Goal: Task Accomplishment & Management: Manage account settings

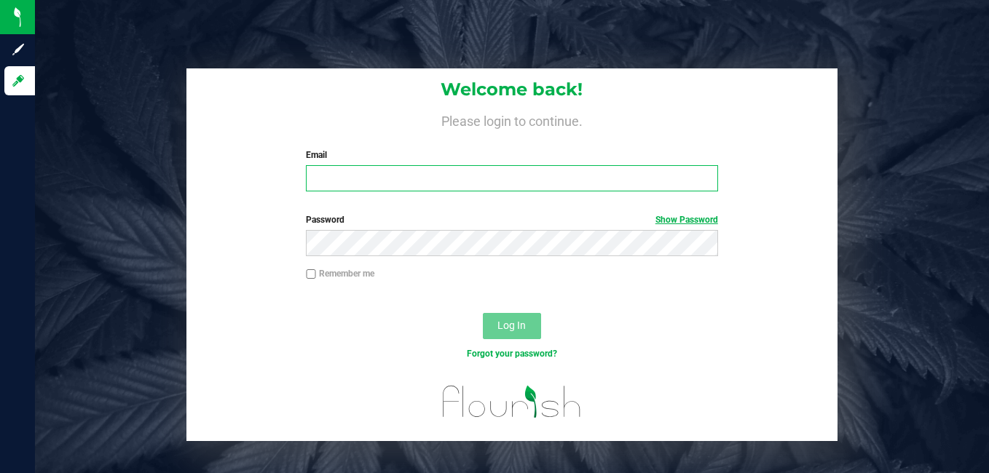
type input "[EMAIL_ADDRESS][DOMAIN_NAME]"
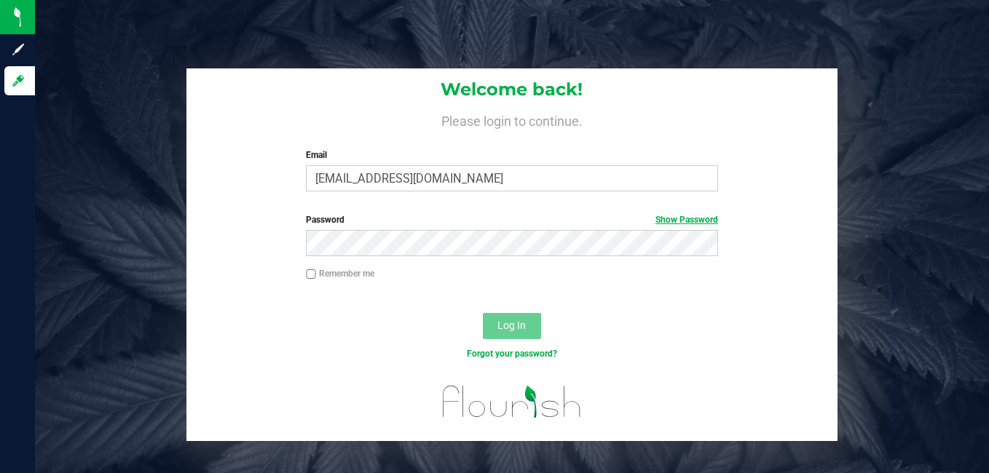
click at [693, 221] on link "Show Password" at bounding box center [686, 220] width 63 height 10
click at [498, 318] on button "Log In" at bounding box center [512, 326] width 58 height 26
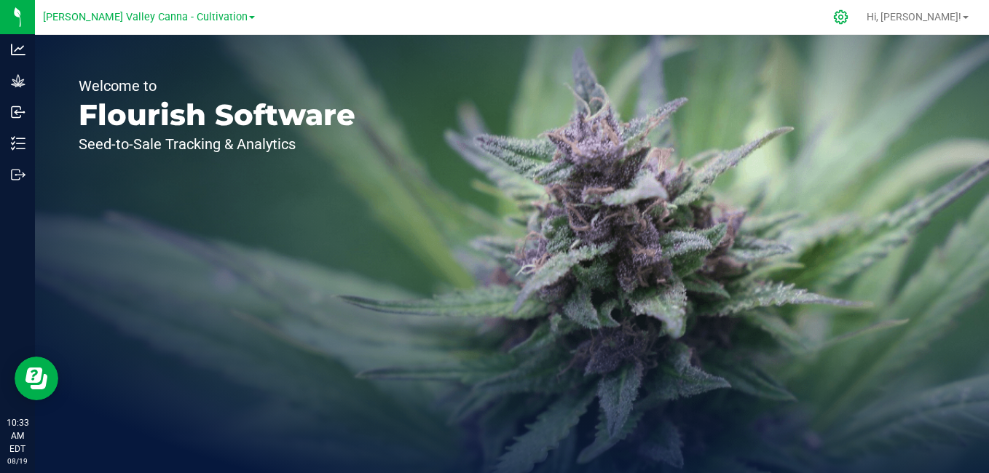
click at [847, 19] on icon at bounding box center [841, 17] width 14 height 14
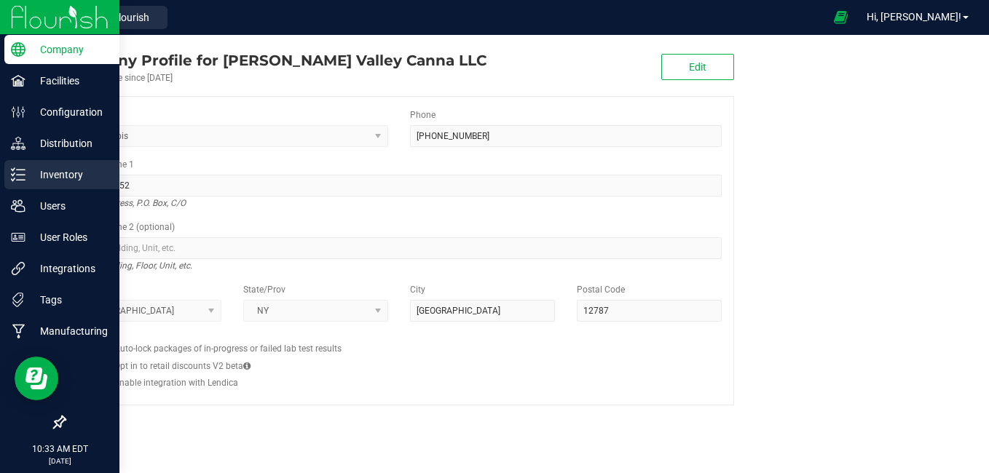
click at [20, 170] on line at bounding box center [21, 170] width 8 height 0
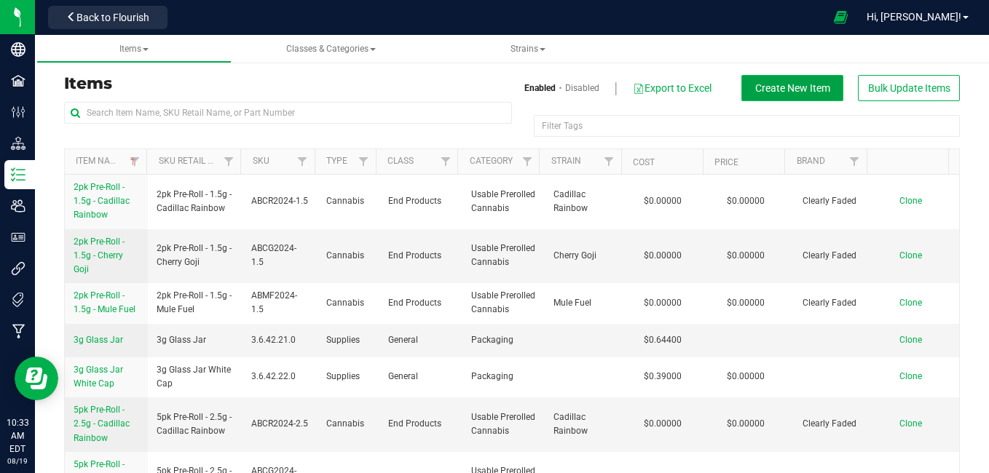
click at [779, 87] on span "Create New Item" at bounding box center [792, 88] width 75 height 12
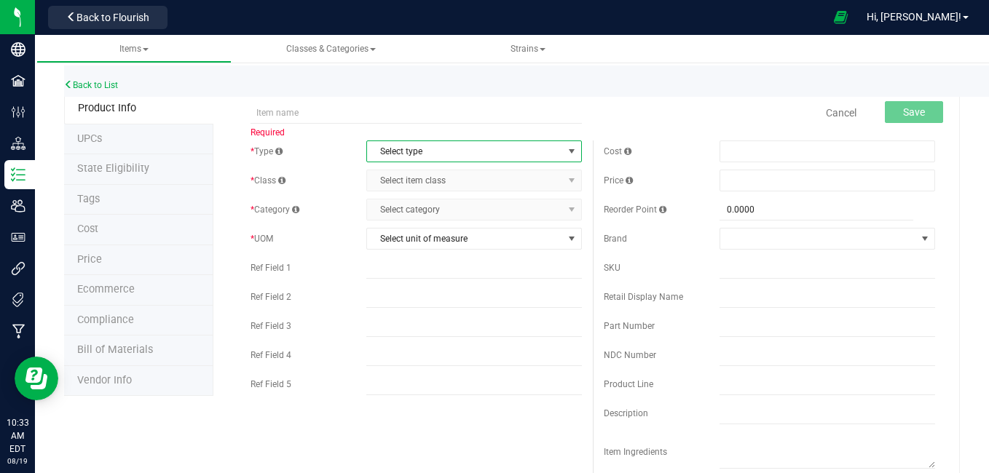
click at [566, 149] on span "select" at bounding box center [572, 152] width 12 height 12
click at [533, 174] on li "Cannabis" at bounding box center [469, 176] width 211 height 22
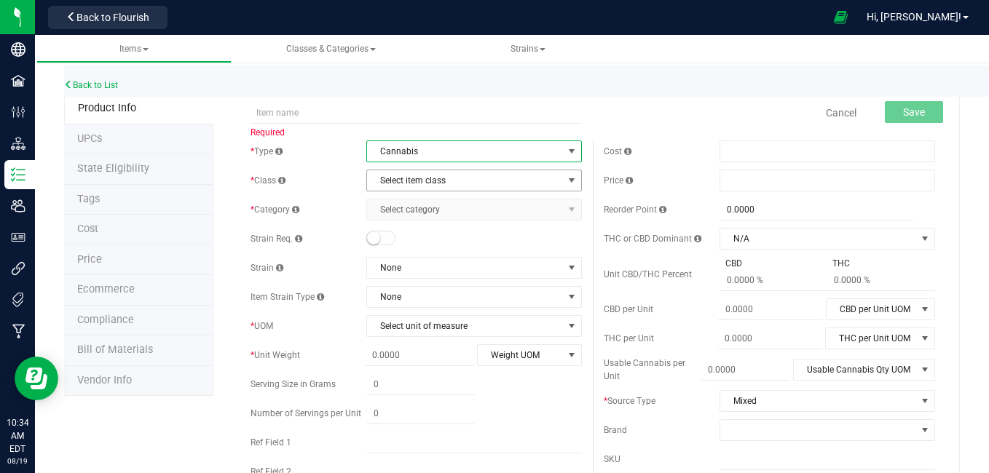
click at [533, 180] on span "Select item class" at bounding box center [465, 180] width 196 height 20
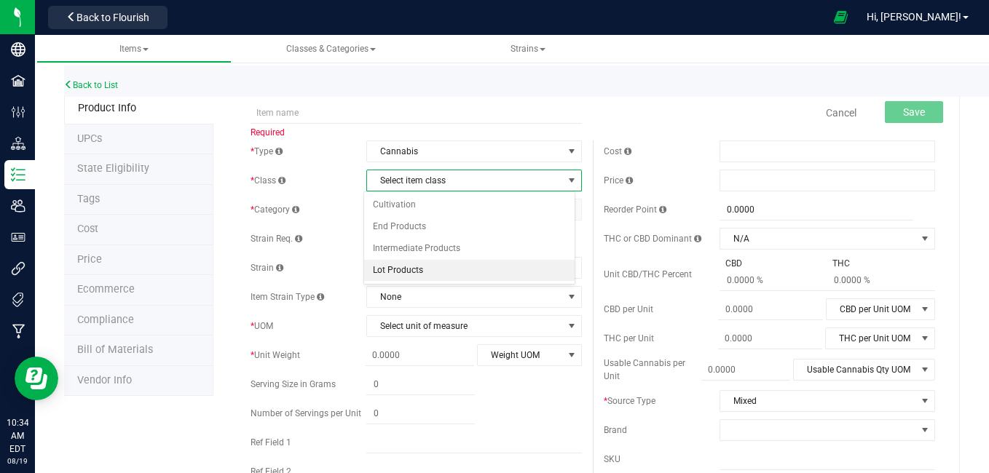
click at [414, 274] on li "Lot Products" at bounding box center [469, 271] width 211 height 22
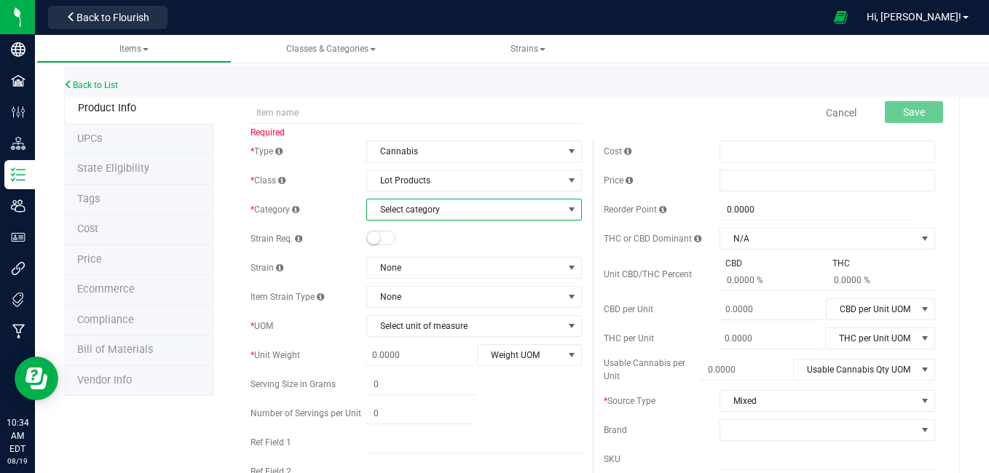
click at [443, 206] on span "Select category" at bounding box center [465, 209] width 196 height 20
click at [566, 208] on span "select" at bounding box center [572, 210] width 12 height 12
click at [530, 232] on li "Flower Lot" at bounding box center [469, 235] width 211 height 22
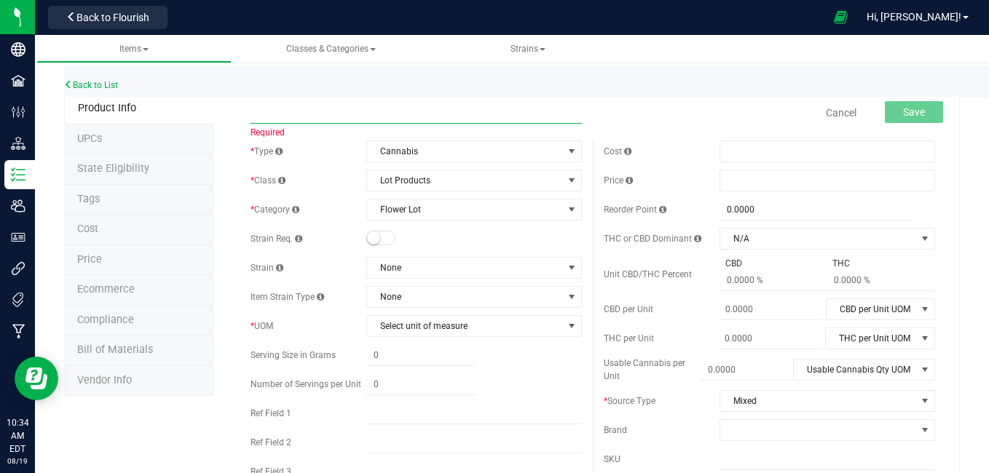
click at [338, 106] on input "text" at bounding box center [415, 113] width 331 height 22
type input "s"
type input "f"
type input "F"
type input "Lot slaps"
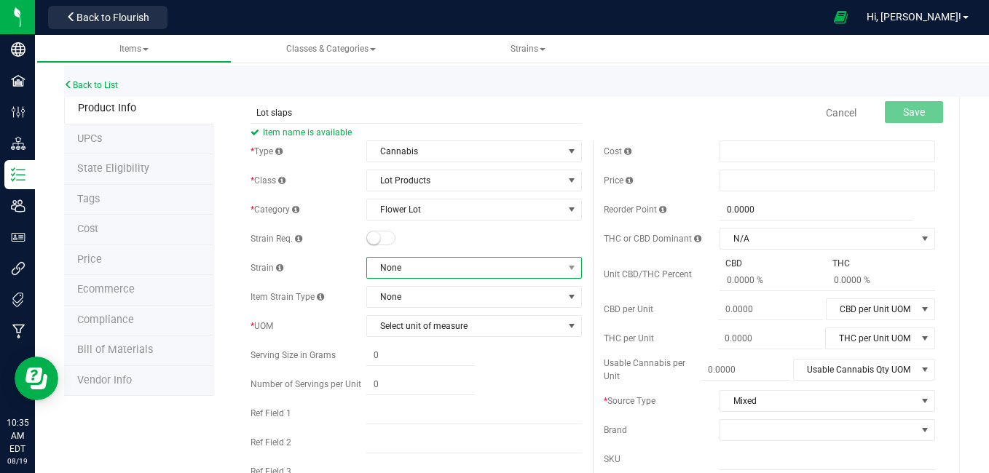
click at [565, 275] on span at bounding box center [572, 268] width 18 height 20
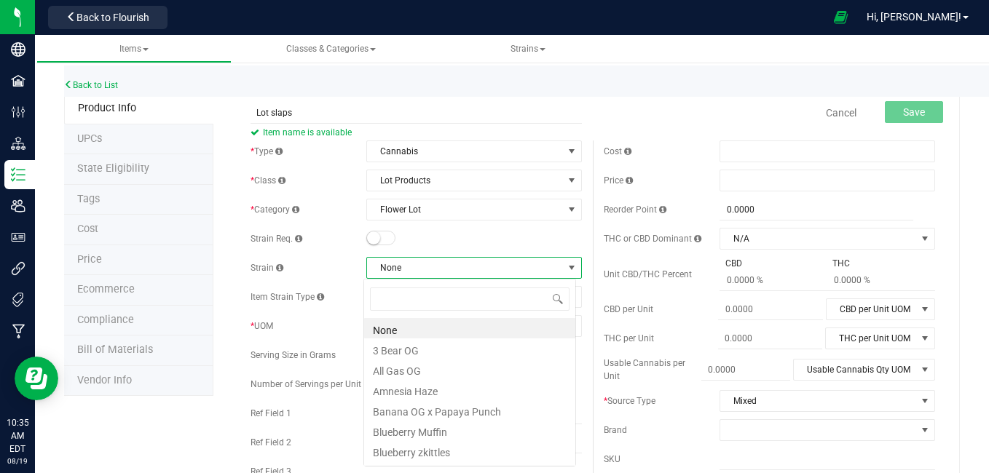
scroll to position [22, 212]
type input "sl"
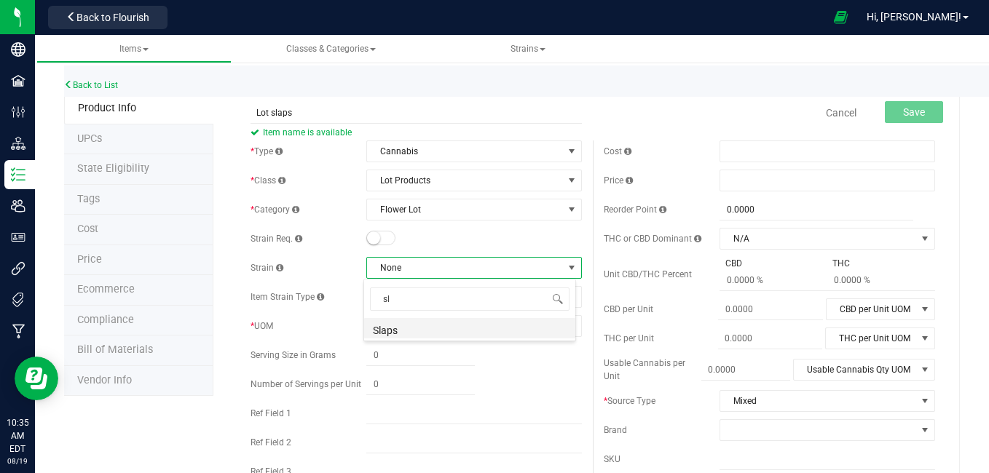
click at [416, 328] on li "Slaps" at bounding box center [469, 328] width 211 height 20
click at [531, 299] on span "None" at bounding box center [465, 297] width 196 height 20
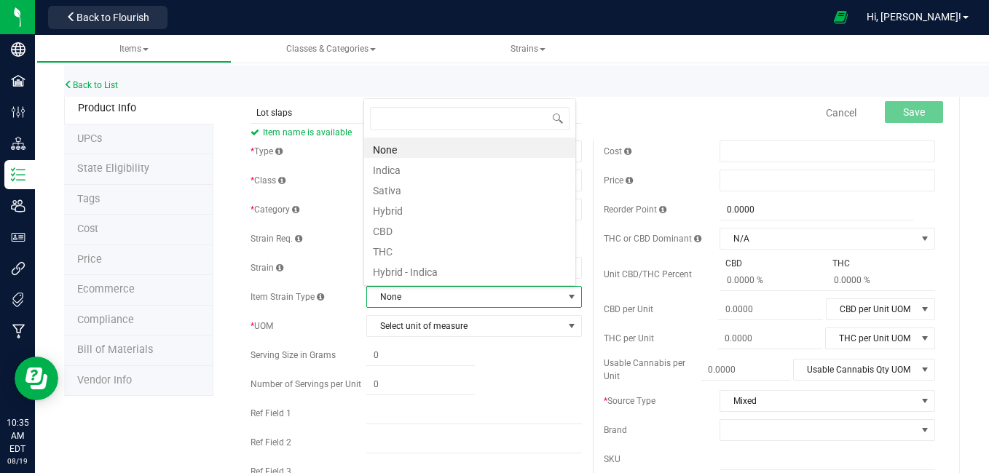
scroll to position [22, 209]
click at [408, 209] on li "Hybrid" at bounding box center [469, 209] width 211 height 20
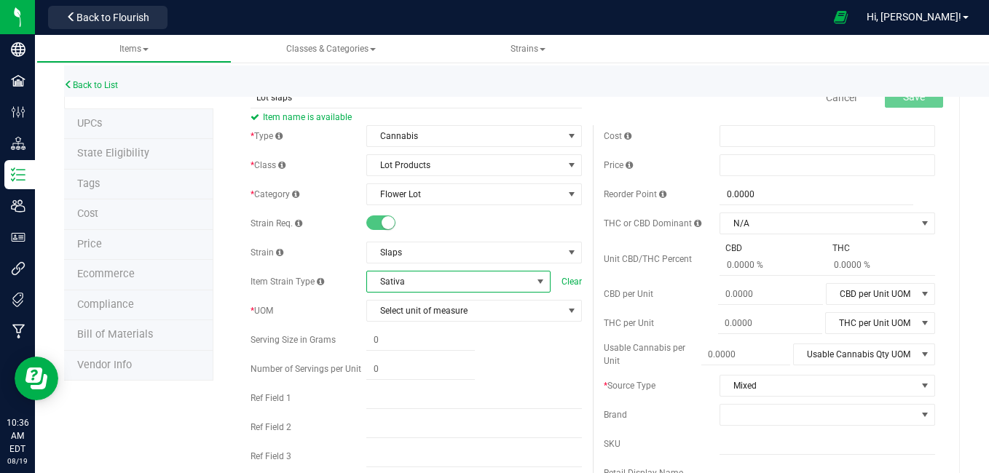
scroll to position [0, 0]
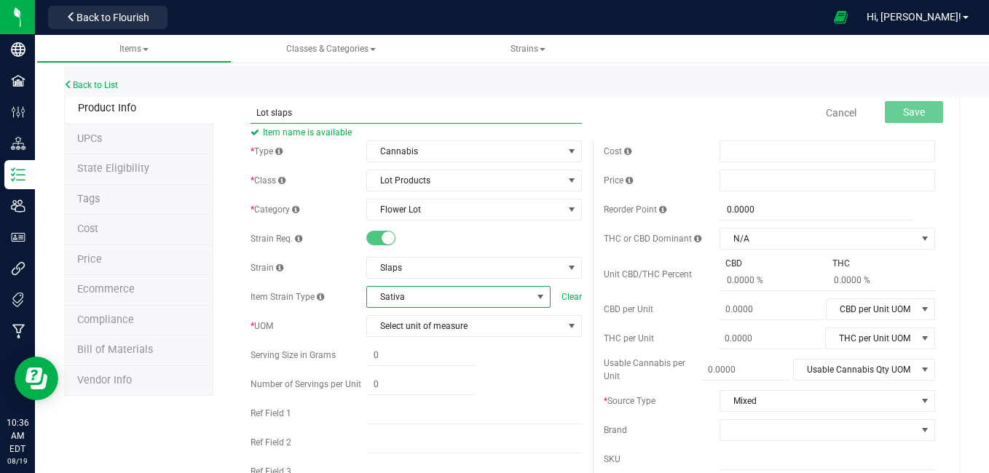
click at [273, 114] on input "Lot slaps" at bounding box center [415, 113] width 331 height 22
type input "Lot Slaps"
click at [467, 329] on span "Select unit of measure" at bounding box center [465, 326] width 196 height 20
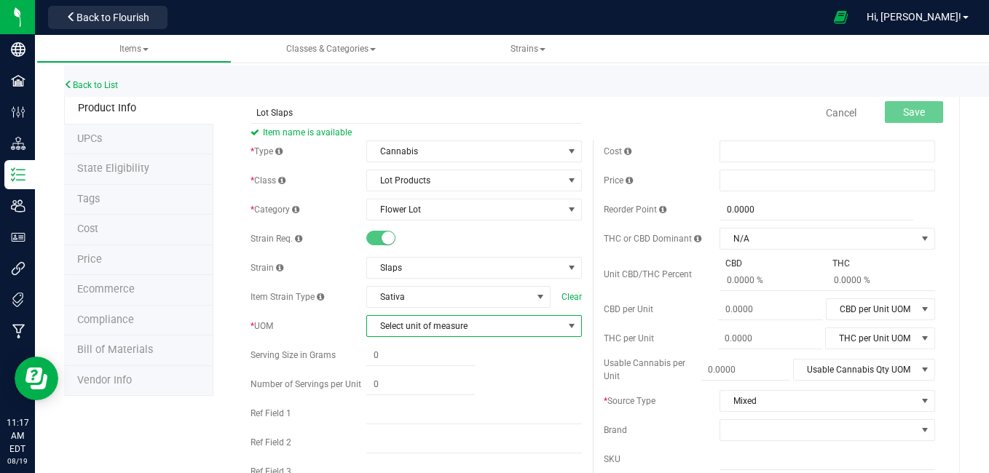
click at [566, 322] on span "select" at bounding box center [572, 326] width 12 height 12
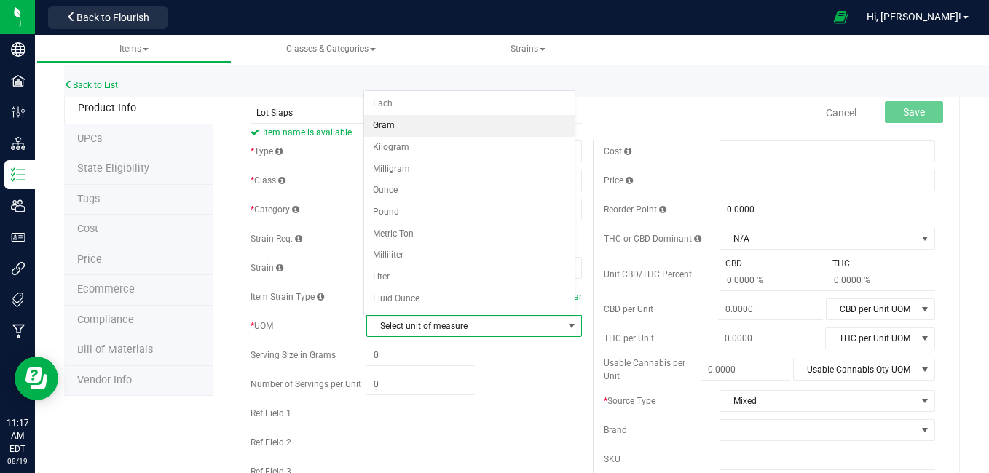
click at [448, 134] on li "Gram" at bounding box center [469, 126] width 211 height 22
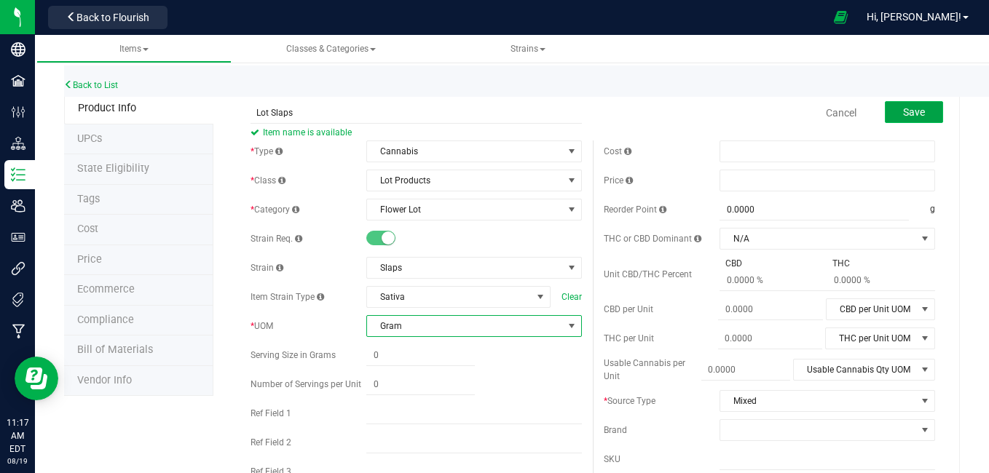
click at [903, 117] on span "Save" at bounding box center [914, 112] width 22 height 12
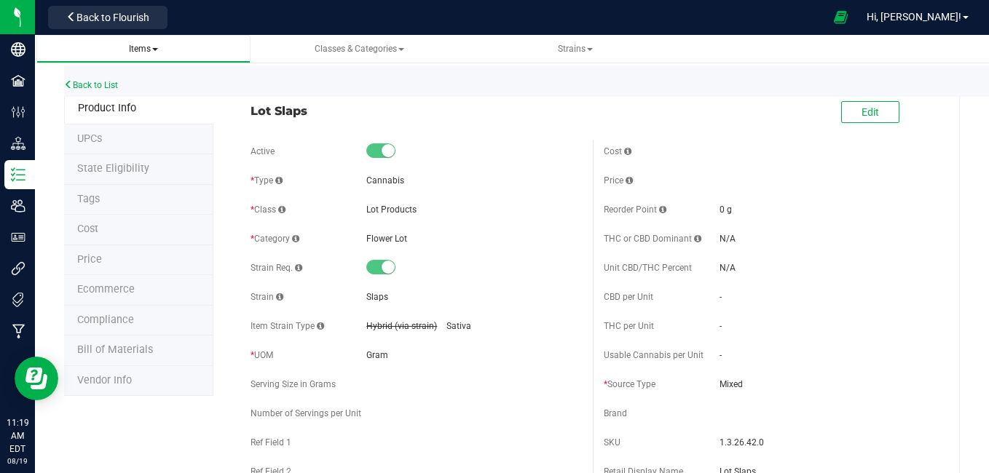
click at [157, 48] on span at bounding box center [155, 49] width 6 height 3
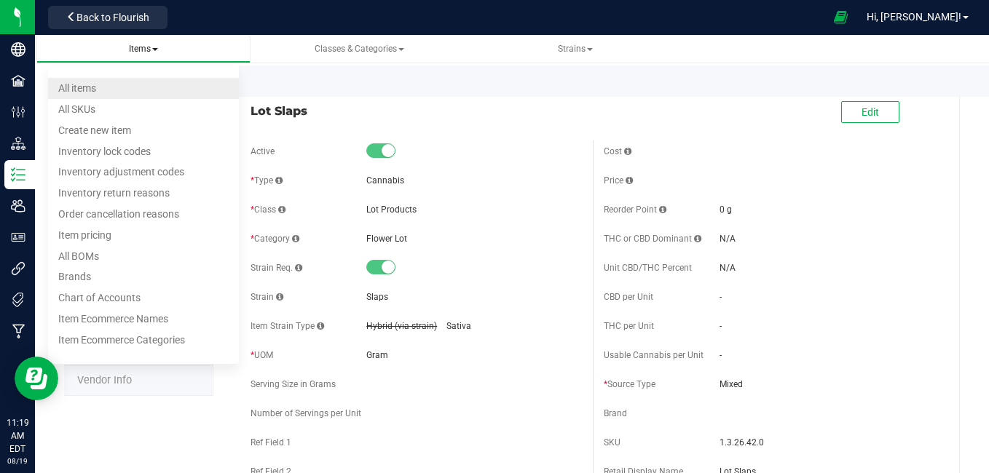
click at [130, 85] on li "All items" at bounding box center [143, 88] width 191 height 21
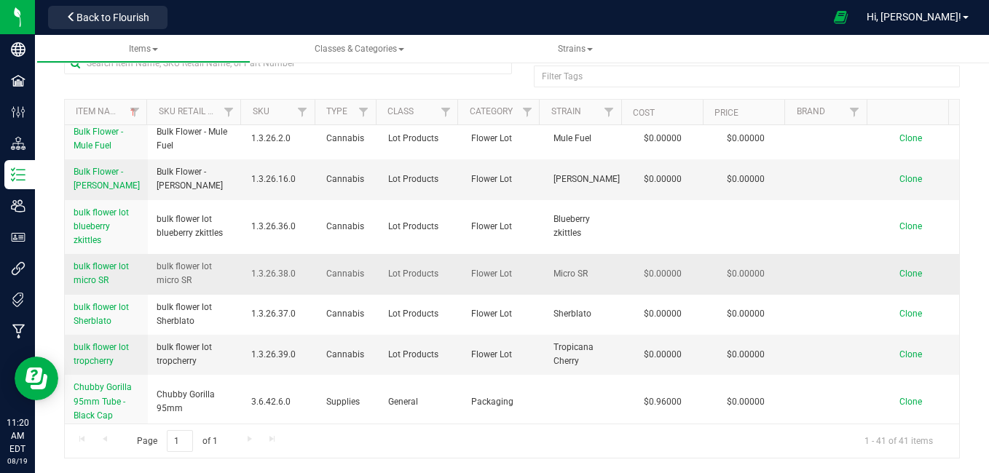
scroll to position [560, 0]
click at [899, 360] on span "Clone" at bounding box center [910, 355] width 23 height 10
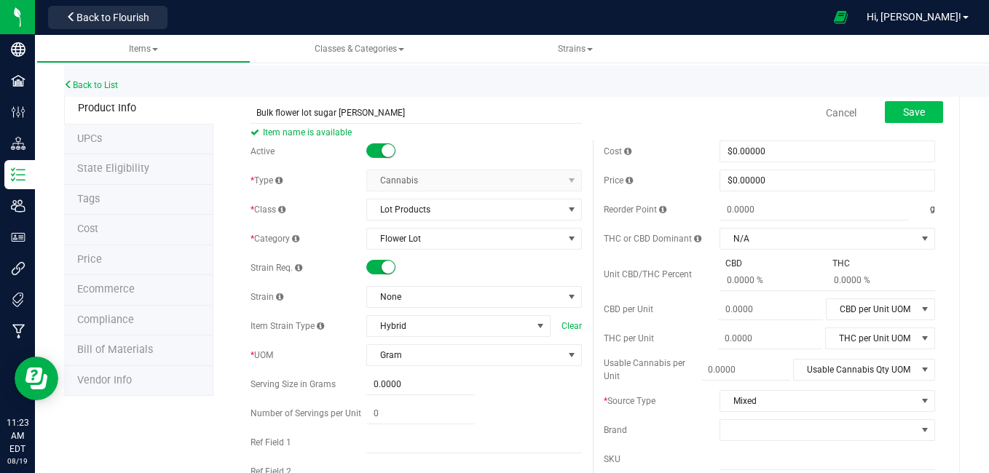
type input "Bulk flower lot sugar [PERSON_NAME]"
click at [906, 114] on span "Save" at bounding box center [914, 112] width 22 height 12
click at [571, 297] on span at bounding box center [572, 297] width 12 height 12
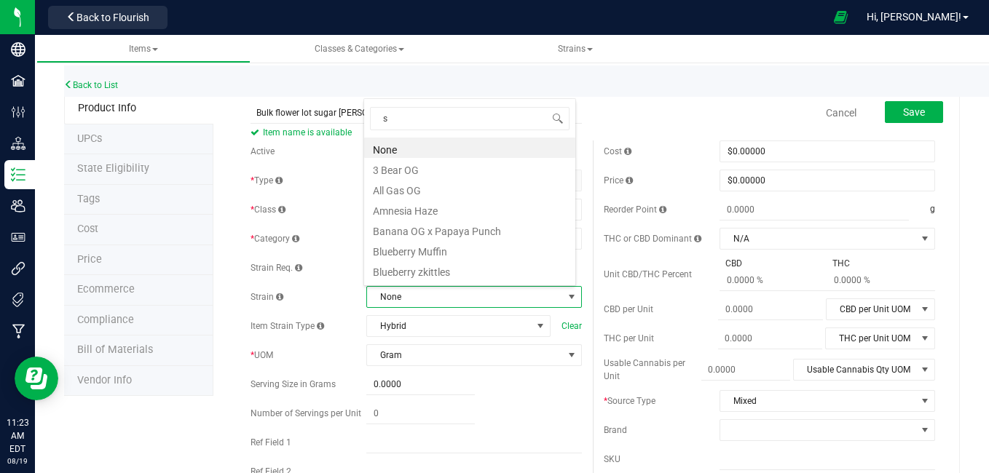
type input "su"
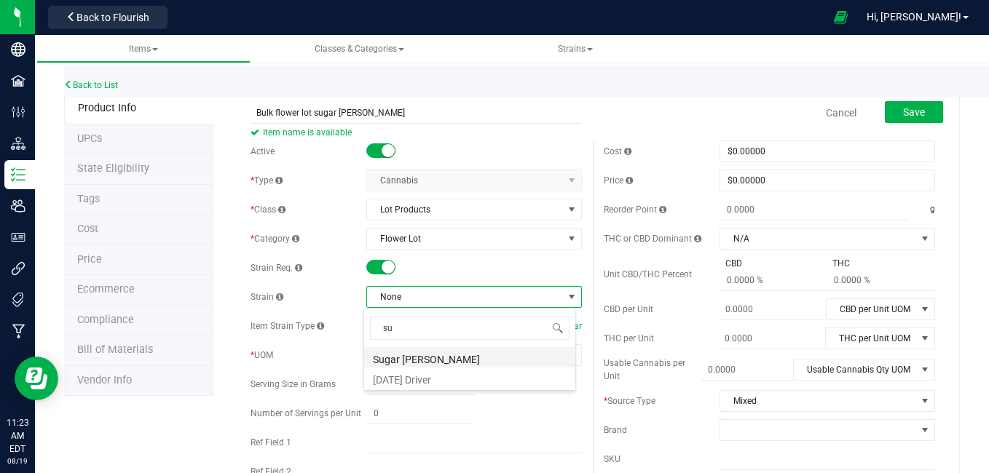
click at [440, 358] on li "Sugar [PERSON_NAME]" at bounding box center [469, 357] width 211 height 20
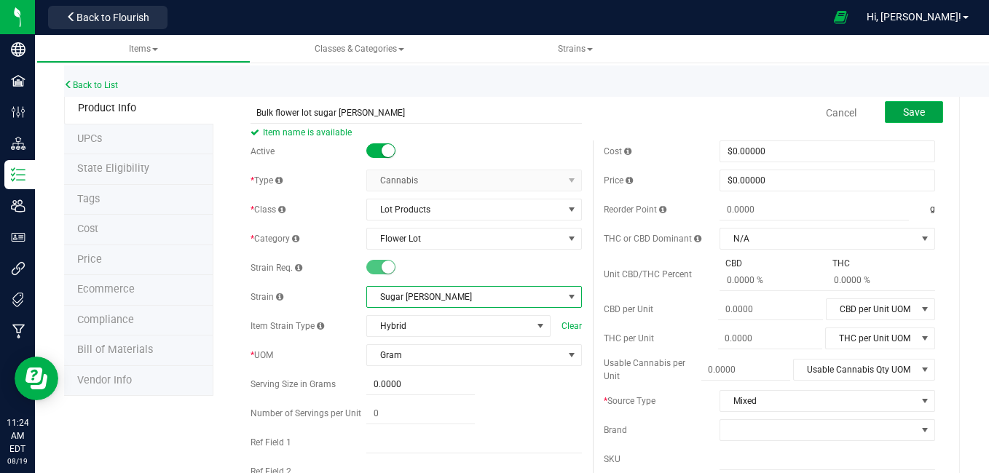
click at [890, 105] on button "Save" at bounding box center [914, 112] width 58 height 22
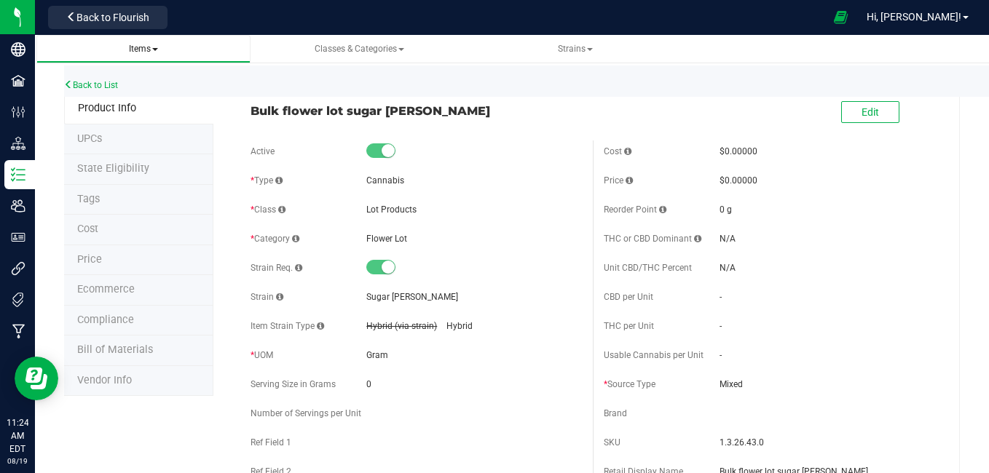
click at [149, 54] on span "Items" at bounding box center [143, 49] width 191 height 12
click at [151, 48] on span "Items" at bounding box center [143, 49] width 29 height 10
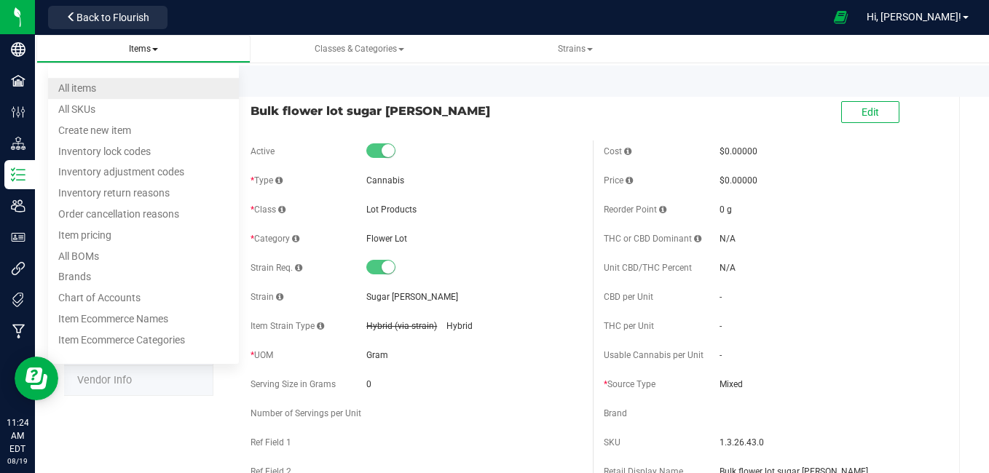
click at [114, 84] on li "All items" at bounding box center [143, 88] width 191 height 21
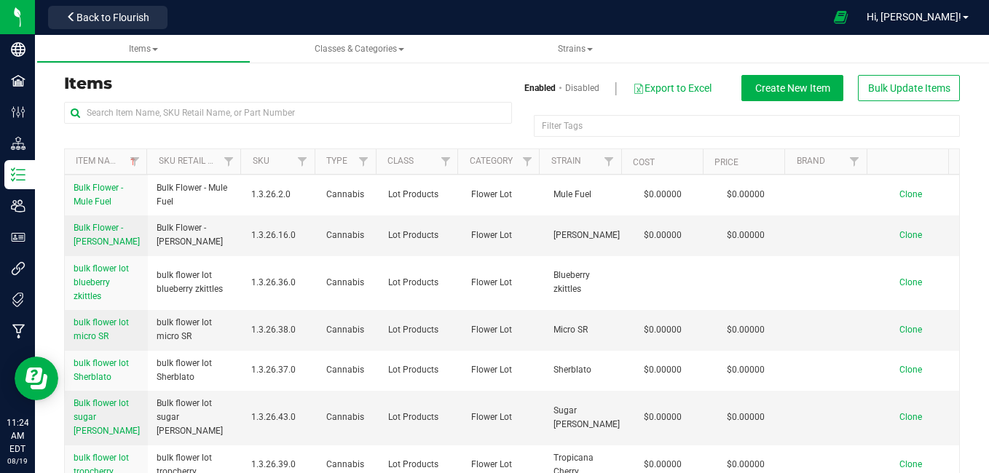
scroll to position [556, 0]
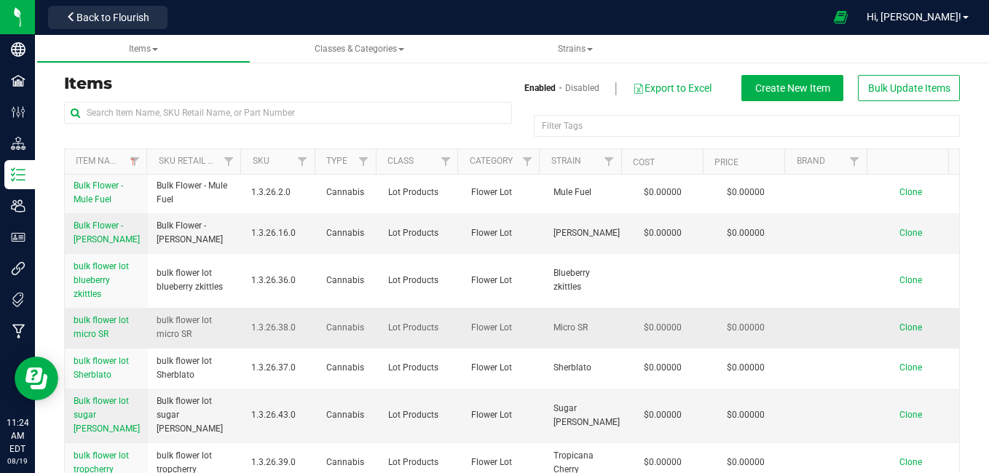
click at [899, 333] on span "Clone" at bounding box center [910, 328] width 23 height 10
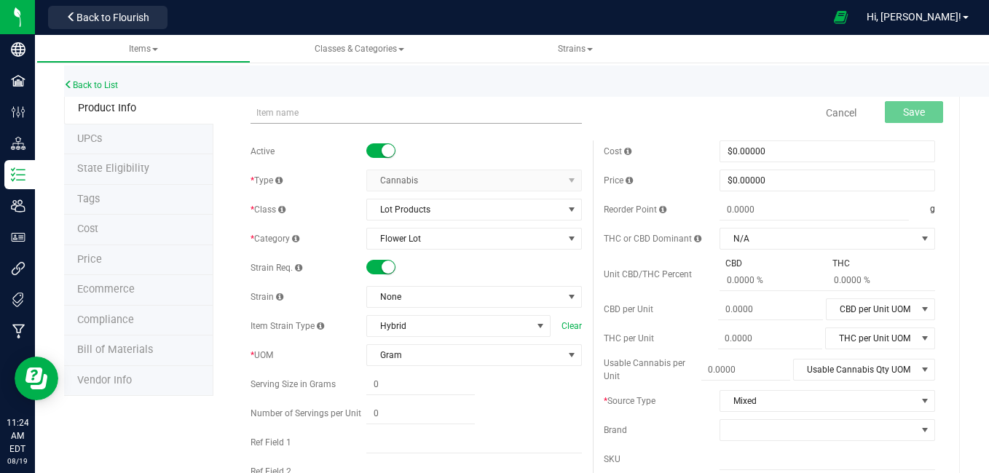
click at [396, 119] on input "text" at bounding box center [415, 113] width 331 height 22
type input "bulk flower lot RSII"
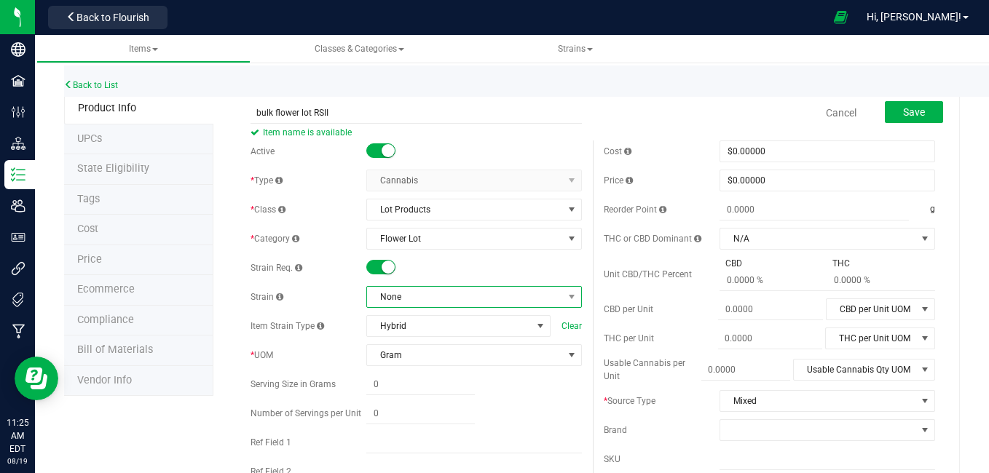
click at [446, 302] on span "None" at bounding box center [465, 297] width 196 height 20
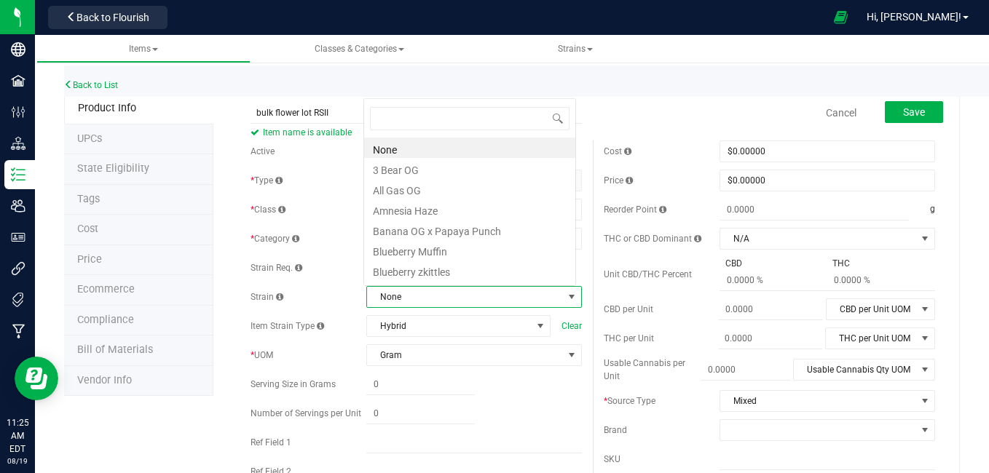
scroll to position [22, 209]
type input "rs"
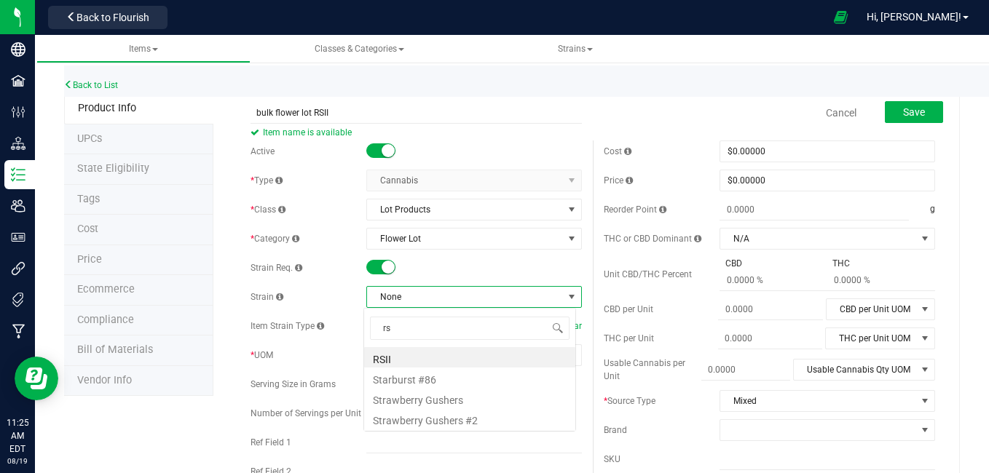
scroll to position [0, 0]
click at [386, 360] on li "RSII" at bounding box center [469, 357] width 211 height 20
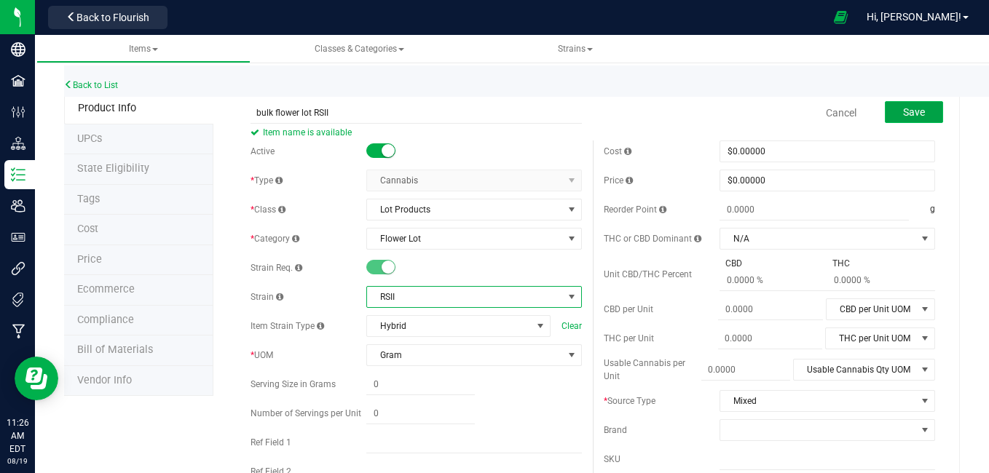
click at [903, 116] on span "Save" at bounding box center [914, 112] width 22 height 12
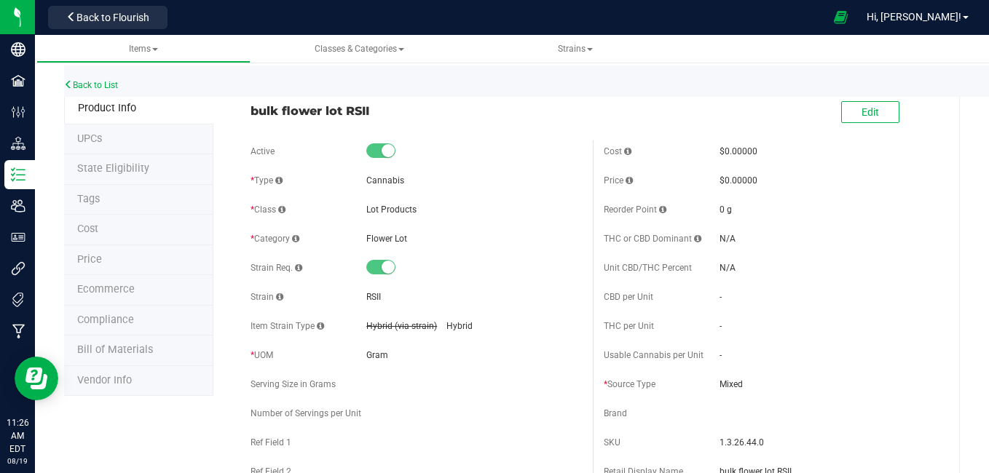
click at [110, 112] on span "Product Info" at bounding box center [107, 108] width 58 height 12
click at [861, 107] on span "Edit" at bounding box center [869, 112] width 17 height 12
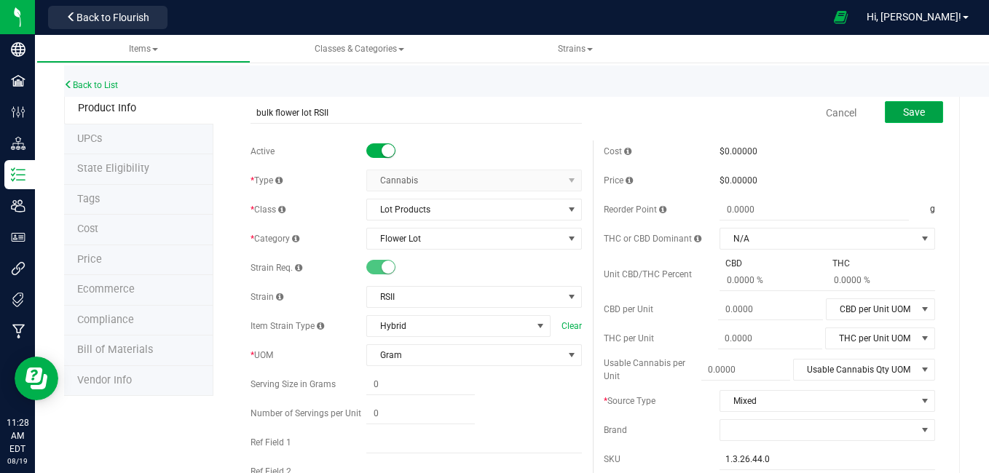
click at [903, 111] on span "Save" at bounding box center [914, 112] width 22 height 12
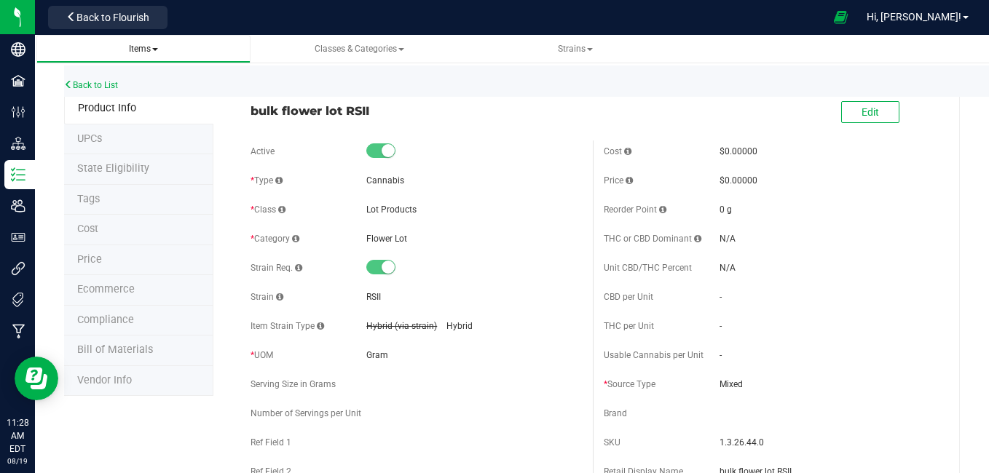
click at [143, 47] on span "Items" at bounding box center [143, 49] width 29 height 10
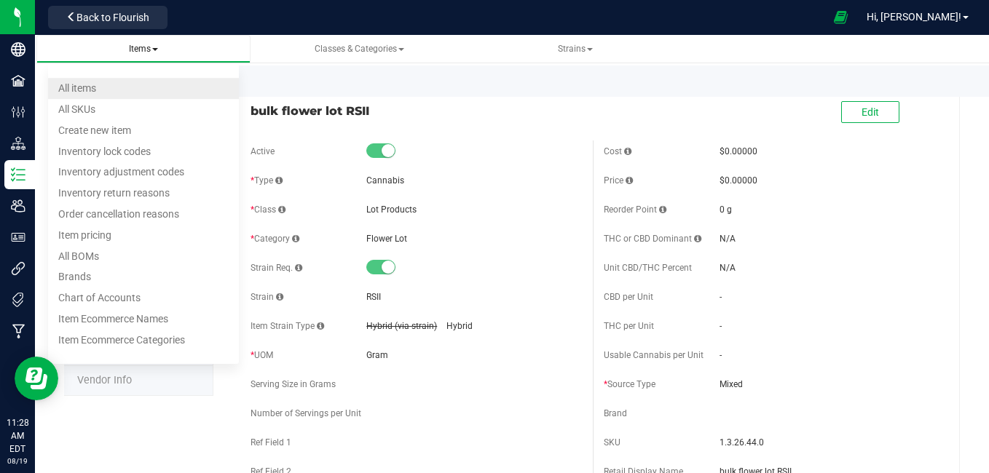
click at [124, 82] on li "All items" at bounding box center [143, 88] width 191 height 21
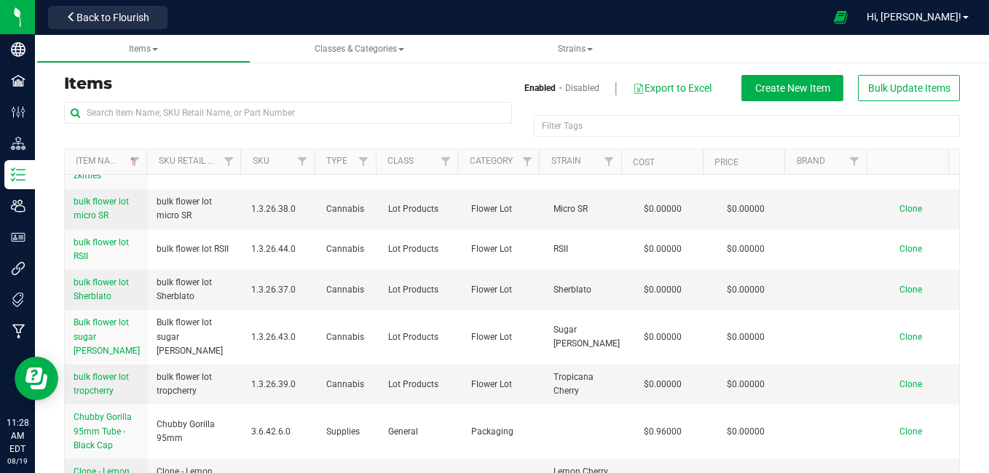
scroll to position [676, 0]
click at [899, 293] on span "Clone" at bounding box center [910, 288] width 23 height 10
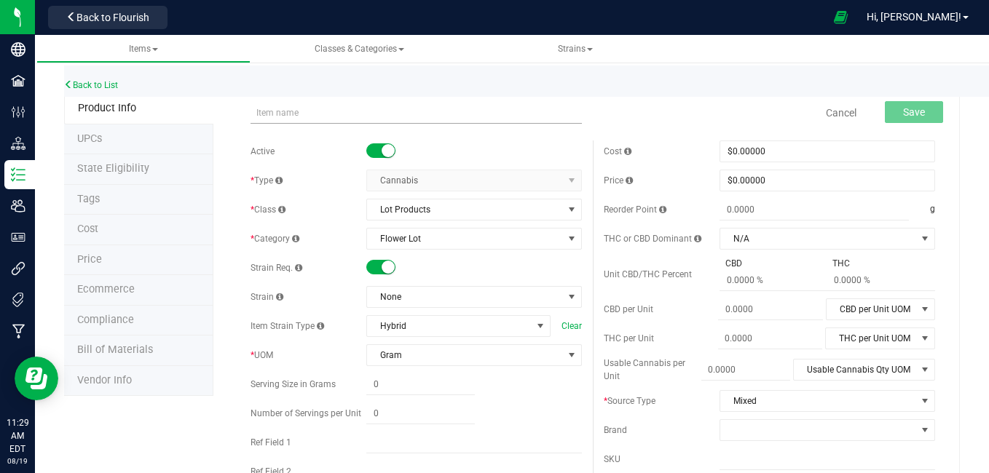
click at [312, 109] on input "text" at bounding box center [415, 113] width 331 height 22
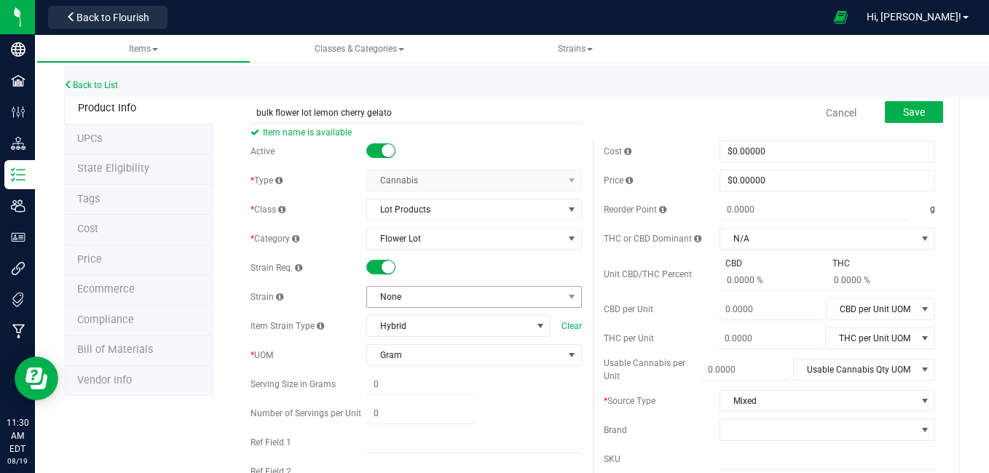
type input "bulk flower lot lemon cherry gelato"
click at [435, 293] on span "None" at bounding box center [465, 297] width 196 height 20
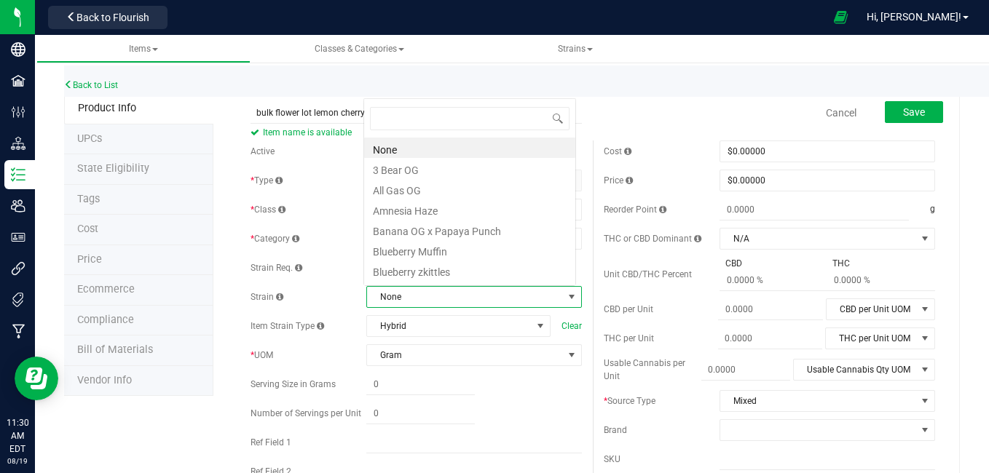
scroll to position [22, 209]
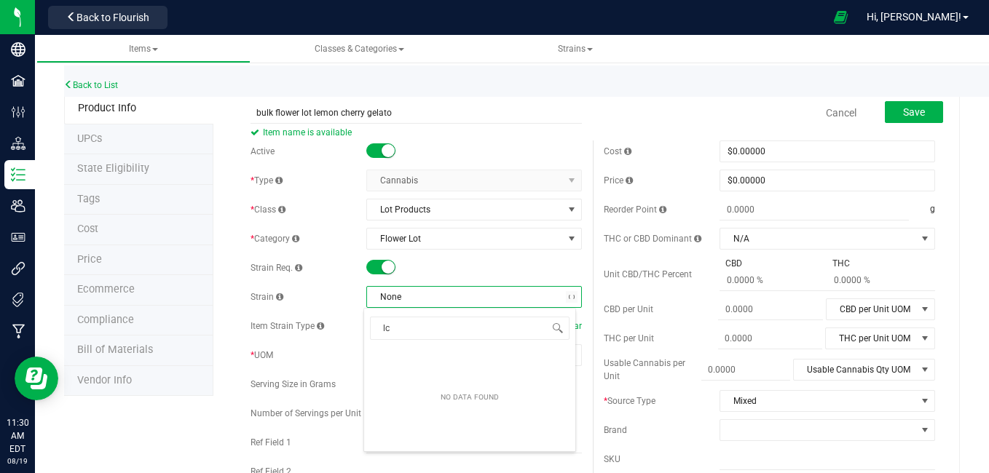
type input "l"
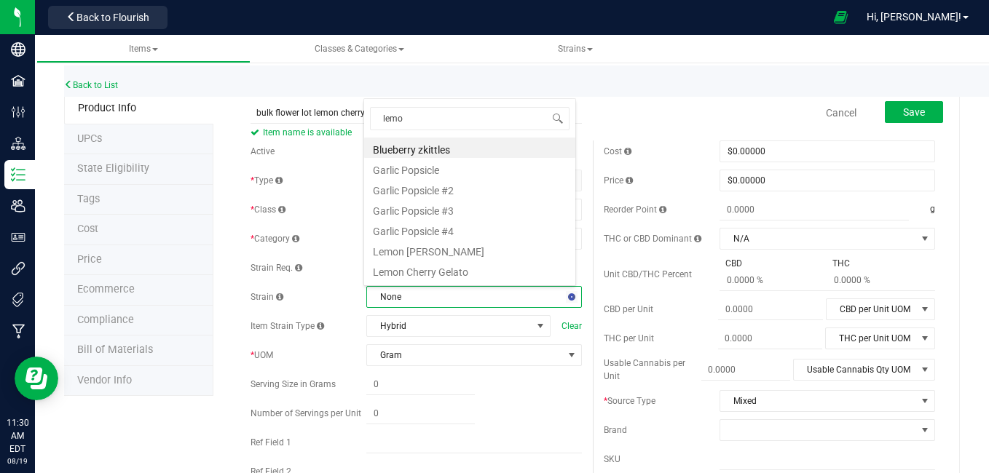
type input "lemon"
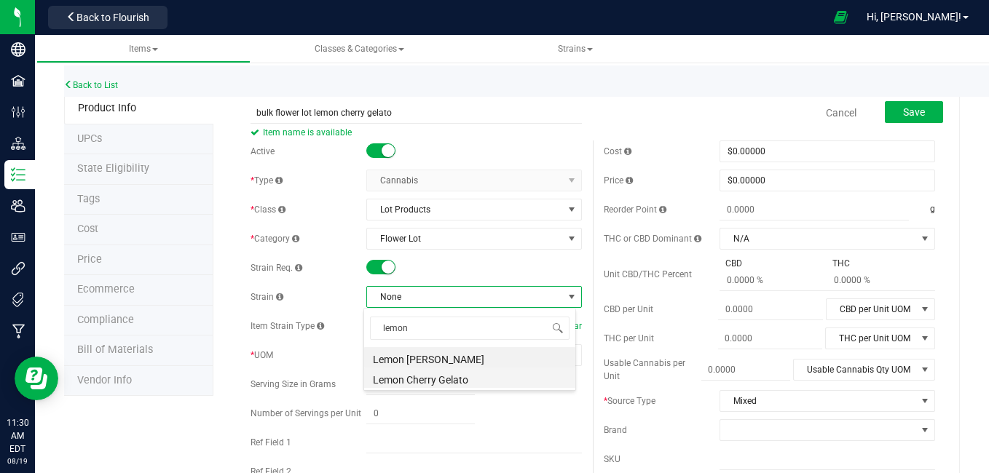
click at [411, 379] on li "Lemon Cherry Gelato" at bounding box center [469, 378] width 211 height 20
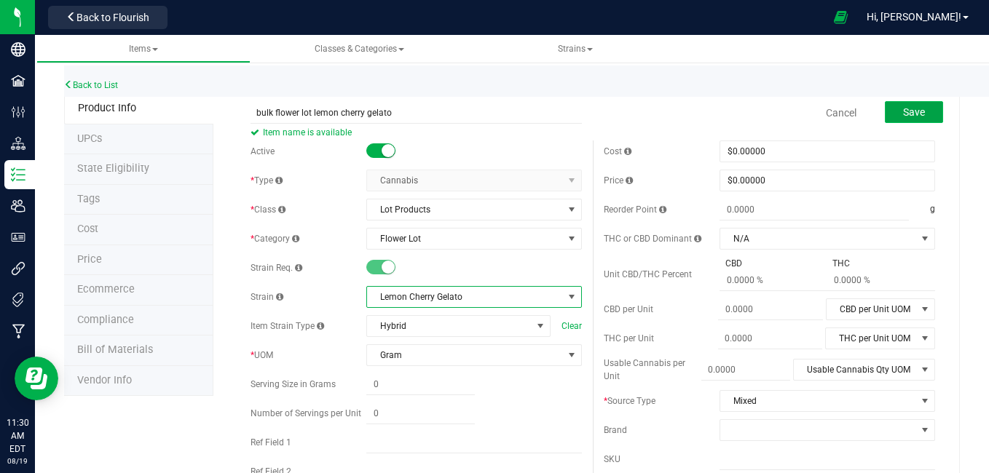
click at [903, 113] on span "Save" at bounding box center [914, 112] width 22 height 12
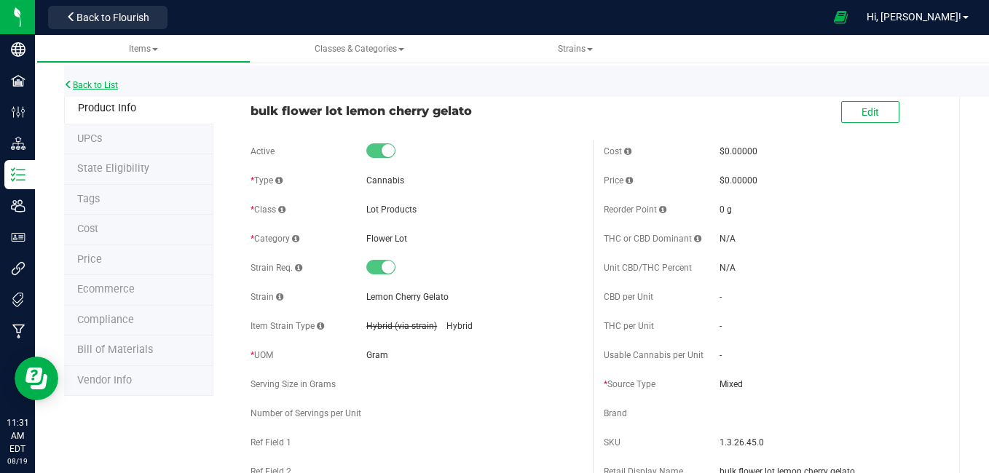
click at [101, 83] on link "Back to List" at bounding box center [91, 85] width 54 height 10
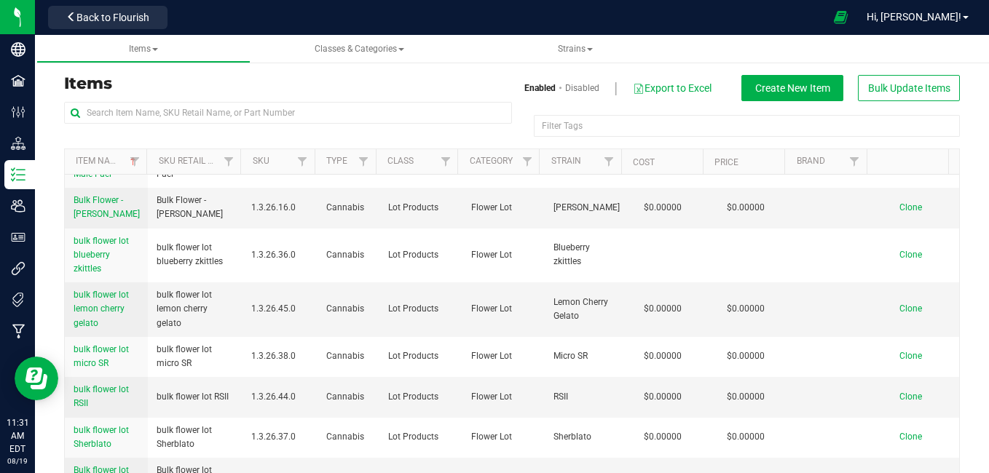
scroll to position [583, 0]
click at [899, 312] on span "Clone" at bounding box center [910, 307] width 23 height 10
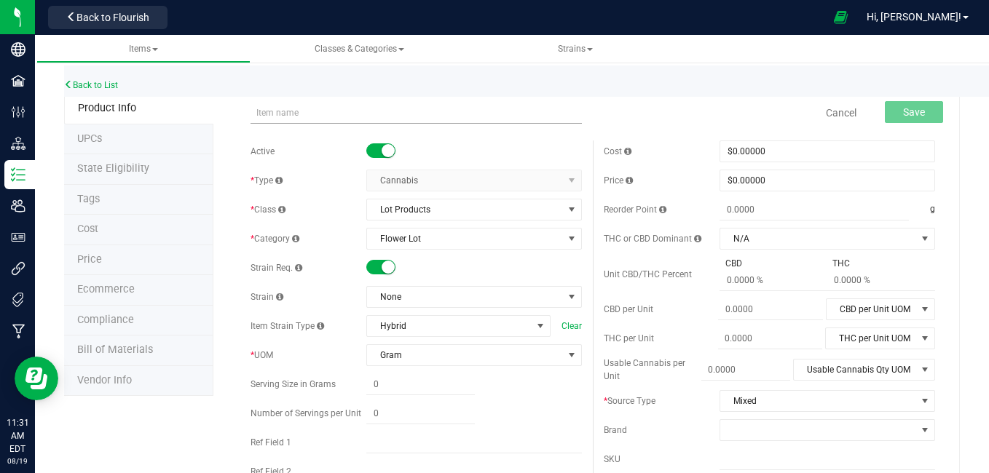
click at [379, 115] on input "text" at bounding box center [415, 113] width 331 height 22
type input "bulk flower lot JSD"
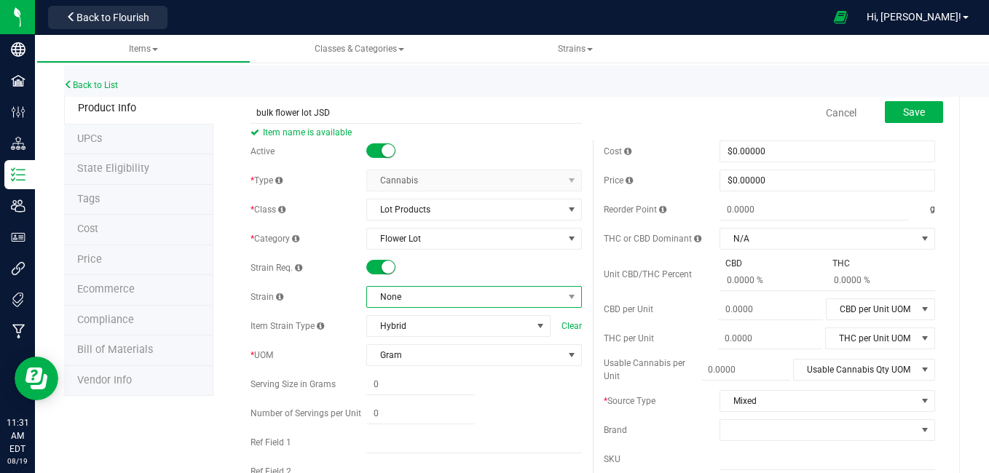
click at [506, 300] on span "None" at bounding box center [465, 297] width 196 height 20
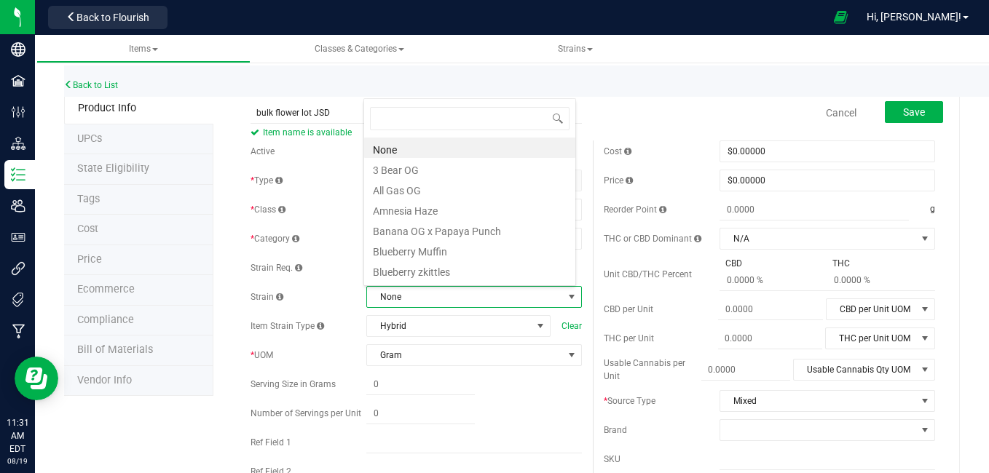
scroll to position [22, 209]
type input "j"
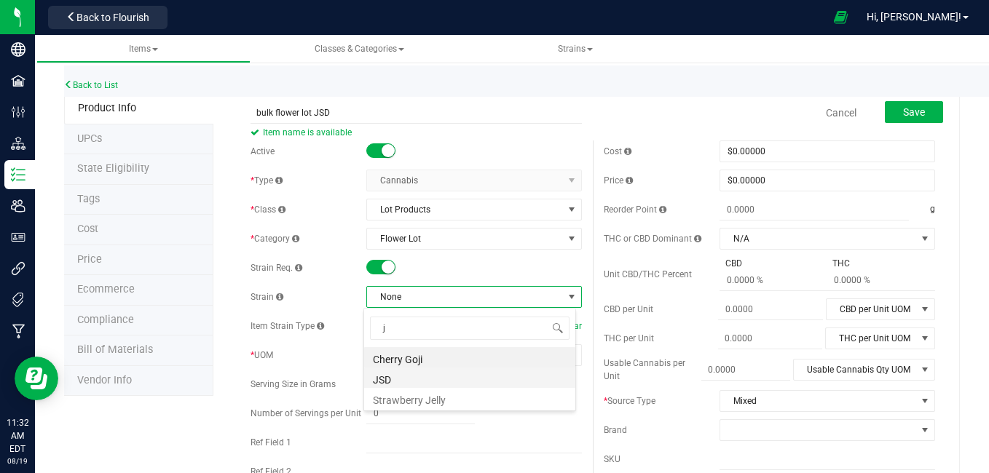
click at [381, 379] on li "JSD" at bounding box center [469, 378] width 211 height 20
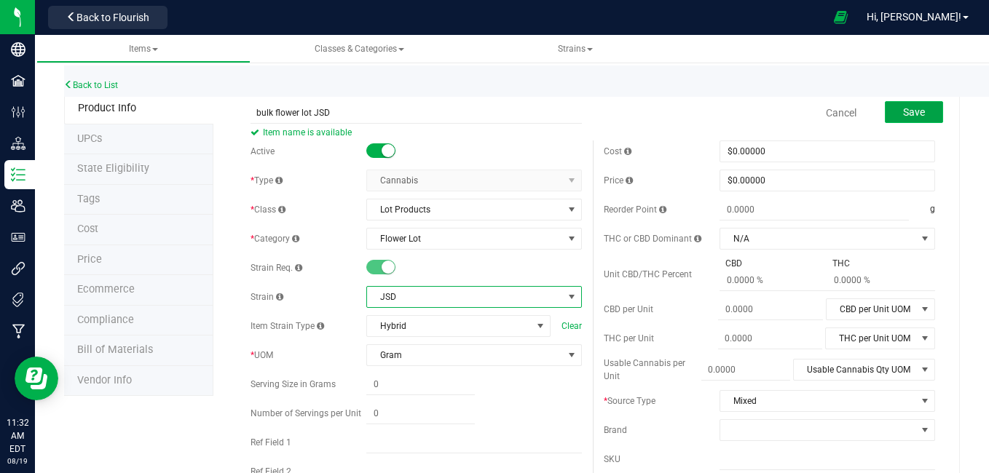
click at [903, 108] on span "Save" at bounding box center [914, 112] width 22 height 12
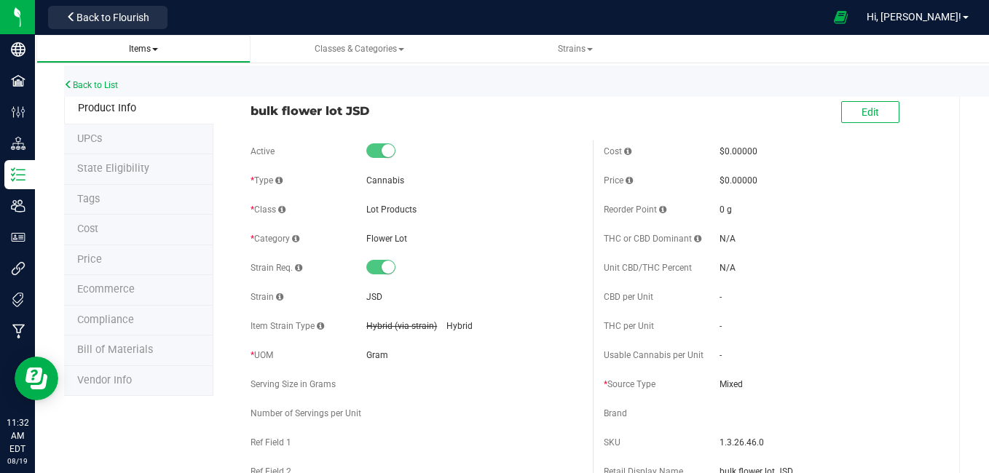
click at [155, 44] on span "Items" at bounding box center [143, 49] width 29 height 10
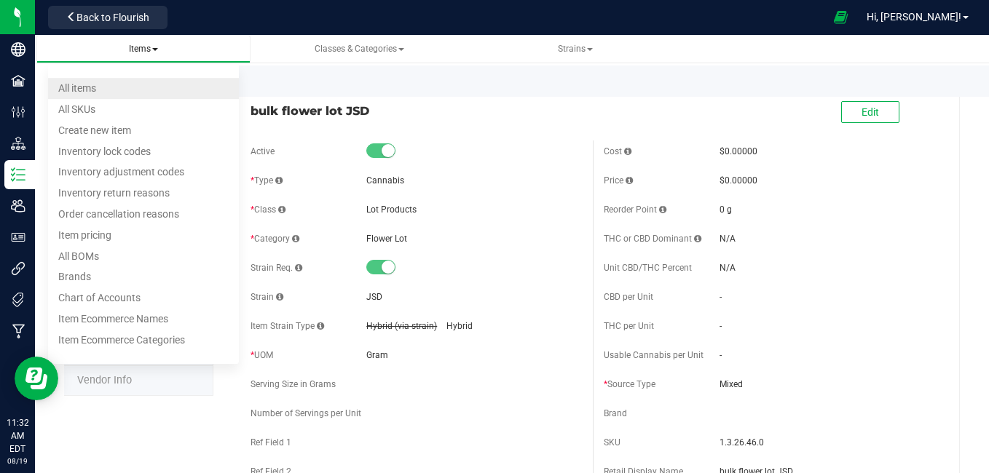
click at [131, 84] on li "All items" at bounding box center [143, 88] width 191 height 21
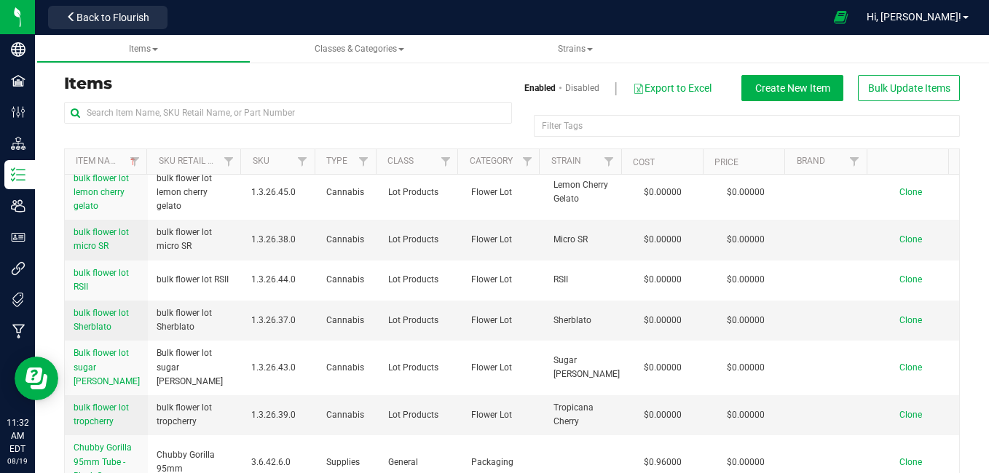
scroll to position [774, 0]
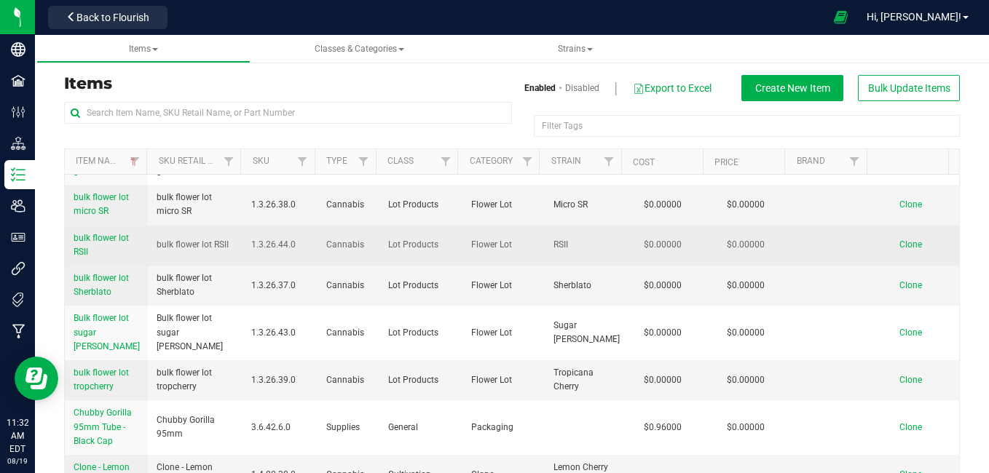
click at [899, 250] on span "Clone" at bounding box center [910, 245] width 23 height 10
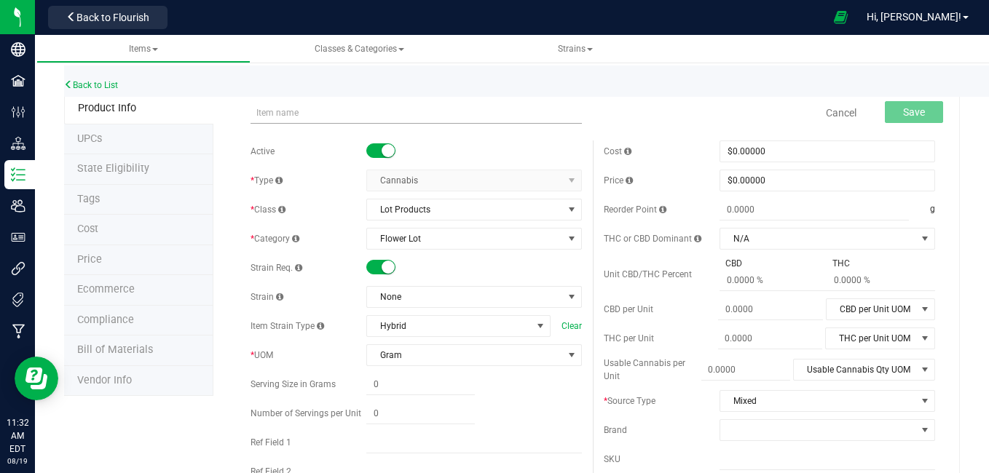
click at [290, 106] on input "text" at bounding box center [415, 113] width 331 height 22
type input "bulk flower lot [DATE] Driver"
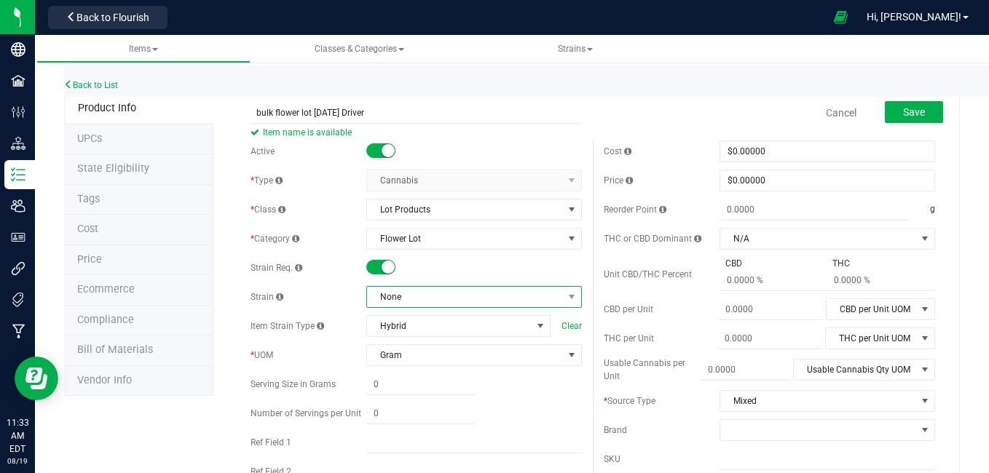
click at [497, 293] on span "None" at bounding box center [465, 297] width 196 height 20
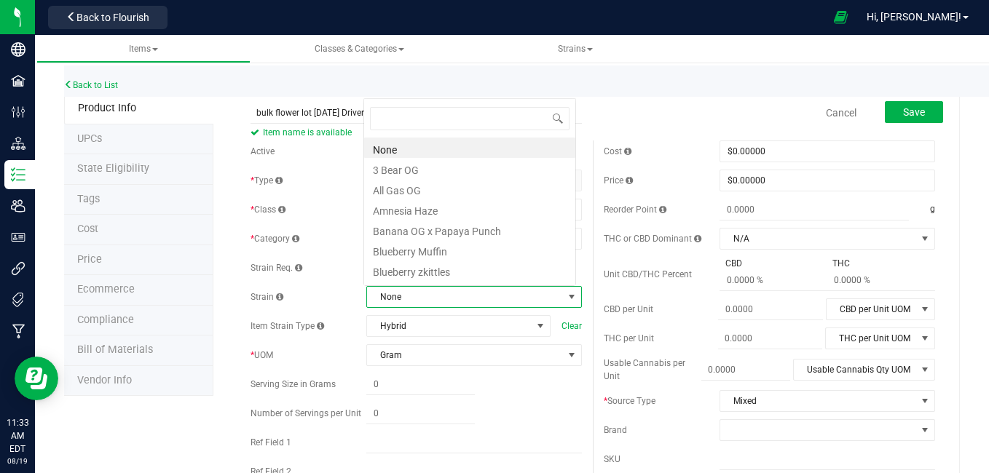
scroll to position [22, 209]
type input "sun"
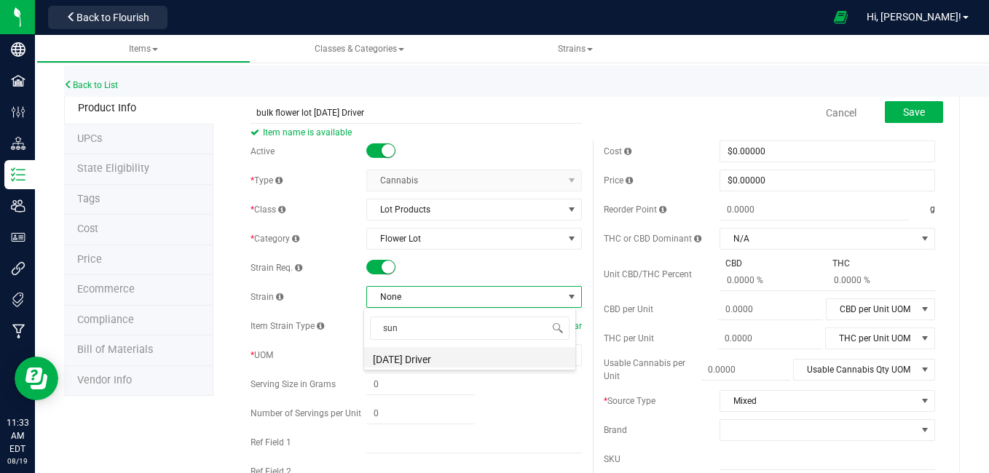
click at [431, 363] on li "[DATE] Driver" at bounding box center [469, 357] width 211 height 20
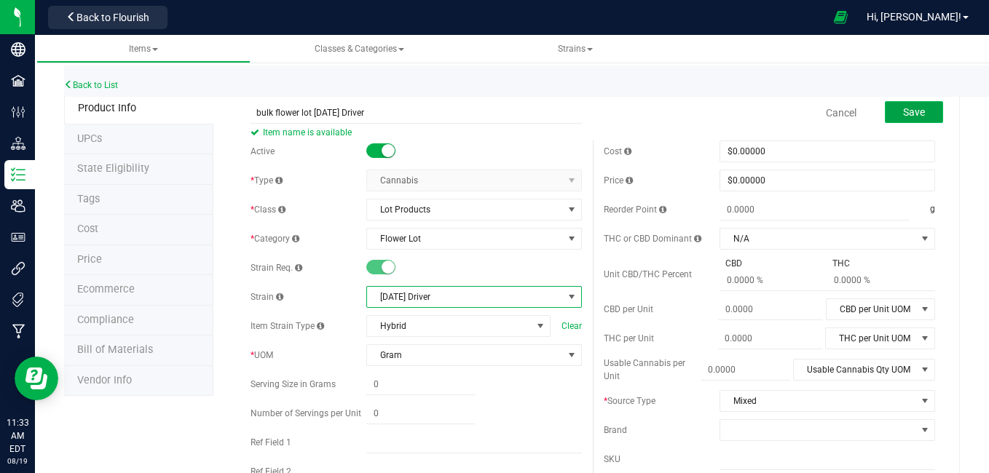
click at [885, 116] on button "Save" at bounding box center [914, 112] width 58 height 22
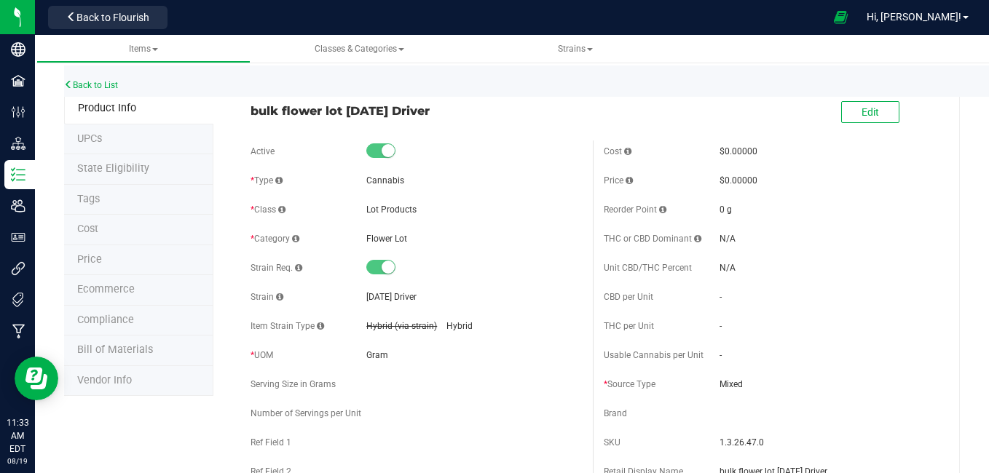
click at [123, 107] on span "Product Info" at bounding box center [107, 108] width 58 height 12
click at [111, 89] on link "Back to List" at bounding box center [91, 85] width 54 height 10
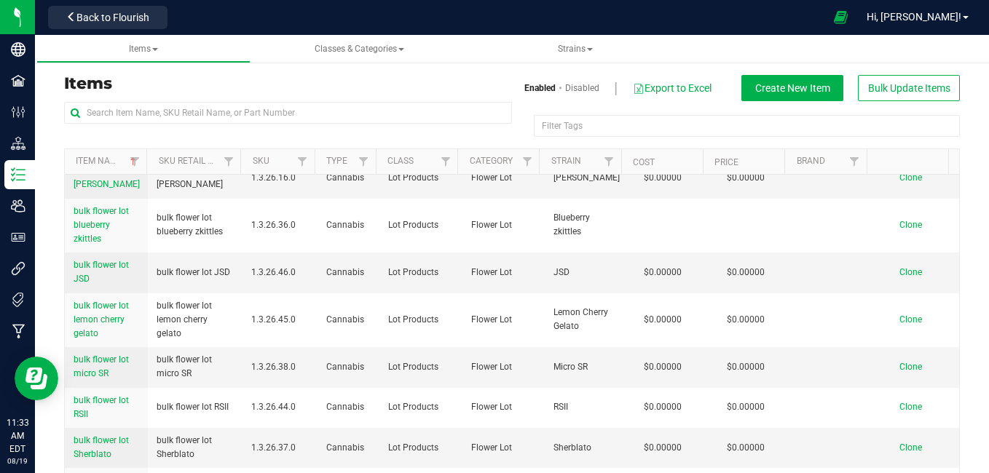
scroll to position [628, 0]
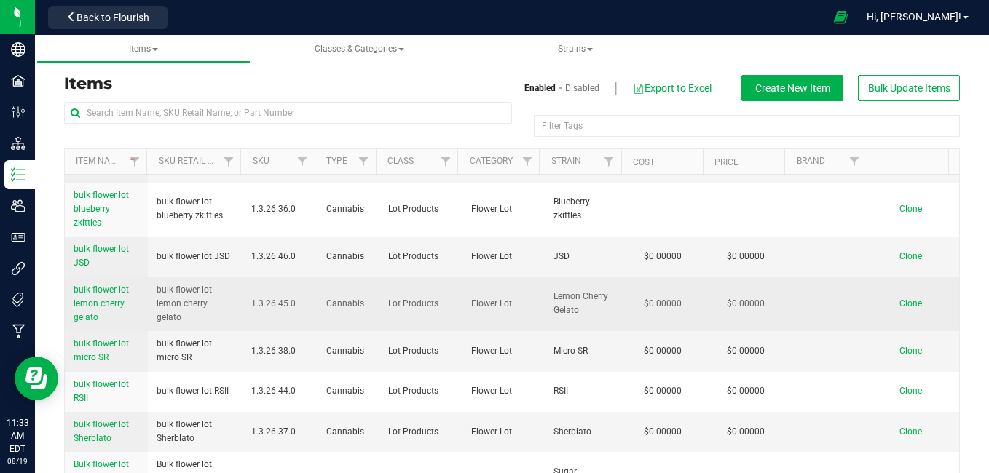
click at [899, 309] on span "Clone" at bounding box center [910, 303] width 23 height 10
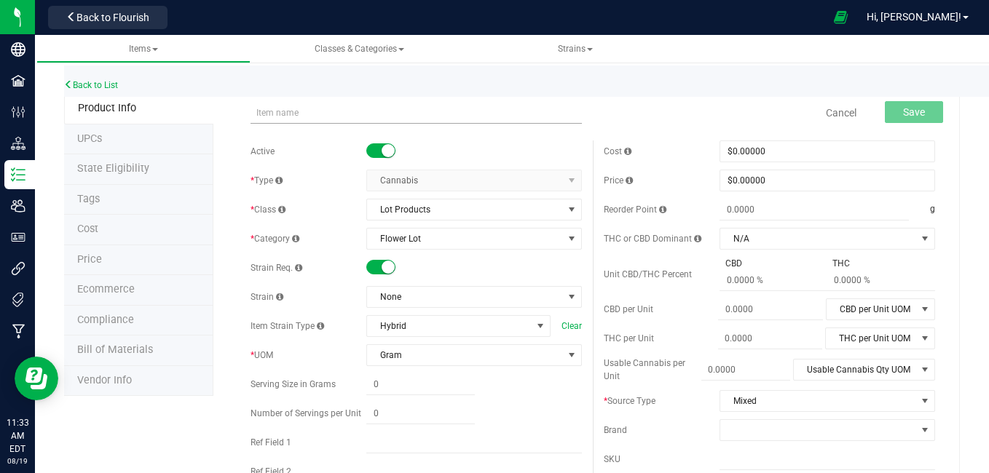
click at [487, 119] on input "text" at bounding box center [415, 113] width 331 height 22
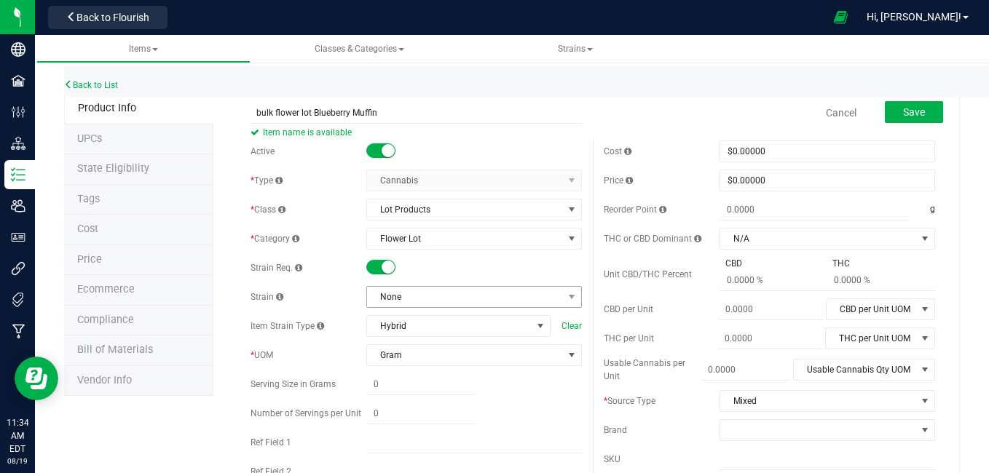
type input "bulk flower lot Blueberry Muffin"
click at [542, 298] on span "None" at bounding box center [465, 297] width 196 height 20
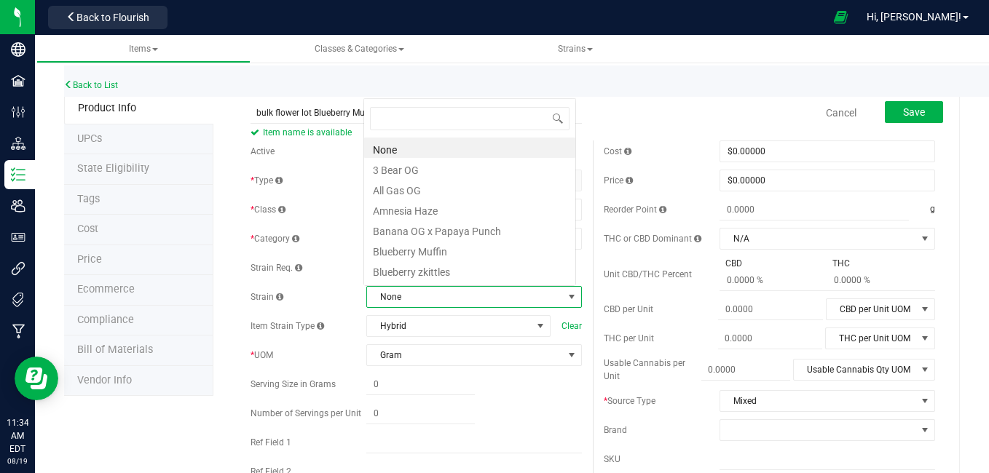
scroll to position [22, 209]
click at [450, 253] on li "Blueberry Muffin" at bounding box center [469, 250] width 211 height 20
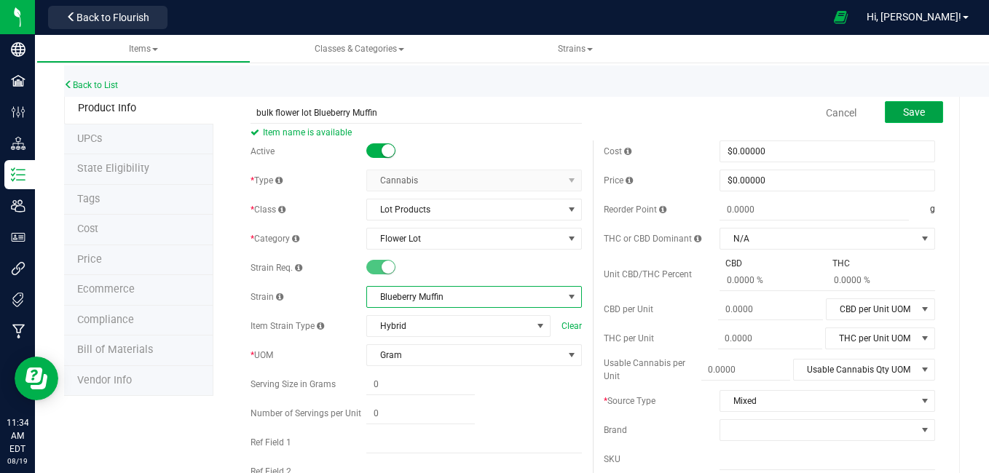
click at [885, 106] on button "Save" at bounding box center [914, 112] width 58 height 22
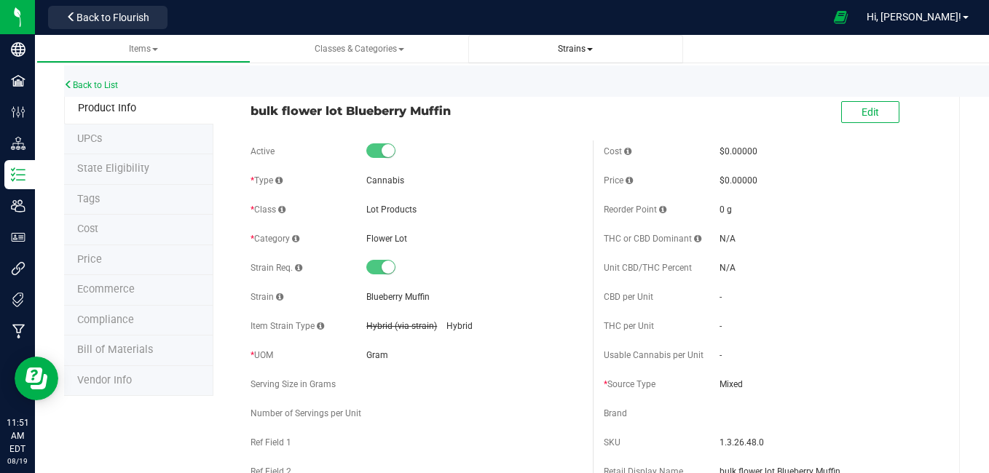
click at [590, 48] on span at bounding box center [590, 49] width 6 height 3
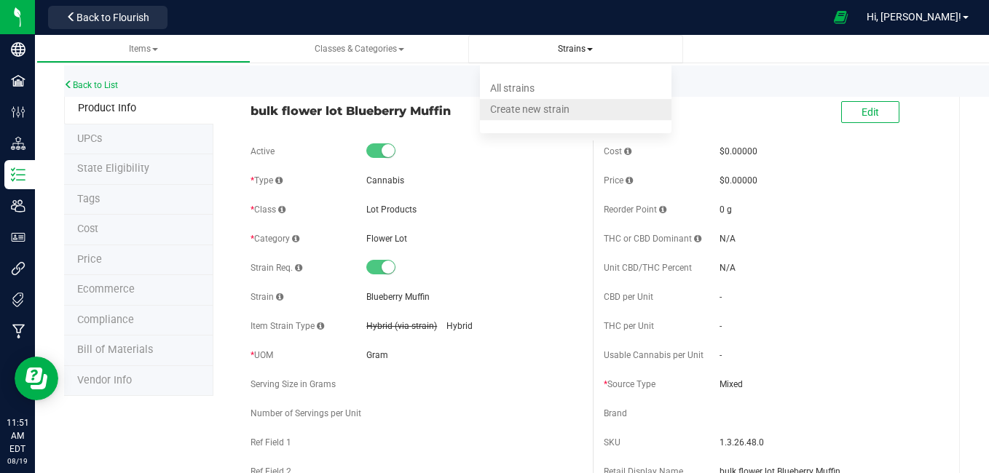
click at [504, 112] on span "Create new strain" at bounding box center [529, 109] width 79 height 12
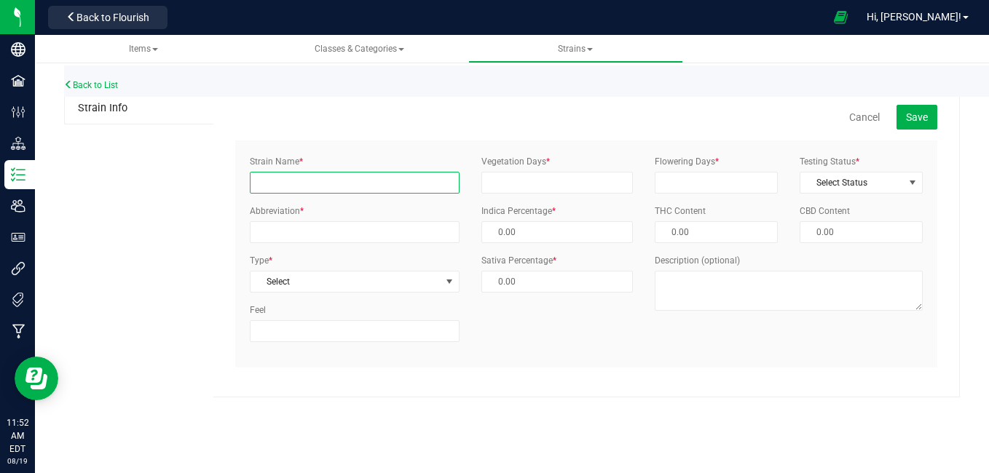
click at [287, 185] on input "Strain Name *" at bounding box center [355, 183] width 210 height 22
type input "Gamper"
type input "GAM"
type input "30"
type input "60"
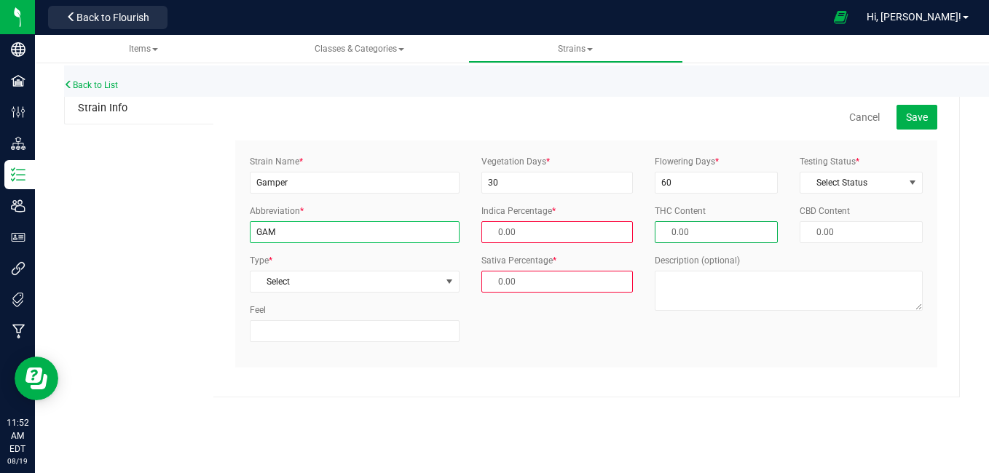
click at [298, 229] on input "GAM" at bounding box center [355, 232] width 210 height 22
type input "G"
type input "AW"
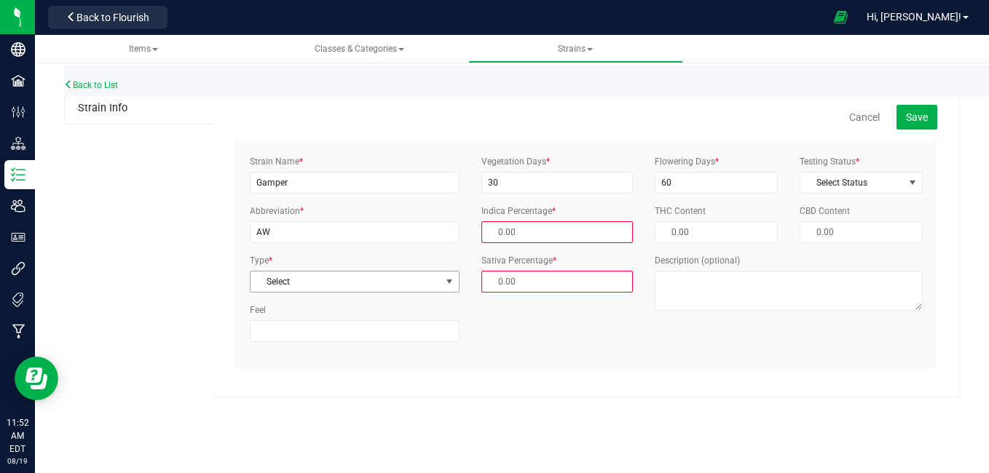
click at [397, 277] on span "Select" at bounding box center [345, 282] width 190 height 20
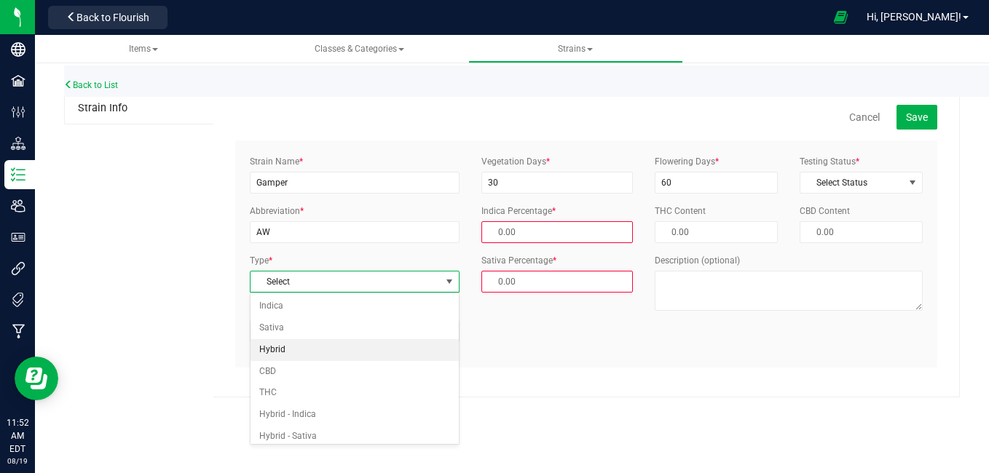
click at [286, 355] on li "Hybrid" at bounding box center [354, 350] width 208 height 22
type input "50.00 %"
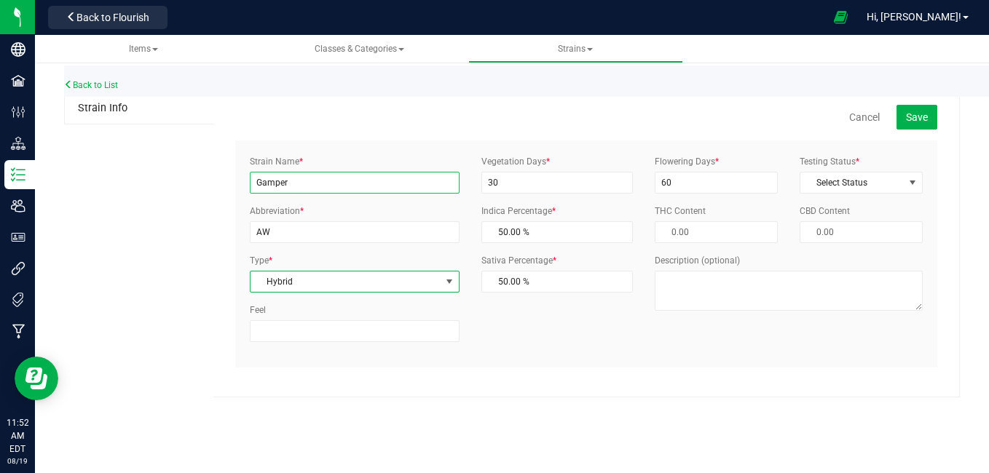
click at [329, 183] on input "Gamper" at bounding box center [355, 183] width 210 height 22
type input "G"
type input "Alien Wedding"
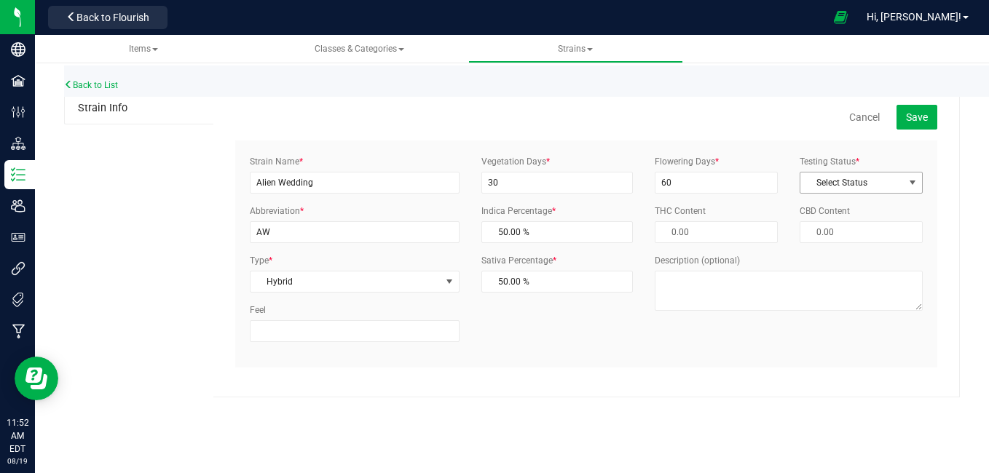
click at [897, 183] on span "Select Status" at bounding box center [851, 183] width 103 height 20
click at [839, 224] on li "ThirdParty" at bounding box center [861, 229] width 122 height 22
click at [908, 114] on span "Save" at bounding box center [917, 117] width 22 height 12
click at [381, 179] on input "Strain Name *" at bounding box center [355, 183] width 210 height 22
type input "Alien Wedding"
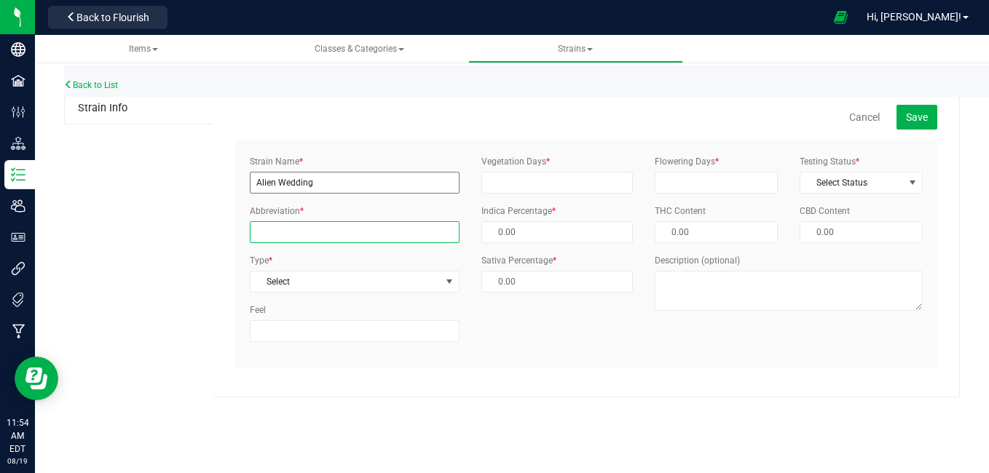
type input "AW"
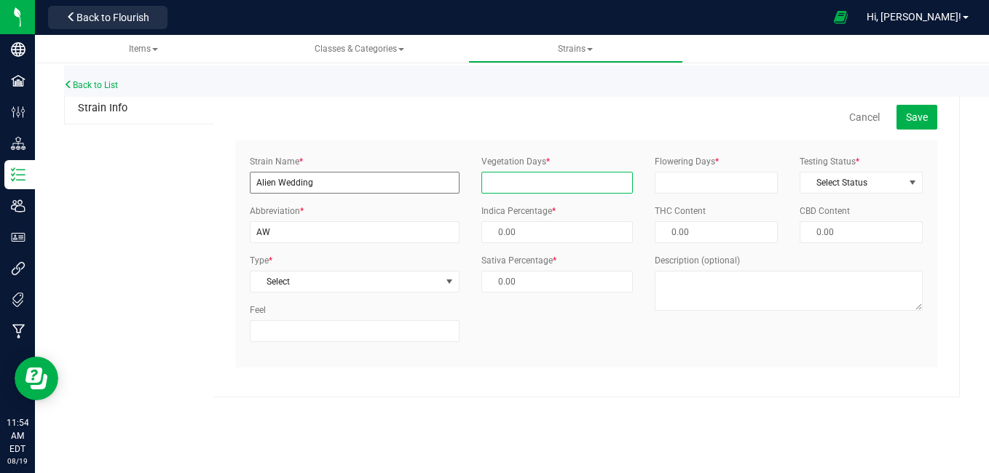
type input "30"
type input "60"
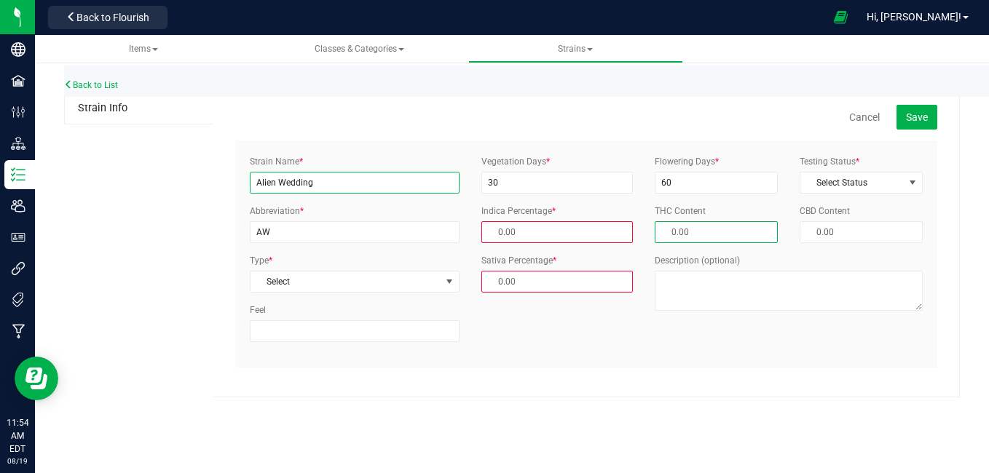
click at [326, 186] on input "Alien Wedding" at bounding box center [355, 183] width 210 height 22
type input "A"
type input "a"
click at [272, 184] on input "a" at bounding box center [355, 183] width 210 height 22
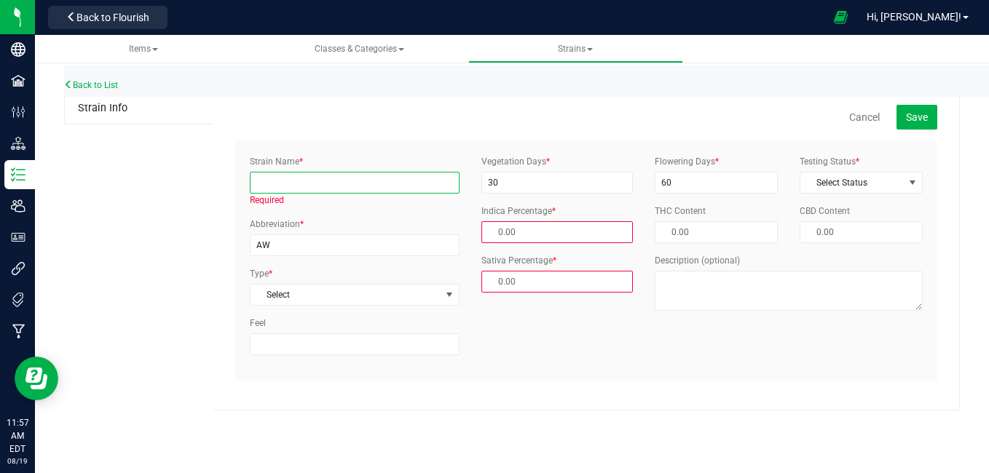
type input "a"
type input "Blunicorn"
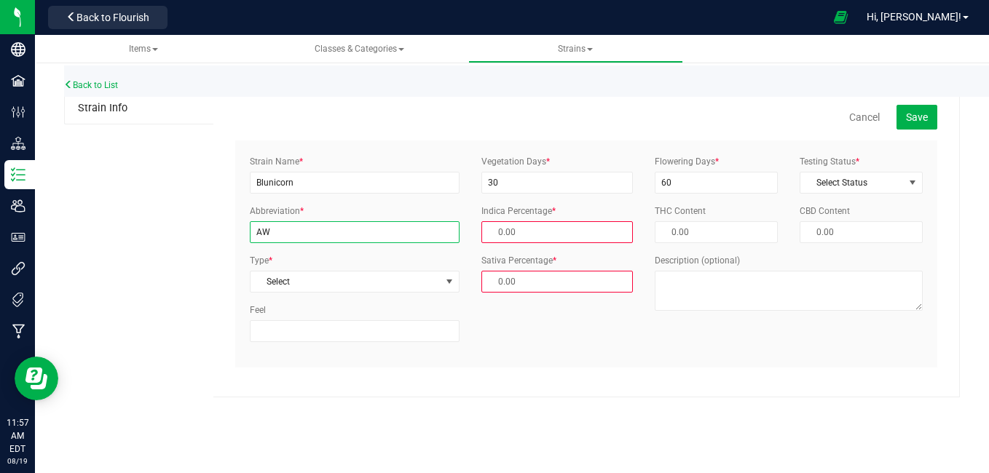
click at [295, 226] on input "AW" at bounding box center [355, 232] width 210 height 22
type input "A"
type input "bcorn"
click at [288, 281] on span "Select" at bounding box center [345, 282] width 190 height 20
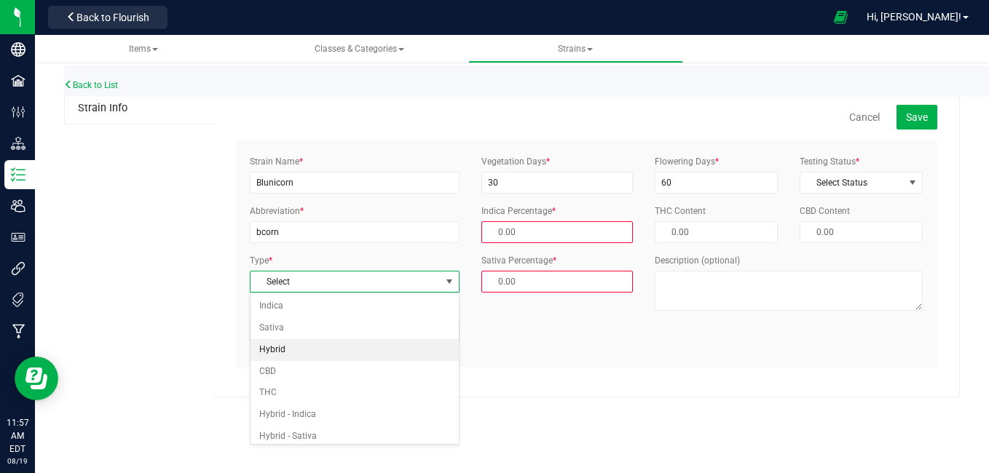
click at [276, 347] on li "Hybrid" at bounding box center [354, 350] width 208 height 22
type input "50.00 %"
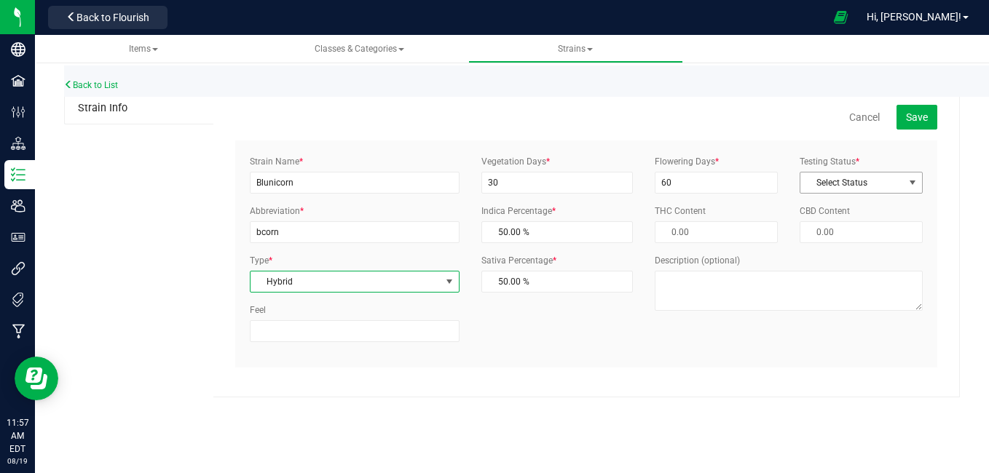
click at [848, 179] on span "Select Status" at bounding box center [851, 183] width 103 height 20
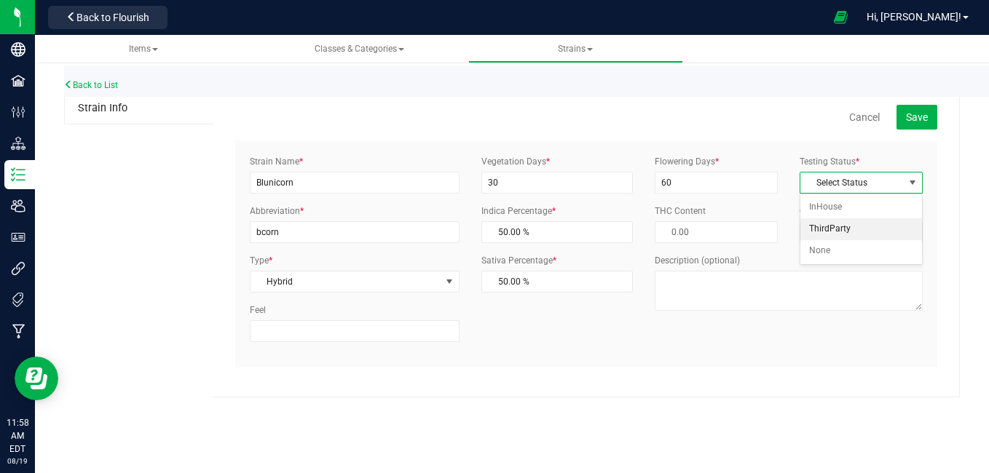
click at [828, 227] on li "ThirdParty" at bounding box center [861, 229] width 122 height 22
click at [908, 122] on span "Save" at bounding box center [917, 117] width 22 height 12
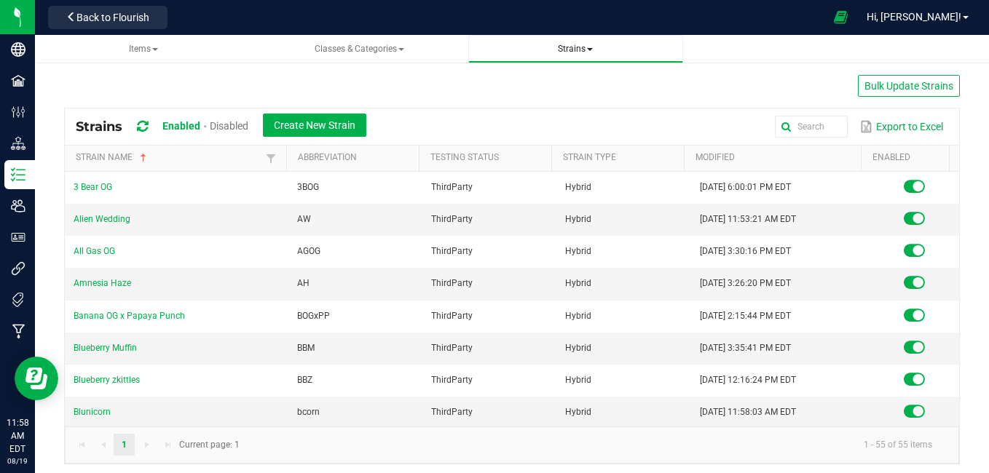
click at [562, 45] on span "Strains" at bounding box center [575, 49] width 35 height 10
click at [506, 109] on span "Create new strain" at bounding box center [529, 109] width 79 height 12
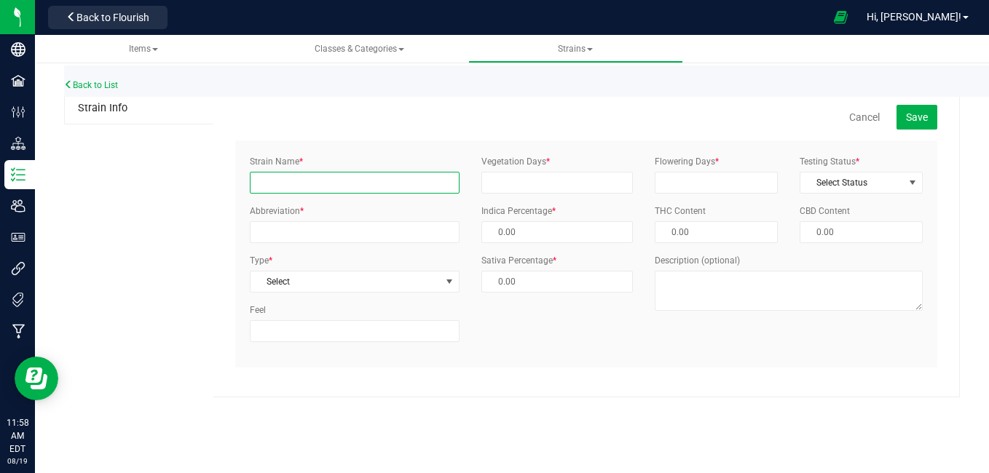
click at [368, 176] on input "Strain Name *" at bounding box center [355, 183] width 210 height 22
type input "Blunicorn"
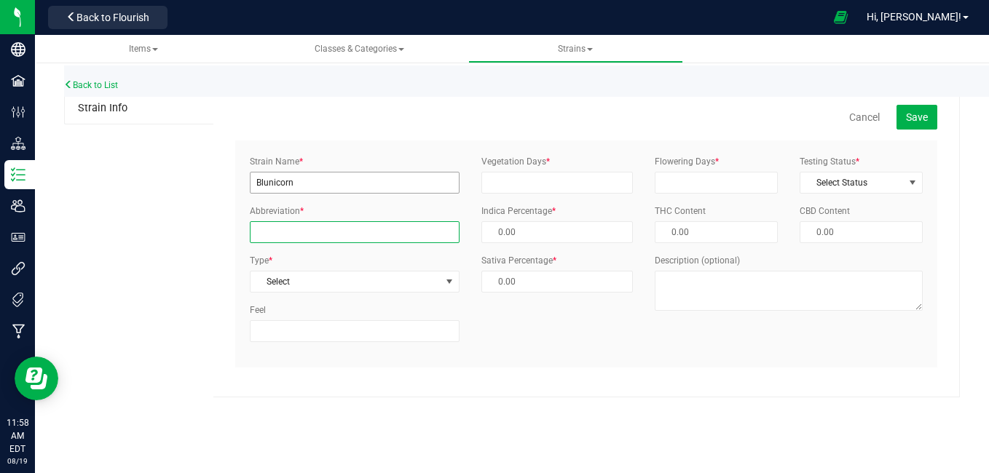
type input "bcorn"
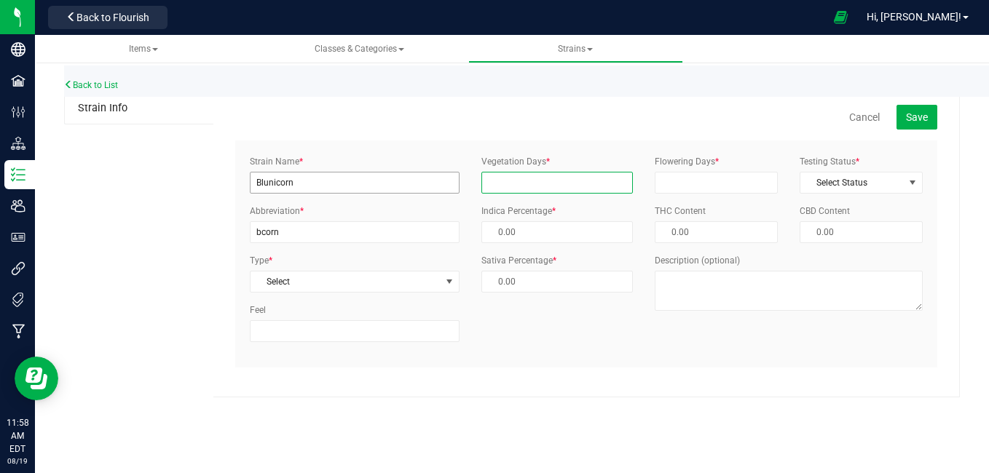
type input "30"
type input "60"
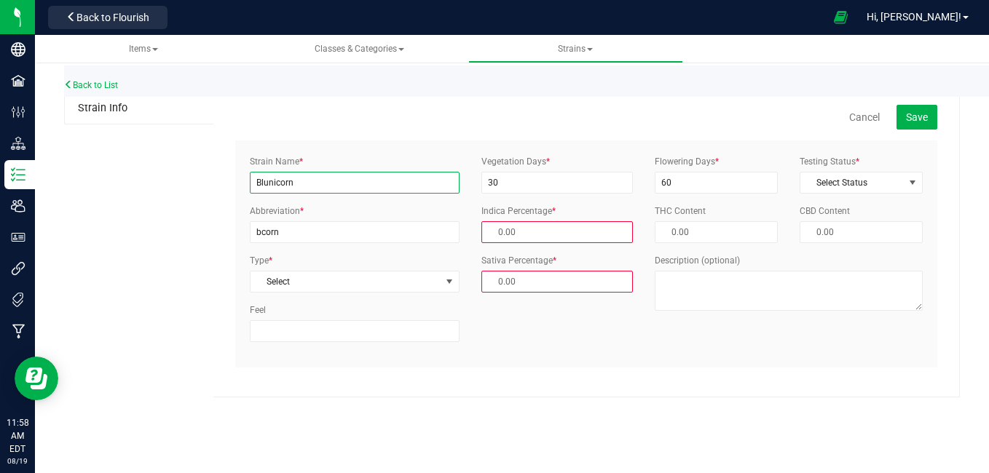
click at [327, 187] on input "Blunicorn" at bounding box center [355, 183] width 210 height 22
type input "B"
type input "caramel apple"
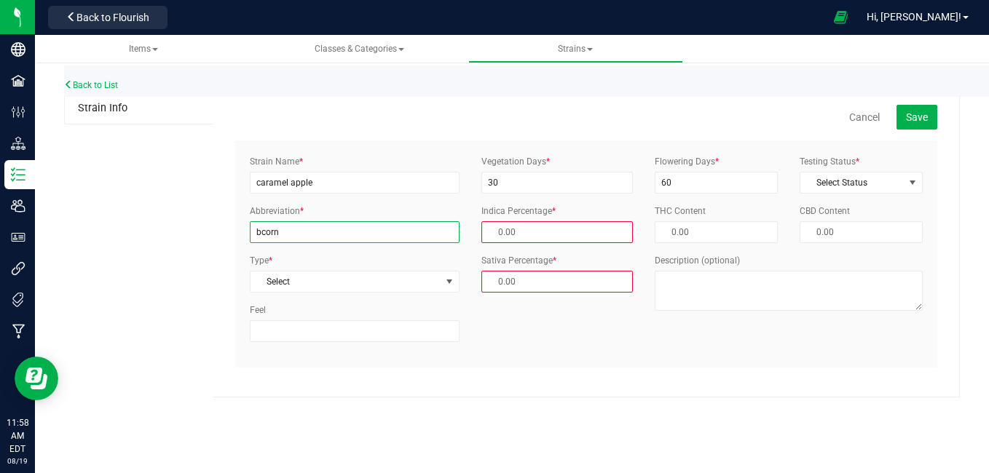
click at [297, 234] on input "bcorn" at bounding box center [355, 232] width 210 height 22
type input "b"
type input "CA"
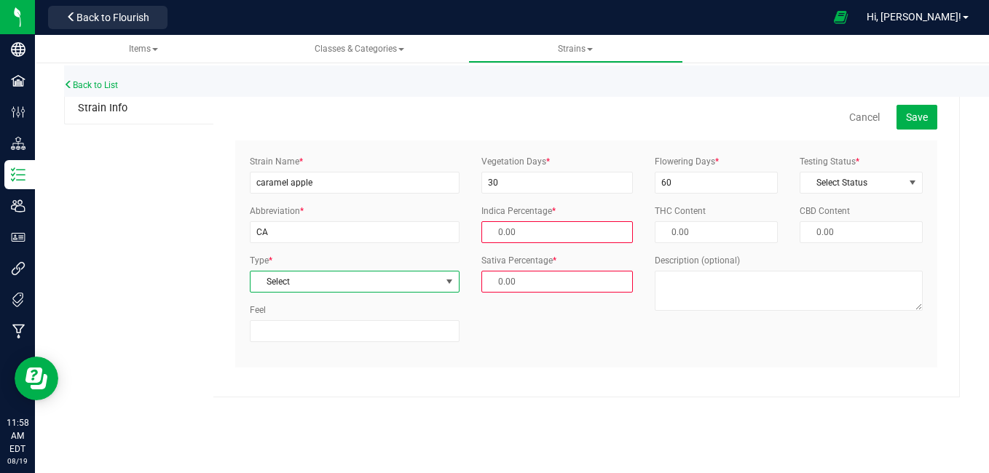
click at [347, 274] on span "Select" at bounding box center [345, 282] width 190 height 20
click at [286, 352] on li "Hybrid" at bounding box center [354, 350] width 208 height 22
type input "50.00 %"
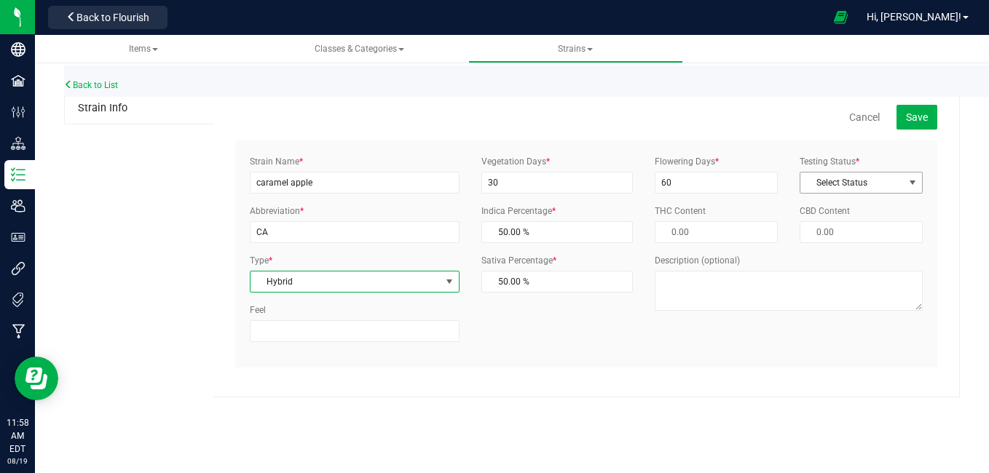
click at [839, 181] on span "Select Status" at bounding box center [851, 183] width 103 height 20
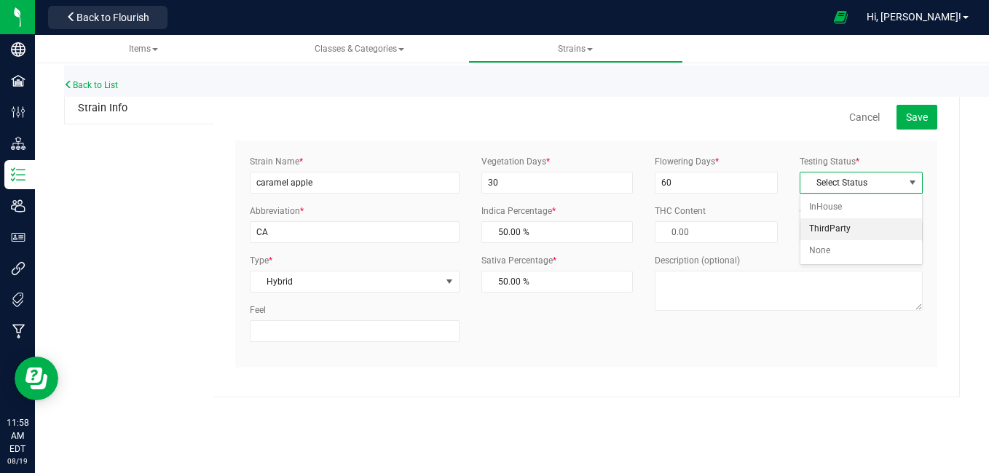
click at [820, 224] on li "ThirdParty" at bounding box center [861, 229] width 122 height 22
click at [913, 120] on span "Save" at bounding box center [917, 117] width 22 height 12
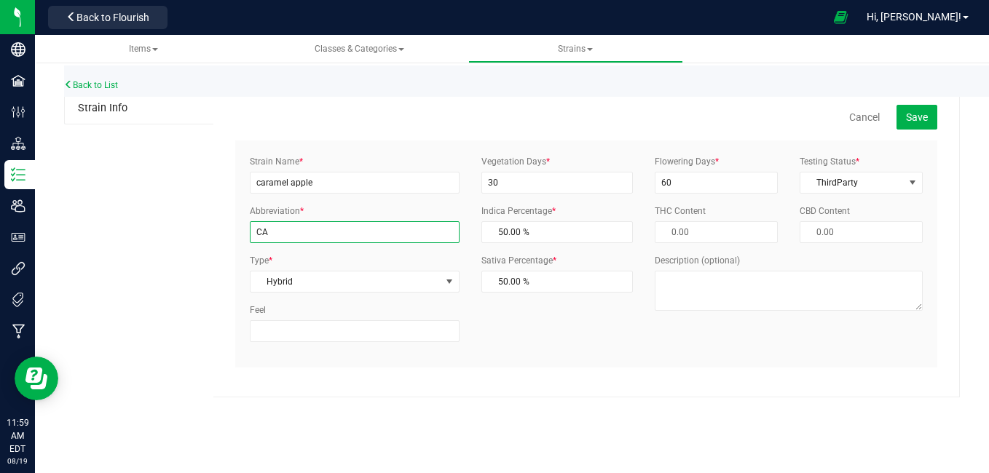
click at [279, 235] on input "CA" at bounding box center [355, 232] width 210 height 22
type input "CAple"
click at [904, 112] on button "Save" at bounding box center [916, 117] width 41 height 25
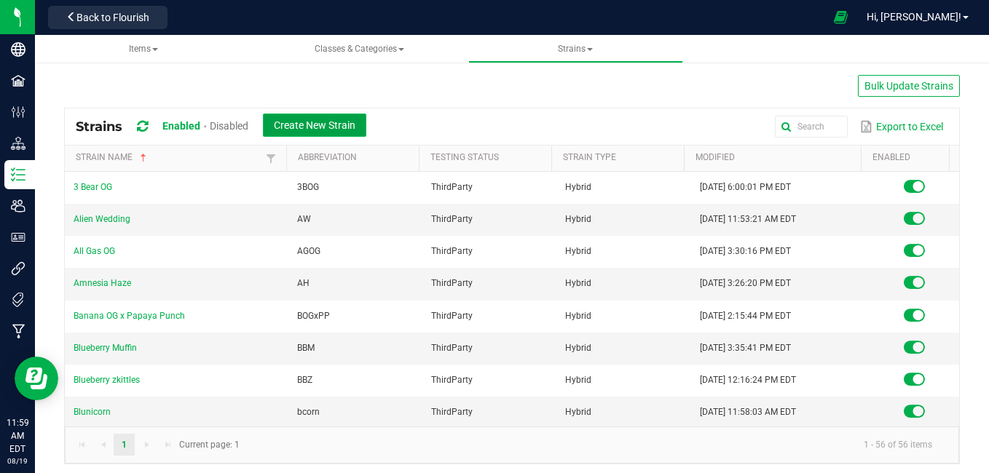
click at [318, 119] on span "Create New Strain" at bounding box center [315, 125] width 82 height 12
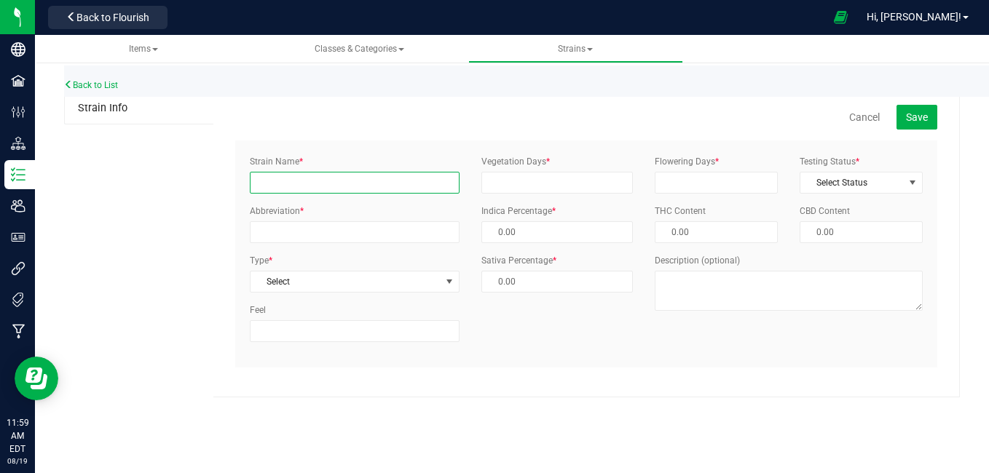
click at [298, 176] on input "Strain Name *" at bounding box center [355, 183] width 210 height 22
type input "caramel apple"
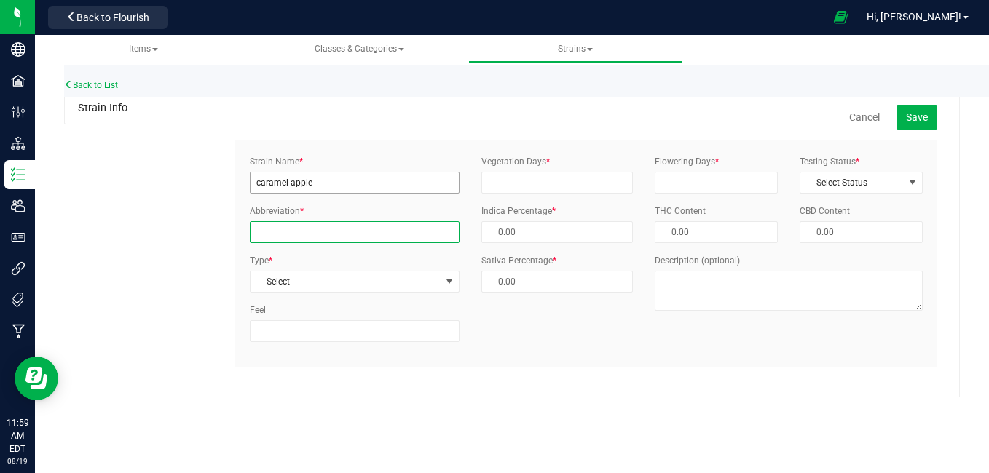
type input "CAple"
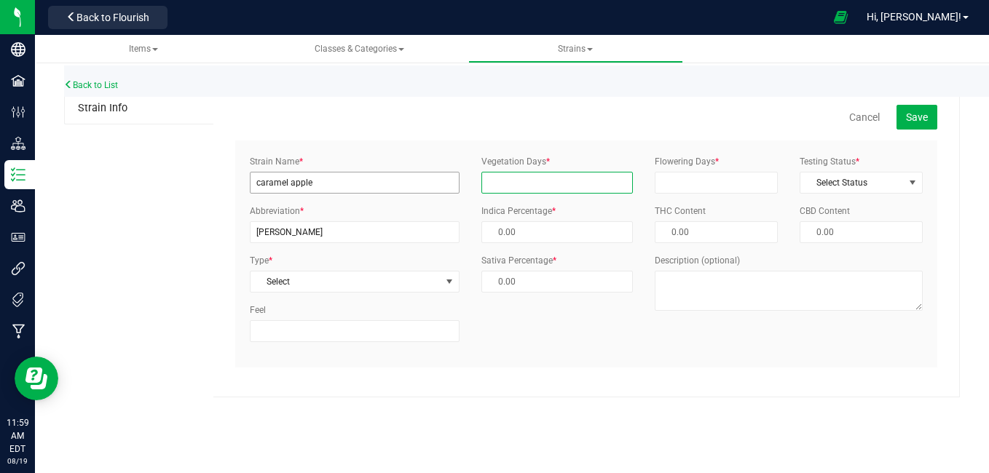
type input "30"
type input "60"
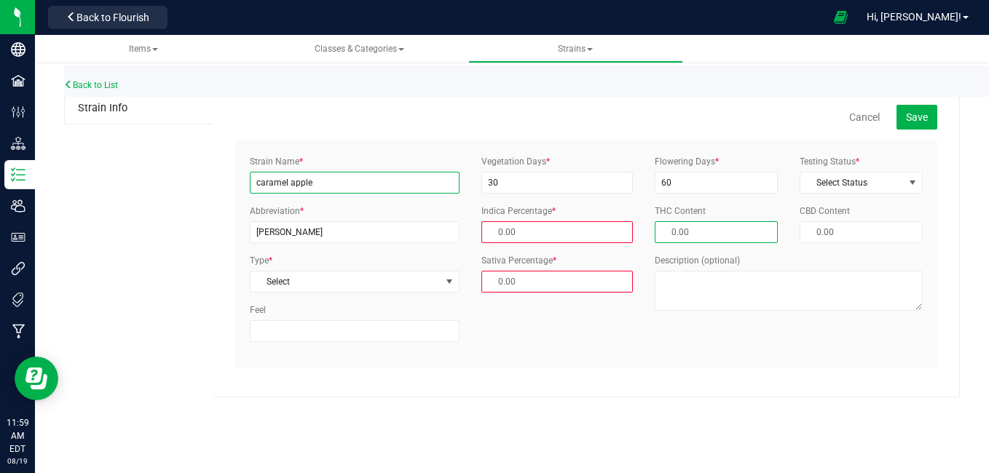
click at [327, 181] on input "caramel apple" at bounding box center [355, 183] width 210 height 22
type input "c"
type input "Carbon Fiber"
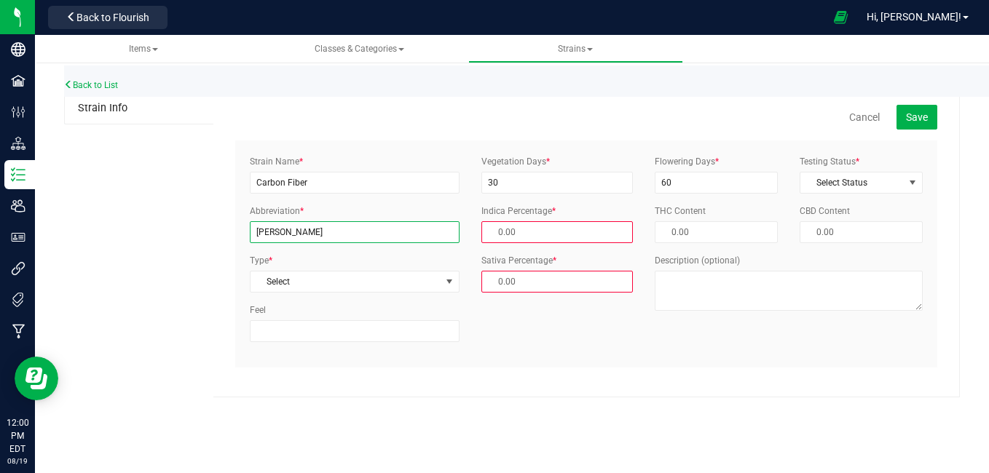
click at [304, 232] on input "CAple" at bounding box center [355, 232] width 210 height 22
type input "C"
type input "CF"
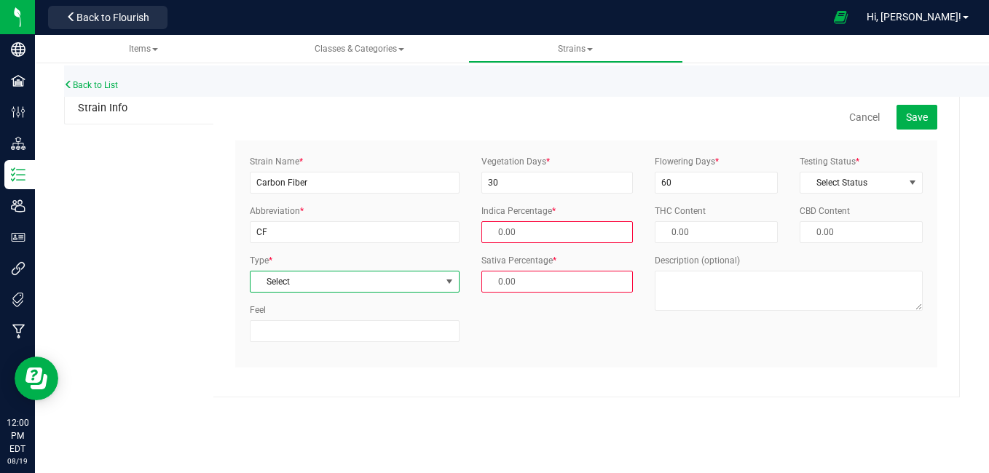
click at [379, 282] on span "Select" at bounding box center [345, 282] width 190 height 20
click at [330, 350] on li "Hybrid" at bounding box center [354, 350] width 208 height 22
type input "50.00 %"
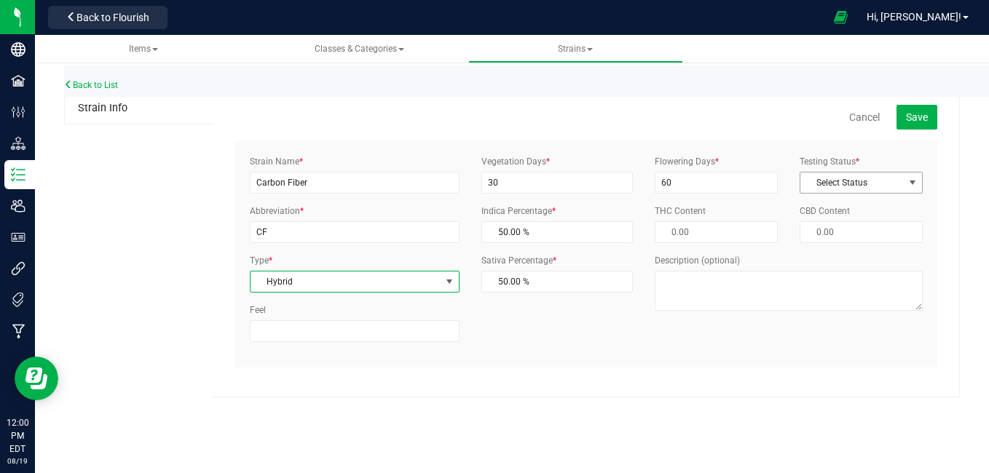
click at [885, 183] on span "Select Status" at bounding box center [851, 183] width 103 height 20
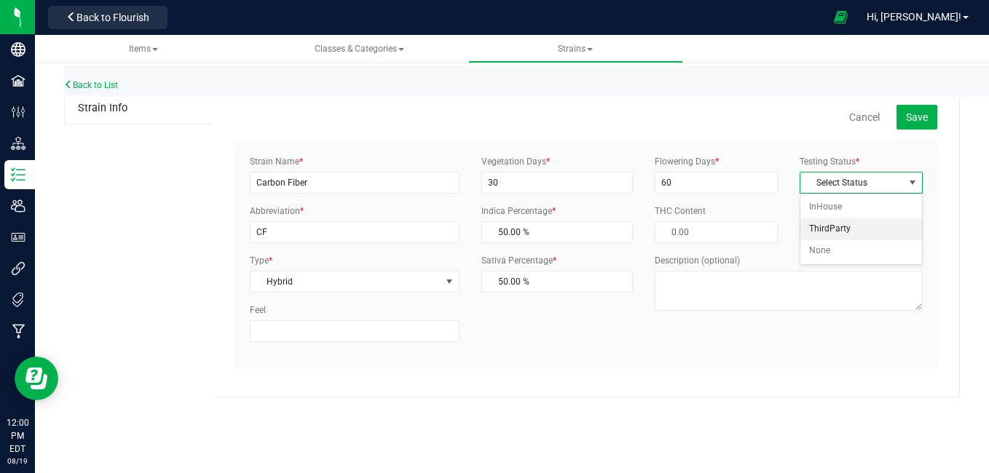
click at [850, 232] on li "ThirdParty" at bounding box center [861, 229] width 122 height 22
click at [920, 122] on span "Save" at bounding box center [917, 117] width 22 height 12
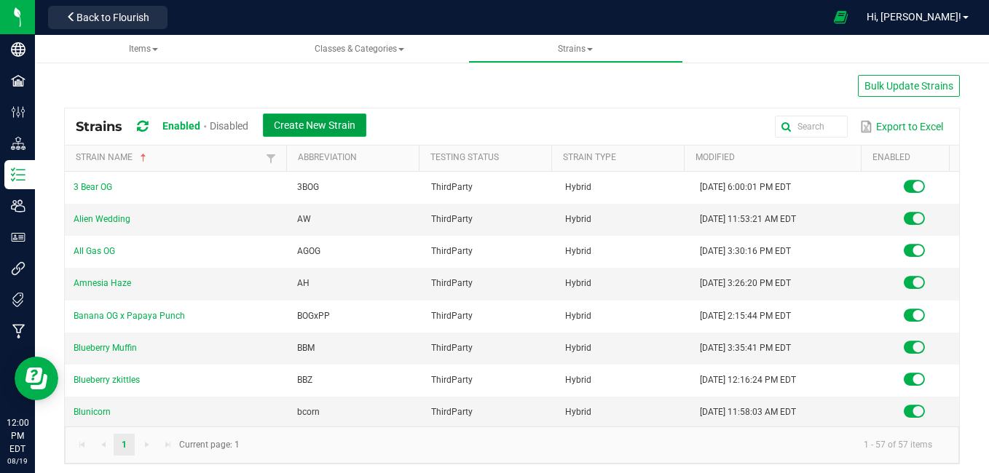
click at [349, 119] on span "Create New Strain" at bounding box center [315, 125] width 82 height 12
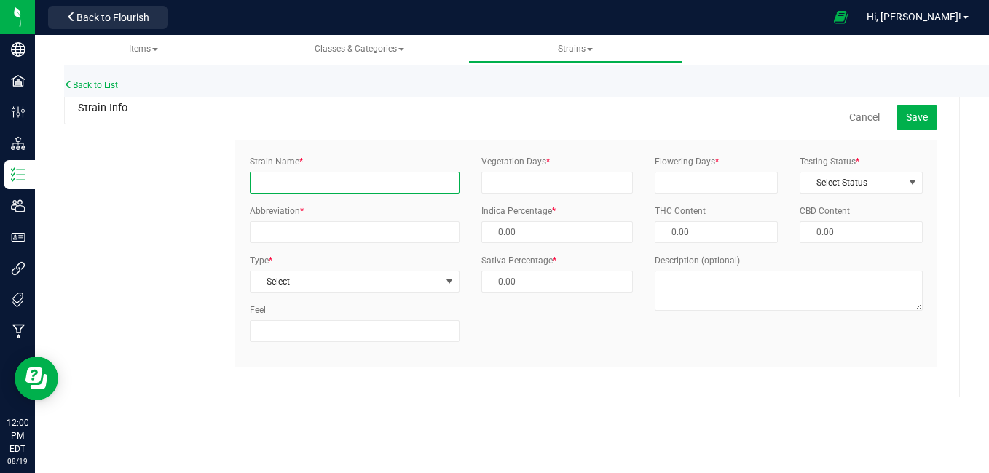
click at [315, 180] on input "Strain Name *" at bounding box center [355, 183] width 210 height 22
type input "COB Salad"
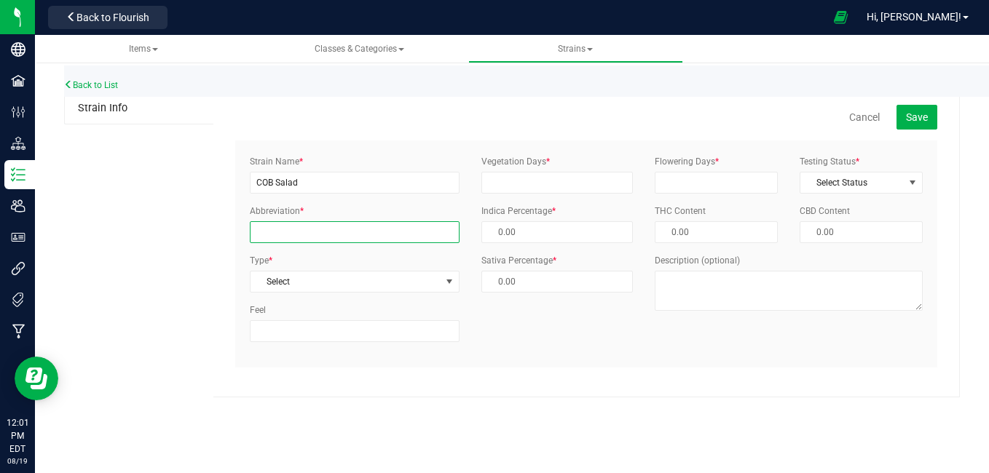
click at [304, 222] on input "Abbreviation *" at bounding box center [355, 232] width 210 height 22
type input "COB"
click at [328, 277] on span "Select" at bounding box center [345, 282] width 190 height 20
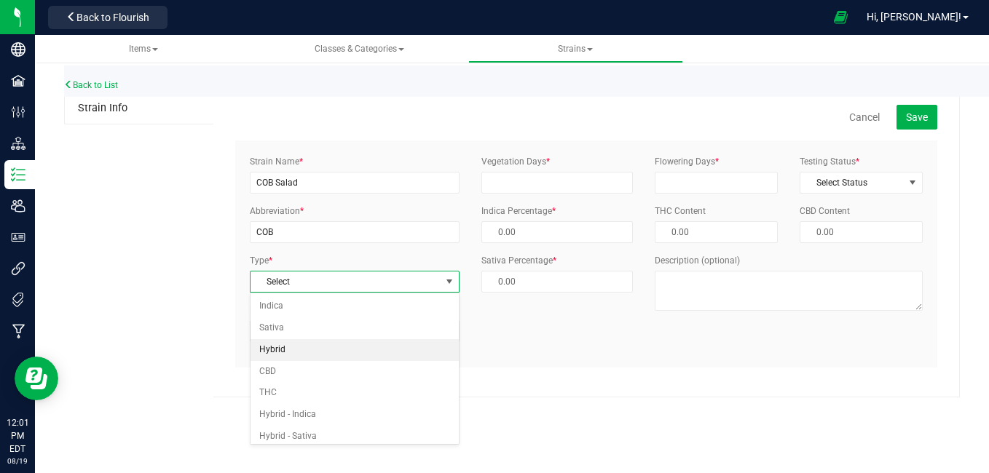
click at [285, 352] on li "Hybrid" at bounding box center [354, 350] width 208 height 22
type input "50.00 %"
click at [833, 180] on span "Select Status" at bounding box center [851, 183] width 103 height 20
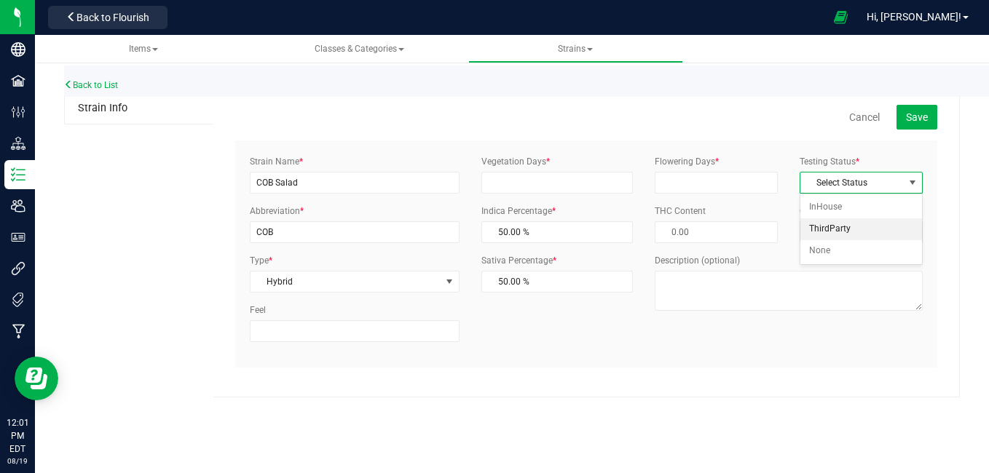
click at [833, 222] on li "ThirdParty" at bounding box center [861, 229] width 122 height 22
click at [564, 181] on input "Vegetation Days *" at bounding box center [557, 183] width 152 height 22
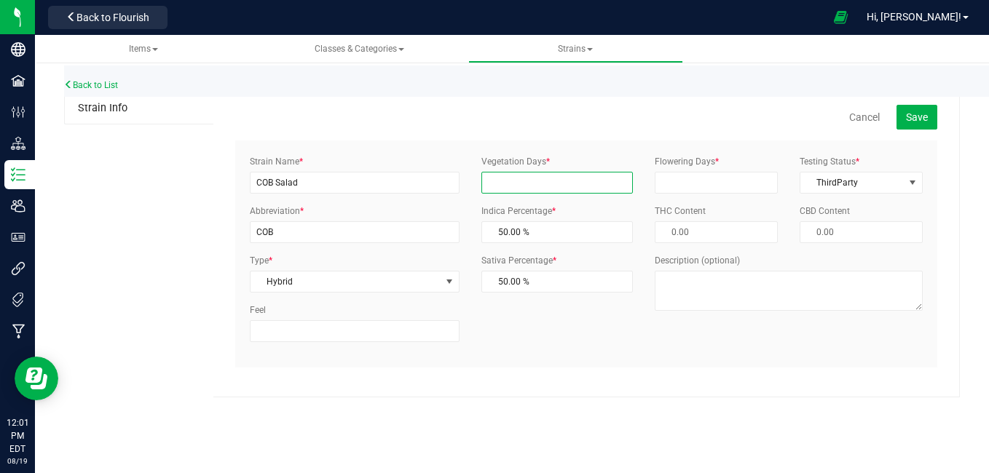
type input "30"
type input "60"
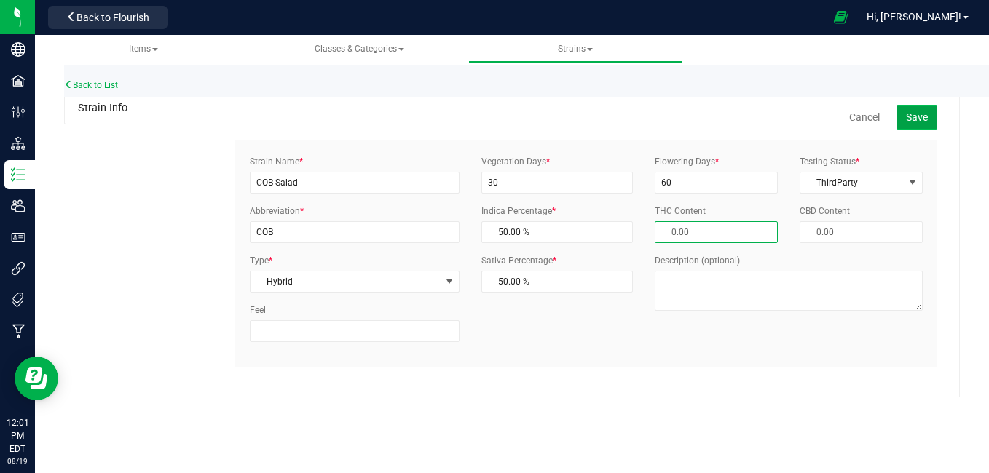
click at [929, 117] on button "Save" at bounding box center [916, 117] width 41 height 25
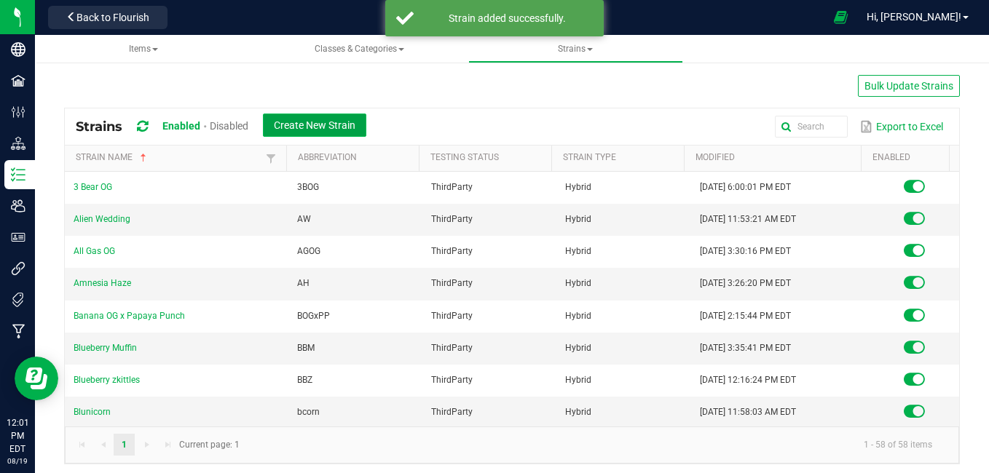
click at [301, 123] on span "Create New Strain" at bounding box center [315, 125] width 82 height 12
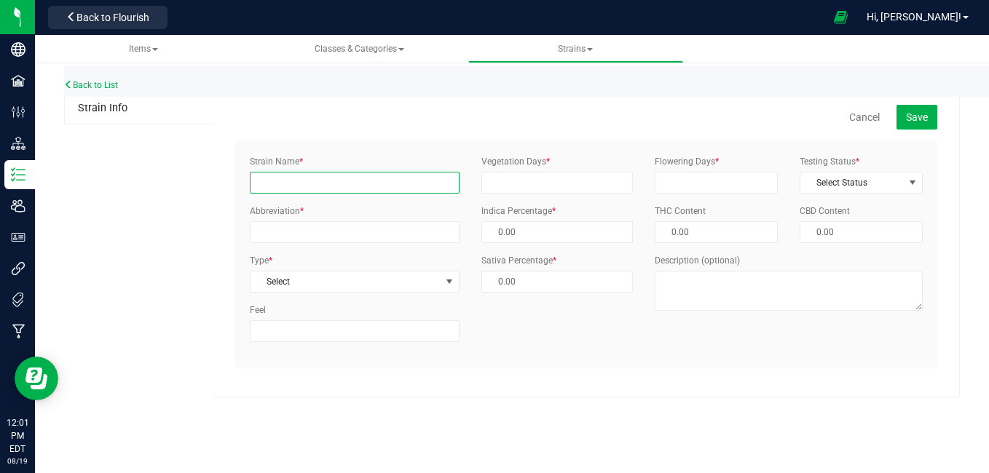
click at [307, 175] on input "Strain Name *" at bounding box center [355, 183] width 210 height 22
type input "[PERSON_NAME]"
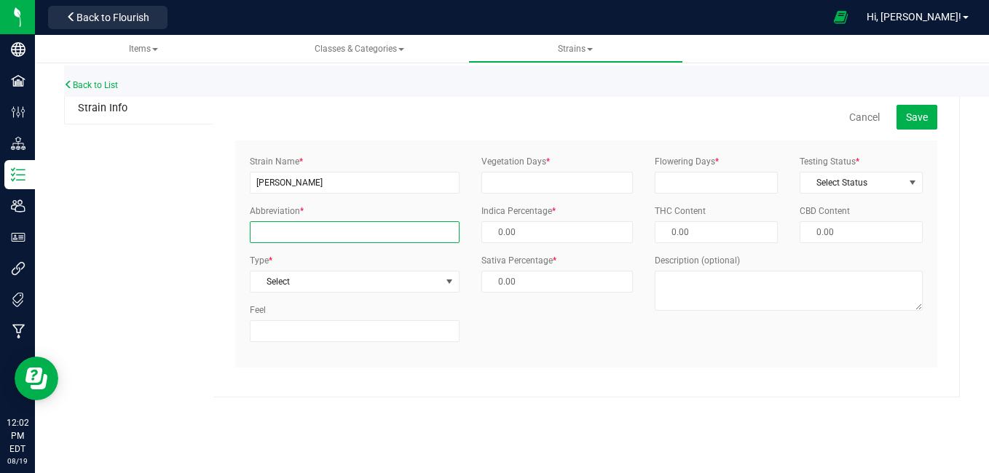
click at [307, 231] on input "Abbreviation *" at bounding box center [355, 232] width 210 height 22
type input "DS"
click at [346, 290] on span "Select" at bounding box center [345, 282] width 190 height 20
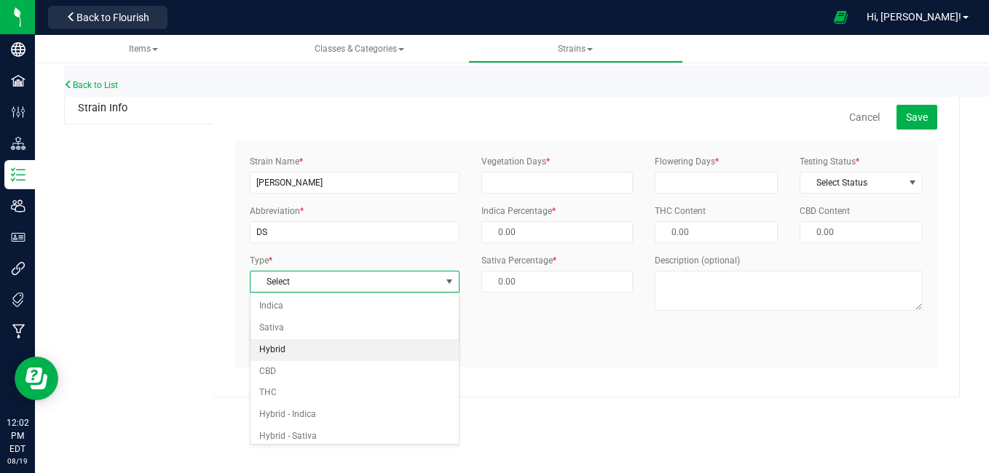
click at [322, 349] on li "Hybrid" at bounding box center [354, 350] width 208 height 22
type input "50.00 %"
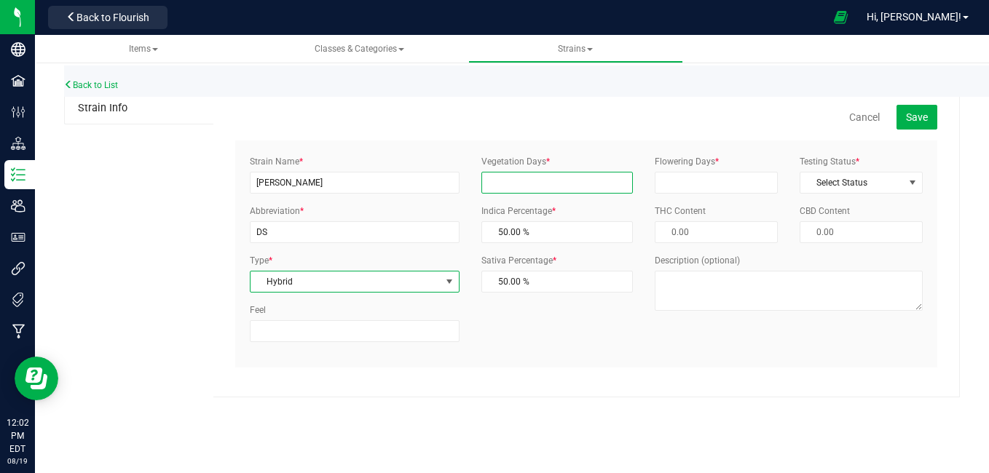
click at [540, 178] on input "Vegetation Days *" at bounding box center [557, 183] width 152 height 22
click at [535, 186] on input "Vegetation Days *" at bounding box center [557, 183] width 152 height 22
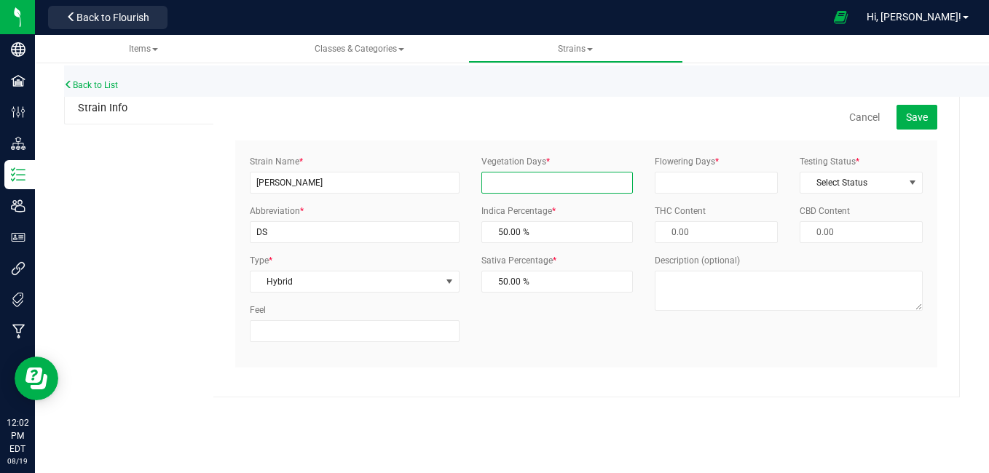
click at [535, 186] on input "Vegetation Days *" at bounding box center [557, 183] width 152 height 22
type input "30"
type input "60"
click at [862, 180] on span "Select Status" at bounding box center [851, 183] width 103 height 20
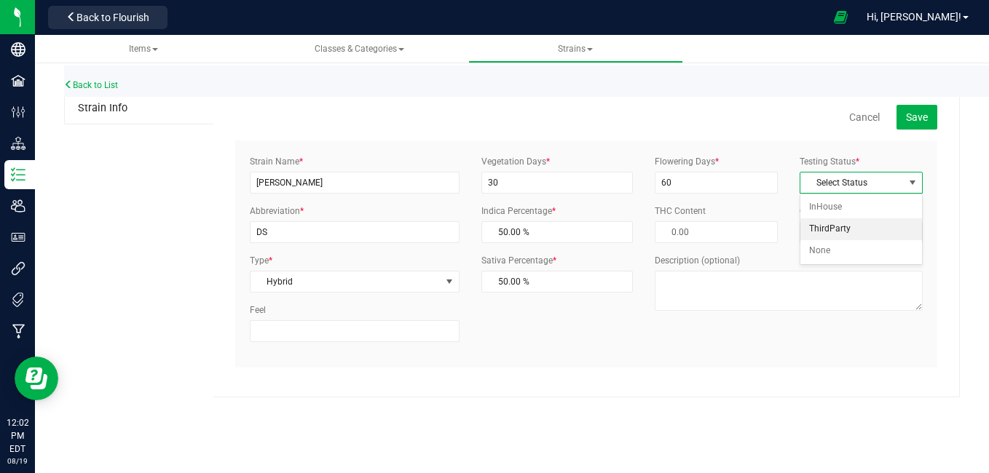
click at [840, 226] on li "ThirdParty" at bounding box center [861, 229] width 122 height 22
click at [903, 124] on button "Save" at bounding box center [916, 117] width 41 height 25
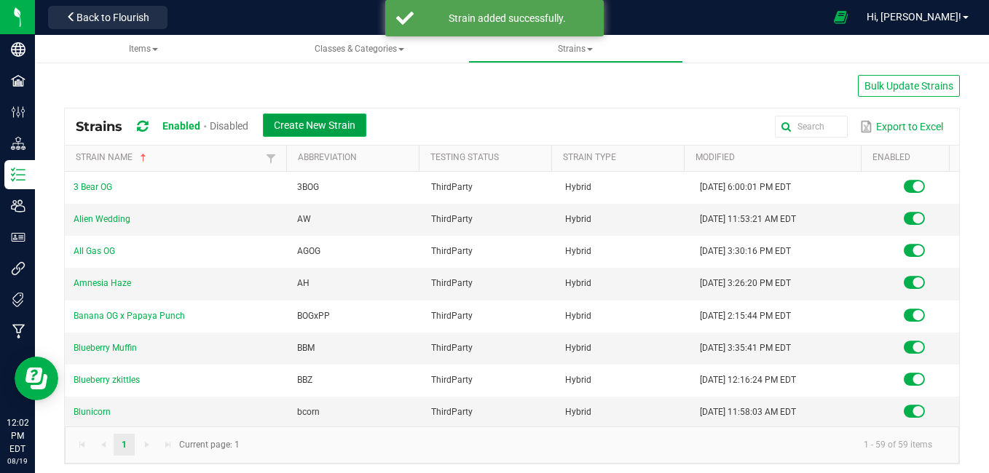
click at [311, 122] on span "Create New Strain" at bounding box center [315, 125] width 82 height 12
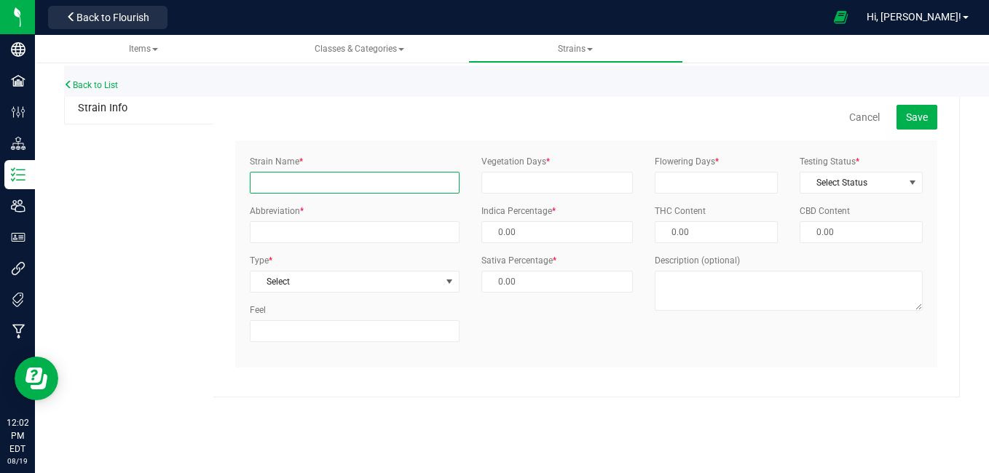
click at [297, 183] on input "Strain Name *" at bounding box center [355, 183] width 210 height 22
type input "Forbidden Cheetah piss"
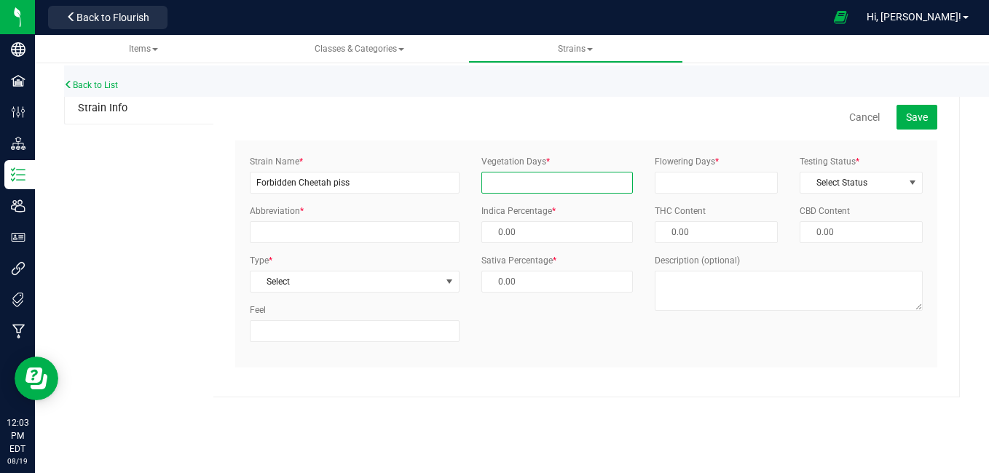
click at [499, 176] on input "Vegetation Days *" at bounding box center [557, 183] width 152 height 22
type input "30"
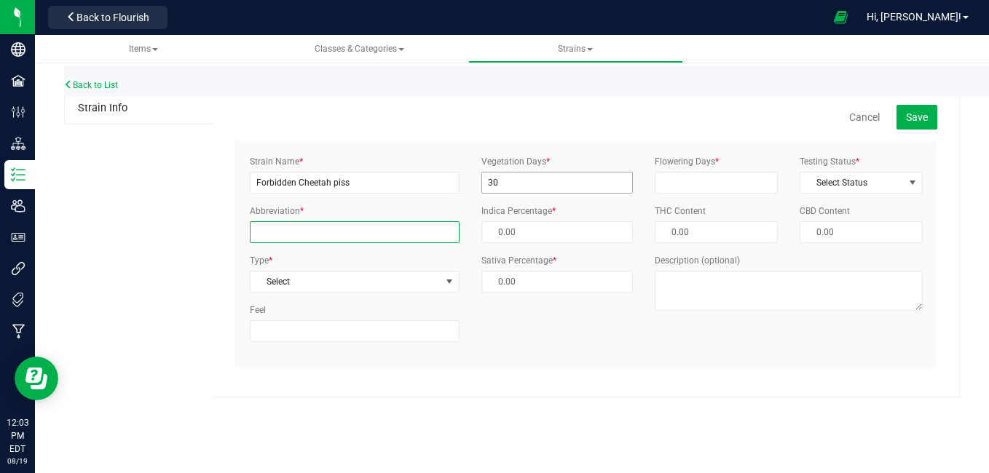
type input "DS"
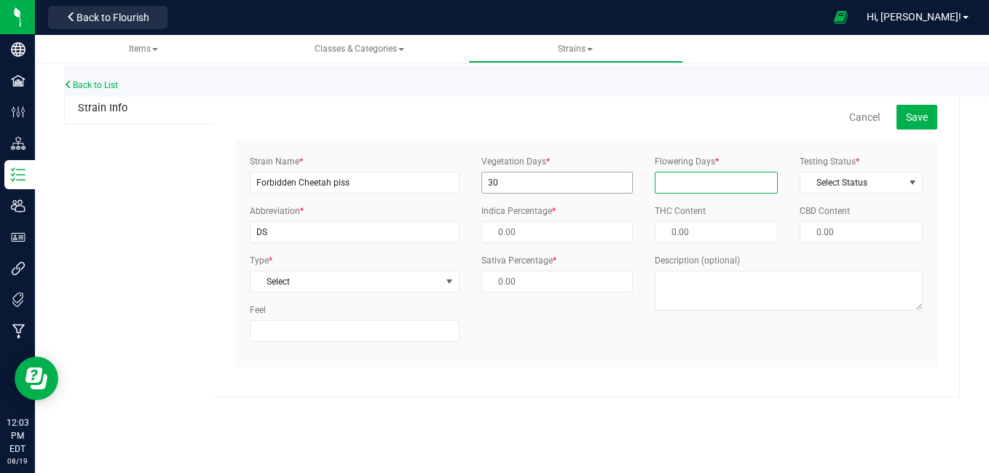
type input "60"
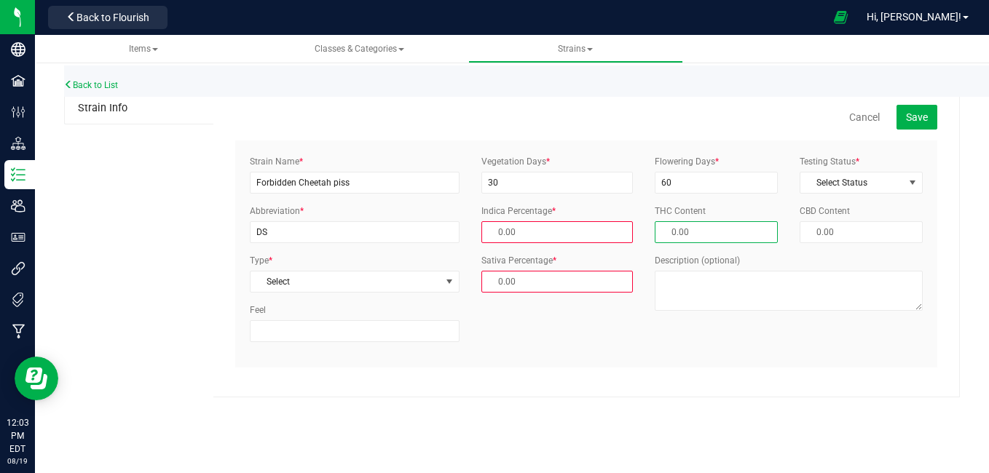
click at [298, 215] on label "Abbreviation *" at bounding box center [277, 211] width 54 height 13
click at [298, 221] on input "DS" at bounding box center [355, 232] width 210 height 22
click at [298, 215] on label "Abbreviation *" at bounding box center [277, 211] width 54 height 13
click at [298, 221] on input "DS" at bounding box center [355, 232] width 210 height 22
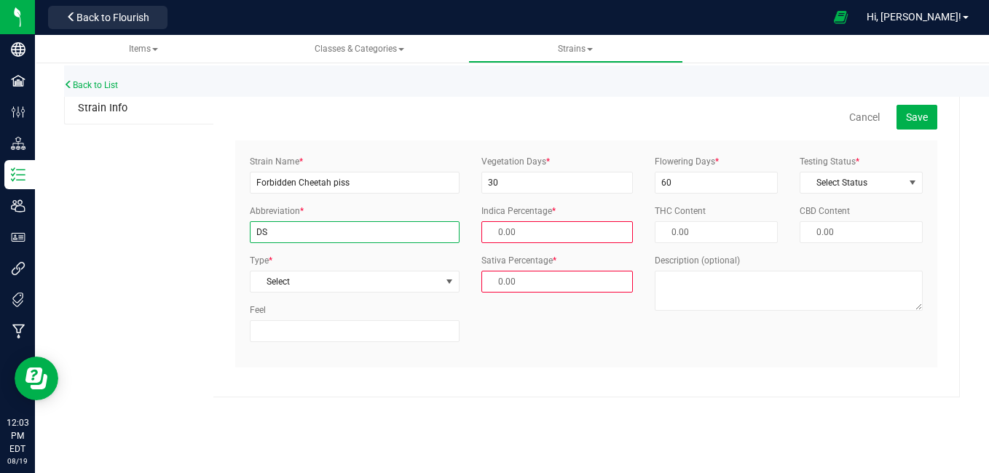
click at [298, 221] on input "DS" at bounding box center [355, 232] width 210 height 22
type input "D"
type input "FCP"
click at [309, 282] on span "Select" at bounding box center [345, 282] width 190 height 20
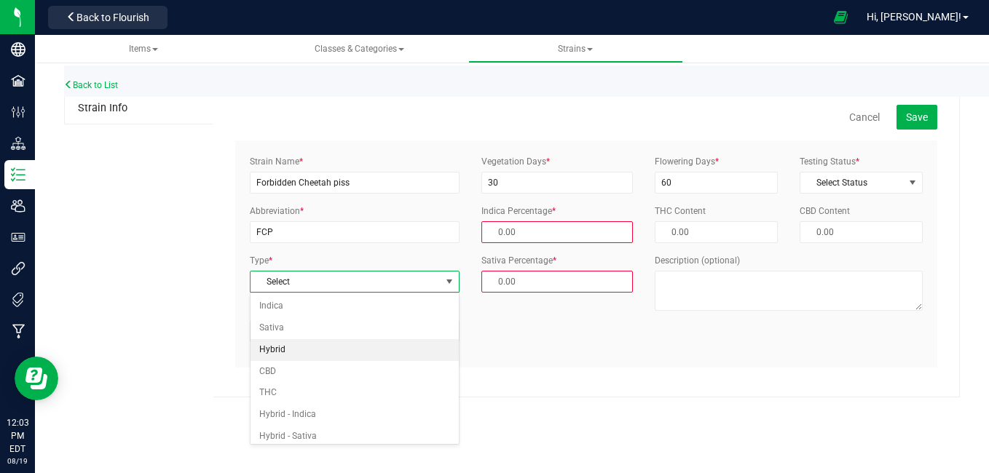
click at [286, 346] on li "Hybrid" at bounding box center [354, 350] width 208 height 22
type input "50.00 %"
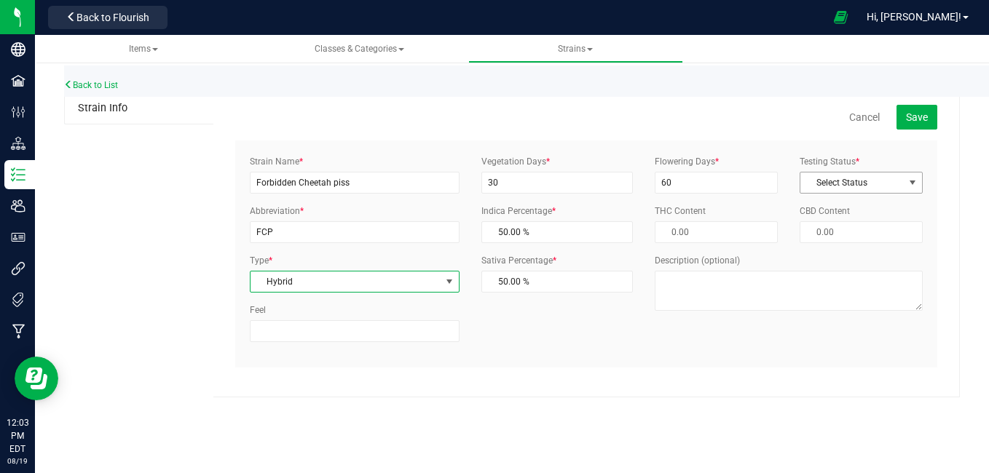
click at [843, 183] on span "Select Status" at bounding box center [851, 183] width 103 height 20
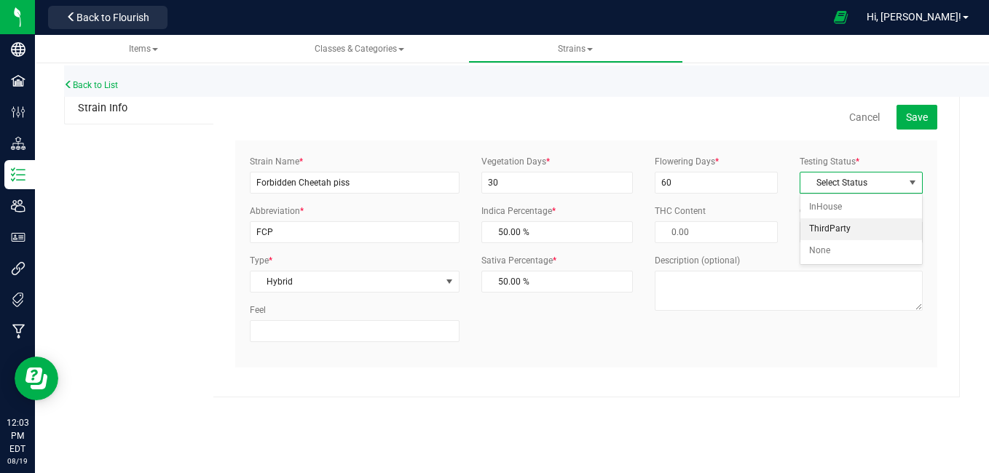
click at [831, 225] on li "ThirdParty" at bounding box center [861, 229] width 122 height 22
click at [902, 125] on button "Save" at bounding box center [916, 117] width 41 height 25
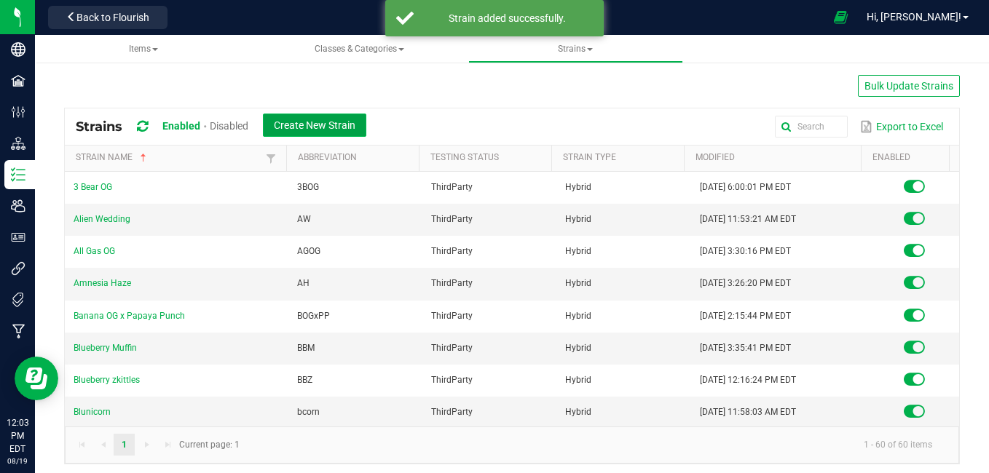
click at [346, 127] on span "Create New Strain" at bounding box center [315, 125] width 82 height 12
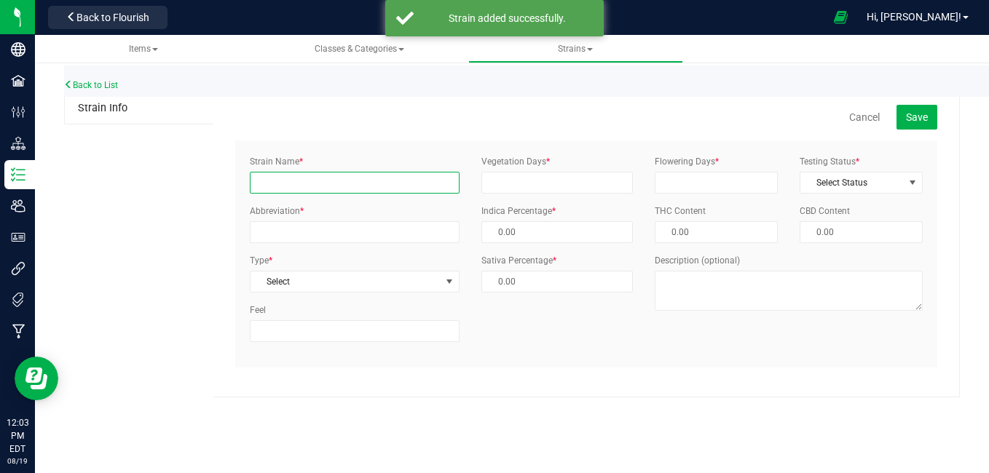
click at [299, 188] on input "Strain Name *" at bounding box center [355, 183] width 210 height 22
type input "Forbidden Cheetah piss"
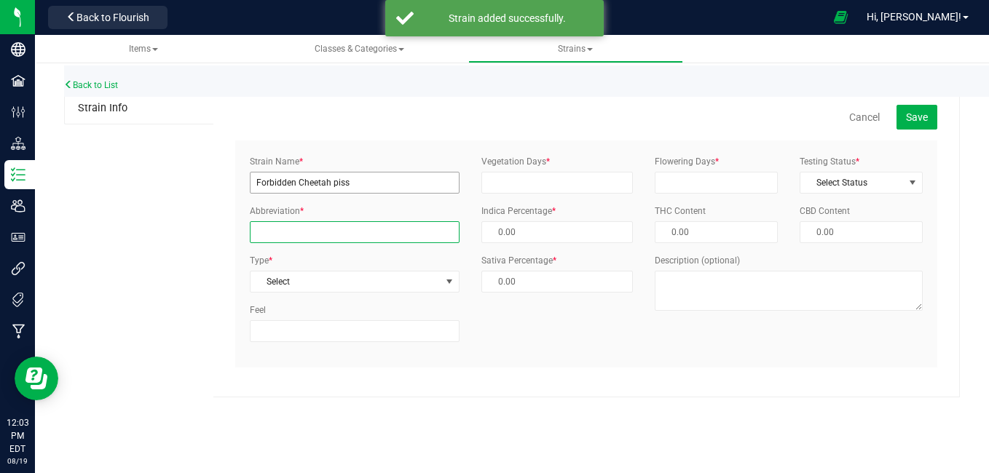
type input "FCP"
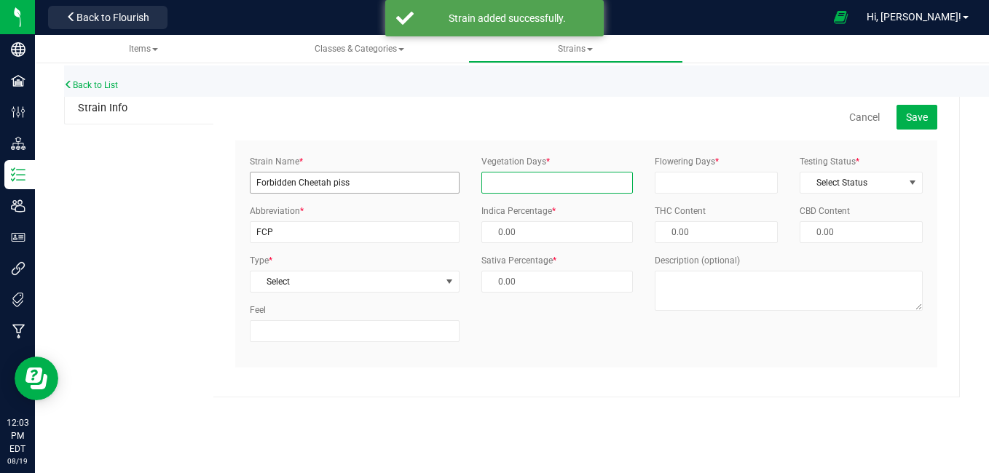
type input "30"
type input "60"
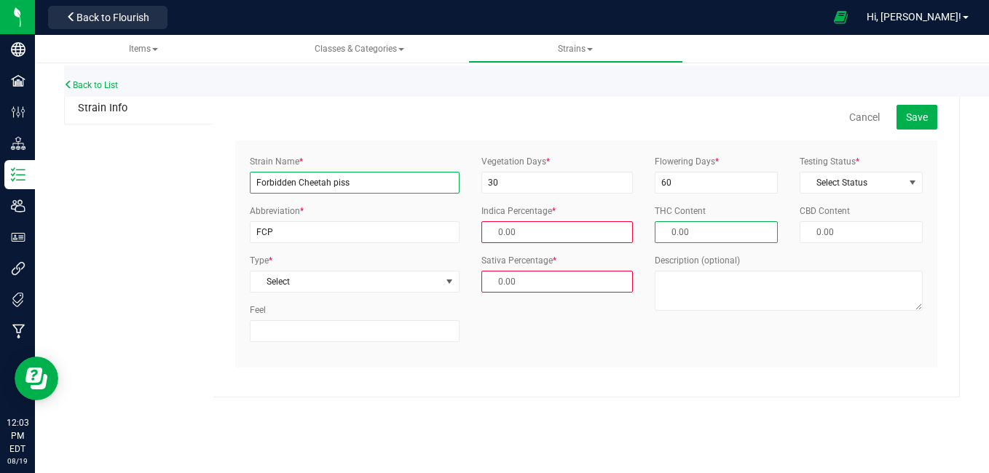
click at [376, 181] on input "Forbidden Cheetah piss" at bounding box center [355, 183] width 210 height 22
type input "F"
type input "Funky Orange"
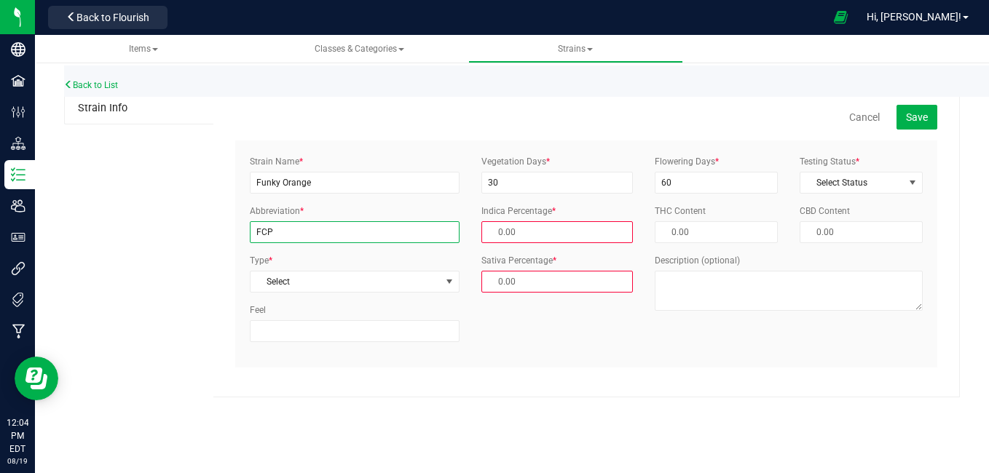
click at [309, 234] on input "FCP" at bounding box center [355, 232] width 210 height 22
type input "F"
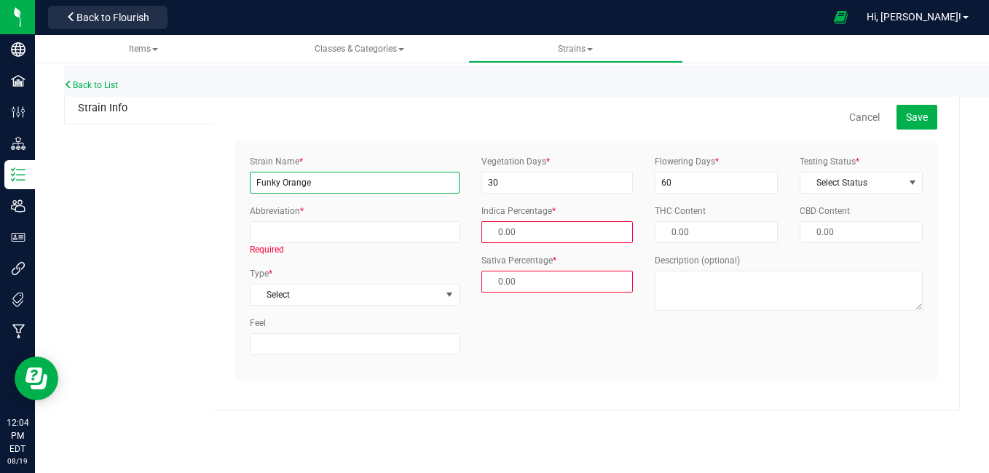
click at [333, 173] on input "Funky Orange" at bounding box center [355, 183] width 210 height 22
type input "F"
type input "g"
type input "Glitter Bomb"
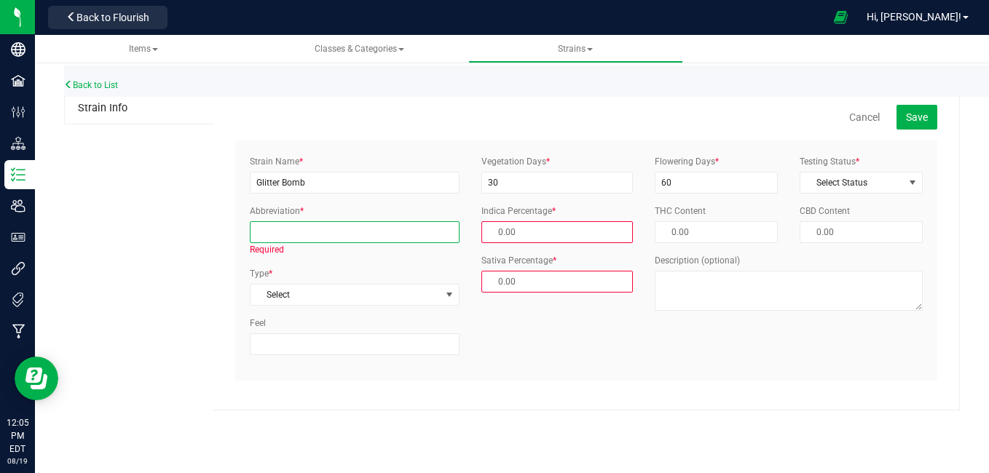
click at [323, 238] on input "Abbreviation *" at bounding box center [355, 232] width 210 height 22
type input "GBomb"
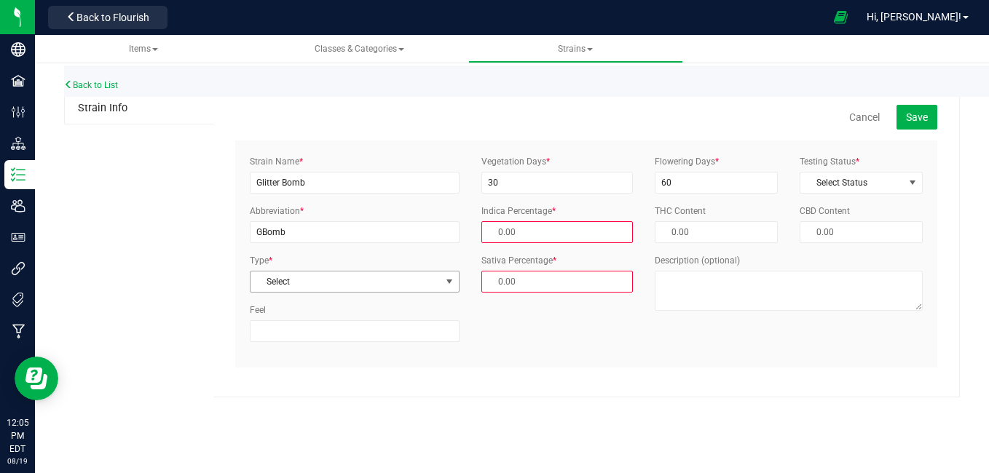
click at [310, 282] on span "Select" at bounding box center [345, 282] width 190 height 20
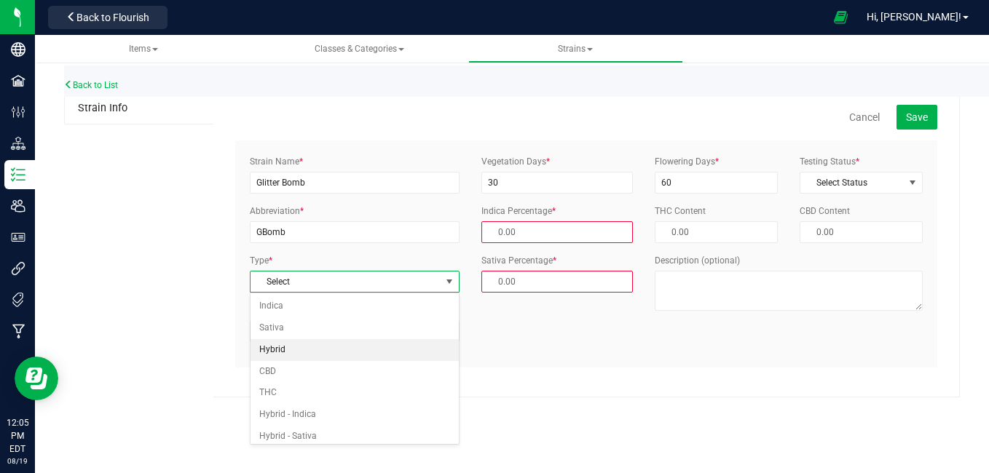
click at [288, 344] on li "Hybrid" at bounding box center [354, 350] width 208 height 22
type input "50.00 %"
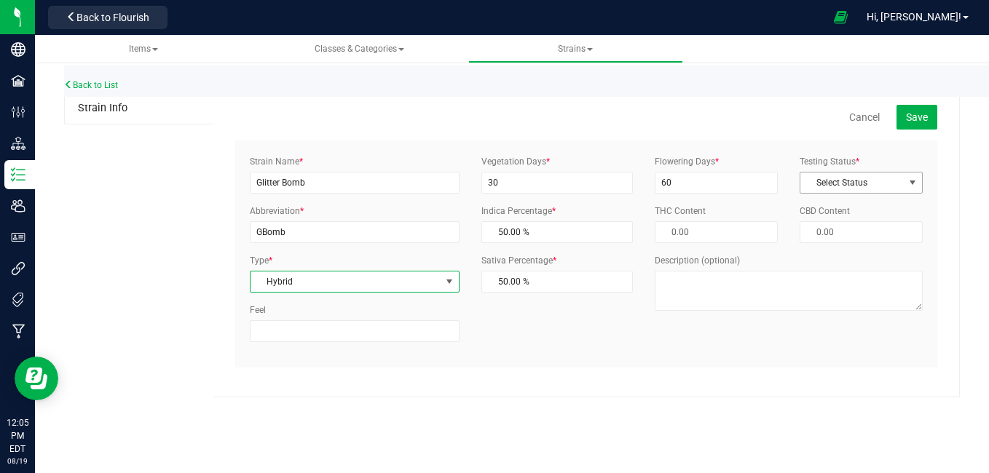
click at [876, 191] on span "Select Status" at bounding box center [851, 183] width 103 height 20
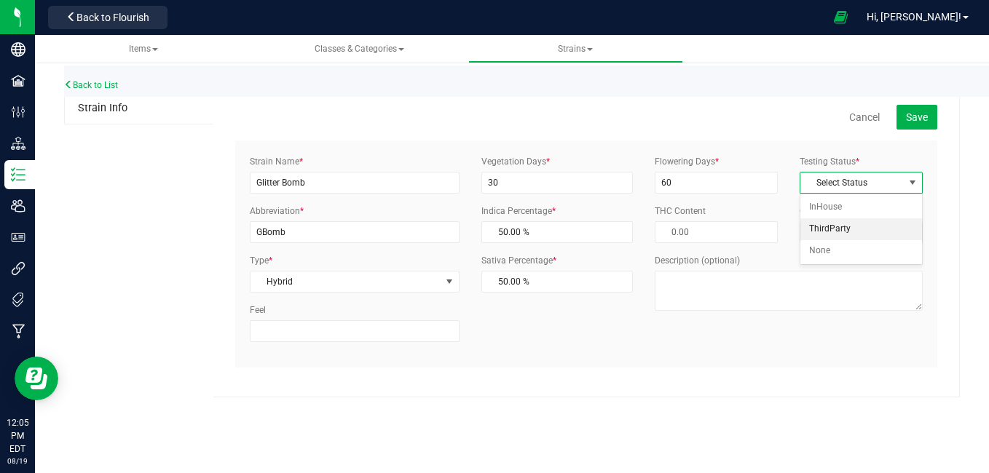
click at [853, 227] on li "ThirdParty" at bounding box center [861, 229] width 122 height 22
click at [902, 120] on button "Save" at bounding box center [916, 117] width 41 height 25
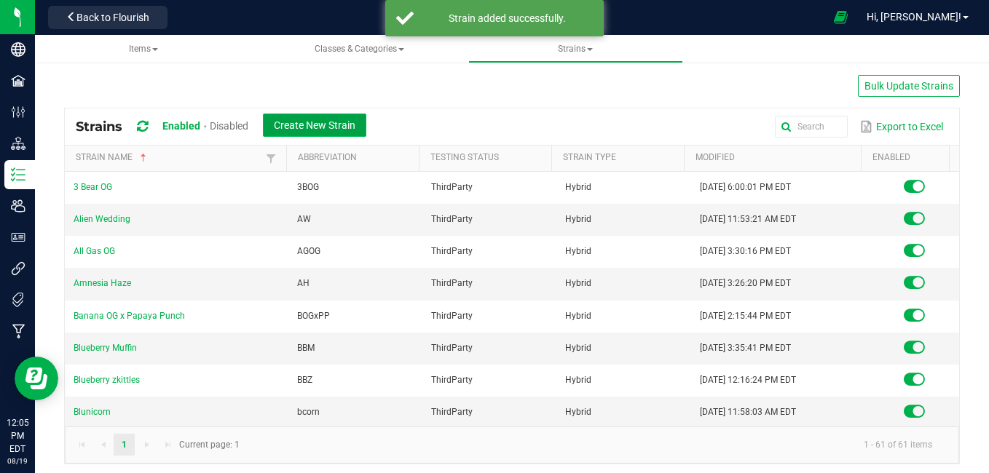
click at [336, 130] on span "Create New Strain" at bounding box center [315, 125] width 82 height 12
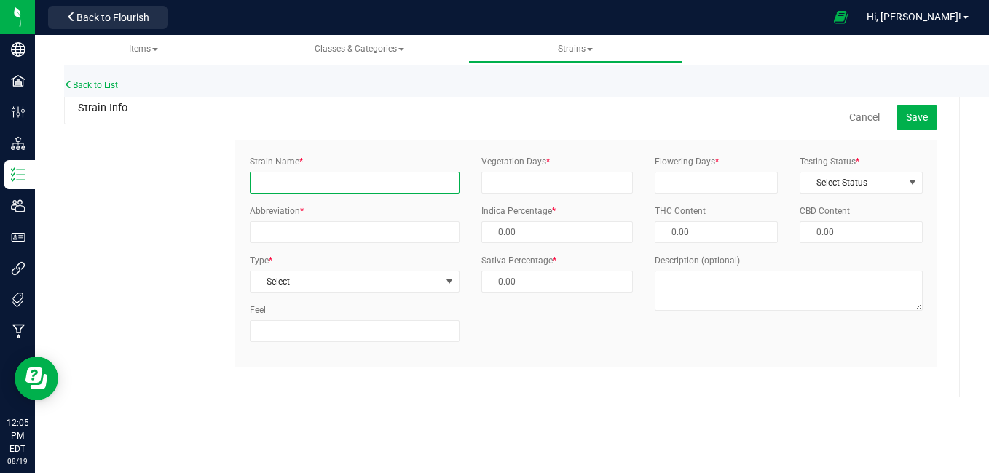
click at [307, 185] on input "Strain Name *" at bounding box center [355, 183] width 210 height 22
type input "gorilla butter"
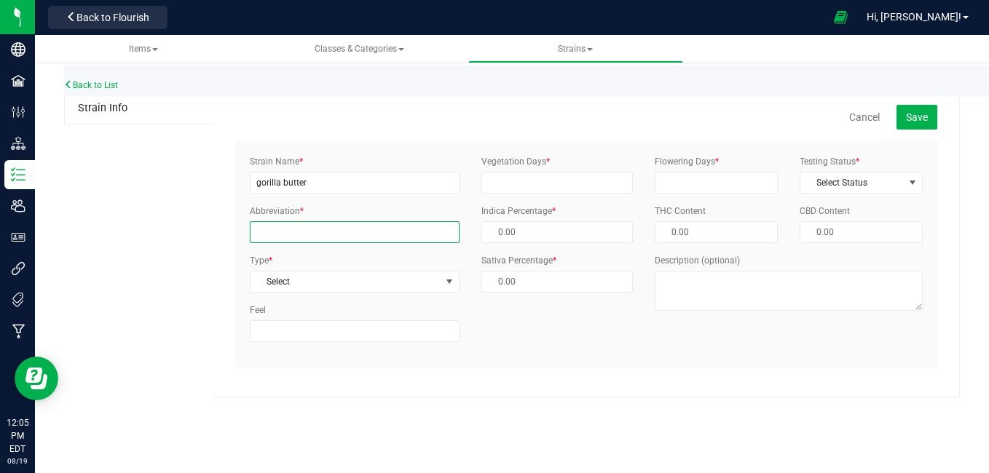
click at [298, 227] on input "Abbreviation *" at bounding box center [355, 232] width 210 height 22
type input "GBomb"
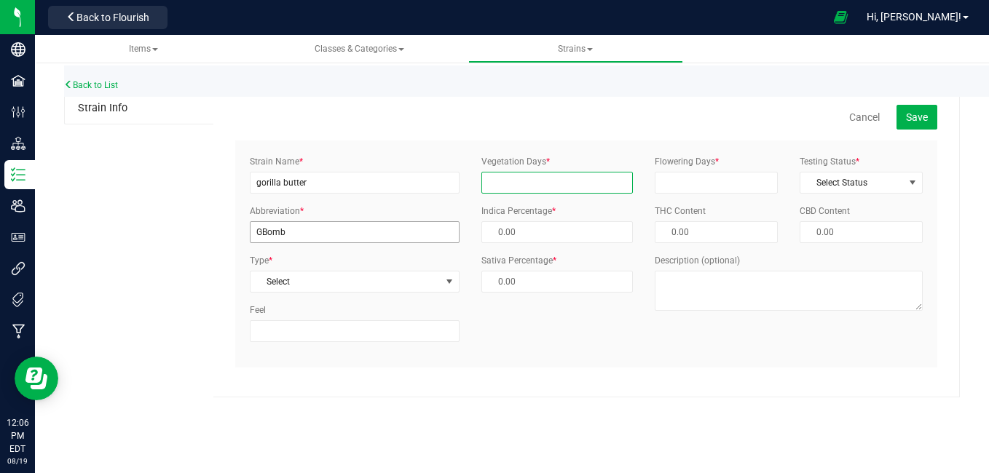
type input "30"
type input "60"
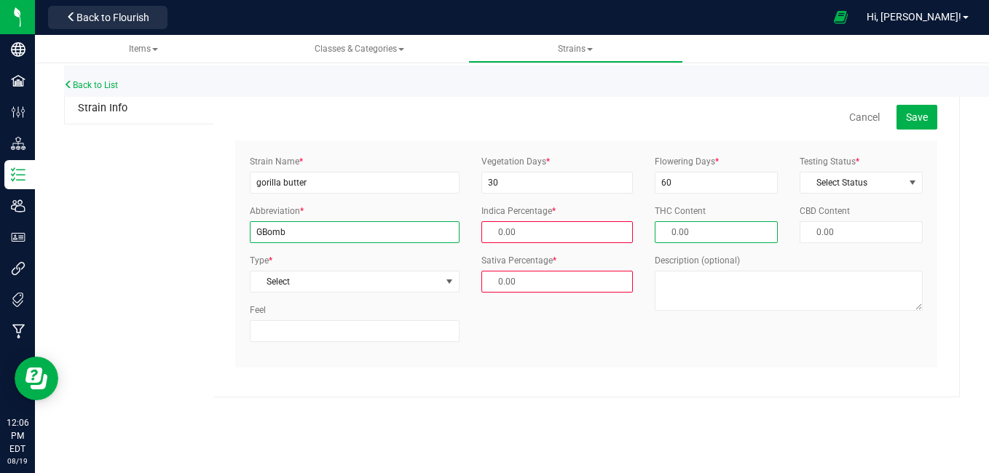
click at [308, 236] on input "GBomb" at bounding box center [355, 232] width 210 height 22
type input "GButter"
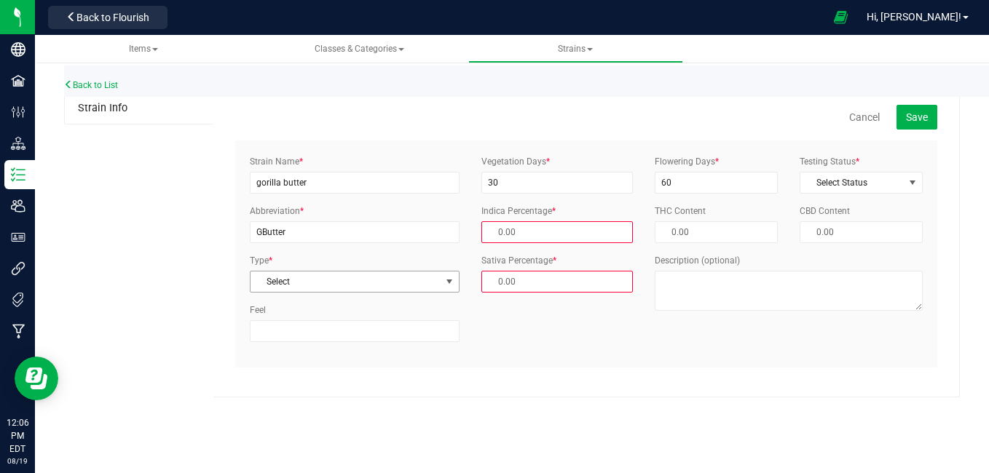
click at [300, 280] on span "Select" at bounding box center [345, 282] width 190 height 20
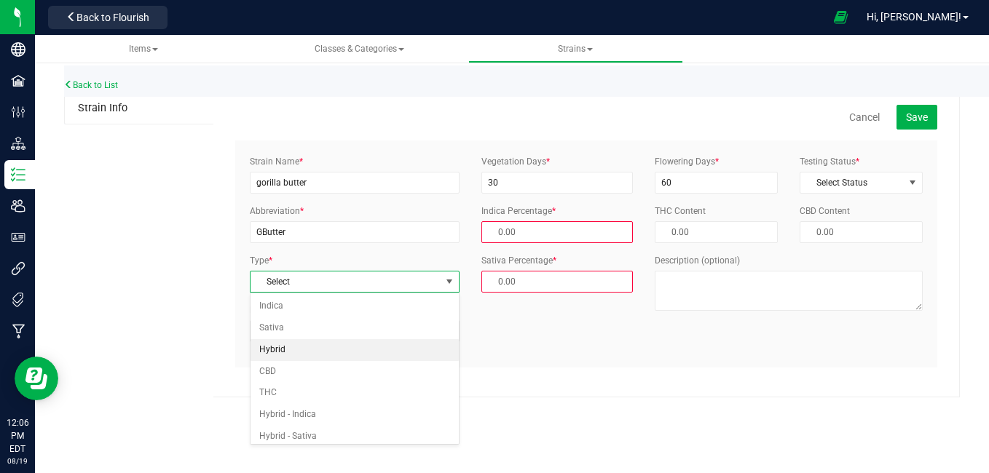
click at [287, 353] on li "Hybrid" at bounding box center [354, 350] width 208 height 22
type input "50.00 %"
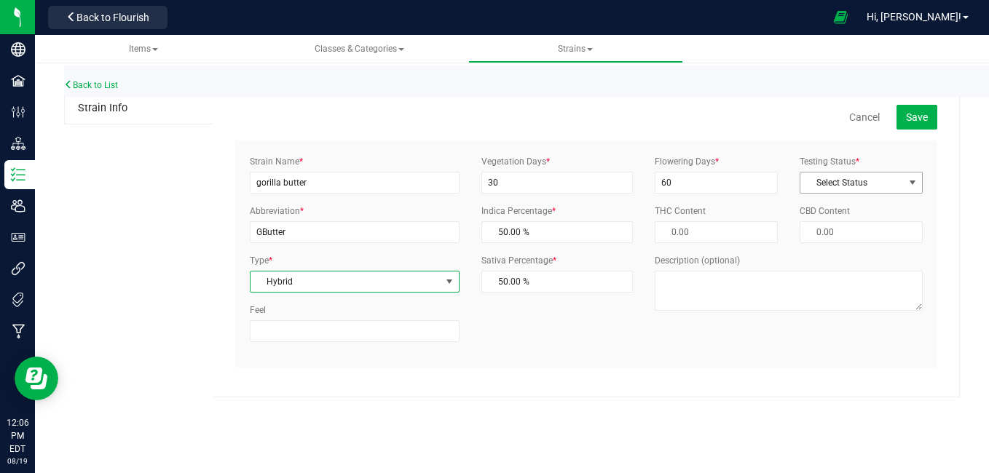
click at [819, 184] on span "Select Status" at bounding box center [851, 183] width 103 height 20
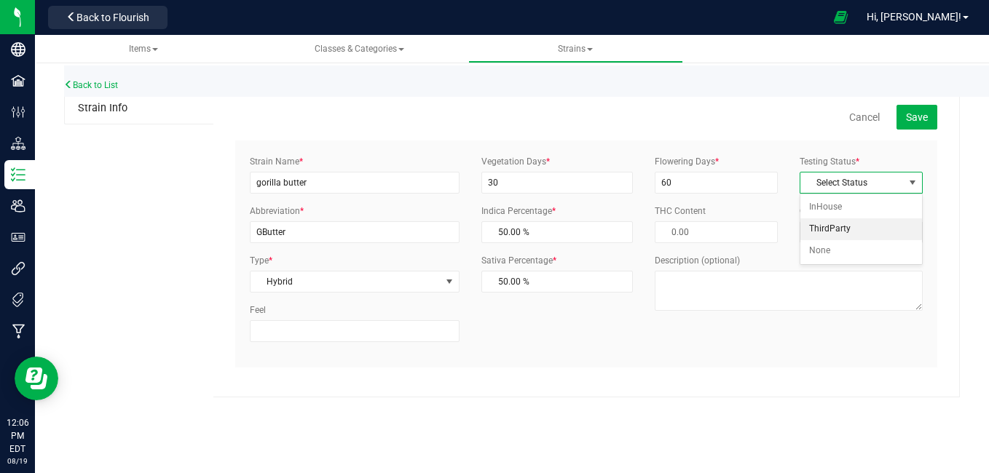
click at [812, 232] on li "ThirdParty" at bounding box center [861, 229] width 122 height 22
click at [915, 108] on button "Save" at bounding box center [916, 117] width 41 height 25
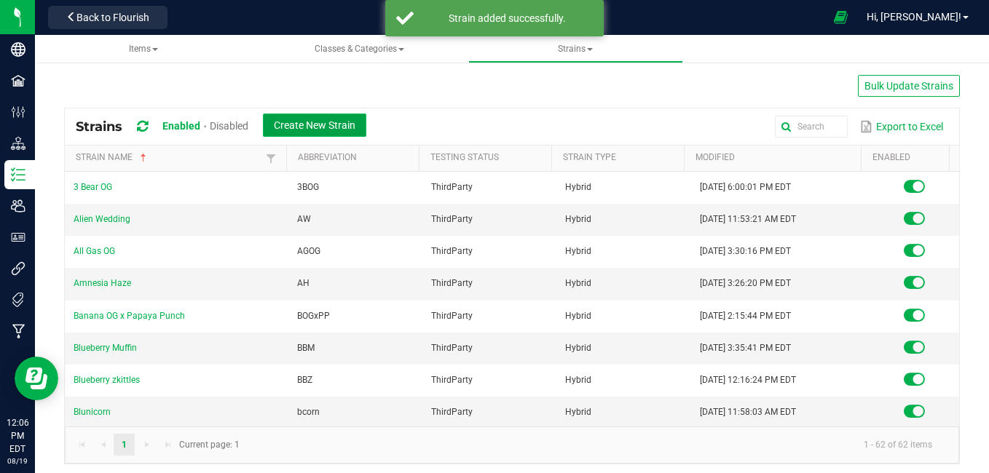
click at [309, 126] on span "Create New Strain" at bounding box center [315, 125] width 82 height 12
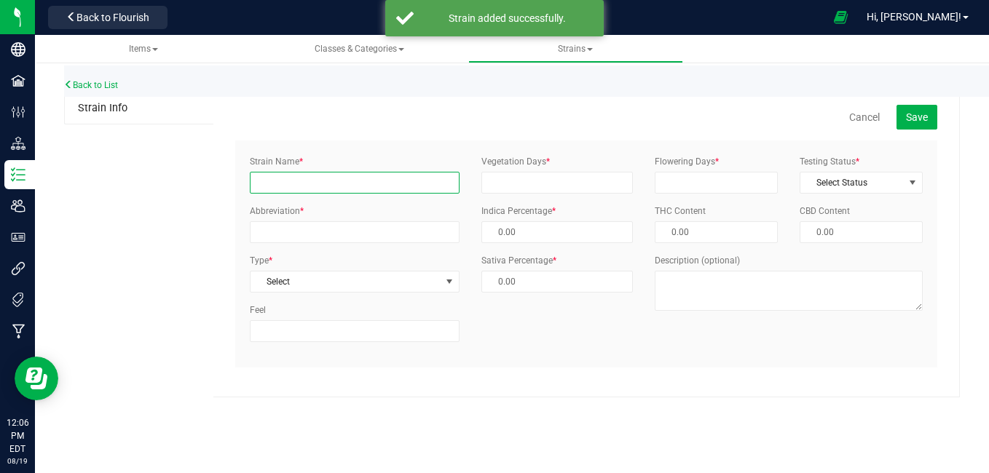
click at [288, 181] on input "Strain Name *" at bounding box center [355, 183] width 210 height 22
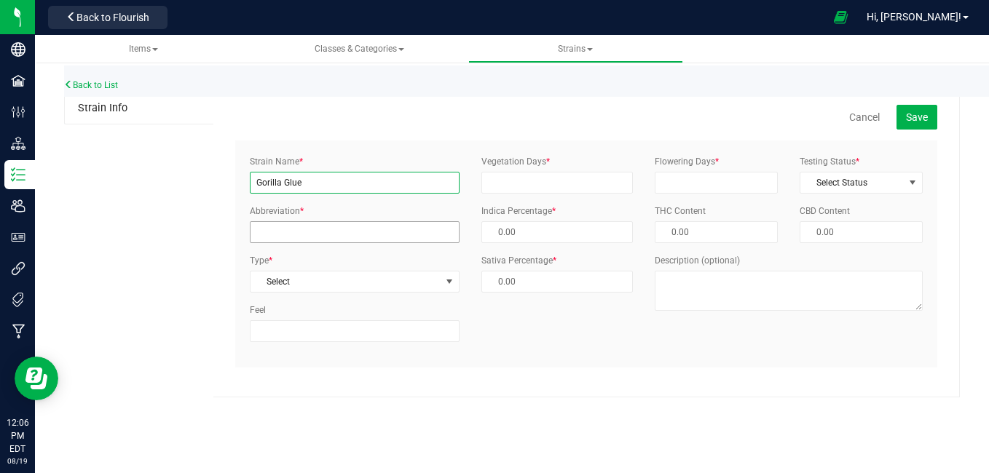
type input "Gorilla Glue"
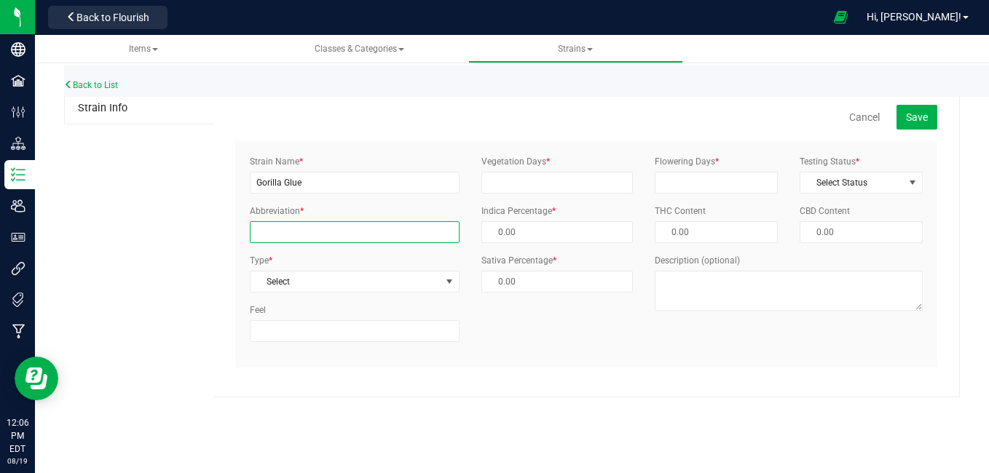
click at [287, 225] on input "Abbreviation *" at bounding box center [355, 232] width 210 height 22
type input "GButter"
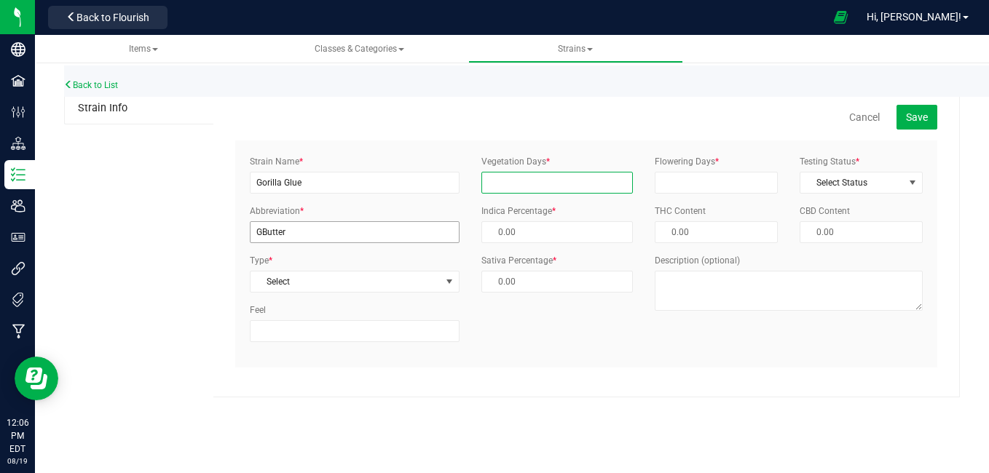
type input "30"
type input "60"
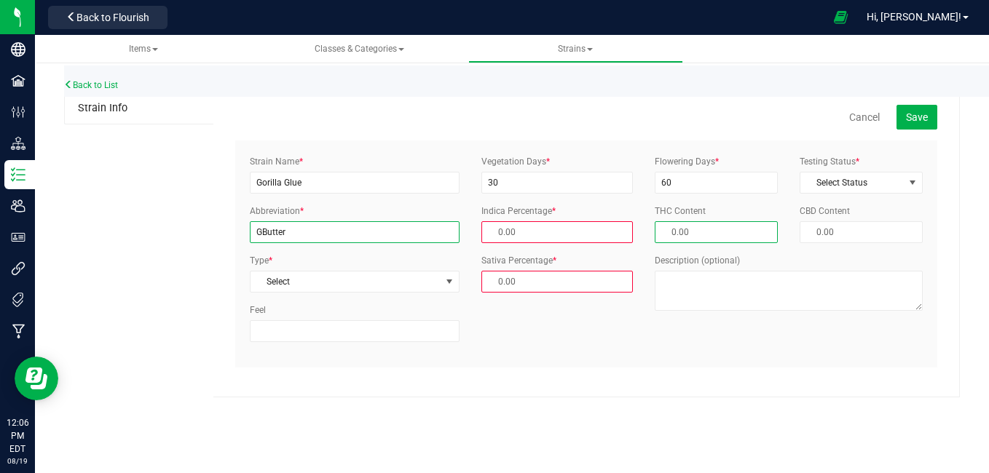
click at [301, 228] on input "GButter" at bounding box center [355, 232] width 210 height 22
type input "GG"
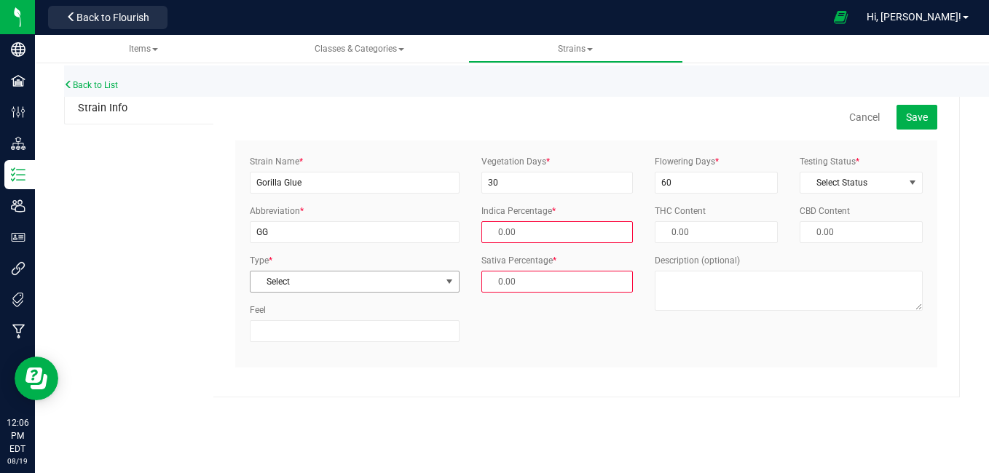
click at [296, 287] on span "Select" at bounding box center [345, 282] width 190 height 20
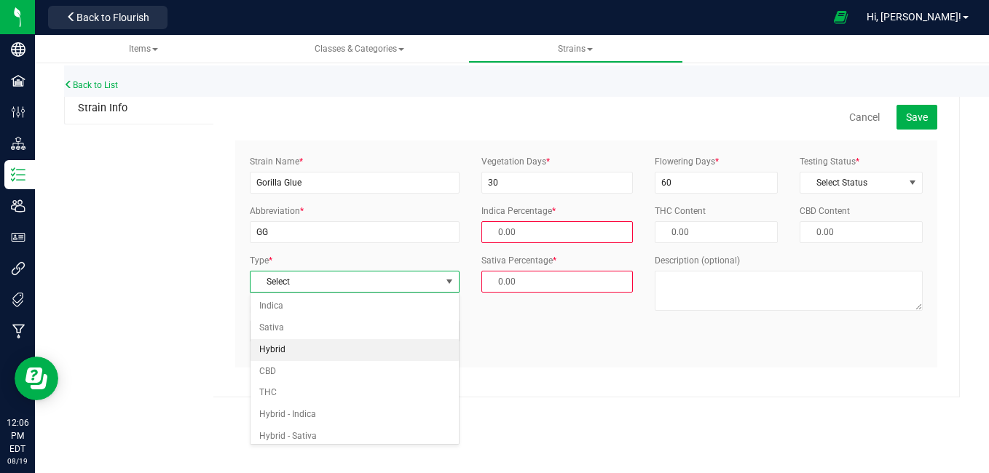
click at [284, 349] on li "Hybrid" at bounding box center [354, 350] width 208 height 22
type input "50.00 %"
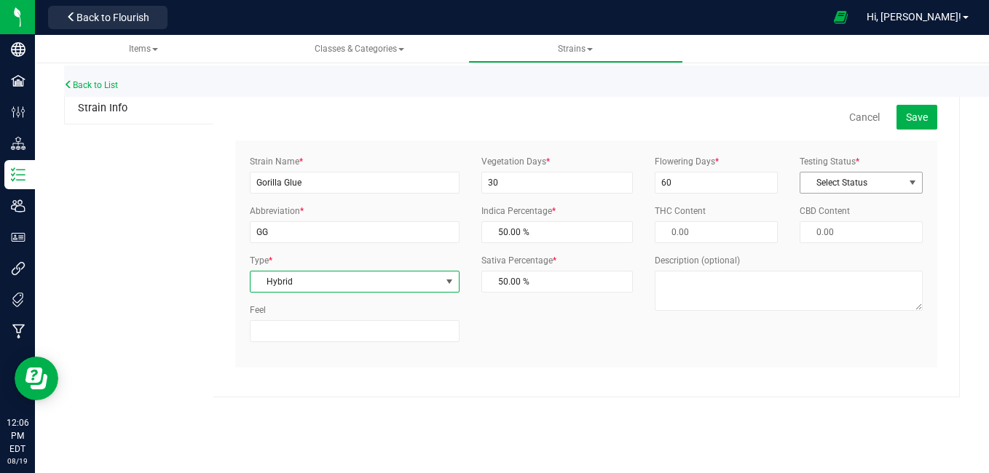
click at [852, 187] on span "Select Status" at bounding box center [851, 183] width 103 height 20
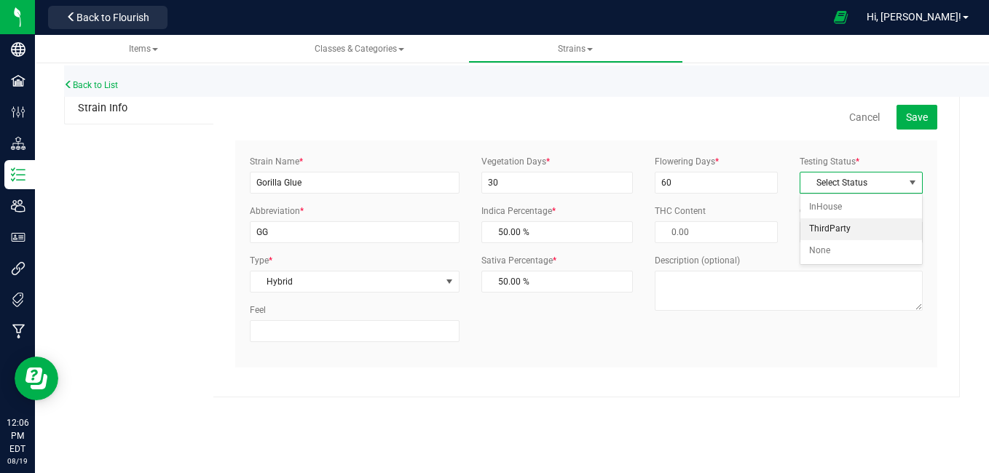
click at [840, 229] on li "ThirdParty" at bounding box center [861, 229] width 122 height 22
click at [910, 110] on button "Save" at bounding box center [916, 117] width 41 height 25
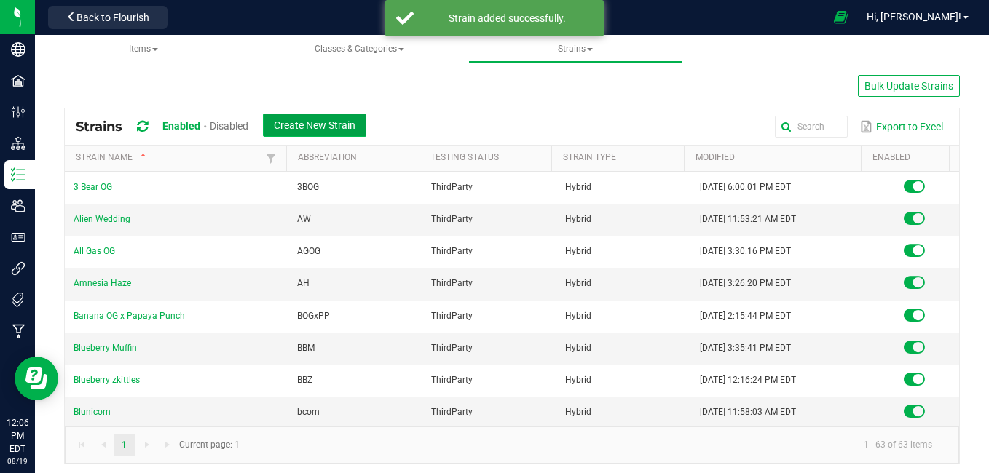
click at [334, 130] on span "Create New Strain" at bounding box center [315, 125] width 82 height 12
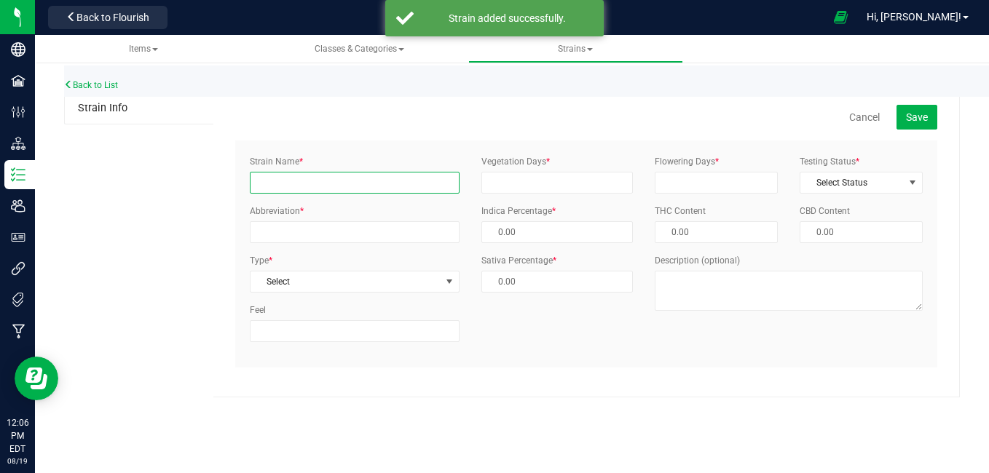
click at [290, 177] on input "Strain Name *" at bounding box center [355, 183] width 210 height 22
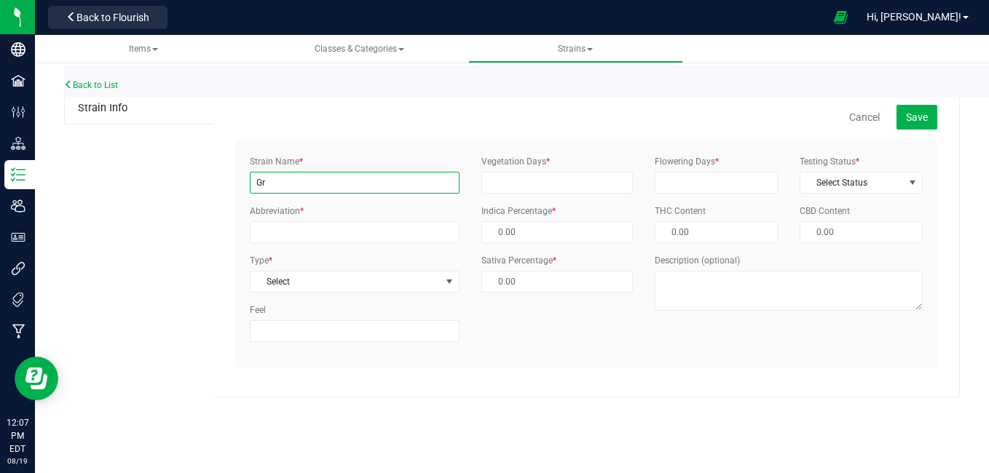
type input "G"
type input "Grass valley Girl"
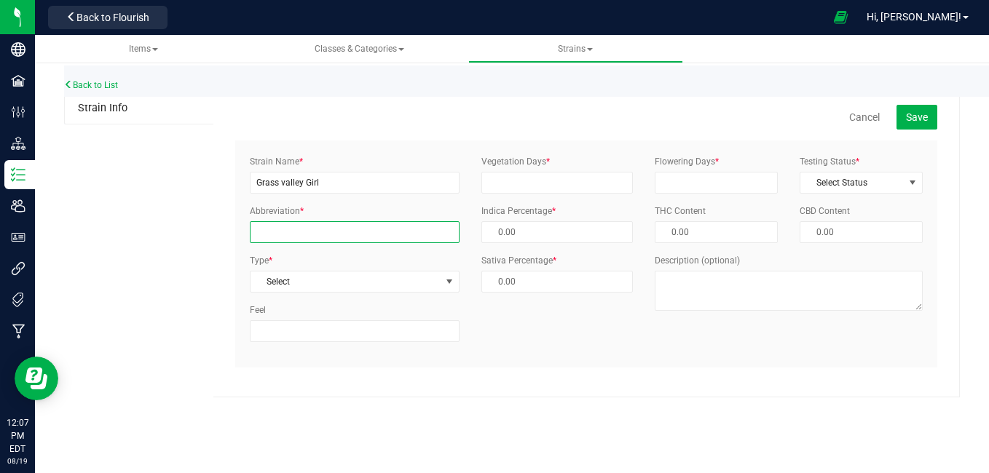
click at [304, 225] on input "Abbreviation *" at bounding box center [355, 232] width 210 height 22
type input "GG"
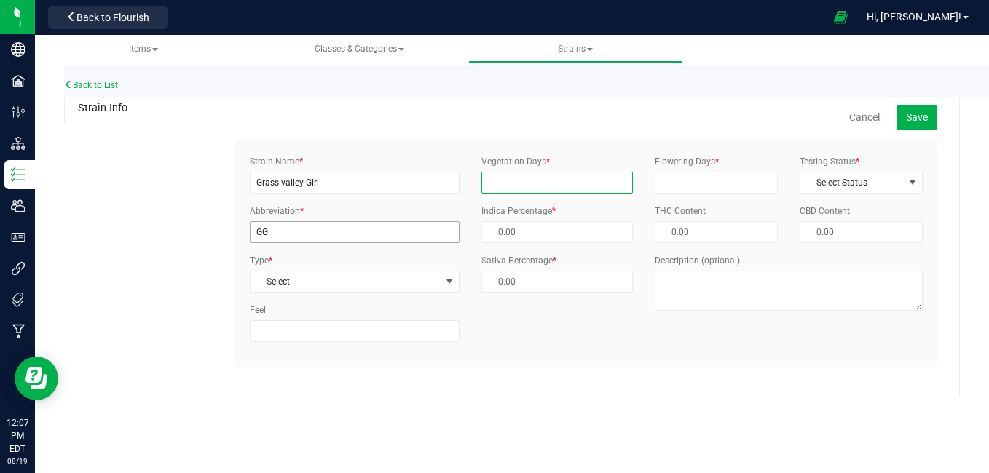
type input "30"
type input "60"
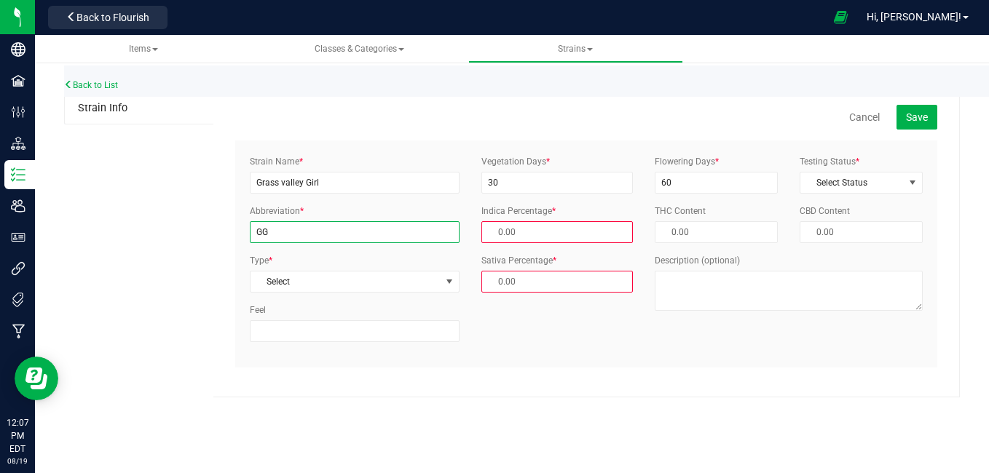
click at [304, 237] on input "GG" at bounding box center [355, 232] width 210 height 22
type input "GVG"
click at [296, 286] on span "Select" at bounding box center [345, 282] width 190 height 20
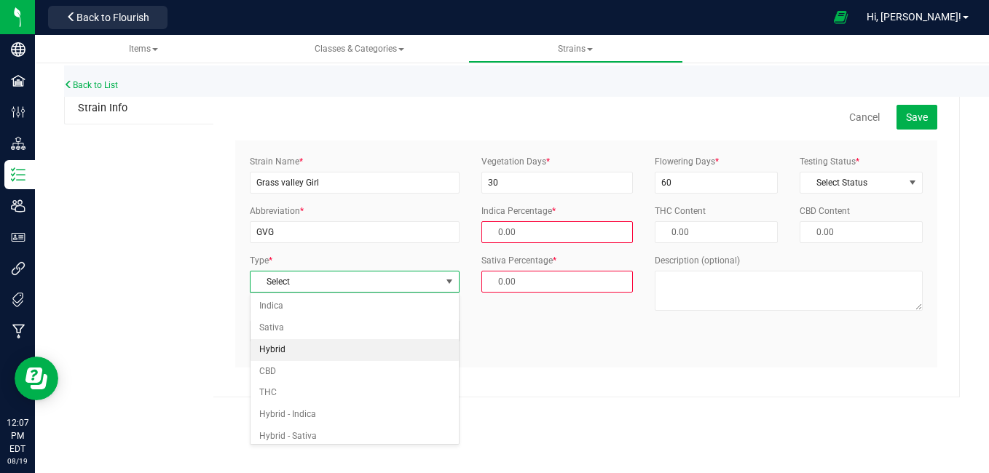
click at [275, 350] on li "Hybrid" at bounding box center [354, 350] width 208 height 22
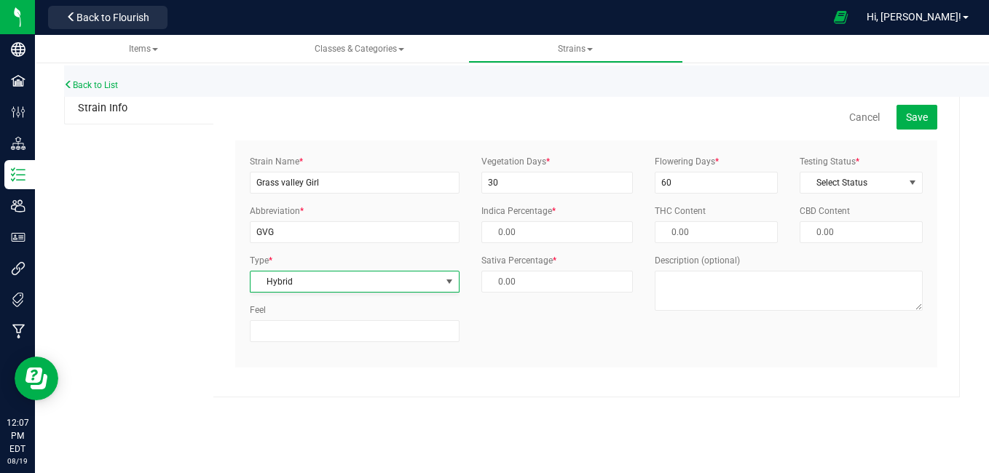
type input "50.00 %"
click at [815, 179] on span "Select Status" at bounding box center [851, 183] width 103 height 20
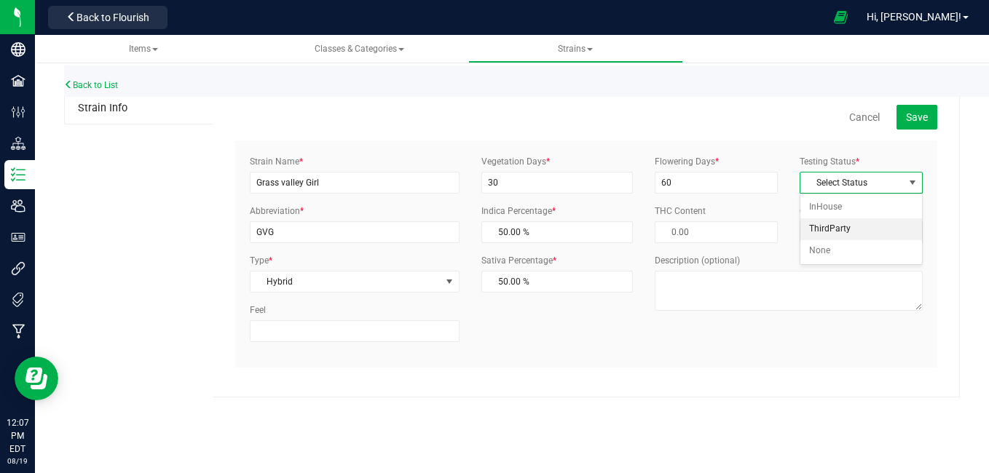
click at [834, 230] on li "ThirdParty" at bounding box center [861, 229] width 122 height 22
click at [913, 116] on span "Save" at bounding box center [917, 117] width 22 height 12
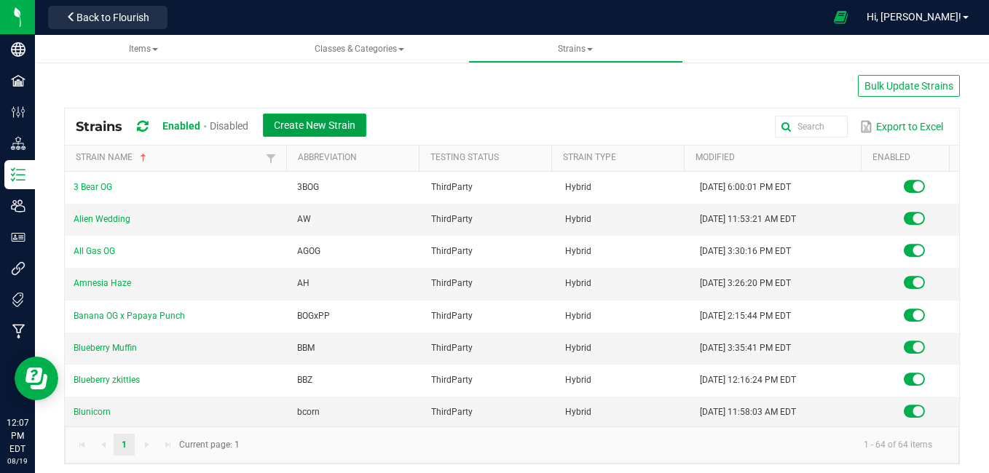
click at [315, 125] on span "Create New Strain" at bounding box center [315, 125] width 82 height 12
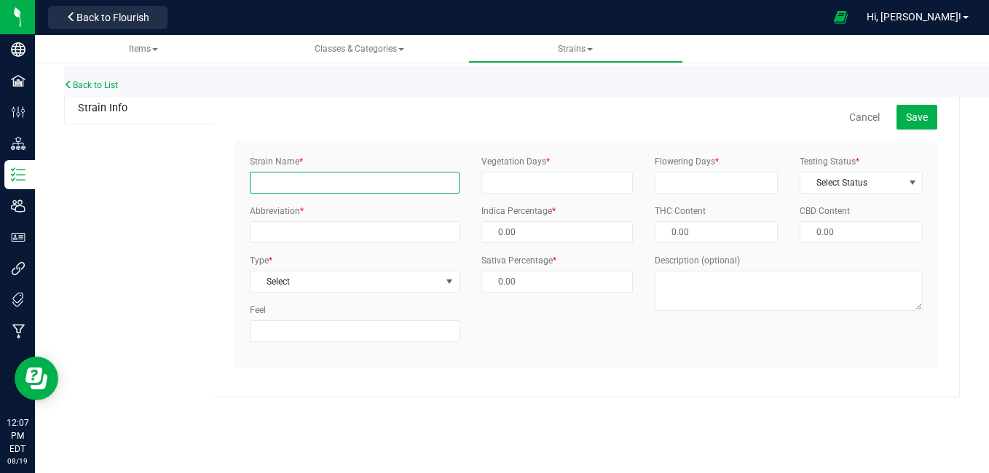
click at [298, 186] on input "Strain Name *" at bounding box center [355, 183] width 210 height 22
type input "Grass valley Girl"
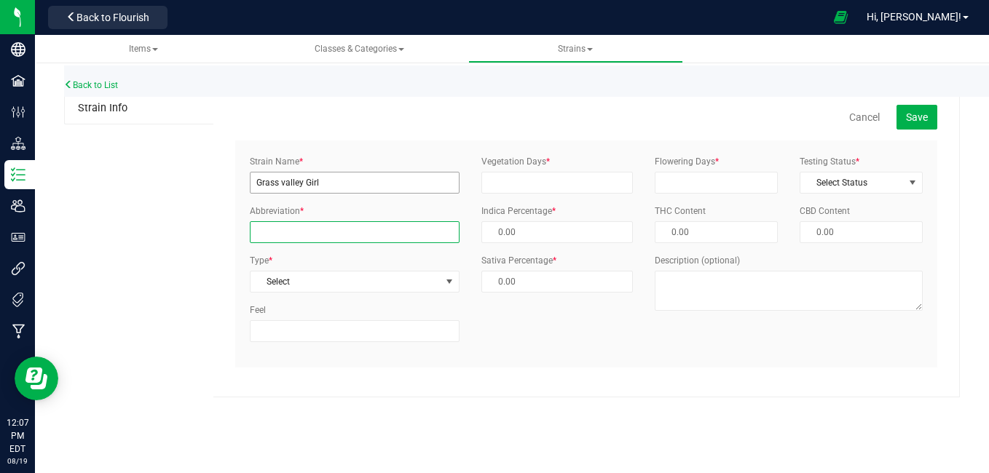
type input "GVG"
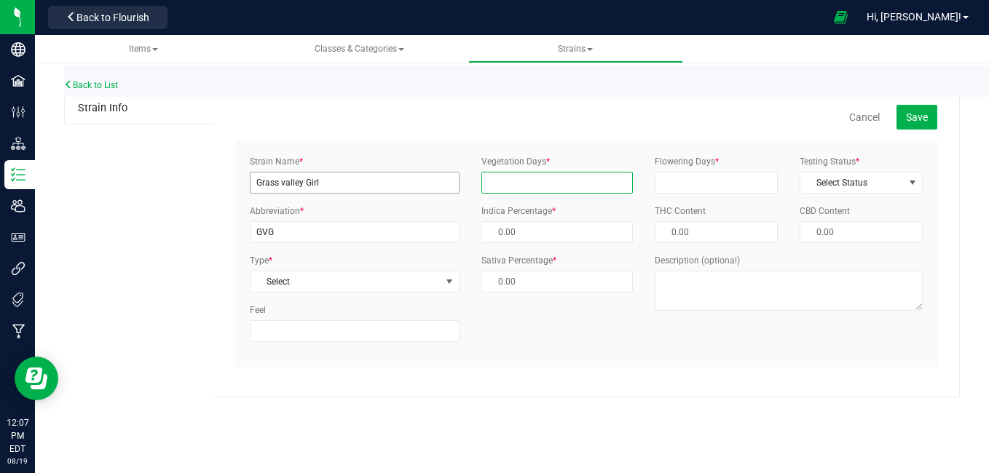
type input "30"
type input "60"
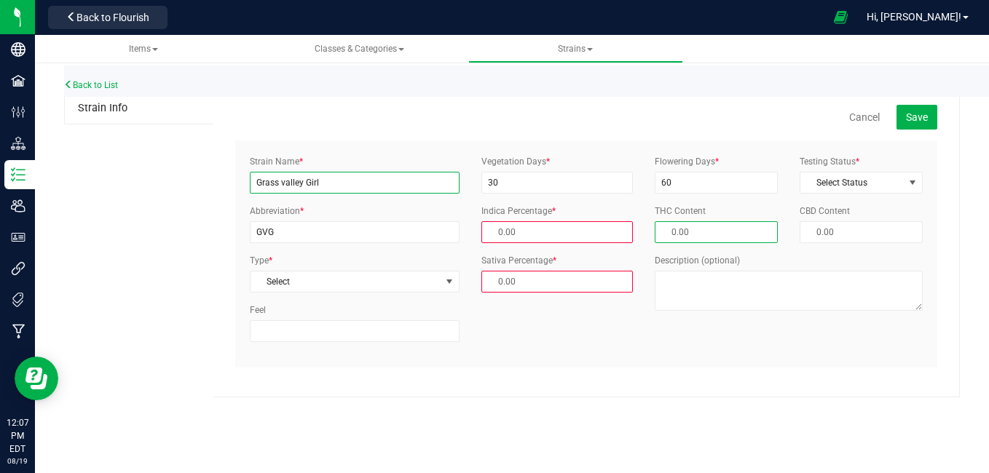
click at [336, 186] on input "Grass valley Girl" at bounding box center [355, 183] width 210 height 22
type input "G"
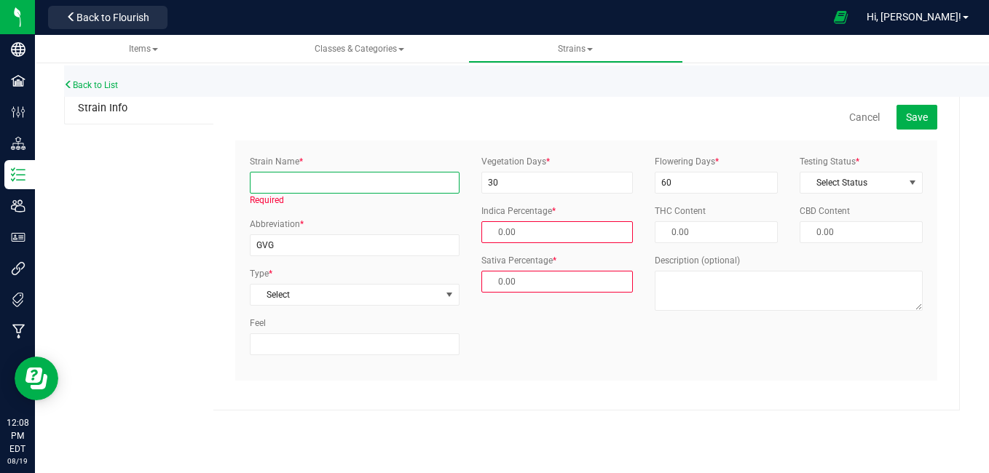
type input "H"
type input "Juicy Haze"
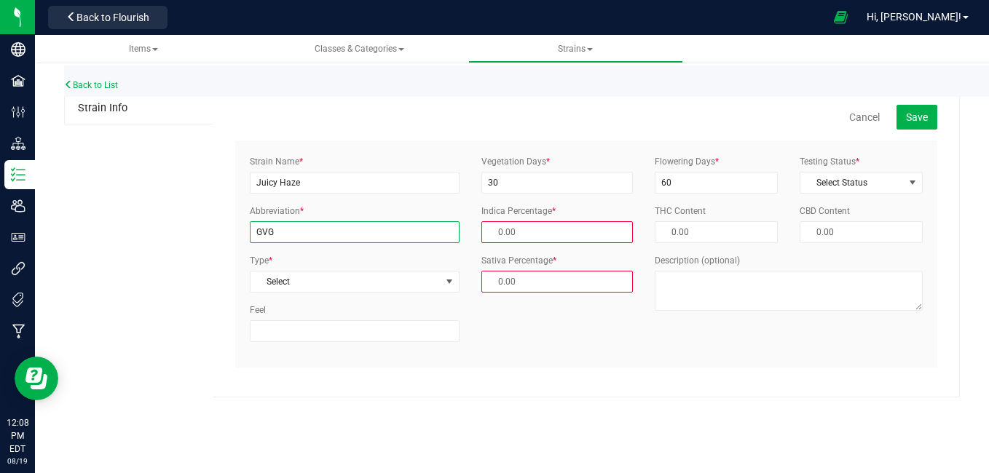
click at [309, 232] on input "GVG" at bounding box center [355, 232] width 210 height 22
type input "G"
type input "JH"
click at [298, 283] on span "Select" at bounding box center [345, 282] width 190 height 20
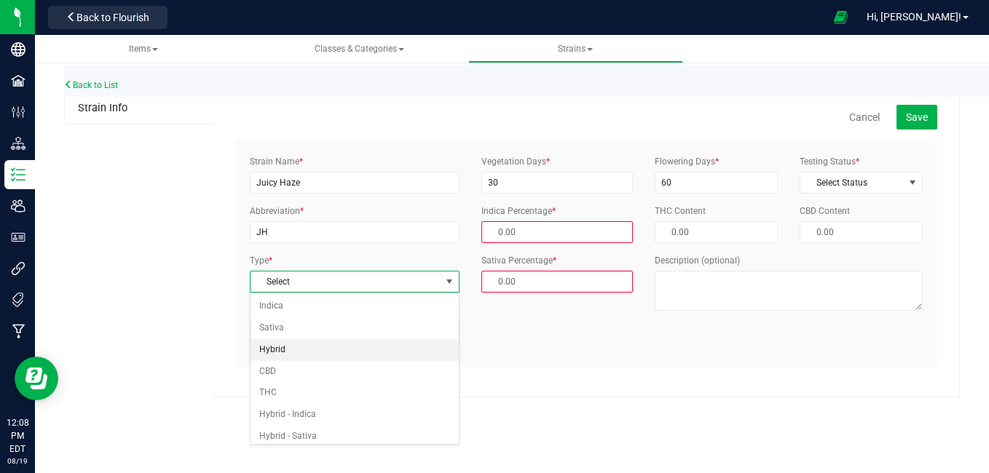
click at [280, 345] on li "Hybrid" at bounding box center [354, 350] width 208 height 22
type input "50.00 %"
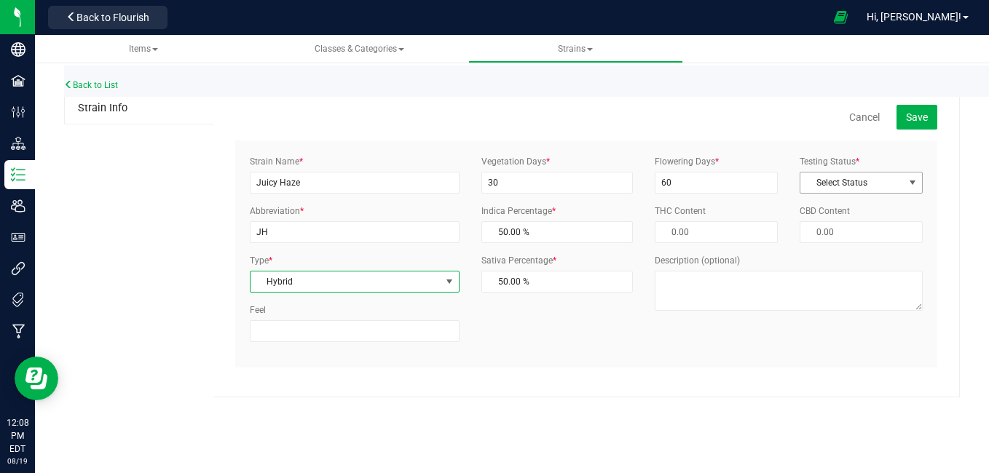
click at [850, 185] on span "Select Status" at bounding box center [851, 183] width 103 height 20
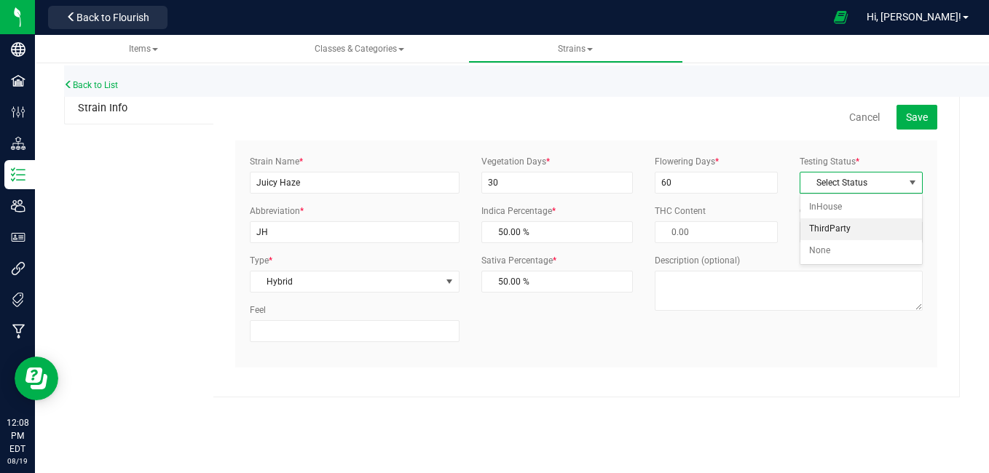
click at [837, 229] on li "ThirdParty" at bounding box center [861, 229] width 122 height 22
click at [914, 111] on span "Save" at bounding box center [917, 117] width 22 height 12
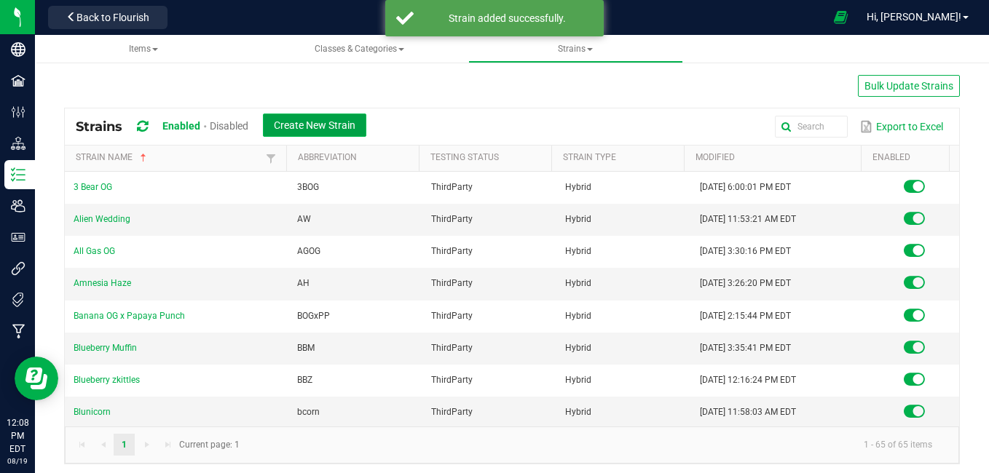
click at [298, 122] on span "Create New Strain" at bounding box center [315, 125] width 82 height 12
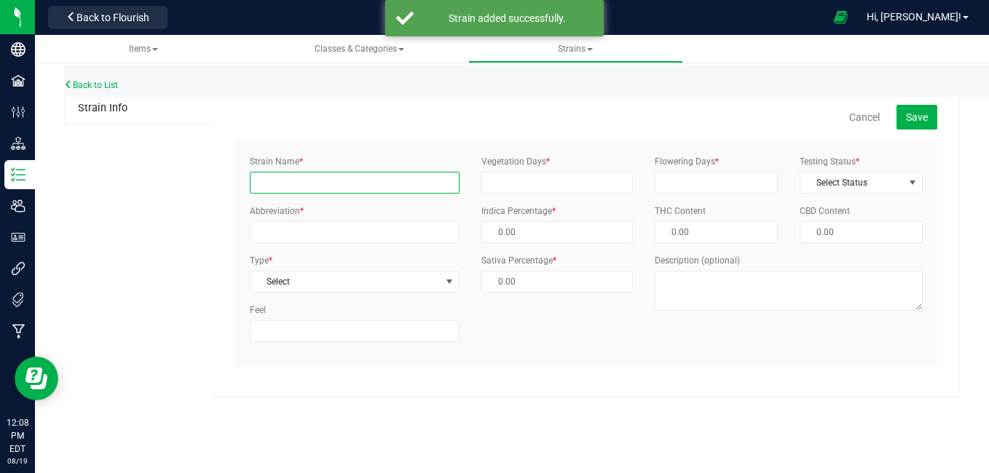
click at [285, 178] on input "Strain Name *" at bounding box center [355, 183] width 210 height 22
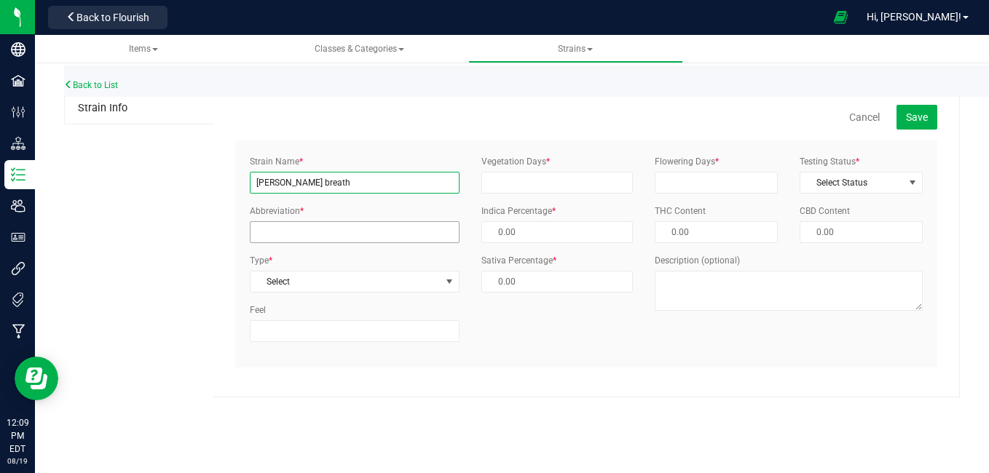
type input "lLarry bird breath"
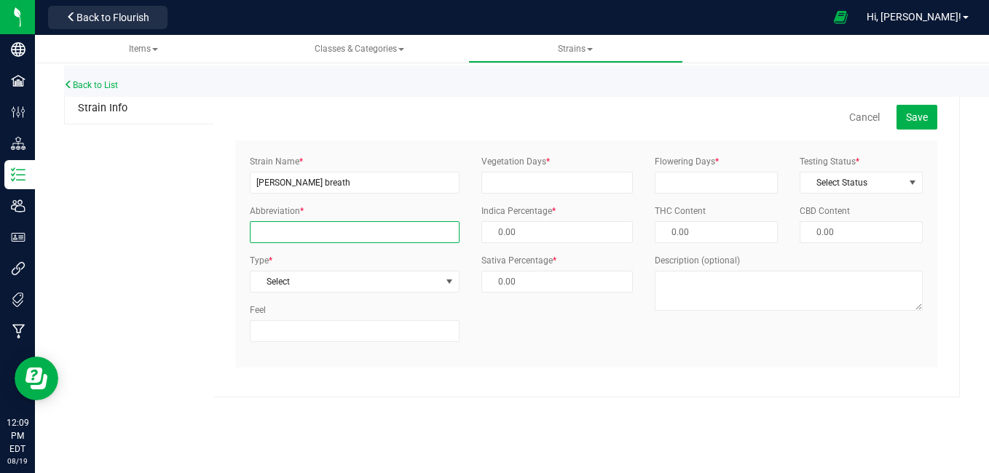
click at [290, 225] on input "Abbreviation *" at bounding box center [355, 232] width 210 height 22
type input "JH"
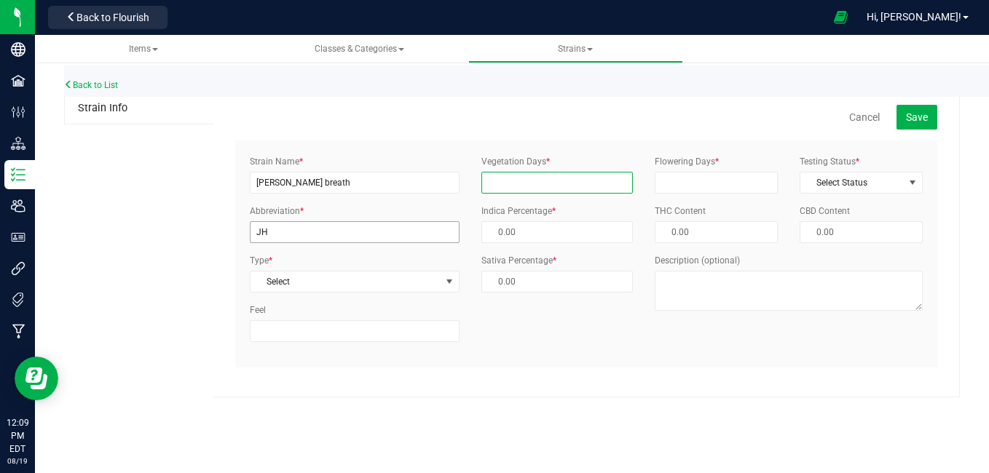
type input "30"
type input "60"
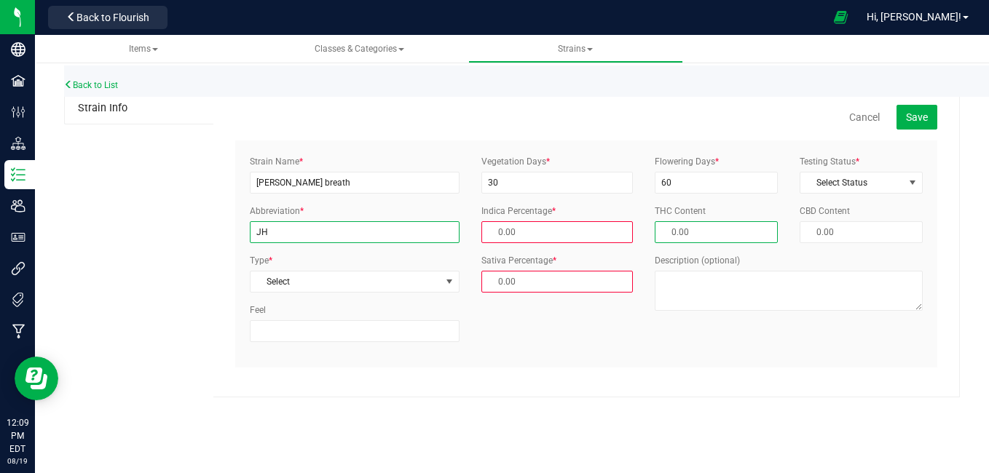
click at [280, 224] on input "JH" at bounding box center [355, 232] width 210 height 22
type input "J"
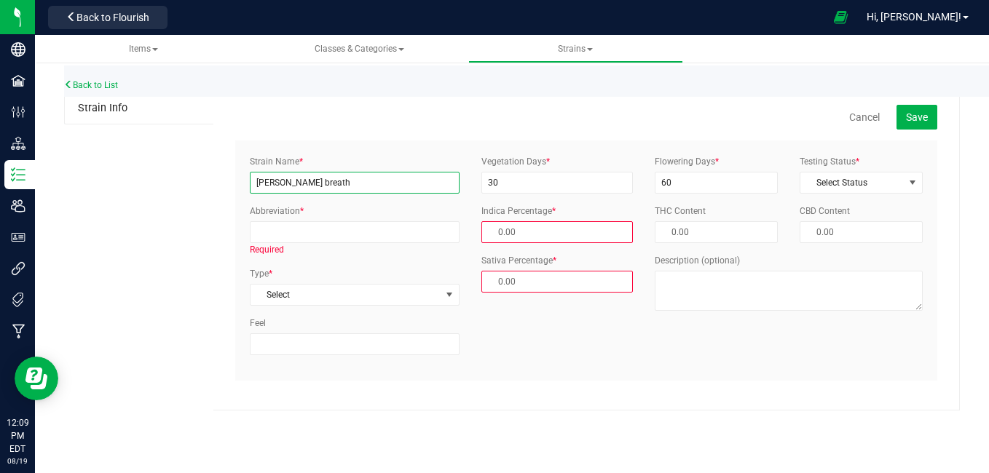
click at [257, 182] on input "lLarry bird breath" at bounding box center [355, 183] width 210 height 22
type input "[PERSON_NAME] breath"
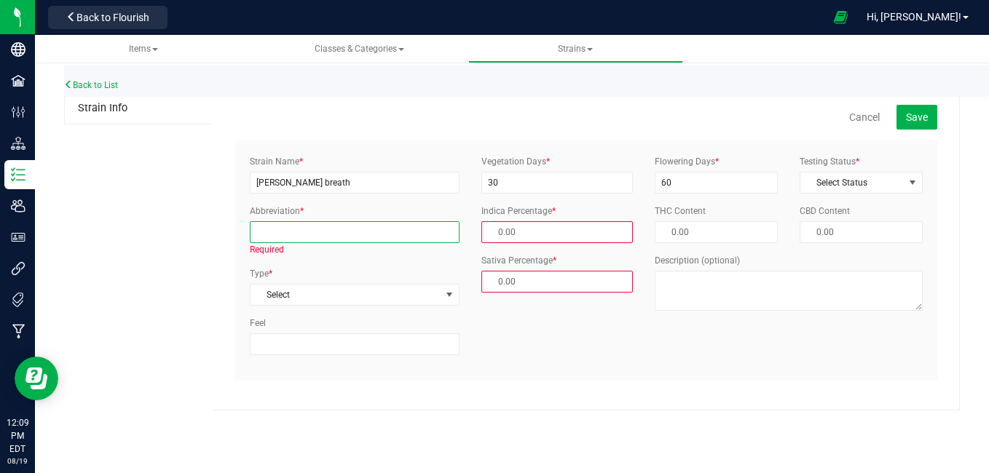
click at [300, 234] on input "Abbreviation *" at bounding box center [355, 232] width 210 height 22
type input "LBB"
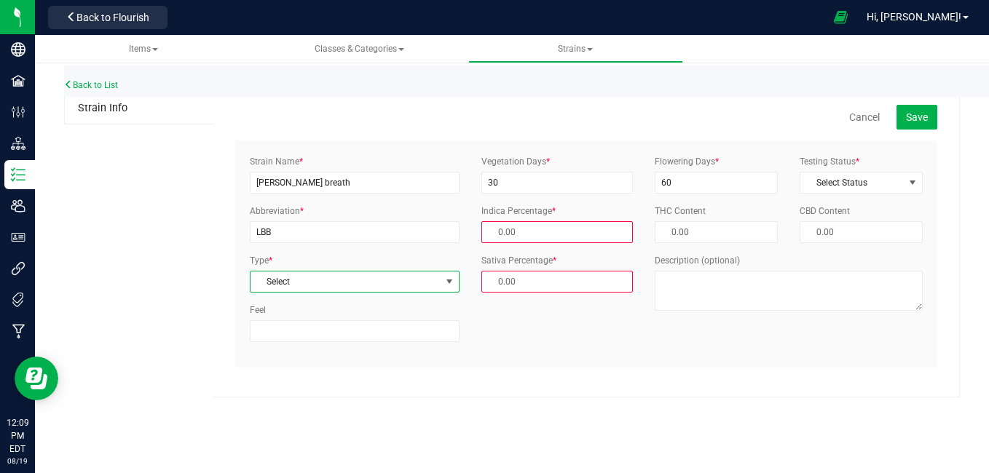
click at [291, 288] on span "Select" at bounding box center [345, 282] width 190 height 20
click at [287, 347] on li "Hybrid" at bounding box center [354, 350] width 208 height 22
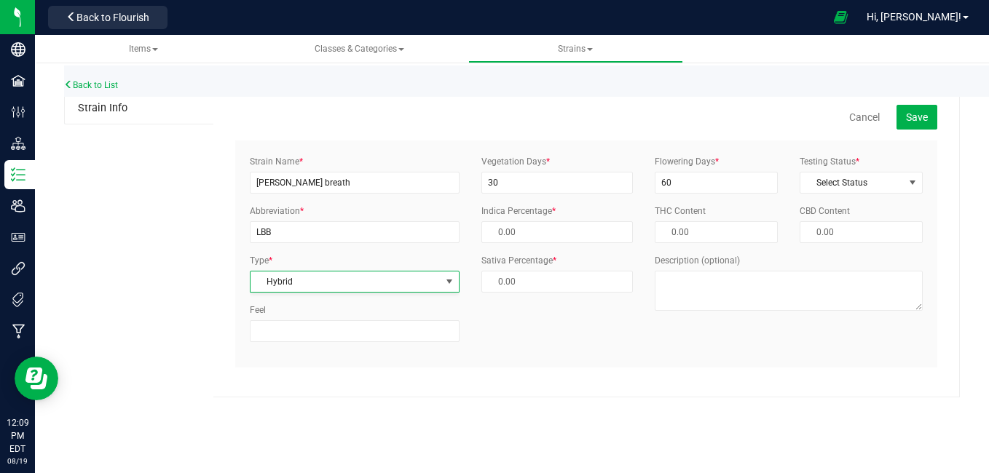
type input "50.00 %"
click at [835, 179] on span "Select Status" at bounding box center [851, 183] width 103 height 20
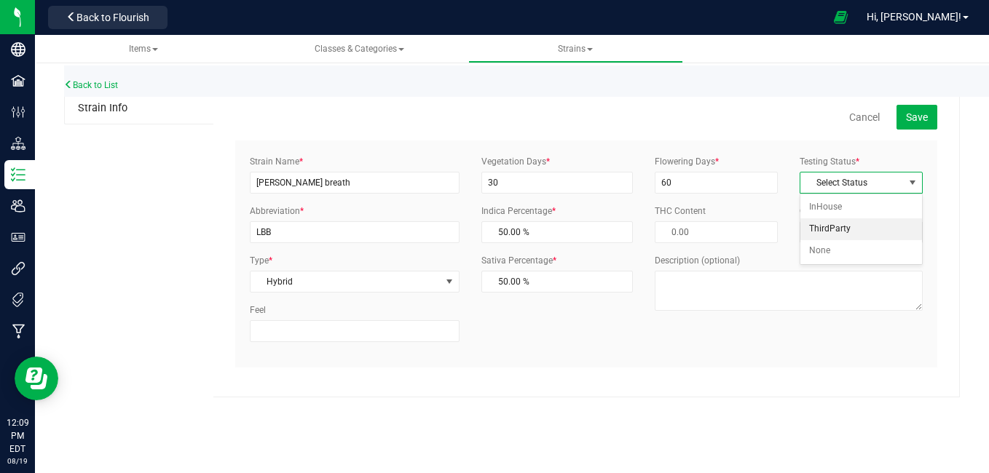
click at [828, 229] on li "ThirdParty" at bounding box center [861, 229] width 122 height 22
click at [906, 114] on span "Save" at bounding box center [917, 117] width 22 height 12
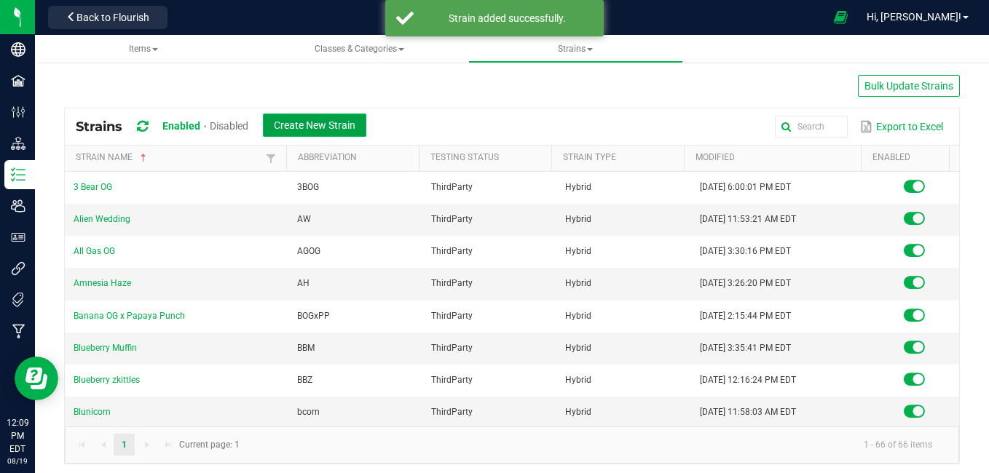
click at [352, 120] on span "Create New Strain" at bounding box center [315, 125] width 82 height 12
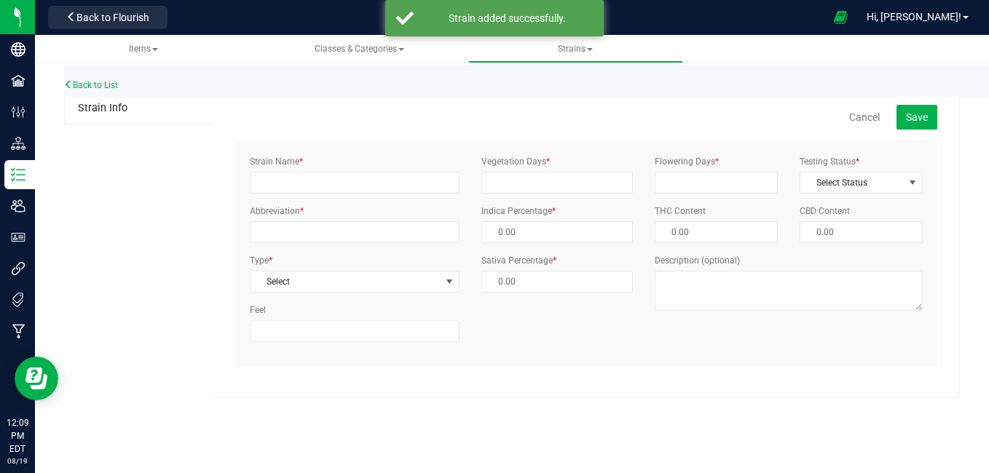
click at [271, 194] on div "Strain Name * Abbreviation * Type * Select Select Indica Sativa Hybrid CBD THC …" at bounding box center [355, 254] width 232 height 198
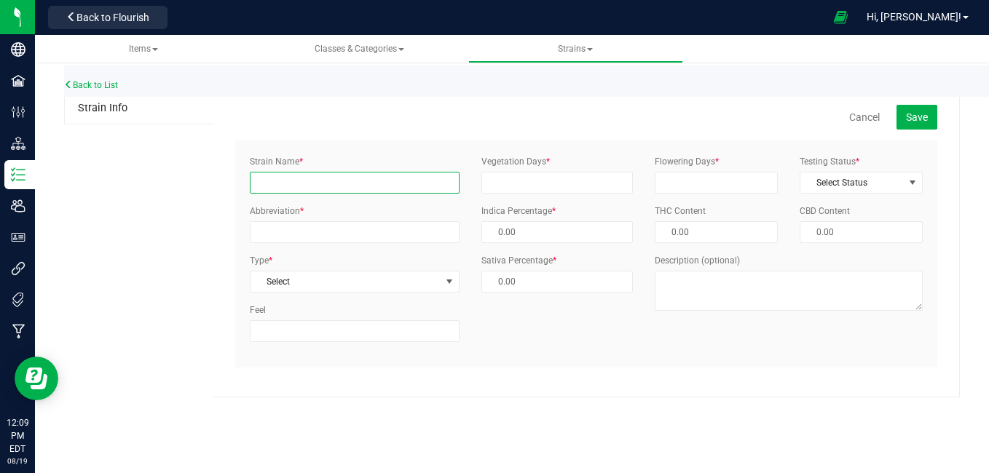
click at [272, 188] on input "Strain Name *" at bounding box center [355, 183] width 210 height 22
type input "Lemon pound cake"
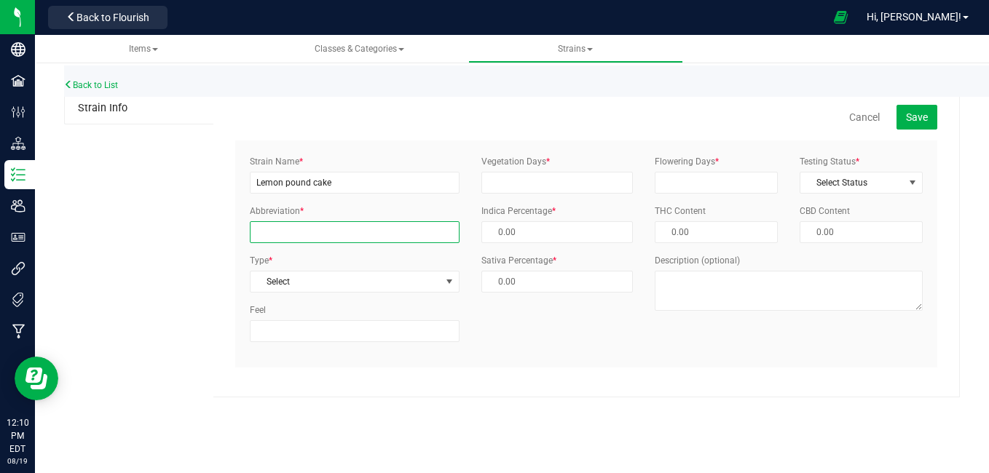
click at [308, 235] on input "Abbreviation *" at bounding box center [355, 232] width 210 height 22
type input "LPC"
click at [304, 280] on span "Select" at bounding box center [345, 282] width 190 height 20
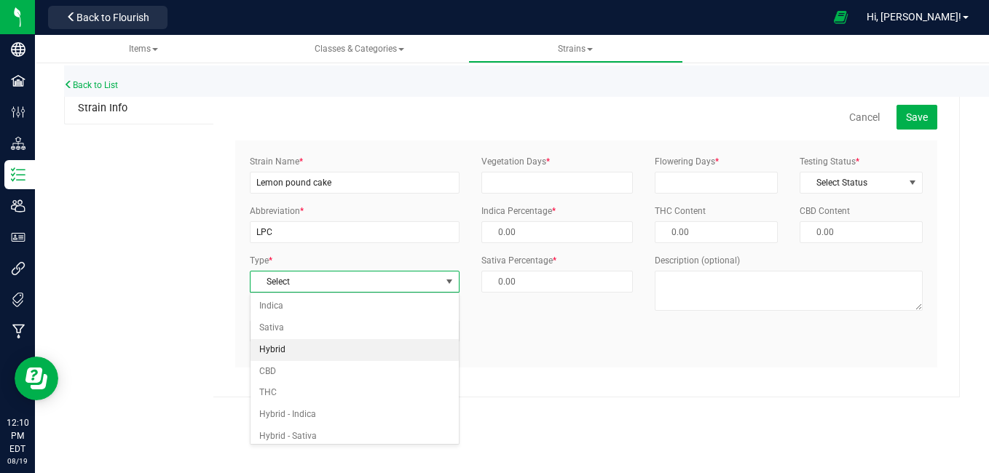
click at [290, 344] on li "Hybrid" at bounding box center [354, 350] width 208 height 22
type input "50.00 %"
click at [550, 170] on div "Vegetation Days *" at bounding box center [557, 174] width 174 height 39
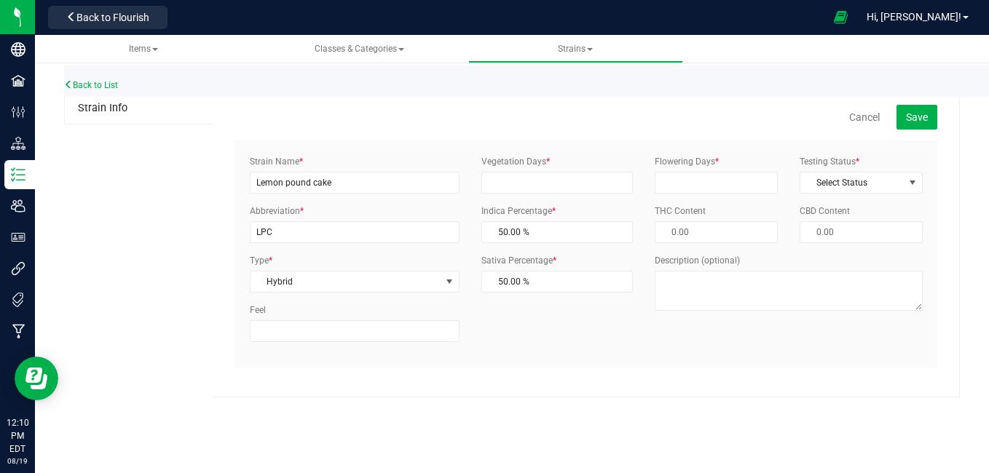
click at [550, 170] on div "Vegetation Days *" at bounding box center [557, 174] width 174 height 39
click at [547, 173] on input "Vegetation Days *" at bounding box center [557, 183] width 152 height 22
type input "30"
type input "60"
click at [829, 186] on span "Select Status" at bounding box center [851, 183] width 103 height 20
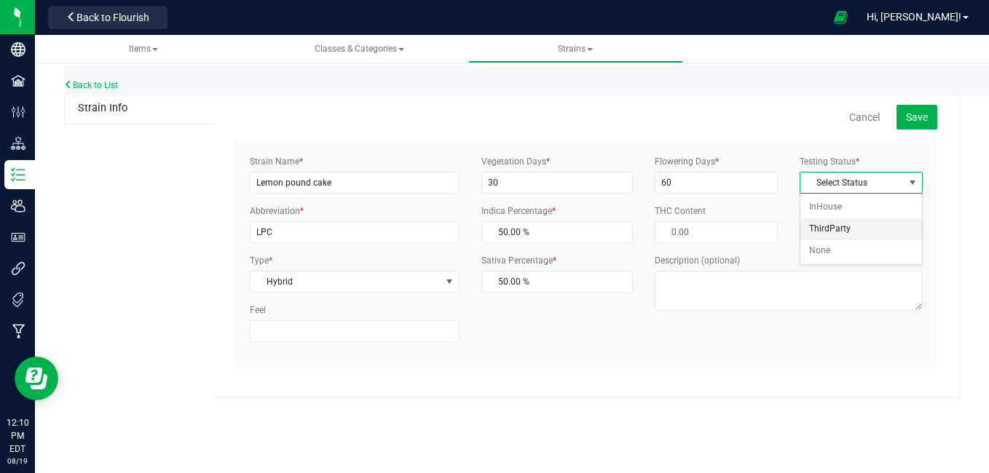
click at [837, 229] on li "ThirdParty" at bounding box center [861, 229] width 122 height 22
click at [906, 114] on span "Save" at bounding box center [917, 117] width 22 height 12
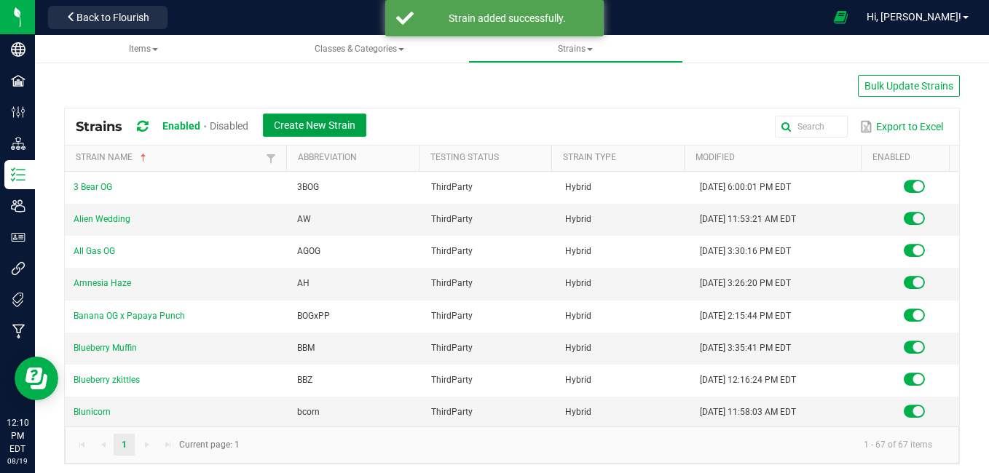
click at [283, 124] on span "Create New Strain" at bounding box center [315, 125] width 82 height 12
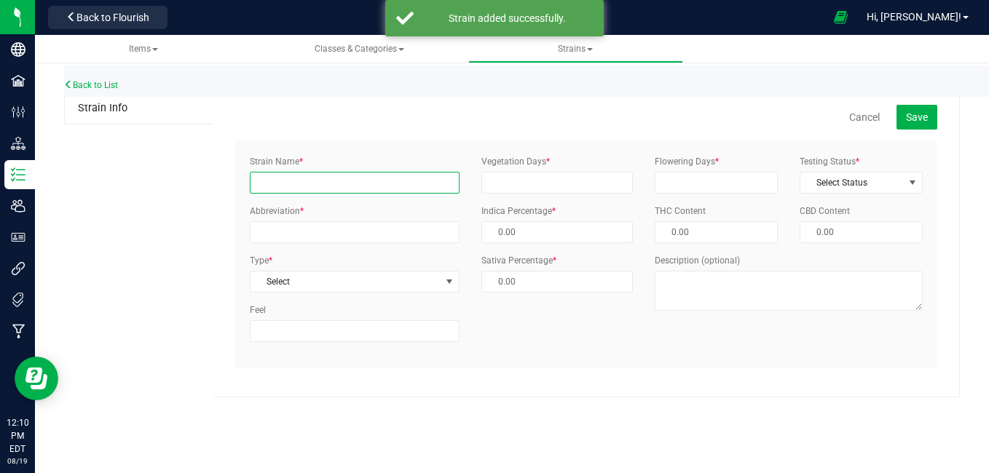
click at [289, 175] on input "Strain Name *" at bounding box center [355, 183] width 210 height 22
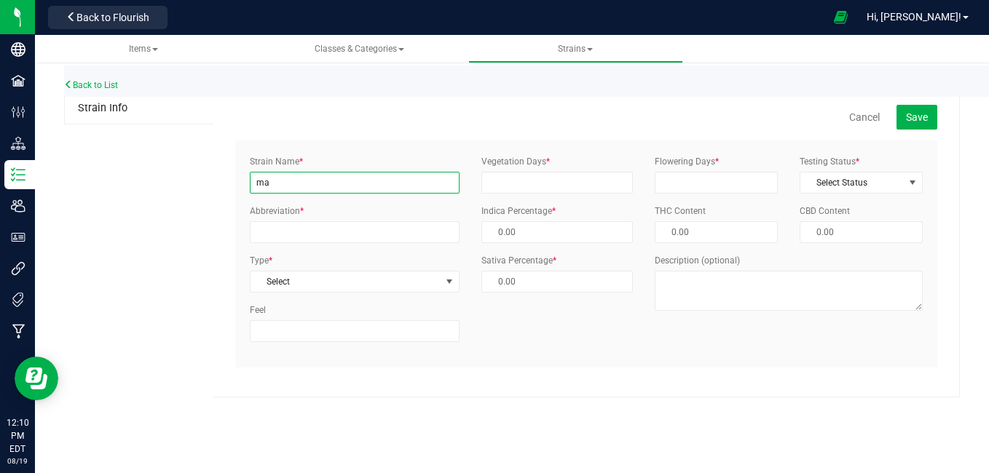
type input "m"
type input "Nag Champa"
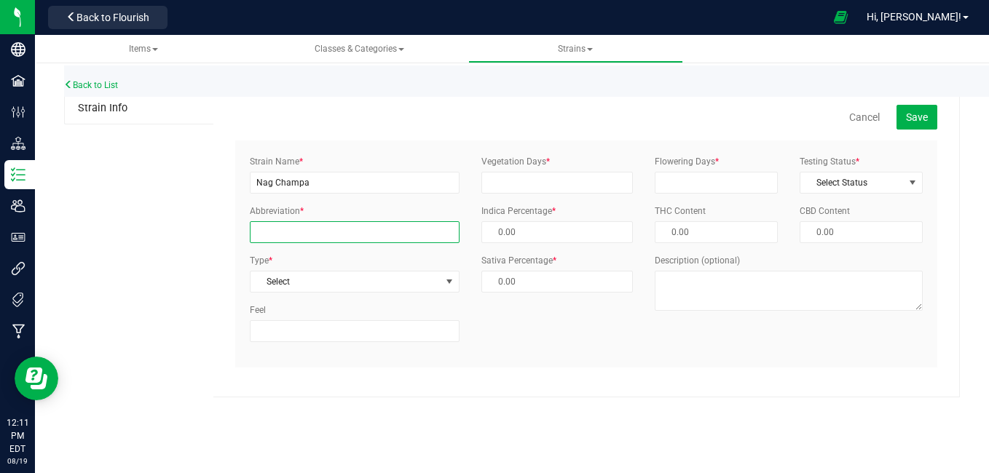
click at [281, 224] on input "Abbreviation *" at bounding box center [355, 232] width 210 height 22
type input "NC"
click at [297, 278] on span "Select" at bounding box center [345, 282] width 190 height 20
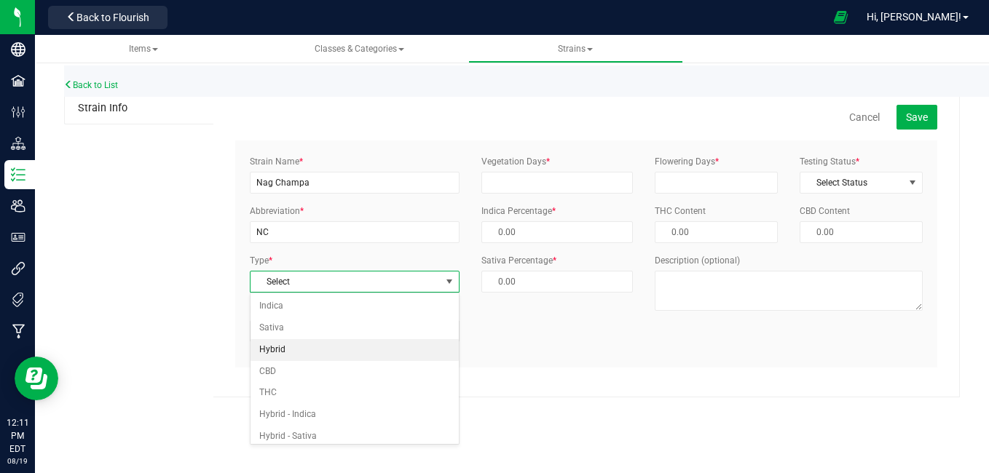
click at [285, 352] on li "Hybrid" at bounding box center [354, 350] width 208 height 22
type input "50.00 %"
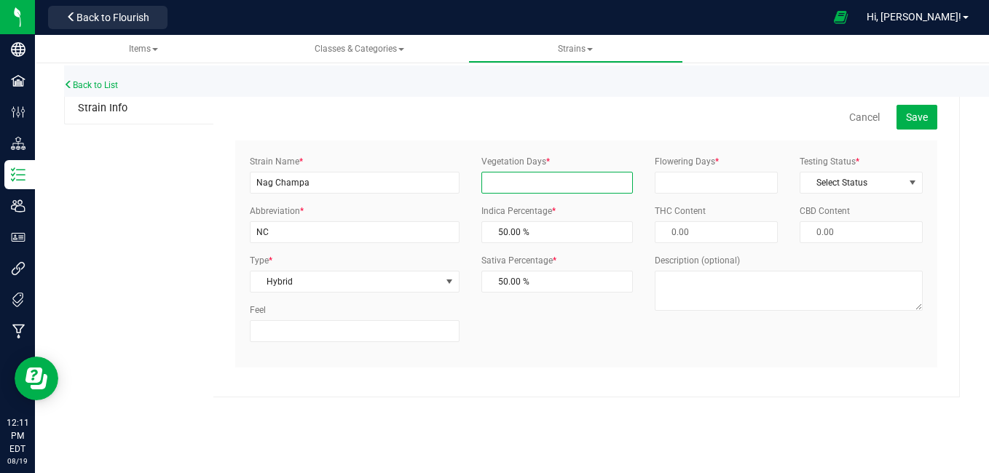
click at [589, 175] on input "Vegetation Days *" at bounding box center [557, 183] width 152 height 22
type input "30"
type input "60"
click at [836, 180] on span "Select Status" at bounding box center [851, 183] width 103 height 20
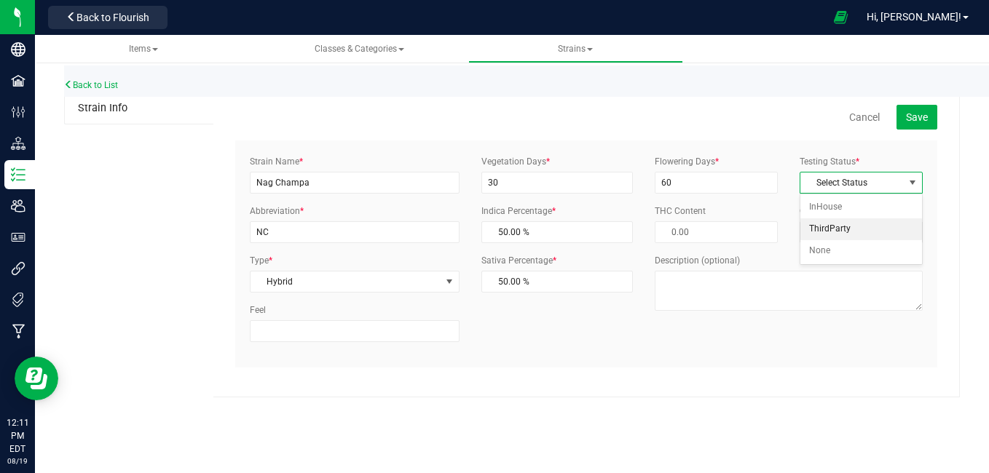
click at [831, 224] on li "ThirdParty" at bounding box center [861, 229] width 122 height 22
click at [912, 116] on span "Save" at bounding box center [917, 117] width 22 height 12
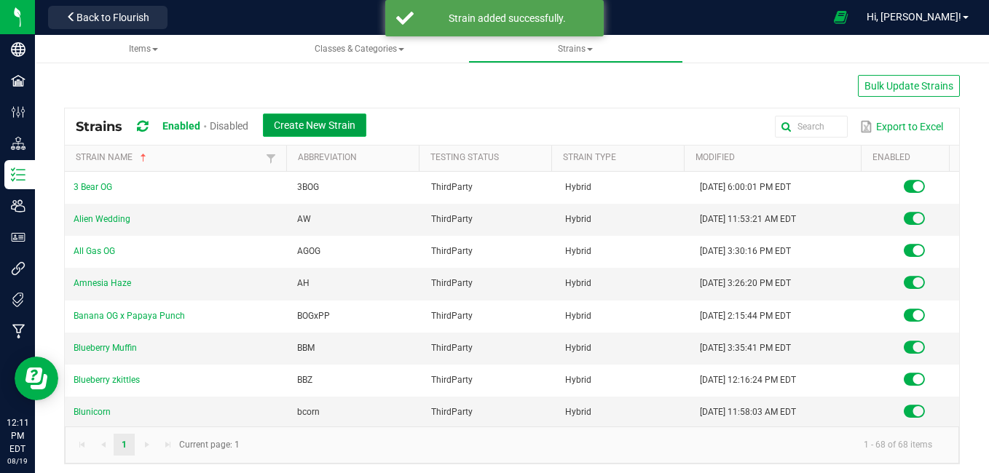
click at [336, 117] on button "Create New Strain" at bounding box center [314, 125] width 103 height 23
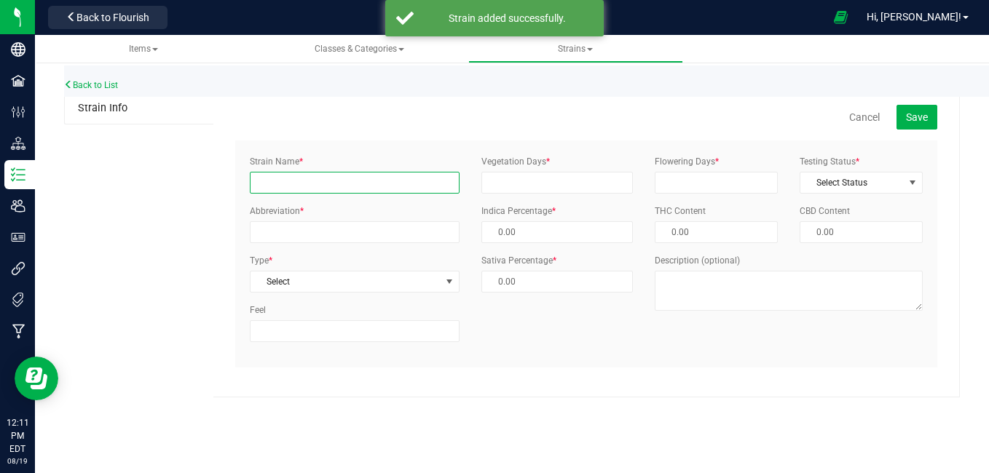
click at [265, 186] on input "Strain Name *" at bounding box center [355, 183] width 210 height 22
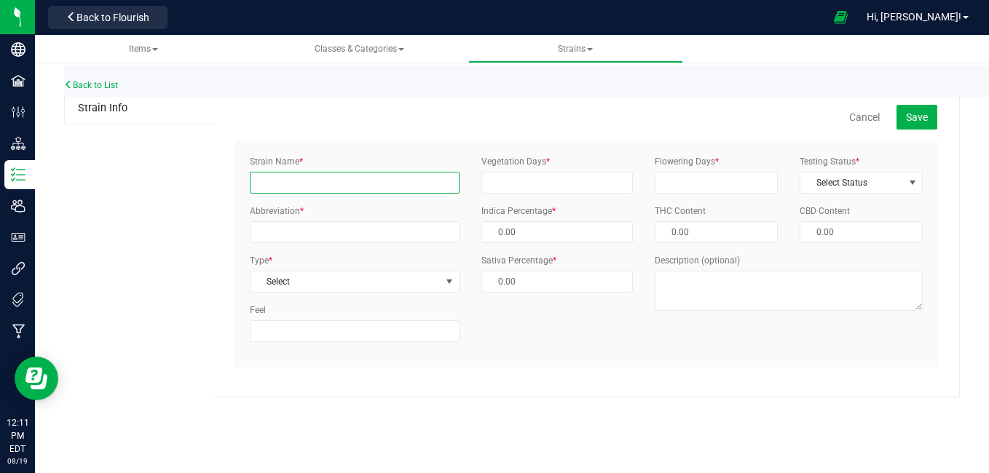
type input "Nag Champa"
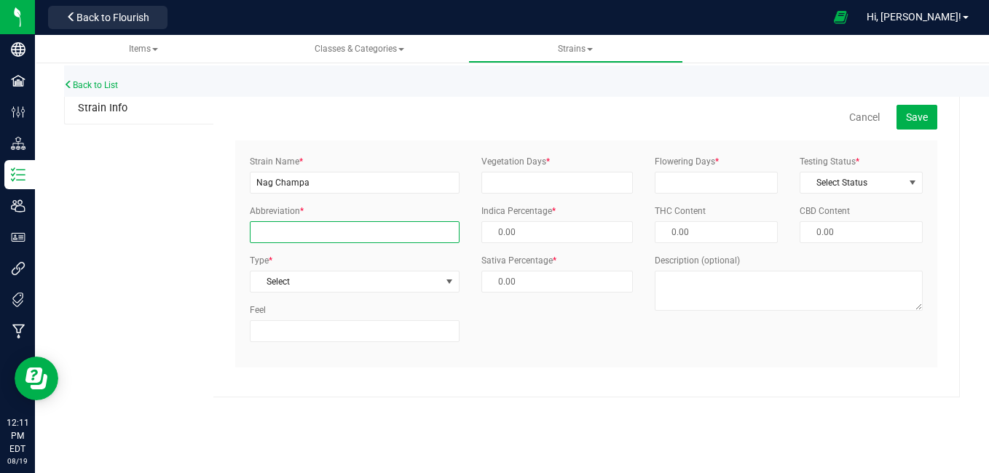
type input "NC"
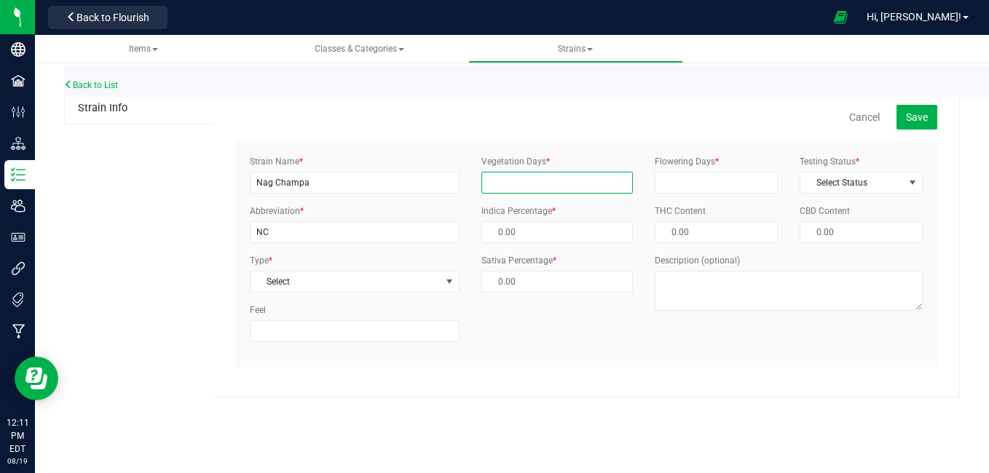
type input "30"
type input "60"
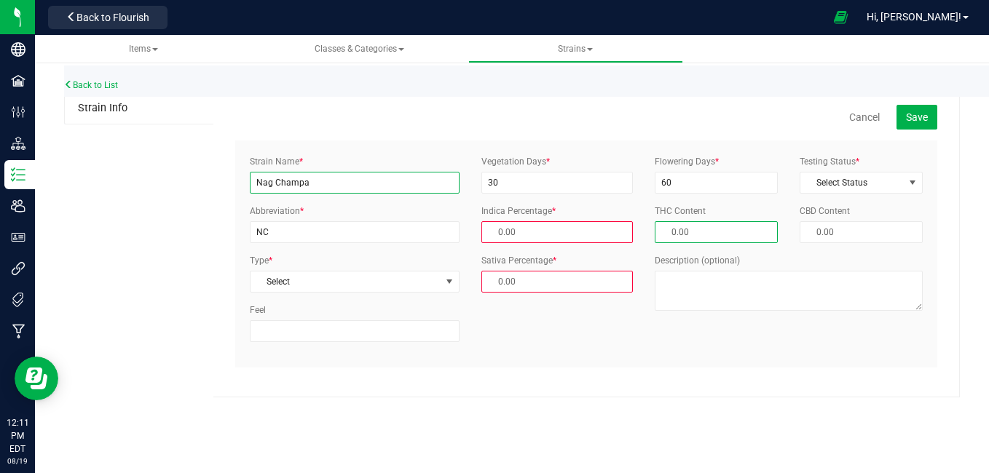
click at [331, 185] on input "Nag Champa" at bounding box center [355, 183] width 210 height 22
type input "N"
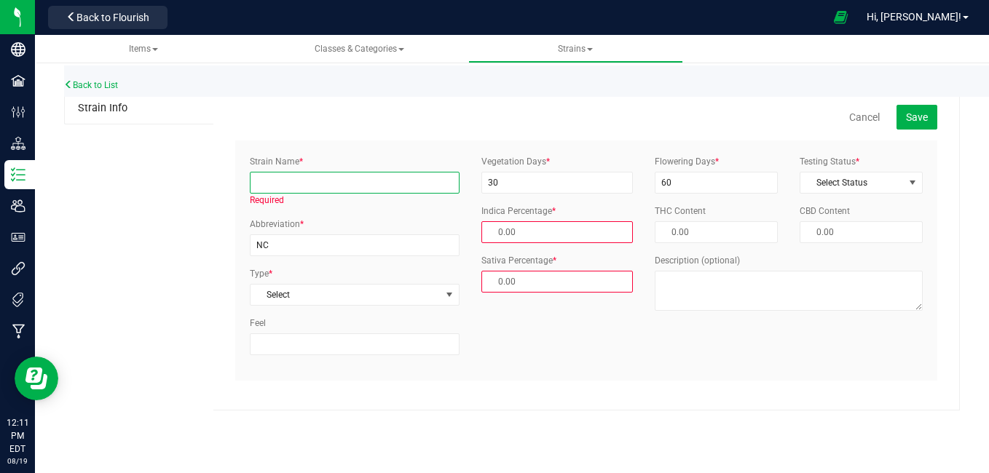
type input "o"
type input "Orange Flame"
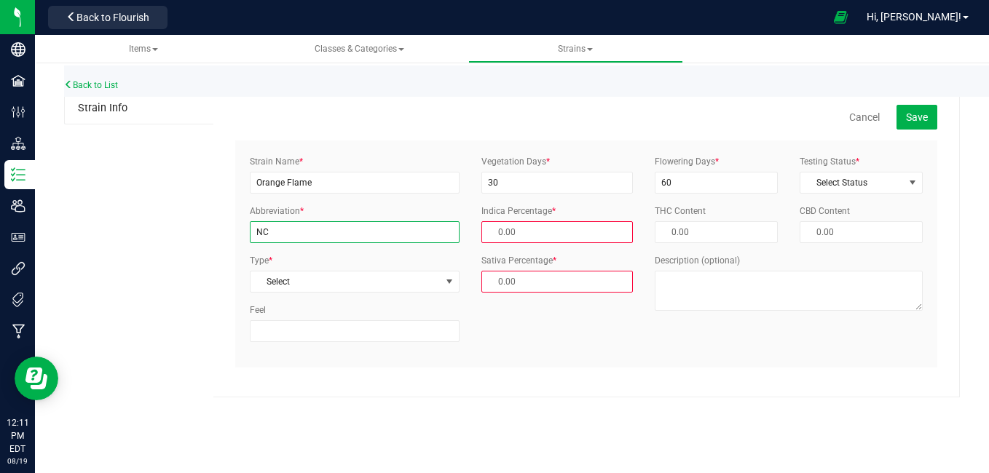
click at [315, 240] on input "NC" at bounding box center [355, 232] width 210 height 22
type input "N"
type input "OF"
click at [312, 284] on span "Select" at bounding box center [345, 282] width 190 height 20
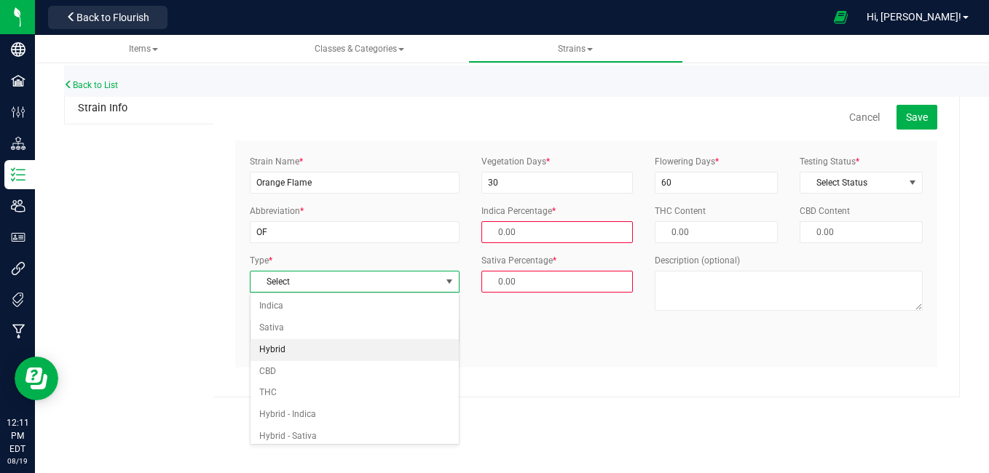
click at [299, 353] on li "Hybrid" at bounding box center [354, 350] width 208 height 22
type input "50.00 %"
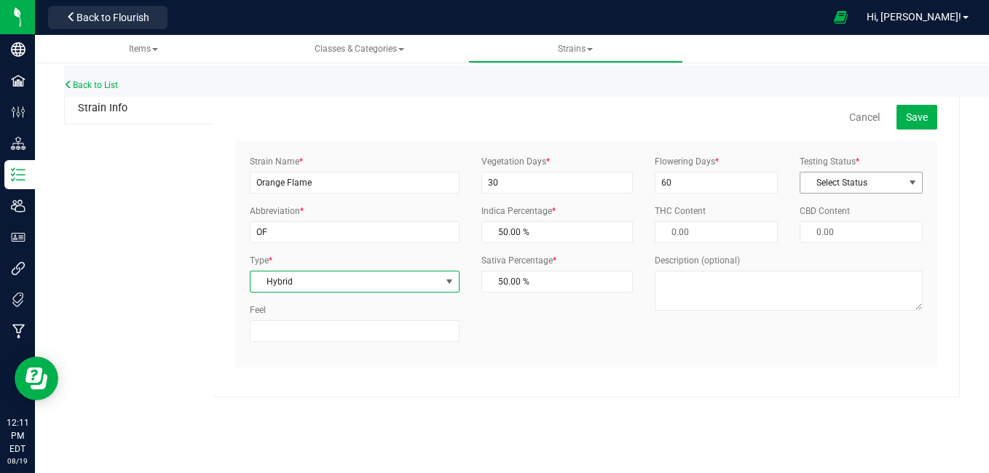
click at [843, 179] on span "Select Status" at bounding box center [851, 183] width 103 height 20
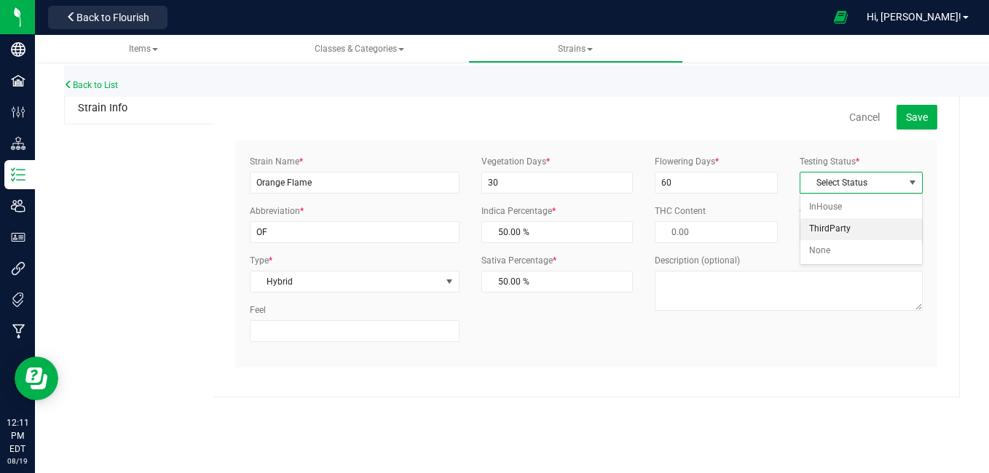
click at [833, 233] on li "ThirdParty" at bounding box center [861, 229] width 122 height 22
click at [909, 128] on button "Save" at bounding box center [916, 117] width 41 height 25
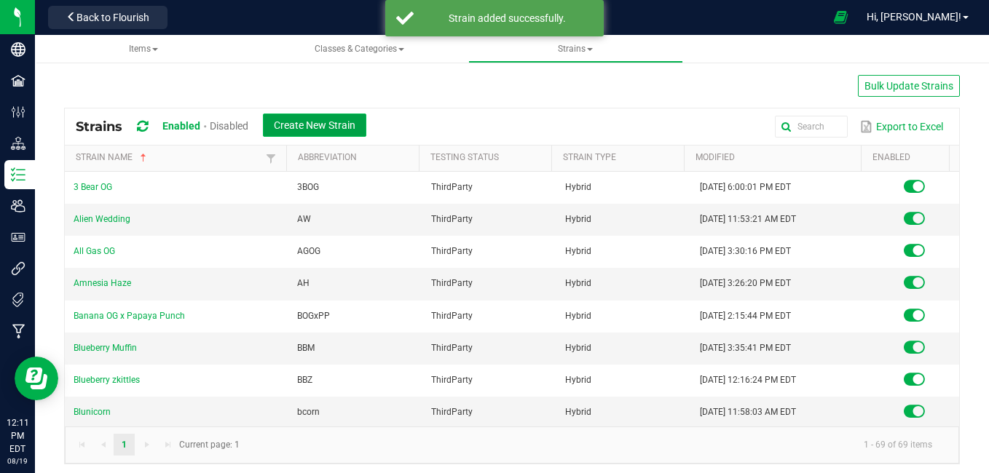
click at [309, 130] on span "Create New Strain" at bounding box center [315, 125] width 82 height 12
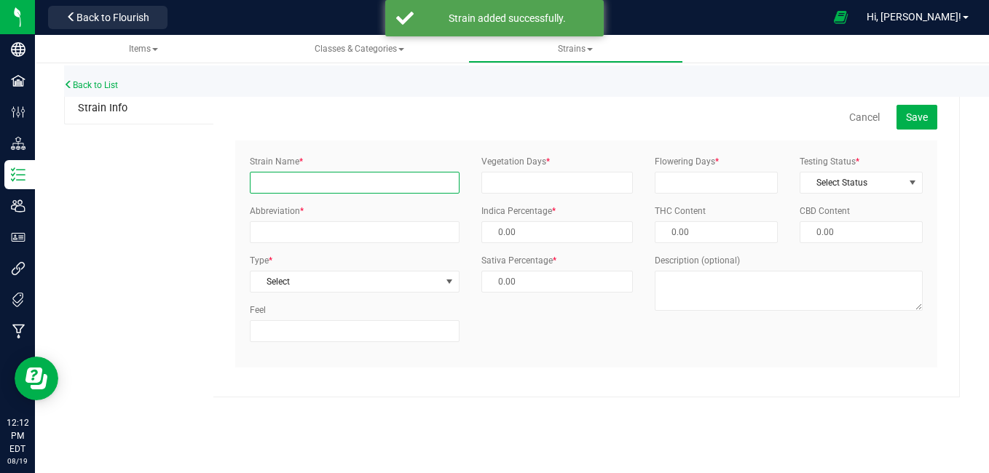
click at [291, 187] on input "Strain Name *" at bounding box center [355, 183] width 210 height 22
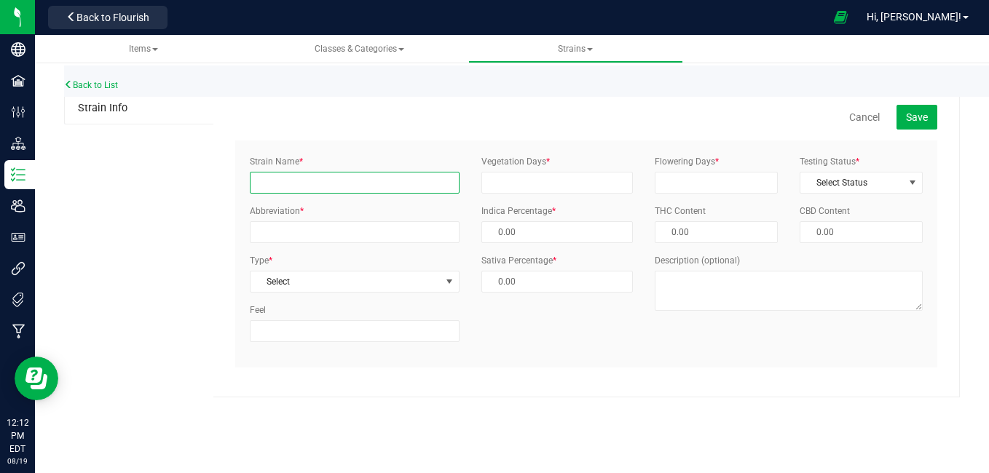
type input "Orange Flame"
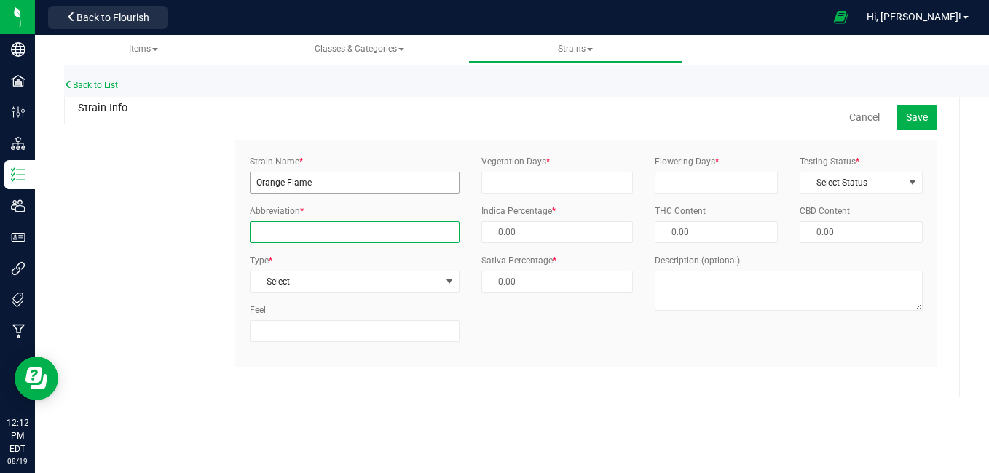
type input "OF"
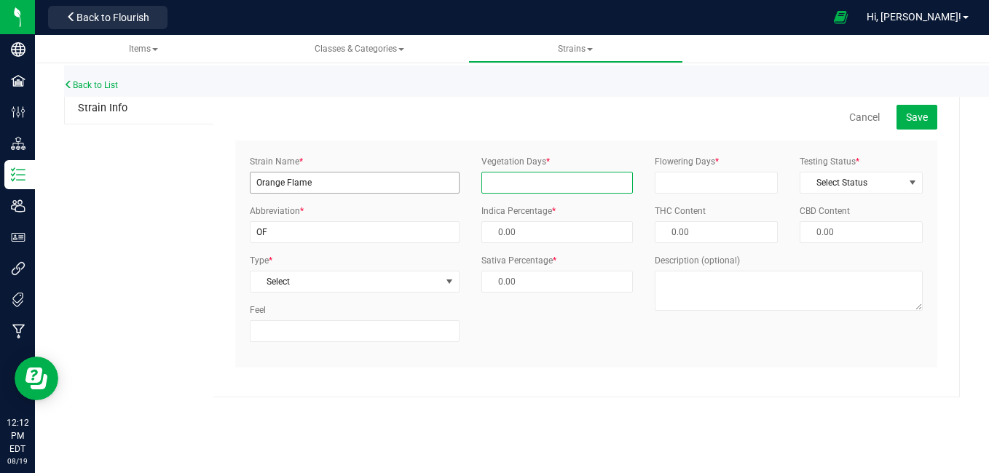
type input "30"
type input "60"
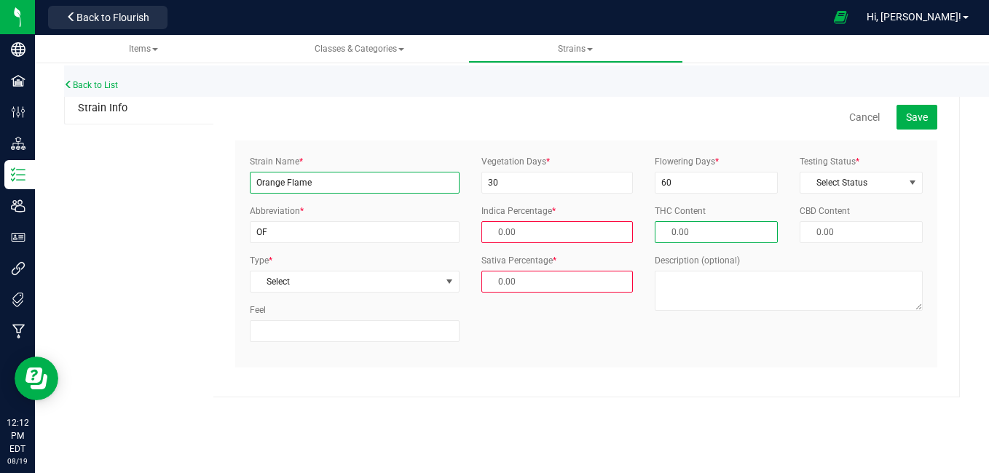
click at [330, 175] on input "Orange Flame" at bounding box center [355, 183] width 210 height 22
type input "O"
type input "pancake"
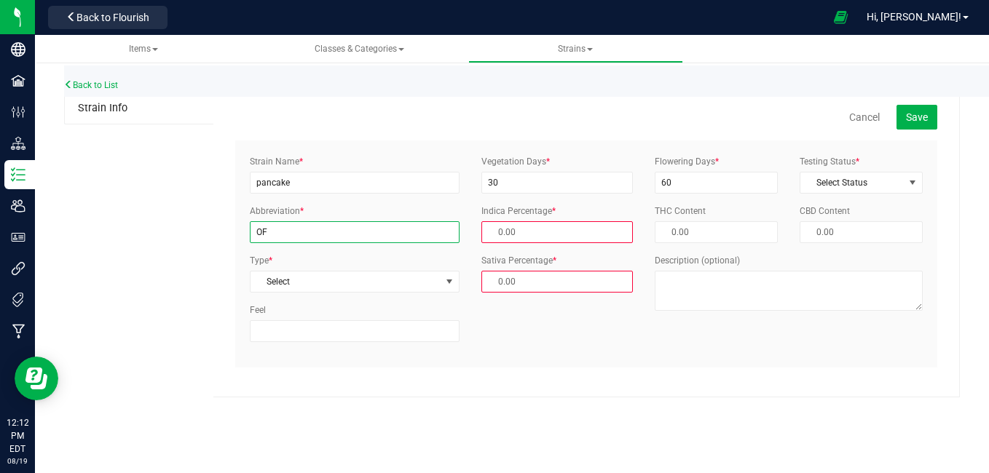
click at [307, 229] on input "OF" at bounding box center [355, 232] width 210 height 22
type input "O"
type input "pan"
click at [301, 286] on span "Select" at bounding box center [345, 282] width 190 height 20
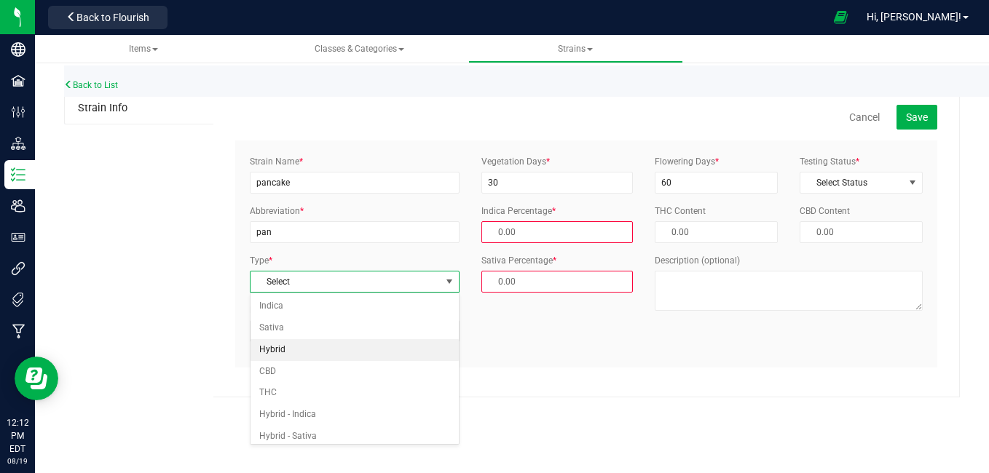
click at [280, 352] on li "Hybrid" at bounding box center [354, 350] width 208 height 22
type input "50.00 %"
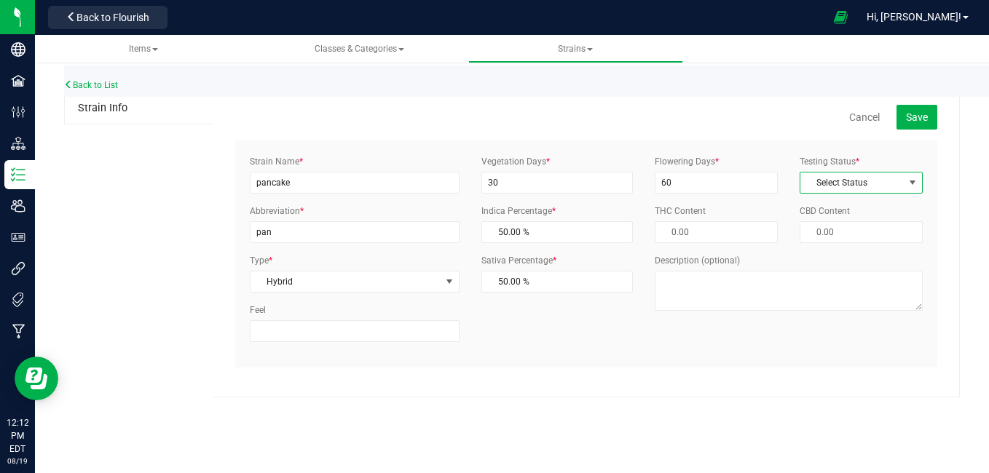
click at [835, 178] on span "Select Status" at bounding box center [851, 183] width 103 height 20
click at [834, 226] on li "ThirdParty" at bounding box center [861, 229] width 122 height 22
click at [914, 114] on span "Save" at bounding box center [917, 117] width 22 height 12
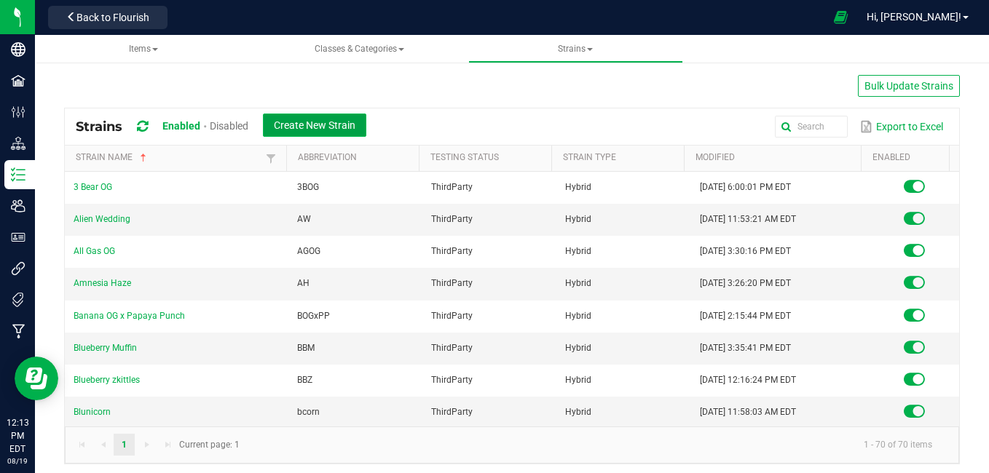
click at [328, 124] on span "Create New Strain" at bounding box center [315, 125] width 82 height 12
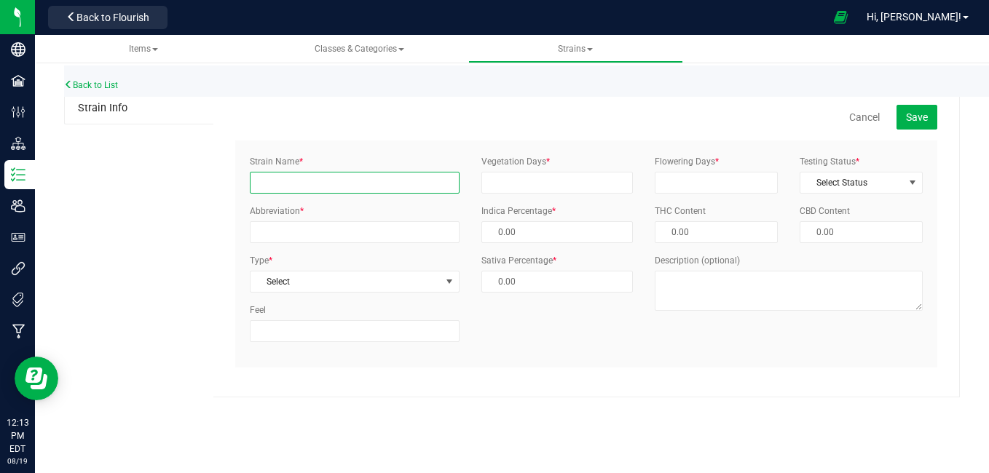
click at [296, 180] on input "Strain Name *" at bounding box center [355, 183] width 210 height 22
type input "Poddy Mouth"
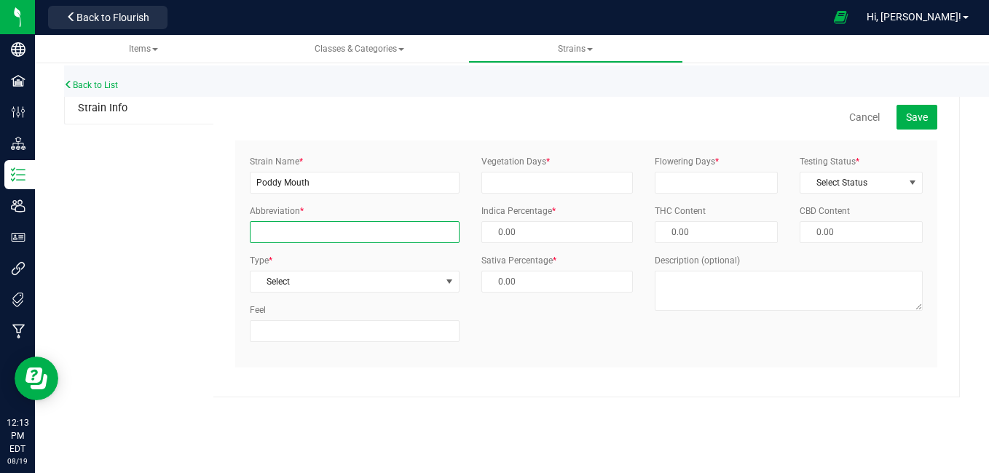
click at [281, 229] on input "Abbreviation *" at bounding box center [355, 232] width 210 height 22
type input "PM"
click at [296, 282] on span "Select" at bounding box center [345, 282] width 190 height 20
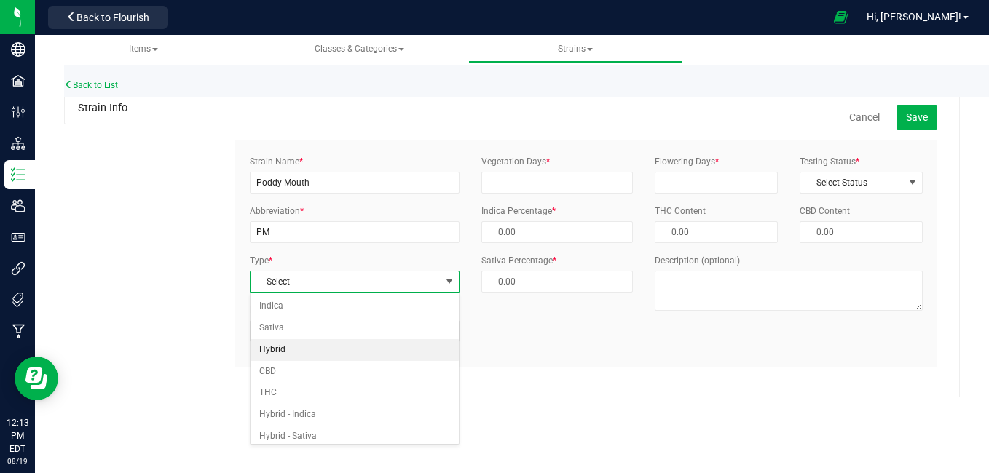
click at [280, 344] on li "Hybrid" at bounding box center [354, 350] width 208 height 22
type input "50.00 %"
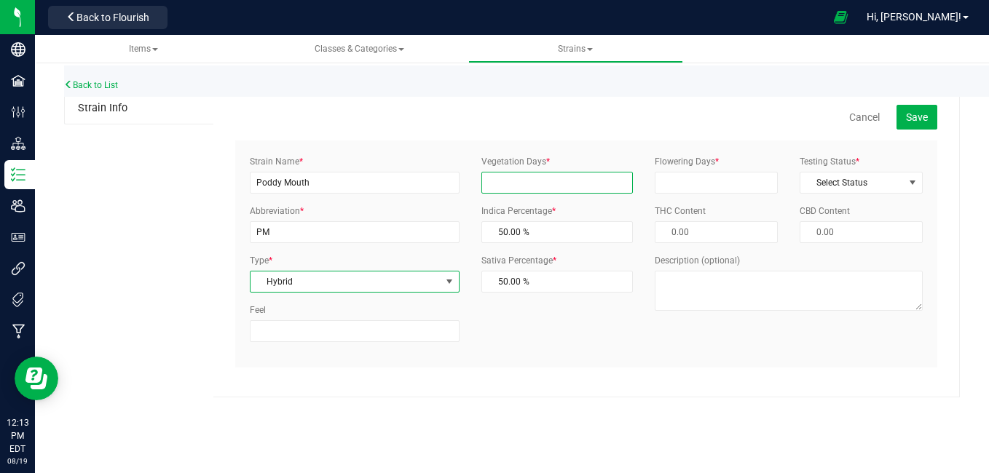
click at [542, 185] on input "Vegetation Days *" at bounding box center [557, 183] width 152 height 22
type input "30"
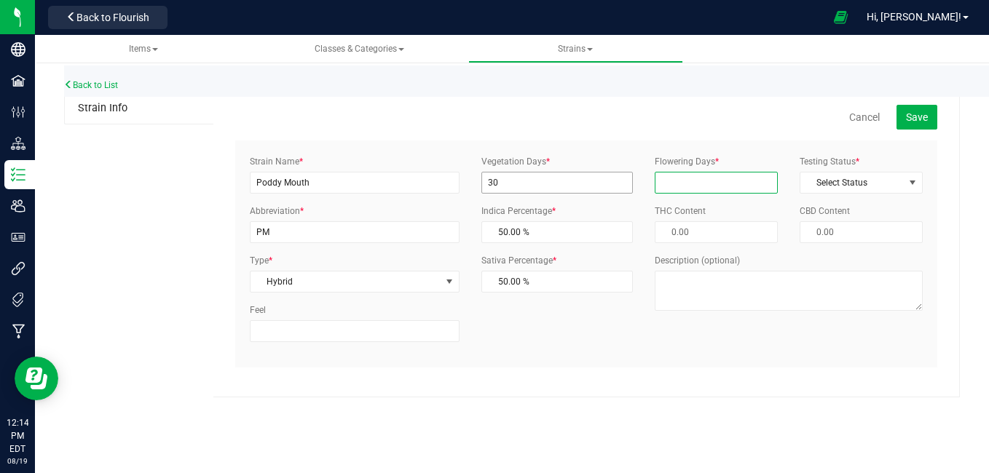
type input "60"
click at [888, 181] on span "Select Status" at bounding box center [851, 183] width 103 height 20
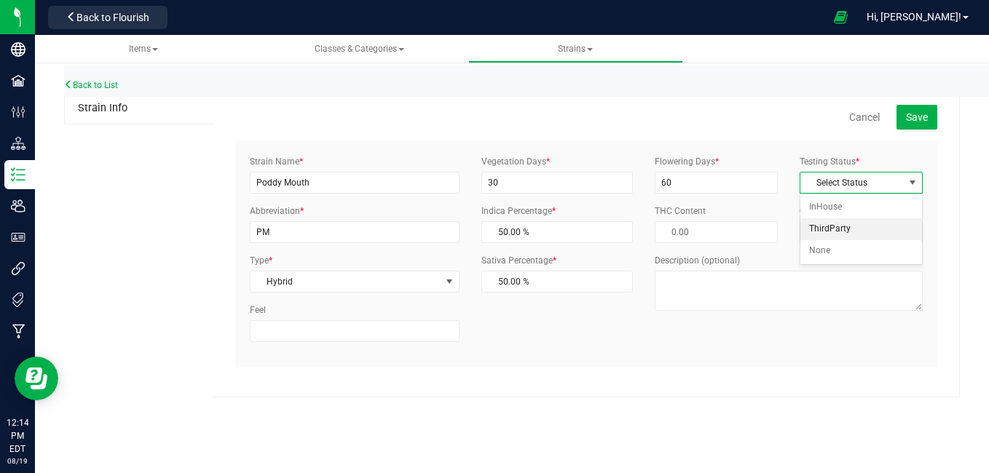
click at [849, 223] on li "ThirdParty" at bounding box center [861, 229] width 122 height 22
click at [908, 118] on span "Save" at bounding box center [917, 117] width 22 height 12
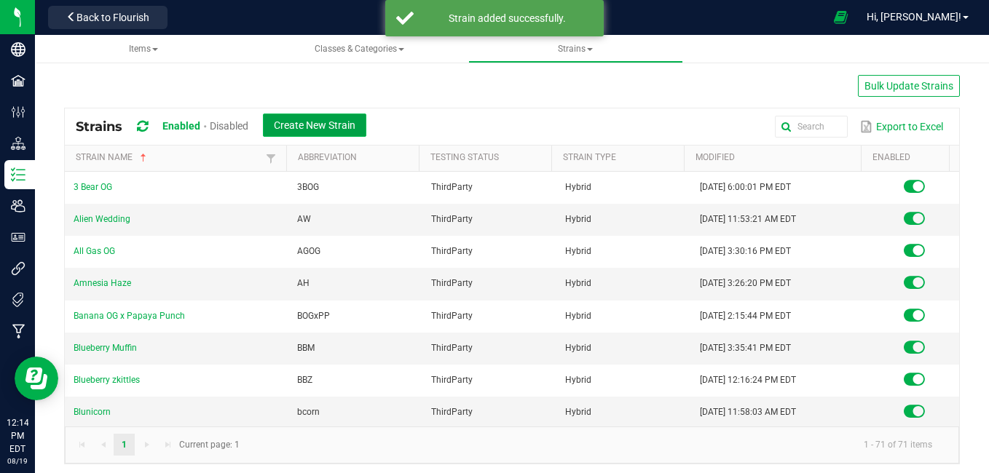
click at [315, 127] on span "Create New Strain" at bounding box center [315, 125] width 82 height 12
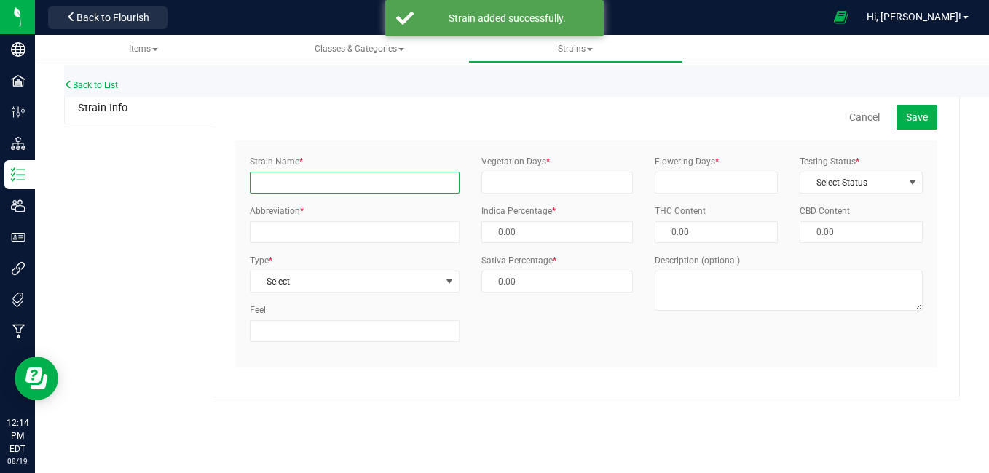
click at [280, 189] on input "Strain Name *" at bounding box center [355, 183] width 210 height 22
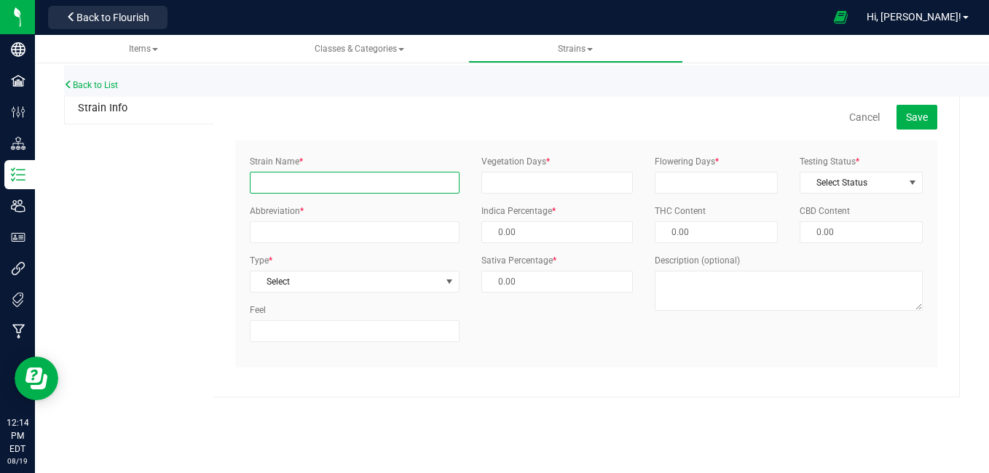
type input "Poddy Mouth"
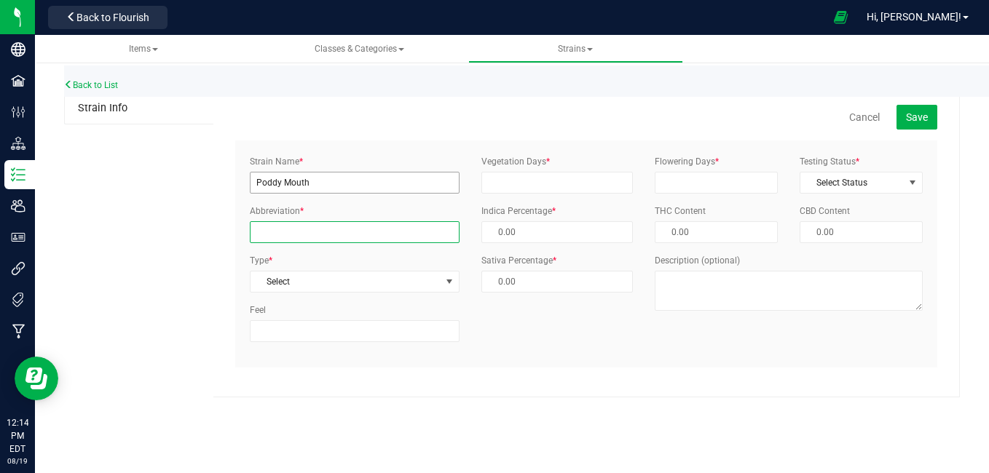
type input "PM"
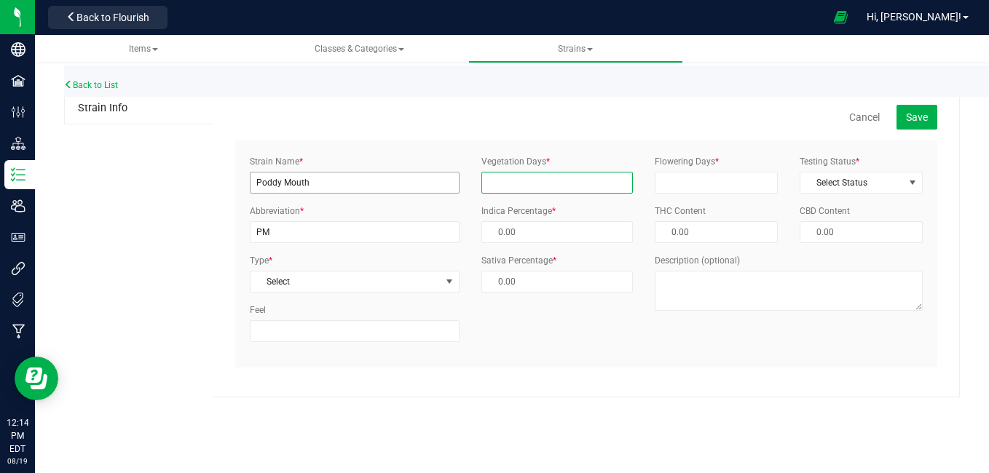
type input "30"
type input "60"
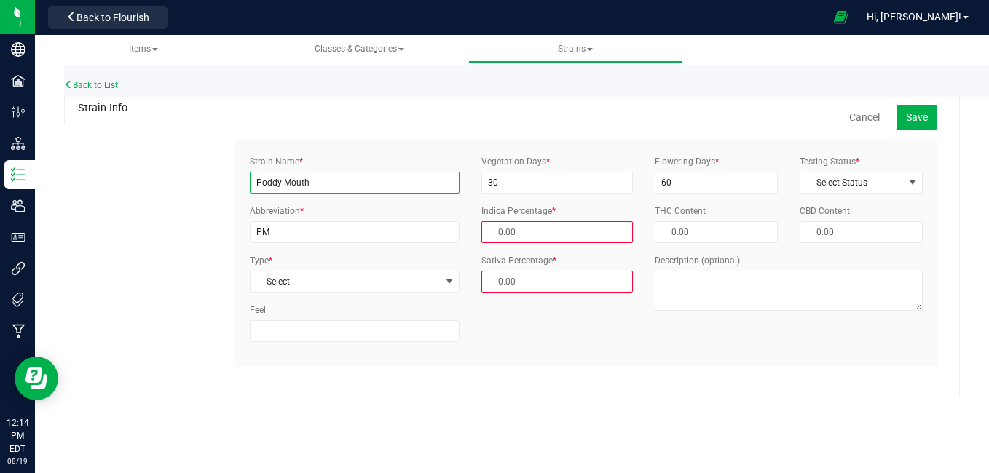
click at [315, 183] on input "Poddy Mouth" at bounding box center [355, 183] width 210 height 22
type input "P"
type input "Purple Mountain Majesty"
click at [293, 217] on label "Abbreviation *" at bounding box center [277, 211] width 54 height 13
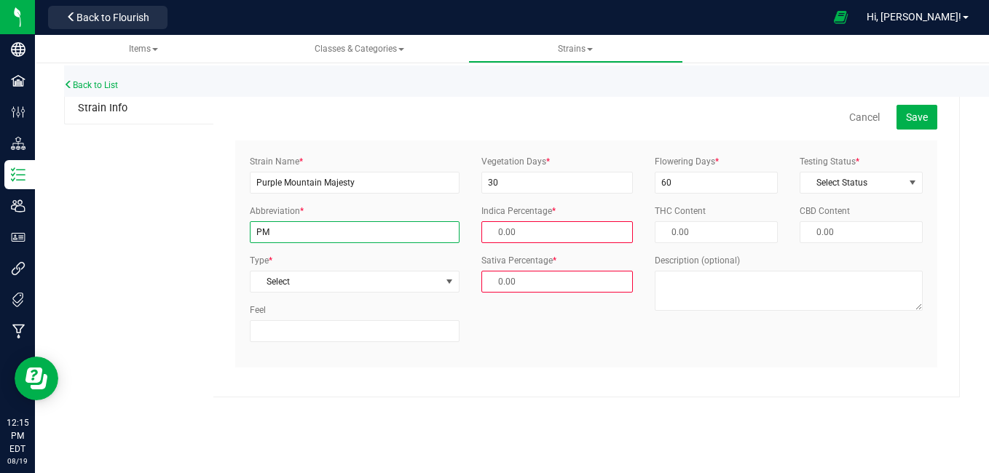
click at [293, 221] on input "PM" at bounding box center [355, 232] width 210 height 22
type input "PMM"
click at [301, 286] on span "Select" at bounding box center [345, 282] width 190 height 20
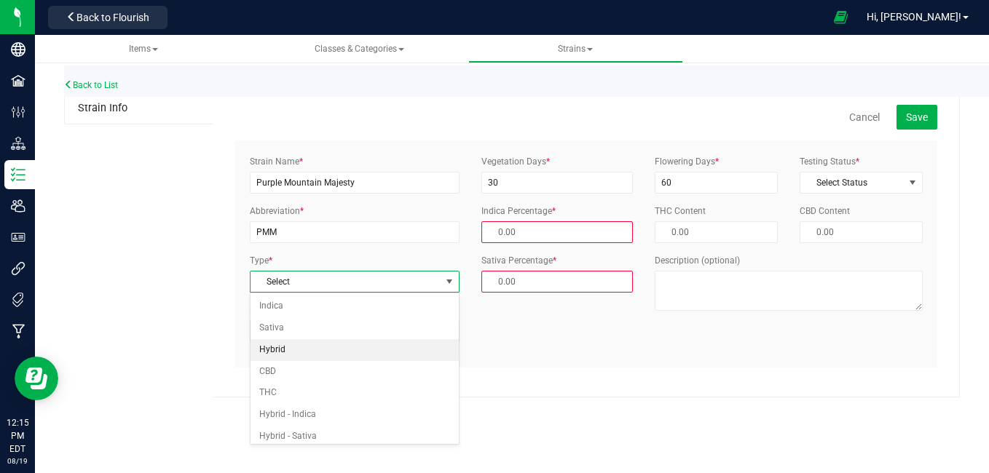
click at [283, 354] on li "Hybrid" at bounding box center [354, 350] width 208 height 22
type input "50.00 %"
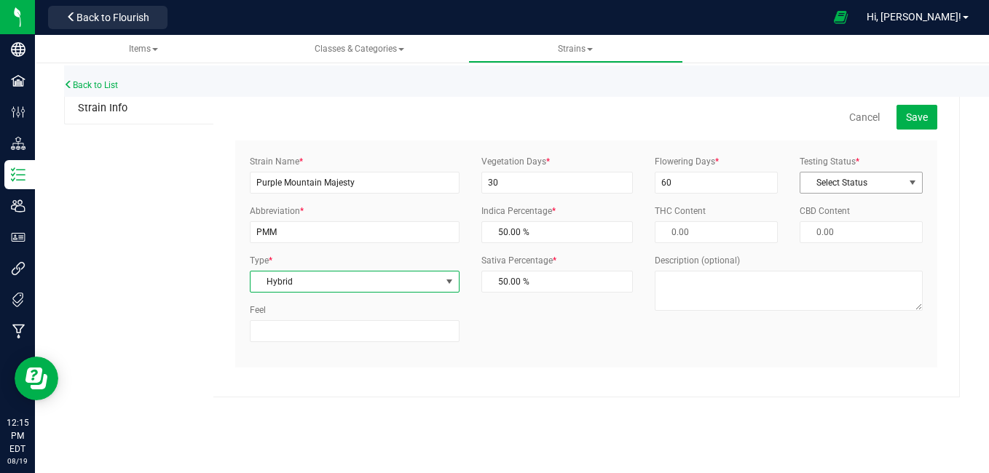
click at [810, 177] on span "Select Status" at bounding box center [851, 183] width 103 height 20
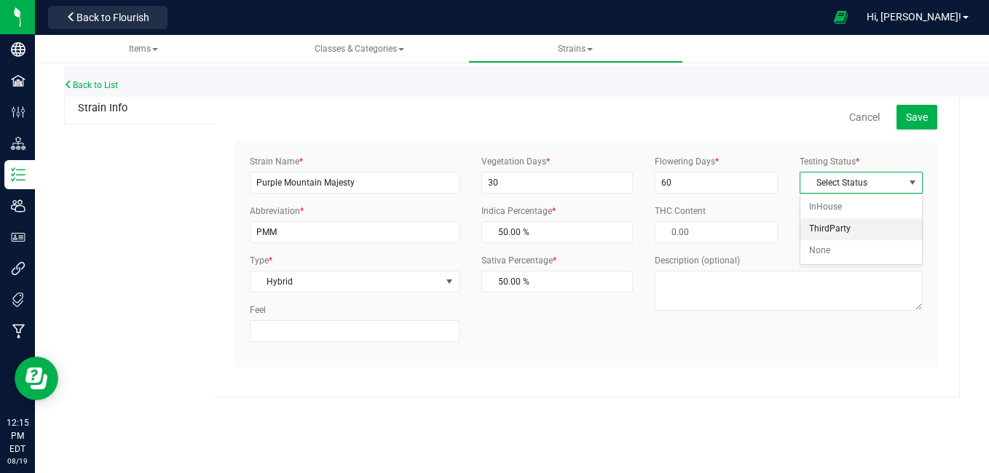
click at [820, 225] on li "ThirdParty" at bounding box center [861, 229] width 122 height 22
click at [903, 117] on button "Save" at bounding box center [916, 117] width 41 height 25
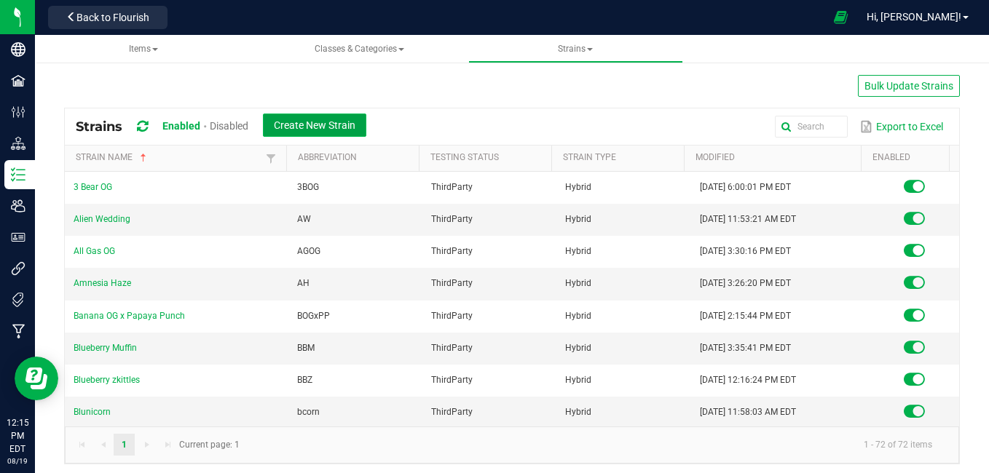
click at [321, 124] on span "Create New Strain" at bounding box center [315, 125] width 82 height 12
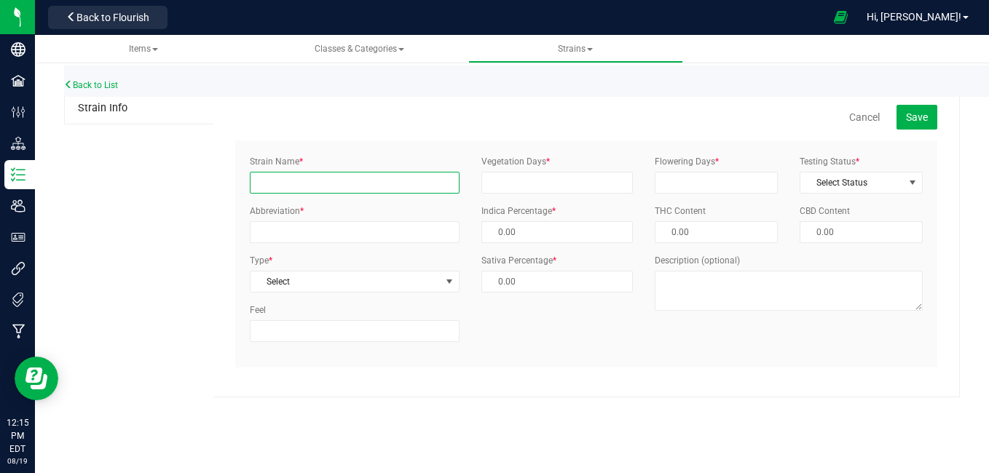
click at [307, 181] on input "Strain Name *" at bounding box center [355, 183] width 210 height 22
type input "Purple [PERSON_NAME]"
click at [307, 219] on div "Abbreviation *" at bounding box center [355, 224] width 232 height 39
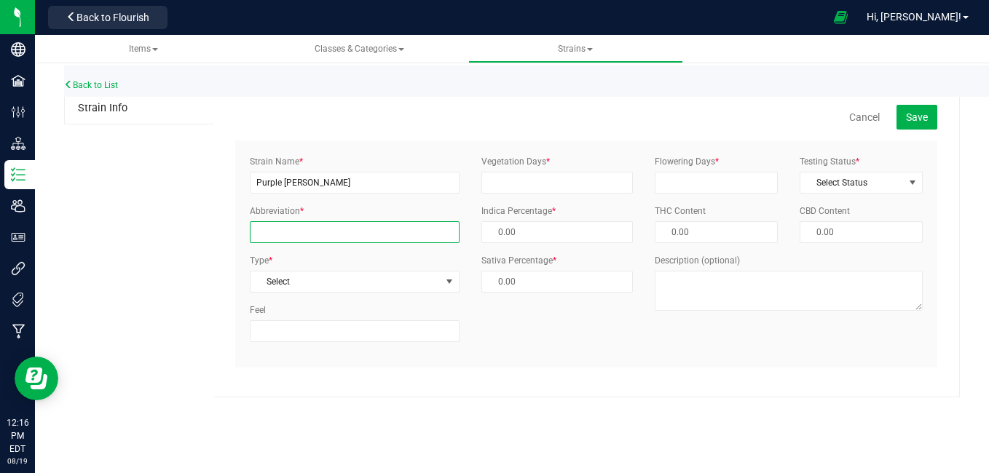
click at [303, 233] on input "Abbreviation *" at bounding box center [355, 232] width 210 height 22
type input "PRZ"
click at [295, 285] on span "Select" at bounding box center [345, 282] width 190 height 20
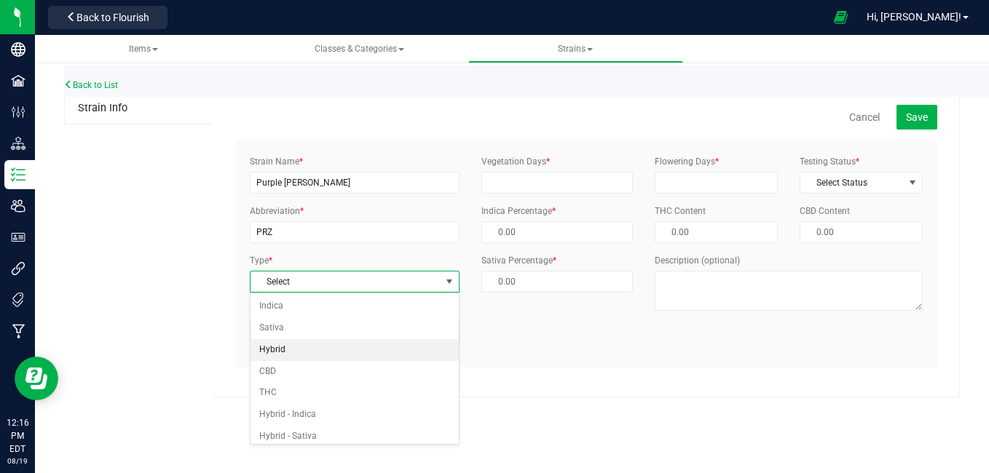
click at [274, 347] on li "Hybrid" at bounding box center [354, 350] width 208 height 22
type input "50.00 %"
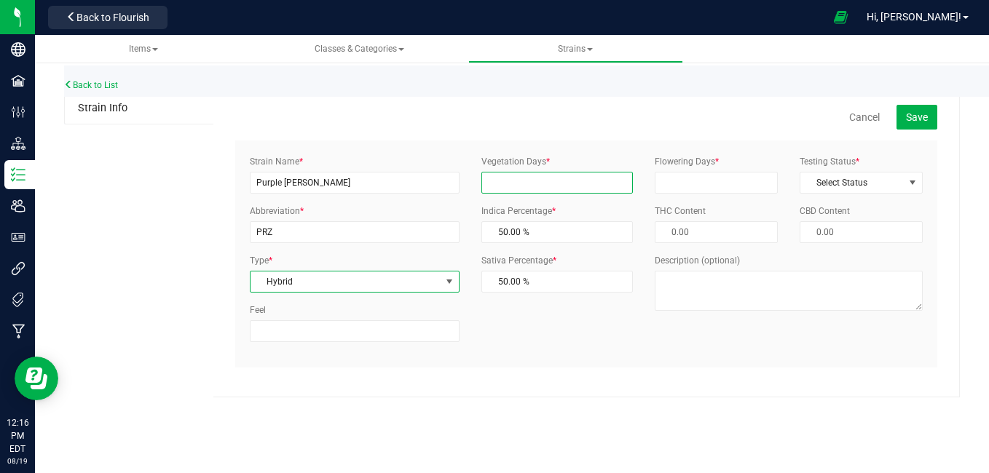
click at [557, 178] on input "Vegetation Days *" at bounding box center [557, 183] width 152 height 22
type input "30"
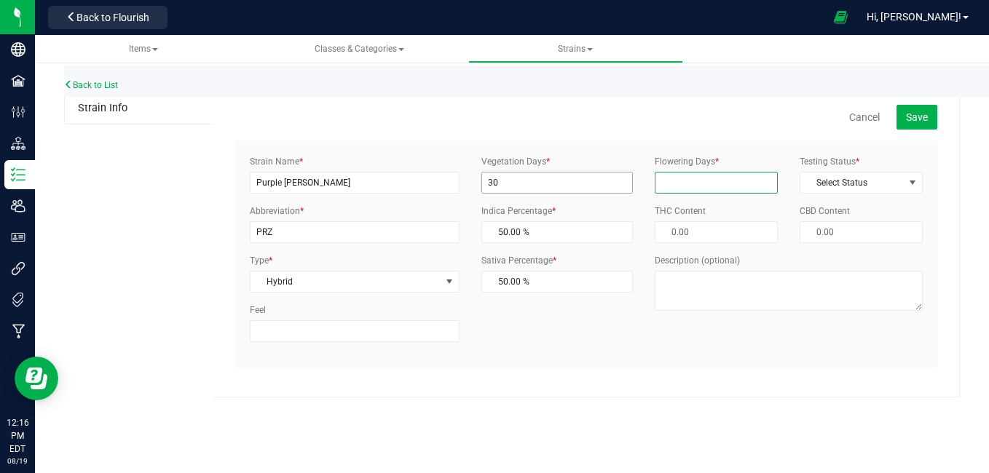
type input "60"
click at [843, 185] on span "Select Status" at bounding box center [851, 183] width 103 height 20
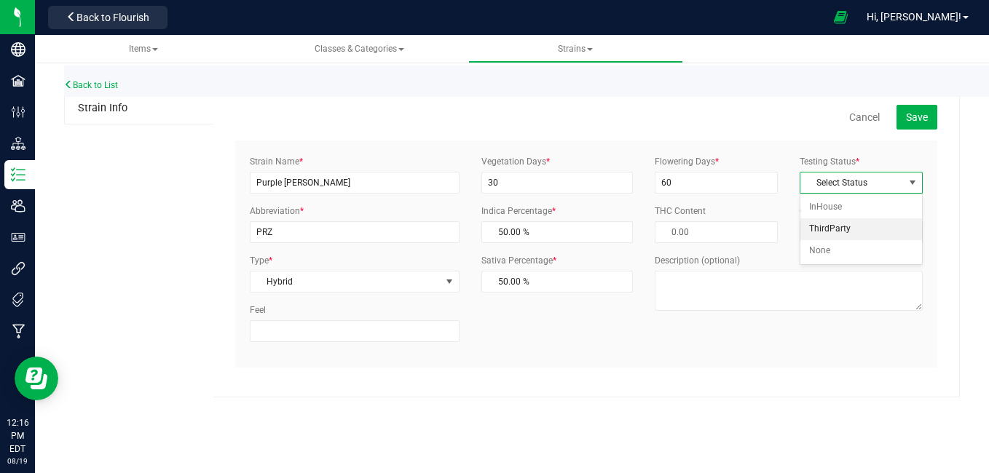
click at [839, 227] on li "ThirdParty" at bounding box center [861, 229] width 122 height 22
click at [900, 120] on button "Save" at bounding box center [916, 117] width 41 height 25
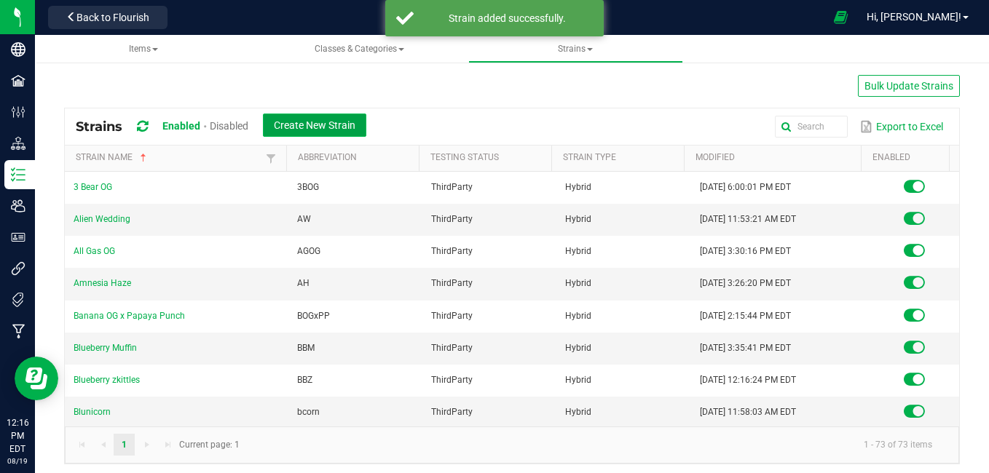
click at [312, 129] on span "Create New Strain" at bounding box center [315, 125] width 82 height 12
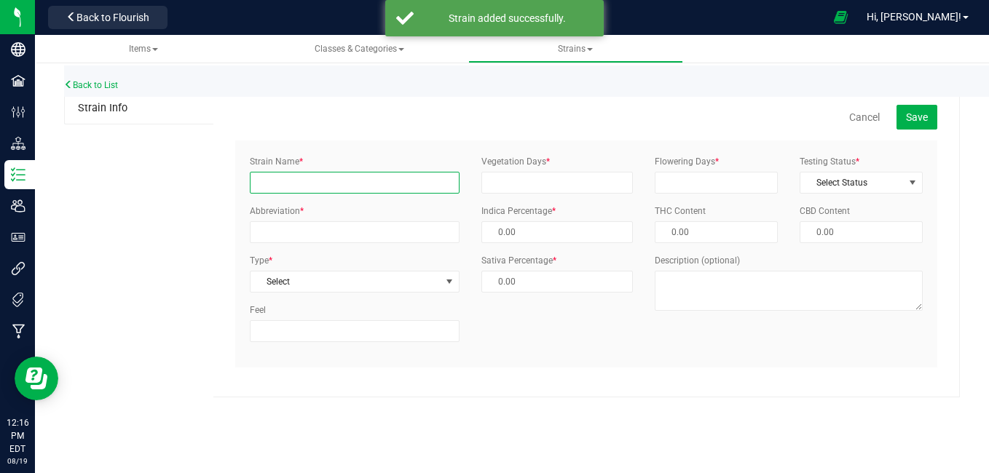
click at [339, 181] on input "Strain Name *" at bounding box center [355, 183] width 210 height 22
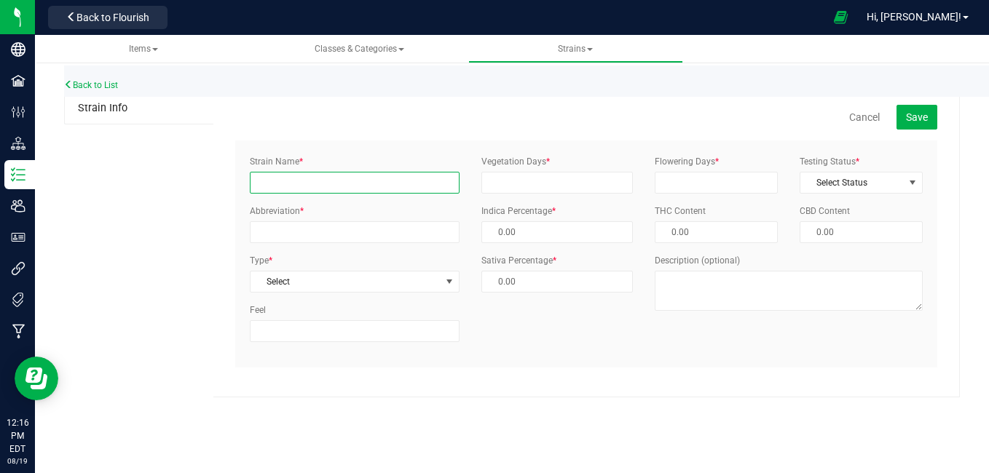
type input "r"
type input "s"
click at [339, 189] on input "Strain Name *" at bounding box center [355, 183] width 210 height 22
type input "Trainwreck"
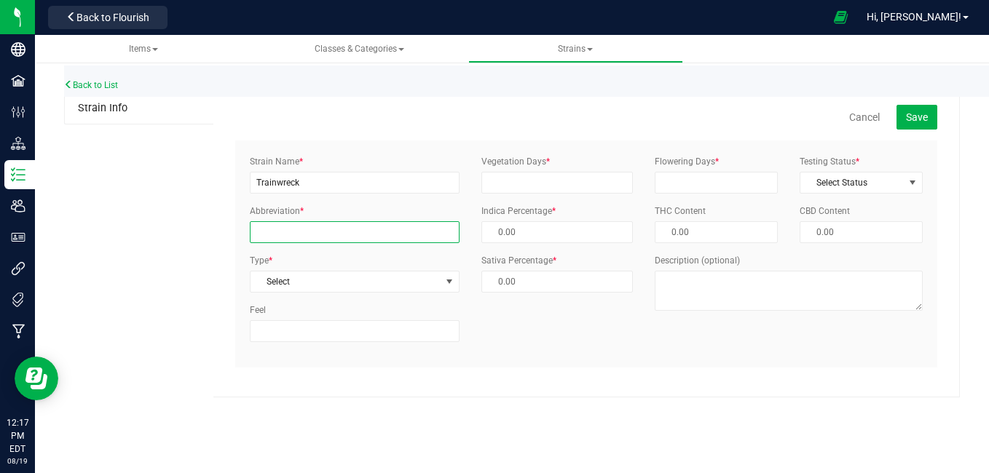
click at [317, 240] on input "Abbreviation *" at bounding box center [355, 232] width 210 height 22
type input "TW"
click at [305, 280] on span "Select" at bounding box center [345, 282] width 190 height 20
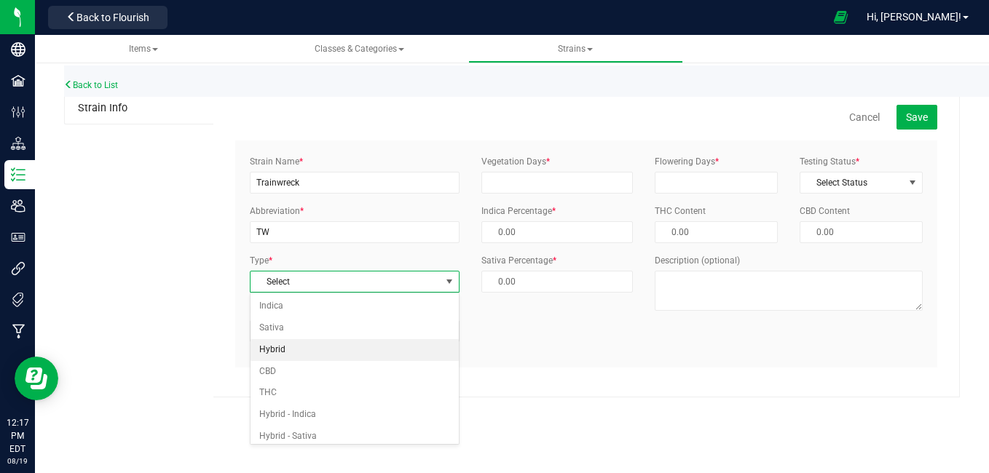
click at [285, 351] on li "Hybrid" at bounding box center [354, 350] width 208 height 22
type input "50.00 %"
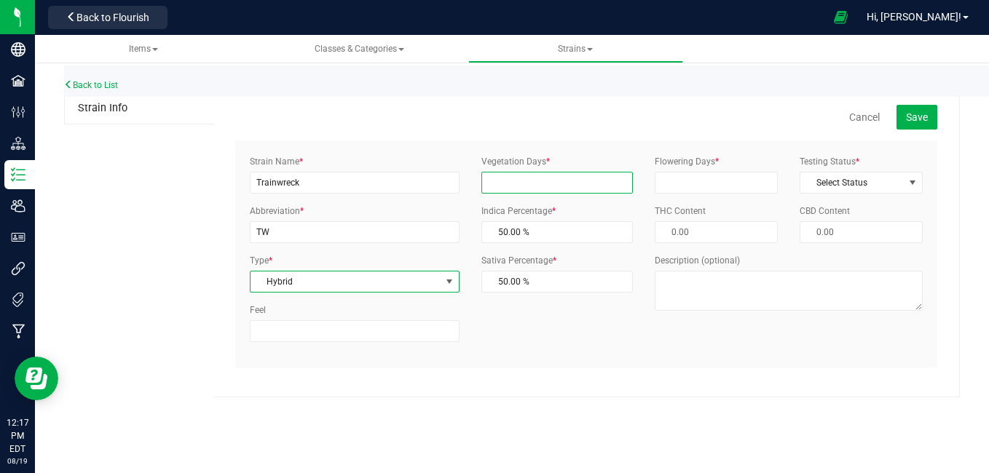
click at [542, 183] on input "Vegetation Days *" at bounding box center [557, 183] width 152 height 22
type input "30"
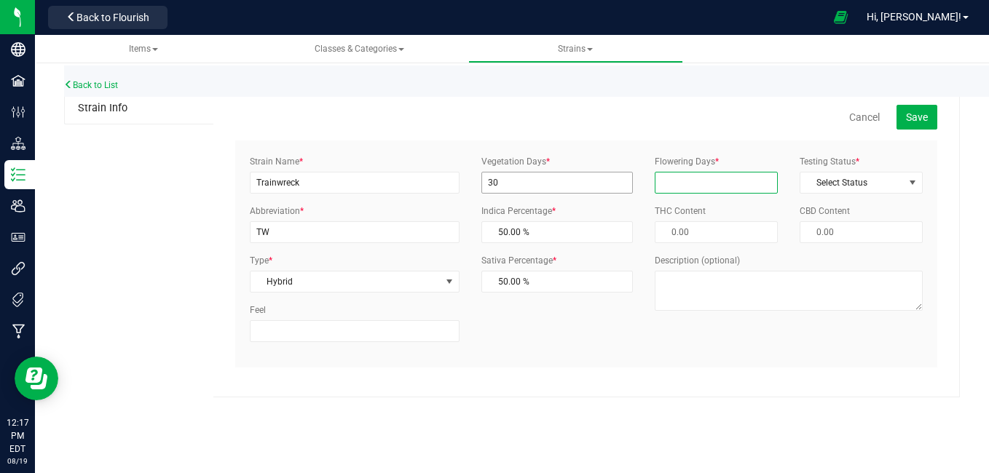
type input "60"
click at [870, 181] on span "Select Status" at bounding box center [851, 183] width 103 height 20
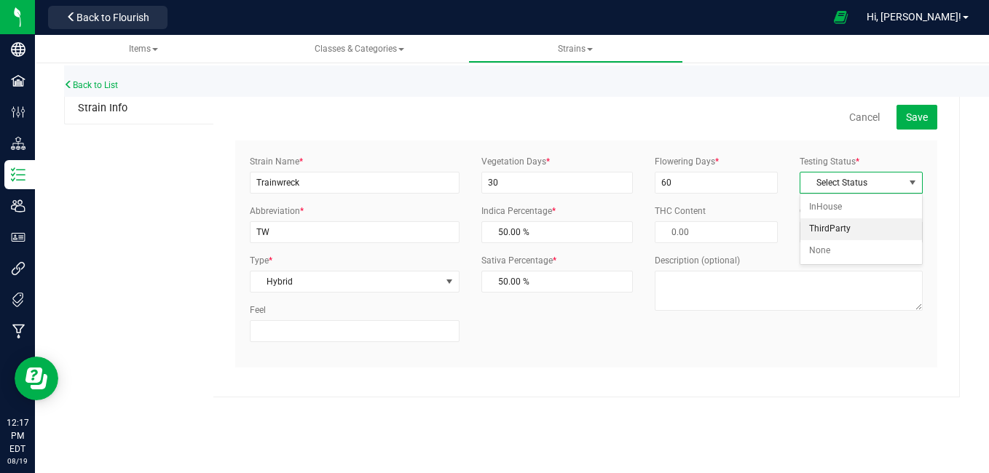
click at [845, 227] on li "ThirdParty" at bounding box center [861, 229] width 122 height 22
click at [907, 125] on button "Save" at bounding box center [916, 117] width 41 height 25
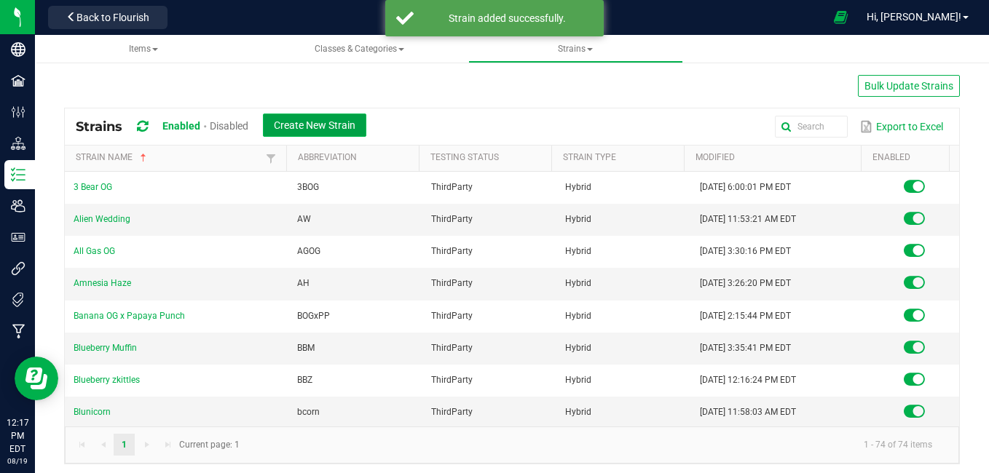
click at [344, 122] on span "Create New Strain" at bounding box center [315, 125] width 82 height 12
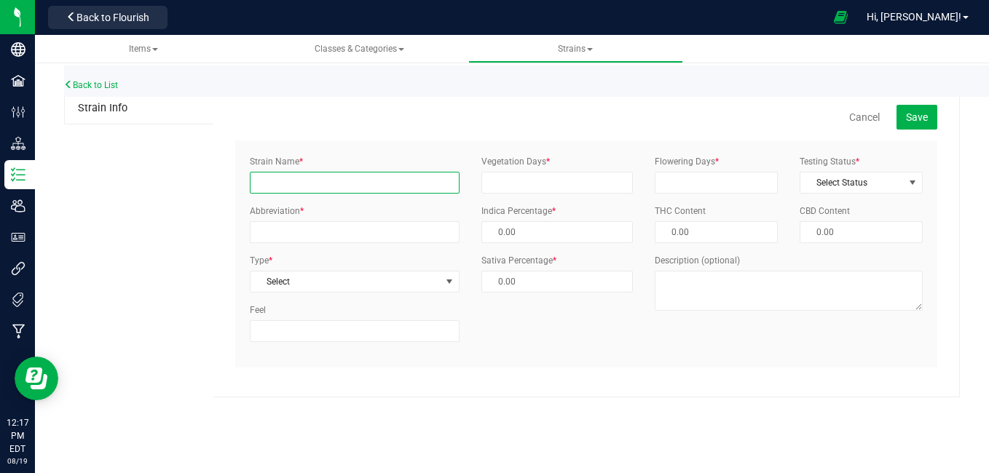
click at [301, 185] on input "Strain Name *" at bounding box center [355, 183] width 210 height 22
click at [301, 181] on input "Strain Name *" at bounding box center [355, 183] width 210 height 22
type input "w"
type input "White [PERSON_NAME]"
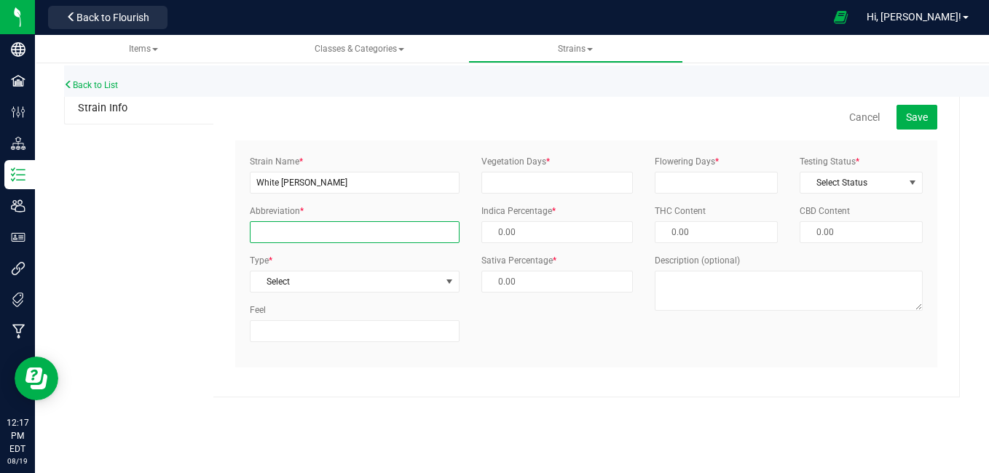
click at [296, 229] on input "Abbreviation *" at bounding box center [355, 232] width 210 height 22
type input "WR"
click at [291, 282] on span "Select" at bounding box center [345, 282] width 190 height 20
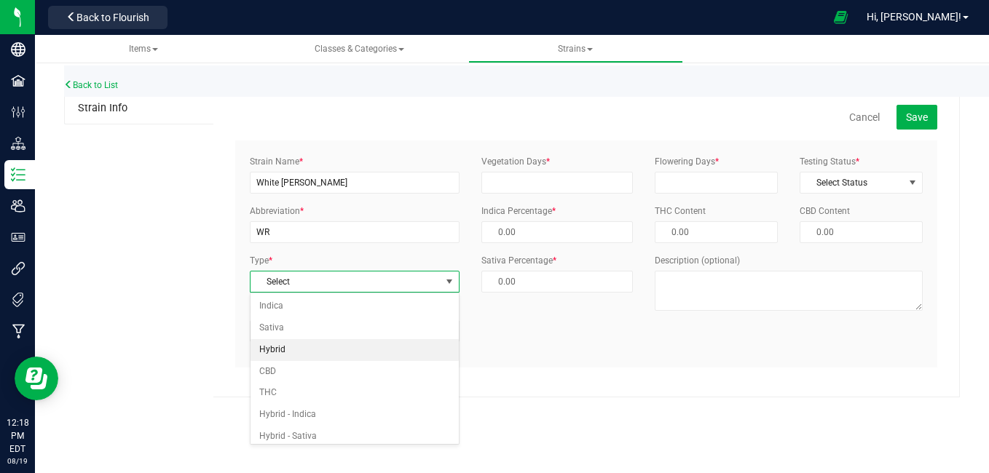
click at [280, 344] on li "Hybrid" at bounding box center [354, 350] width 208 height 22
type input "50.00 %"
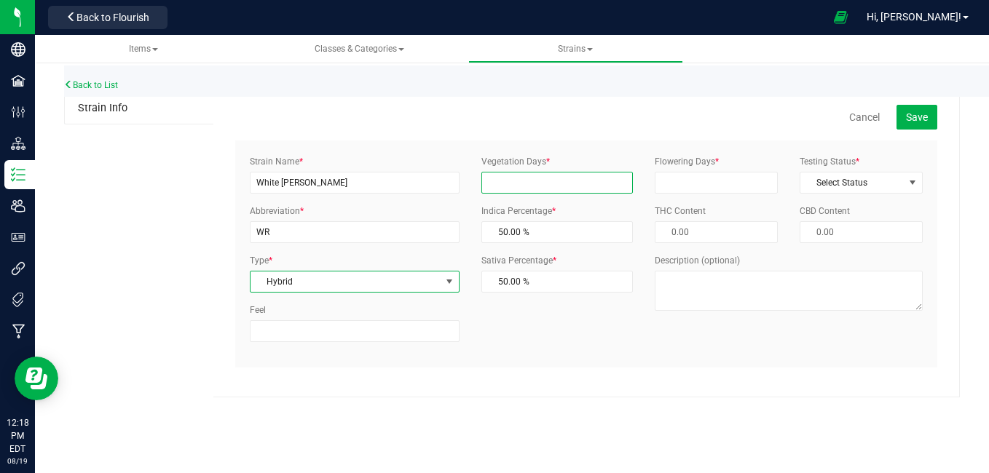
click at [512, 185] on input "Vegetation Days *" at bounding box center [557, 183] width 152 height 22
type input "30"
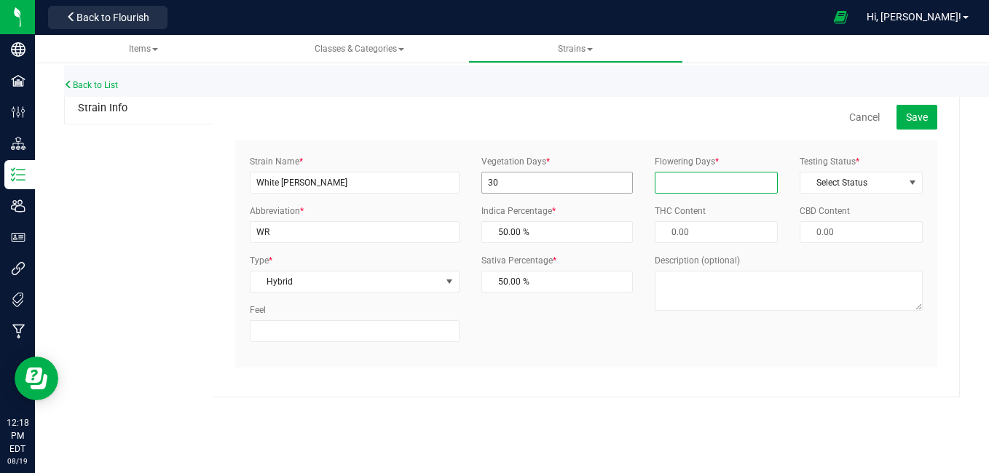
type input "60"
click at [882, 178] on span "Select Status" at bounding box center [851, 183] width 103 height 20
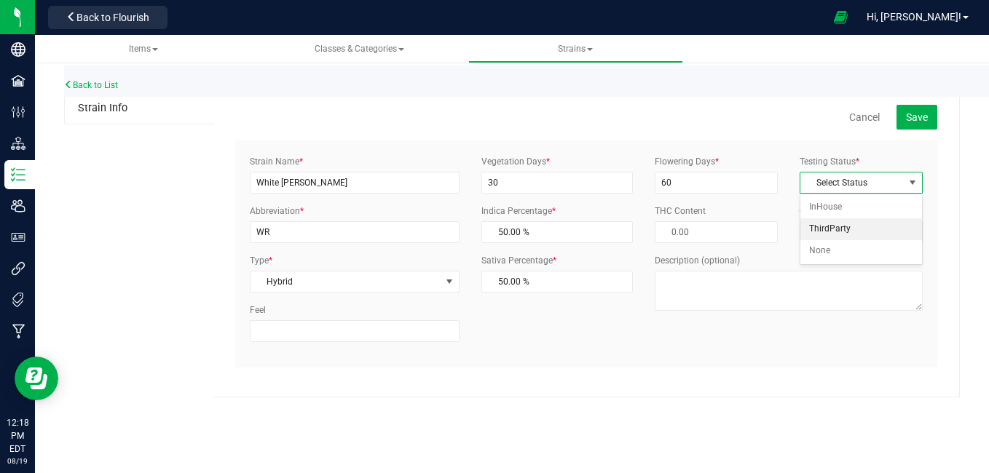
click at [841, 232] on li "ThirdParty" at bounding box center [861, 229] width 122 height 22
click at [911, 119] on span "Save" at bounding box center [917, 117] width 22 height 12
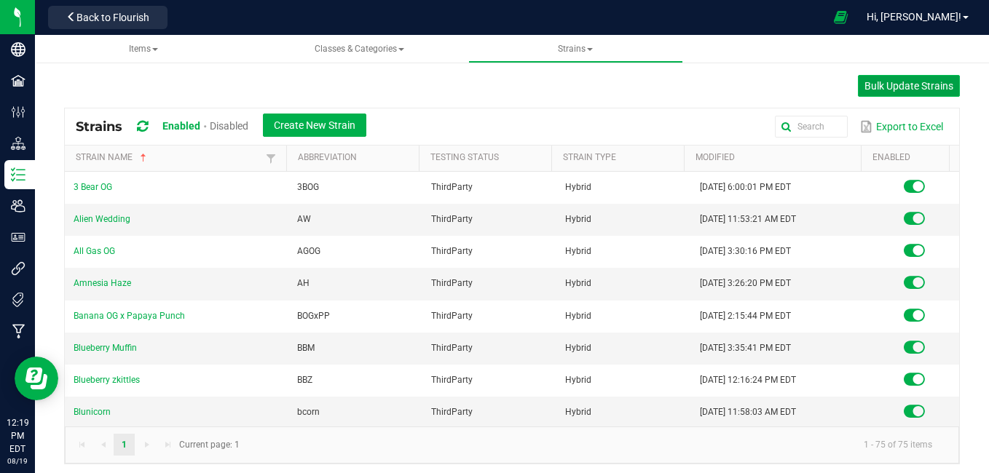
click at [901, 92] on span "Bulk Update Strains" at bounding box center [908, 86] width 89 height 12
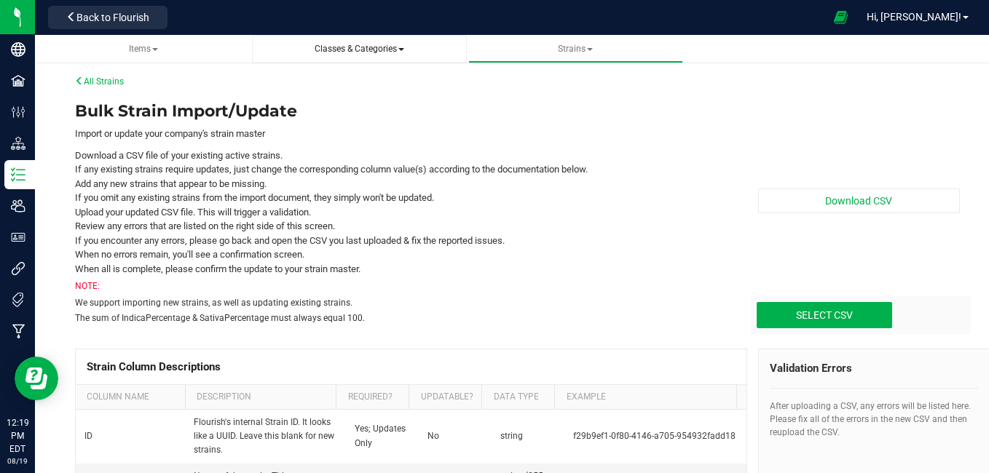
click at [393, 44] on span "Classes & Categories" at bounding box center [360, 49] width 90 height 10
click at [145, 55] on span "Items" at bounding box center [143, 49] width 191 height 12
click at [151, 47] on span "Items" at bounding box center [143, 49] width 29 height 10
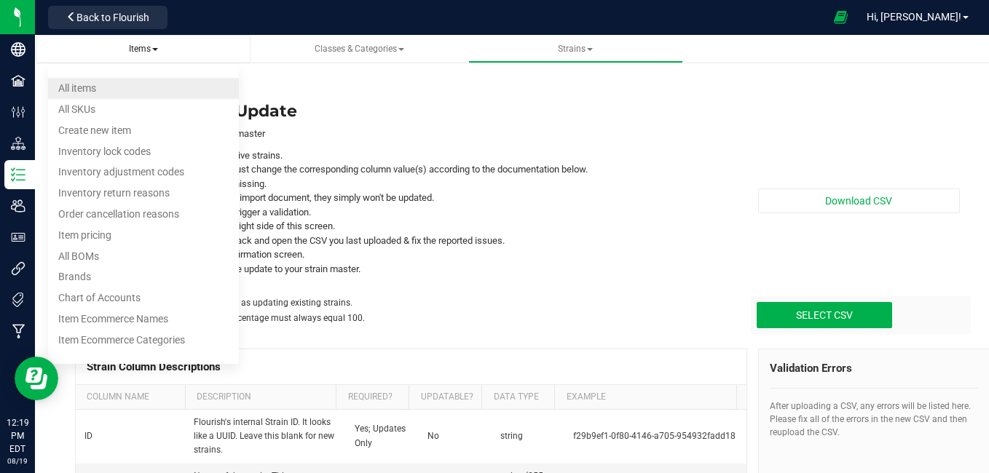
click at [133, 80] on li "All items" at bounding box center [143, 88] width 191 height 21
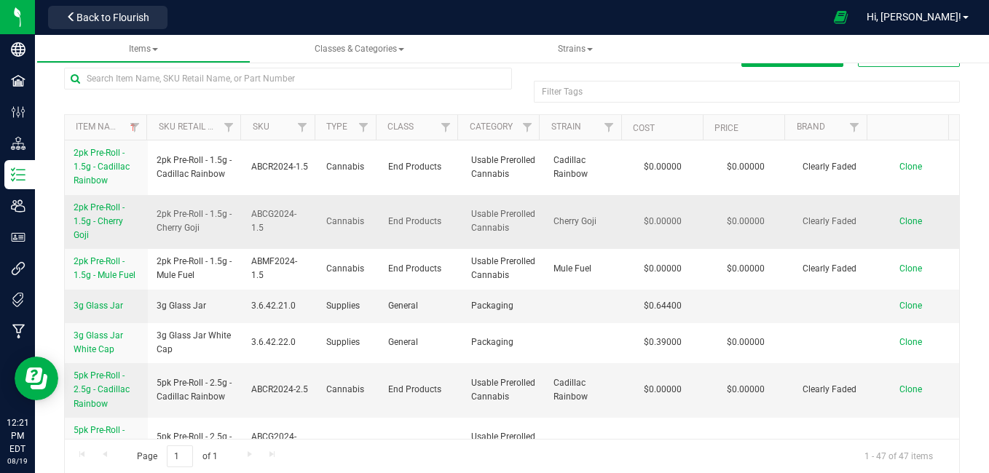
scroll to position [50, 0]
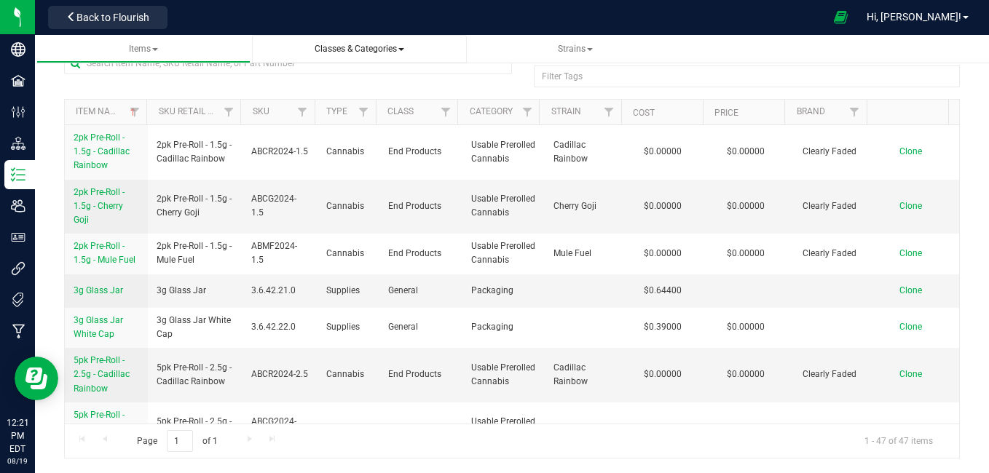
click at [333, 54] on span "Classes & Categories All classes All categories" at bounding box center [359, 49] width 191 height 12
click at [349, 47] on span "Classes & Categories" at bounding box center [360, 49] width 90 height 10
click at [332, 95] on li "All classes" at bounding box center [359, 88] width 191 height 21
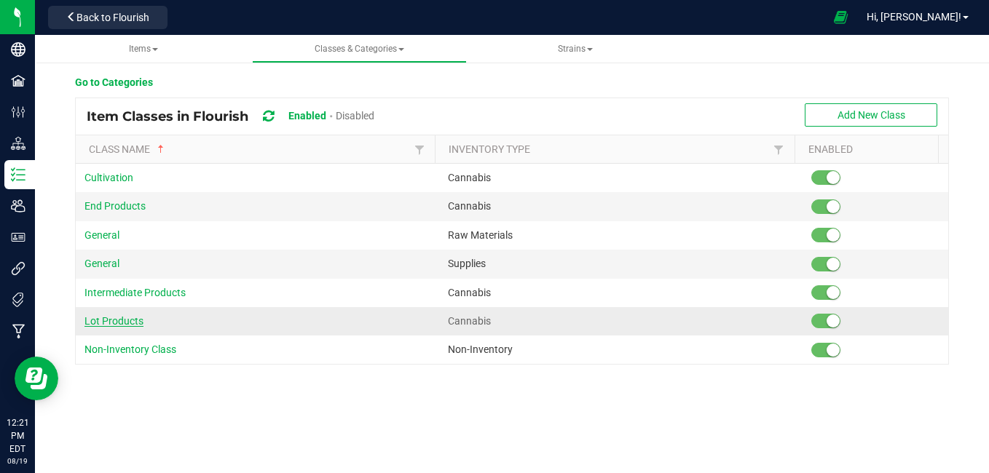
click at [109, 319] on span "Lot Products" at bounding box center [113, 321] width 59 height 12
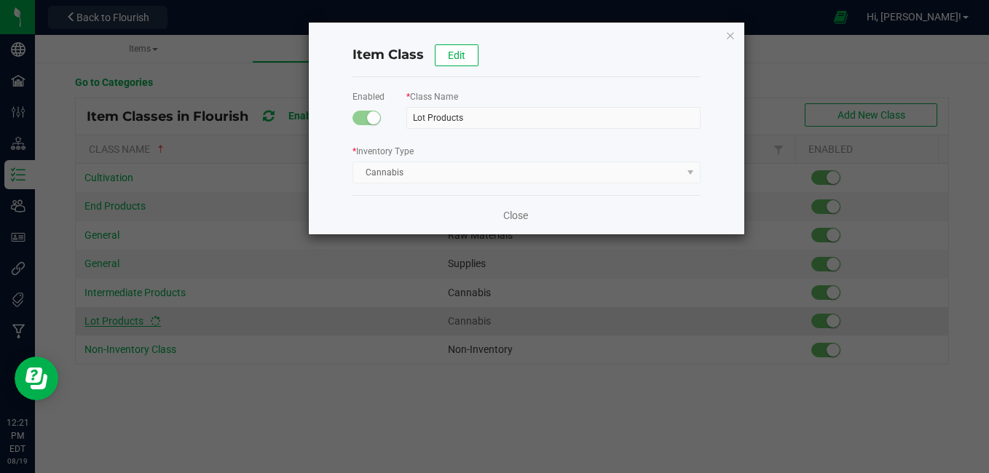
click at [109, 319] on ngb-modal-window "Item Class Edit Enabled * Class Name Lot Products * Inventory Type Cannabis Clo…" at bounding box center [500, 236] width 1000 height 473
click at [506, 213] on link "Close" at bounding box center [515, 215] width 25 height 15
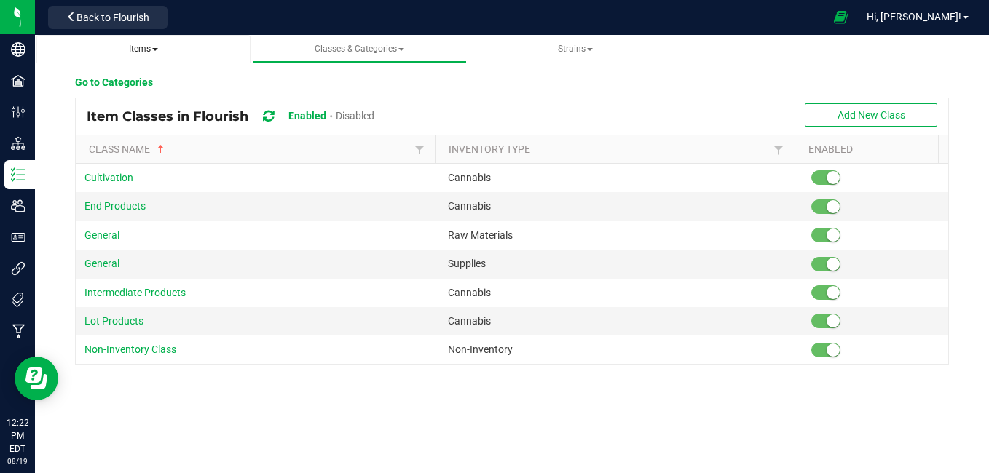
click at [148, 51] on span "Items" at bounding box center [143, 49] width 29 height 10
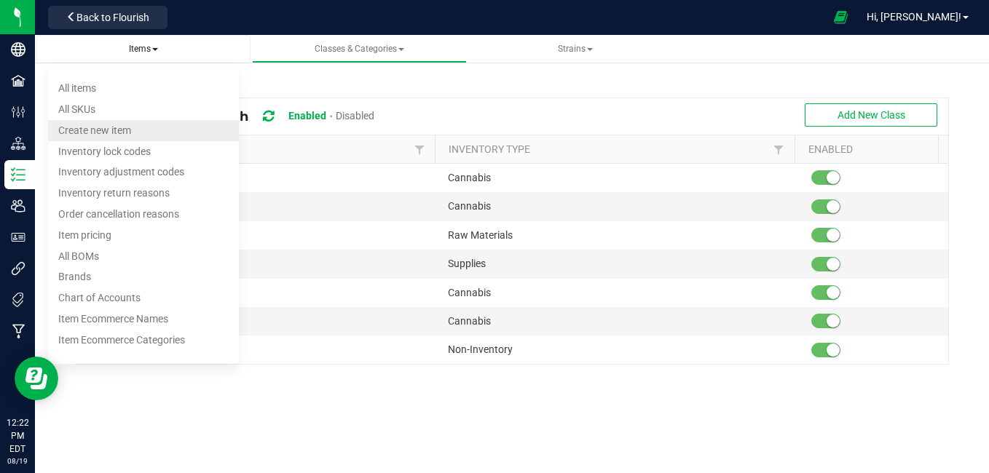
click at [116, 126] on span "Create new item" at bounding box center [94, 130] width 73 height 12
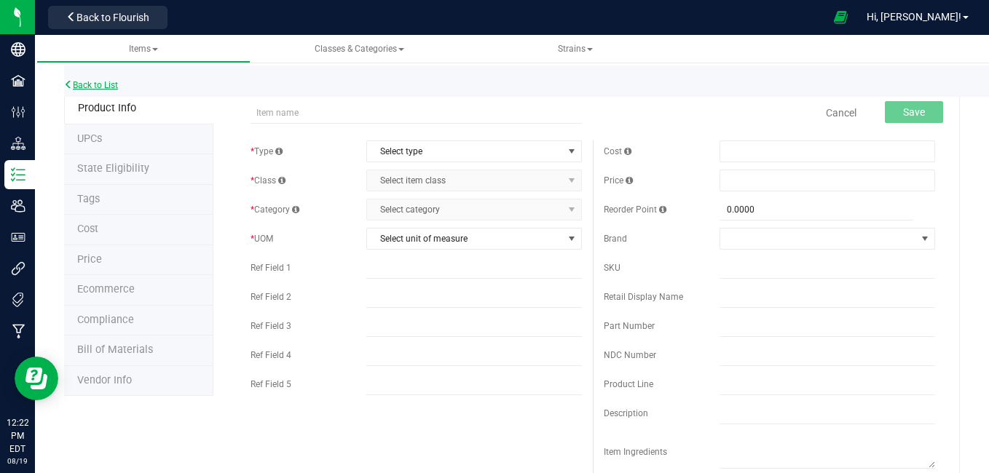
click at [98, 86] on link "Back to List" at bounding box center [91, 85] width 54 height 10
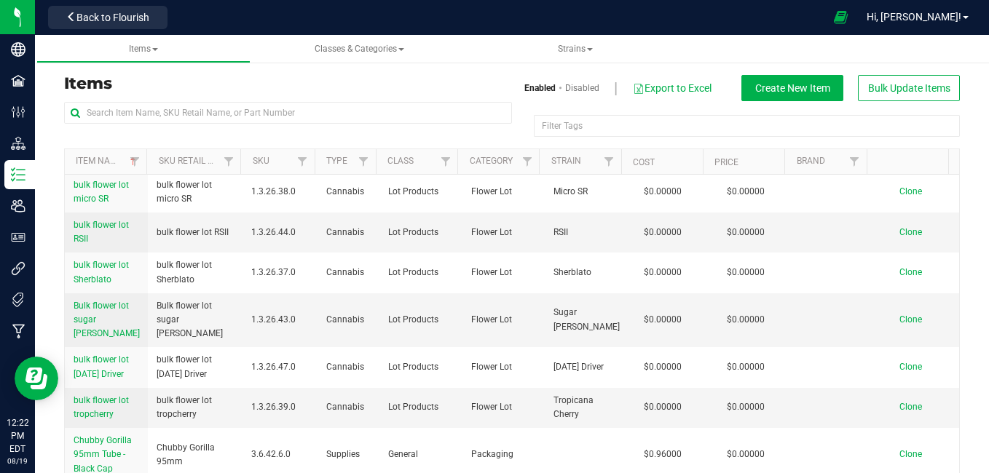
scroll to position [828, 0]
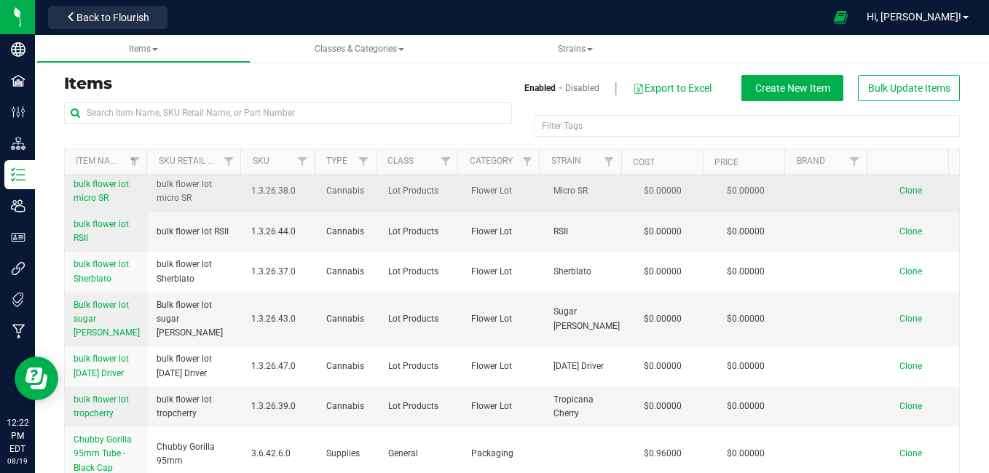
click at [899, 196] on span "Clone" at bounding box center [910, 191] width 23 height 10
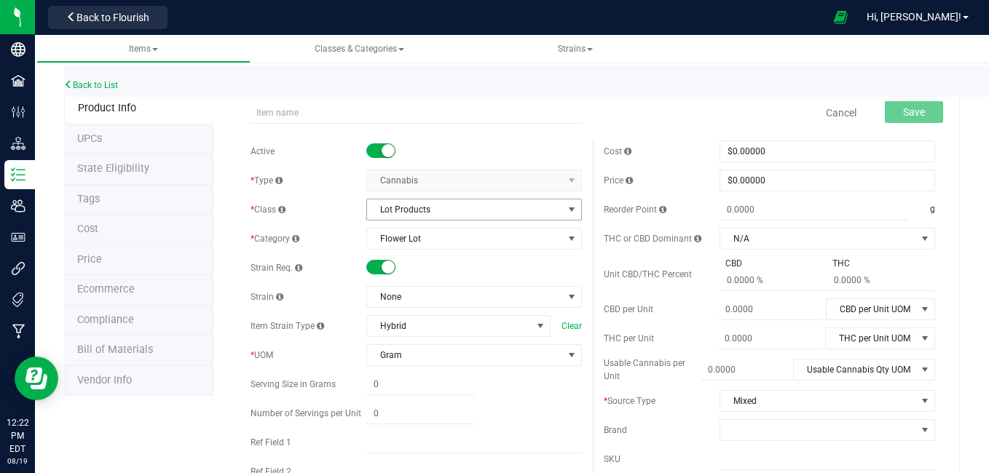
click at [483, 210] on span "Lot Products" at bounding box center [465, 209] width 196 height 20
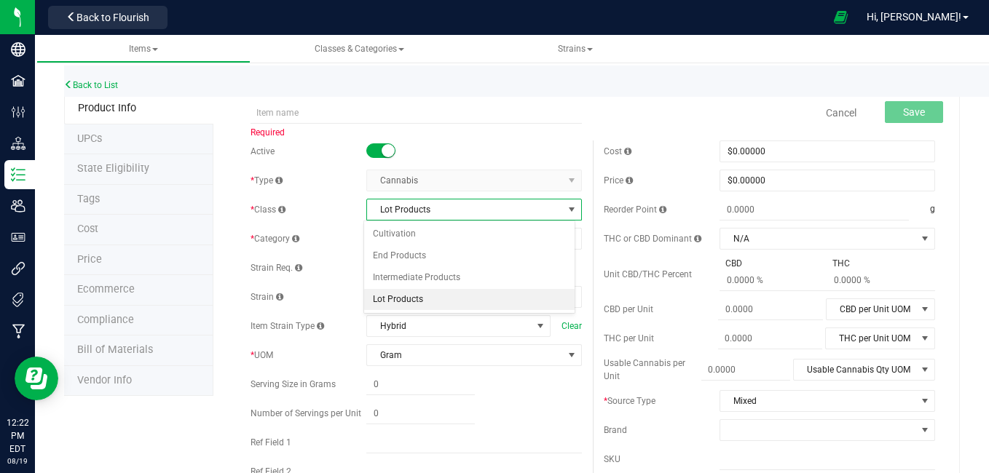
click at [483, 210] on span "Lot Products" at bounding box center [465, 209] width 196 height 20
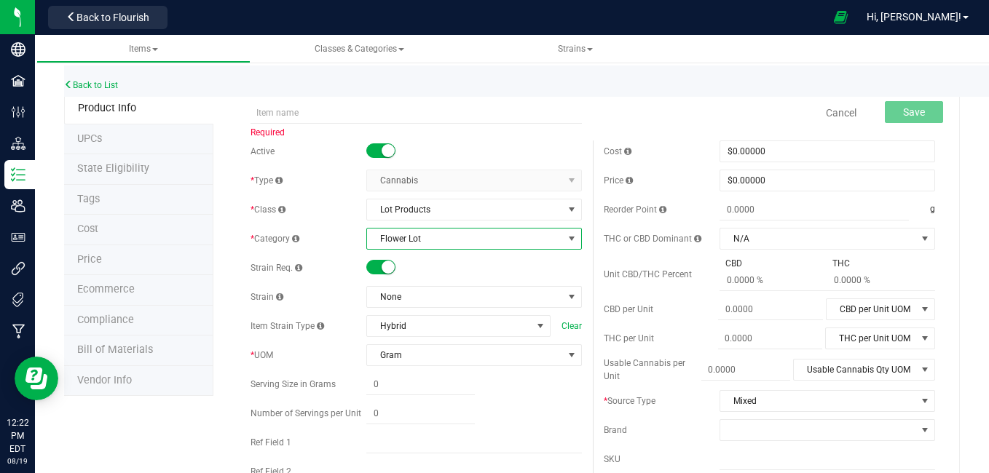
click at [472, 240] on span "Flower Lot" at bounding box center [465, 239] width 196 height 20
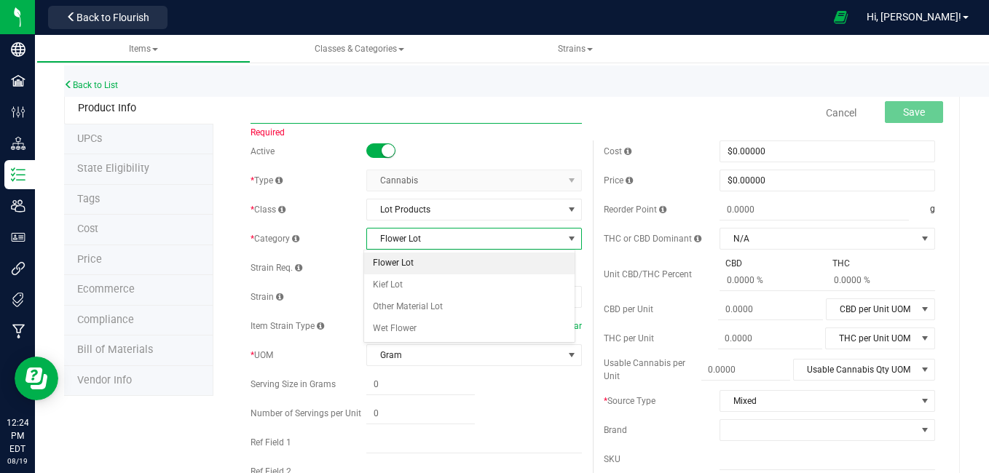
click at [317, 119] on input "text" at bounding box center [415, 113] width 331 height 22
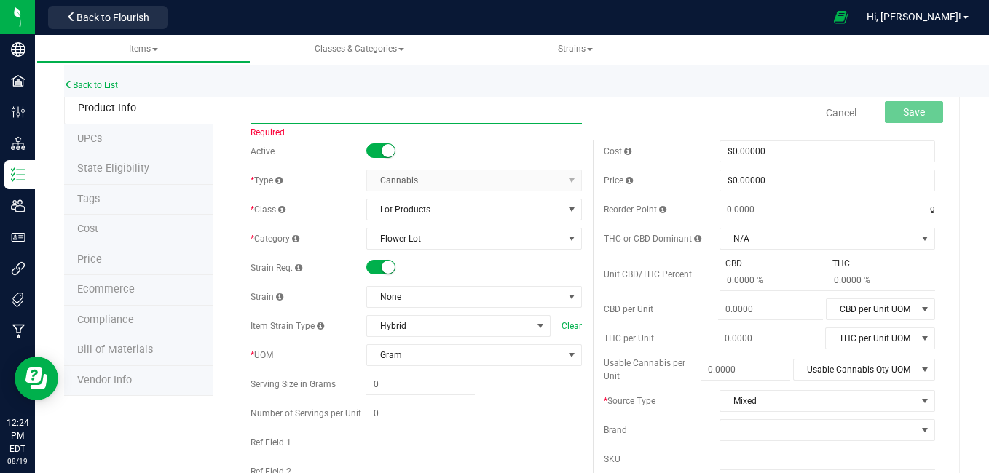
type input "bulk flower lot Blueberry Muffin"
type input "0.0000"
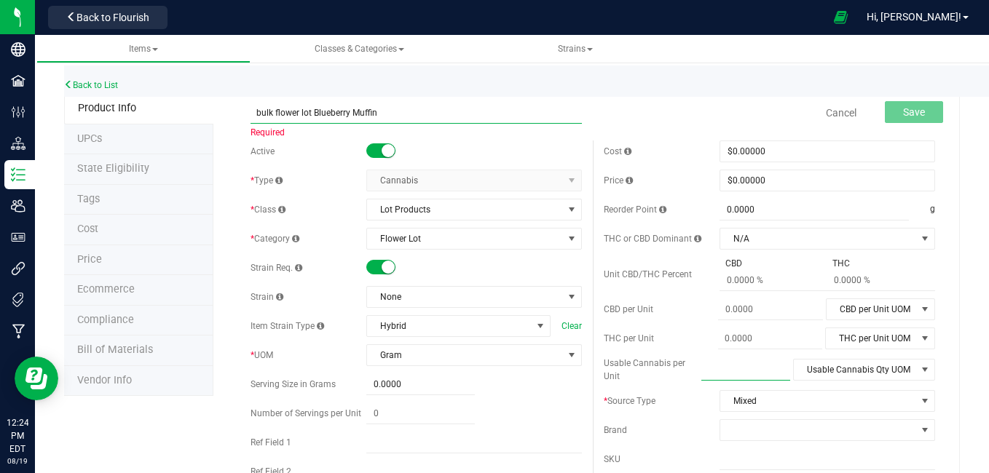
click at [391, 116] on input "bulk flower lot Blueberry Muffin" at bounding box center [415, 113] width 331 height 22
type input "bulk flower lot 039 multi batch"
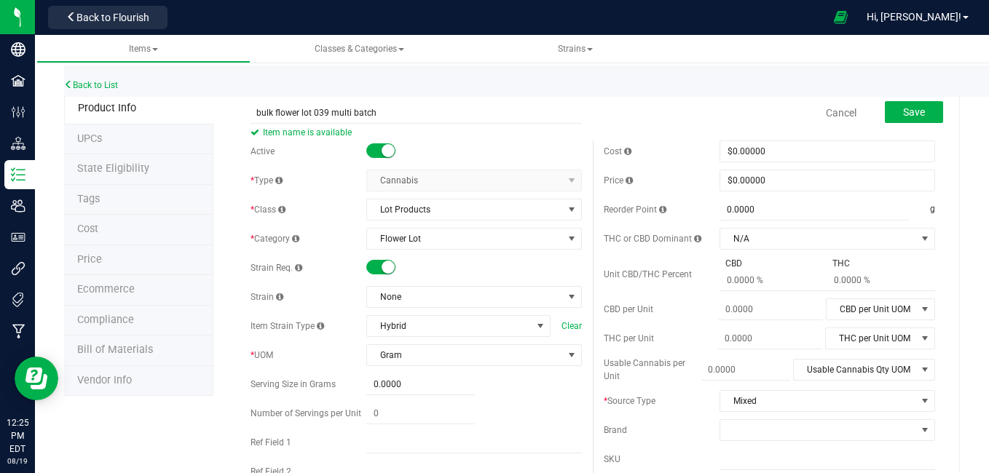
click at [387, 266] on small at bounding box center [387, 267] width 13 height 13
click at [396, 291] on span "None" at bounding box center [465, 297] width 196 height 20
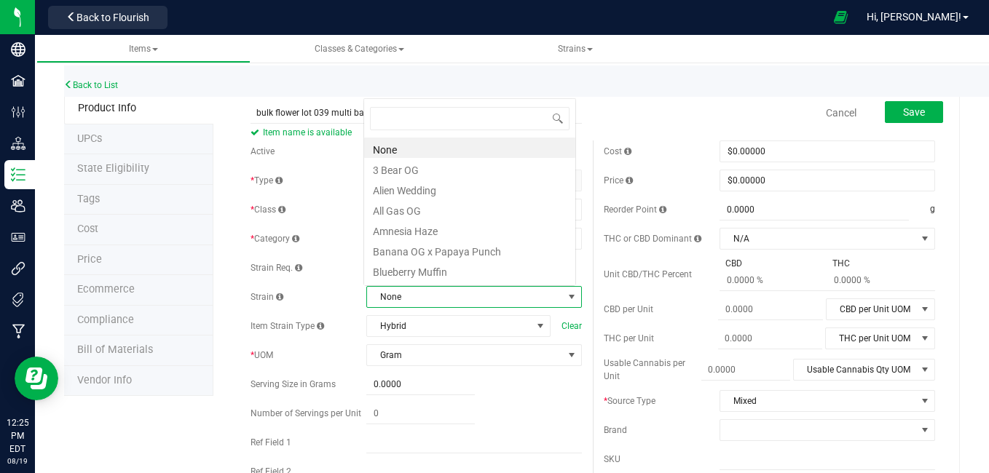
scroll to position [22, 209]
click at [360, 277] on div "Strain Req." at bounding box center [415, 268] width 331 height 22
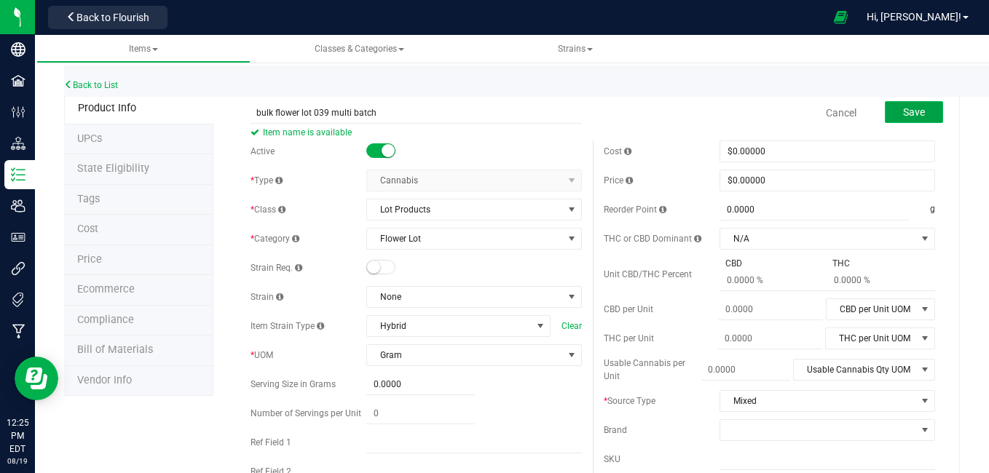
click at [903, 116] on span "Save" at bounding box center [914, 112] width 22 height 12
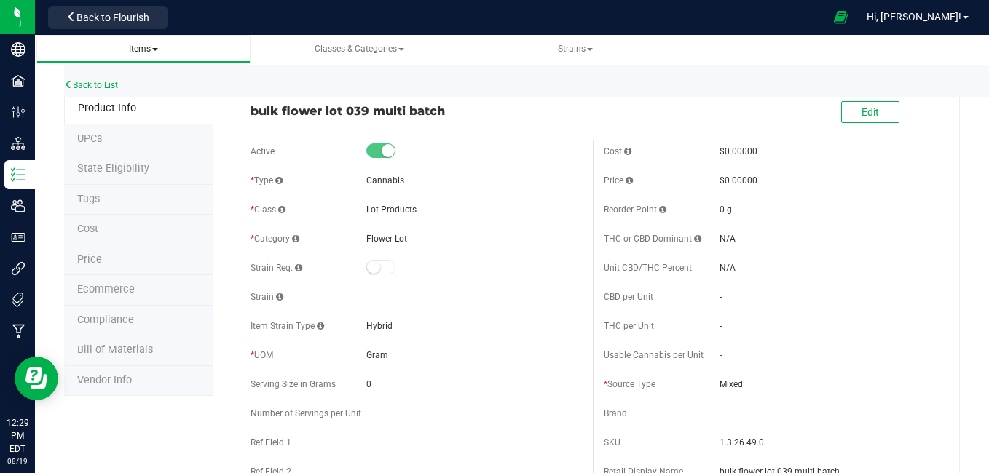
click at [152, 49] on span "Items" at bounding box center [143, 49] width 29 height 10
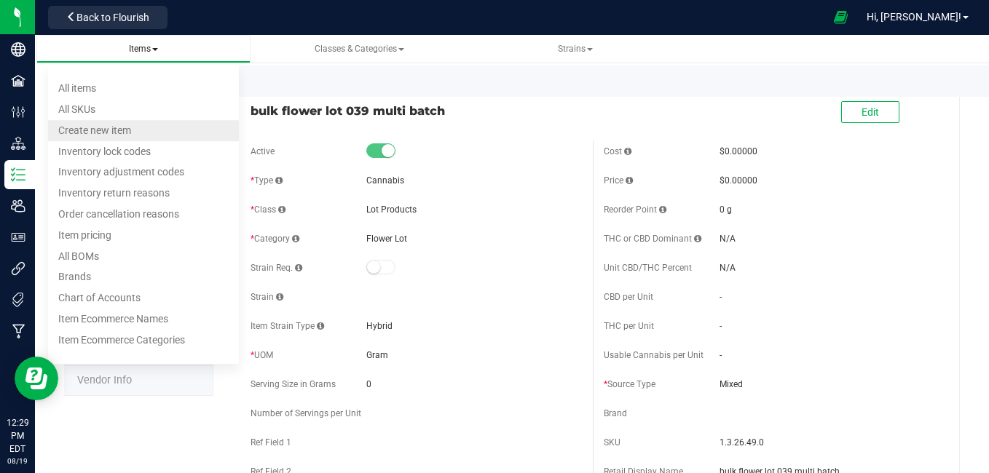
click at [118, 132] on span "Create new item" at bounding box center [94, 130] width 73 height 12
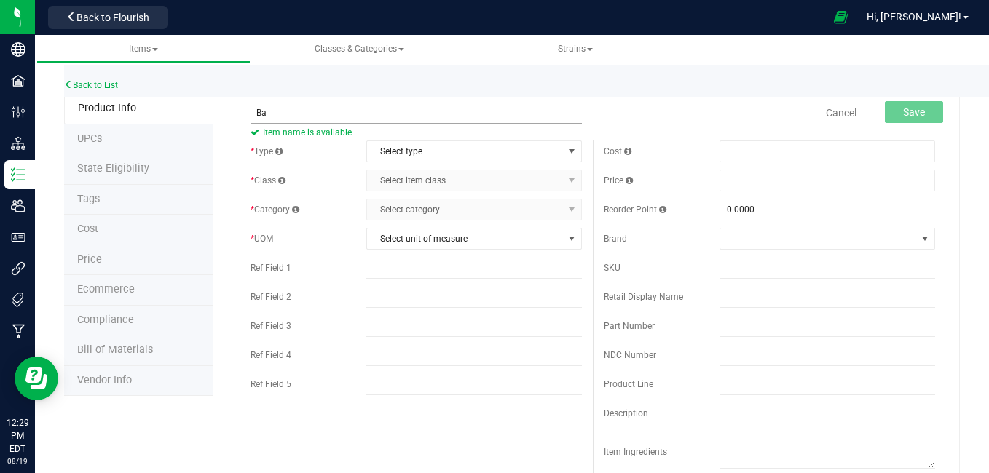
type input "B"
click at [91, 90] on link "Back to List" at bounding box center [91, 85] width 54 height 10
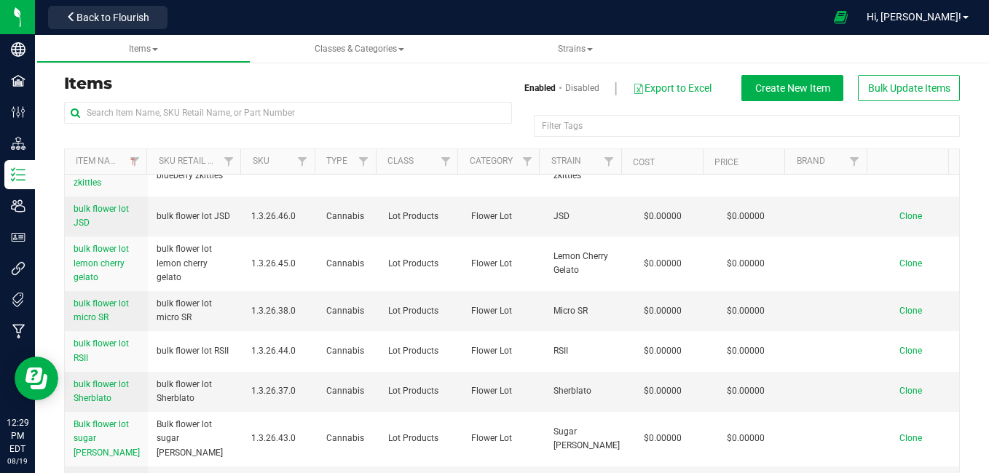
scroll to position [752, 0]
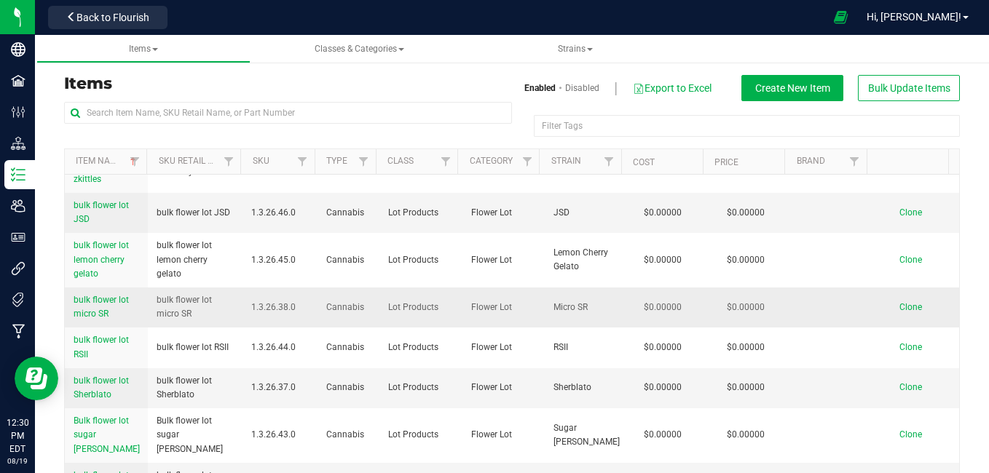
click at [899, 312] on span "Clone" at bounding box center [910, 307] width 23 height 10
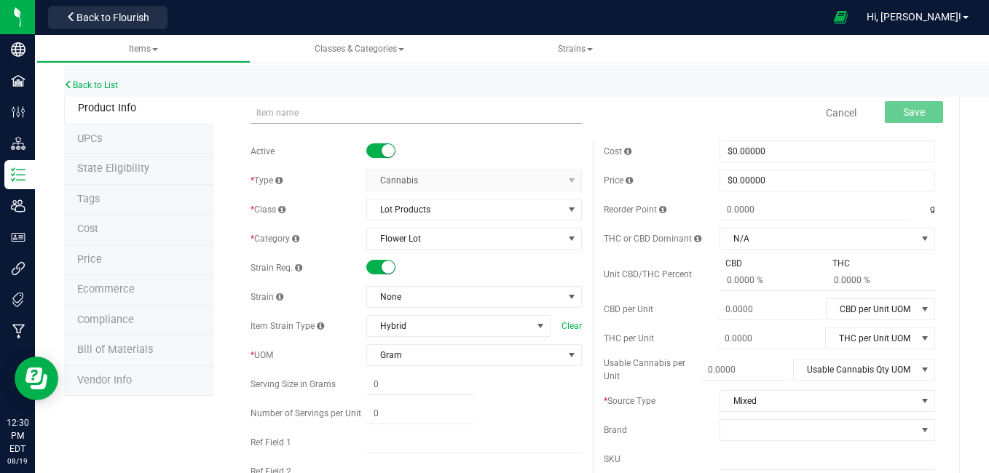
click at [334, 113] on input "text" at bounding box center [415, 113] width 331 height 22
click at [384, 270] on small at bounding box center [387, 267] width 13 height 13
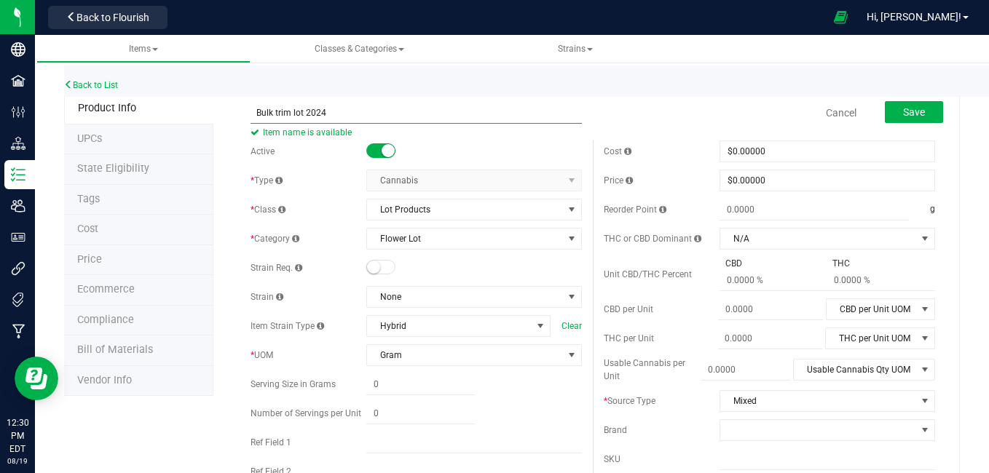
click at [339, 108] on input "Bulk trim lot 2024" at bounding box center [415, 113] width 331 height 22
type input "Bulk trim lot 2024 mix"
click at [566, 244] on span "select" at bounding box center [572, 239] width 12 height 12
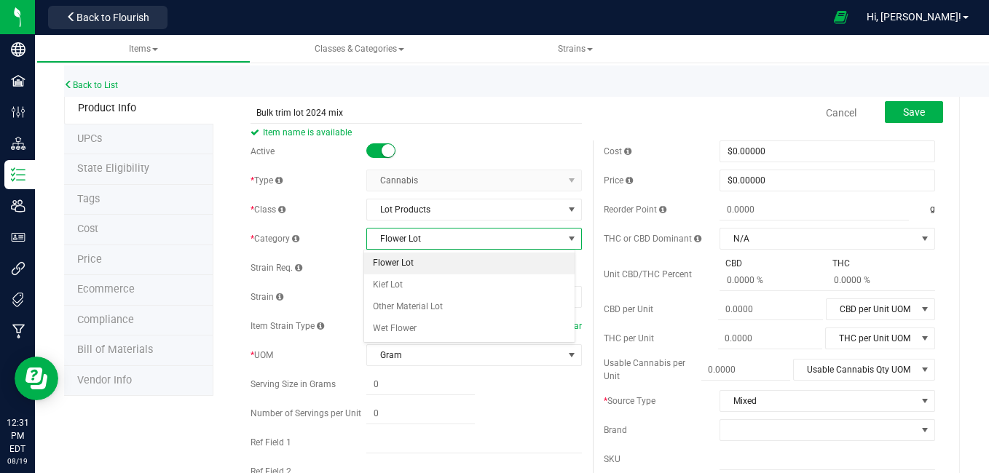
click at [566, 244] on span "select" at bounding box center [572, 239] width 12 height 12
click at [903, 107] on span "Save" at bounding box center [914, 112] width 22 height 12
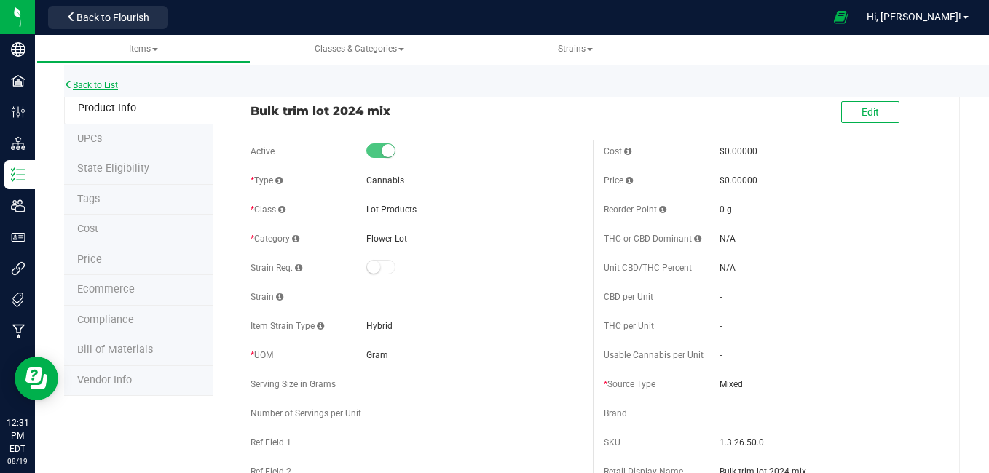
click at [114, 81] on link "Back to List" at bounding box center [91, 85] width 54 height 10
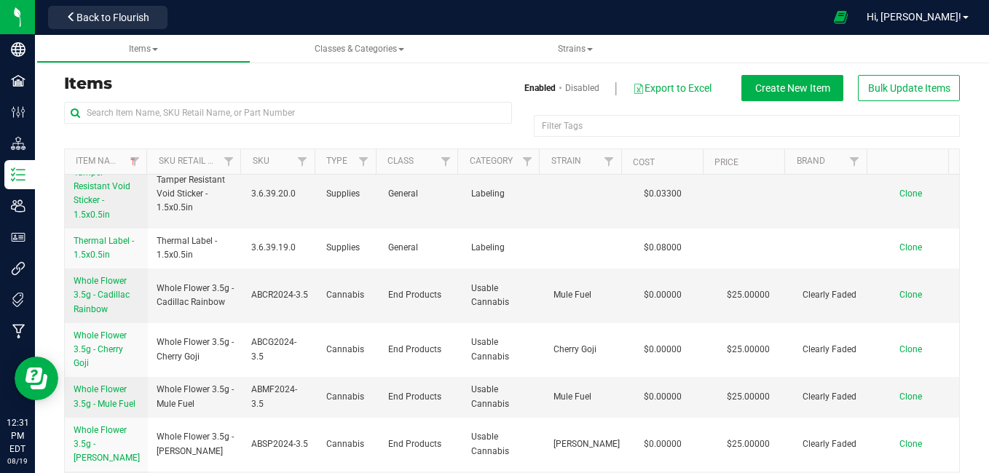
scroll to position [1979, 0]
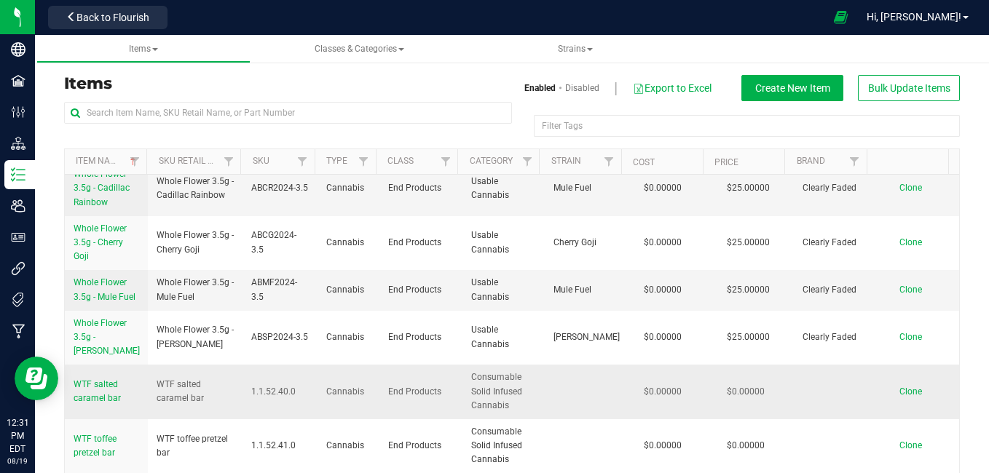
click at [84, 379] on span "WTF salted caramel bar" at bounding box center [97, 391] width 47 height 24
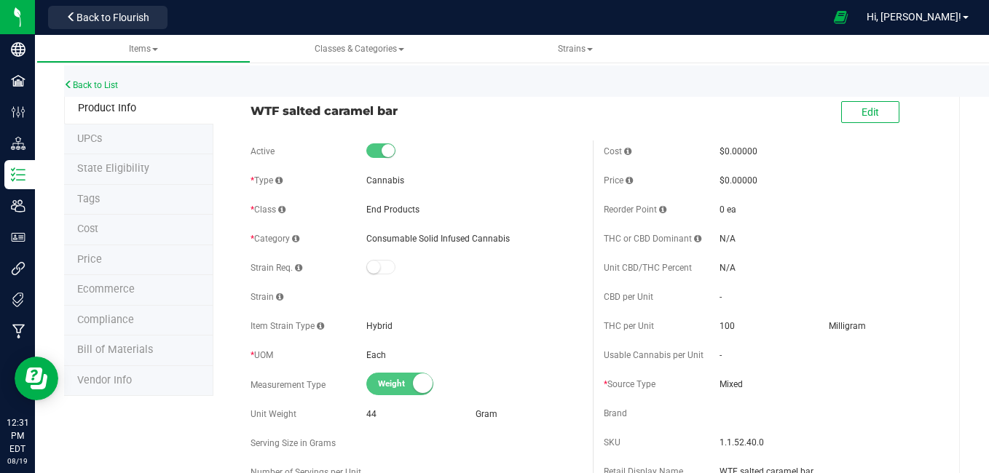
click at [194, 81] on div "Back to List" at bounding box center [558, 81] width 989 height 31
click at [157, 49] on span at bounding box center [155, 49] width 6 height 3
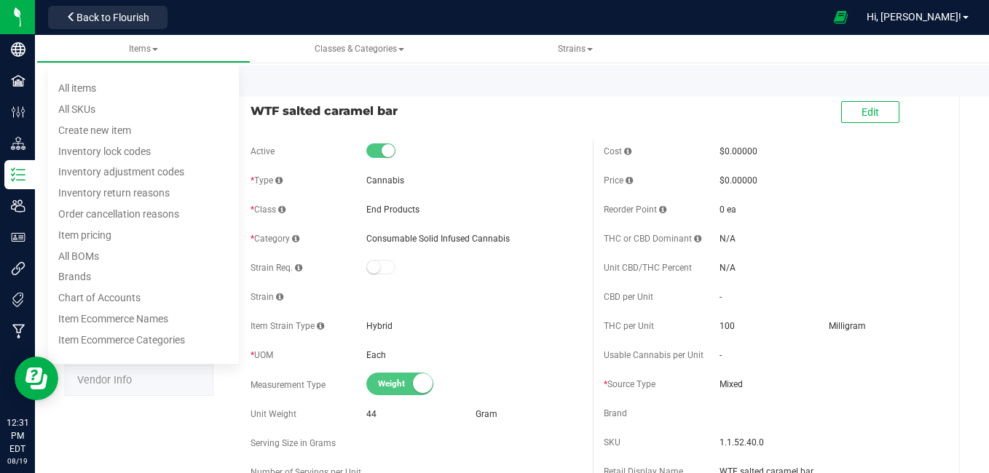
click at [264, 78] on div "Back to List" at bounding box center [558, 81] width 989 height 31
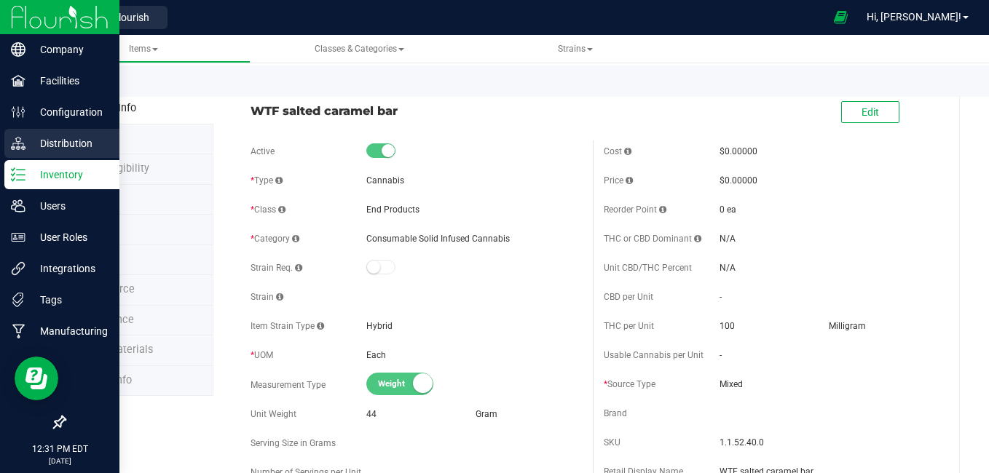
click at [30, 137] on p "Distribution" at bounding box center [68, 143] width 87 height 17
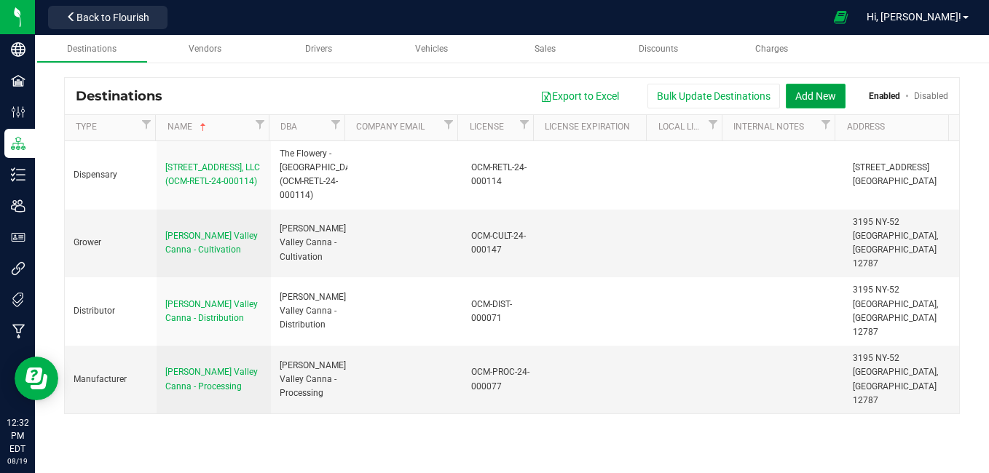
click at [807, 98] on button "Add New" at bounding box center [816, 96] width 60 height 25
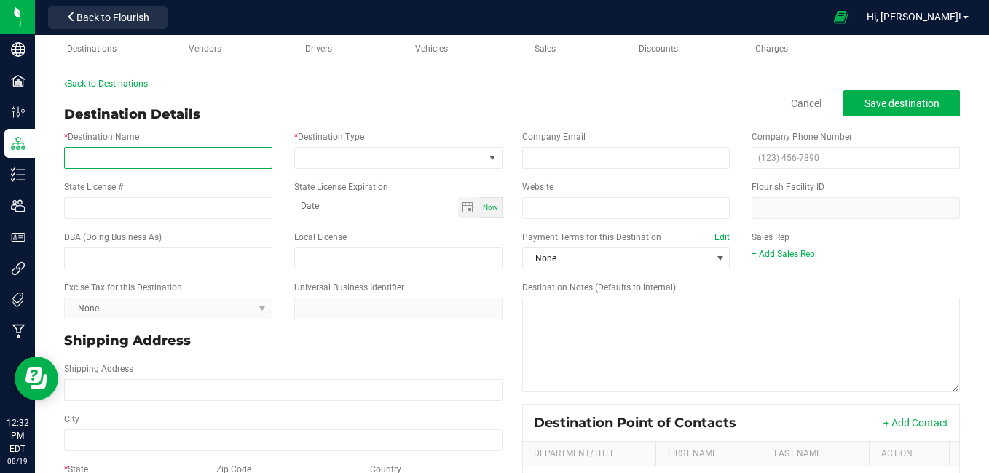
click at [173, 163] on input "* Destination Name" at bounding box center [168, 158] width 208 height 22
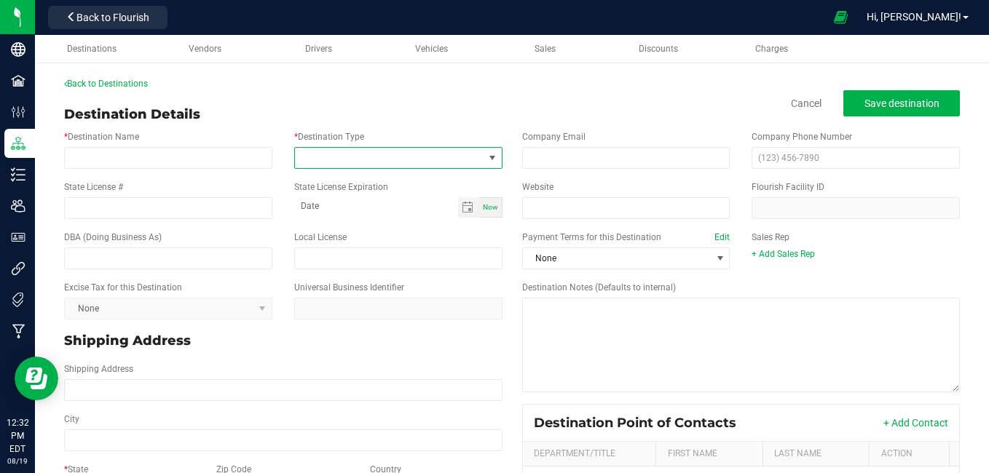
click at [489, 160] on span at bounding box center [492, 158] width 12 height 12
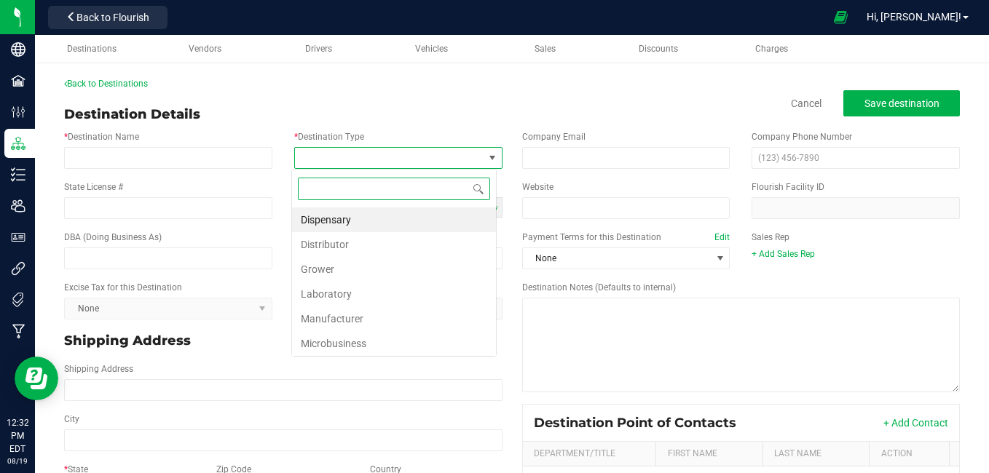
scroll to position [22, 205]
click at [371, 316] on li "Manufacturer" at bounding box center [394, 319] width 204 height 25
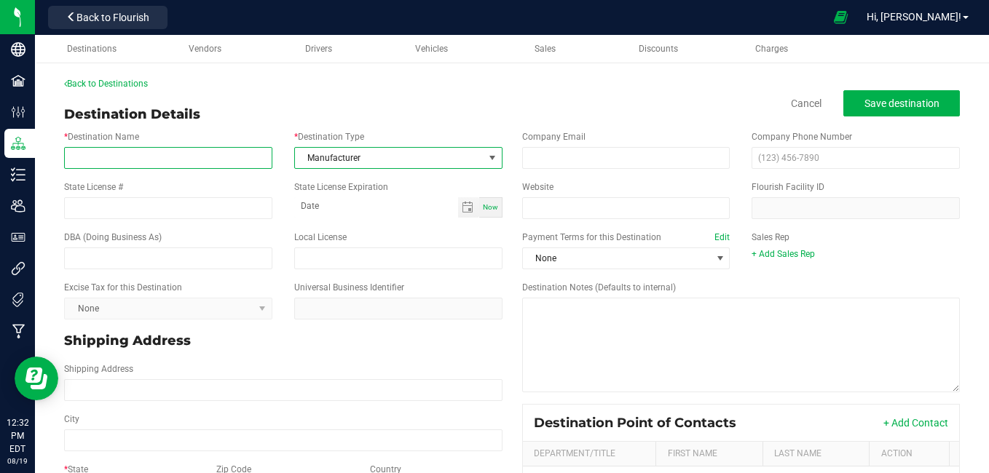
click at [206, 165] on input "* Destination Name" at bounding box center [168, 158] width 208 height 22
type input "h"
type input "H"
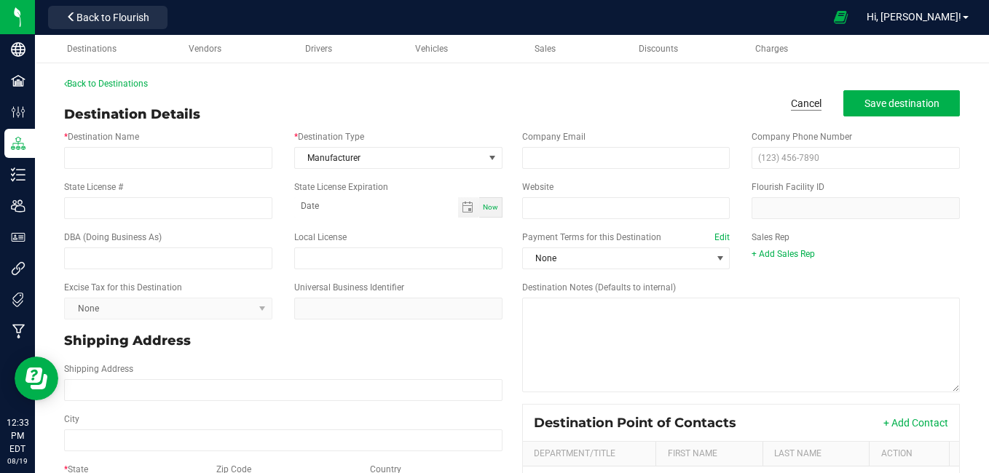
click at [791, 98] on link "Cancel" at bounding box center [806, 103] width 31 height 15
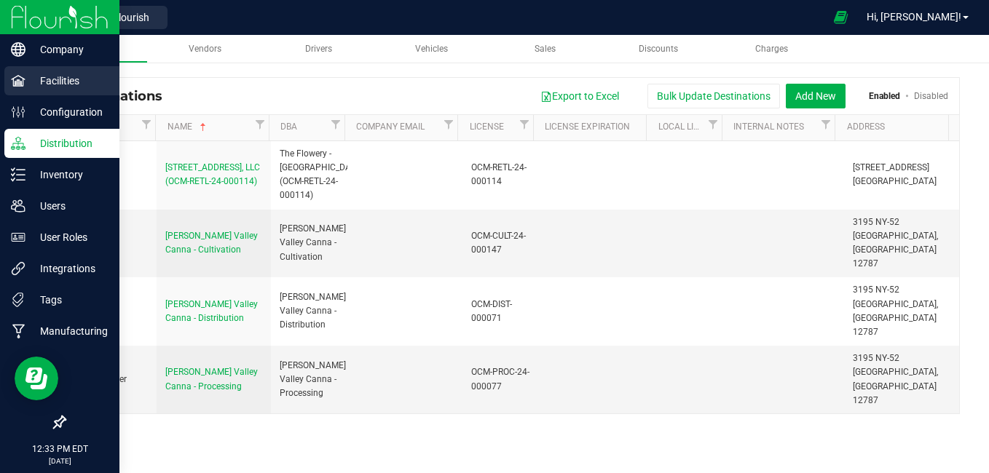
click at [27, 82] on p "Facilities" at bounding box center [68, 80] width 87 height 17
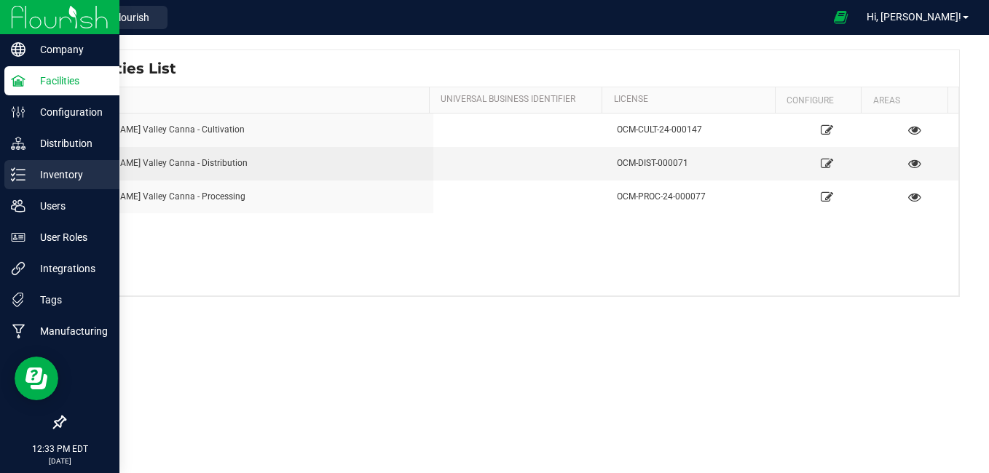
click at [30, 167] on p "Inventory" at bounding box center [68, 174] width 87 height 17
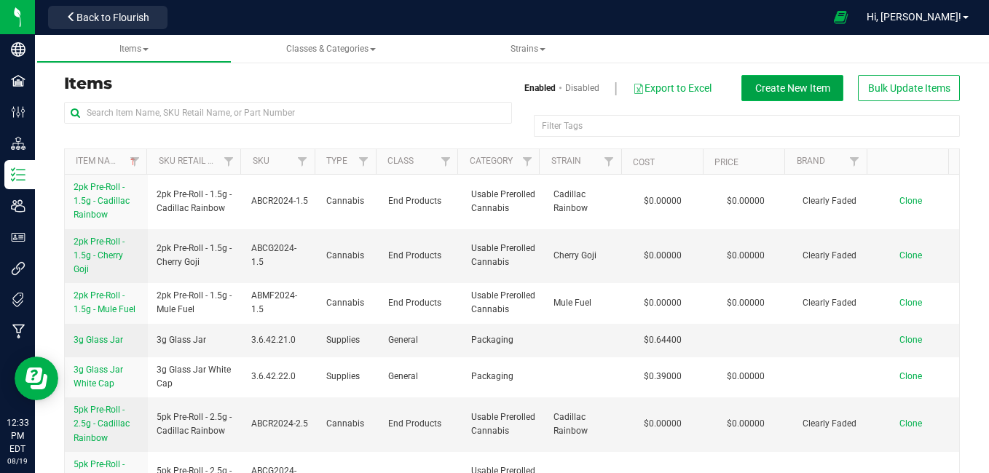
click at [775, 93] on span "Create New Item" at bounding box center [792, 88] width 75 height 12
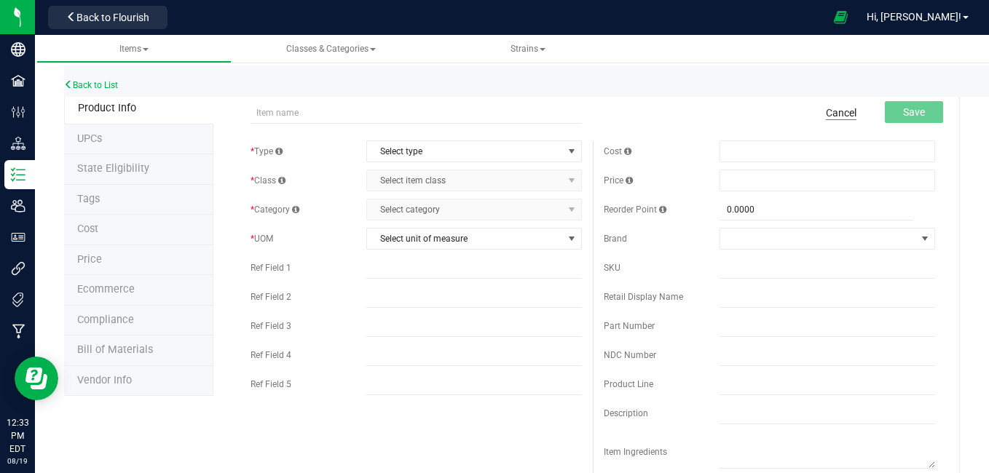
click at [829, 114] on link "Cancel" at bounding box center [841, 113] width 31 height 15
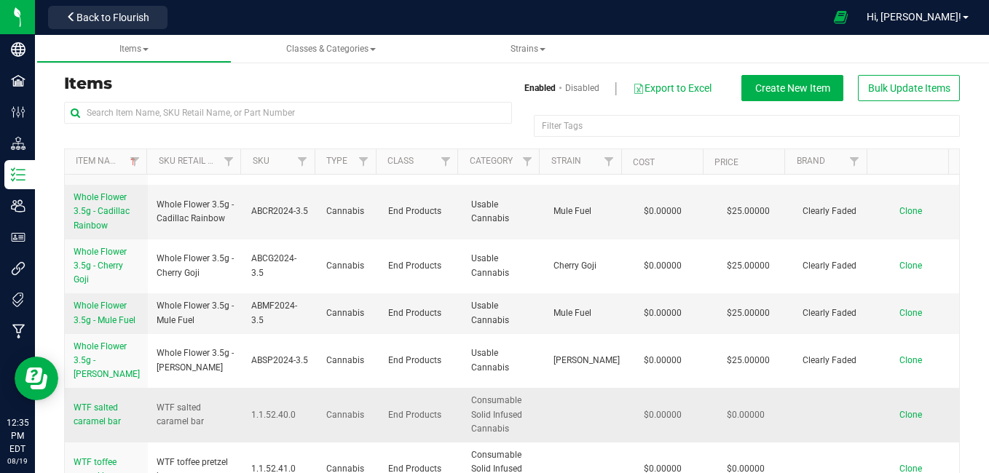
scroll to position [1930, 0]
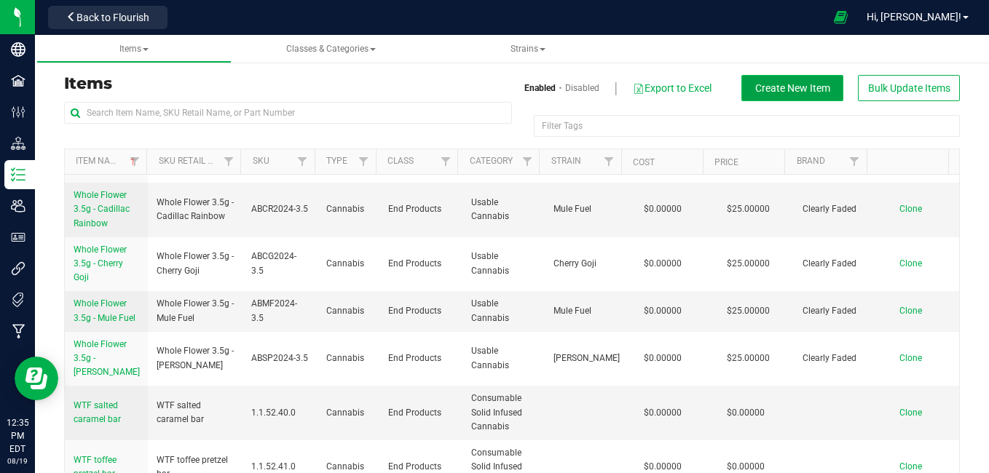
click at [769, 94] on span "Create New Item" at bounding box center [792, 88] width 75 height 12
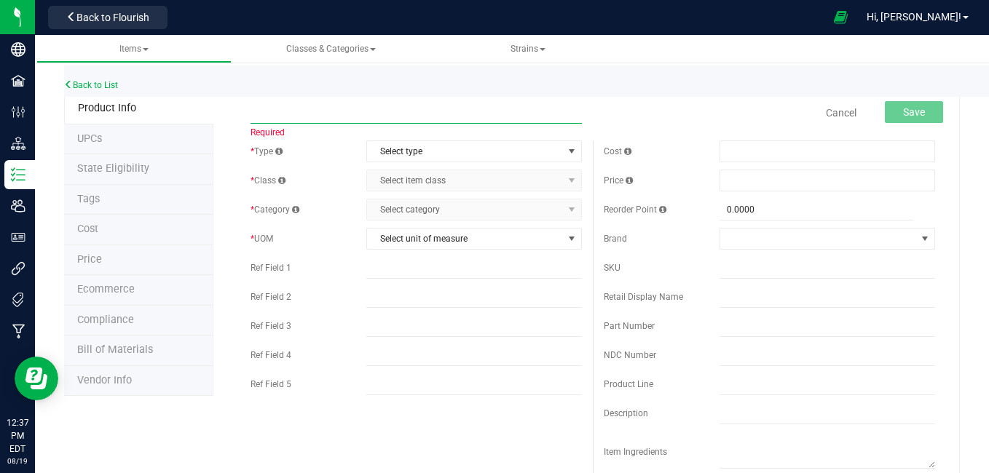
click at [324, 108] on input "text" at bounding box center [415, 113] width 331 height 22
click at [106, 87] on link "Back to List" at bounding box center [91, 85] width 54 height 10
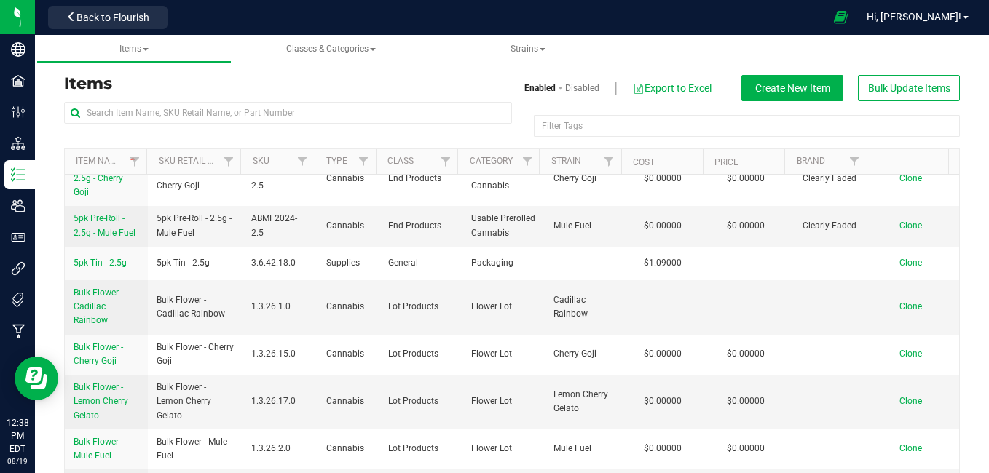
scroll to position [297, 0]
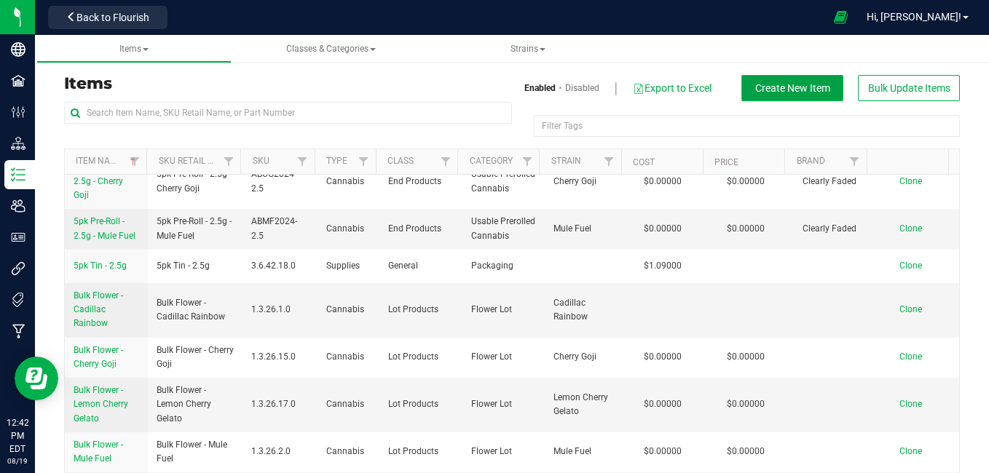
click at [755, 92] on span "Create New Item" at bounding box center [792, 88] width 75 height 12
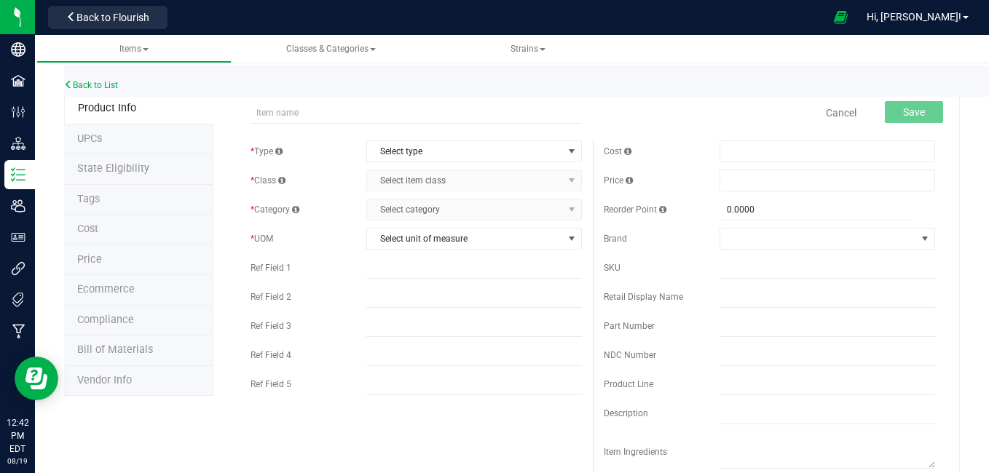
type input "m"
click at [90, 84] on link "Back to List" at bounding box center [91, 85] width 54 height 10
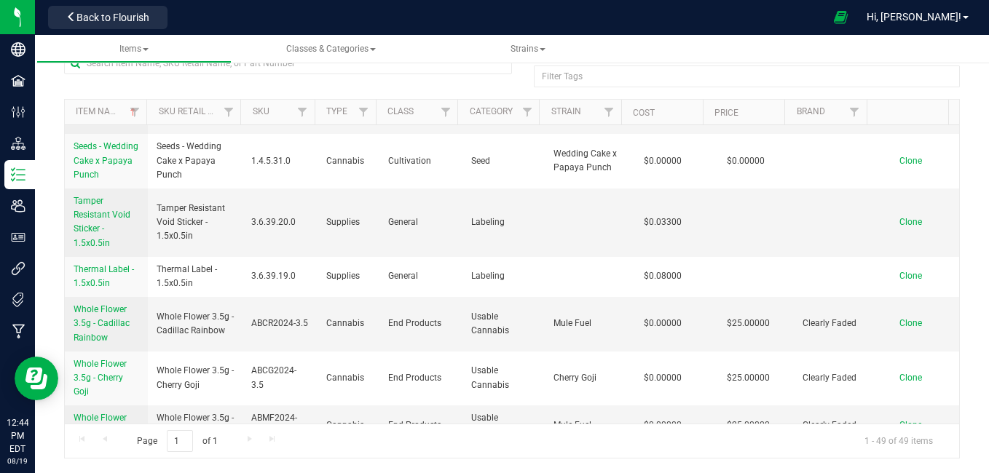
scroll to position [1979, 0]
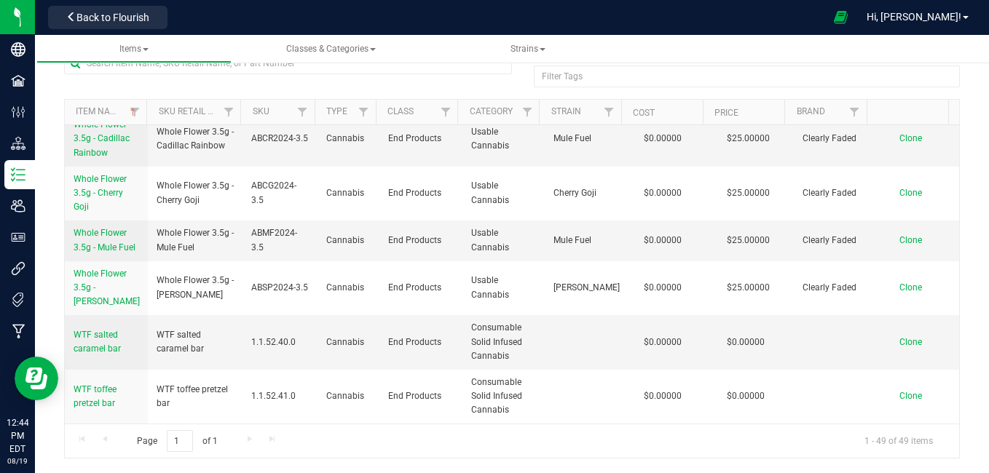
click at [288, 89] on div "Filter Tags Filter Tags" at bounding box center [511, 75] width 895 height 47
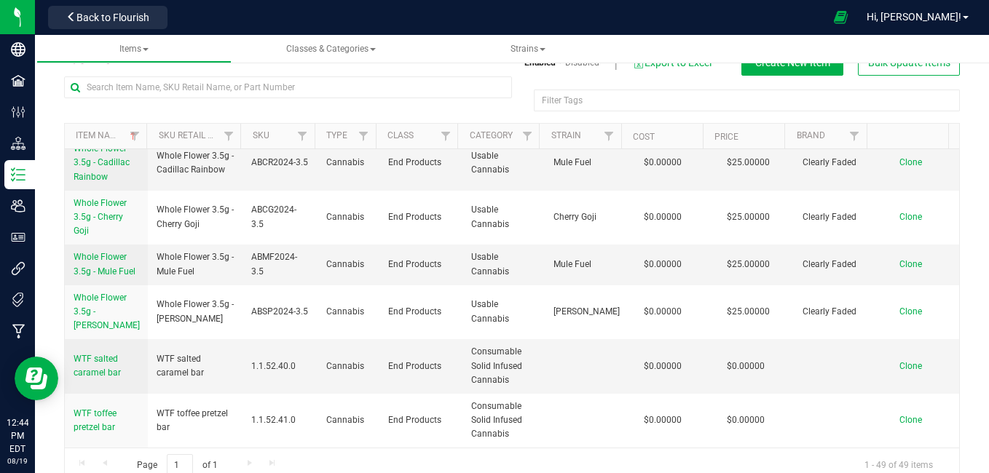
scroll to position [0, 0]
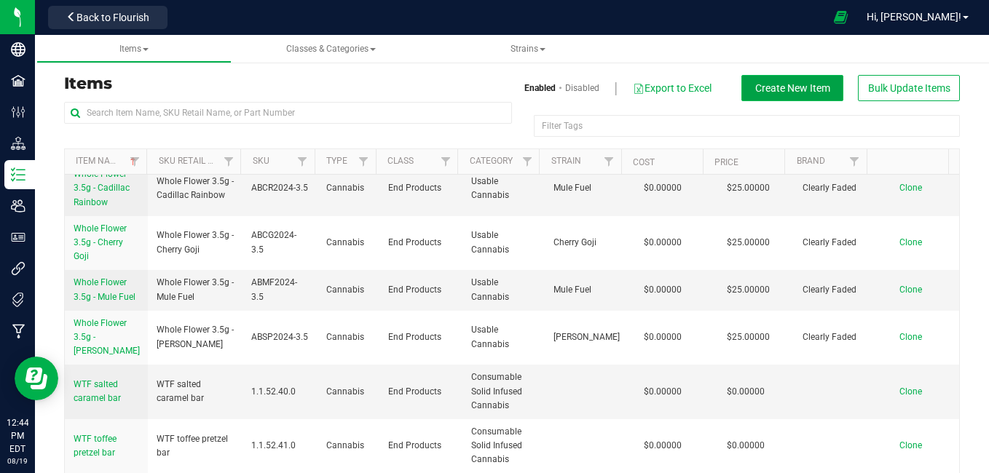
click at [780, 87] on span "Create New Item" at bounding box center [792, 88] width 75 height 12
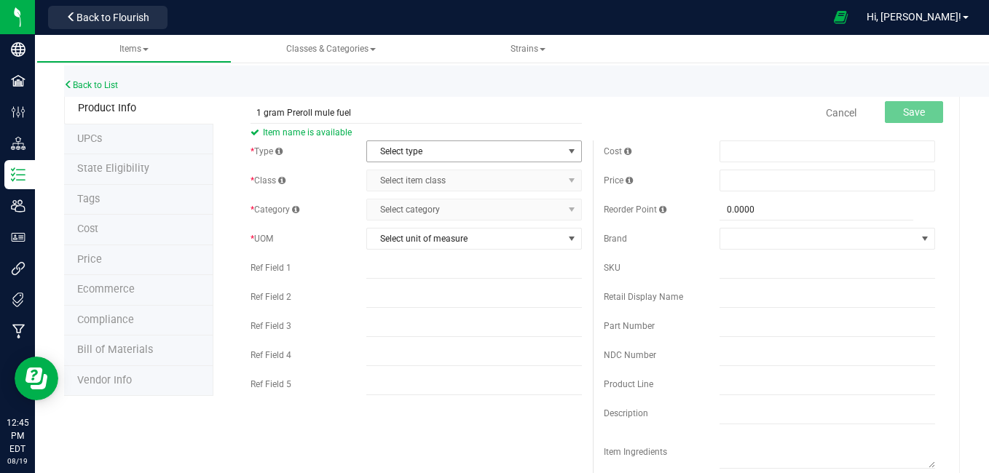
type input "1 gram Preroll mule fuel"
click at [459, 160] on span "Select type" at bounding box center [465, 151] width 196 height 20
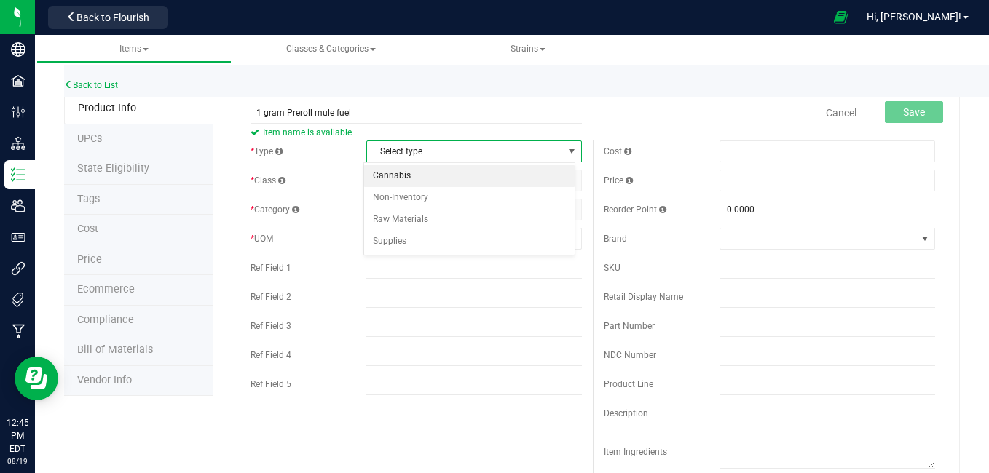
click at [438, 176] on li "Cannabis" at bounding box center [469, 176] width 211 height 22
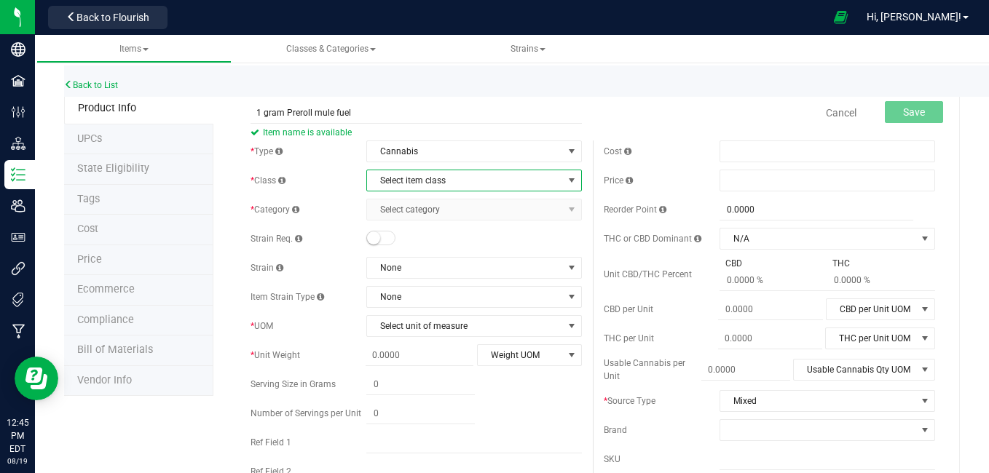
click at [438, 177] on span "Select item class" at bounding box center [465, 180] width 196 height 20
click at [421, 232] on li "End Products" at bounding box center [469, 227] width 211 height 22
click at [372, 242] on small at bounding box center [373, 238] width 13 height 13
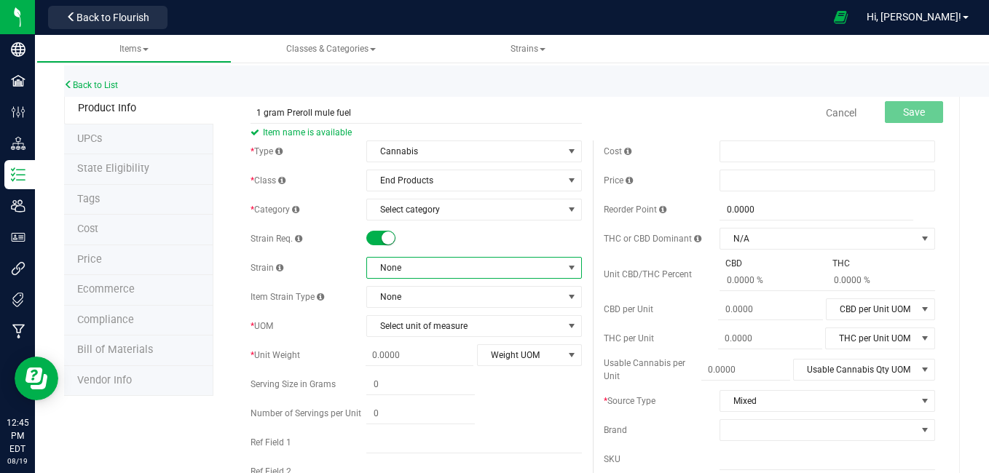
click at [399, 268] on span "None" at bounding box center [465, 268] width 196 height 20
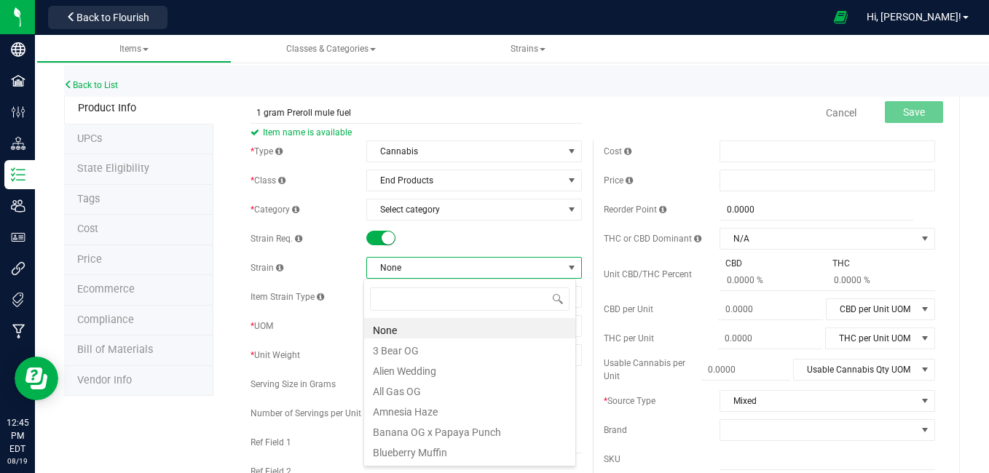
scroll to position [22, 212]
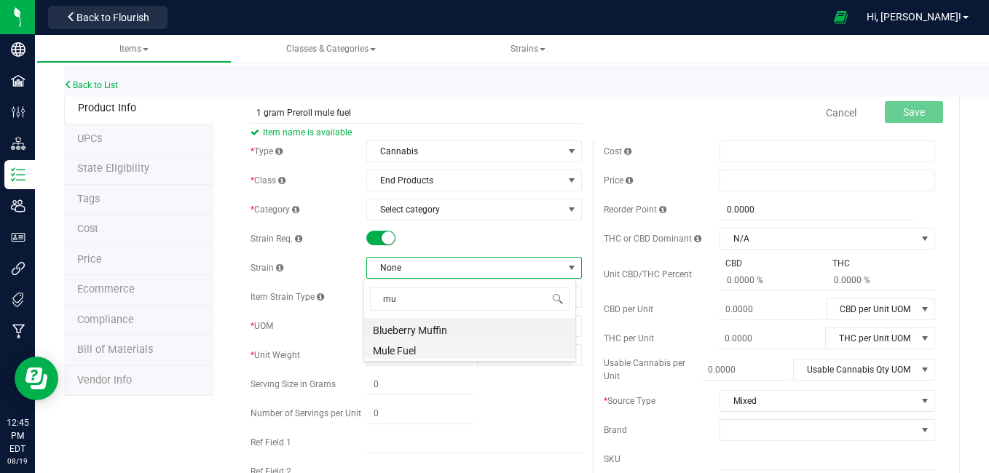
click at [400, 354] on li "Mule Fuel" at bounding box center [469, 349] width 211 height 20
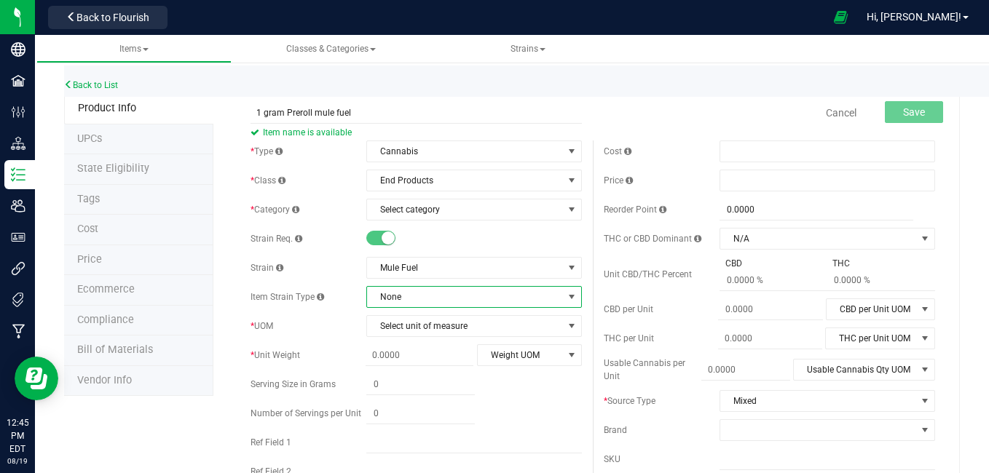
click at [418, 292] on span "None" at bounding box center [465, 297] width 196 height 20
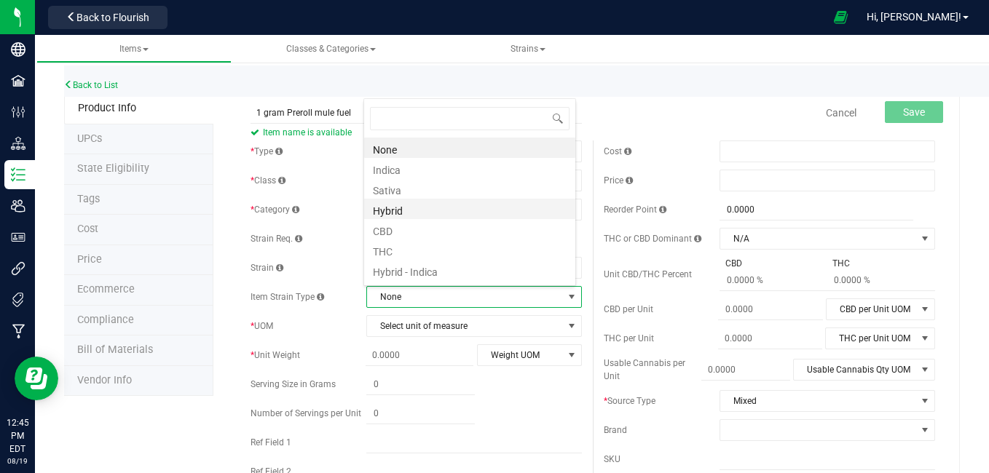
click at [404, 213] on li "Hybrid" at bounding box center [469, 209] width 211 height 20
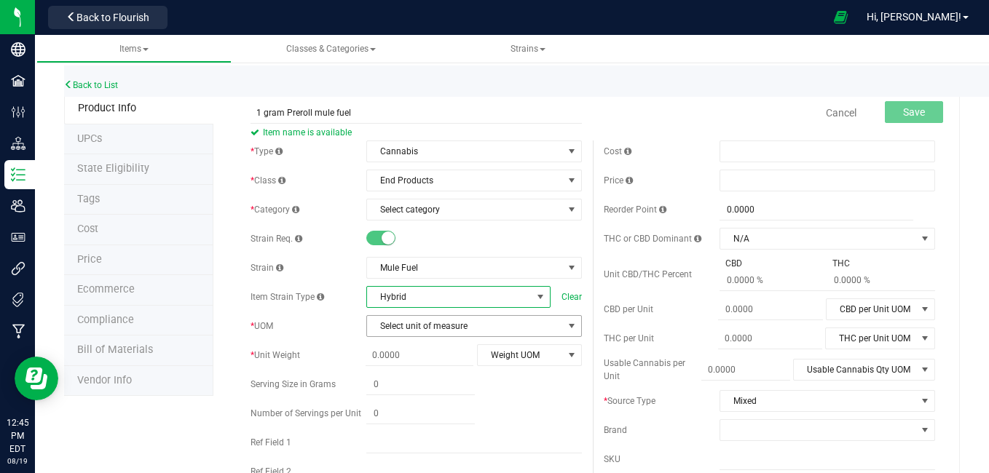
click at [513, 328] on span "Select unit of measure" at bounding box center [465, 326] width 196 height 20
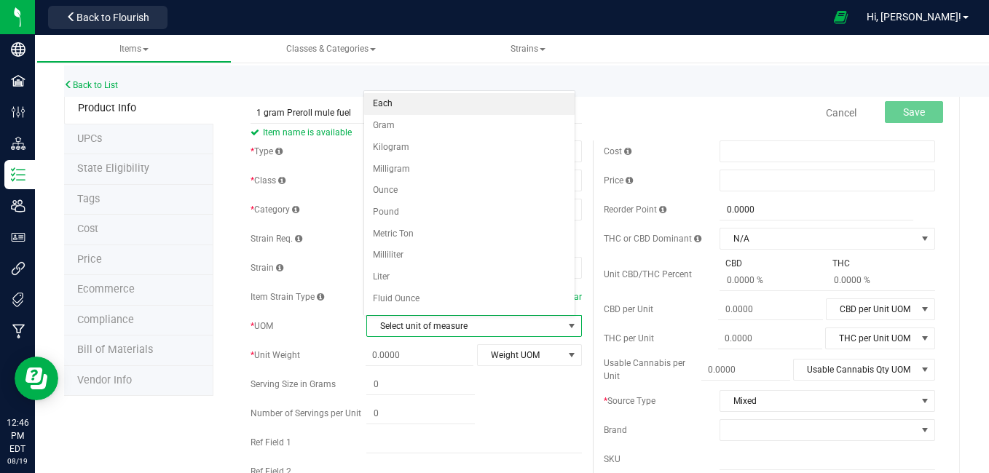
click at [451, 103] on li "Each" at bounding box center [469, 104] width 211 height 22
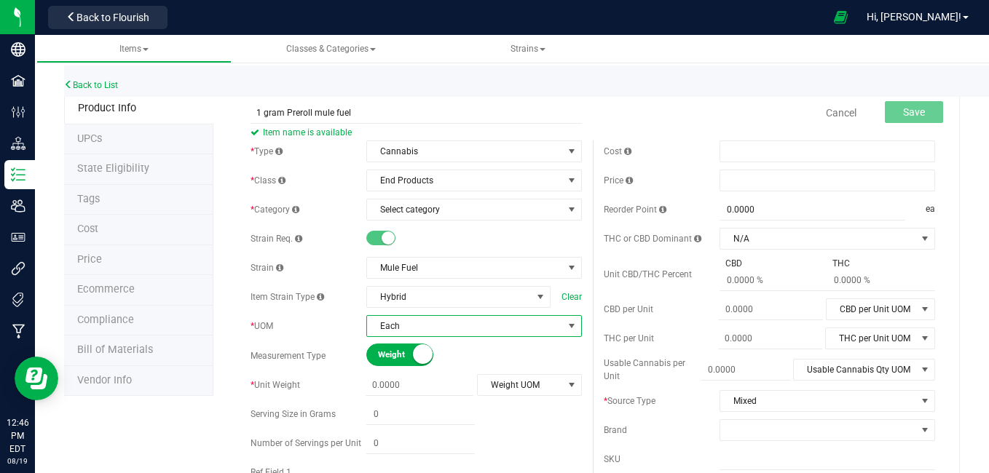
click at [420, 357] on small at bounding box center [423, 354] width 20 height 20
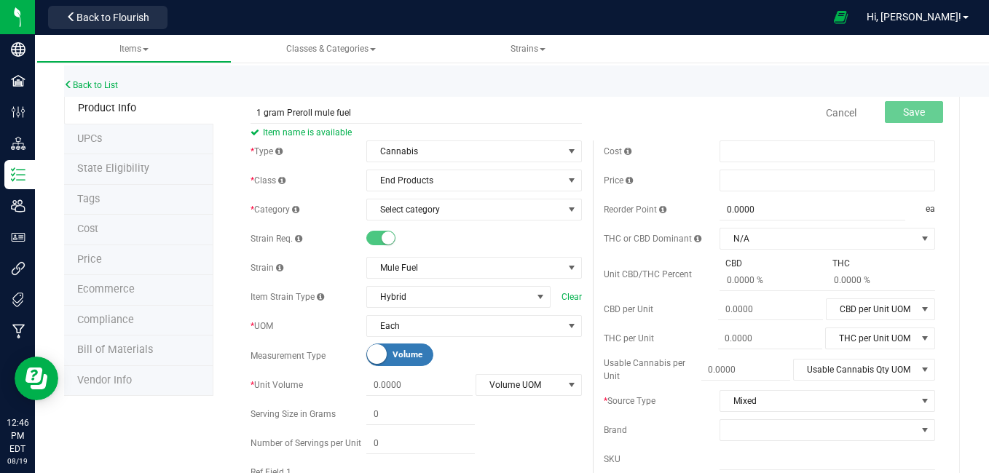
click at [376, 347] on small at bounding box center [377, 354] width 20 height 20
click at [506, 210] on span "Select category" at bounding box center [465, 209] width 196 height 20
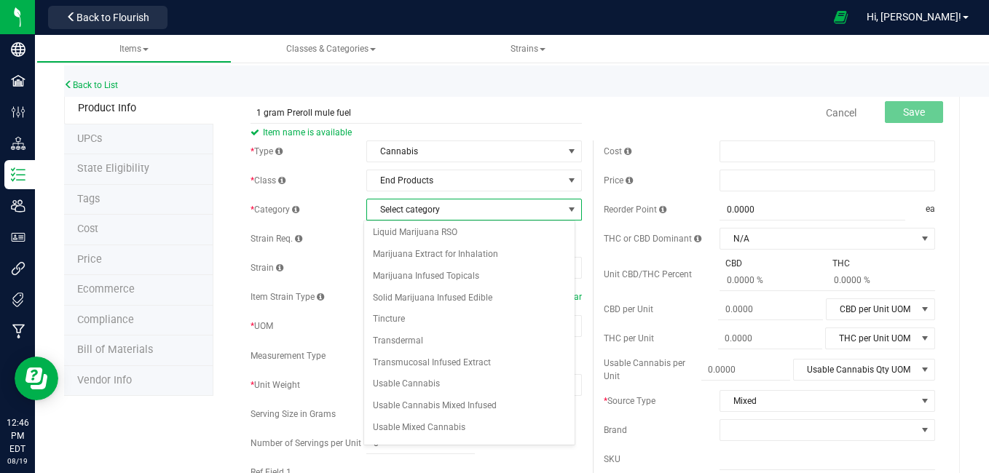
scroll to position [169, 0]
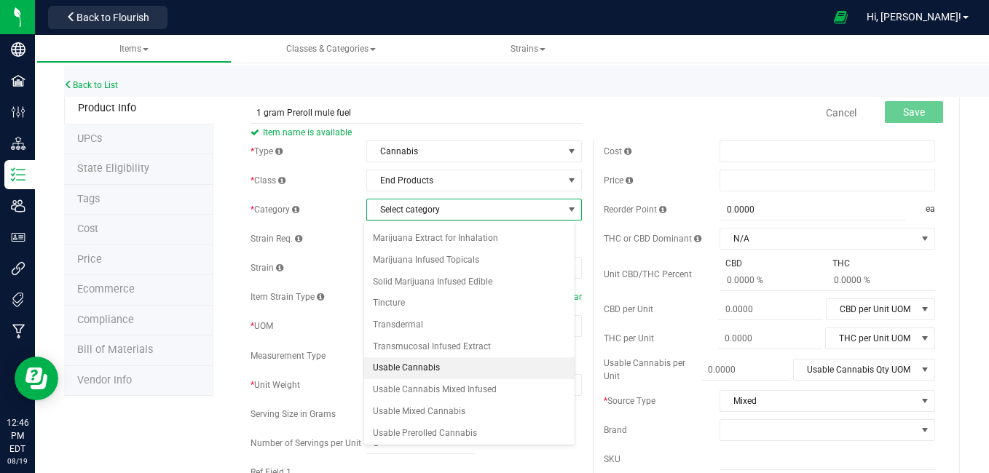
click at [412, 362] on li "Usable Cannabis" at bounding box center [469, 368] width 211 height 22
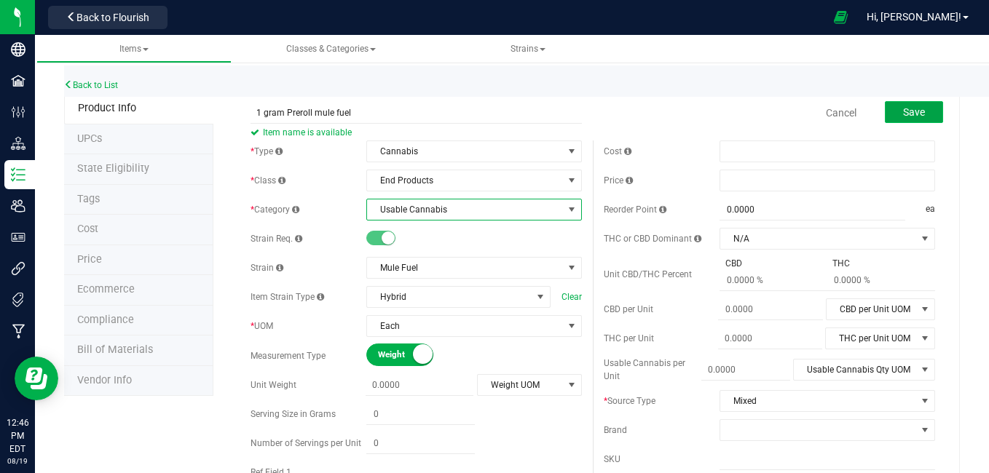
click at [886, 111] on button "Save" at bounding box center [914, 112] width 58 height 22
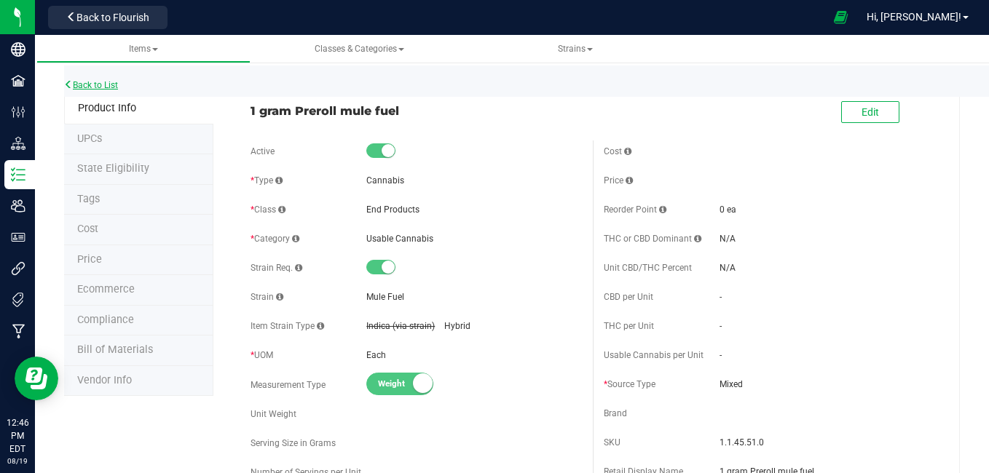
click at [107, 86] on link "Back to List" at bounding box center [91, 85] width 54 height 10
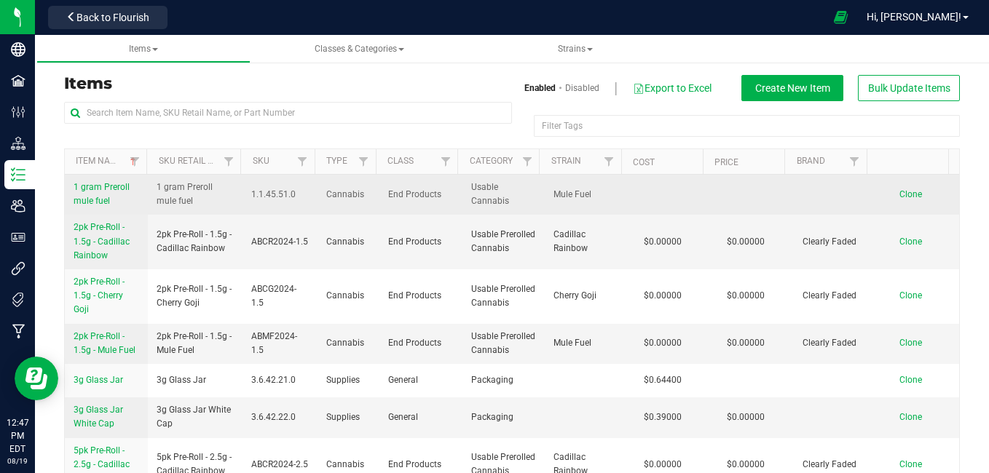
click at [899, 195] on span "Clone" at bounding box center [910, 194] width 23 height 10
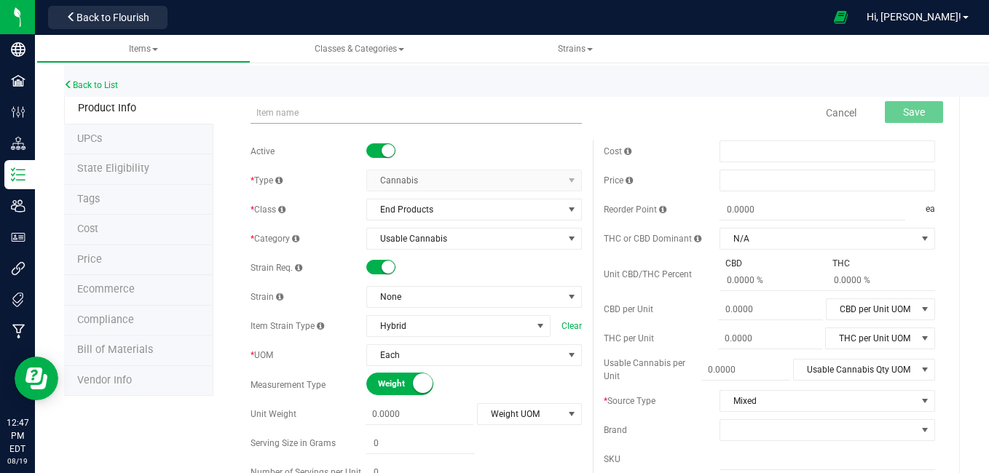
click at [355, 109] on input "text" at bounding box center [415, 113] width 331 height 22
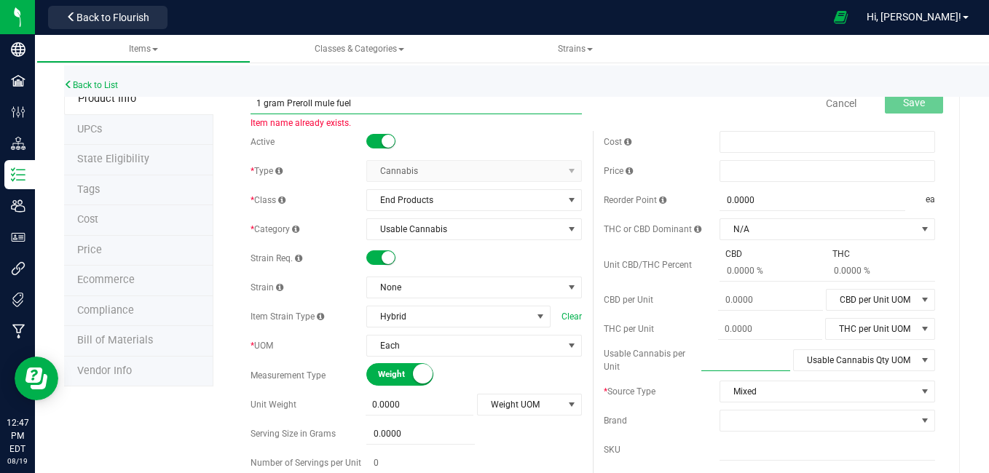
click at [381, 107] on input "1 gram Preroll mule fuel" at bounding box center [415, 103] width 331 height 22
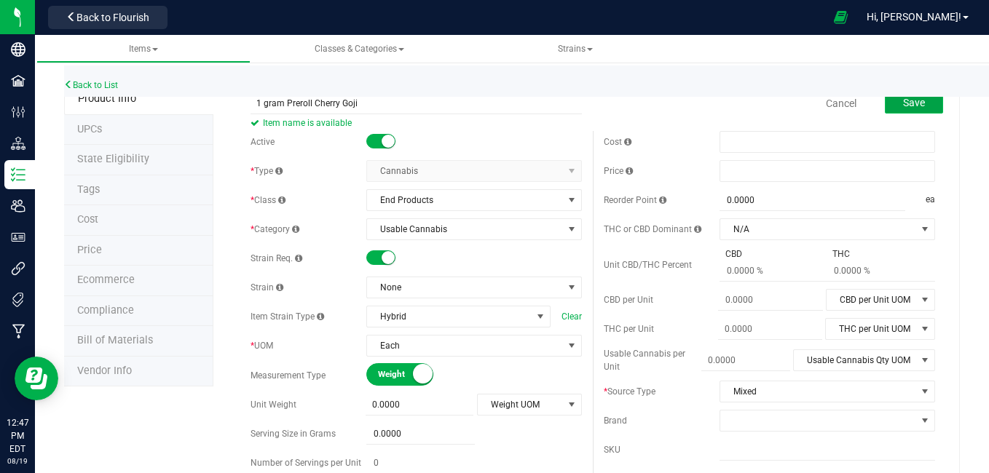
click at [885, 108] on button "Save" at bounding box center [914, 103] width 58 height 22
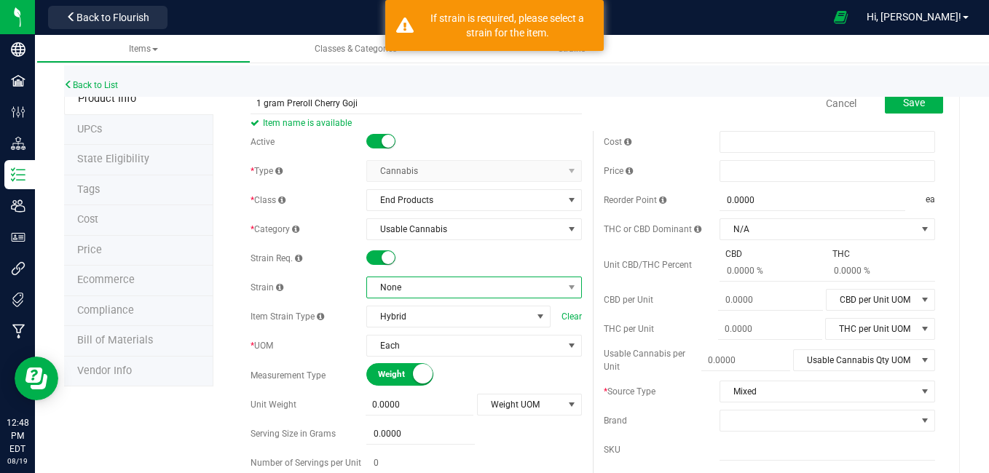
click at [406, 279] on span "None" at bounding box center [465, 287] width 196 height 20
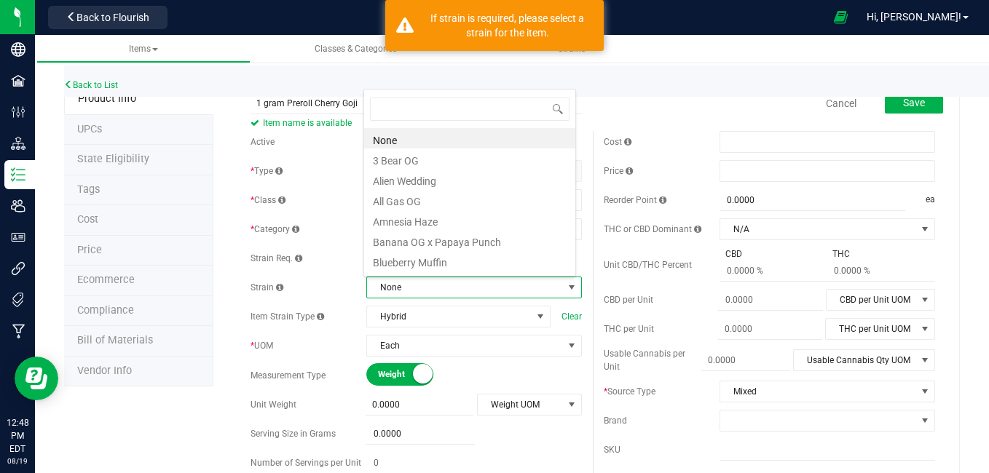
scroll to position [0, 0]
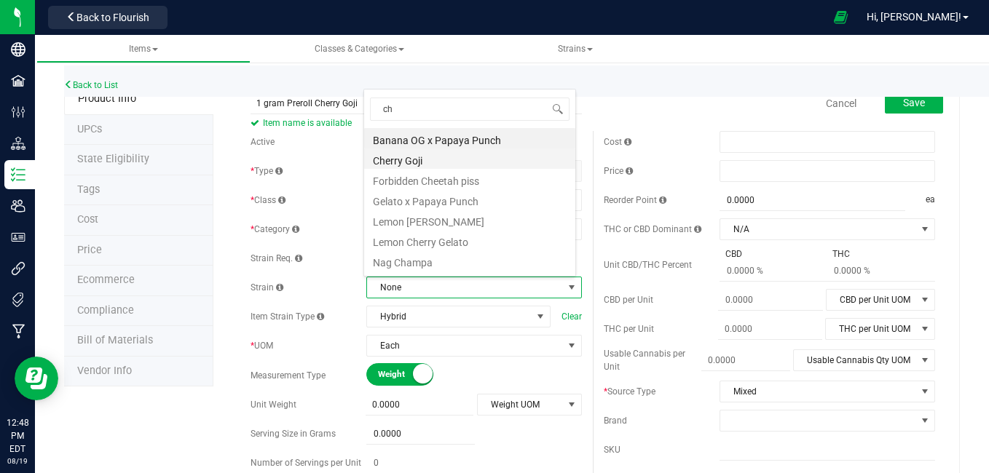
click at [396, 155] on li "Cherry Goji" at bounding box center [469, 159] width 211 height 20
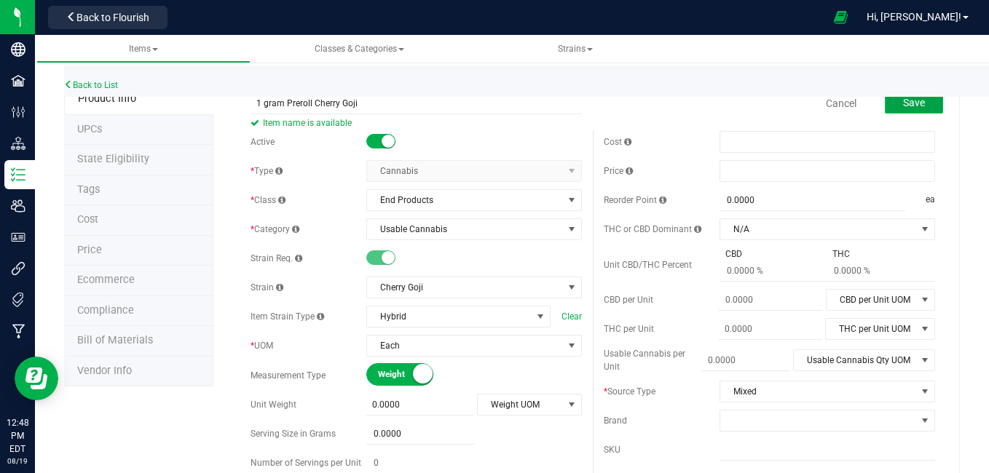
click at [903, 108] on span "Save" at bounding box center [914, 103] width 22 height 12
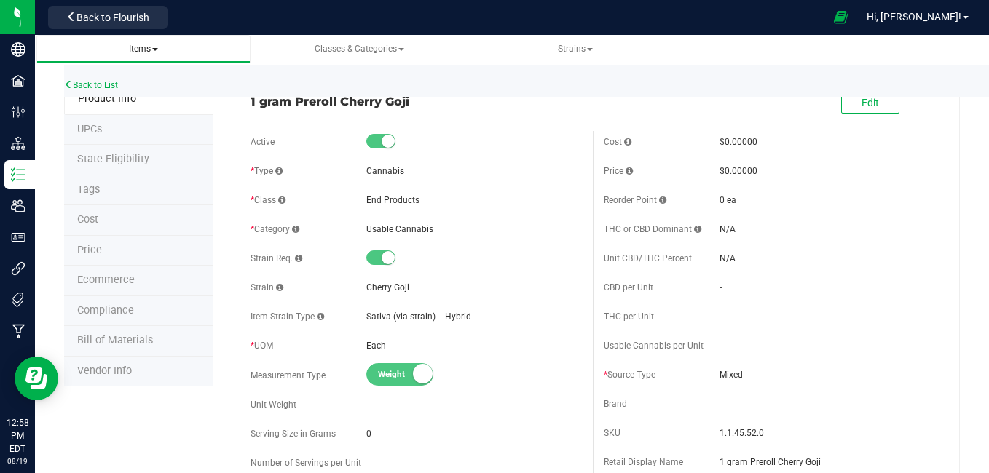
click at [150, 43] on span "Items" at bounding box center [143, 49] width 191 height 12
click at [150, 49] on span "Items" at bounding box center [143, 49] width 29 height 10
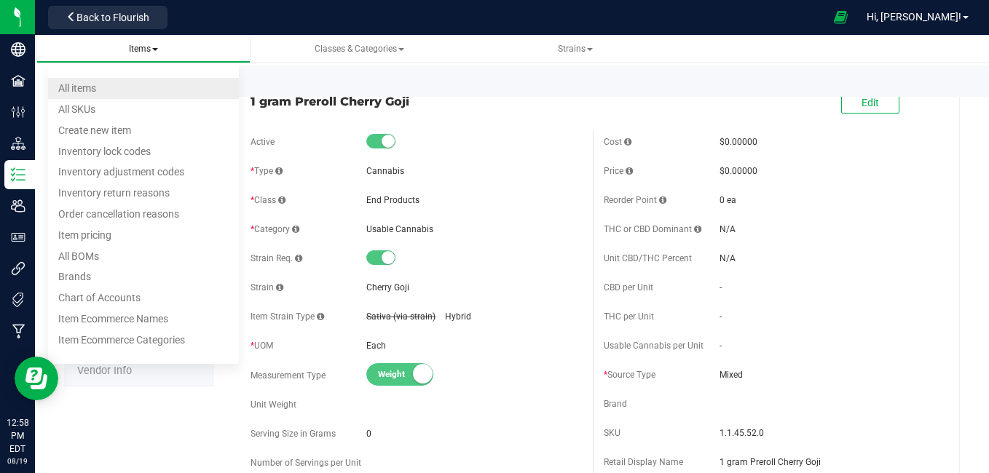
click at [96, 88] on span "All items" at bounding box center [77, 88] width 38 height 12
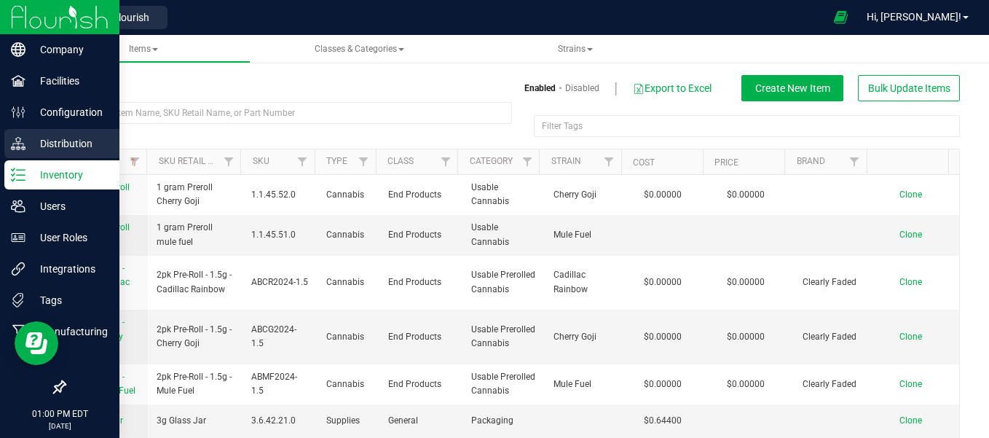
click at [54, 138] on p "Distribution" at bounding box center [68, 143] width 87 height 17
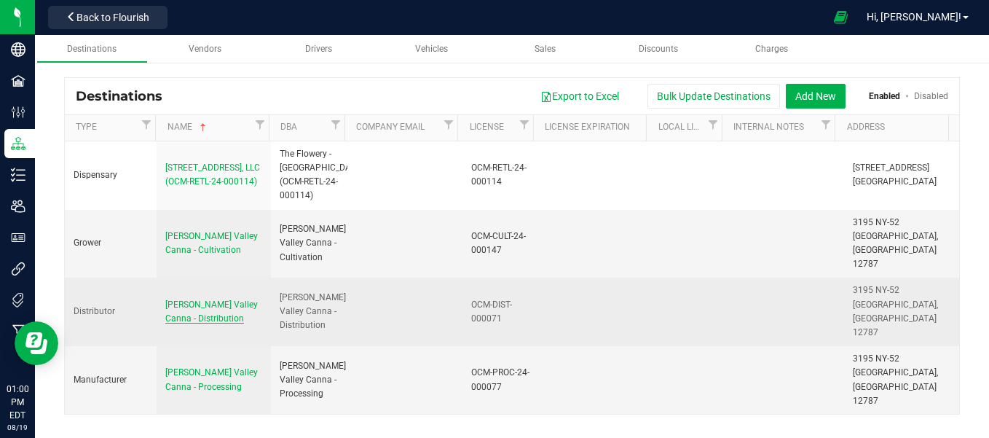
click at [183, 299] on span "Hudson Valley Canna - Distribution" at bounding box center [211, 311] width 92 height 24
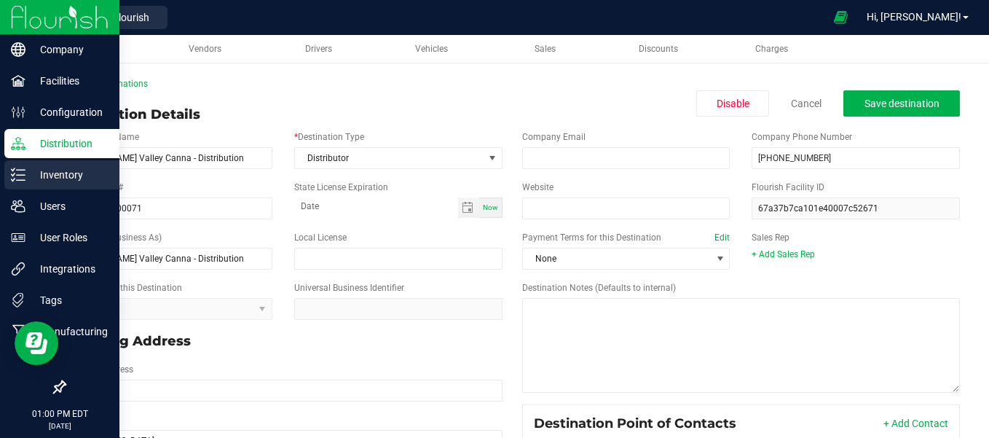
click at [21, 172] on icon at bounding box center [18, 174] width 15 height 15
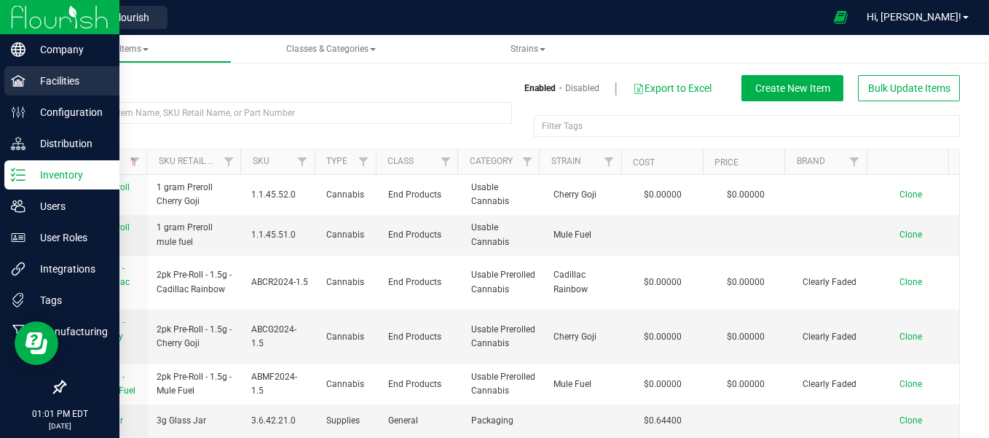
click at [39, 79] on p "Facilities" at bounding box center [68, 80] width 87 height 17
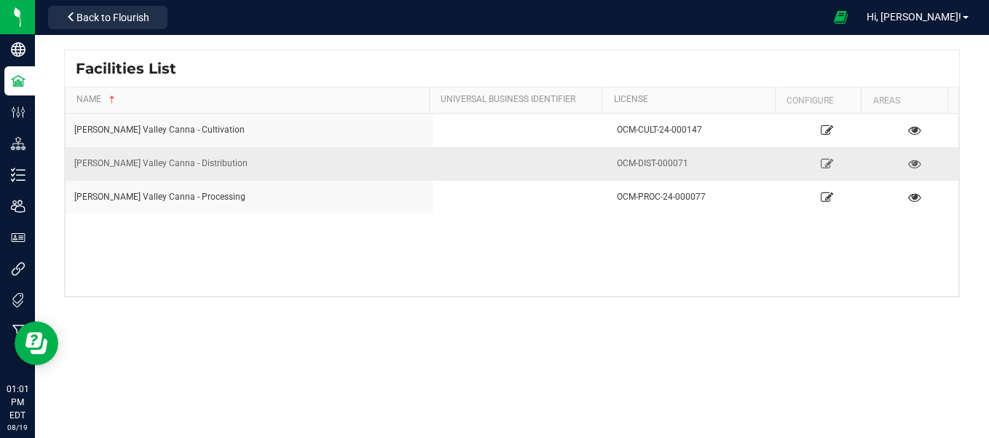
click at [154, 161] on div "Hudson Valley Canna - Distribution" at bounding box center [249, 164] width 350 height 14
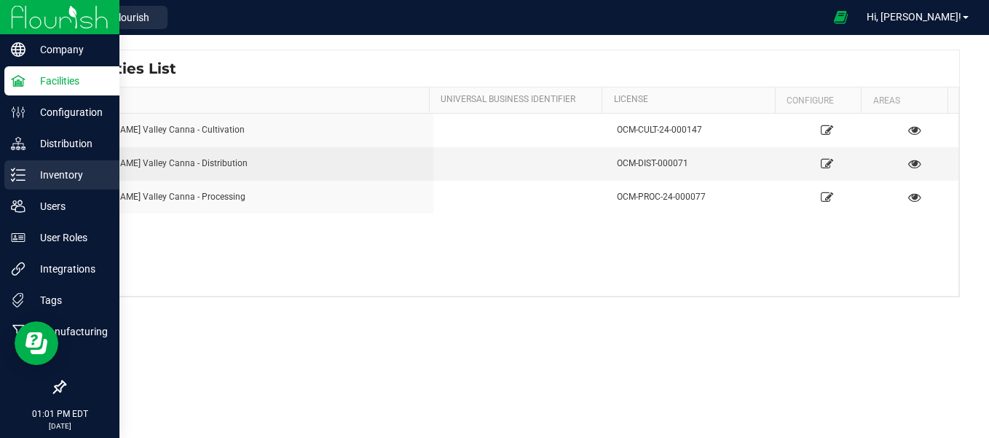
click at [41, 165] on div "Inventory" at bounding box center [61, 174] width 115 height 29
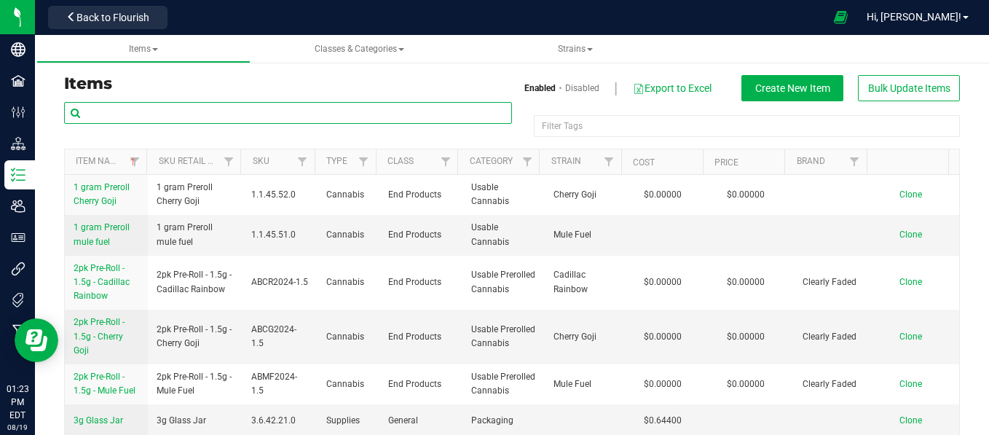
click at [182, 109] on input "text" at bounding box center [288, 113] width 448 height 22
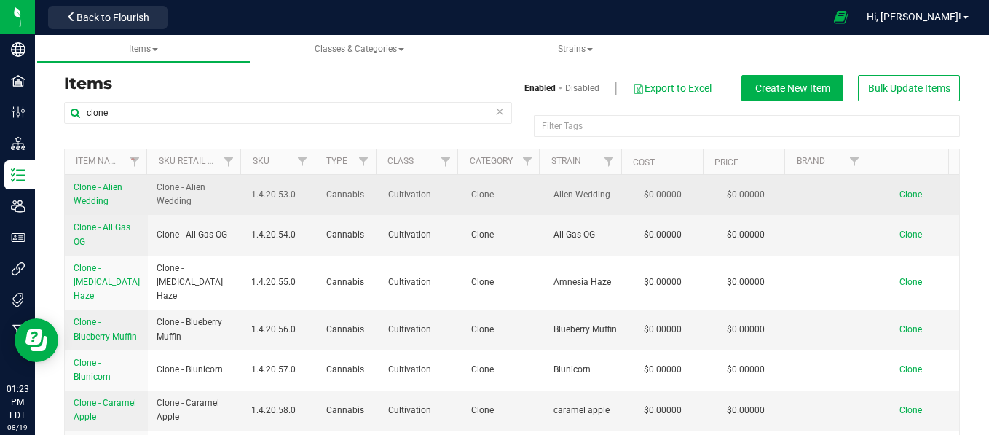
click at [899, 197] on span "Clone" at bounding box center [910, 194] width 23 height 10
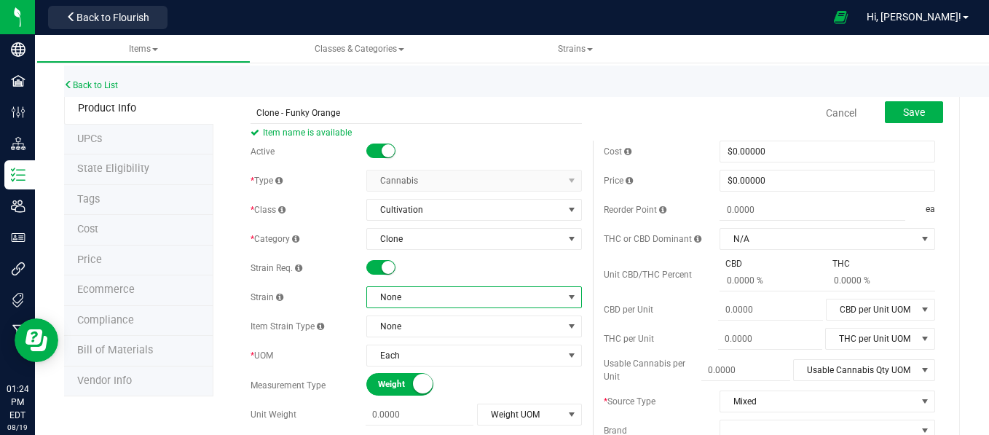
click at [422, 298] on span "None" at bounding box center [465, 297] width 196 height 20
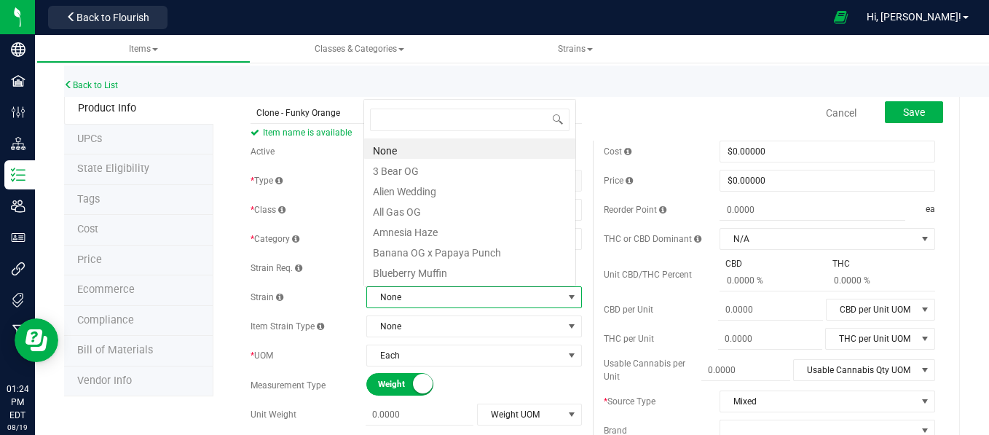
scroll to position [21, 210]
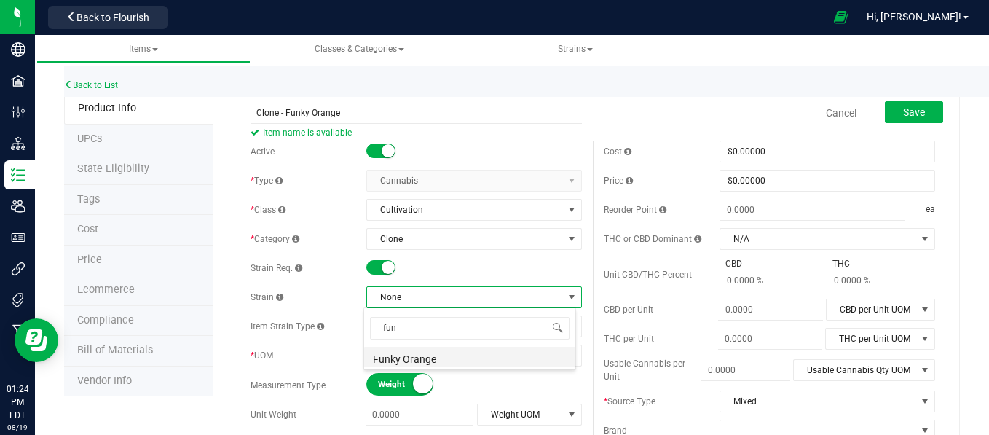
click at [412, 358] on li "Funky Orange" at bounding box center [469, 357] width 211 height 20
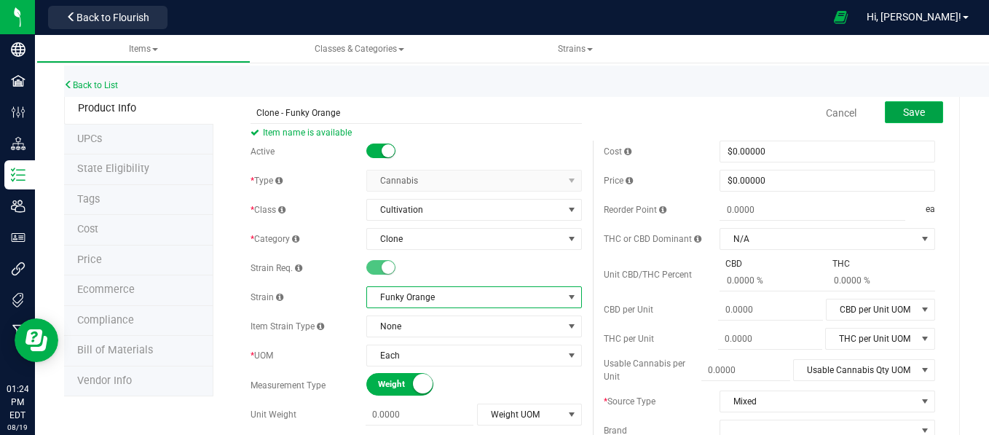
click at [905, 114] on span "Save" at bounding box center [914, 112] width 22 height 12
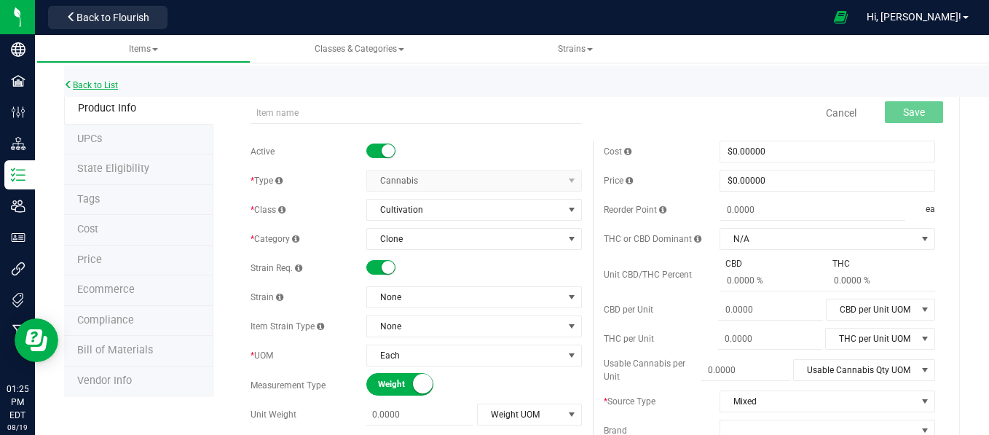
click at [90, 86] on link "Back to List" at bounding box center [91, 85] width 54 height 10
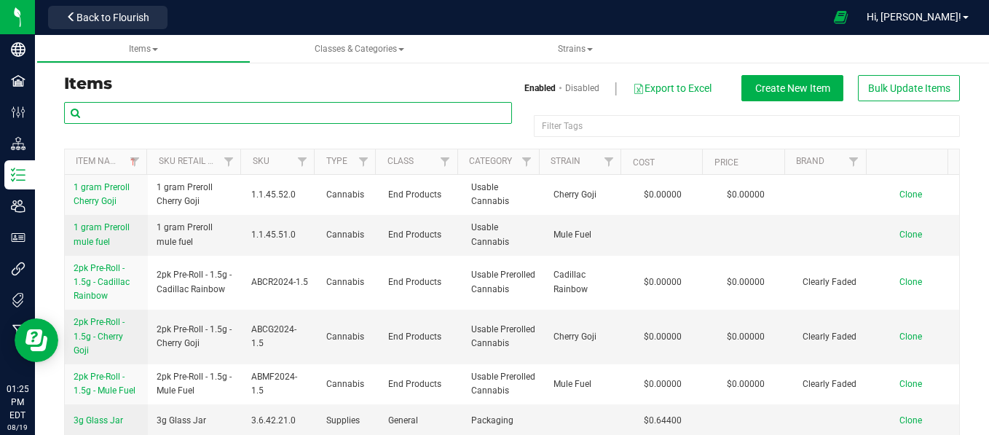
click at [115, 103] on input "text" at bounding box center [288, 113] width 448 height 22
type input "clone"
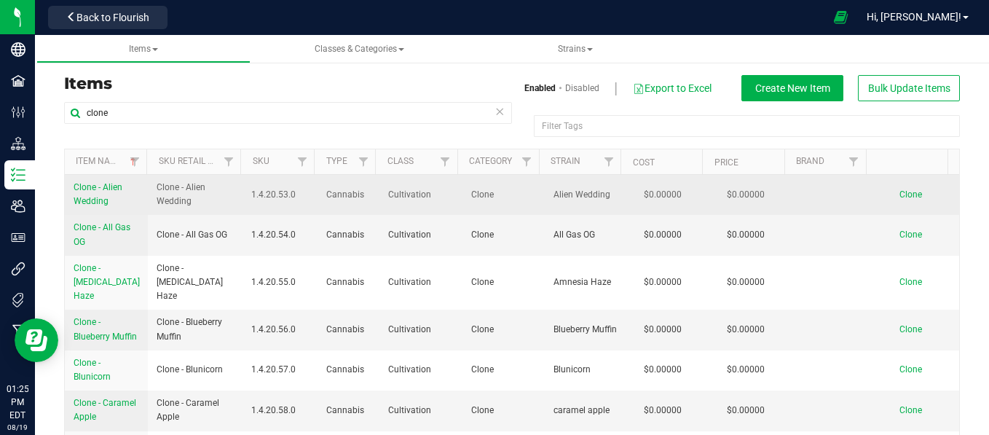
click at [899, 196] on span "Clone" at bounding box center [910, 194] width 23 height 10
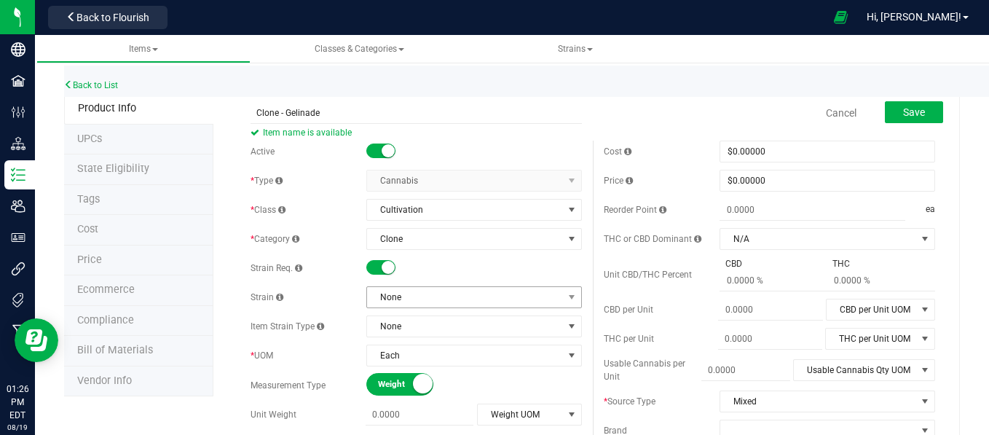
type input "Clone - Gelinade"
click at [447, 303] on span "None" at bounding box center [465, 297] width 196 height 20
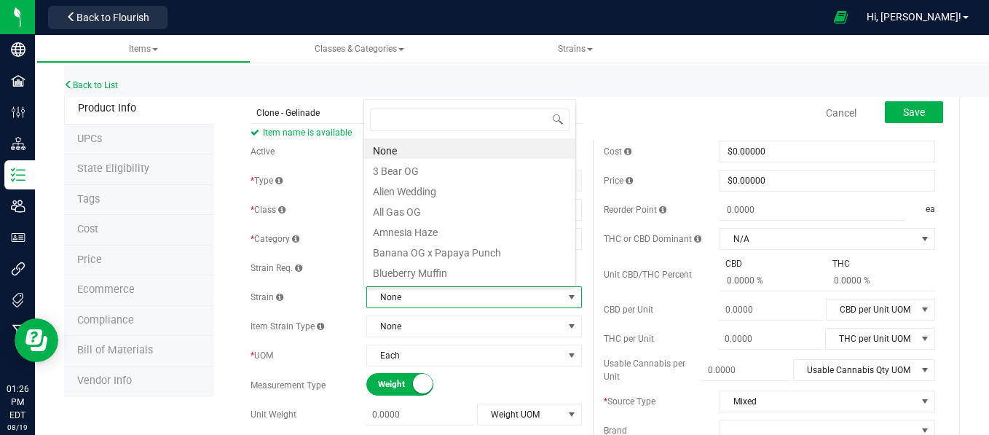
type input "g"
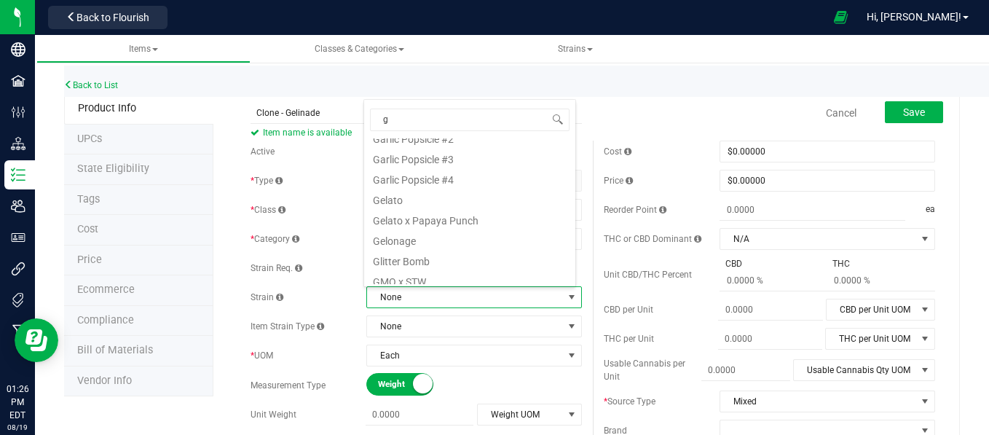
scroll to position [261, 0]
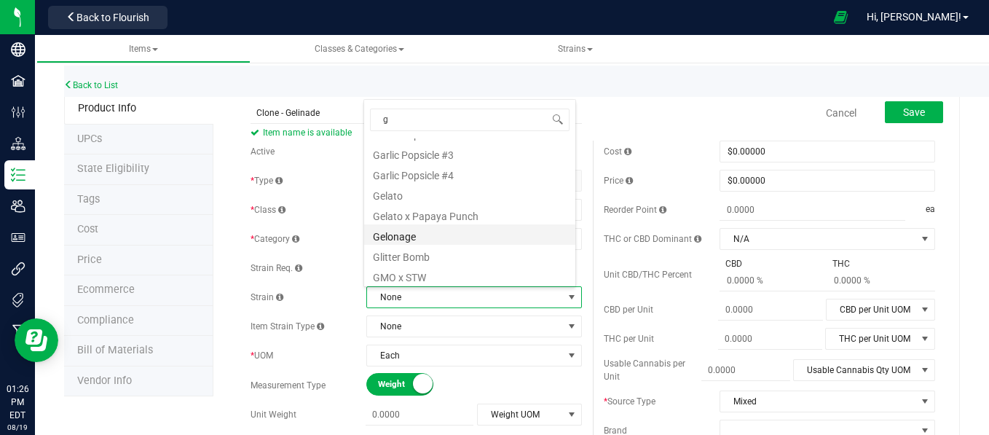
click at [416, 240] on li "Gelonage" at bounding box center [469, 234] width 211 height 20
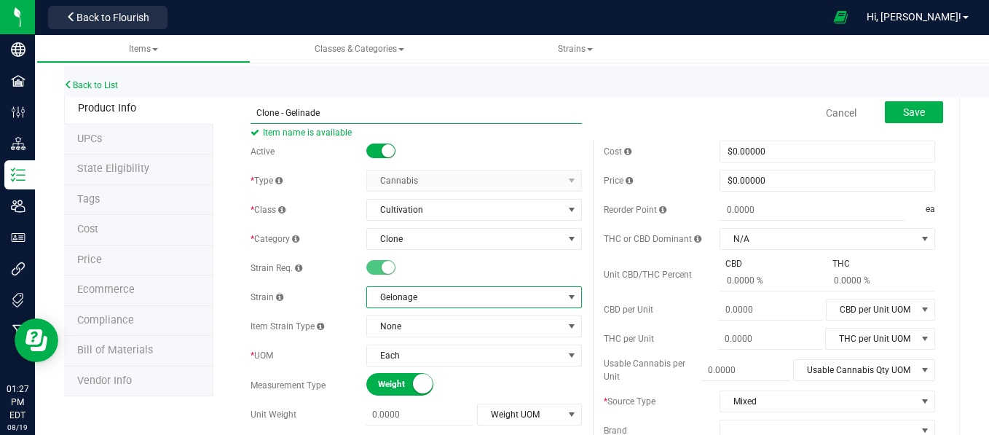
click at [296, 114] on input "Clone - Gelinade" at bounding box center [415, 113] width 331 height 22
click at [314, 111] on input "Clone - Gelonade" at bounding box center [415, 113] width 331 height 22
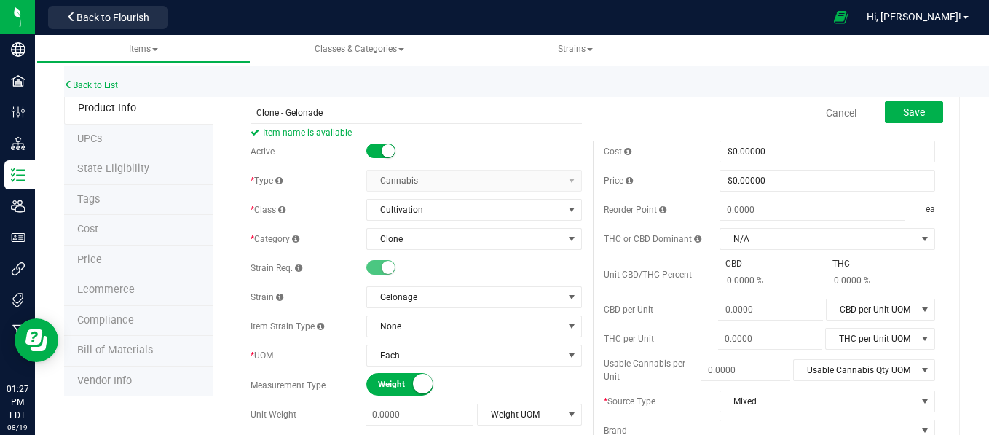
drag, startPoint x: 314, startPoint y: 111, endPoint x: 343, endPoint y: 82, distance: 41.7
click at [343, 82] on div "Back to List" at bounding box center [558, 81] width 989 height 31
click at [314, 113] on input "Clone - Gelonade" at bounding box center [415, 113] width 331 height 22
type input "Clone - Gelonage"
click at [887, 109] on button "Save" at bounding box center [914, 112] width 58 height 22
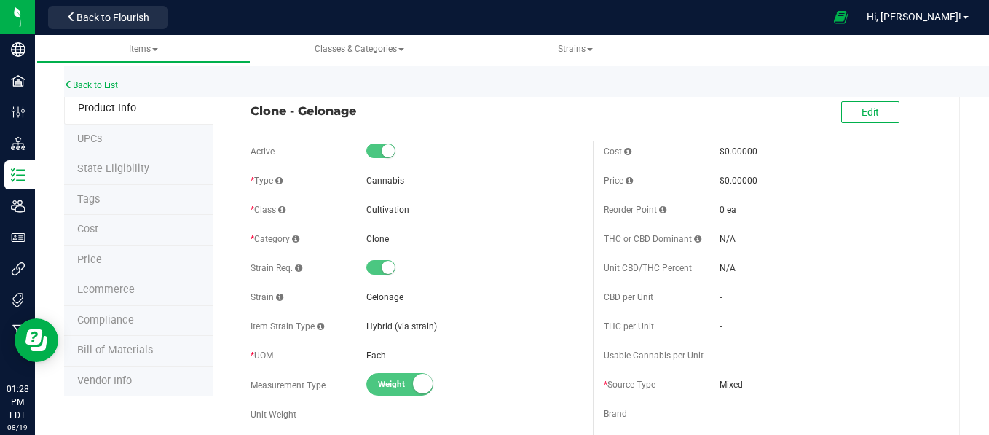
drag, startPoint x: 250, startPoint y: 110, endPoint x: 355, endPoint y: 109, distance: 105.6
click at [355, 109] on span "Clone - Gelonage" at bounding box center [415, 110] width 331 height 17
drag, startPoint x: 355, startPoint y: 109, endPoint x: 342, endPoint y: 109, distance: 13.1
copy span "Clone - Gelonage"
click at [94, 87] on link "Back to List" at bounding box center [91, 85] width 54 height 10
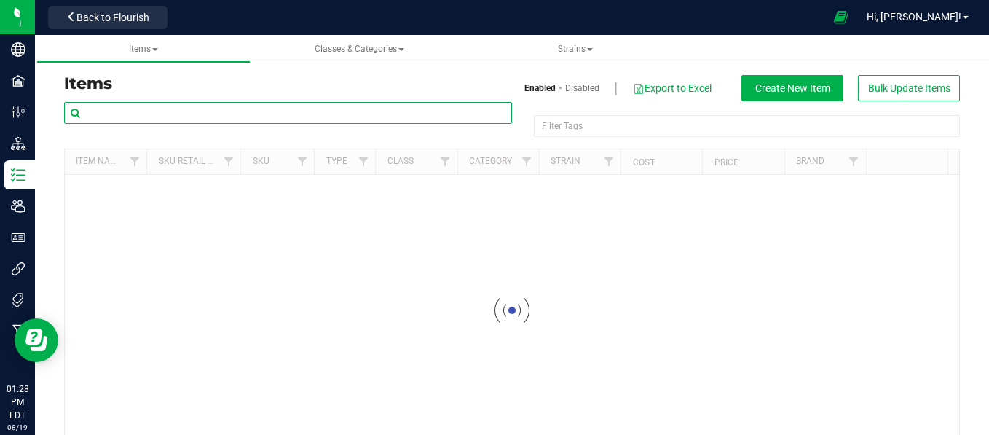
click at [112, 108] on input "text" at bounding box center [288, 113] width 448 height 22
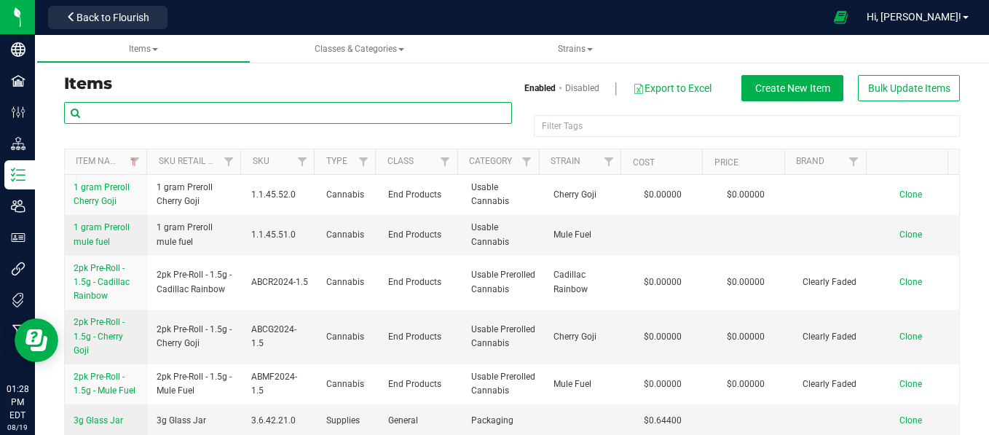
paste input "Clone - Gelonage"
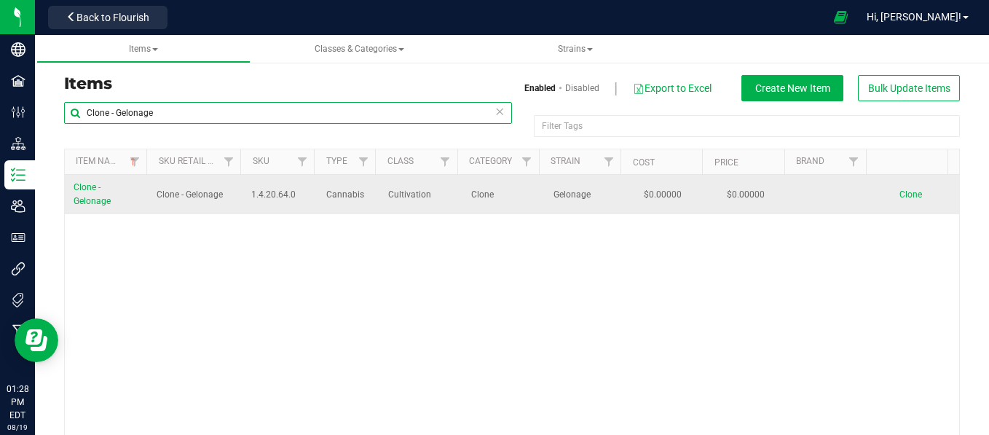
type input "Clone - Gelonage"
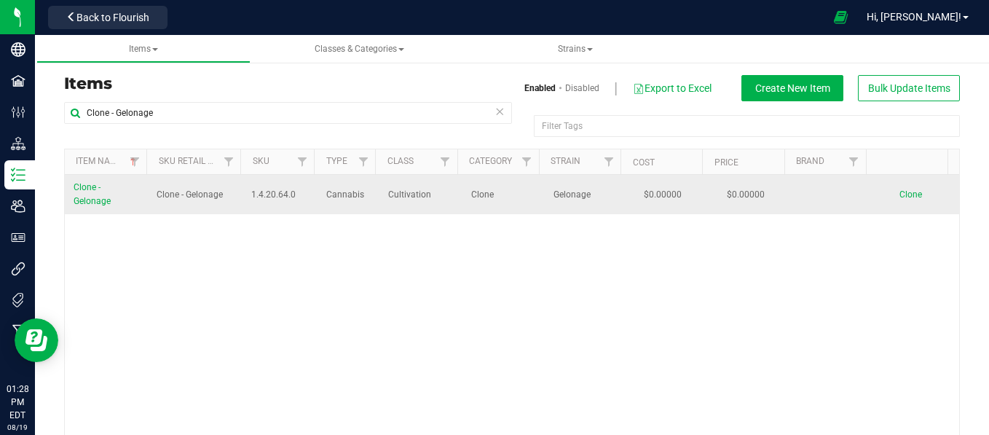
click at [899, 197] on span "Clone" at bounding box center [910, 194] width 23 height 10
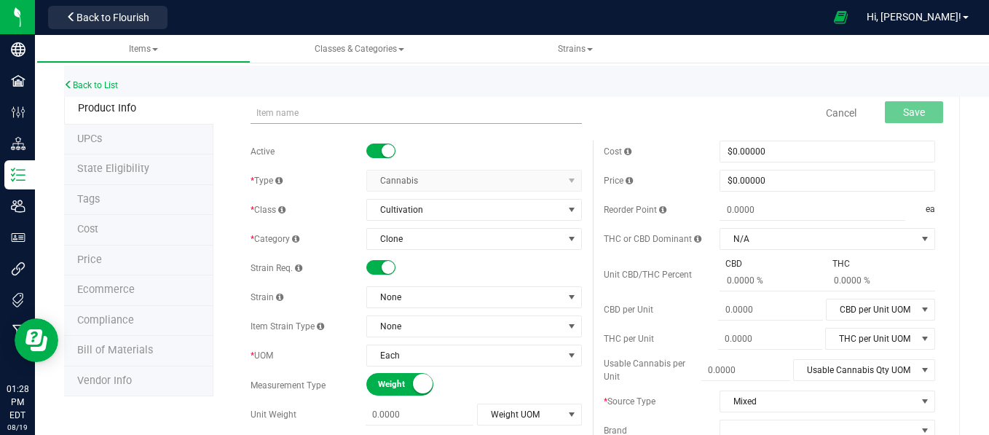
click at [321, 116] on input "text" at bounding box center [415, 113] width 331 height 22
type input "Clone - Gelonage"
type input "0.0000"
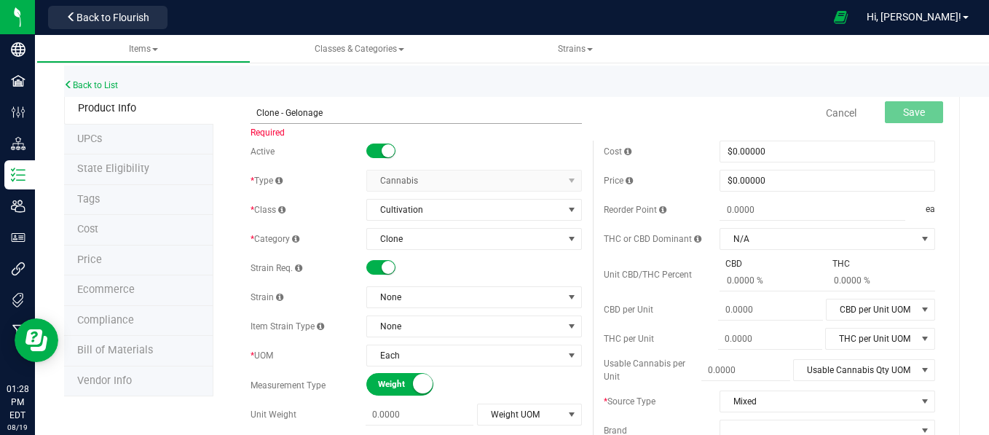
type input "0.0000"
click at [334, 116] on input "Clone - Gelonage" at bounding box center [415, 113] width 331 height 22
type input "Clone - Glitter Bomb"
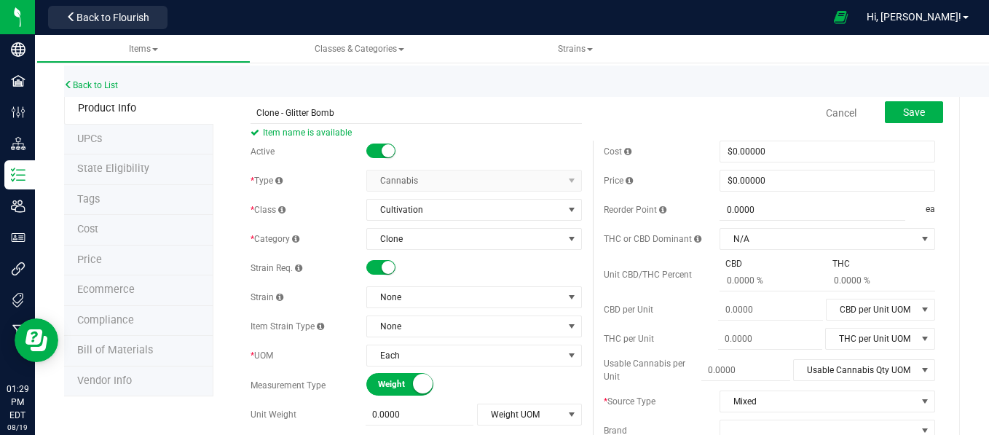
click at [422, 309] on div "Active * Type Cannabis Select type Cannabis Non-Inventory Raw Materials Supplie…" at bounding box center [416, 389] width 353 height 496
click at [516, 294] on span "None" at bounding box center [465, 297] width 196 height 20
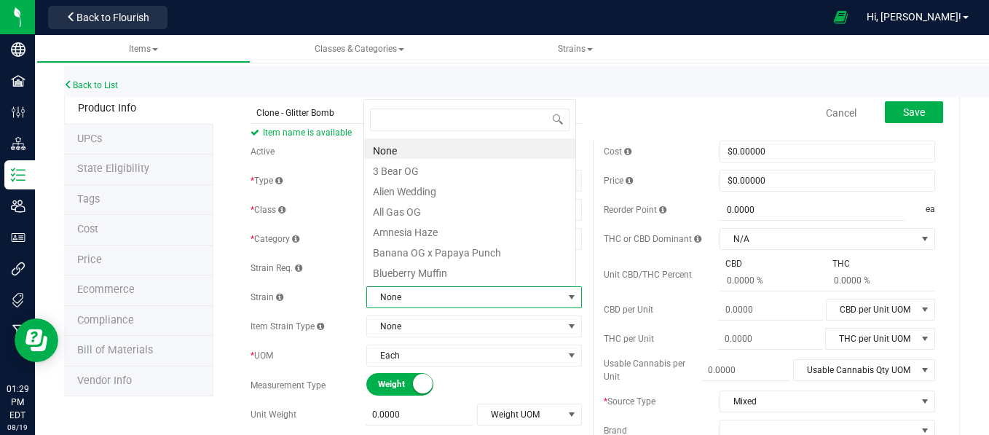
scroll to position [21, 210]
type input "gl"
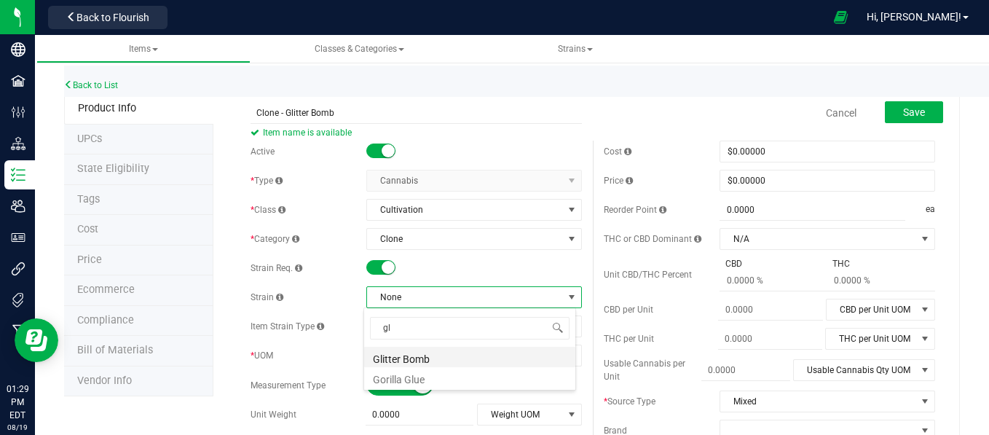
click at [378, 355] on li "Glitter Bomb" at bounding box center [469, 357] width 211 height 20
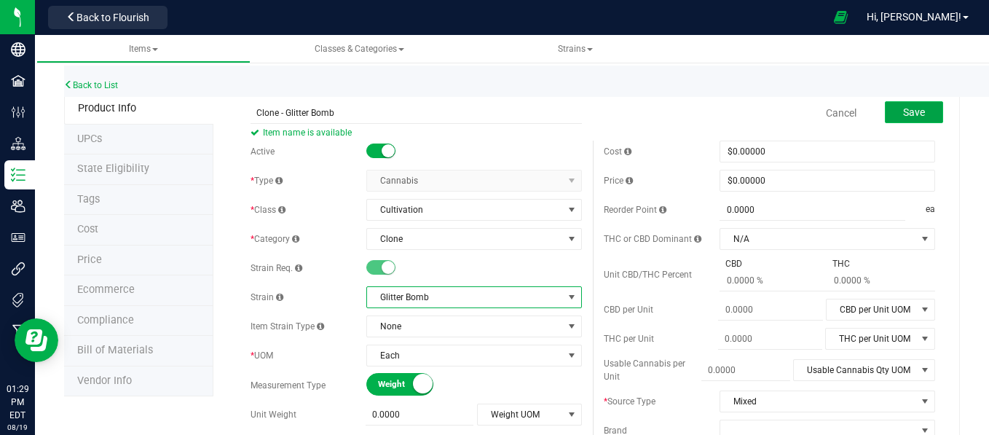
click at [885, 115] on button "Save" at bounding box center [914, 112] width 58 height 22
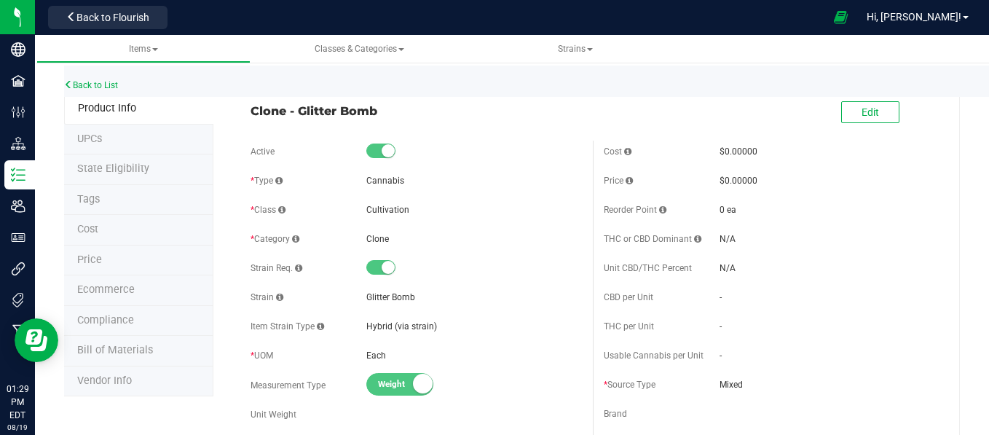
drag, startPoint x: 248, startPoint y: 111, endPoint x: 373, endPoint y: 111, distance: 125.2
click at [373, 111] on span "Clone - Glitter Bomb" at bounding box center [415, 110] width 331 height 17
drag, startPoint x: 373, startPoint y: 111, endPoint x: 351, endPoint y: 109, distance: 22.7
copy span "Clone - Glitter Bomb"
click at [103, 86] on link "Back to List" at bounding box center [91, 85] width 54 height 10
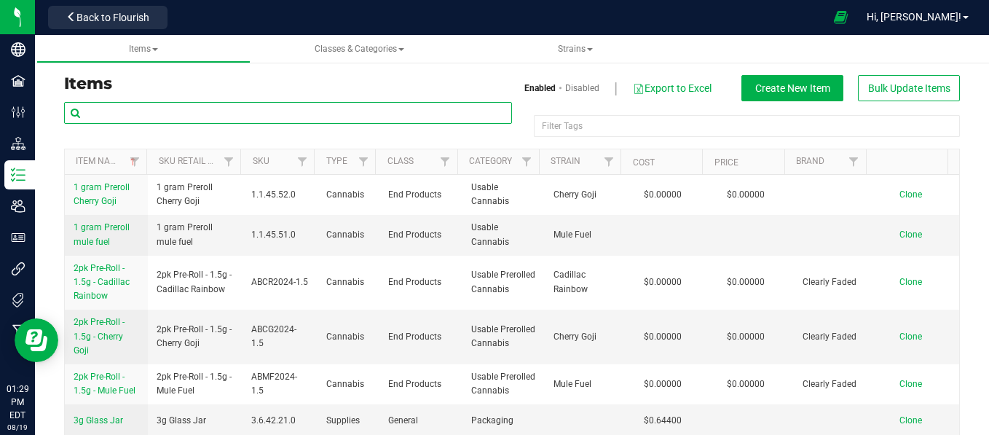
click at [114, 114] on input "text" at bounding box center [288, 113] width 448 height 22
paste input "Clone - Glitter Bomb"
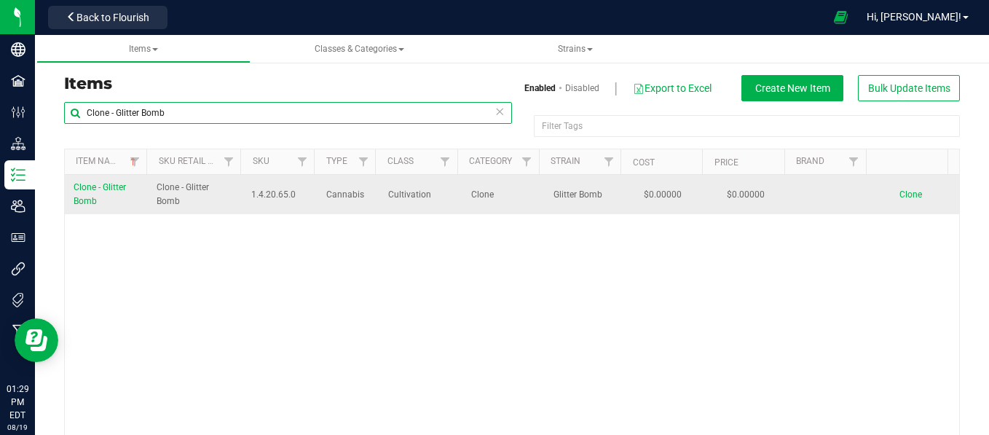
type input "Clone - Glitter Bomb"
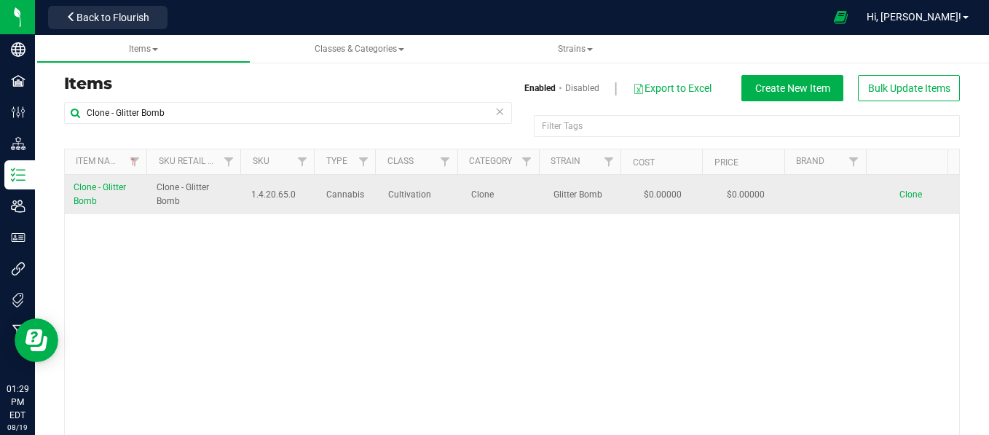
click at [899, 197] on span "Clone" at bounding box center [910, 194] width 23 height 10
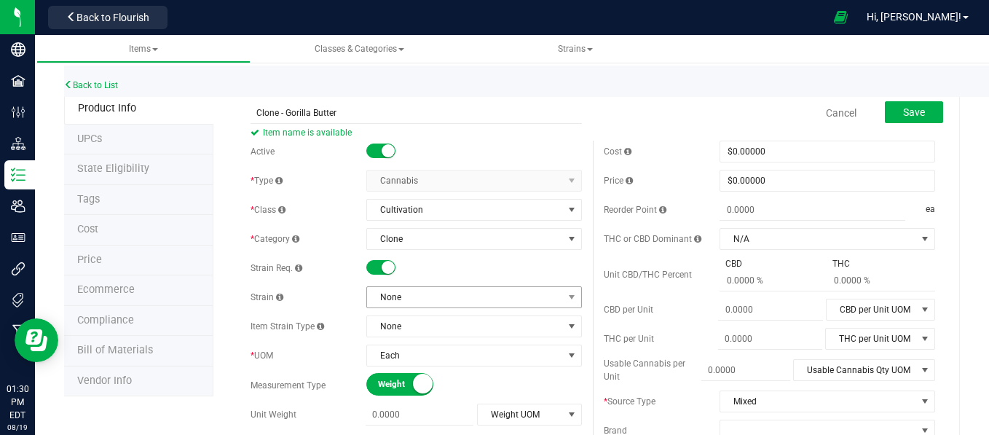
type input "Clone - Gorilla Butter"
click at [426, 291] on span "None" at bounding box center [465, 297] width 196 height 20
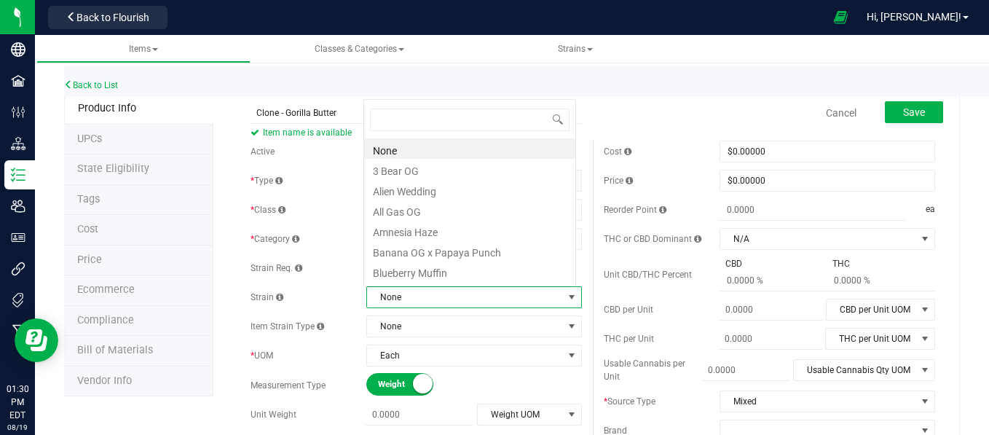
scroll to position [21, 210]
type input "gor"
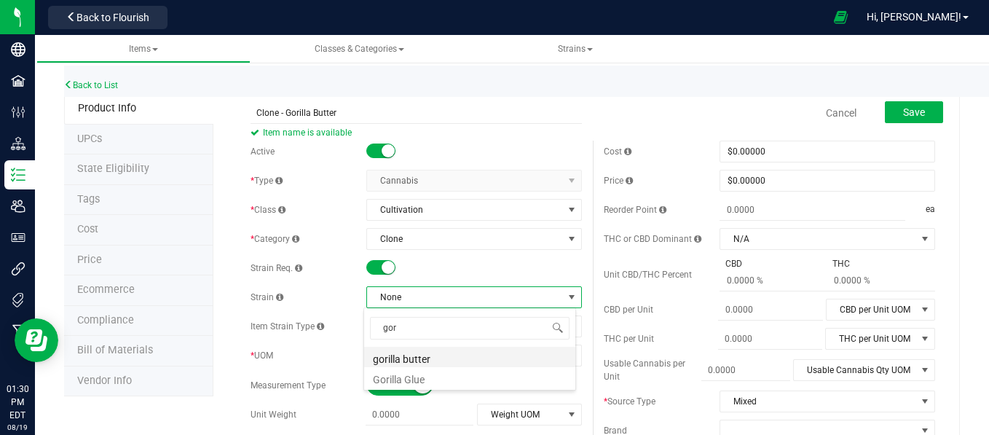
click at [393, 363] on li "gorilla butter" at bounding box center [469, 357] width 211 height 20
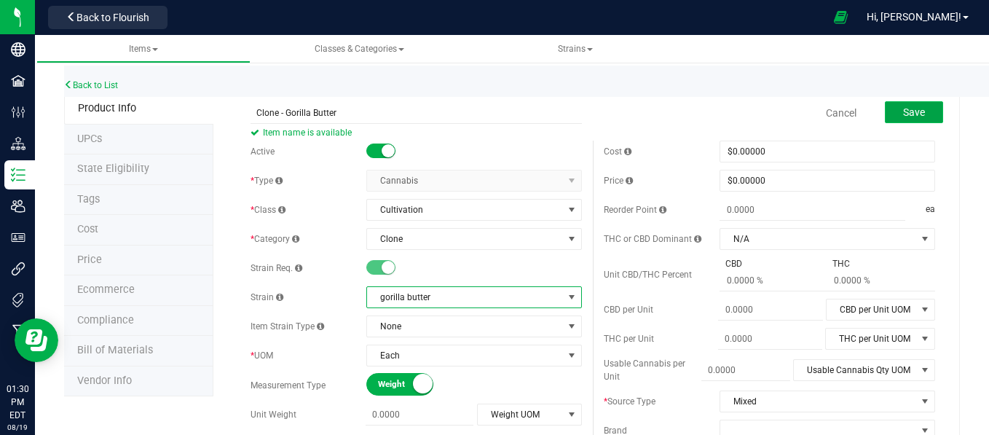
click at [903, 115] on span "Save" at bounding box center [914, 112] width 22 height 12
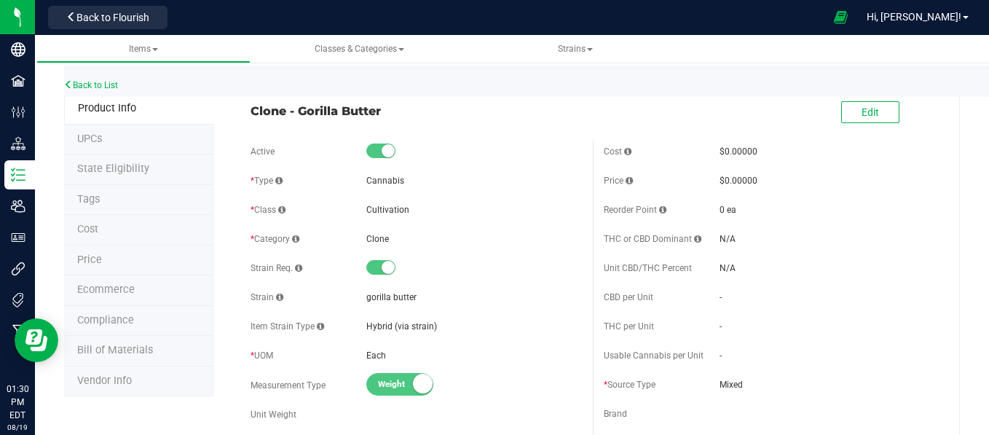
drag, startPoint x: 248, startPoint y: 111, endPoint x: 489, endPoint y: 118, distance: 240.3
click at [489, 118] on span "Clone - Gorilla Butter" at bounding box center [415, 110] width 331 height 17
copy span "Clone - Gorilla Butter"
click at [331, 122] on div "Clone - Gorilla Butter Edit" at bounding box center [593, 113] width 706 height 36
click at [95, 84] on link "Back to List" at bounding box center [91, 85] width 54 height 10
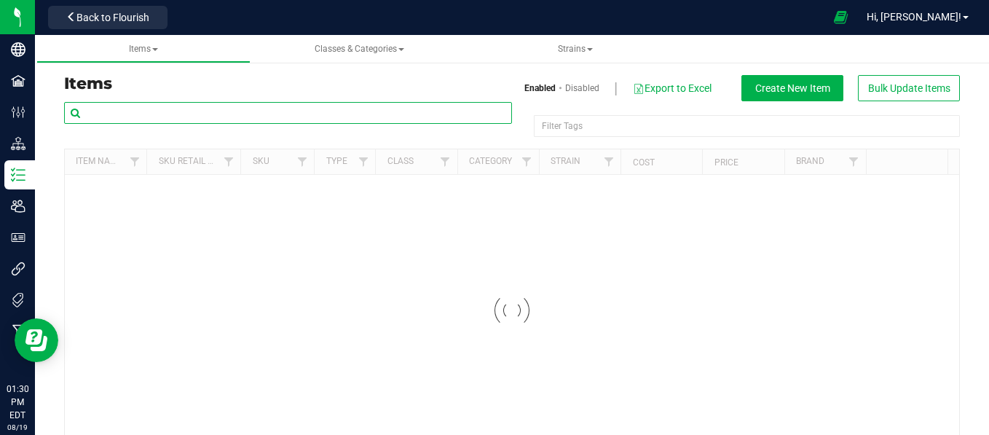
click at [104, 115] on input "text" at bounding box center [288, 113] width 448 height 22
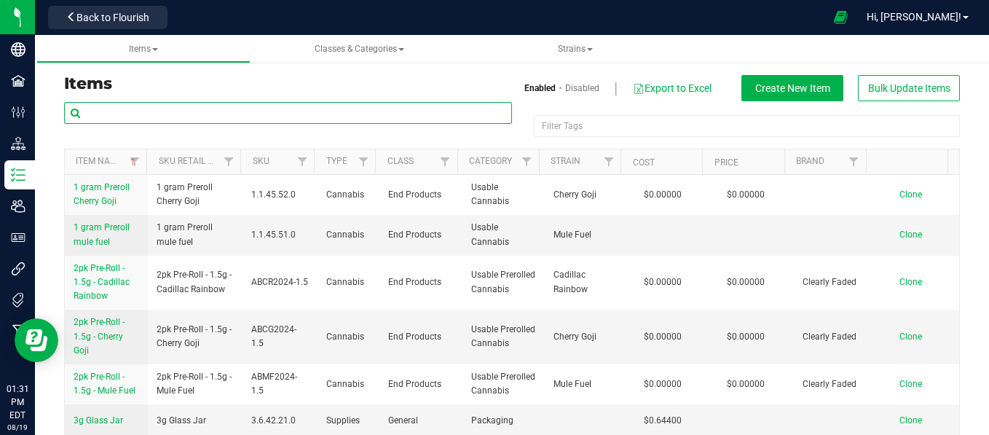
paste input "Clone - Gorilla Butter"
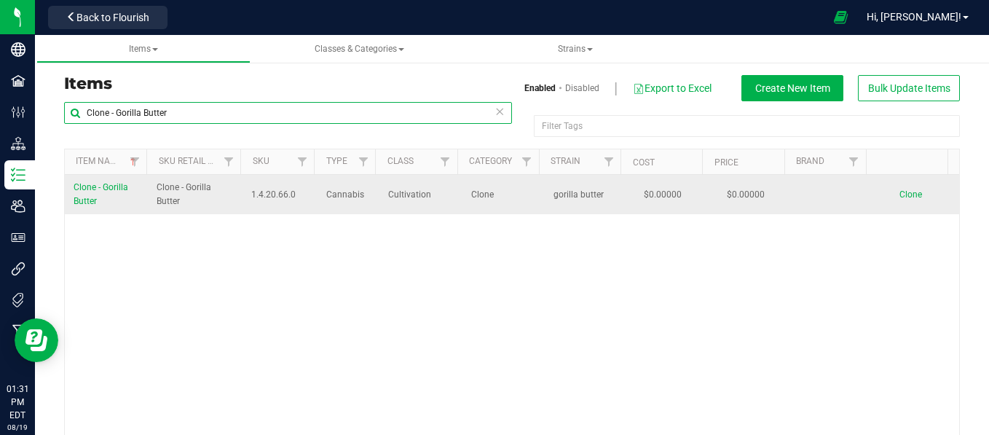
type input "Clone - Gorilla Butter"
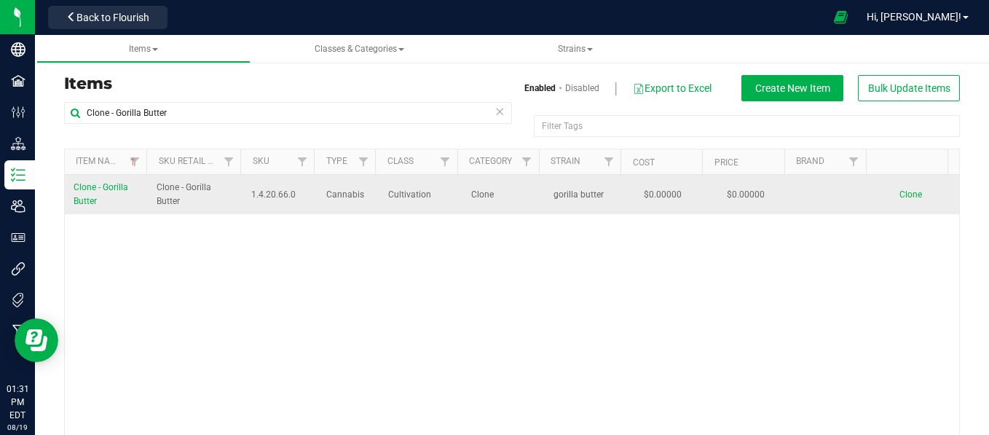
click at [899, 191] on span "Clone" at bounding box center [910, 194] width 23 height 10
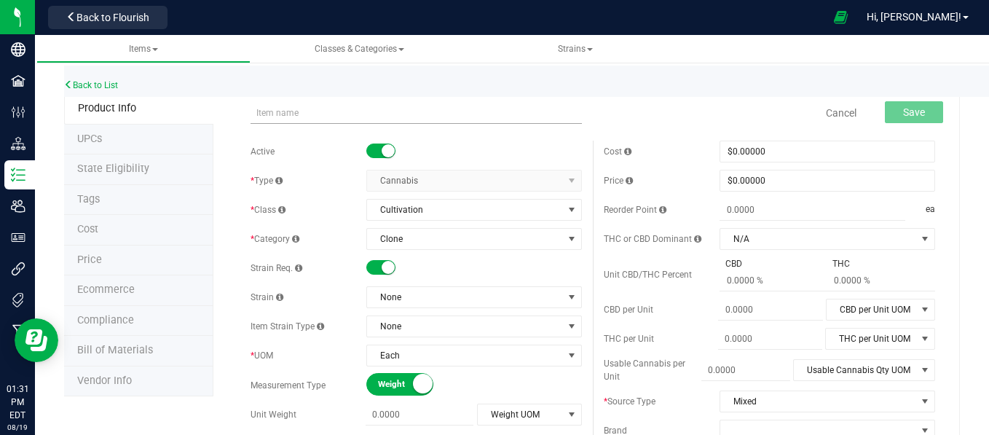
click at [282, 107] on input "text" at bounding box center [415, 113] width 331 height 22
click at [302, 224] on div "Active * Type Cannabis Select type Cannabis Non-Inventory Raw Materials Supplie…" at bounding box center [416, 389] width 353 height 496
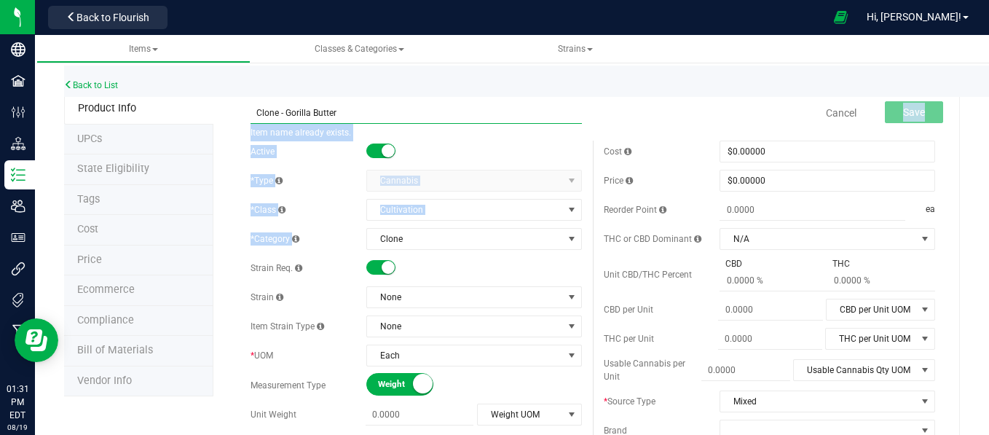
click at [347, 108] on input "Clone - Gorilla Butter" at bounding box center [415, 113] width 331 height 22
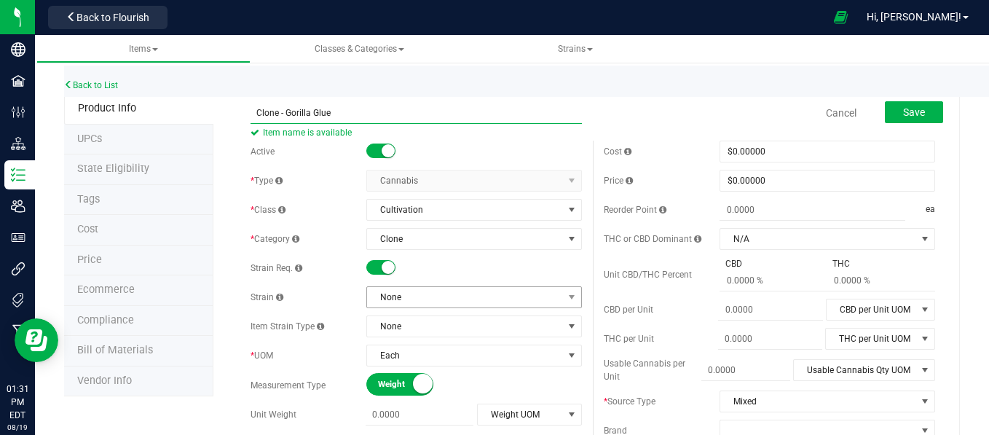
type input "Clone - Gorilla Glue"
click at [440, 298] on span "None" at bounding box center [465, 297] width 196 height 20
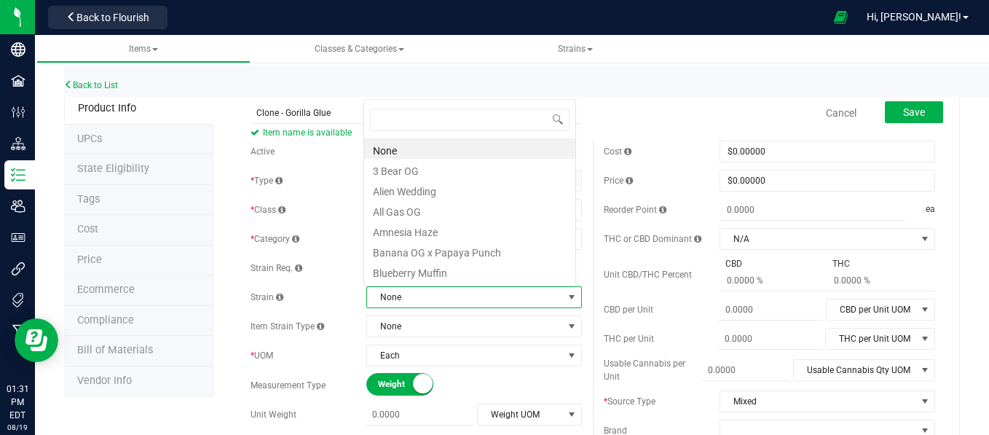
scroll to position [21, 210]
type input "gor"
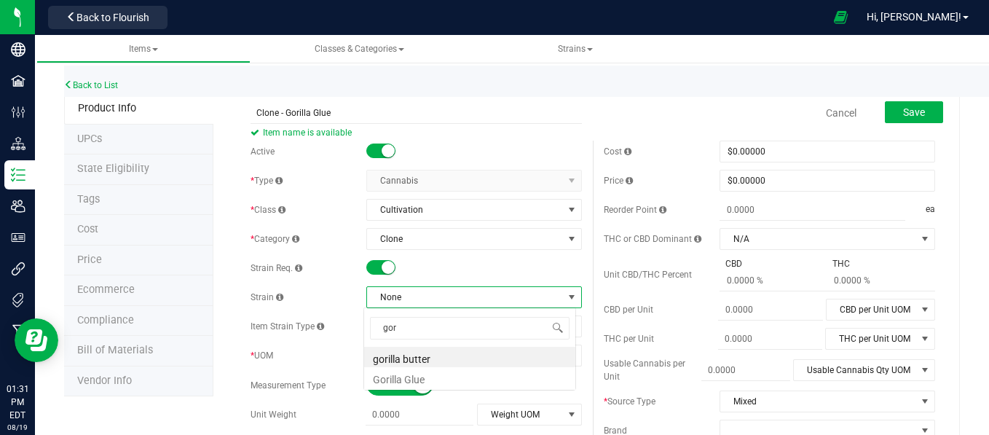
scroll to position [0, 0]
click at [402, 383] on li "Gorilla Glue" at bounding box center [469, 377] width 211 height 20
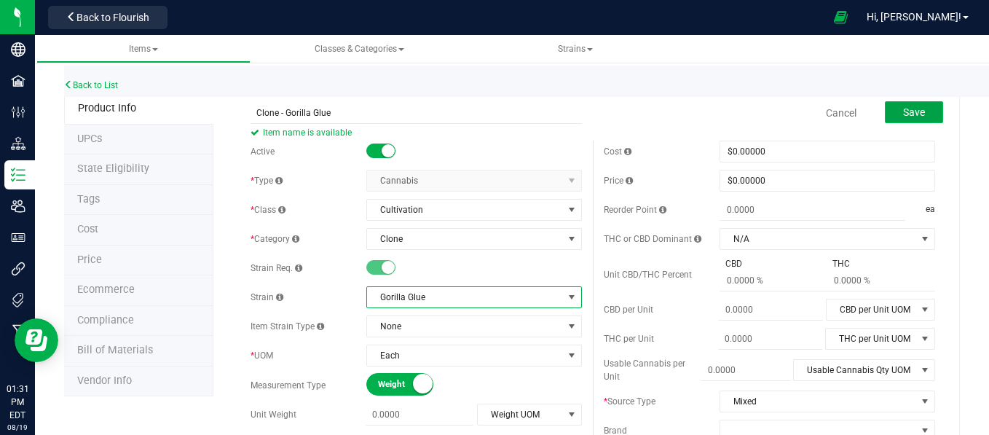
click at [887, 115] on button "Save" at bounding box center [914, 112] width 58 height 22
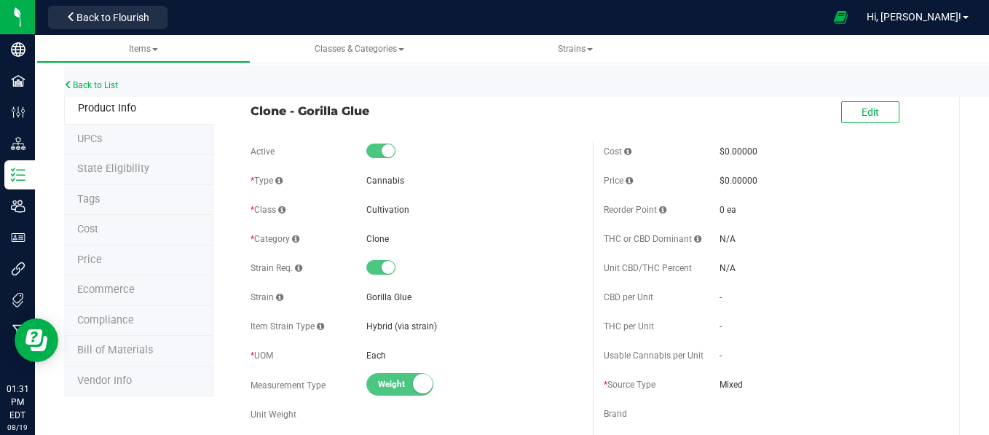
drag, startPoint x: 245, startPoint y: 110, endPoint x: 377, endPoint y: 121, distance: 132.2
click at [377, 121] on div "Clone - Gorilla Glue Edit" at bounding box center [593, 113] width 706 height 36
drag, startPoint x: 377, startPoint y: 121, endPoint x: 339, endPoint y: 111, distance: 39.7
copy span "Clone - Gorilla Glue"
click at [94, 86] on link "Back to List" at bounding box center [91, 85] width 54 height 10
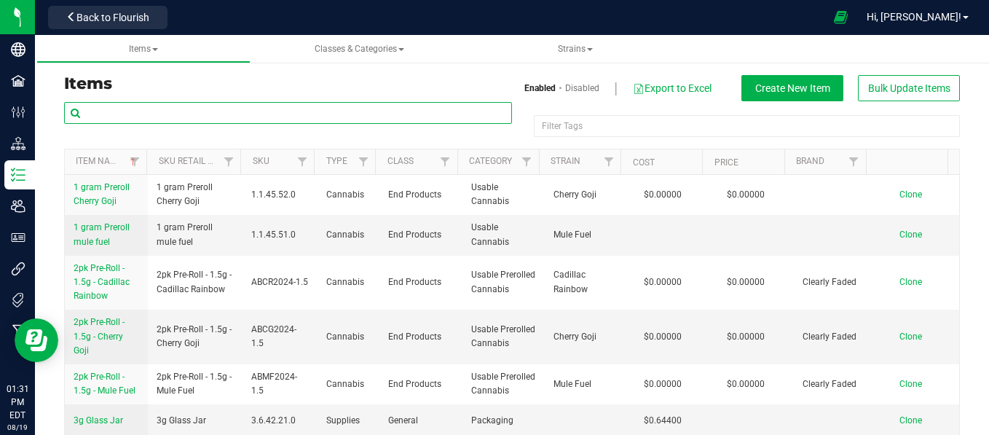
drag, startPoint x: 94, startPoint y: 86, endPoint x: 224, endPoint y: 111, distance: 132.1
click at [224, 111] on input "text" at bounding box center [288, 113] width 448 height 22
paste input "Clone - Gorilla Glue"
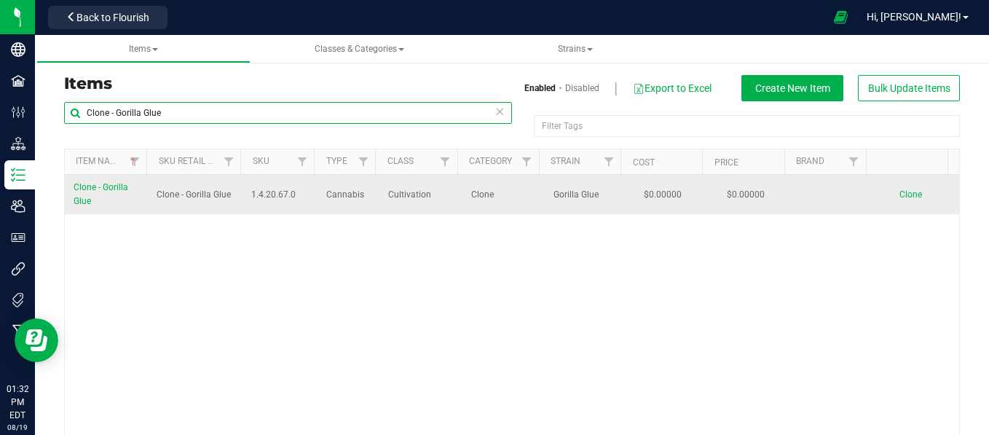
type input "Clone - Gorilla Glue"
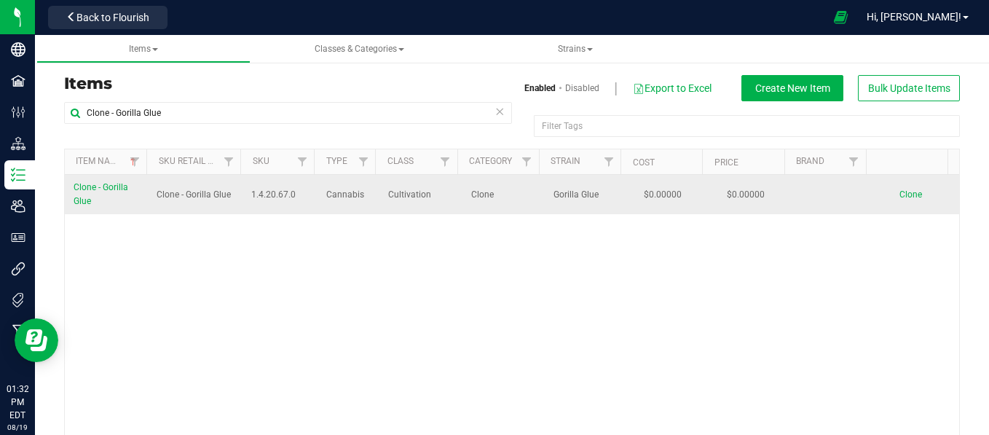
click at [899, 191] on span "Clone" at bounding box center [910, 194] width 23 height 10
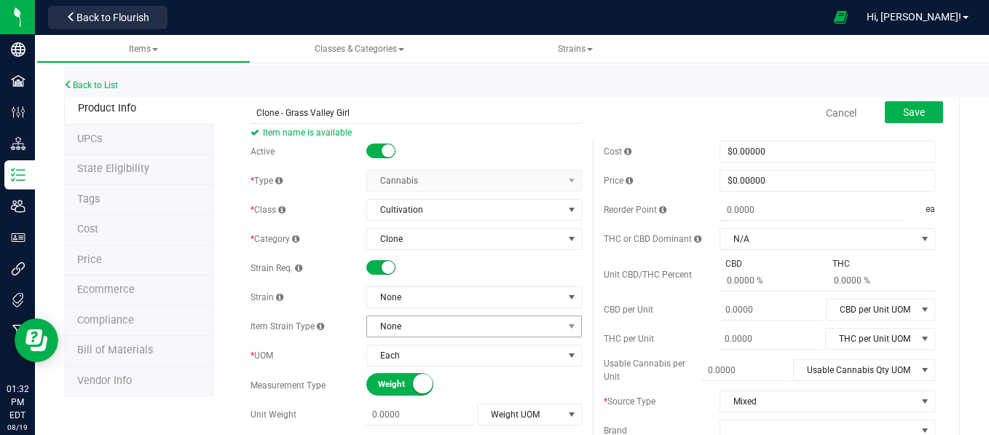
type input "Clone - Grass Valley Girl"
click at [477, 322] on span "None" at bounding box center [465, 326] width 196 height 20
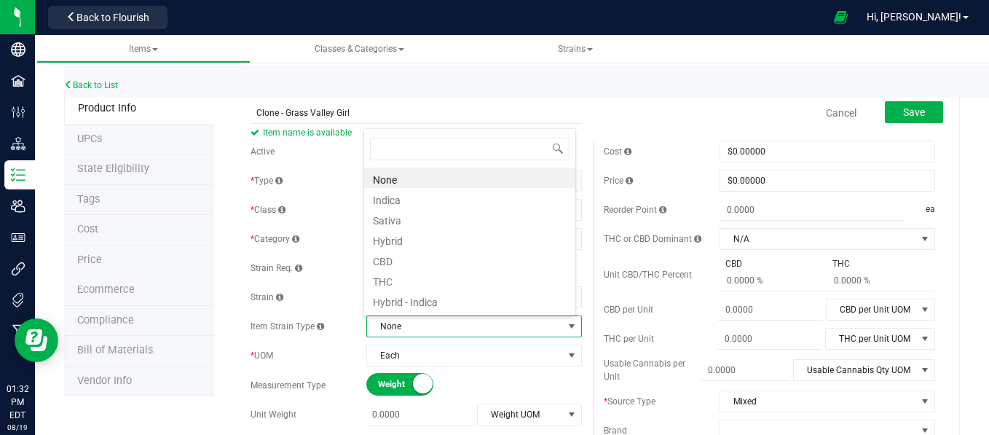
scroll to position [21, 210]
click at [312, 298] on div "Strain" at bounding box center [308, 296] width 116 height 13
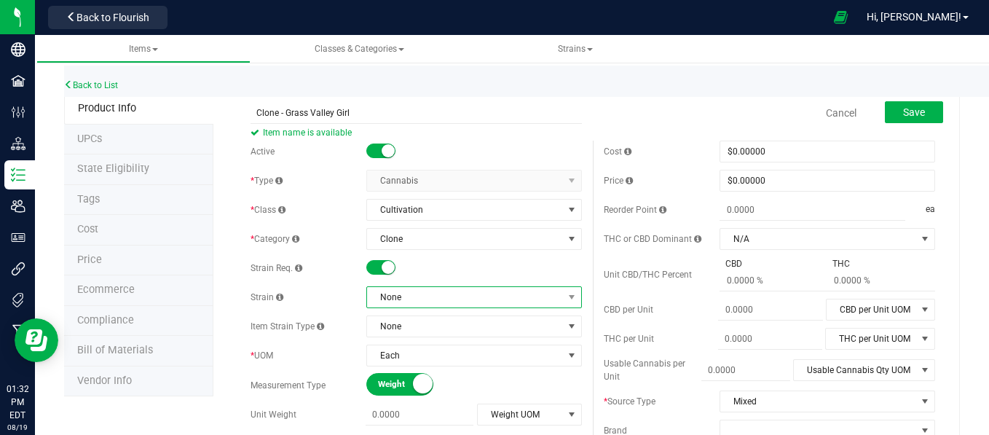
click at [386, 293] on span "None" at bounding box center [465, 297] width 196 height 20
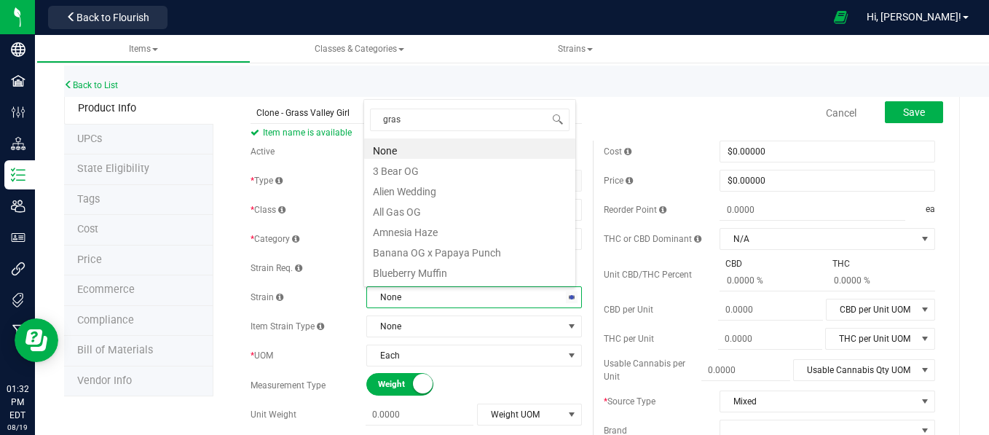
type input "grass"
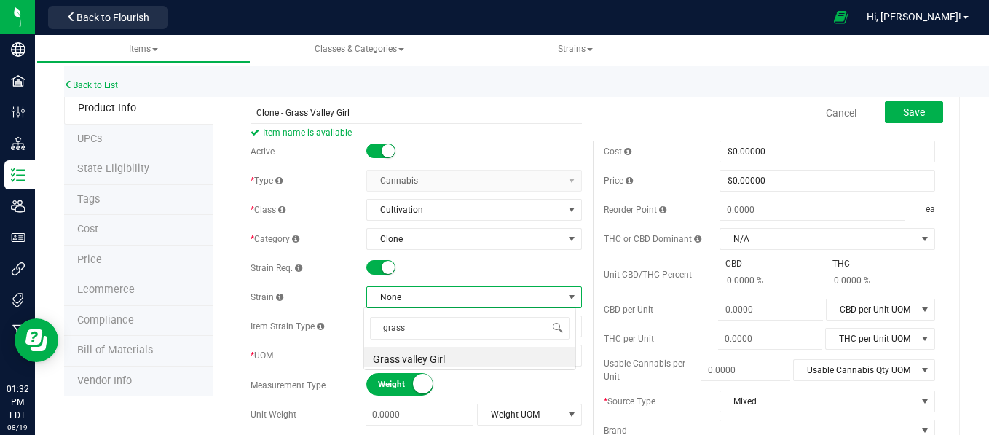
scroll to position [0, 0]
click at [382, 355] on li "Grass valley Girl" at bounding box center [469, 357] width 211 height 20
click at [890, 106] on button "Save" at bounding box center [914, 112] width 58 height 22
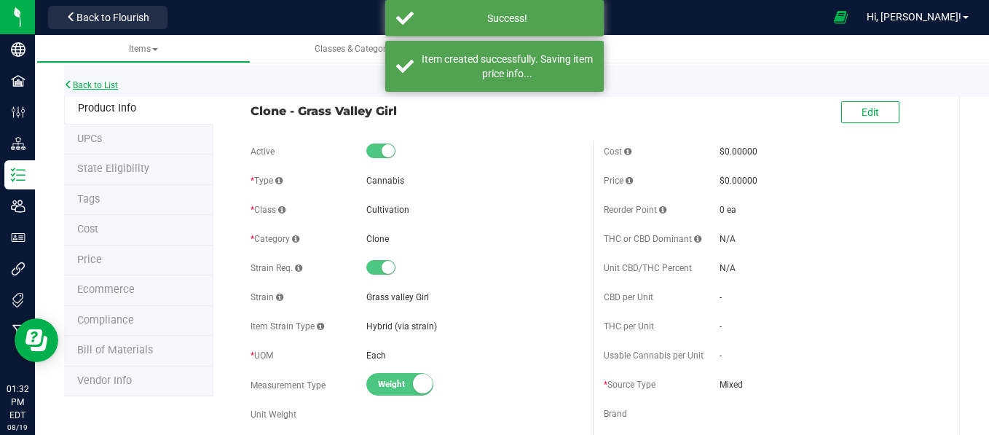
click at [100, 86] on link "Back to List" at bounding box center [91, 85] width 54 height 10
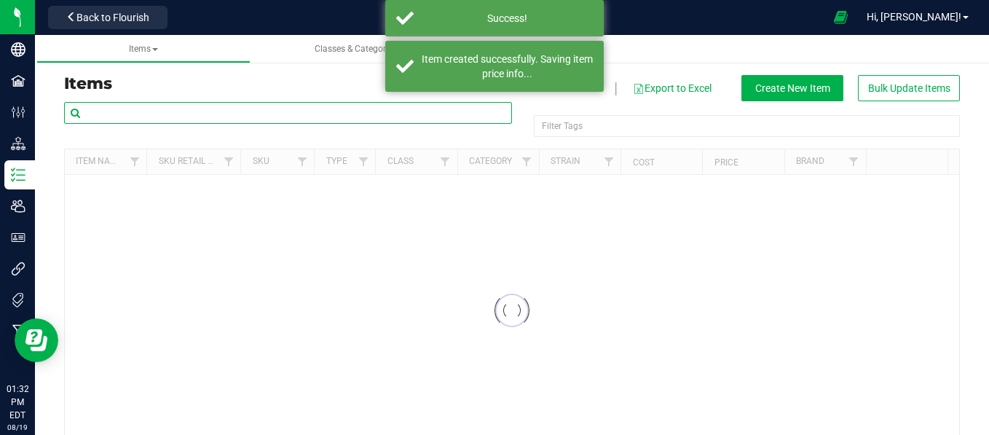
click at [132, 106] on input "text" at bounding box center [288, 113] width 448 height 22
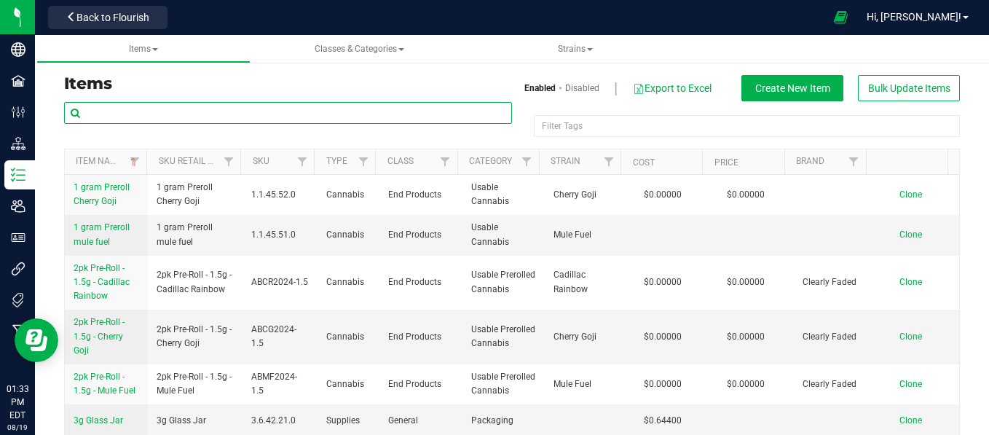
paste input "Clone - Gorilla Glue"
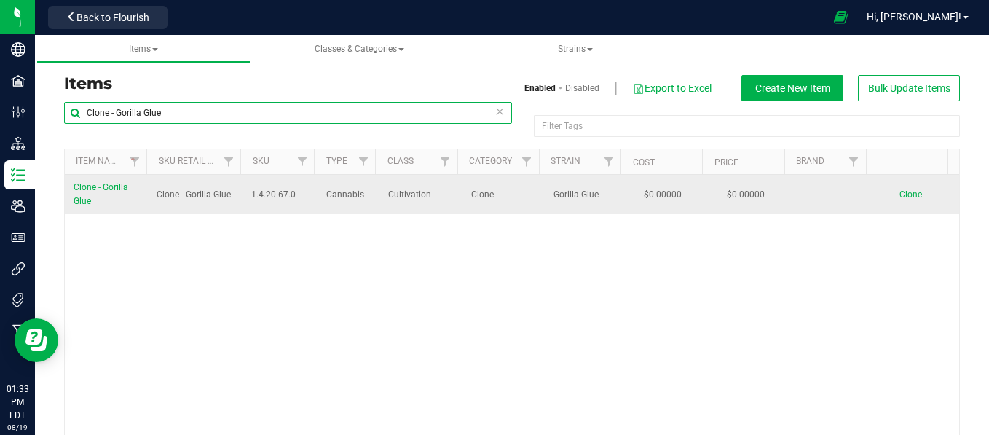
type input "Clone - Gorilla Glue"
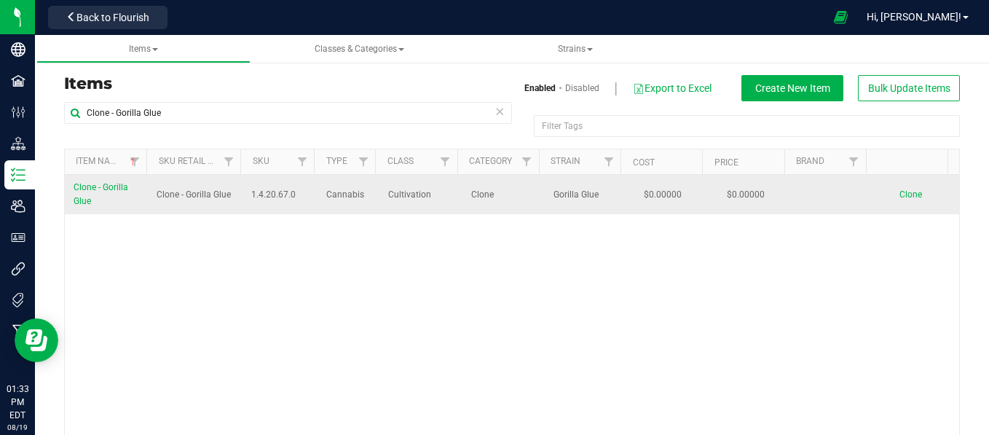
click at [899, 197] on span "Clone" at bounding box center [910, 194] width 23 height 10
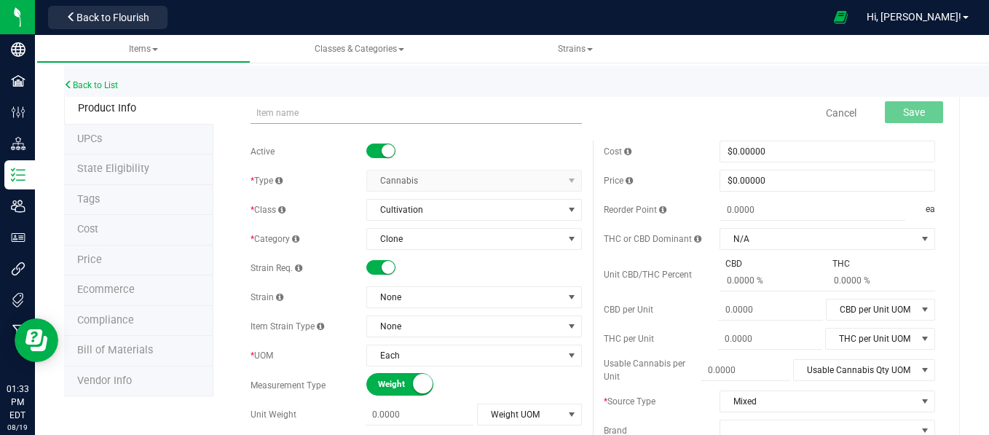
click at [268, 116] on input "text" at bounding box center [415, 113] width 331 height 22
type input "Clone - Holy Grail"
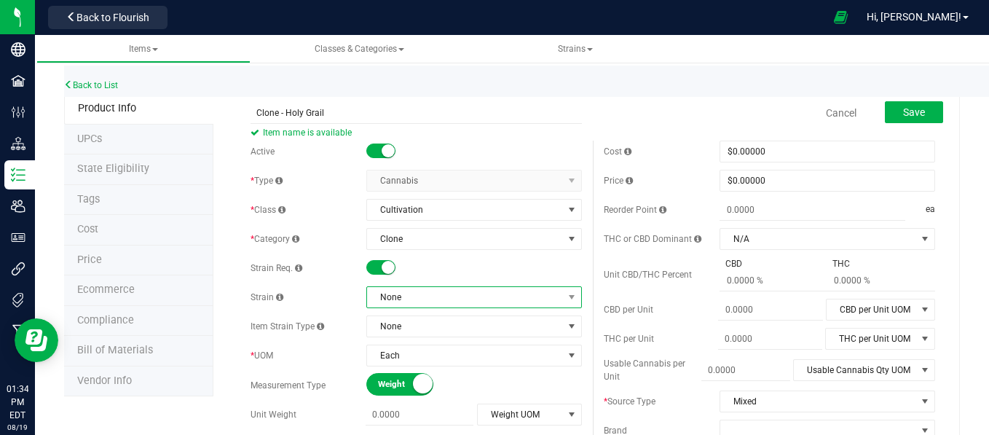
click at [422, 301] on span "None" at bounding box center [465, 297] width 196 height 20
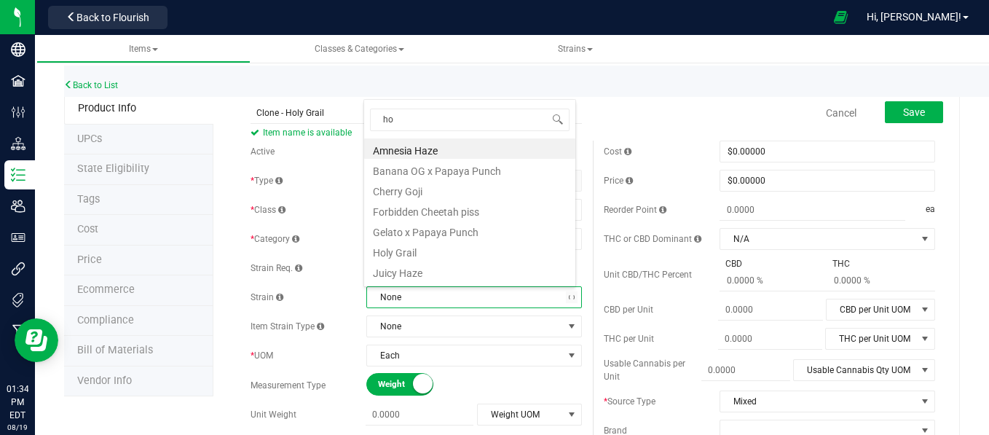
type input "hol"
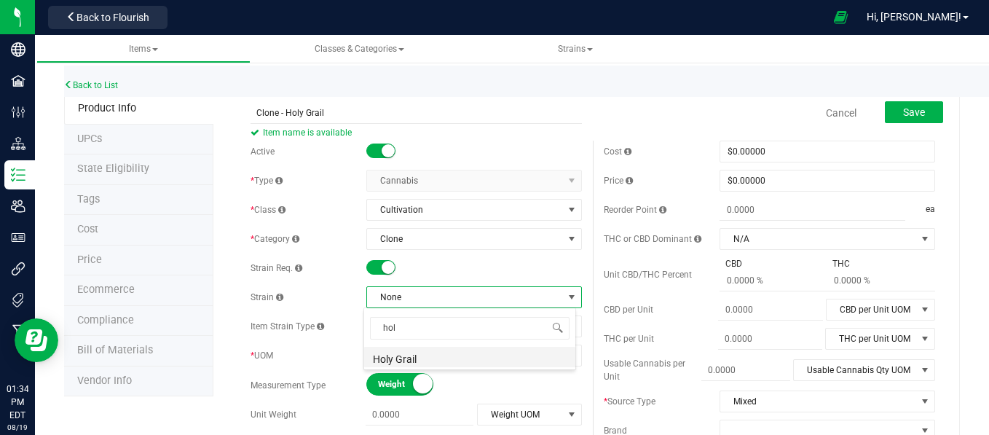
click at [402, 357] on li "Holy Grail" at bounding box center [469, 357] width 211 height 20
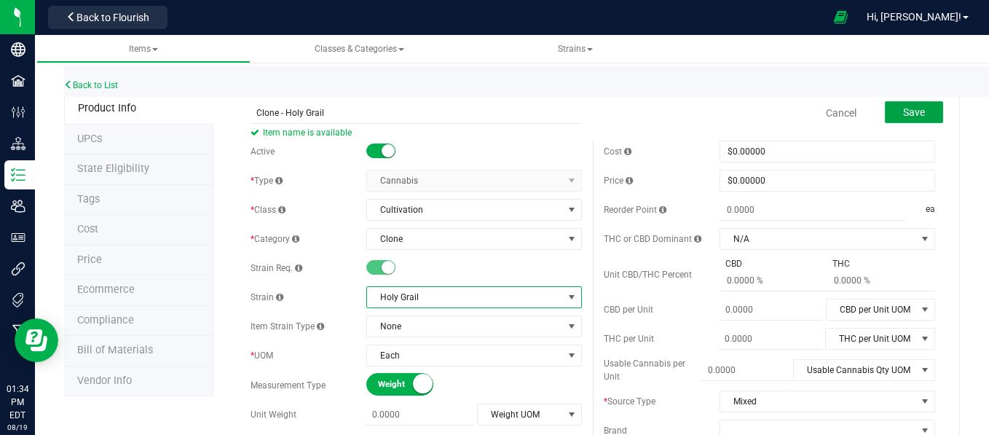
click at [890, 115] on button "Save" at bounding box center [914, 112] width 58 height 22
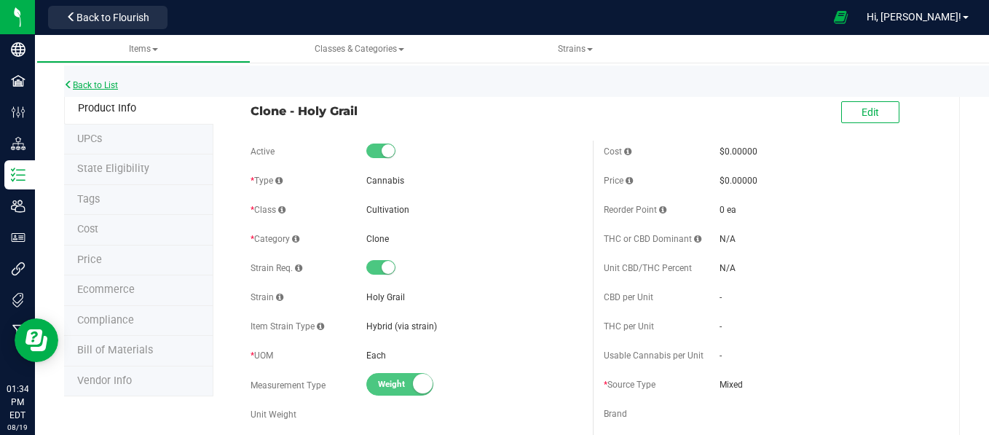
click at [90, 84] on link "Back to List" at bounding box center [91, 85] width 54 height 10
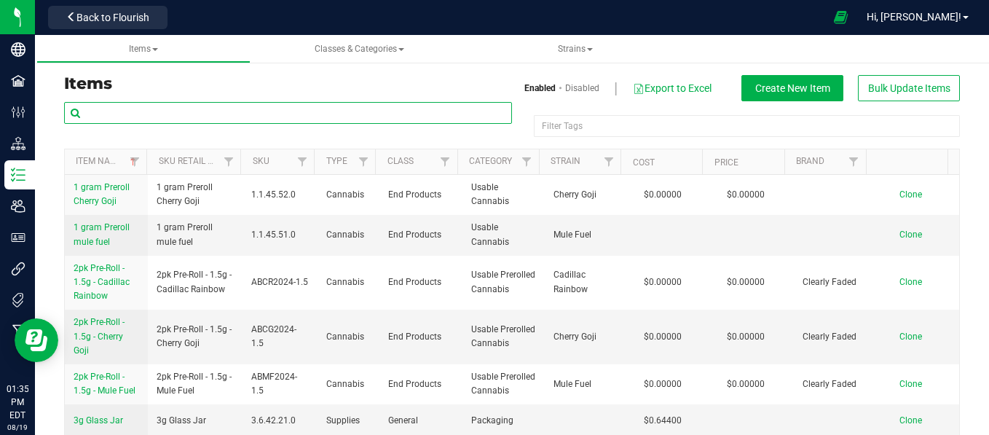
paste input "Clone - Gorilla Glue"
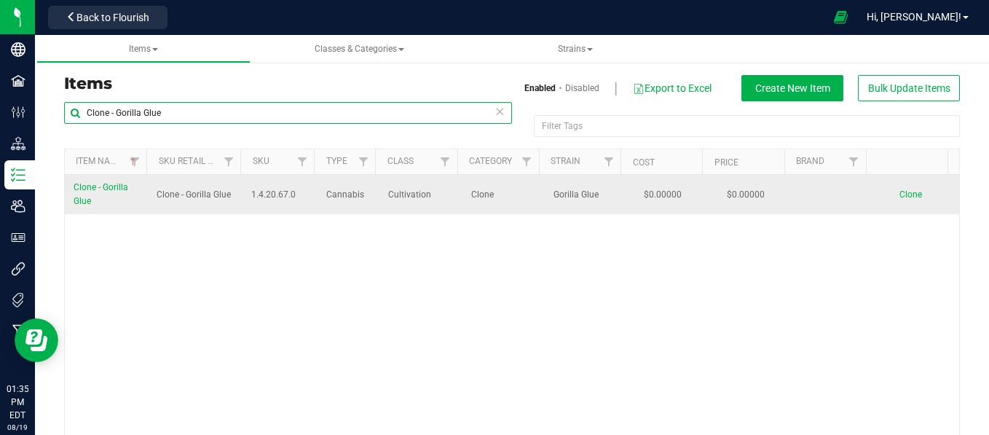
type input "Clone - Gorilla Glue"
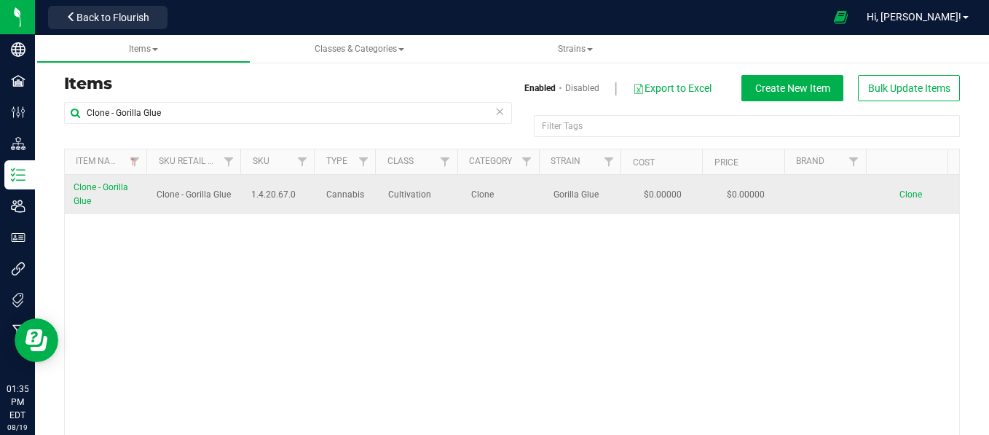
click at [899, 189] on span "Clone" at bounding box center [910, 194] width 23 height 10
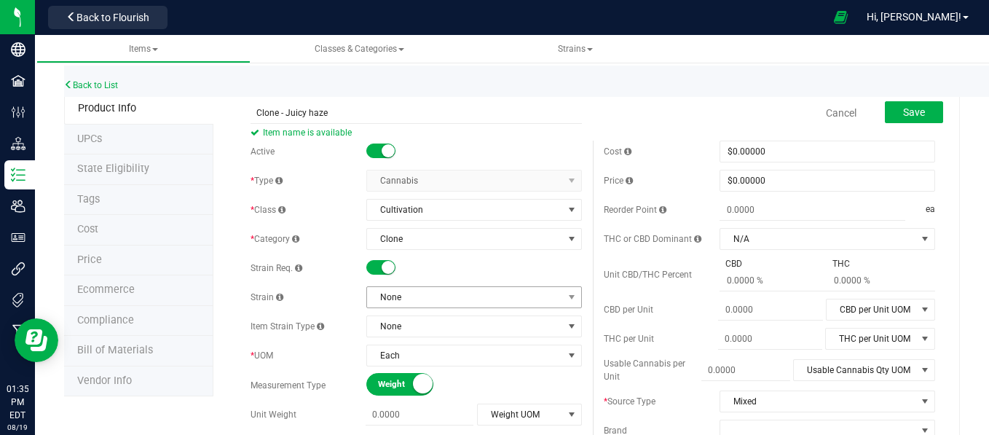
type input "Clone - Juicy haze"
click at [399, 294] on span "None" at bounding box center [465, 297] width 196 height 20
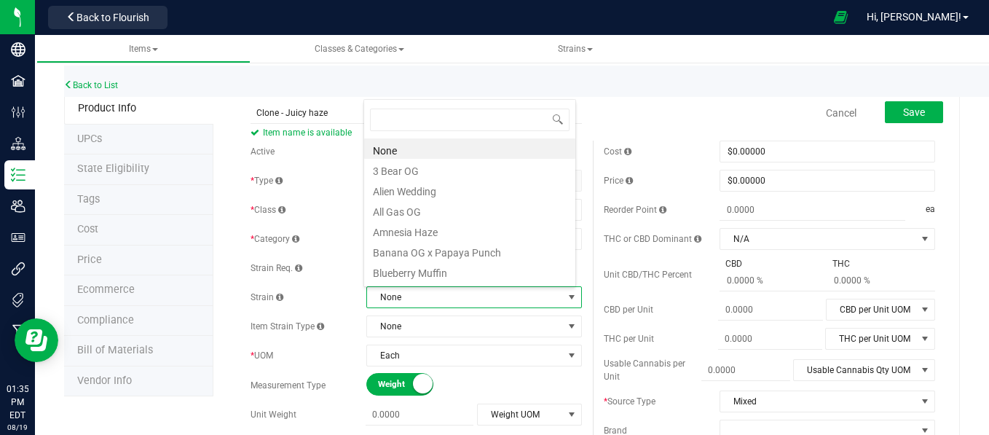
scroll to position [21, 210]
type input "jui"
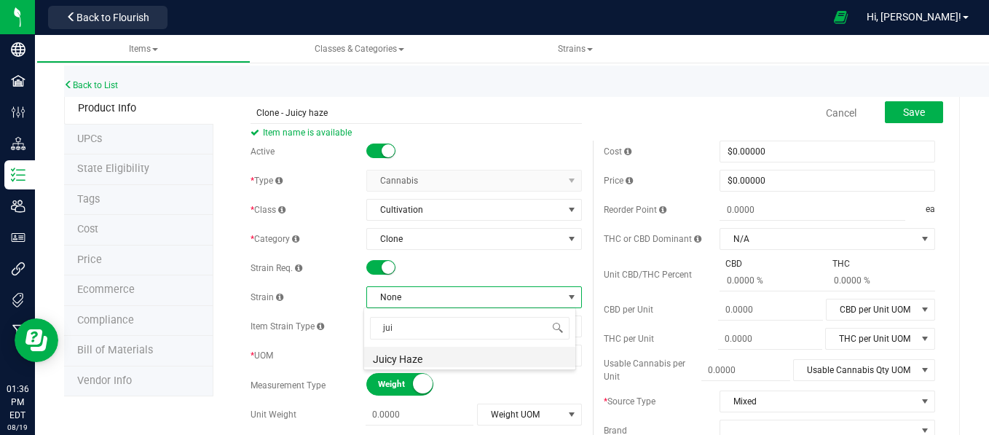
click at [390, 360] on li "Juicy Haze" at bounding box center [469, 357] width 211 height 20
click at [390, 360] on span "Each" at bounding box center [465, 355] width 196 height 20
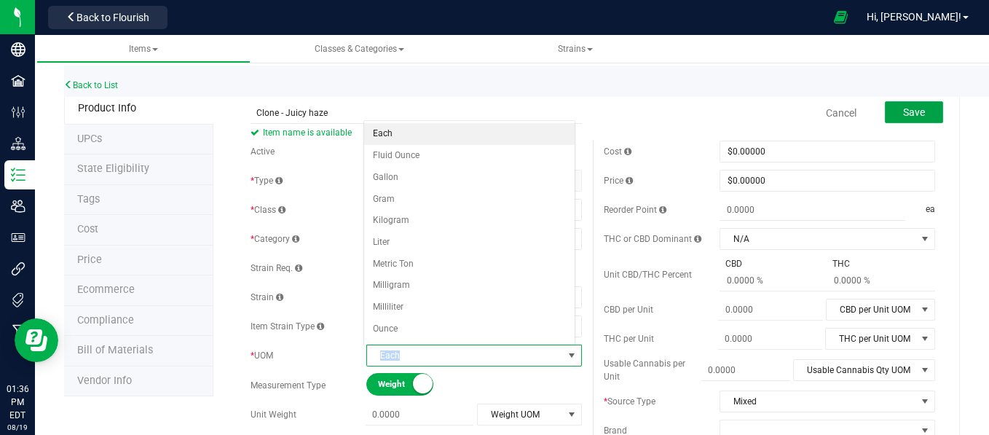
click at [905, 106] on span "Save" at bounding box center [914, 112] width 22 height 12
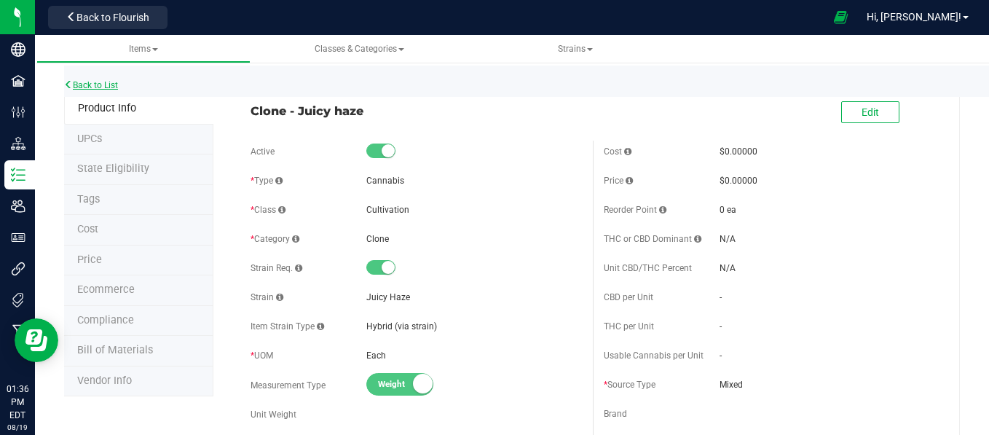
click at [93, 84] on link "Back to List" at bounding box center [91, 85] width 54 height 10
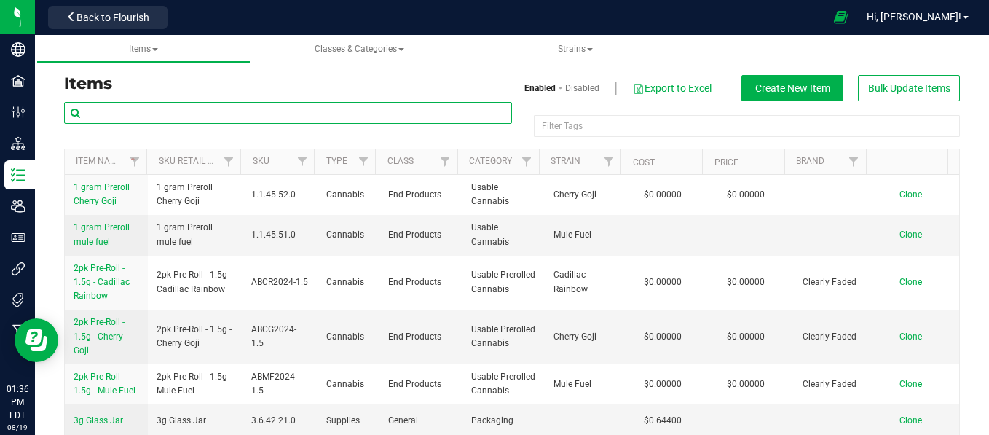
paste input "Clone - Gorilla Glue"
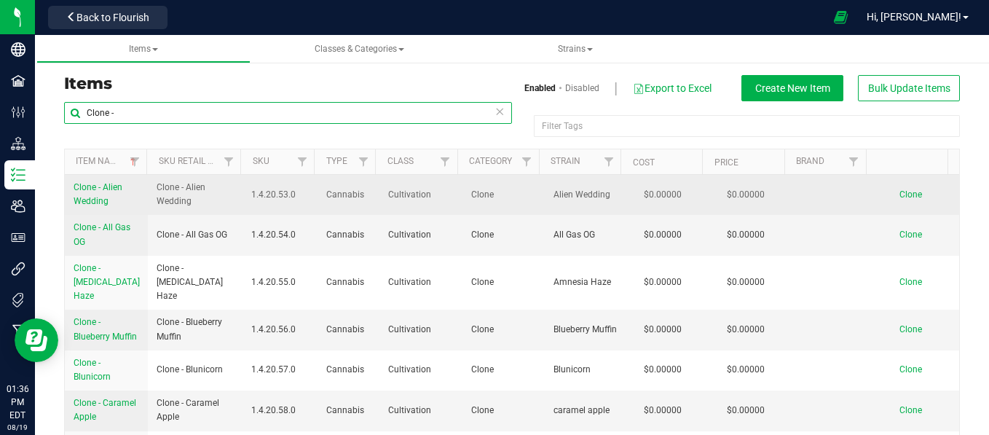
type input "Clone -"
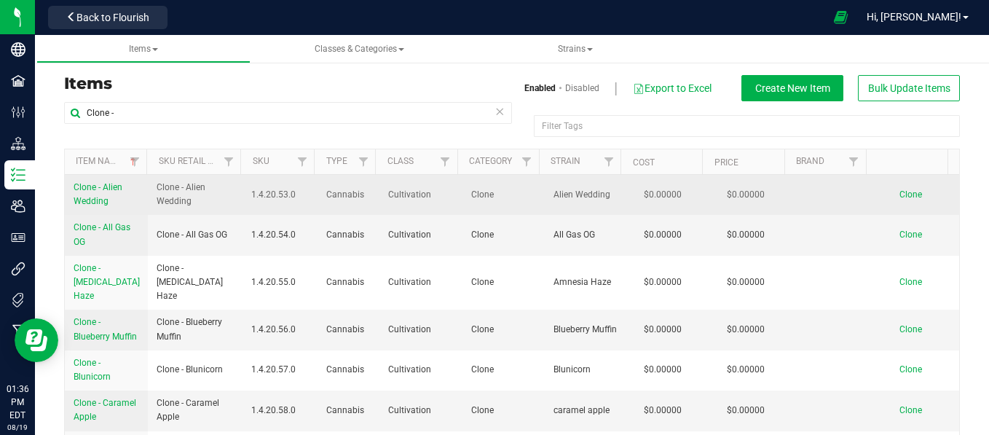
click at [899, 196] on span "Clone" at bounding box center [910, 194] width 23 height 10
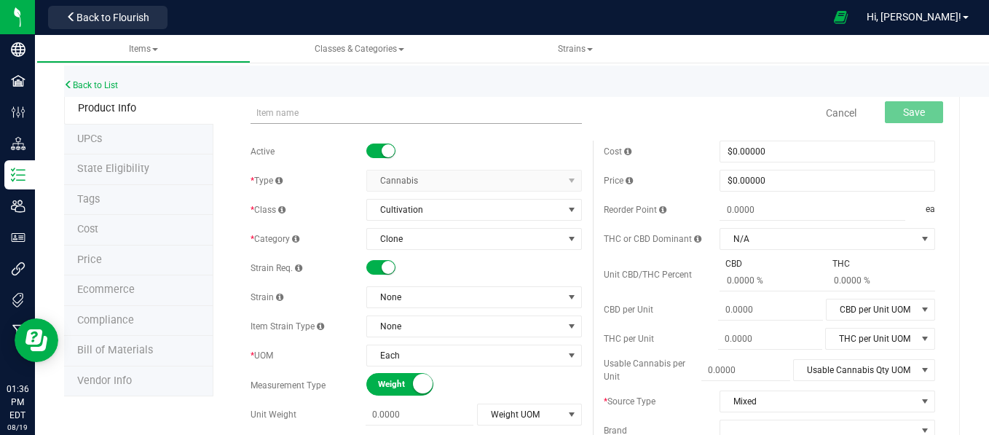
click at [427, 112] on input "text" at bounding box center [415, 113] width 331 height 22
type input "Clone - Juicy haze"
type input "0.0000"
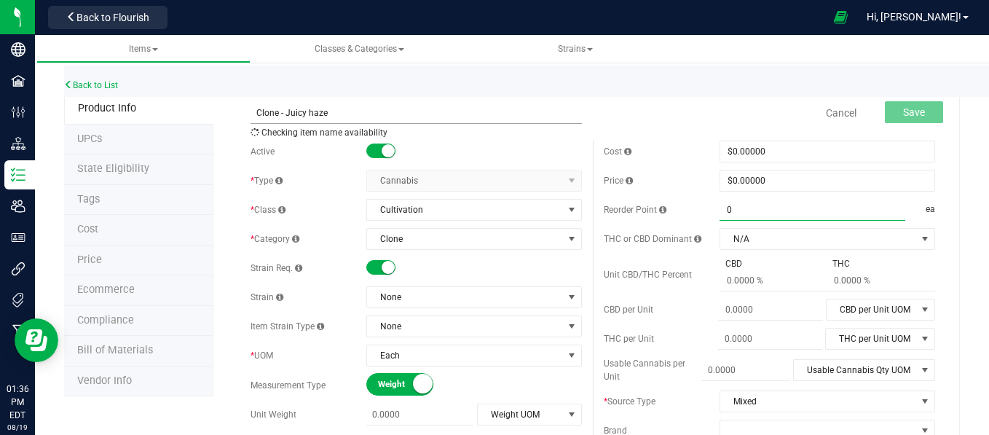
type input "0.0000"
click at [339, 109] on input "Clone - Juicy haze" at bounding box center [415, 113] width 331 height 22
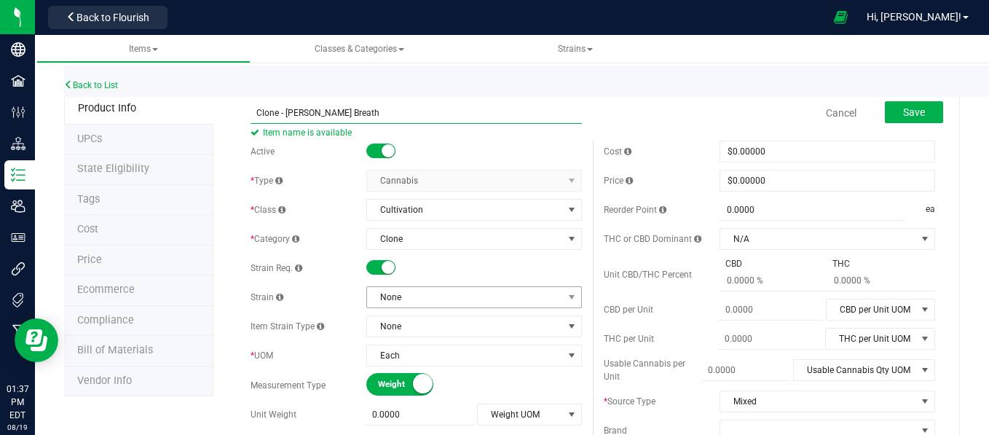
type input "Clone - [PERSON_NAME] Breath"
click at [442, 303] on span "None" at bounding box center [465, 297] width 196 height 20
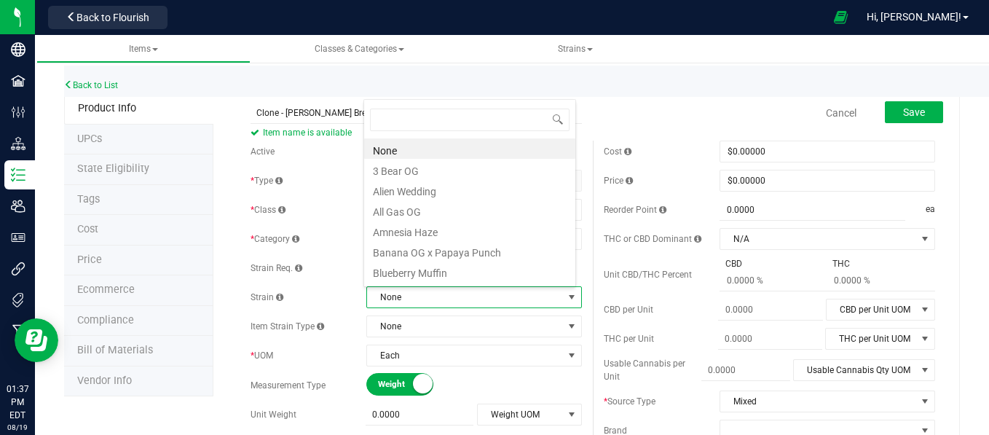
scroll to position [21, 210]
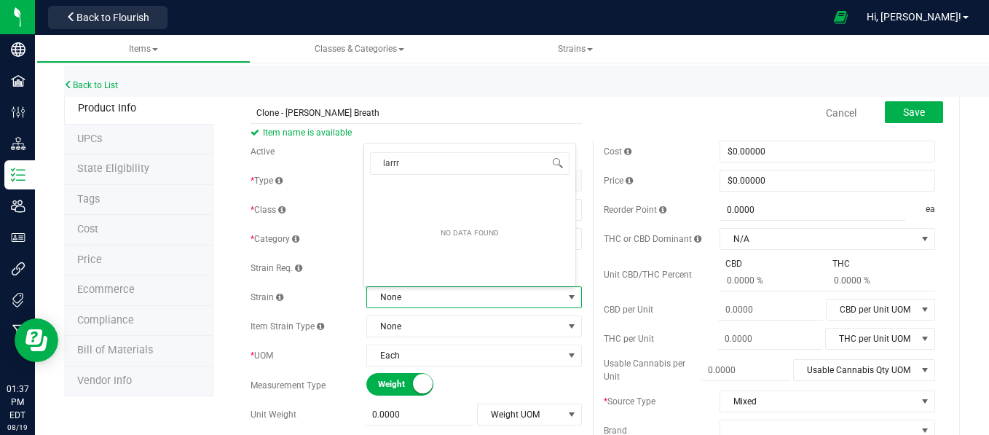
type input "larr"
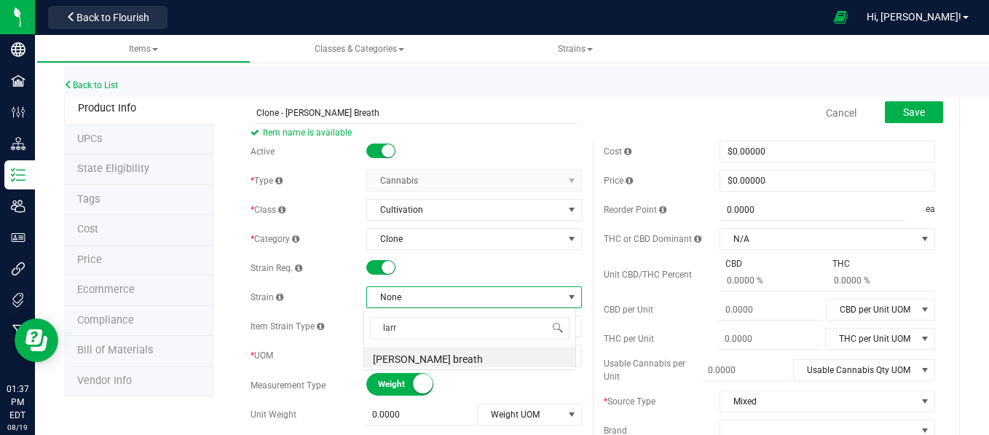
scroll to position [0, 0]
click at [415, 356] on li "[PERSON_NAME] breath" at bounding box center [469, 357] width 211 height 20
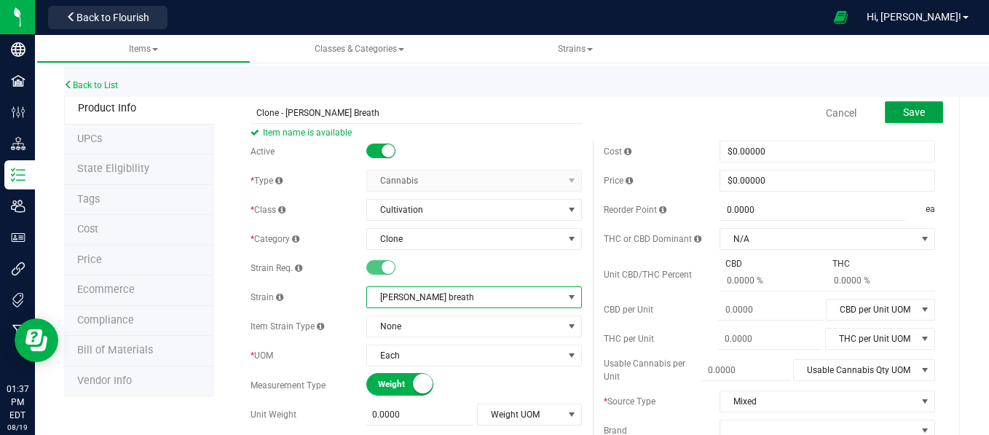
click at [903, 110] on span "Save" at bounding box center [914, 112] width 22 height 12
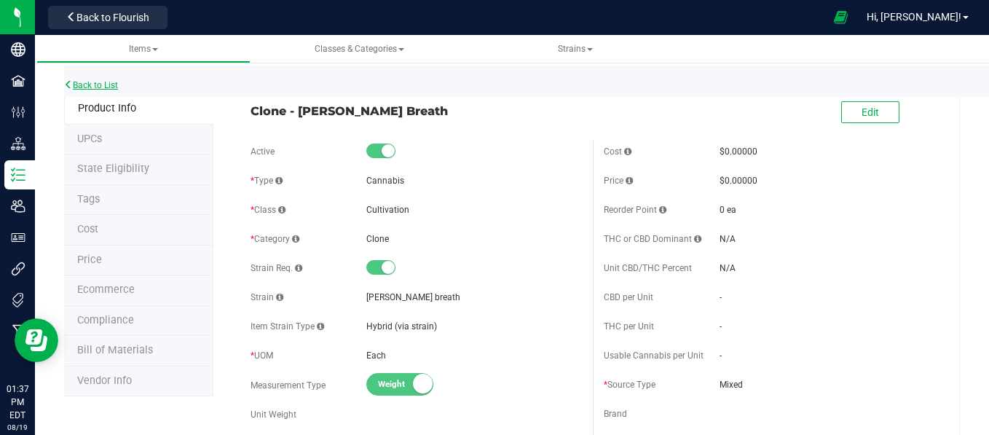
click at [102, 87] on link "Back to List" at bounding box center [91, 85] width 54 height 10
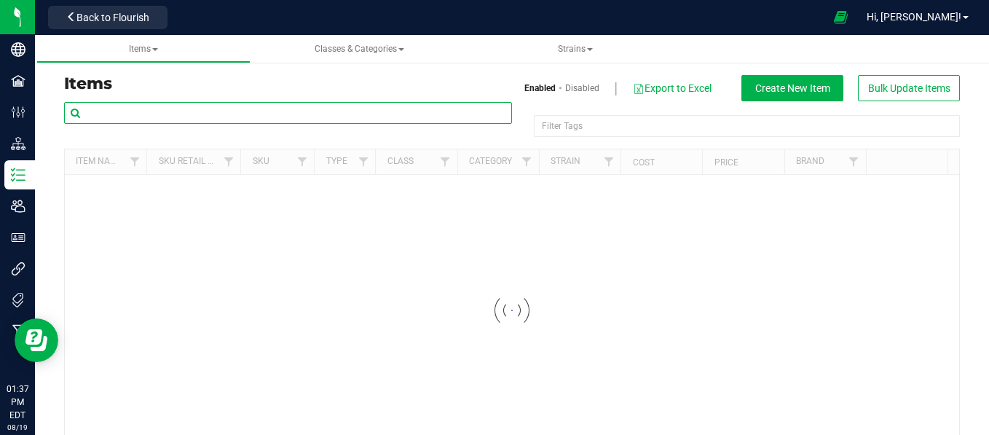
click at [135, 110] on input "text" at bounding box center [288, 113] width 448 height 22
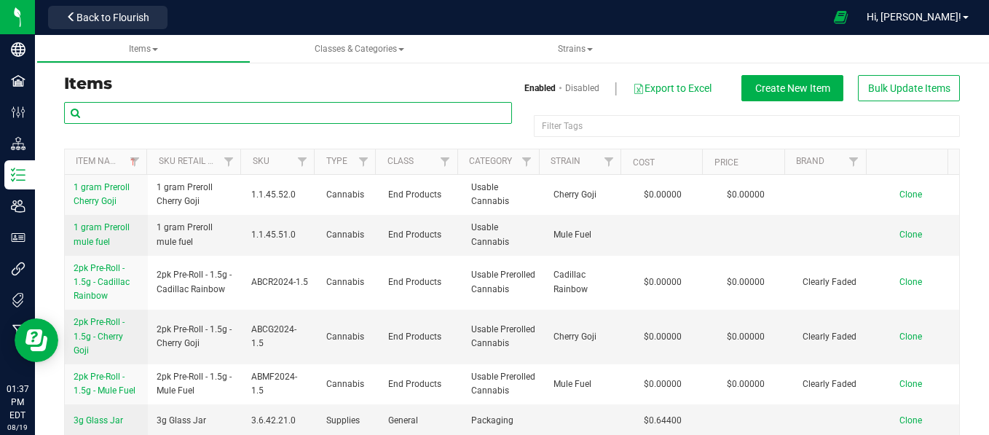
paste input "Clone - Gorilla Glue"
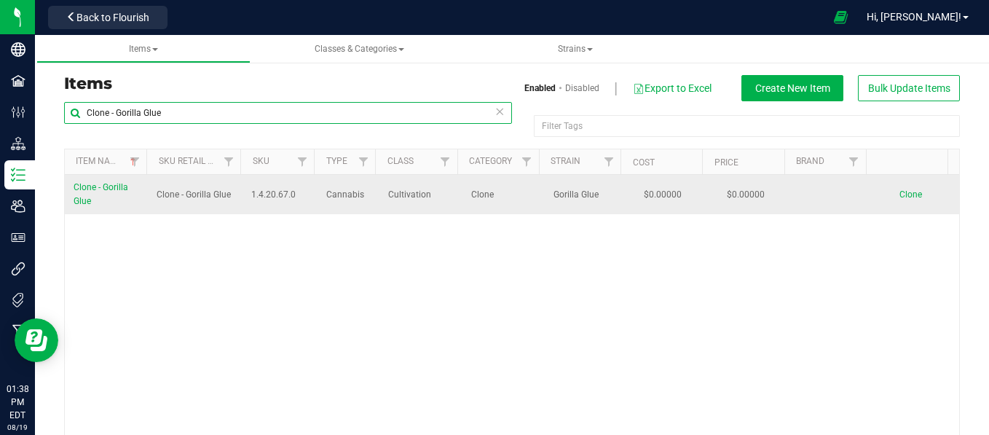
type input "Clone - Gorilla Glue"
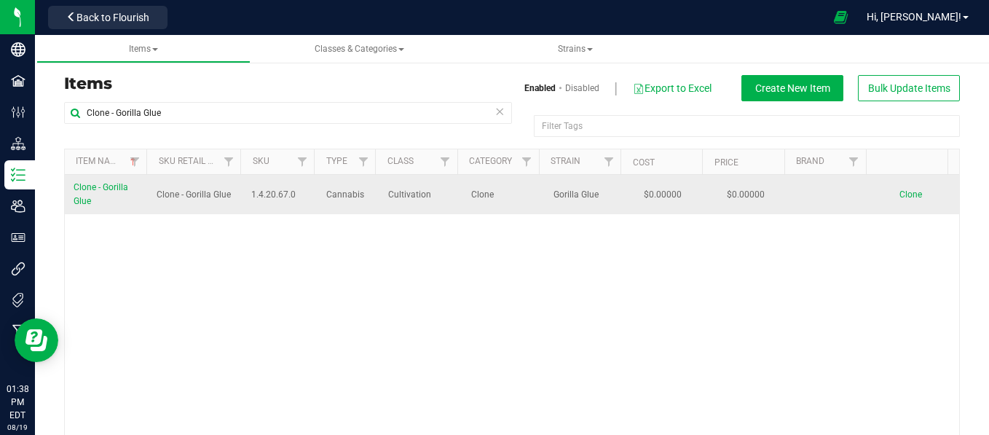
click at [899, 194] on span "Clone" at bounding box center [910, 194] width 23 height 10
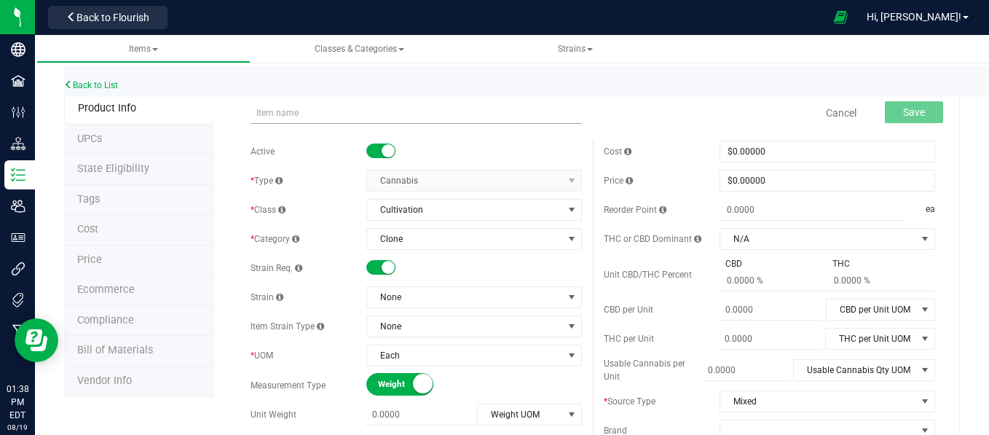
click at [276, 111] on input "text" at bounding box center [415, 113] width 331 height 22
type input "Clone - London Pound Cake"
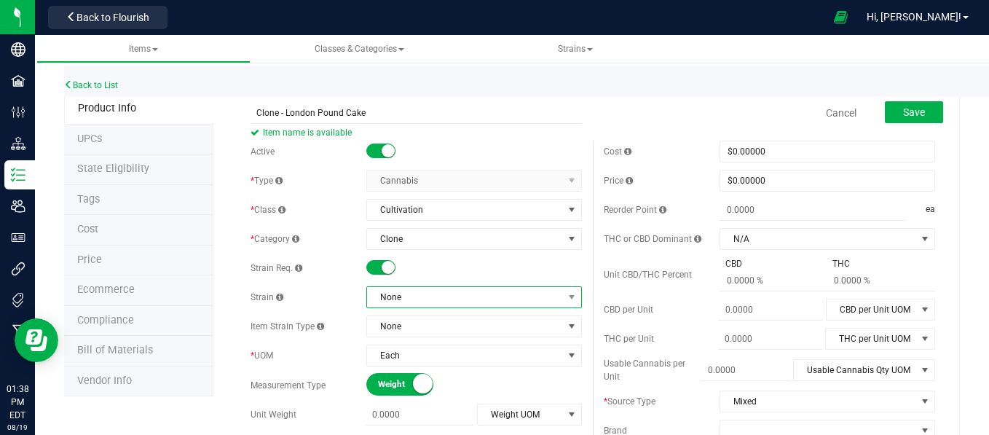
click at [402, 301] on span "None" at bounding box center [465, 297] width 196 height 20
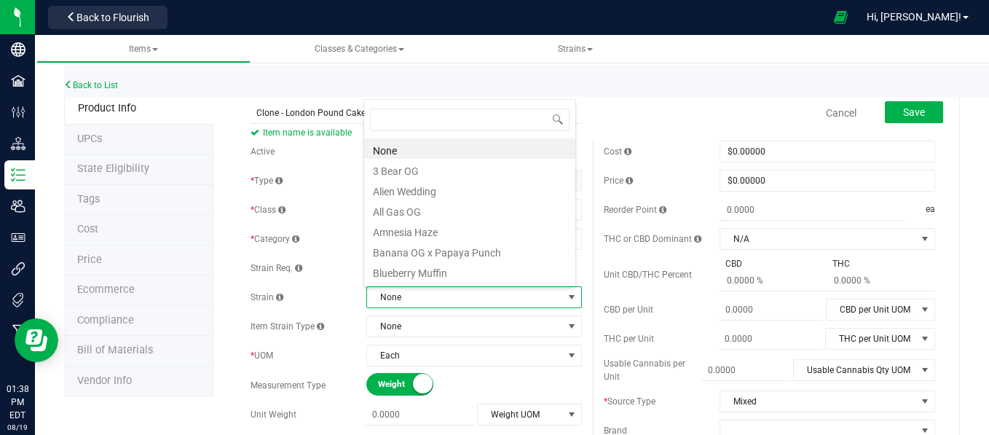
click at [402, 301] on span "None" at bounding box center [465, 297] width 196 height 20
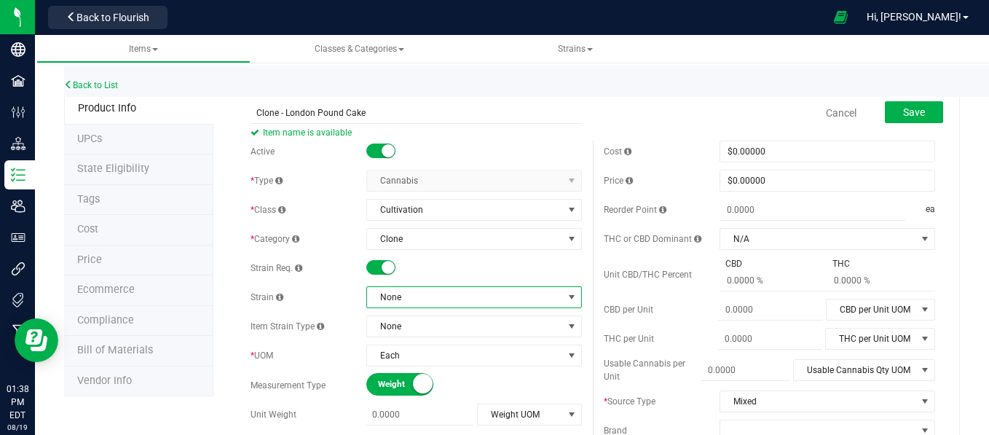
click at [402, 301] on span "None" at bounding box center [465, 297] width 196 height 20
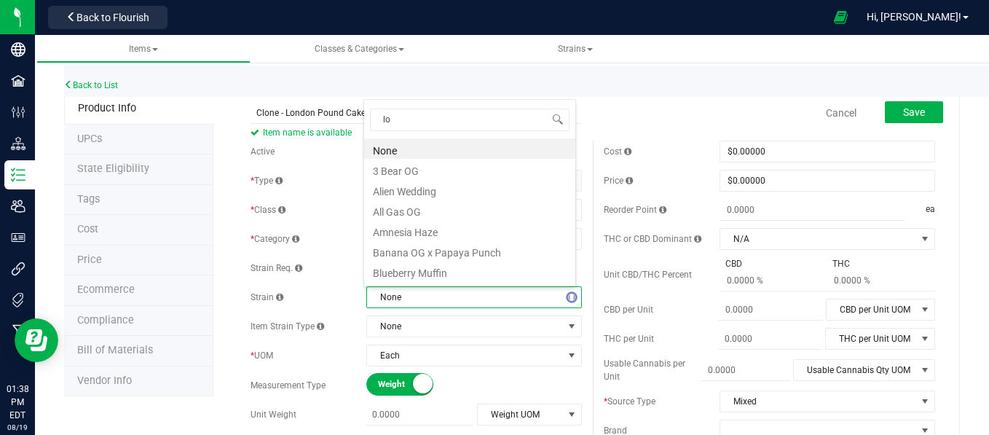
type input "lon"
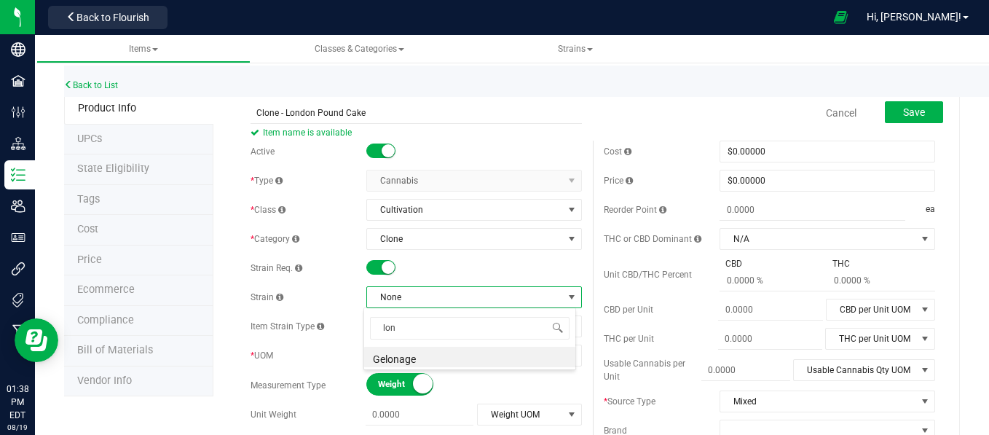
click at [403, 297] on span "None" at bounding box center [465, 297] width 196 height 20
type input "l"
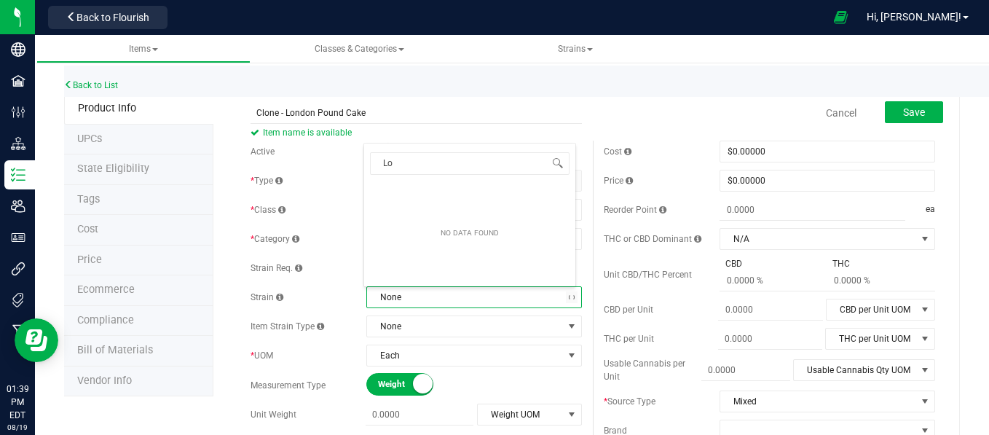
type input "L"
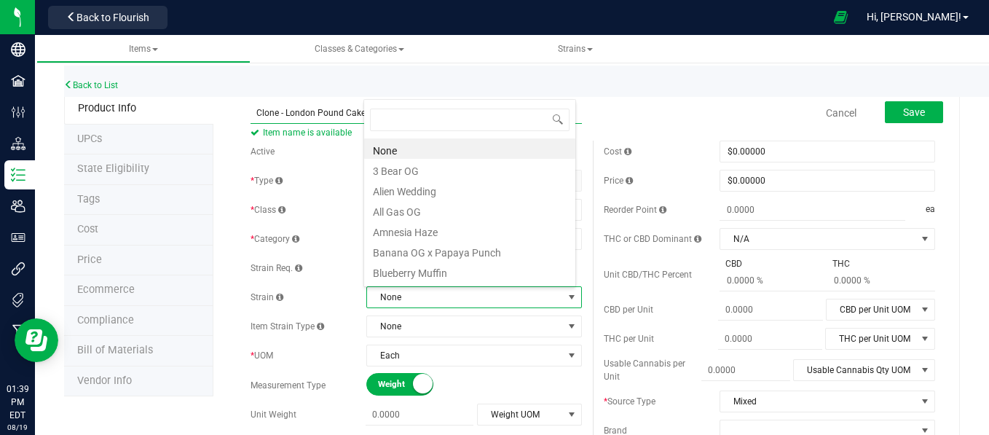
click at [354, 112] on input "Clone - London Pound Cake" at bounding box center [415, 113] width 331 height 22
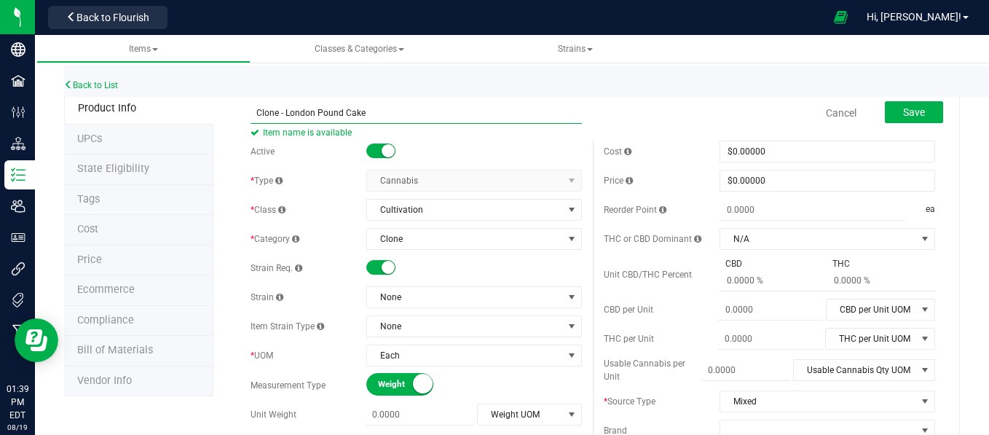
click at [368, 112] on input "Clone - London Pound Cake" at bounding box center [415, 113] width 331 height 22
type input "Clone - MAC 2"
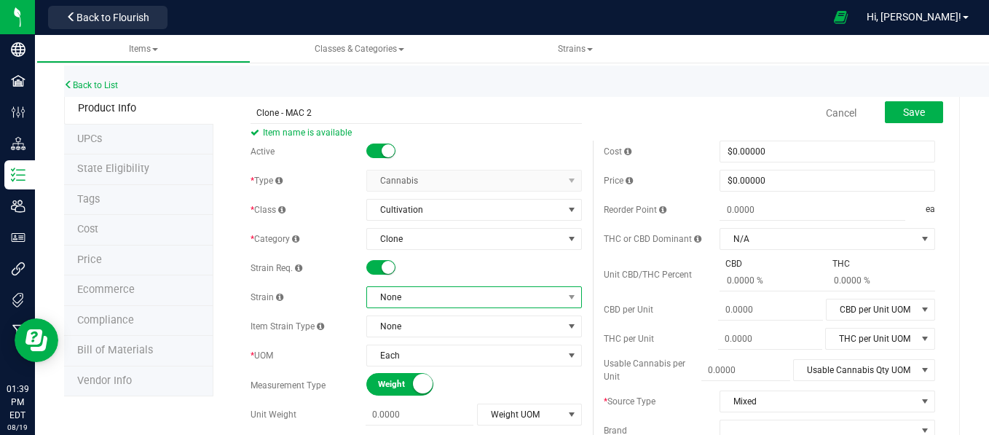
click at [407, 298] on span "None" at bounding box center [465, 297] width 196 height 20
type input "mac"
click at [385, 360] on li "MAC 2" at bounding box center [469, 357] width 211 height 20
click at [905, 110] on span "Save" at bounding box center [914, 112] width 22 height 12
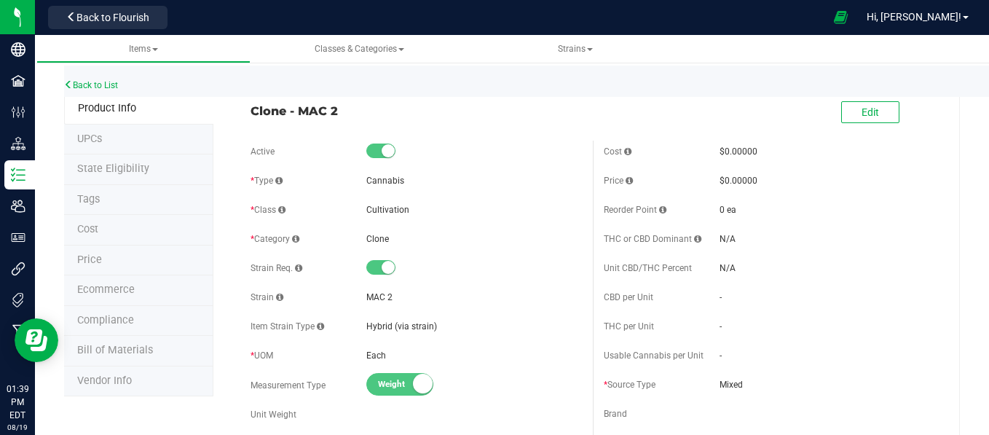
drag, startPoint x: 246, startPoint y: 111, endPoint x: 347, endPoint y: 111, distance: 100.5
click at [347, 111] on div "Clone - MAC 2" at bounding box center [416, 107] width 353 height 25
drag, startPoint x: 347, startPoint y: 111, endPoint x: 295, endPoint y: 114, distance: 51.8
click at [295, 114] on span "Clone - MAC 2" at bounding box center [415, 110] width 331 height 17
drag, startPoint x: 295, startPoint y: 114, endPoint x: 227, endPoint y: 119, distance: 68.0
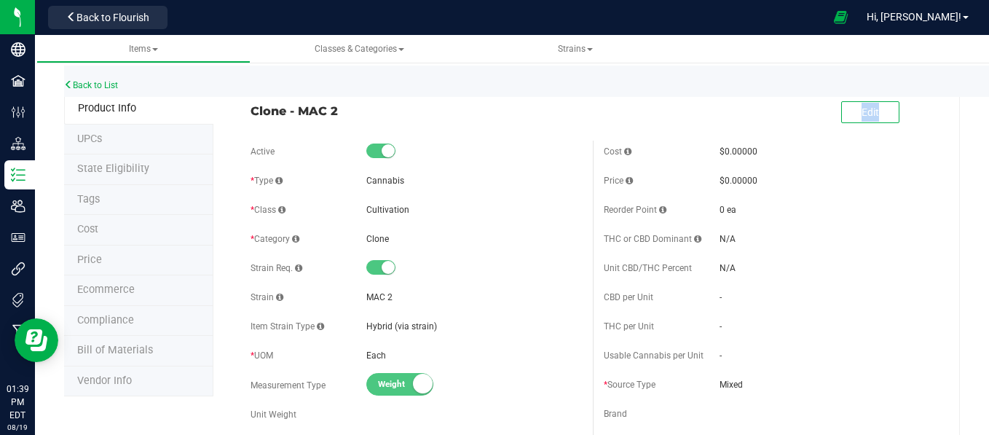
click at [100, 82] on link "Back to List" at bounding box center [91, 85] width 54 height 10
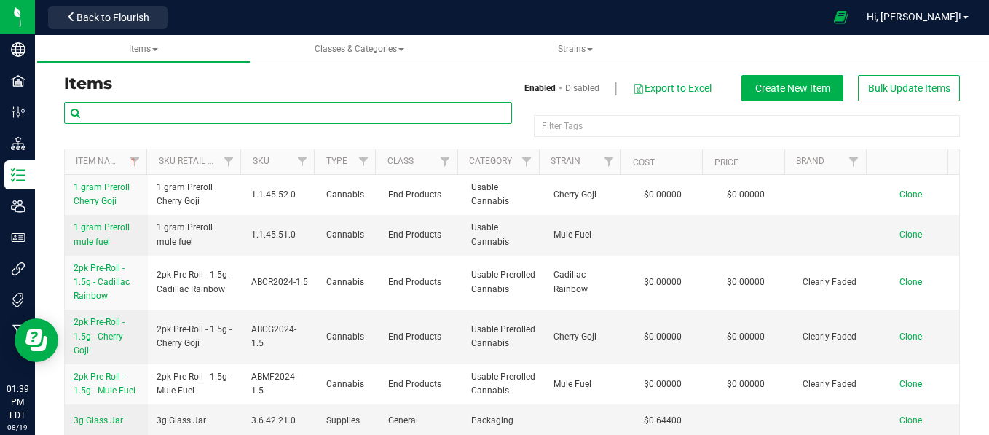
click at [100, 118] on input "text" at bounding box center [288, 113] width 448 height 22
paste input "Clone - Gorilla Glue"
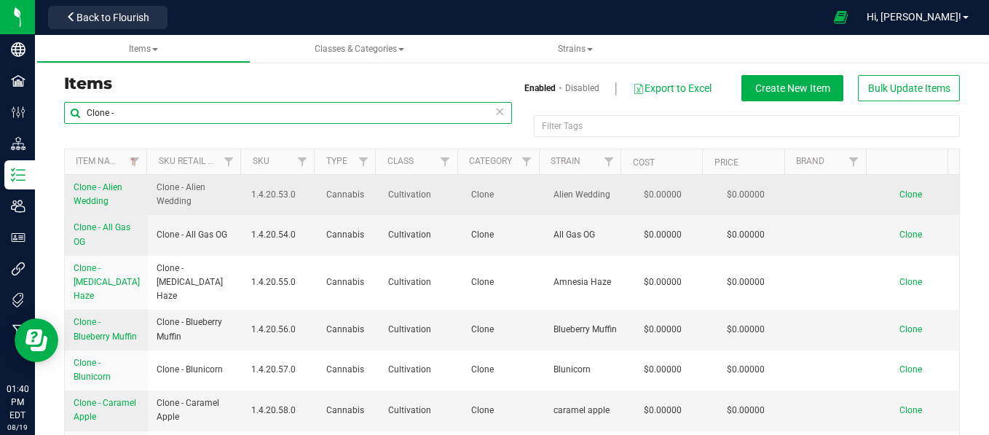
type input "Clone -"
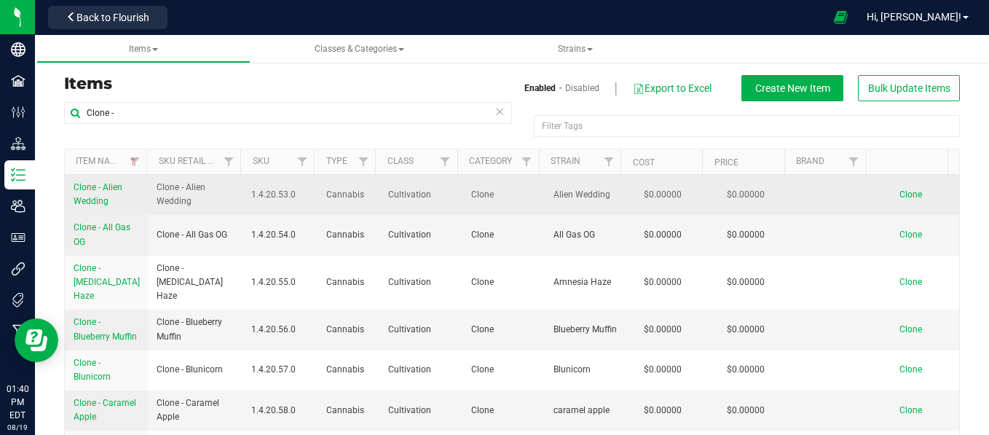
click at [899, 196] on span "Clone" at bounding box center [910, 194] width 23 height 10
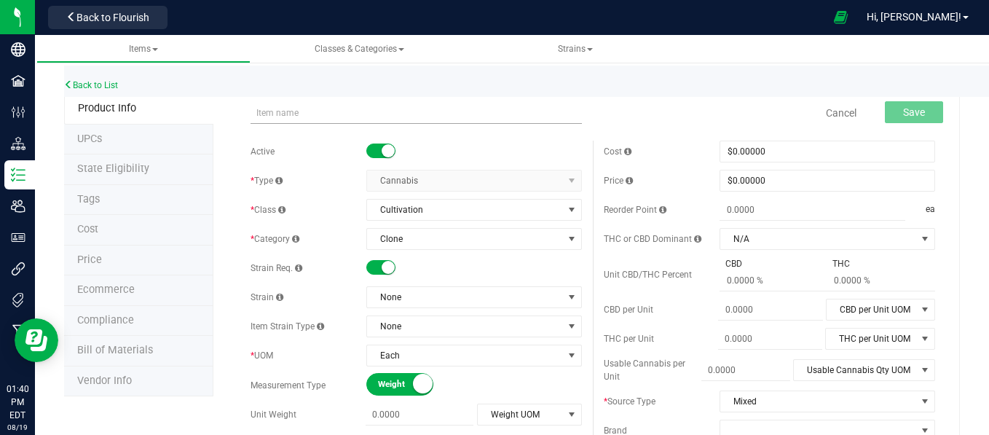
click at [381, 112] on input "text" at bounding box center [415, 113] width 331 height 22
type input "Clone - Juicy haze"
type input "0.0000"
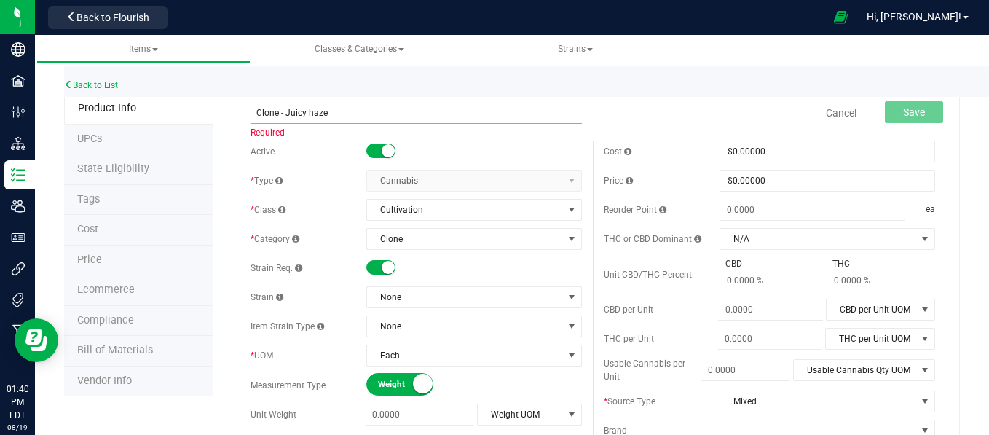
type input "0.0000"
click at [338, 106] on input "Clone - Juicy haze" at bounding box center [415, 113] width 331 height 22
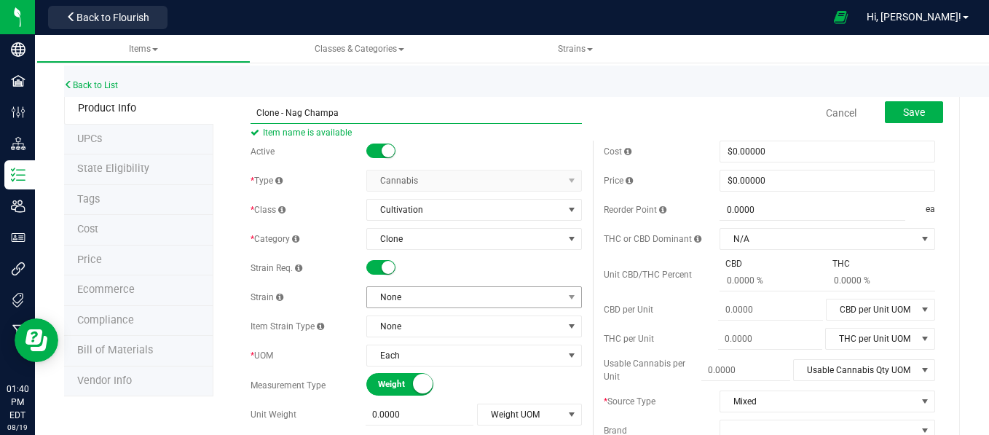
type input "Clone - Nag Champa"
click at [386, 298] on span "None" at bounding box center [465, 297] width 196 height 20
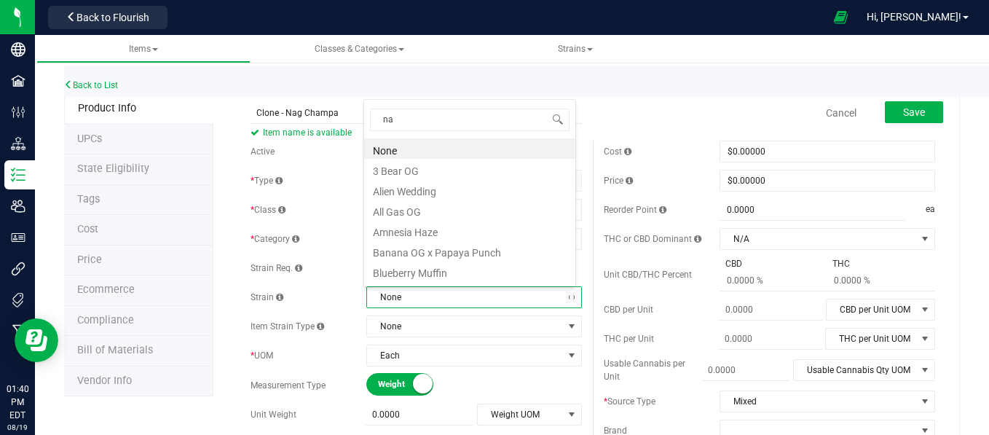
type input "nag"
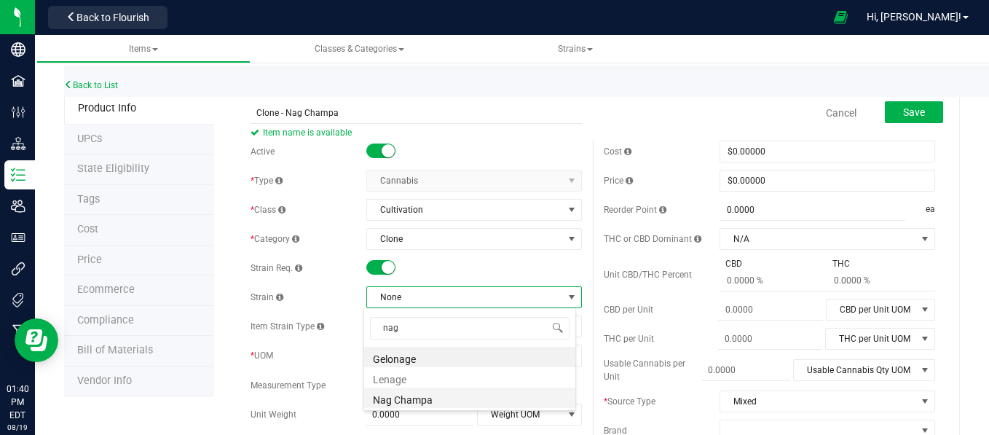
click at [391, 395] on li "Nag Champa" at bounding box center [469, 397] width 211 height 20
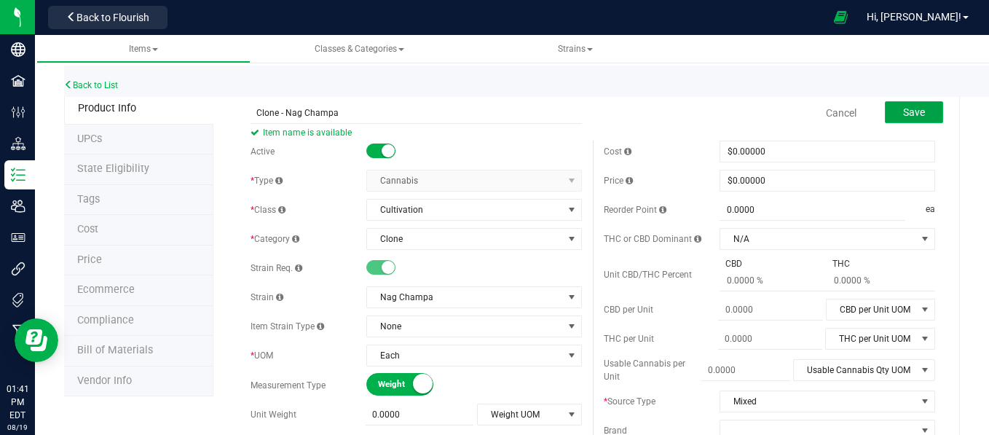
click at [903, 107] on span "Save" at bounding box center [914, 112] width 22 height 12
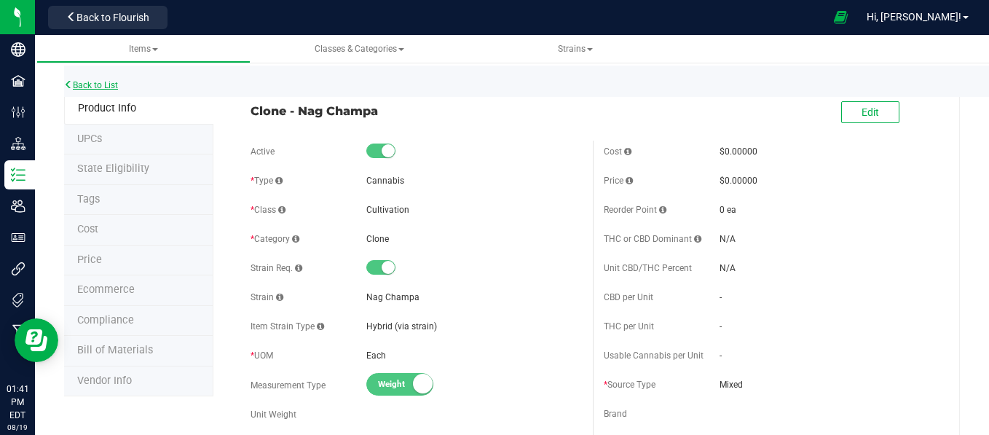
click at [106, 86] on link "Back to List" at bounding box center [91, 85] width 54 height 10
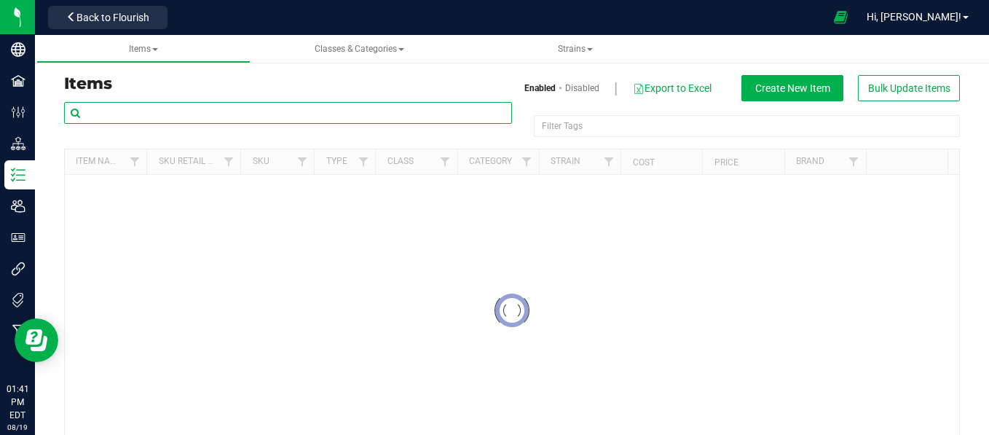
click at [159, 117] on input "text" at bounding box center [288, 113] width 448 height 22
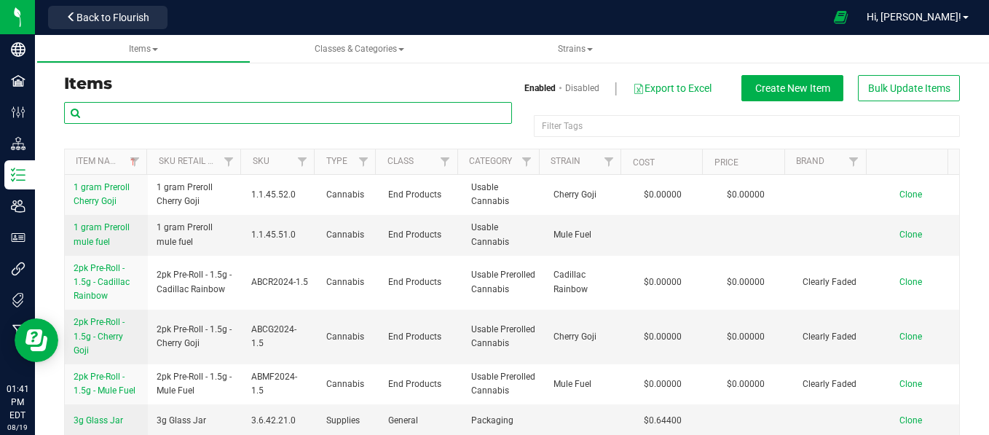
paste input "Clone - Gorilla Glue"
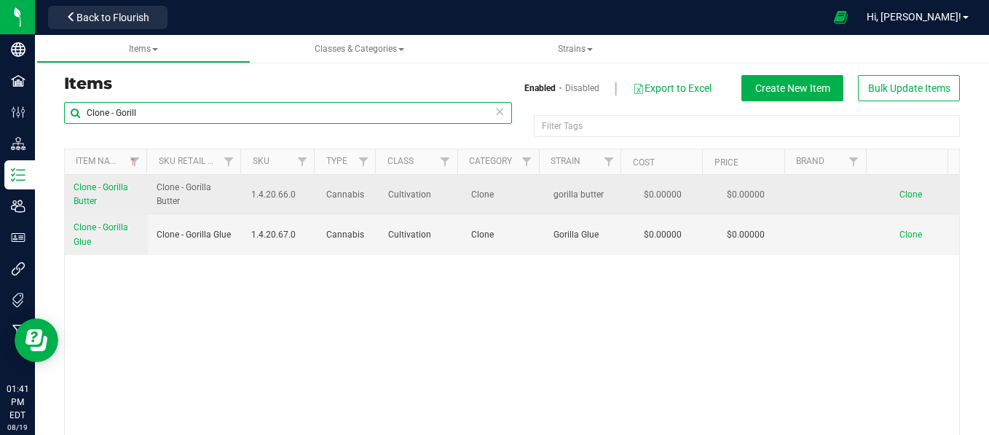
type input "Clone - Gorill"
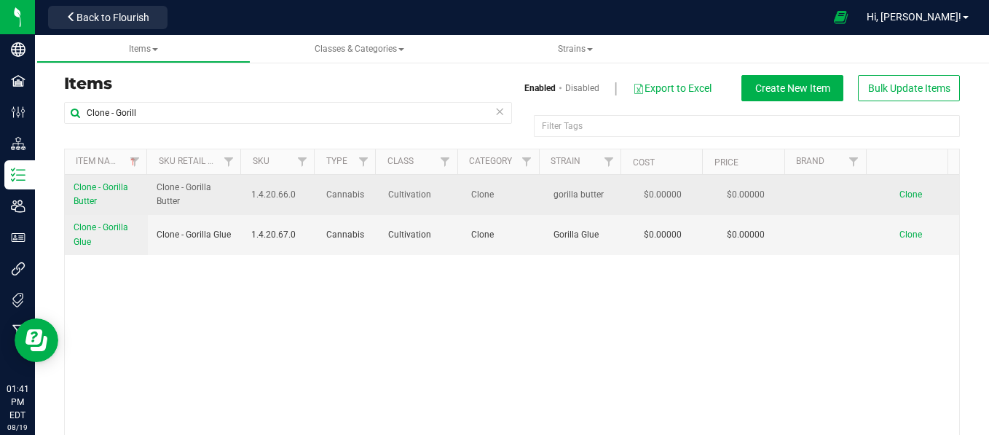
click at [899, 194] on span "Clone" at bounding box center [910, 194] width 23 height 10
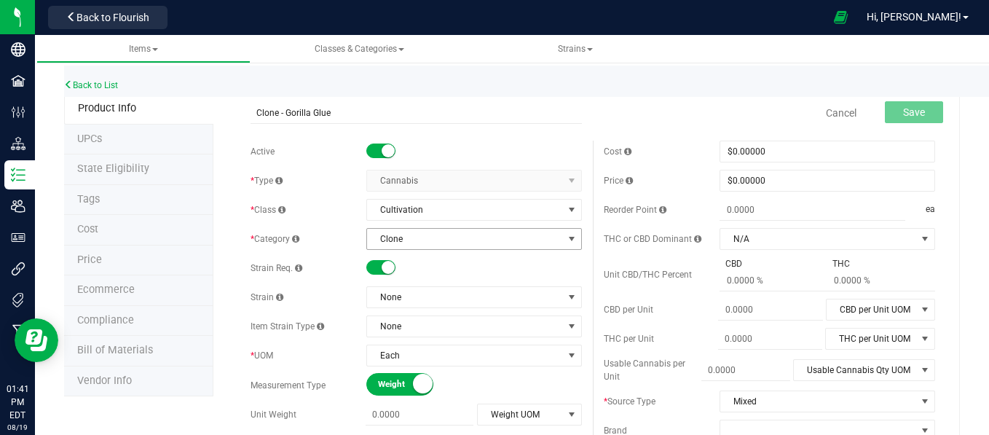
click at [419, 230] on span "Clone" at bounding box center [465, 239] width 196 height 20
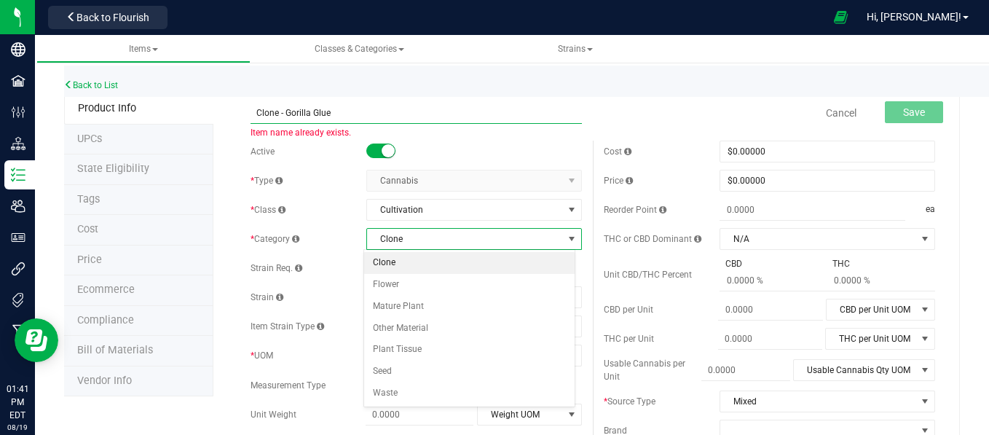
click at [347, 104] on input "Clone - Gorilla Glue" at bounding box center [415, 113] width 331 height 22
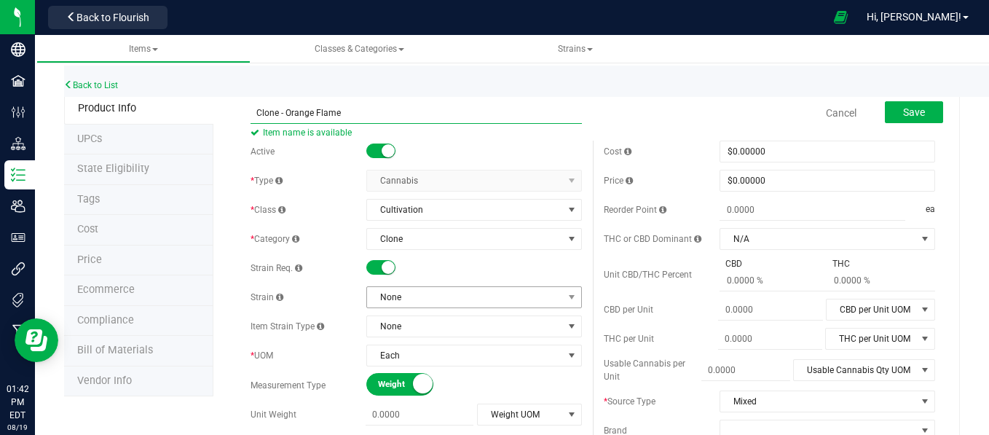
type input "Clone - Orange Flame"
click at [419, 299] on span "None" at bounding box center [465, 297] width 196 height 20
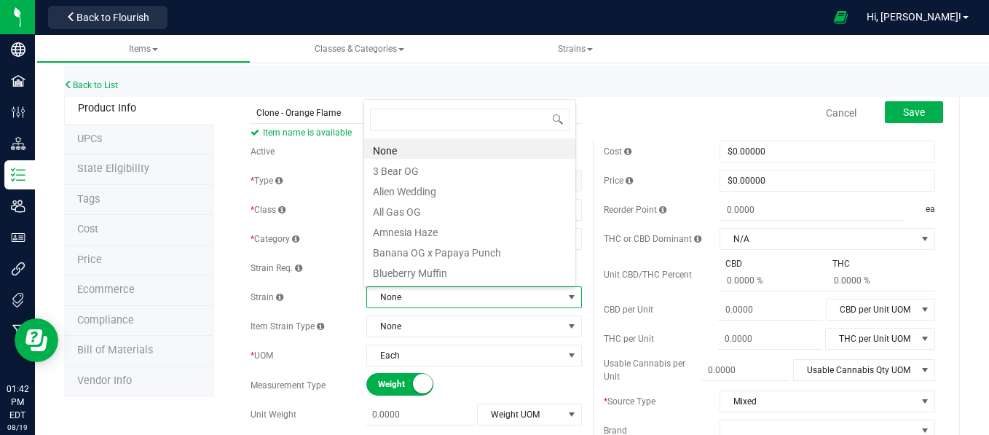
scroll to position [21, 210]
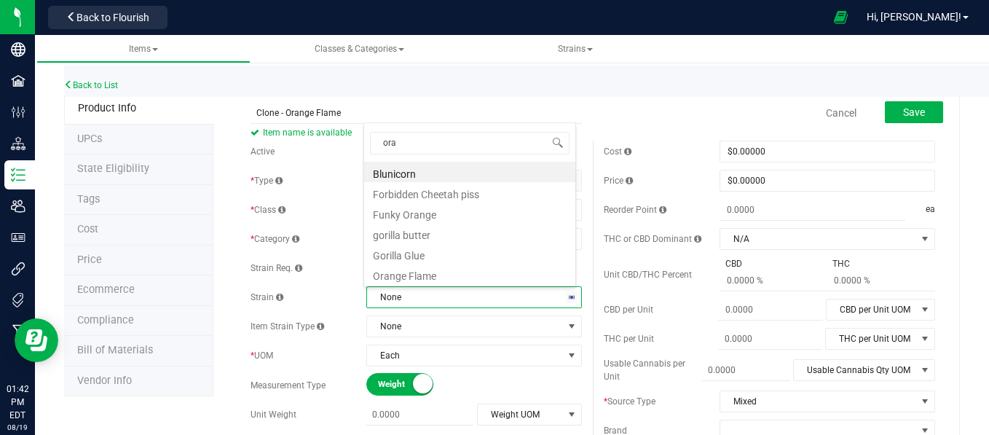
type input "oran"
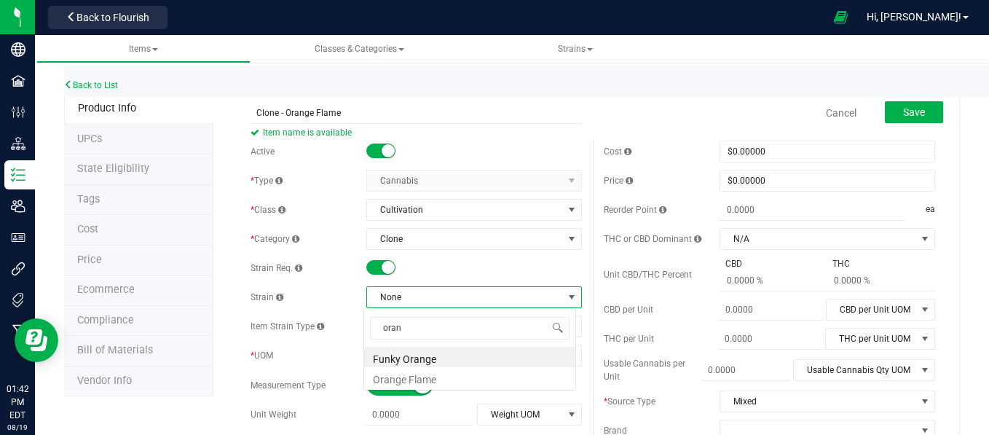
scroll to position [0, 0]
click at [402, 382] on li "Orange Flame" at bounding box center [469, 377] width 211 height 20
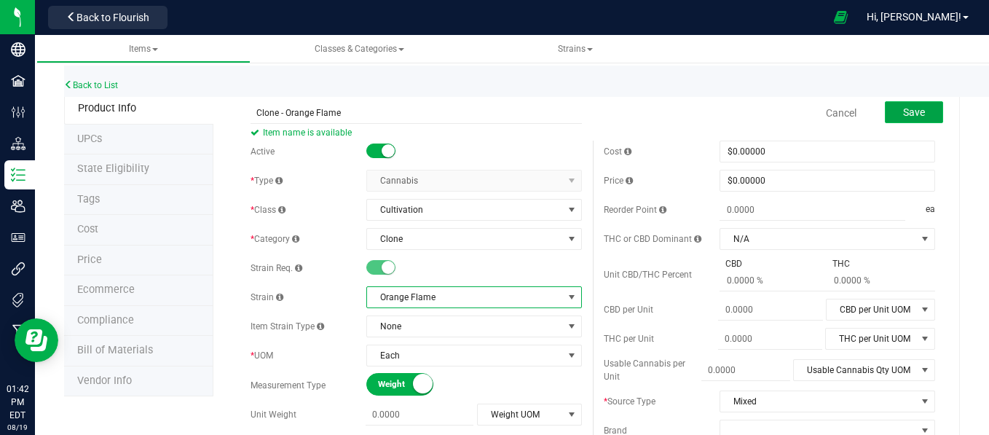
click at [904, 111] on span "Save" at bounding box center [914, 112] width 22 height 12
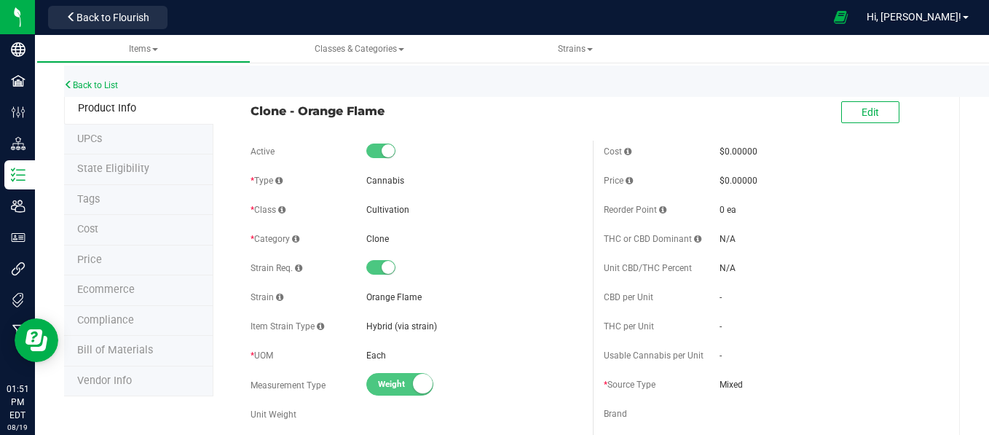
click at [293, 76] on div "Back to List" at bounding box center [558, 81] width 989 height 31
click at [111, 9] on button "Back to Flourish" at bounding box center [107, 17] width 119 height 23
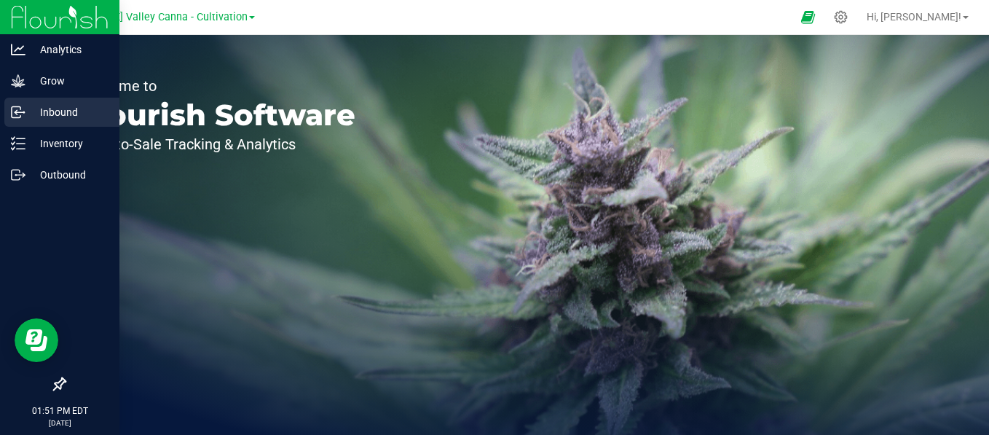
click at [18, 113] on icon at bounding box center [18, 112] width 15 height 15
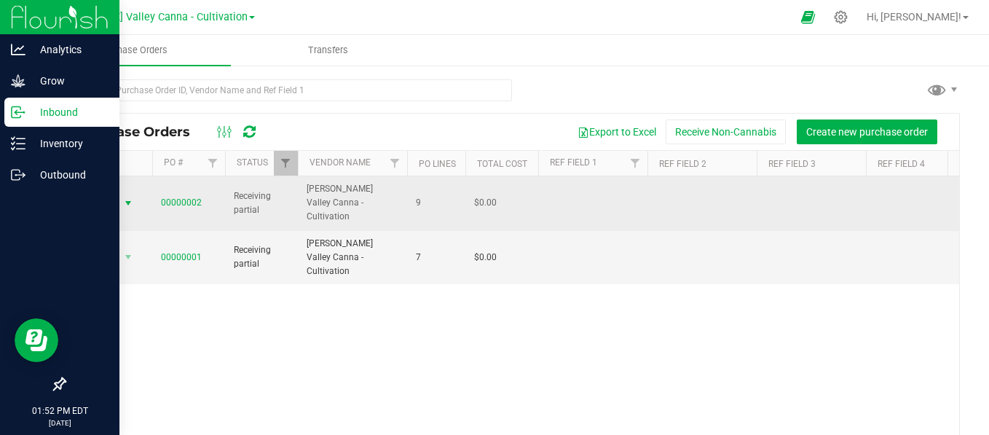
click at [104, 193] on span "Action" at bounding box center [98, 203] width 39 height 20
click at [192, 197] on link "00000002" at bounding box center [181, 202] width 41 height 10
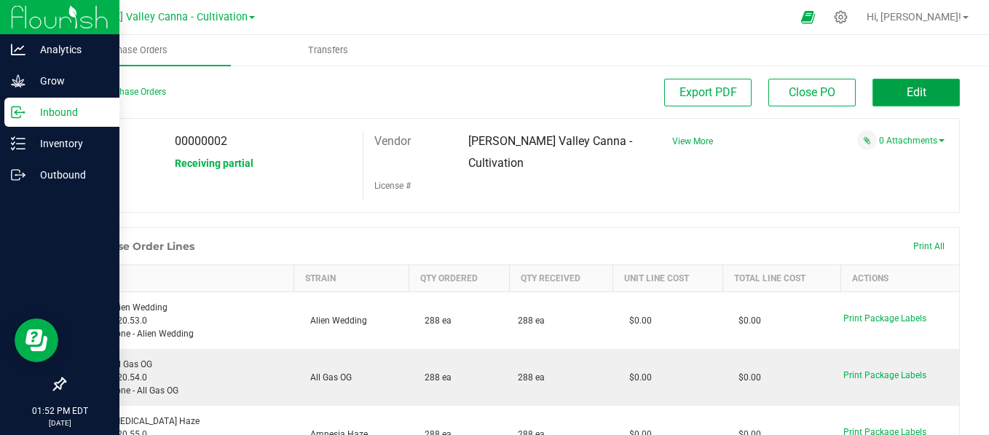
click at [919, 81] on button "Edit" at bounding box center [915, 93] width 87 height 28
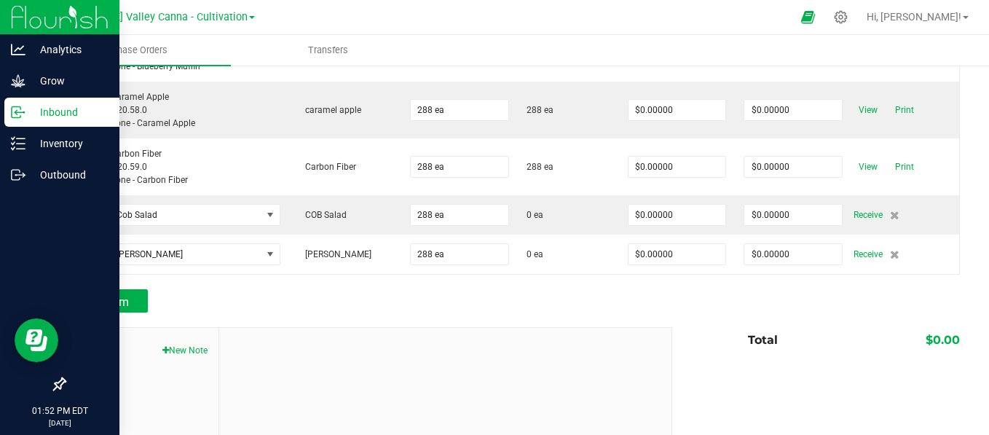
scroll to position [476, 0]
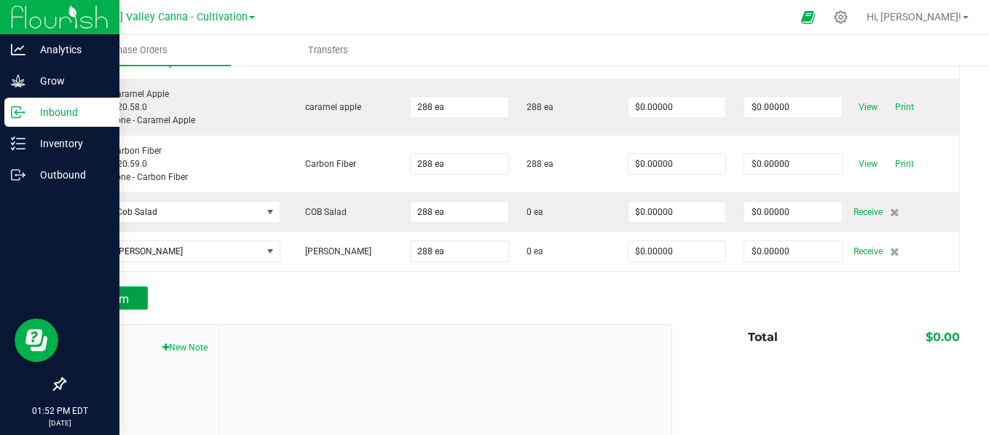
click at [119, 288] on button "Add Item" at bounding box center [106, 297] width 84 height 23
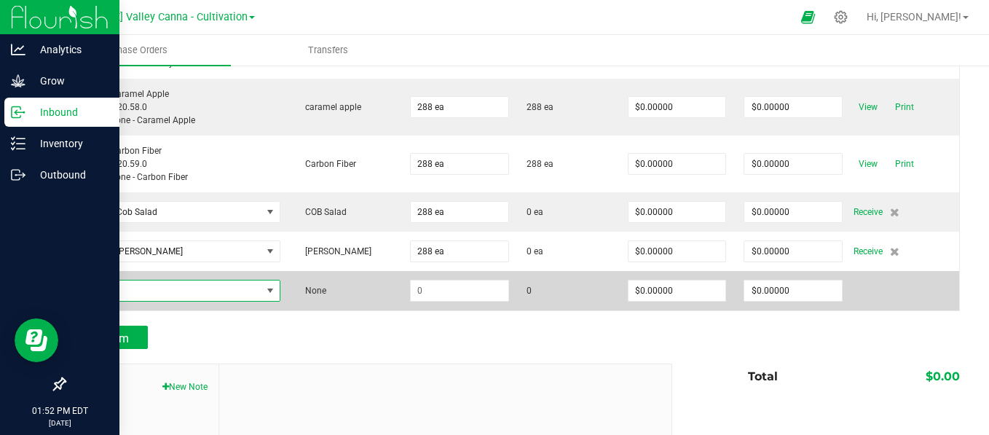
click at [272, 289] on span "NO DATA FOUND" at bounding box center [270, 291] width 12 height 12
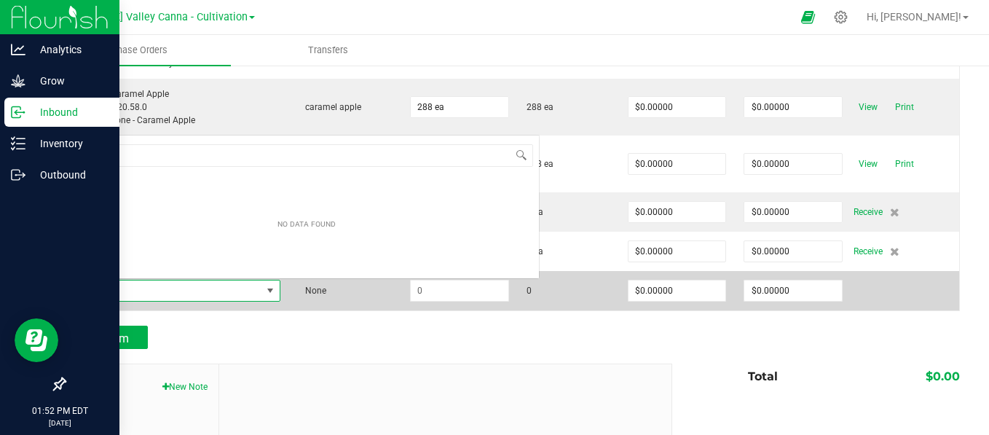
scroll to position [21, 201]
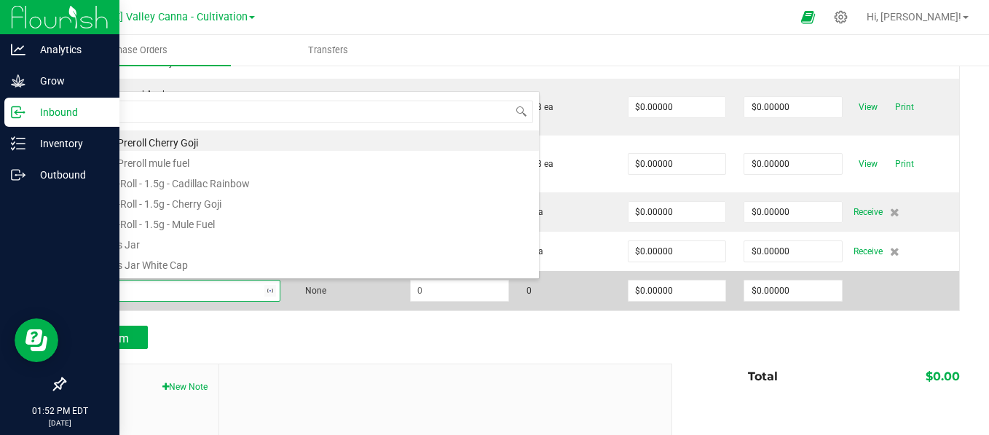
type input "clon"
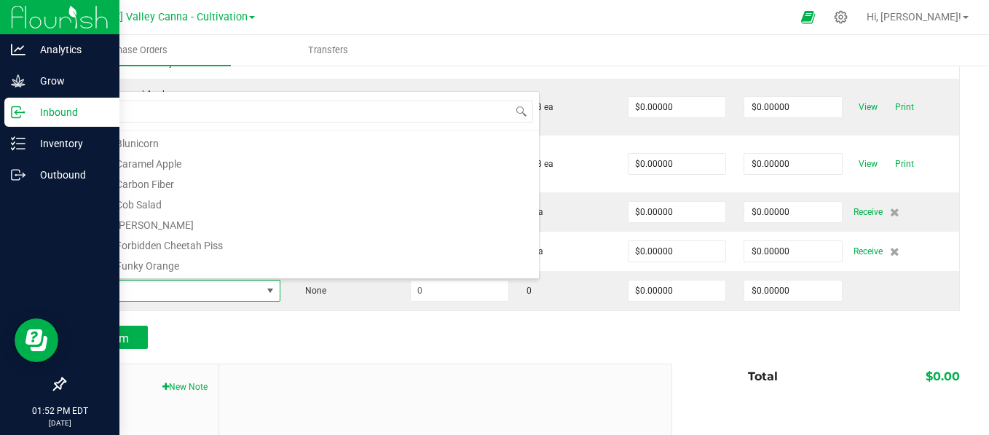
scroll to position [98, 0]
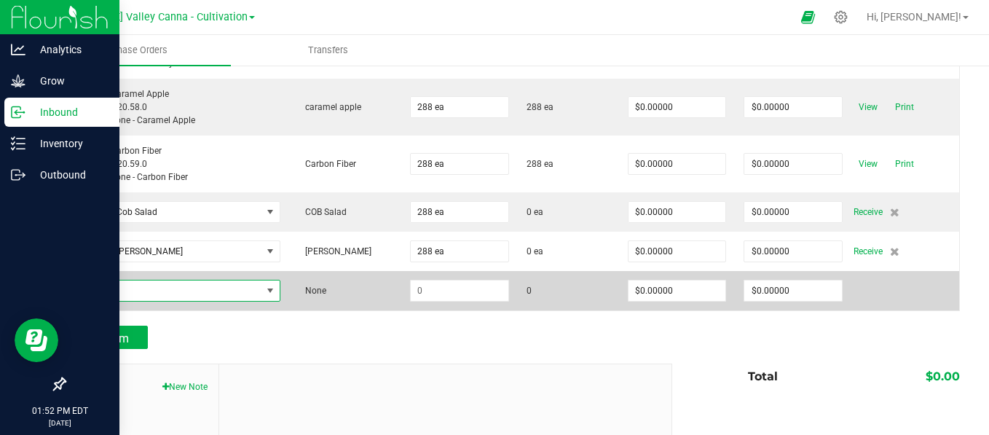
click at [269, 285] on span "NO DATA FOUND" at bounding box center [270, 291] width 12 height 12
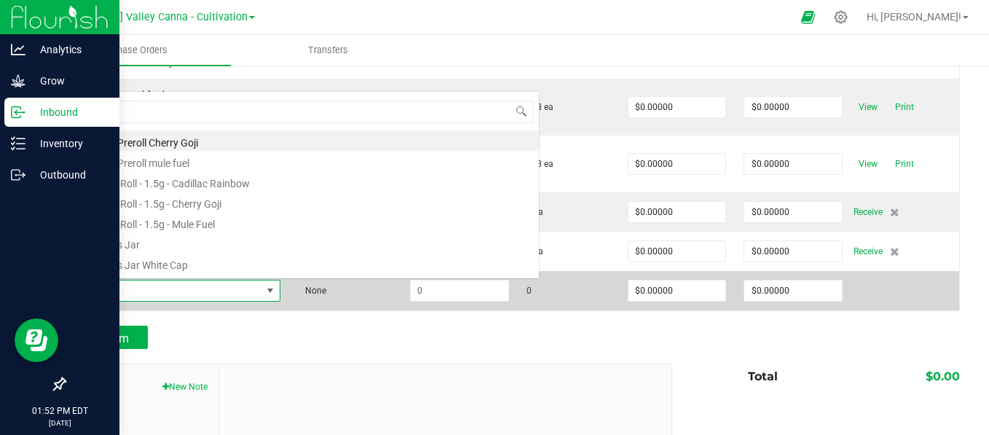
scroll to position [0, 0]
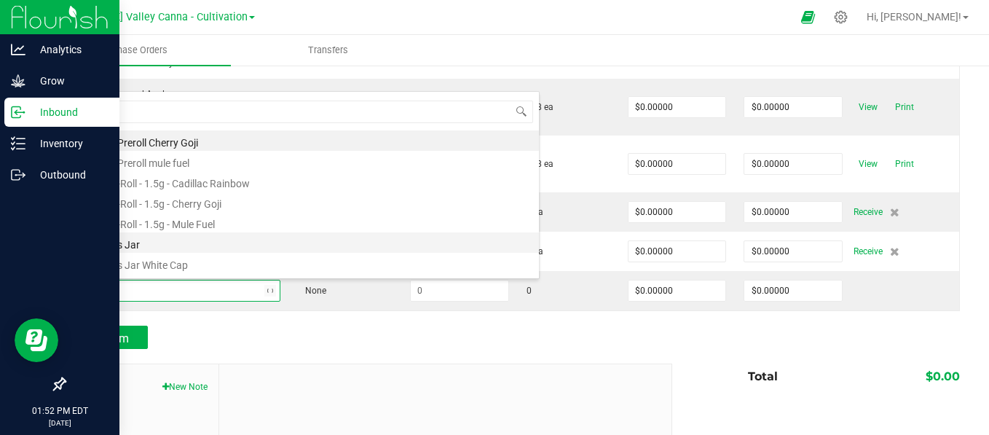
type input "con"
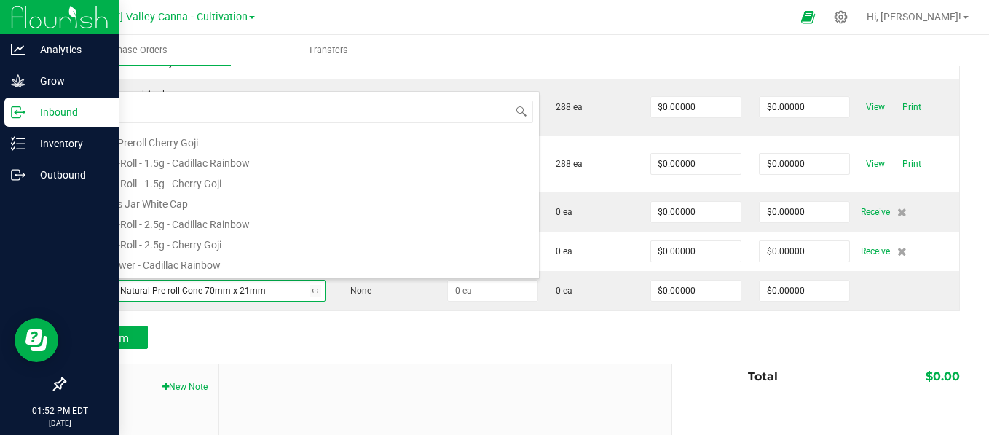
scroll to position [690, 0]
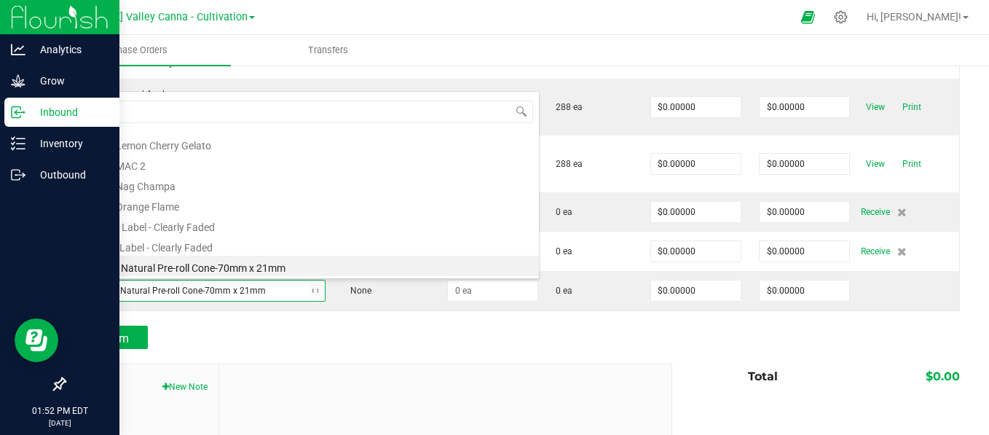
type input "clone"
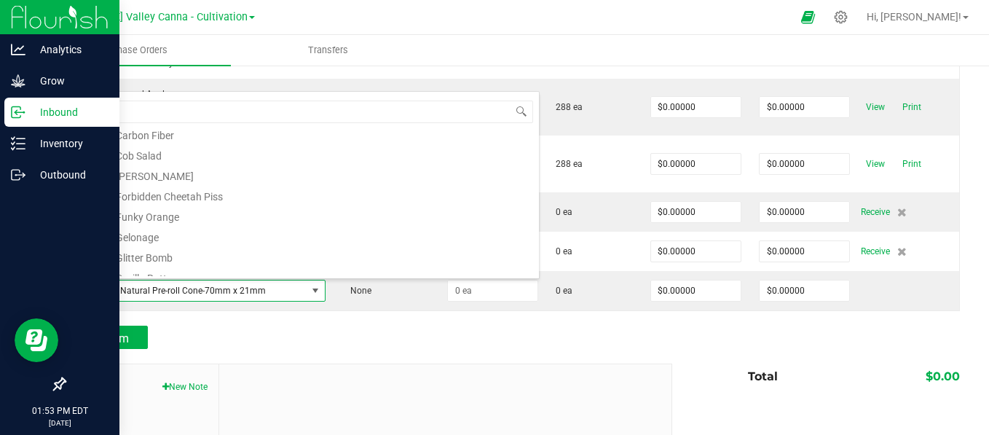
scroll to position [129, 0]
click at [217, 198] on li "Clone - Forbidden Cheetah Piss" at bounding box center [306, 195] width 464 height 20
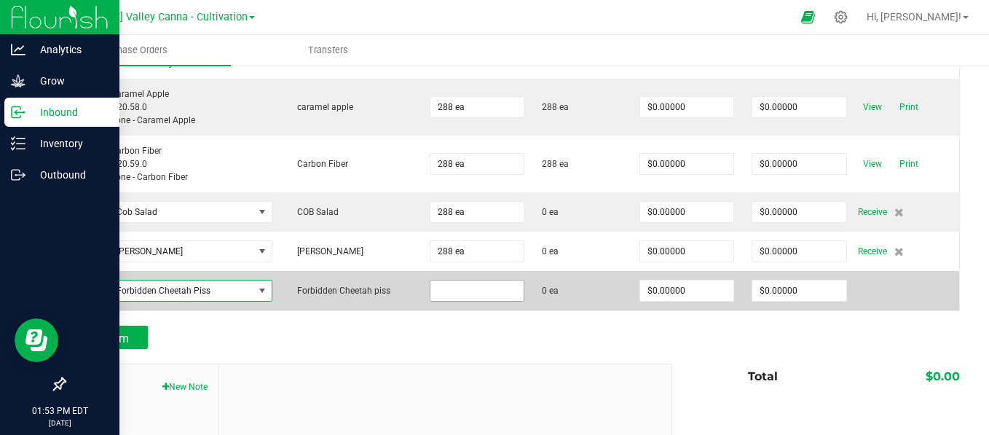
click at [451, 290] on input at bounding box center [476, 290] width 93 height 20
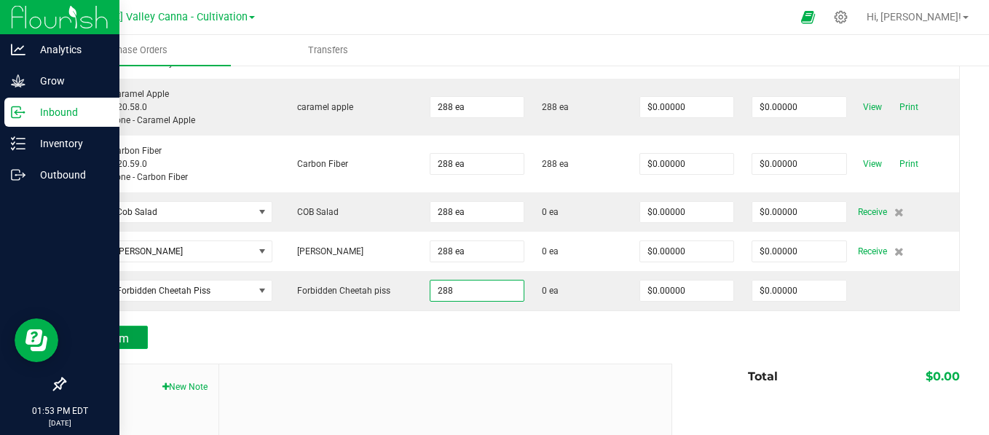
type input "288 ea"
click at [127, 331] on span "Add Item" at bounding box center [106, 338] width 46 height 14
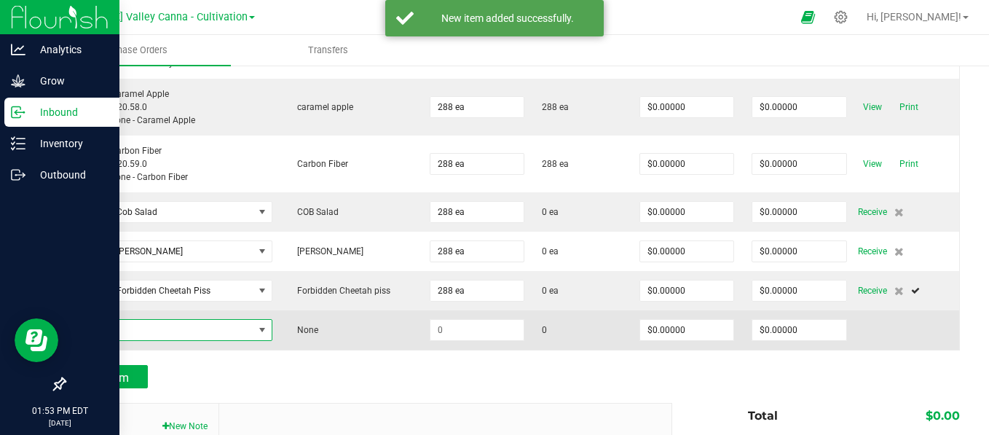
click at [260, 326] on span "NO DATA FOUND" at bounding box center [262, 330] width 12 height 12
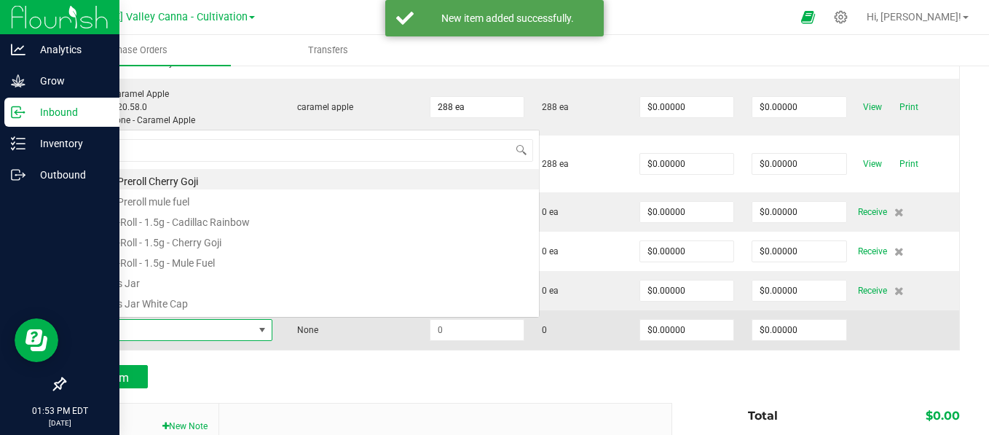
scroll to position [21, 194]
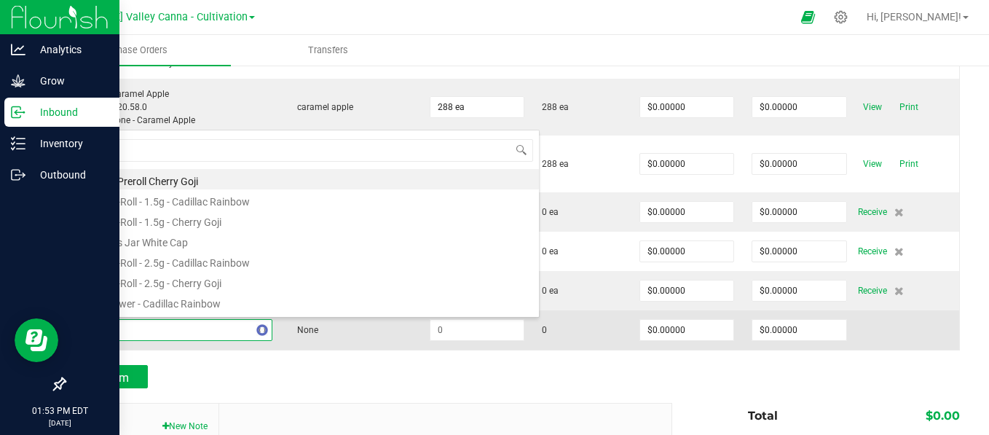
type input "clone"
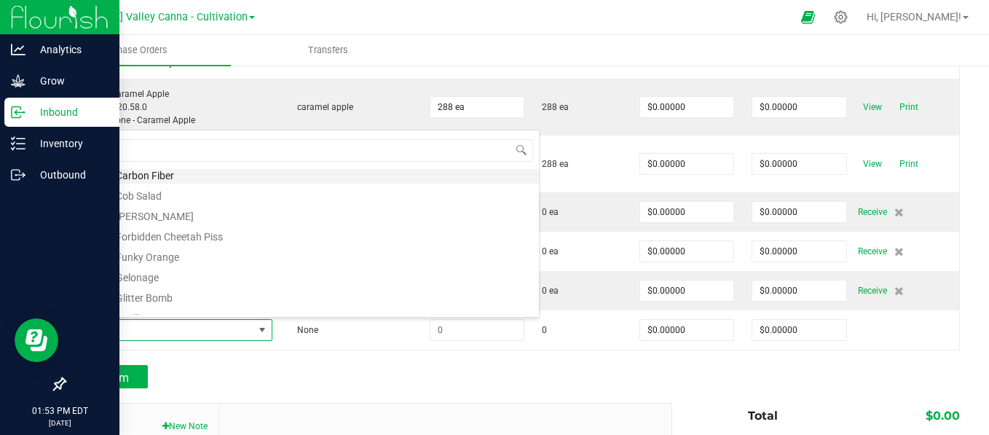
scroll to position [129, 0]
click at [177, 252] on li "Clone - Funky Orange" at bounding box center [306, 254] width 464 height 20
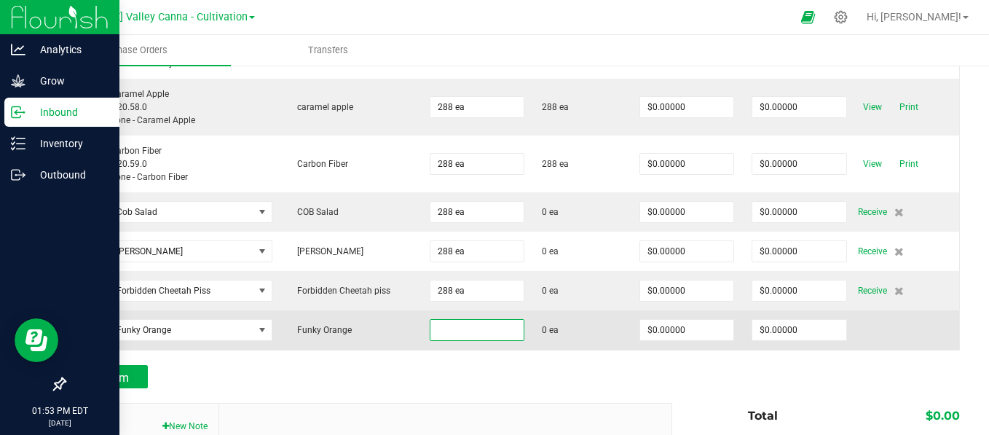
click at [451, 320] on input at bounding box center [476, 330] width 93 height 20
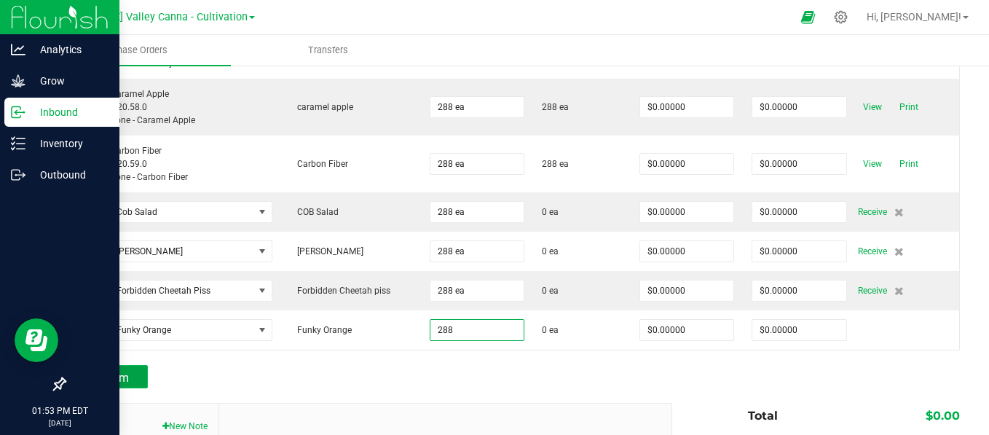
type input "288 ea"
click at [123, 371] on span "Add Item" at bounding box center [106, 378] width 46 height 14
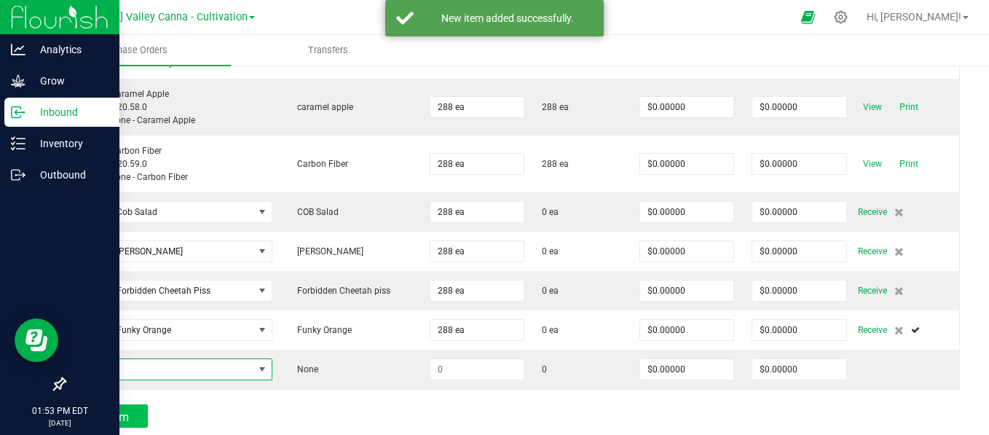
click at [123, 368] on span "NO DATA FOUND" at bounding box center [164, 369] width 178 height 20
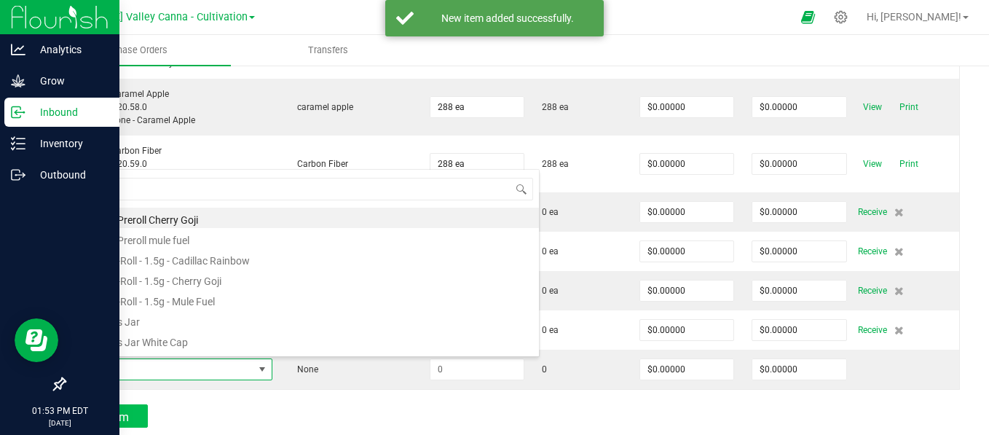
scroll to position [0, 0]
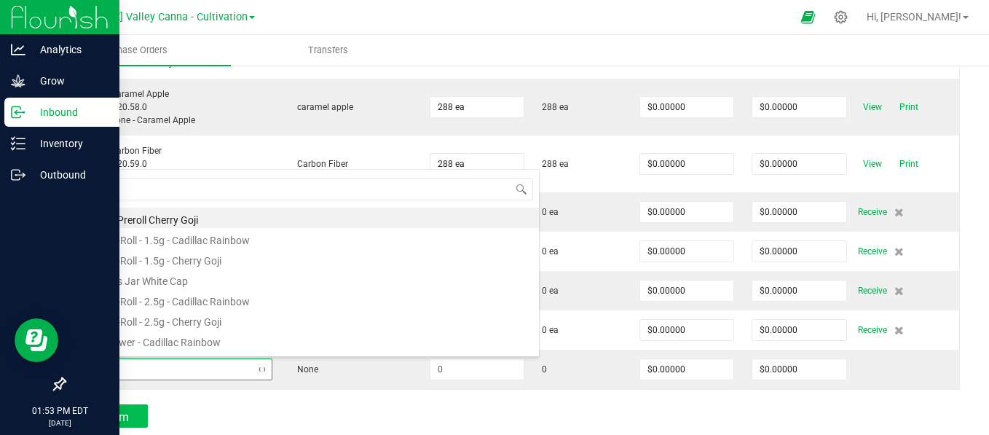
type input "clone"
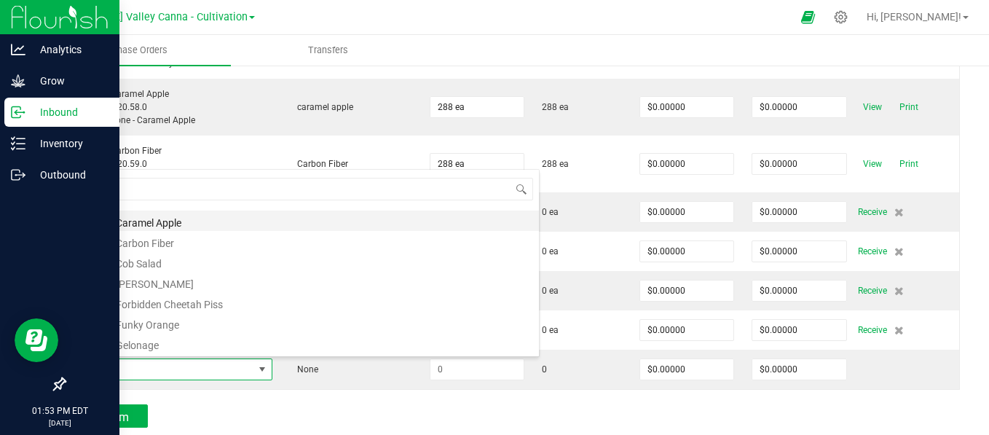
scroll to position [106, 0]
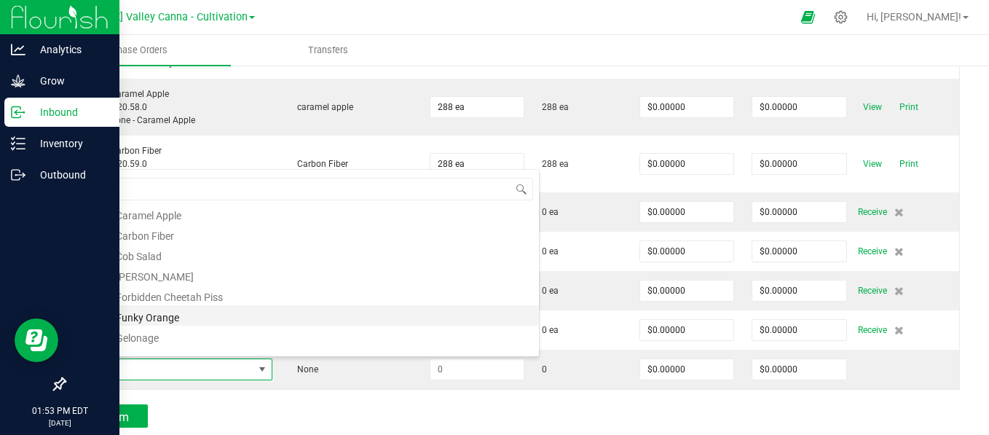
click at [167, 314] on li "Clone - Funky Orange" at bounding box center [306, 315] width 464 height 20
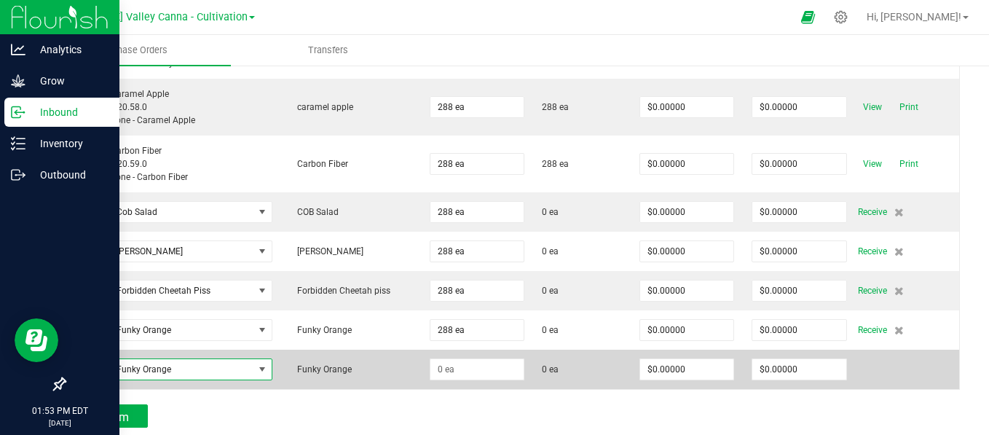
click at [261, 367] on span at bounding box center [262, 369] width 12 height 12
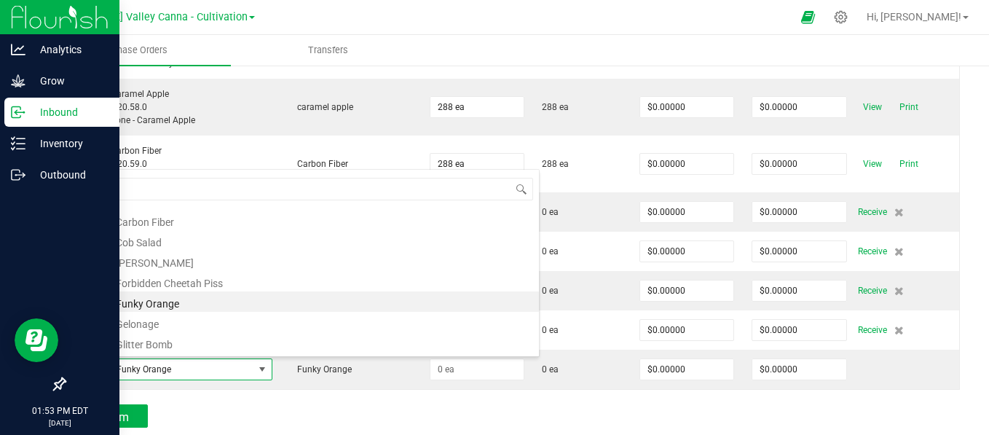
scroll to position [714, 0]
click at [167, 321] on li "Clone - Gelonage" at bounding box center [306, 319] width 464 height 20
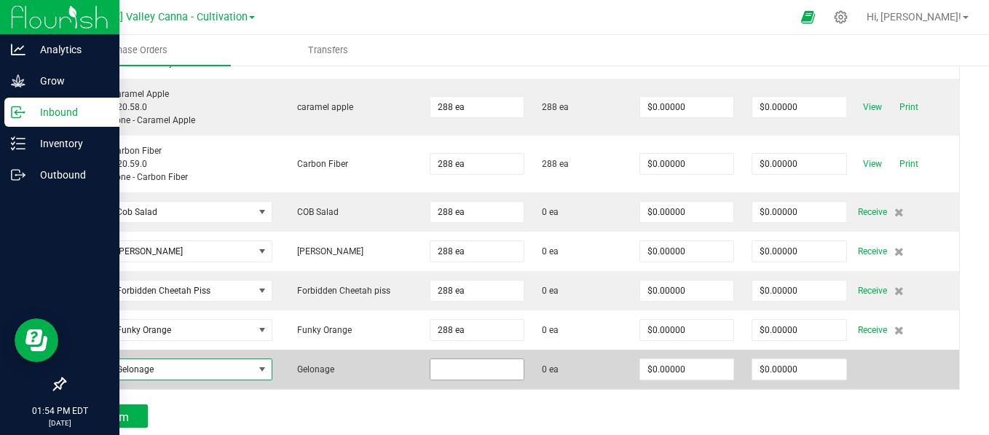
click at [458, 368] on input at bounding box center [476, 369] width 93 height 20
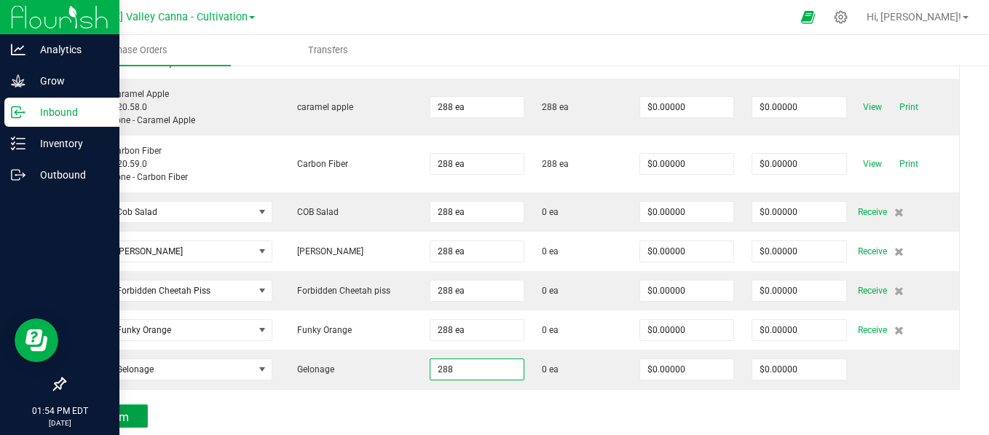
click at [89, 410] on span "Add Item" at bounding box center [106, 417] width 46 height 14
type input "288 ea"
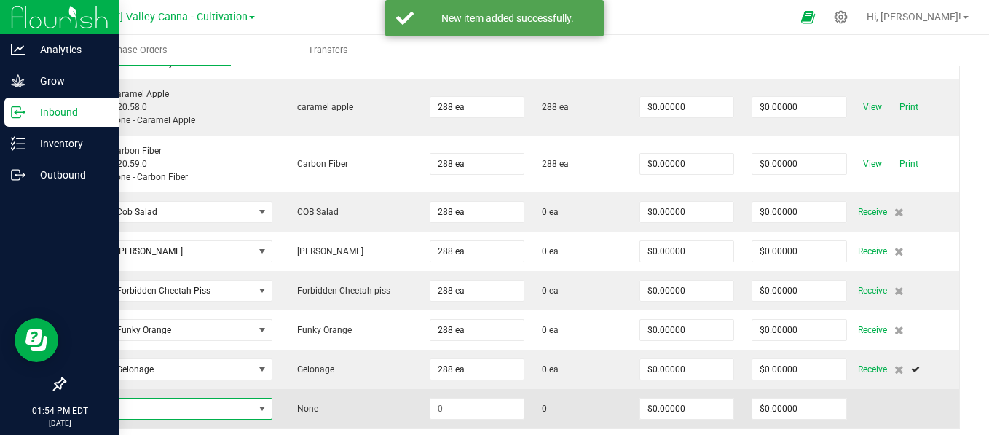
click at [258, 407] on span "NO DATA FOUND" at bounding box center [262, 409] width 12 height 12
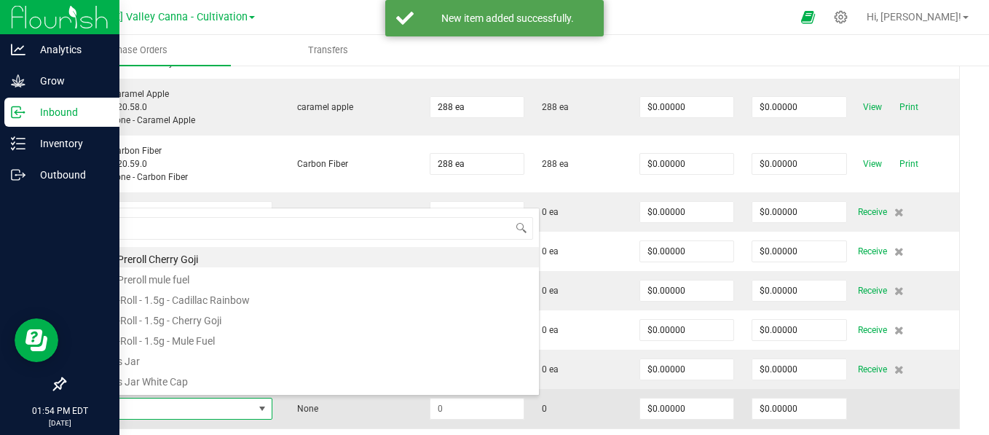
scroll to position [21, 194]
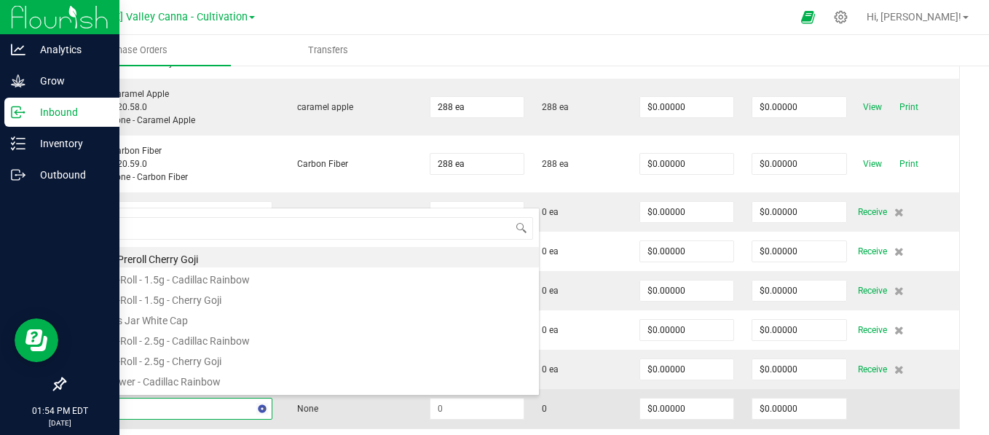
type input "clone"
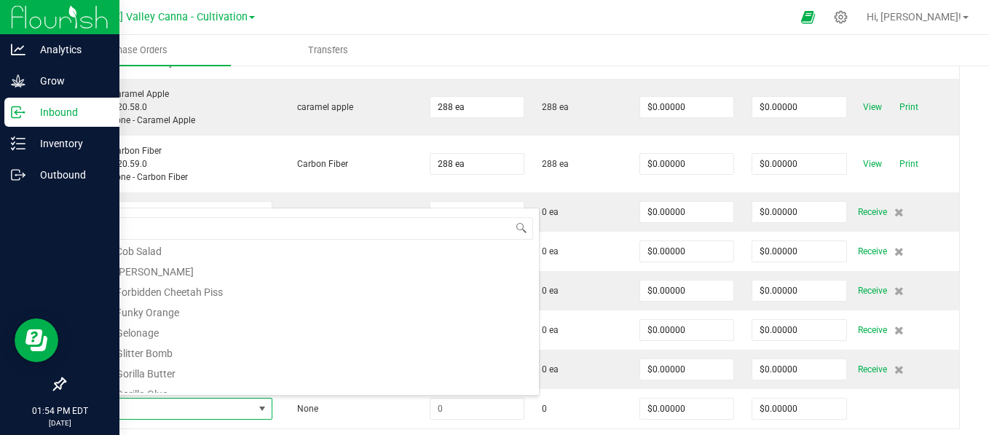
scroll to position [151, 0]
click at [165, 355] on li "Clone - Glitter Bomb" at bounding box center [306, 350] width 464 height 20
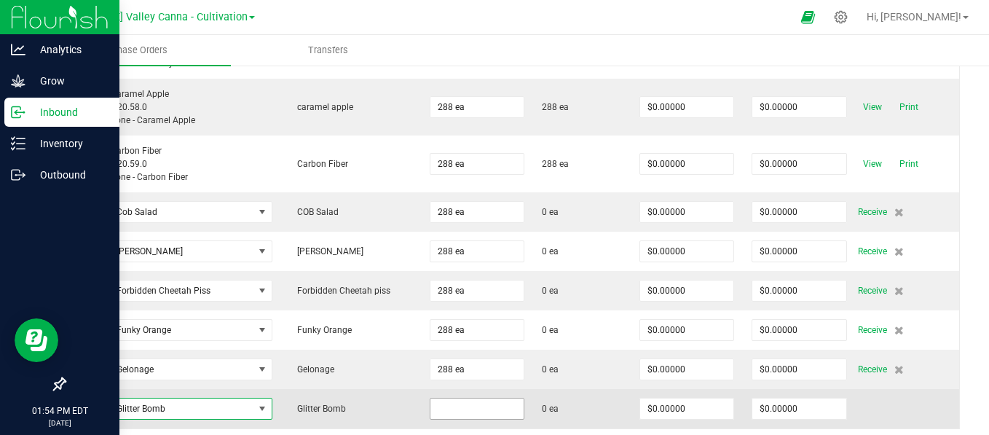
click at [445, 405] on input at bounding box center [476, 408] width 93 height 20
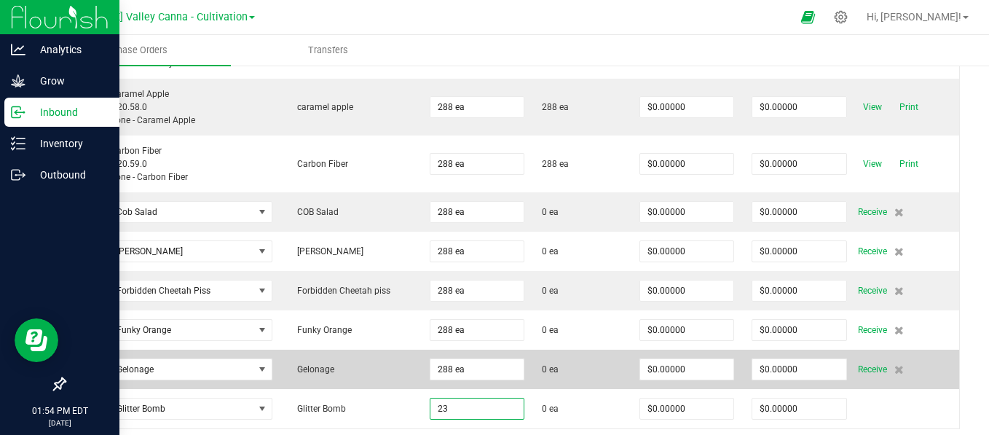
type input "2"
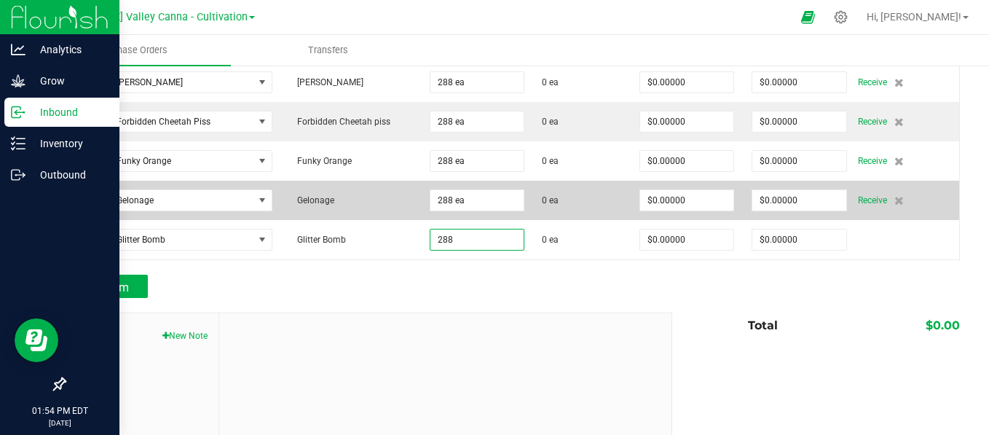
scroll to position [663, 0]
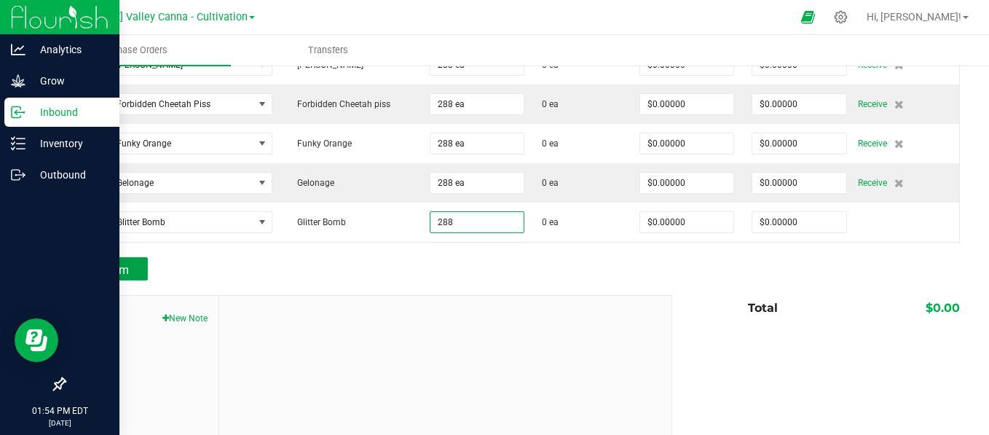
type input "288 ea"
click at [112, 268] on span "Add Item" at bounding box center [106, 270] width 46 height 14
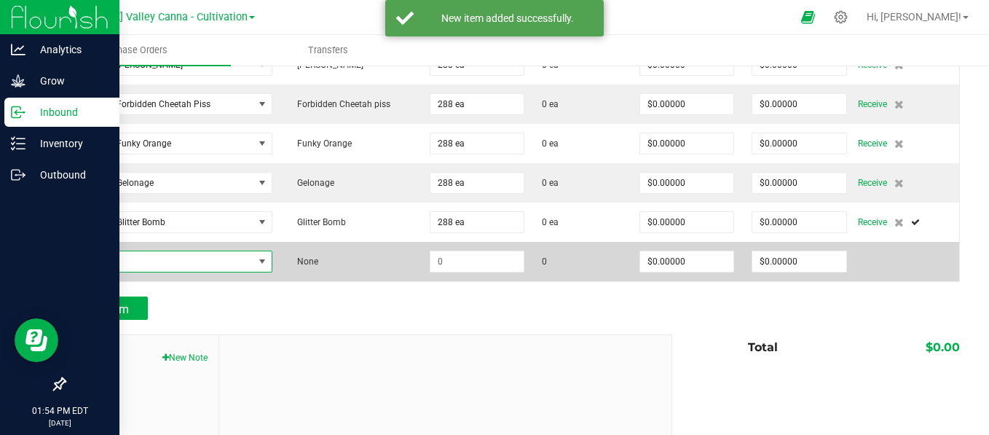
click at [240, 253] on span "NO DATA FOUND" at bounding box center [164, 261] width 178 height 20
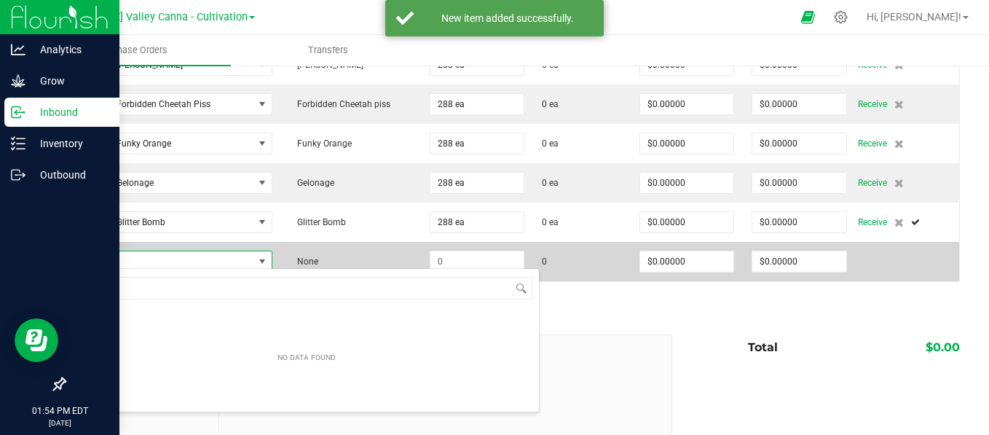
scroll to position [21, 194]
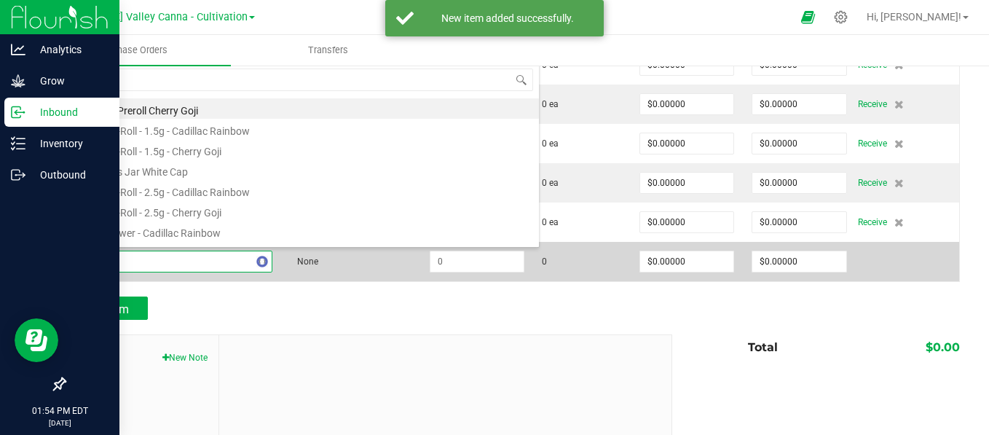
type input "clone"
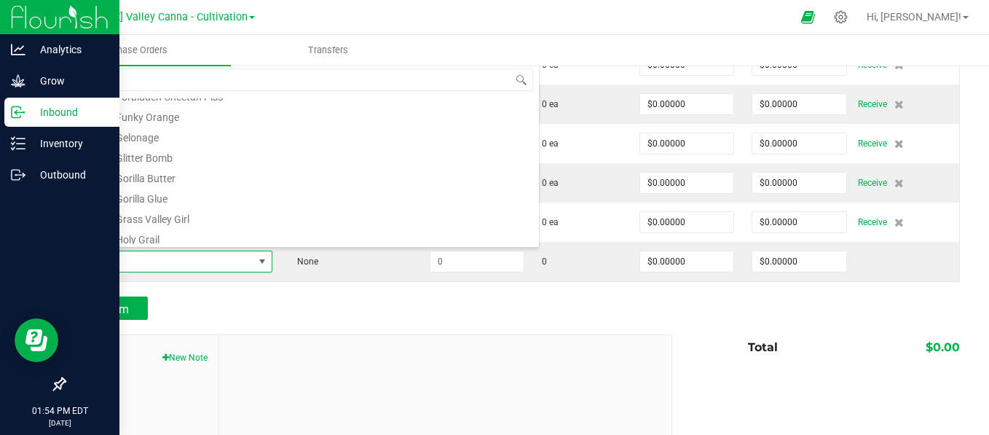
scroll to position [194, 0]
click at [169, 157] on li "Clone - Glitter Bomb" at bounding box center [306, 159] width 464 height 20
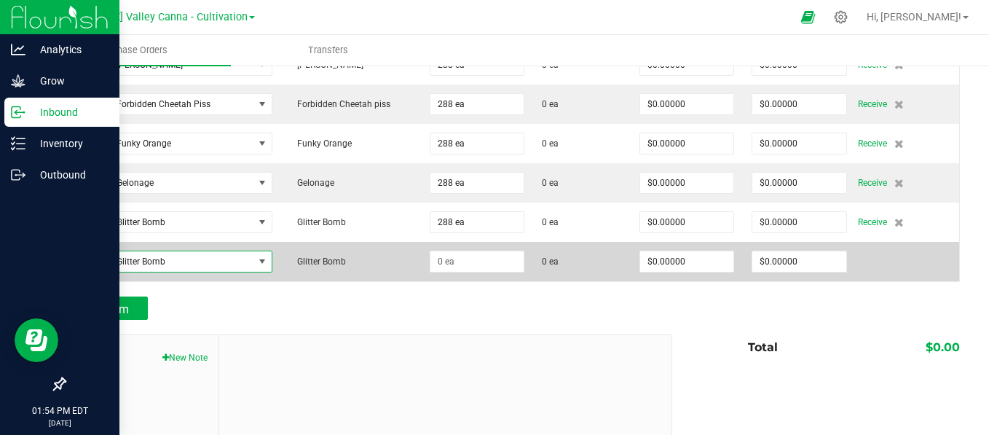
click at [259, 258] on span at bounding box center [262, 262] width 12 height 12
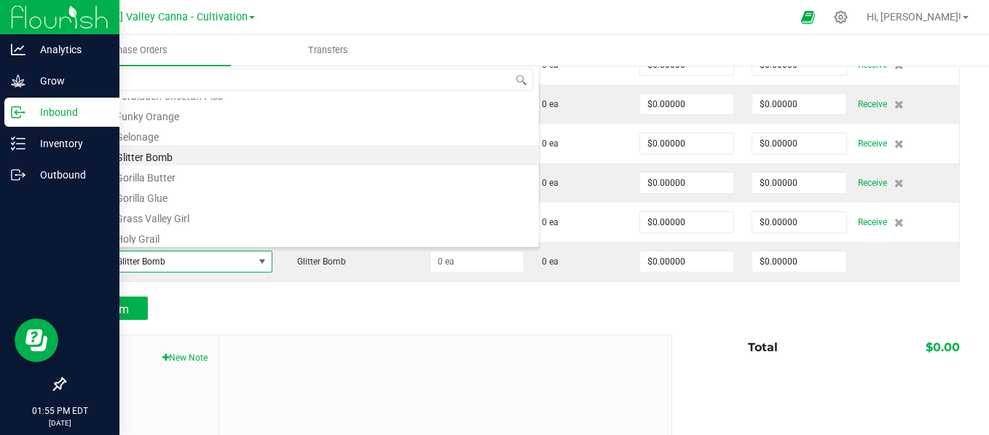
scroll to position [791, 0]
click at [182, 176] on li "Clone - Gorilla Butter" at bounding box center [306, 174] width 464 height 20
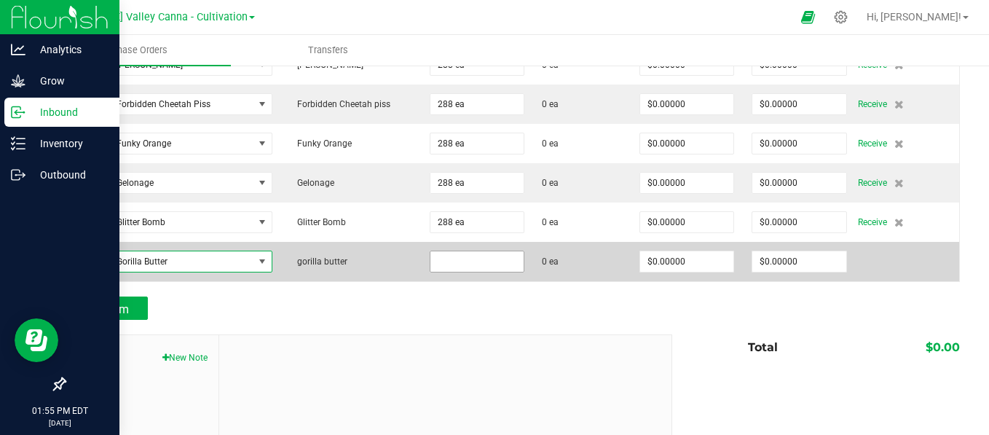
click at [483, 266] on input at bounding box center [476, 261] width 93 height 20
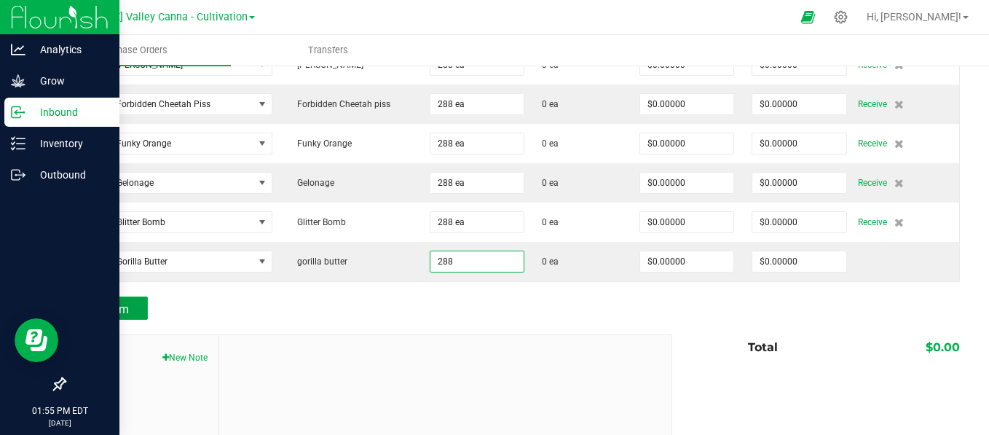
type input "288 ea"
click at [101, 303] on span "Add Item" at bounding box center [106, 309] width 46 height 14
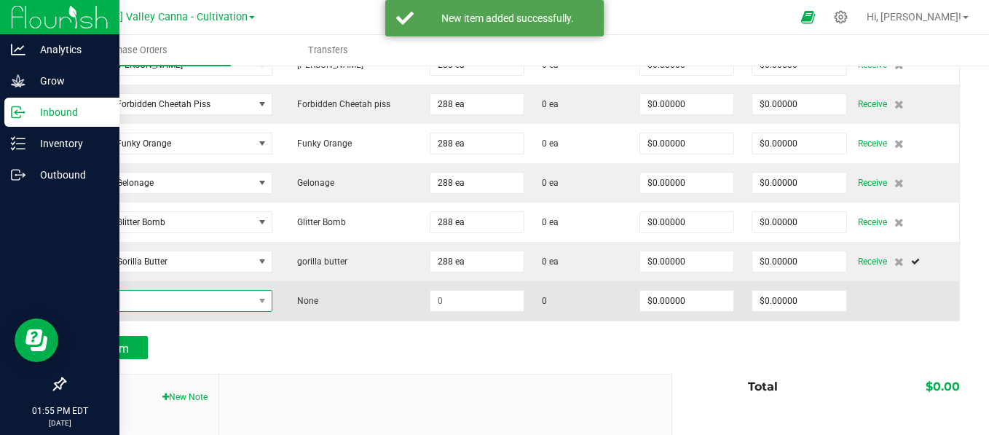
click at [259, 290] on span "NO DATA FOUND" at bounding box center [262, 300] width 18 height 20
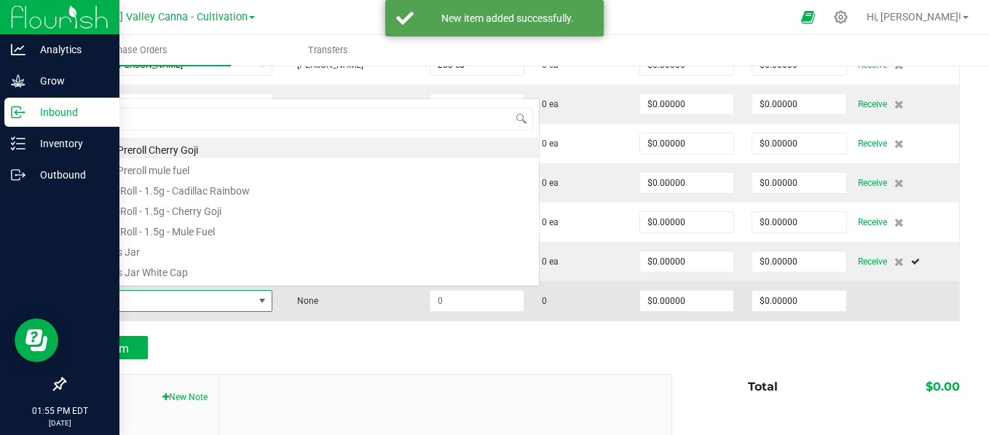
scroll to position [0, 0]
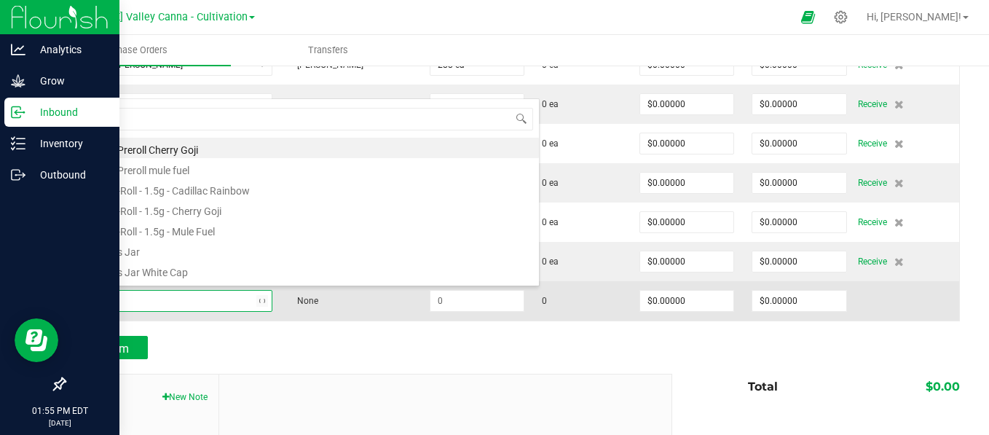
type input "clone"
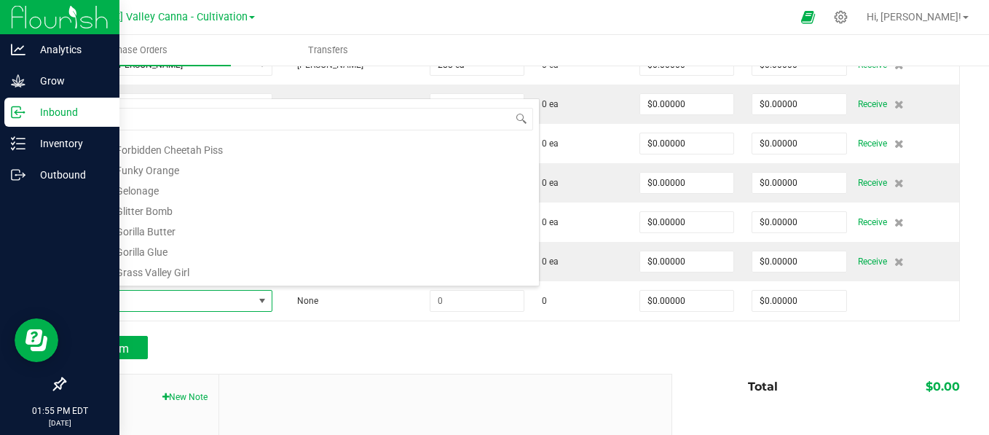
scroll to position [186, 0]
click at [168, 245] on li "Clone - Gorilla Glue" at bounding box center [306, 247] width 464 height 20
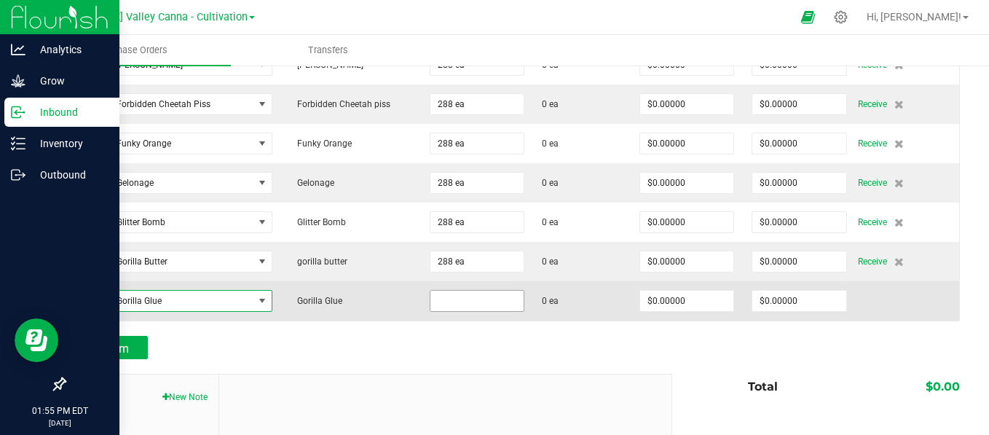
click at [443, 291] on input at bounding box center [476, 300] width 93 height 20
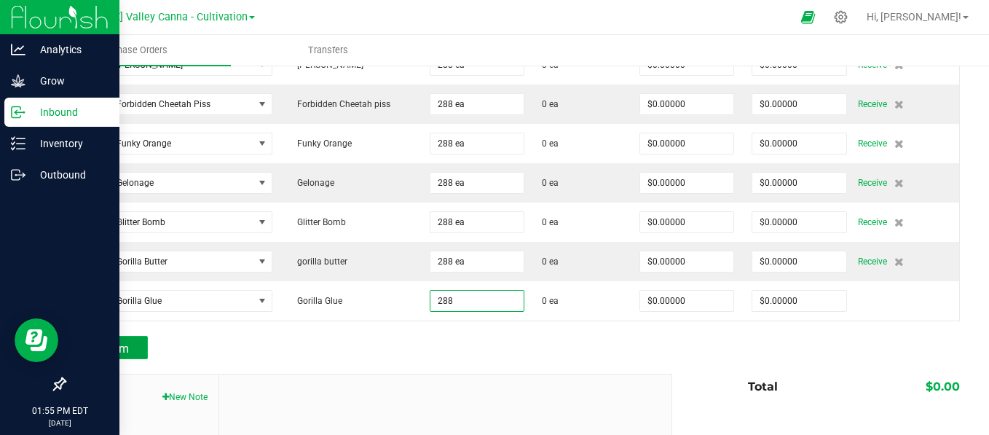
type input "288 ea"
click at [112, 344] on span "Add Item" at bounding box center [106, 348] width 46 height 14
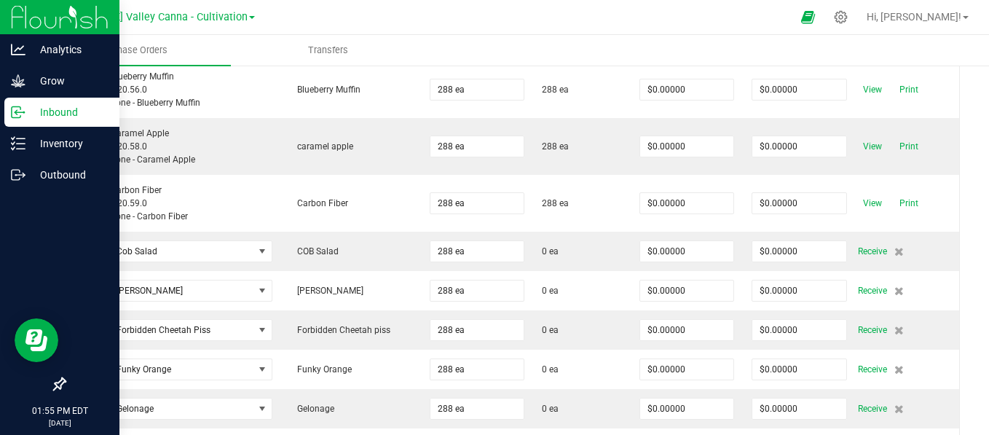
scroll to position [445, 0]
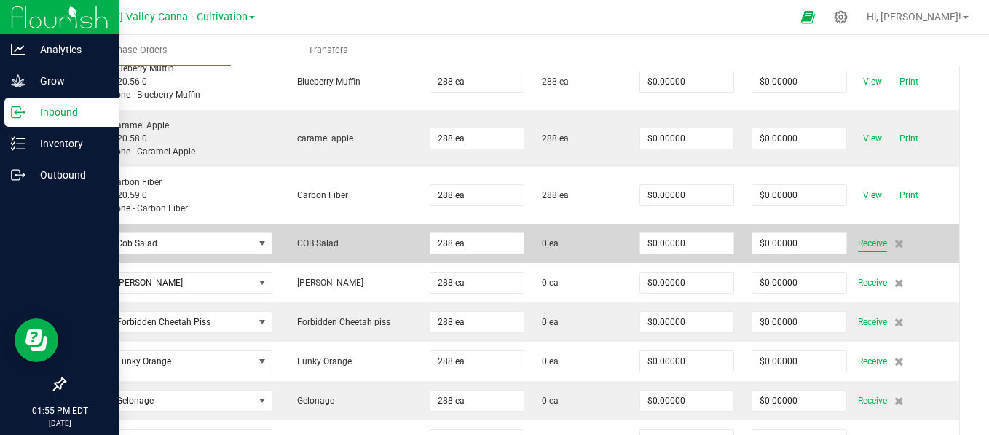
click at [861, 242] on span "Receive" at bounding box center [872, 242] width 29 height 17
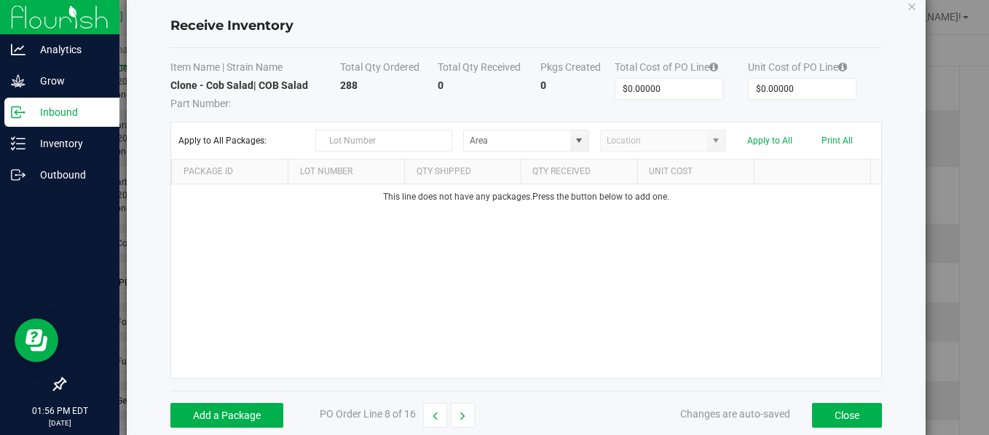
scroll to position [53, 0]
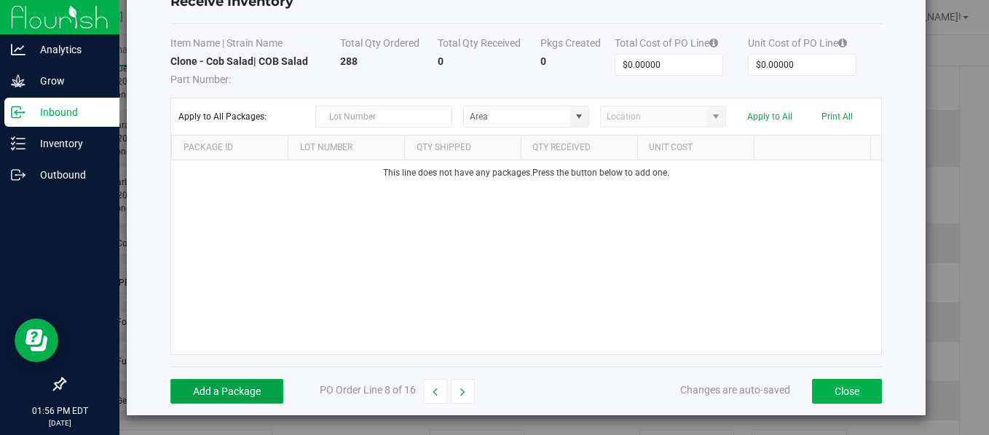
click at [216, 385] on button "Add a Package" at bounding box center [226, 391] width 113 height 25
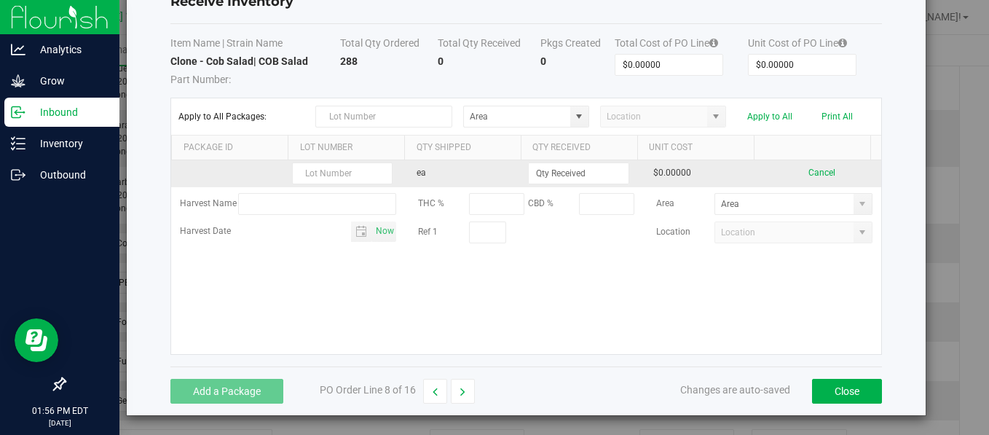
click at [427, 169] on td "ea" at bounding box center [467, 173] width 118 height 27
click at [563, 176] on input at bounding box center [578, 173] width 99 height 20
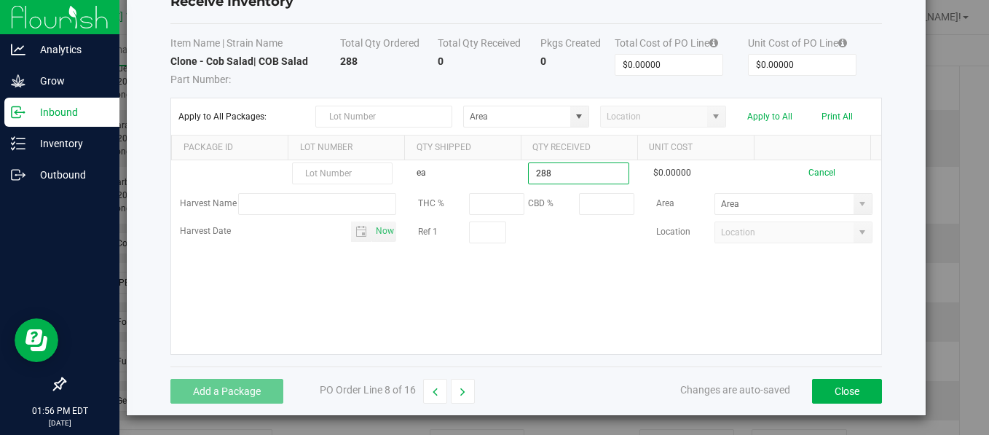
click at [566, 288] on kendo-grid-list "ea 288 $0.00000 Cancel Harvest Name THC % CBD % Area Harvest Date Now Ref 1 Loc…" at bounding box center [525, 257] width 709 height 194
type input "288 ea"
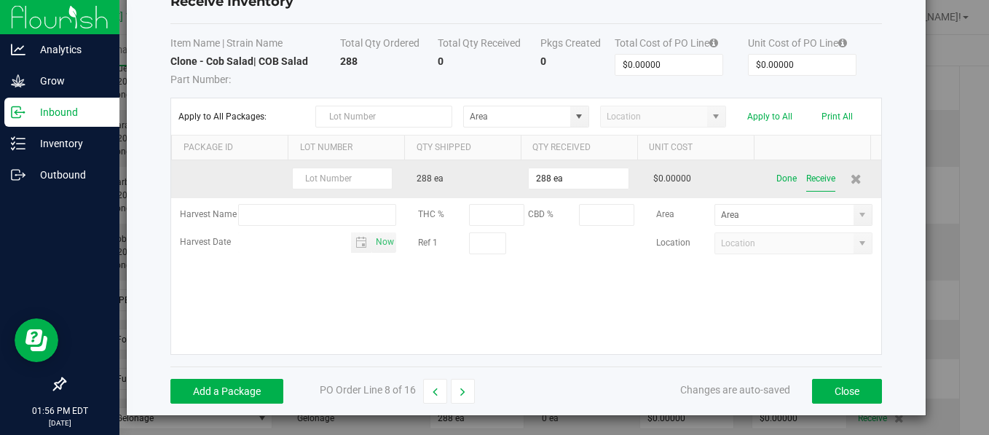
click at [806, 174] on button "Receive" at bounding box center [820, 178] width 29 height 25
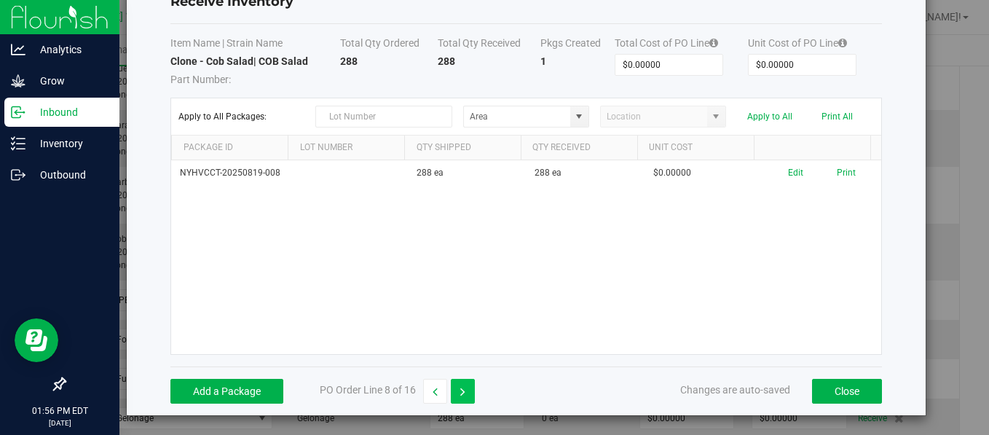
click at [454, 387] on button "button" at bounding box center [463, 391] width 24 height 25
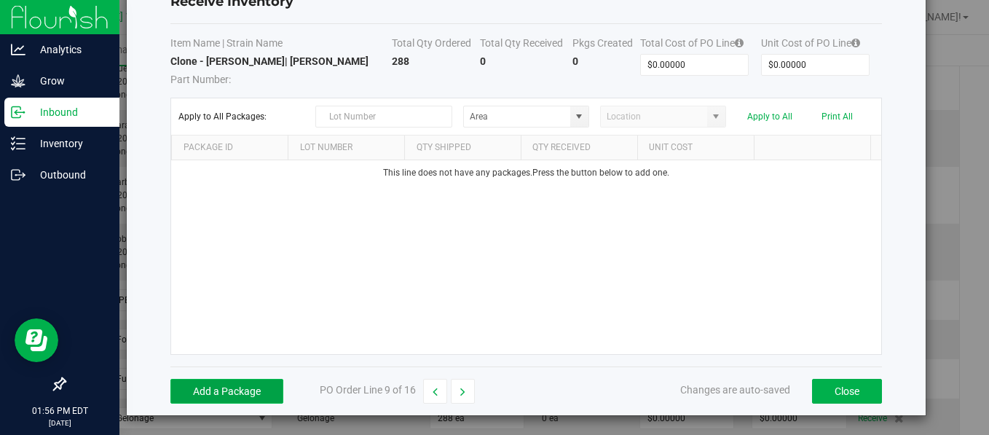
click at [242, 391] on button "Add a Package" at bounding box center [226, 391] width 113 height 25
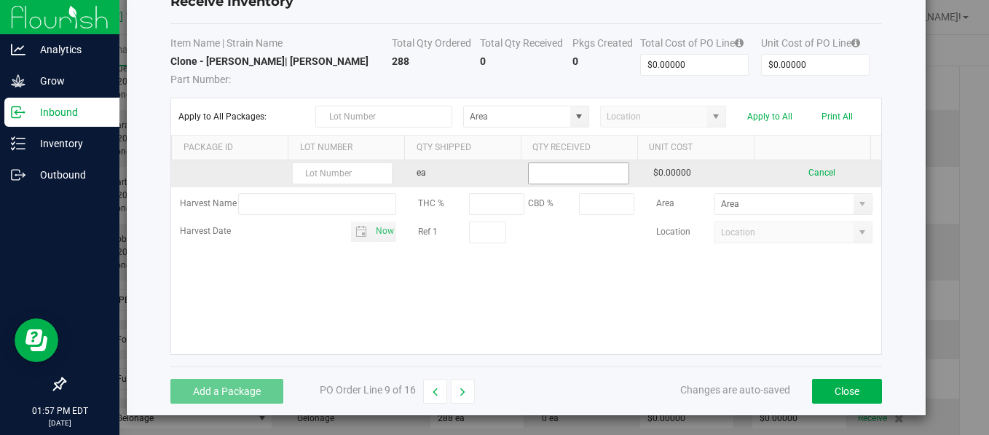
click at [539, 174] on input at bounding box center [578, 173] width 99 height 20
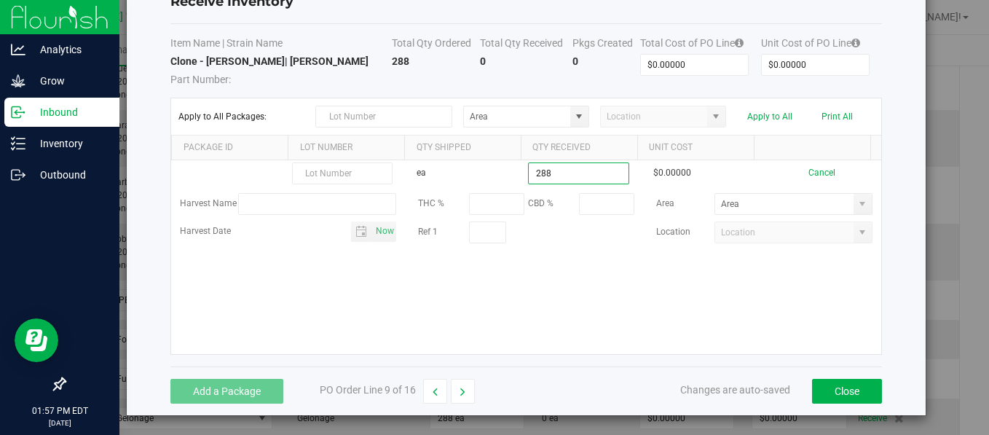
click at [541, 301] on kendo-grid-list "ea 288 $0.00000 Cancel Harvest Name THC % CBD % Area Harvest Date Now Ref 1 Loc…" at bounding box center [525, 257] width 709 height 194
type input "288 ea"
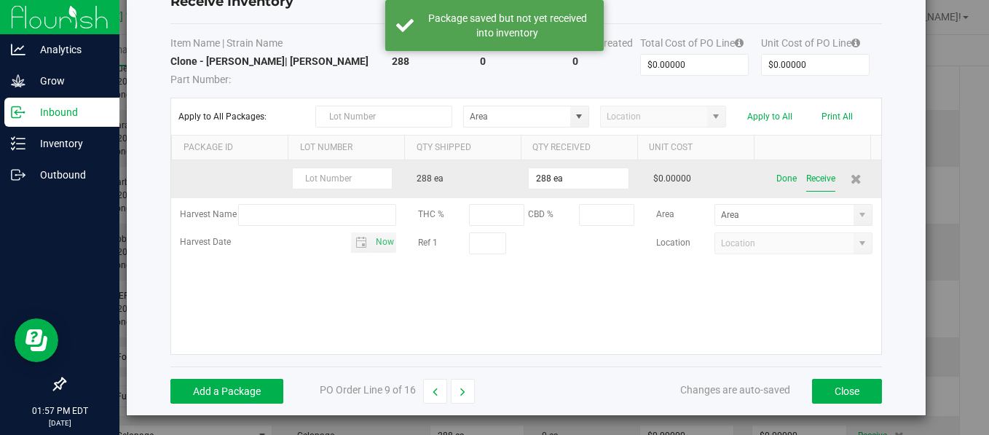
click at [806, 178] on button "Receive" at bounding box center [820, 178] width 29 height 25
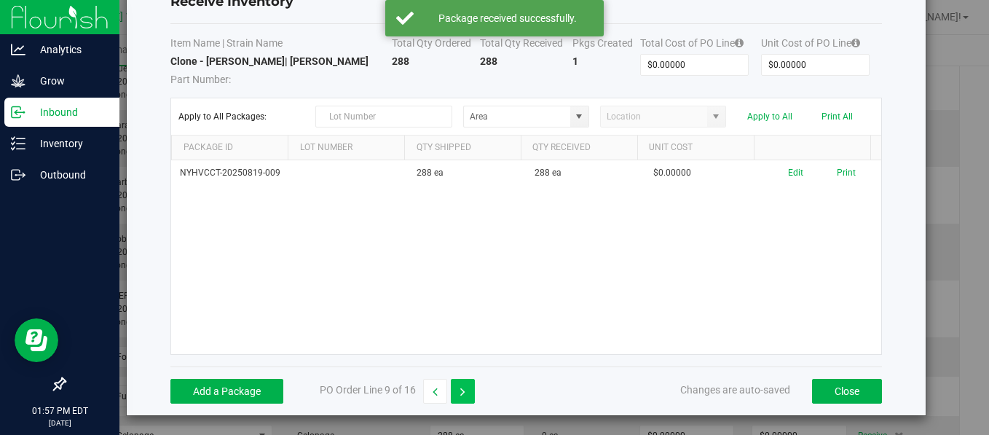
click at [457, 391] on button "button" at bounding box center [463, 391] width 24 height 25
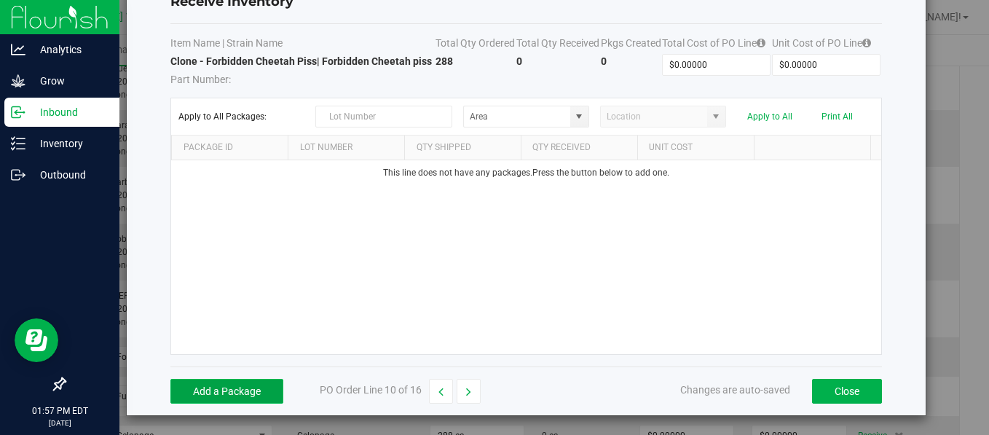
click at [245, 395] on button "Add a Package" at bounding box center [226, 391] width 113 height 25
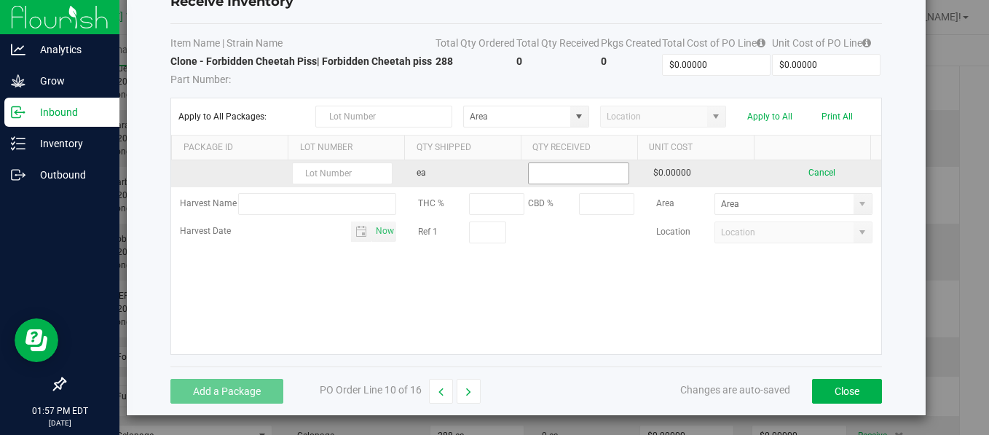
click at [558, 173] on input at bounding box center [578, 173] width 99 height 20
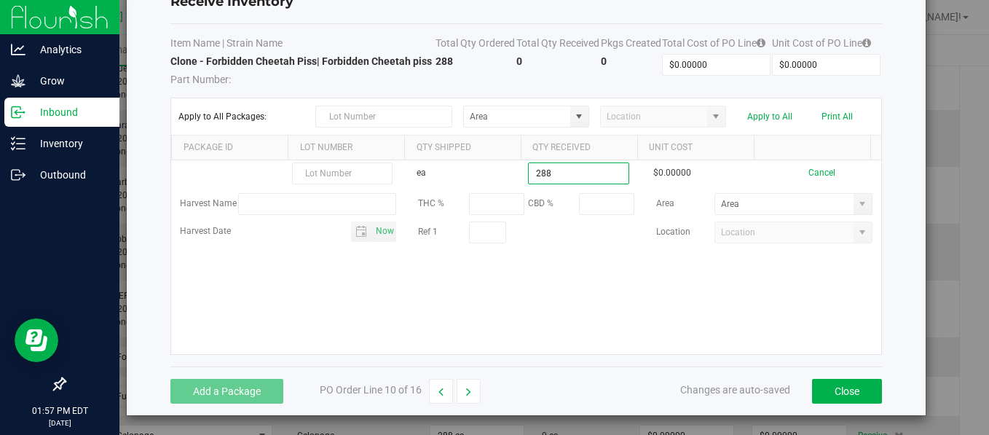
click at [626, 282] on kendo-grid-list "ea 288 $0.00000 Cancel Harvest Name THC % CBD % Area Harvest Date Now Ref 1 Loc…" at bounding box center [525, 257] width 709 height 194
type input "288 ea"
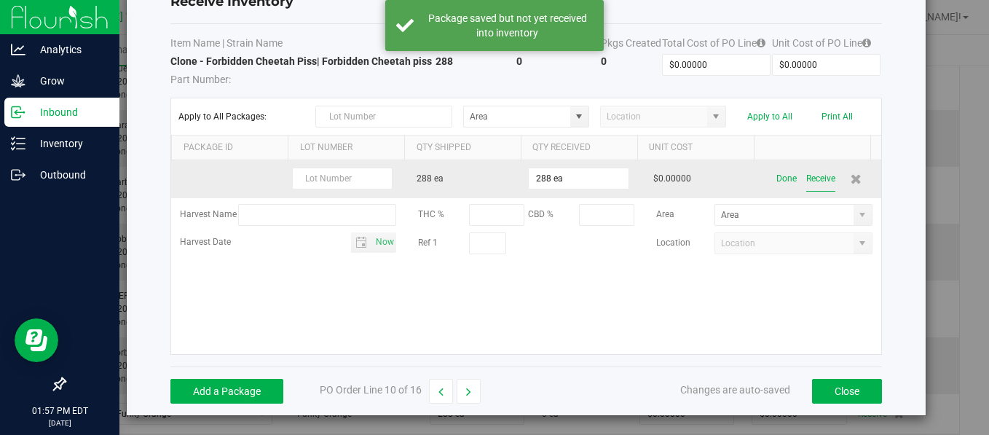
click at [806, 174] on button "Receive" at bounding box center [820, 178] width 29 height 25
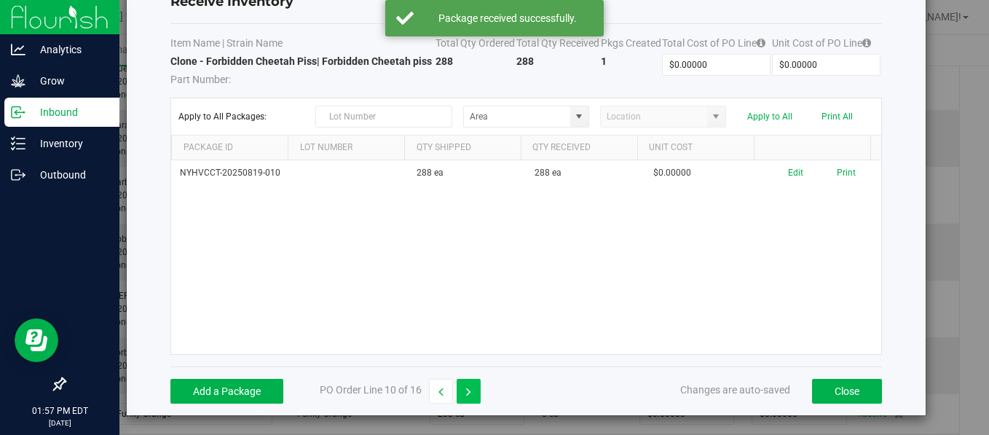
click at [470, 384] on button "button" at bounding box center [468, 391] width 24 height 25
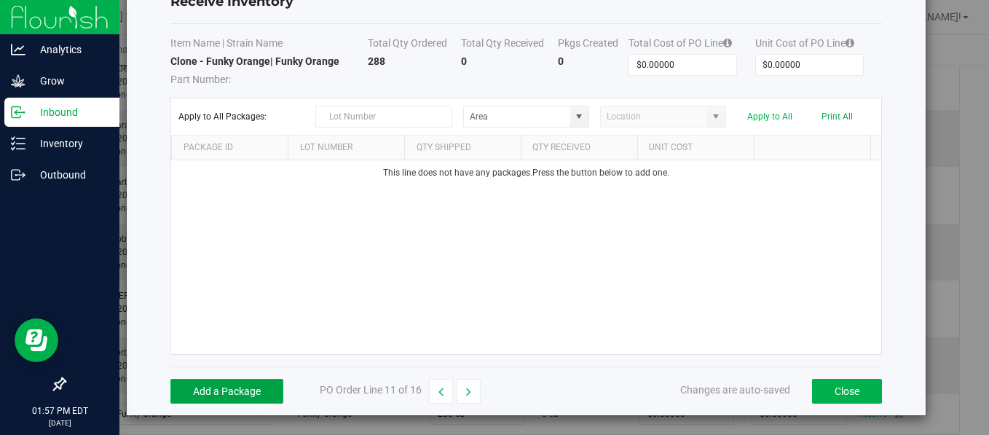
click at [220, 383] on button "Add a Package" at bounding box center [226, 391] width 113 height 25
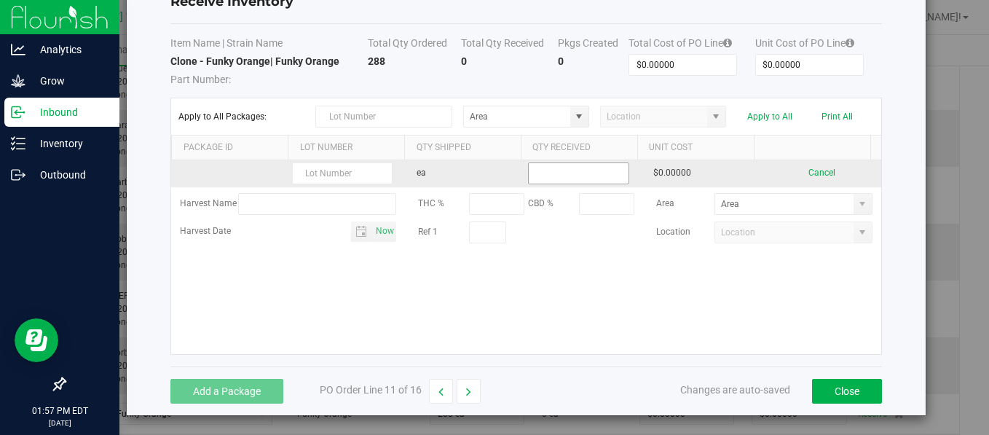
click at [588, 177] on input at bounding box center [578, 173] width 99 height 20
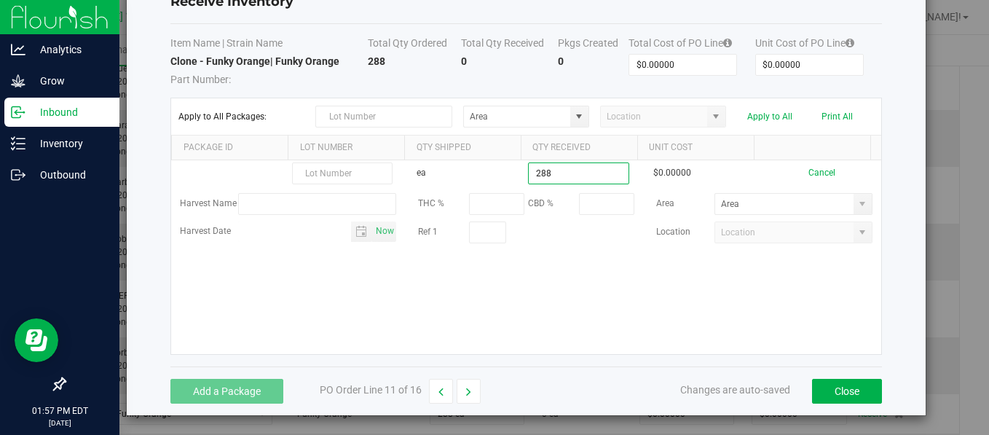
click at [545, 285] on kendo-grid-list "ea 288 $0.00000 Cancel Harvest Name THC % CBD % Area Harvest Date Now Ref 1 Loc…" at bounding box center [525, 257] width 709 height 194
type input "288 ea"
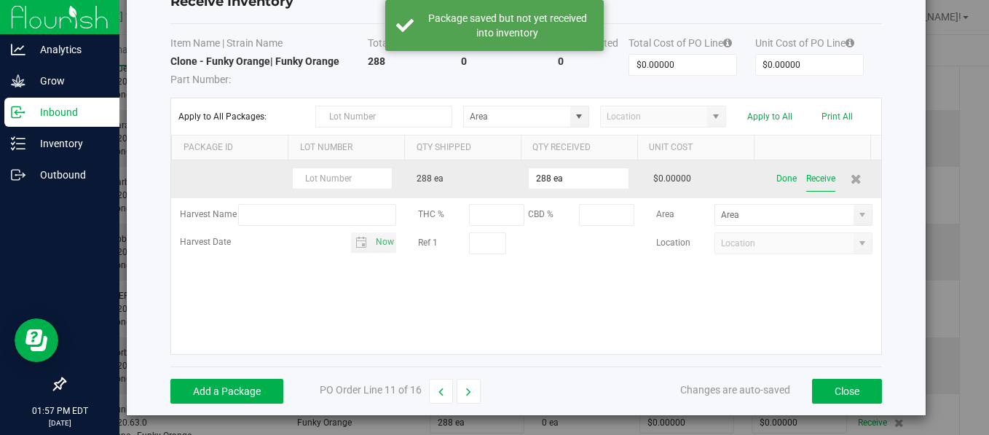
click at [806, 178] on button "Receive" at bounding box center [820, 178] width 29 height 25
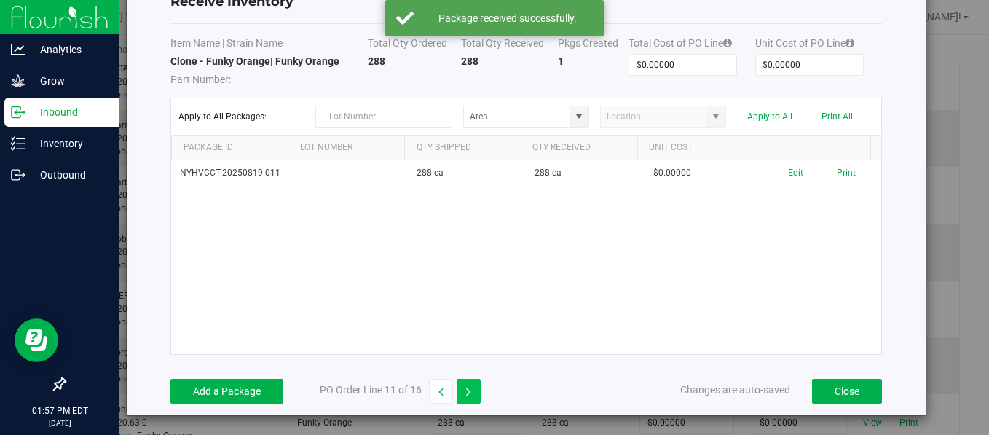
click at [466, 388] on icon "button" at bounding box center [468, 392] width 5 height 10
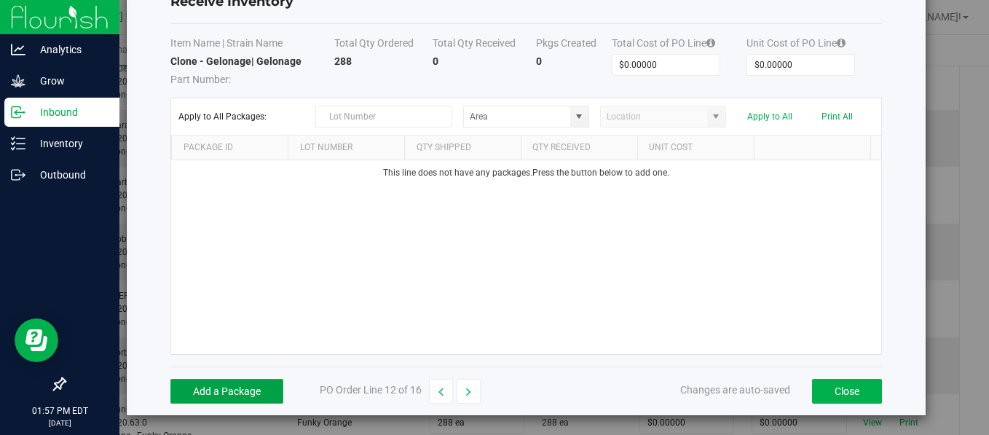
click at [242, 381] on button "Add a Package" at bounding box center [226, 391] width 113 height 25
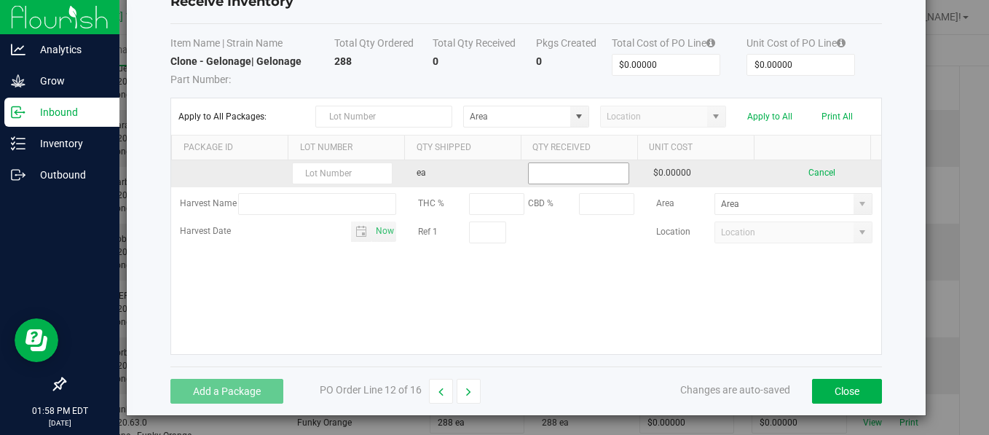
click at [567, 170] on input at bounding box center [578, 173] width 99 height 20
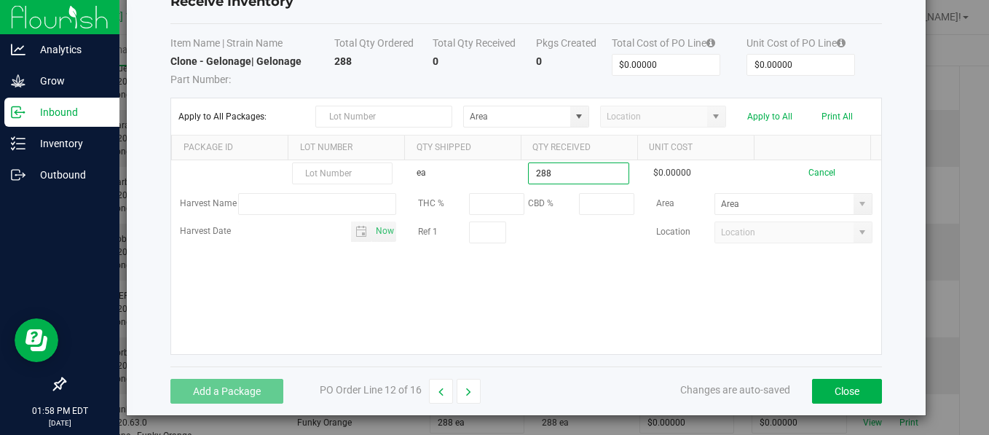
click at [555, 276] on kendo-grid-list "ea 288 $0.00000 Cancel Harvest Name THC % CBD % Area Harvest Date Now Ref 1 Loc…" at bounding box center [525, 257] width 709 height 194
type input "288 ea"
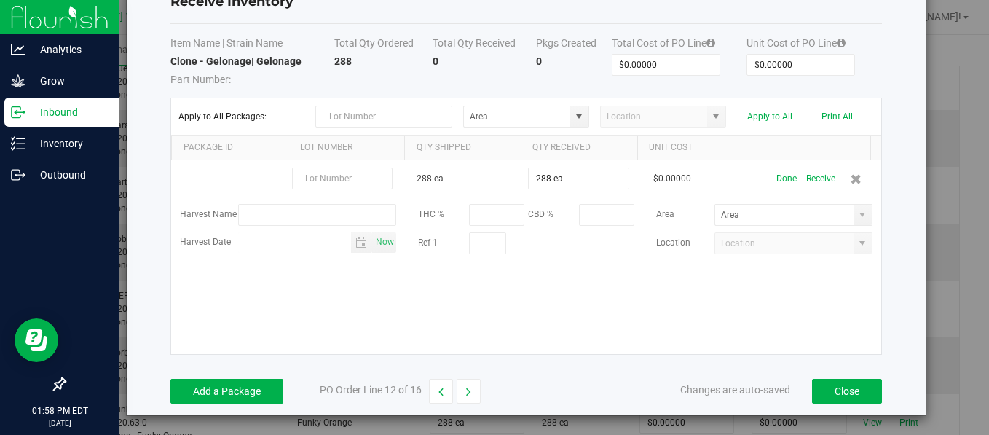
click at [546, 288] on div "288 ea 288 ea $0.00000 Done Receive Harvest Name THC % CBD % Area Harvest Date …" at bounding box center [525, 257] width 709 height 194
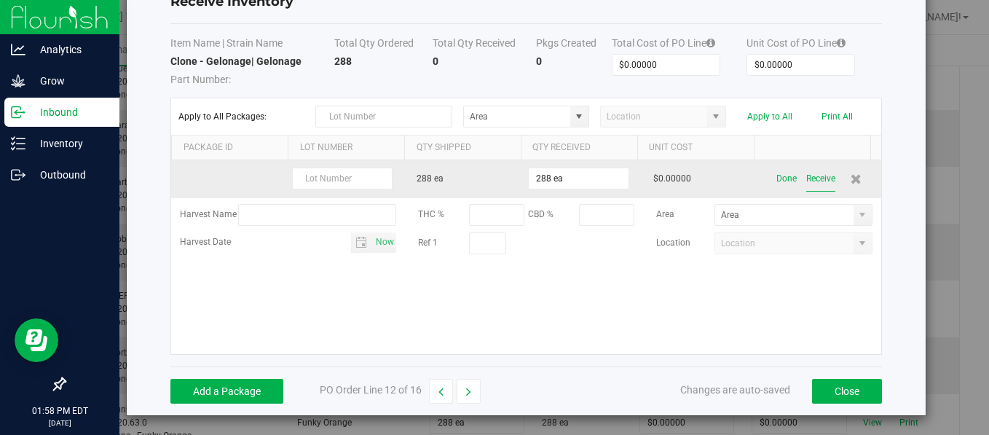
click at [806, 179] on button "Receive" at bounding box center [820, 178] width 29 height 25
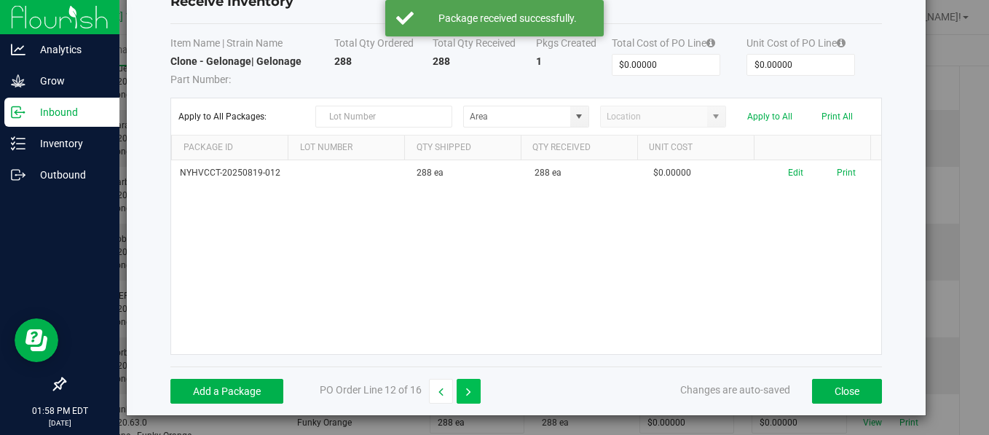
click at [466, 387] on icon "button" at bounding box center [468, 392] width 5 height 10
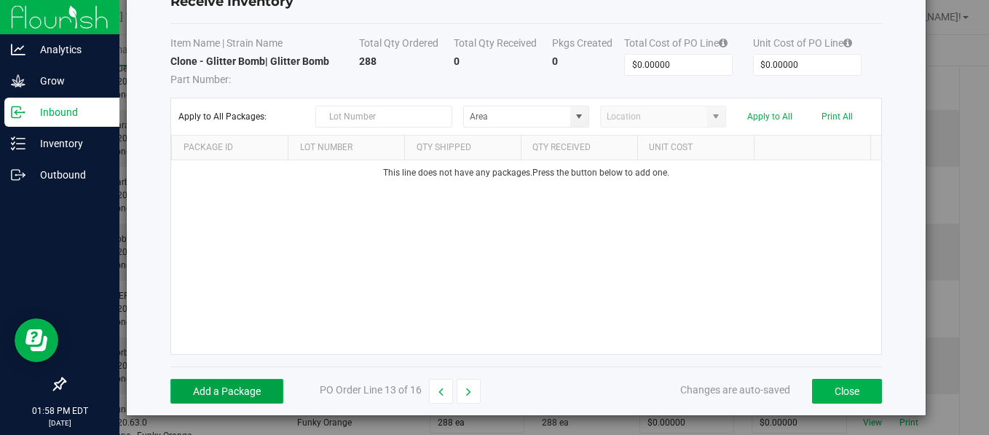
click at [262, 396] on button "Add a Package" at bounding box center [226, 391] width 113 height 25
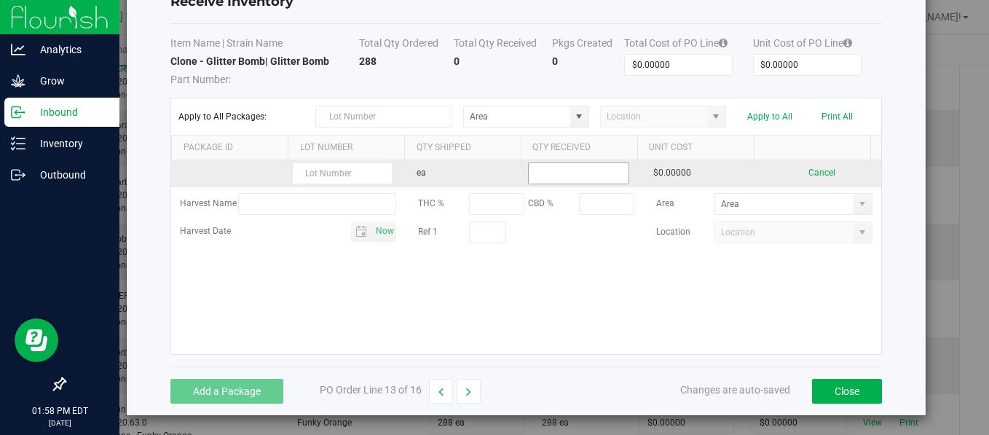
click at [563, 169] on input at bounding box center [578, 173] width 99 height 20
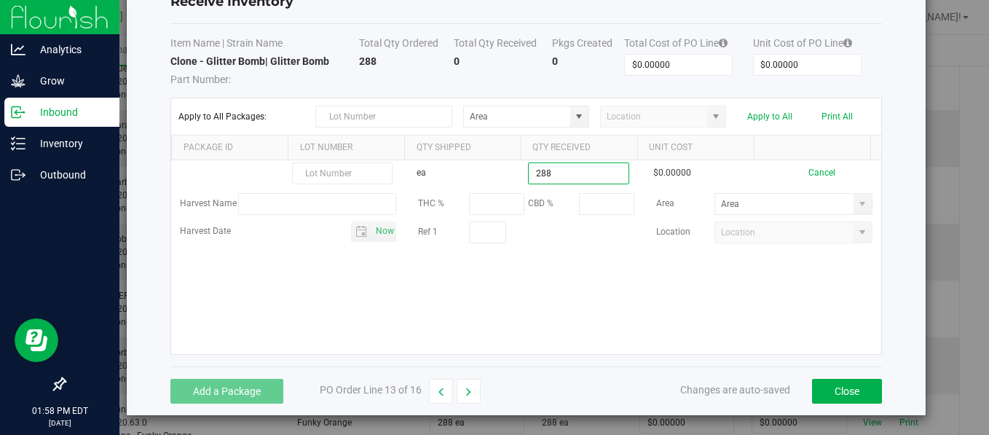
type input "288 ea"
click at [524, 305] on kendo-grid-list "ea 288 ea $0.00000 Cancel Harvest Name THC % CBD % Area Harvest Date Now Ref 1 …" at bounding box center [525, 257] width 709 height 194
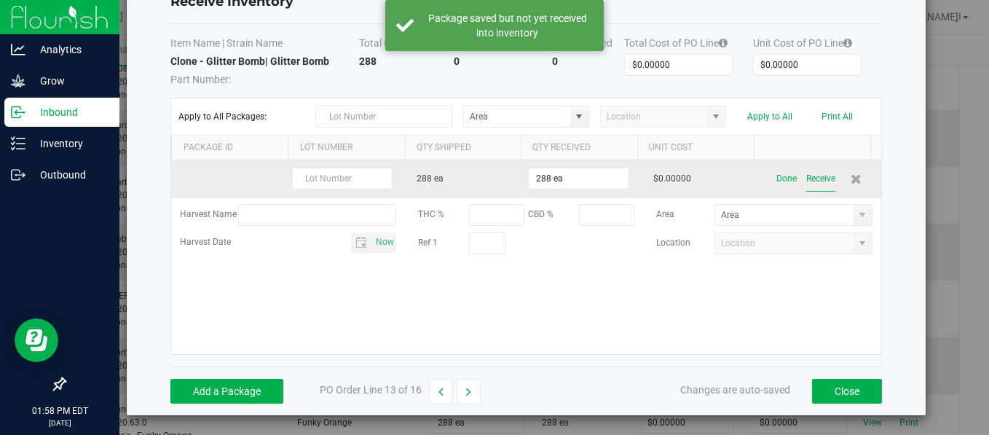
click at [806, 179] on button "Receive" at bounding box center [820, 178] width 29 height 25
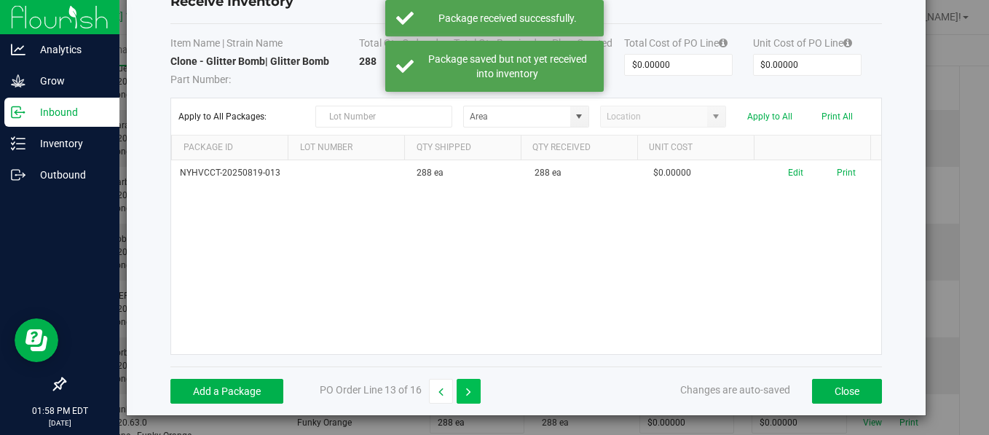
click at [470, 388] on button "button" at bounding box center [468, 391] width 24 height 25
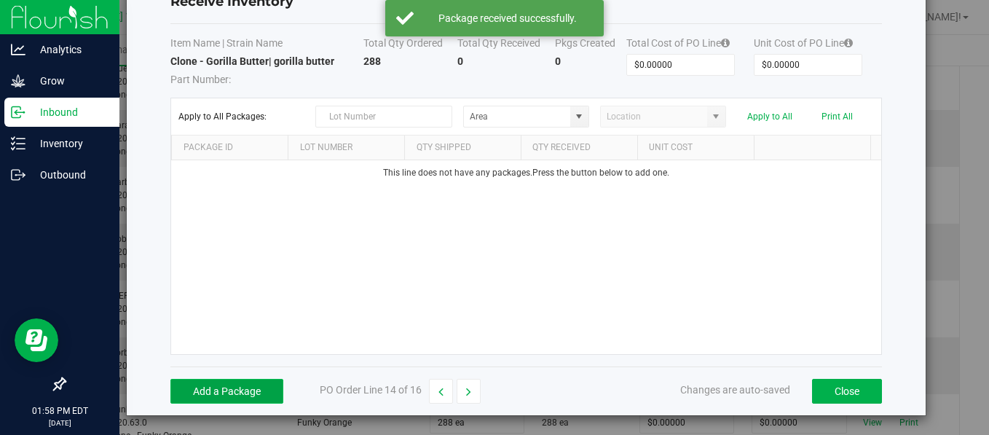
click at [236, 384] on button "Add a Package" at bounding box center [226, 391] width 113 height 25
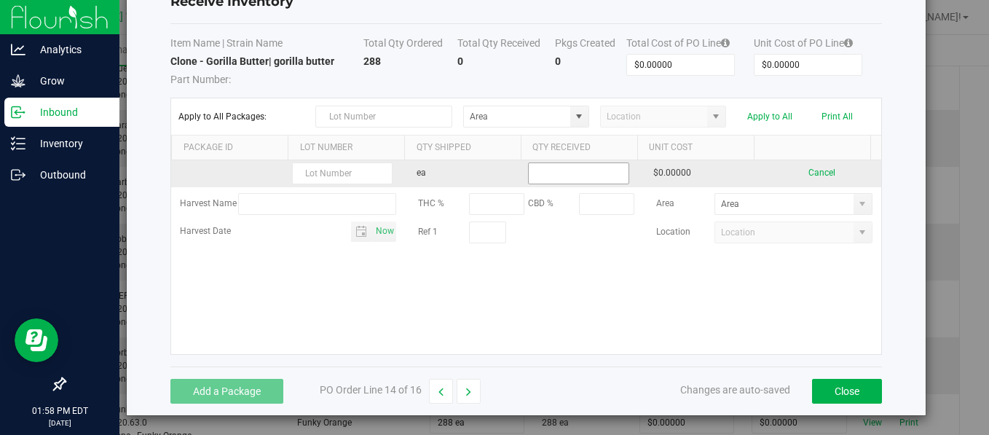
click at [589, 167] on input at bounding box center [578, 173] width 99 height 20
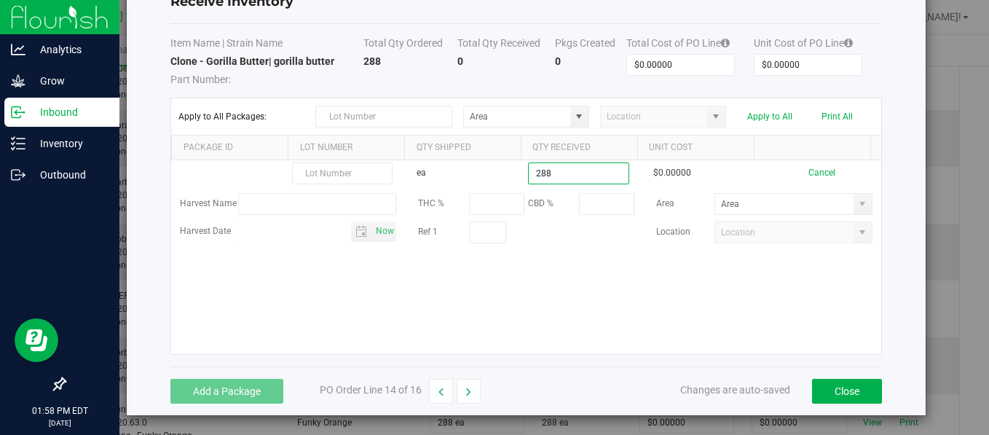
click at [604, 311] on kendo-grid-list "ea 288 $0.00000 Cancel Harvest Name THC % CBD % Area Harvest Date Now Ref 1 Loc…" at bounding box center [525, 257] width 709 height 194
type input "288 ea"
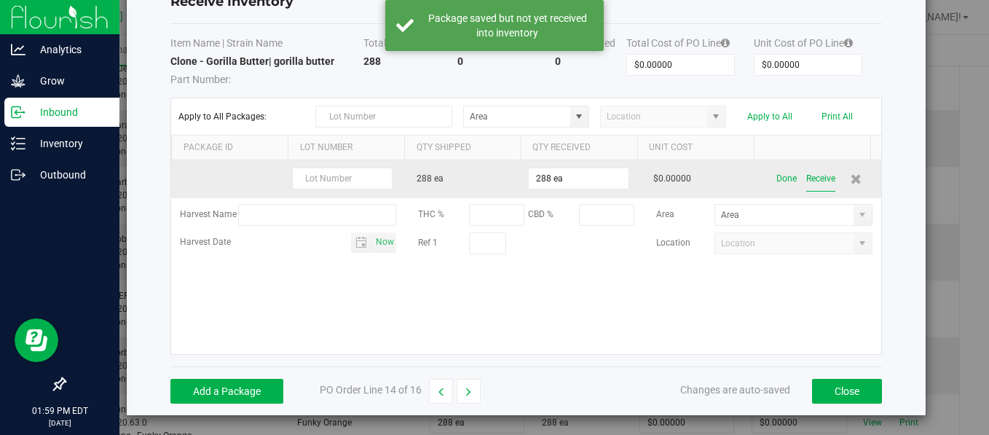
click at [806, 181] on button "Receive" at bounding box center [820, 178] width 29 height 25
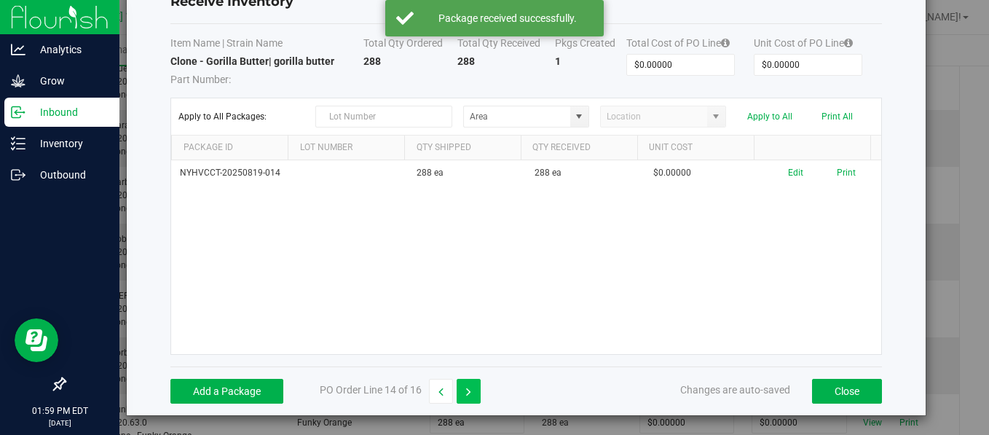
click at [466, 389] on icon "button" at bounding box center [468, 392] width 5 height 10
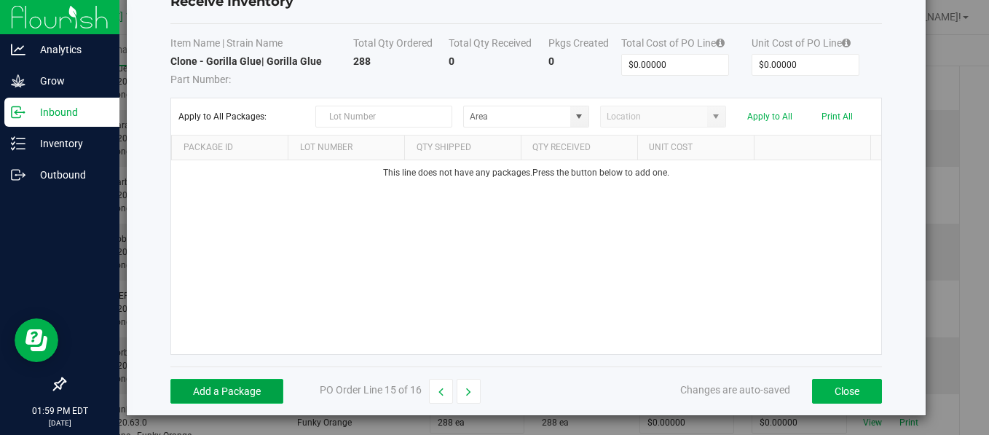
click at [222, 381] on button "Add a Package" at bounding box center [226, 391] width 113 height 25
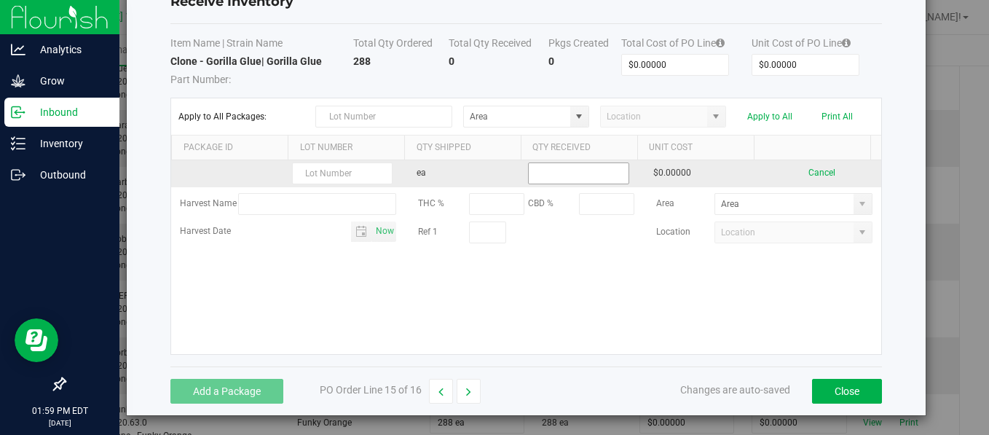
click at [538, 178] on input at bounding box center [578, 173] width 99 height 20
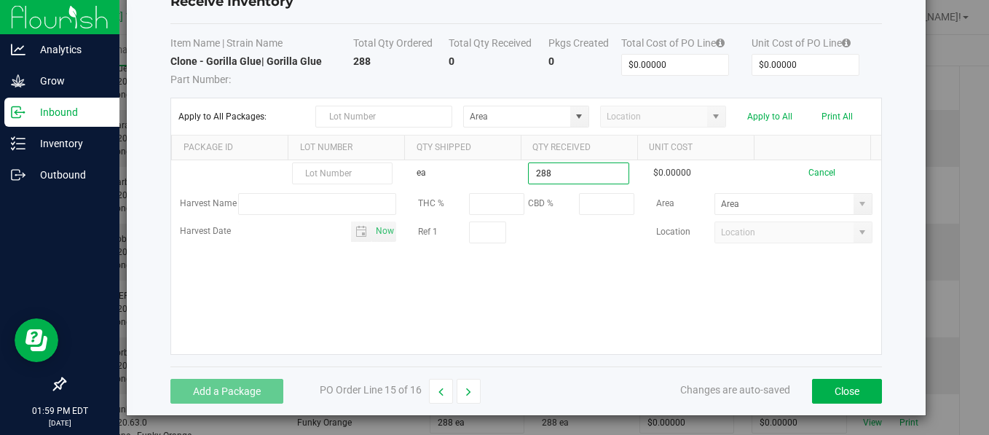
type input "288 ea"
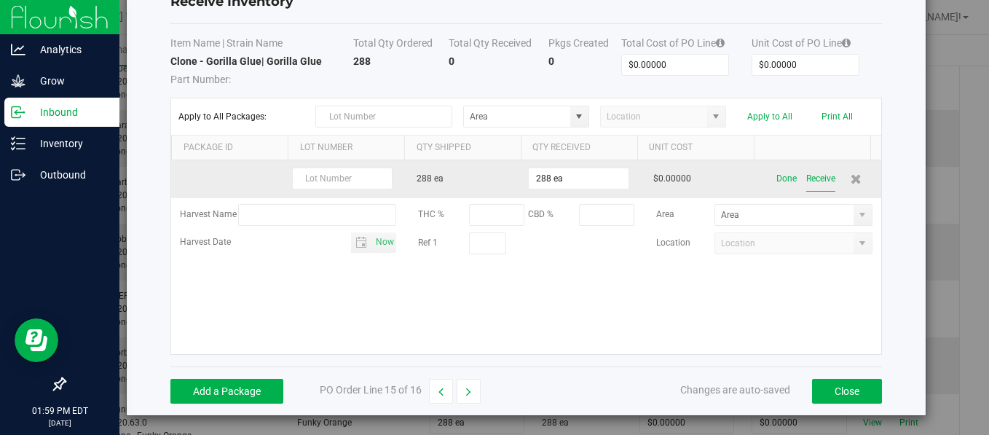
click at [806, 170] on button "Receive" at bounding box center [820, 178] width 29 height 25
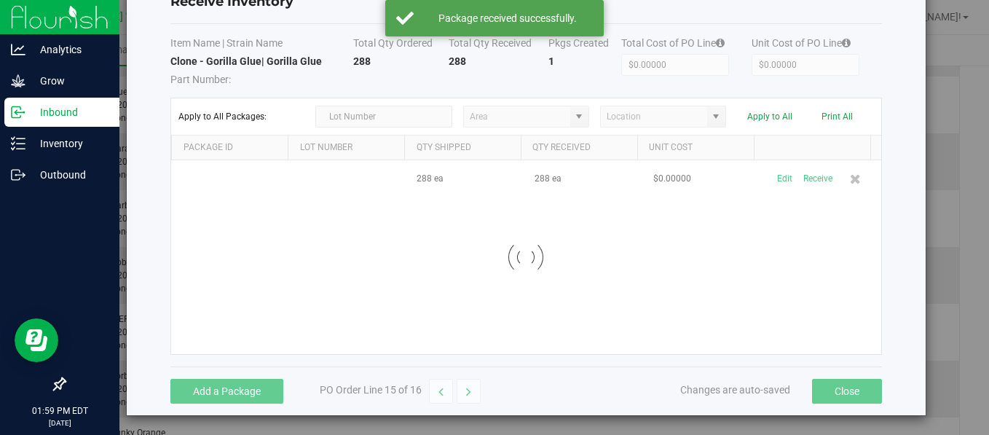
scroll to position [469, 0]
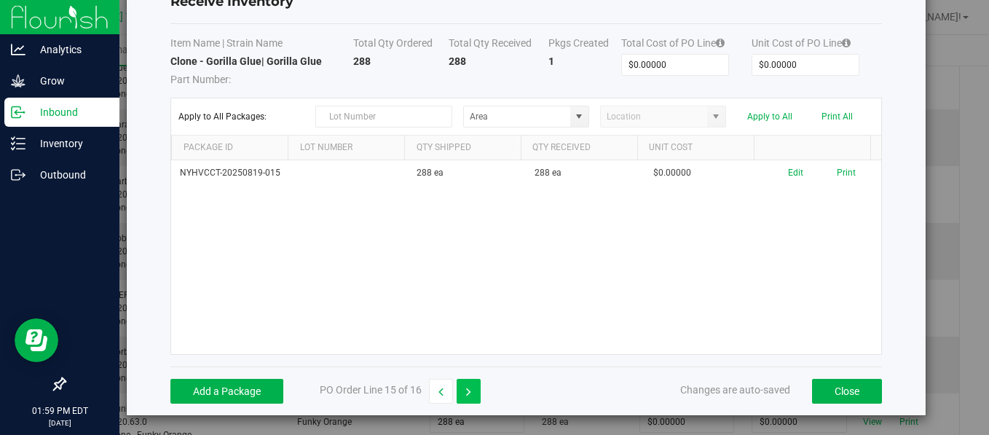
click at [466, 390] on icon "button" at bounding box center [468, 392] width 5 height 10
click at [462, 385] on button "button" at bounding box center [468, 391] width 24 height 25
click at [466, 391] on icon "button" at bounding box center [468, 392] width 5 height 10
click at [224, 387] on button "Add a Package" at bounding box center [226, 391] width 113 height 25
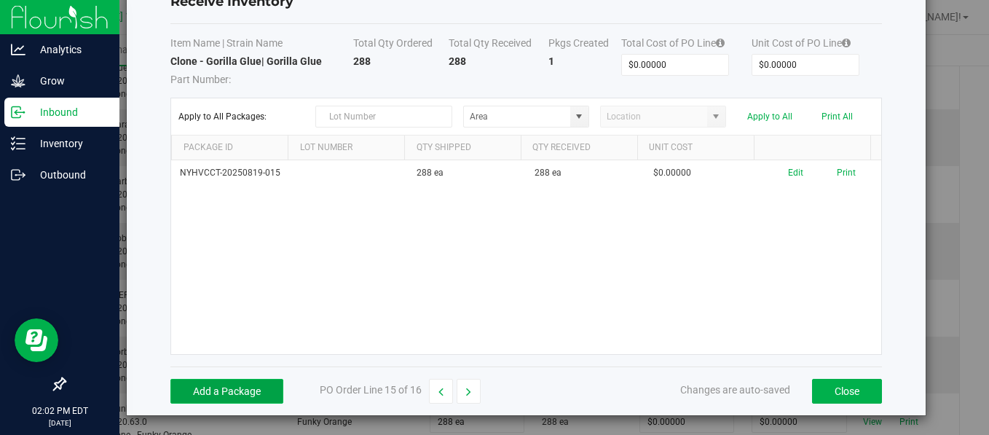
click at [224, 387] on button "Add a Package" at bounding box center [226, 391] width 113 height 25
click at [470, 389] on button "button" at bounding box center [468, 391] width 24 height 25
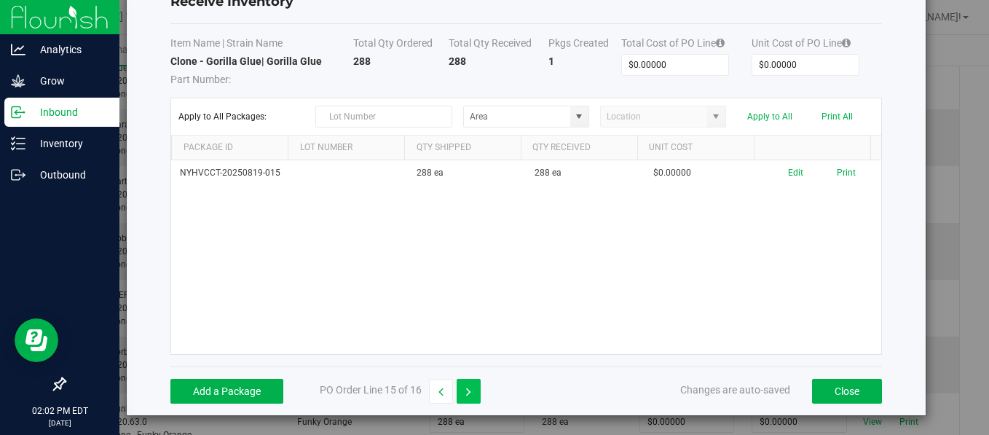
click at [470, 389] on button "button" at bounding box center [468, 391] width 24 height 25
click at [440, 296] on div "NYHVCCT-20250819-015 288 ea 288 ea $0.00000 Edit Print" at bounding box center [525, 257] width 709 height 194
click at [537, 235] on div "NYHVCCT-20250819-015 288 ea 288 ea $0.00000 Edit Print" at bounding box center [525, 257] width 709 height 194
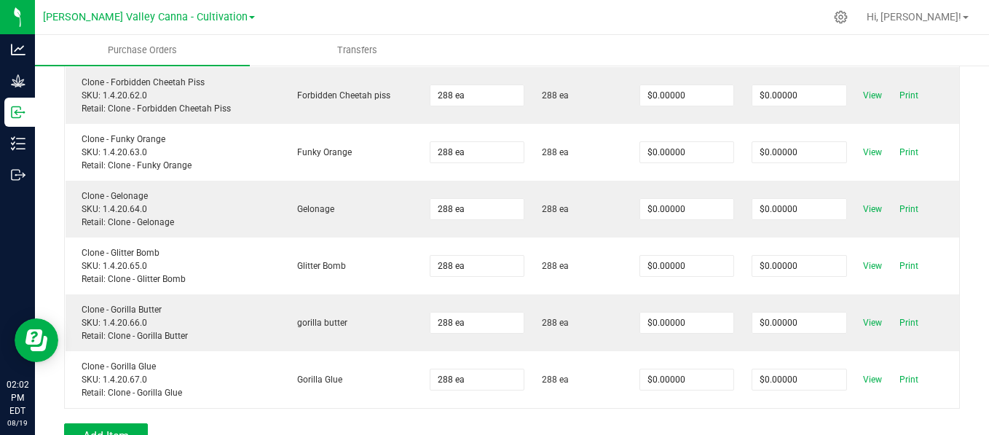
scroll to position [836, 0]
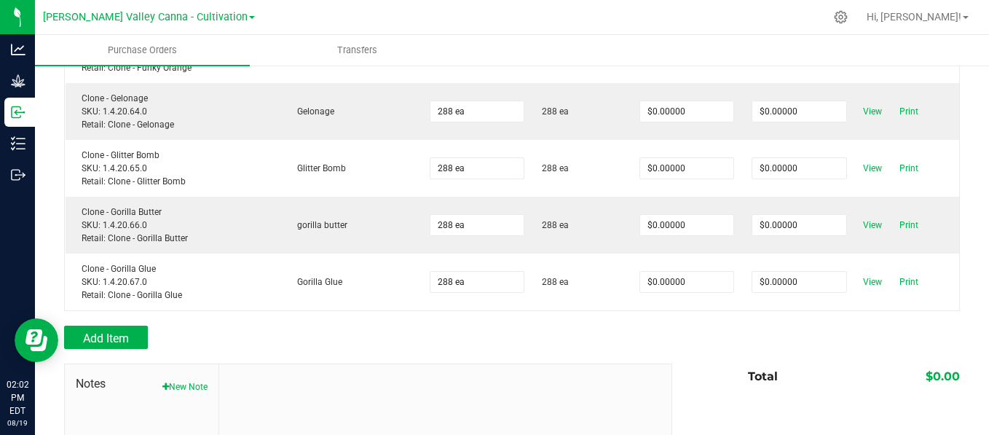
click at [337, 185] on td "Glitter Bomb" at bounding box center [351, 168] width 140 height 57
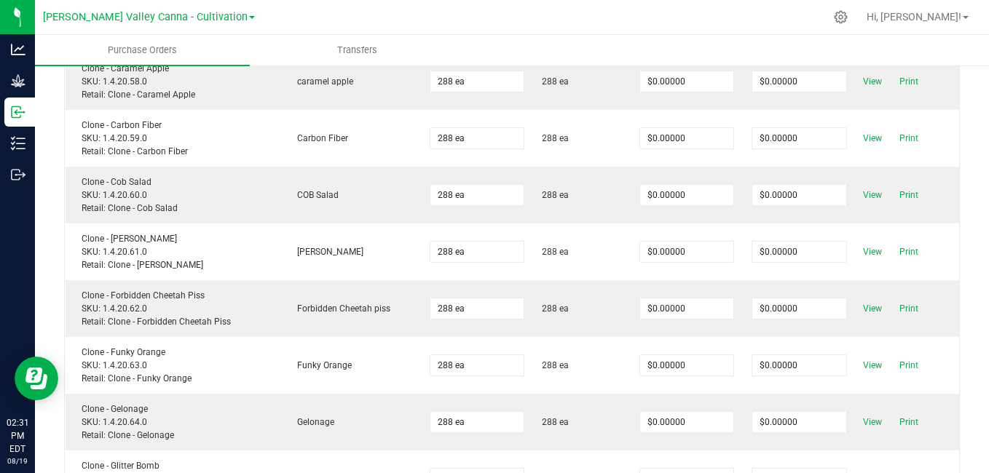
scroll to position [530, 0]
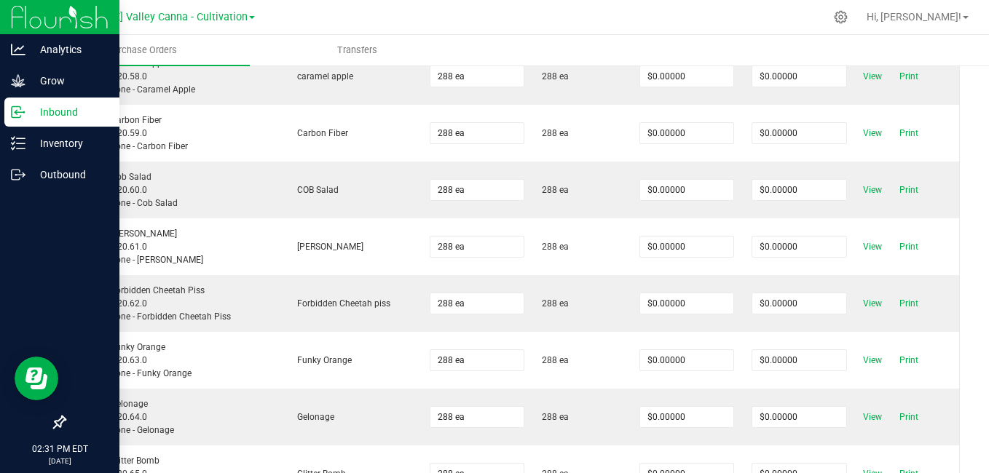
click at [60, 116] on p "Inbound" at bounding box center [68, 111] width 87 height 17
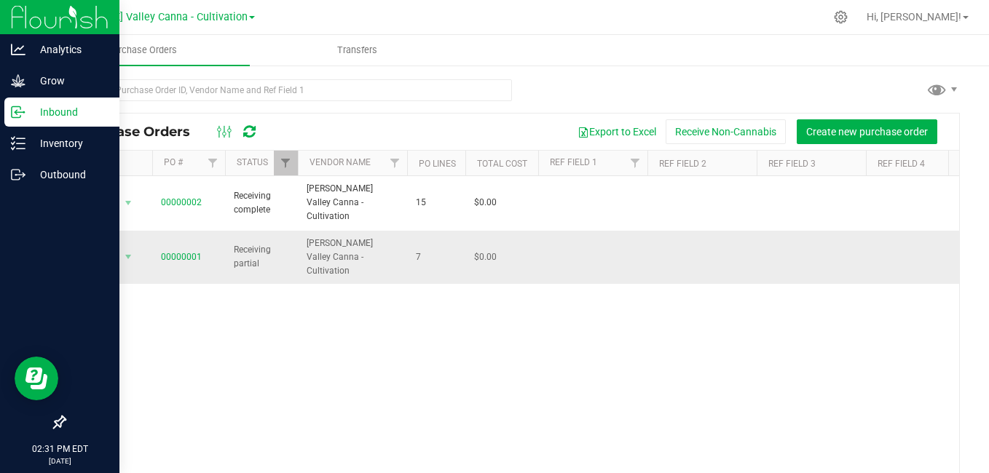
click at [261, 243] on span "Receiving partial" at bounding box center [261, 257] width 55 height 28
click at [189, 252] on link "00000001" at bounding box center [181, 257] width 41 height 10
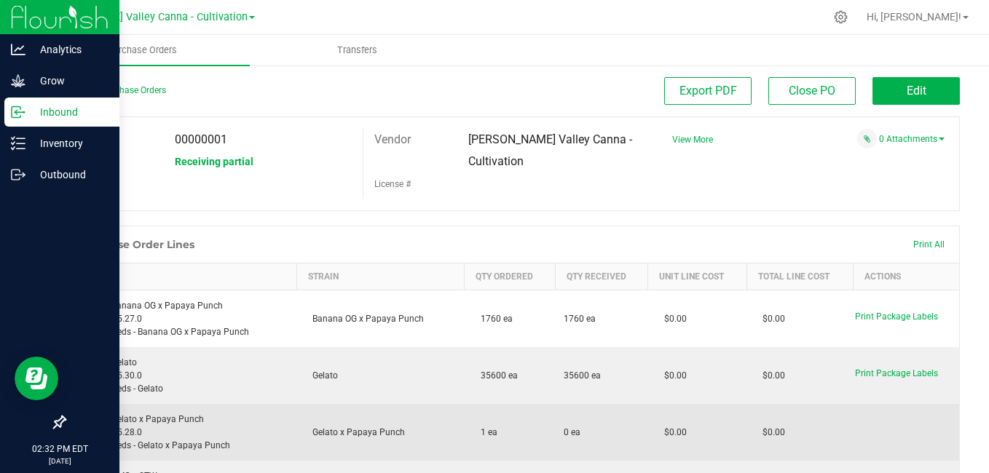
scroll to position [1, 0]
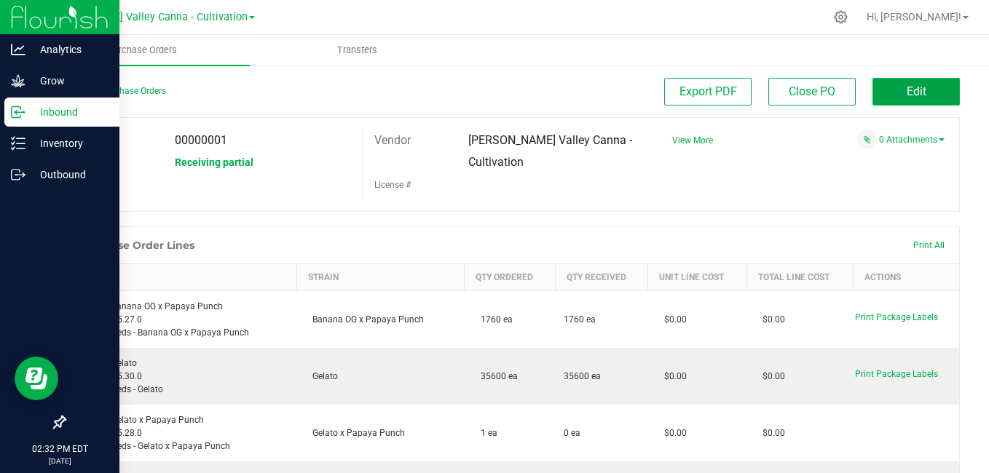
click at [906, 84] on span "Edit" at bounding box center [916, 91] width 20 height 14
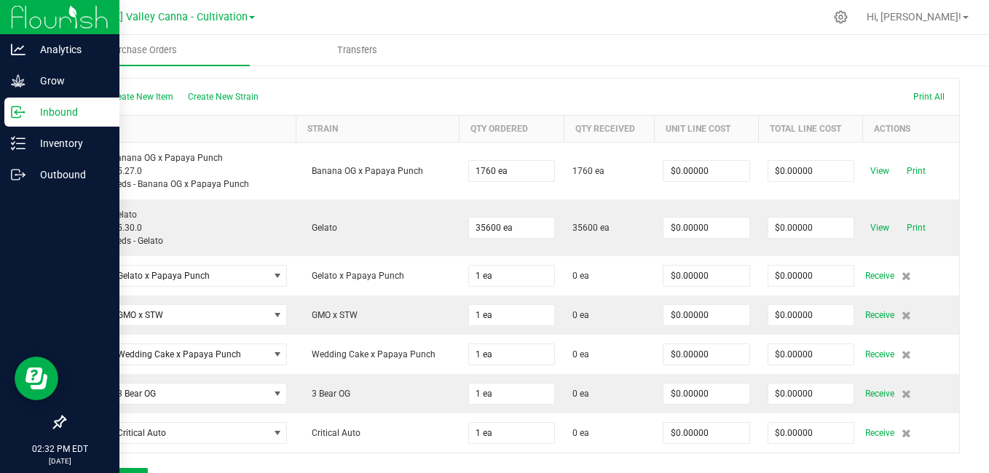
scroll to position [134, 0]
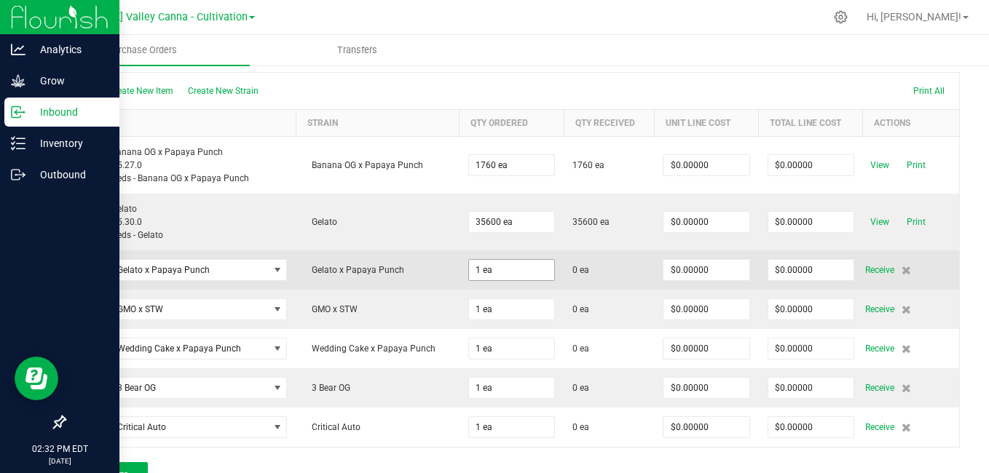
type input "1"
click at [502, 264] on input "1" at bounding box center [511, 270] width 85 height 20
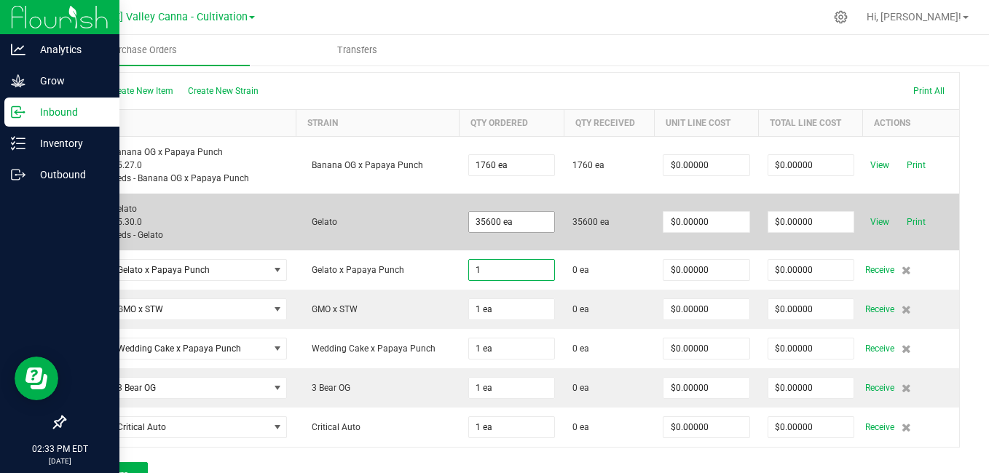
click at [536, 231] on input "35600 ea" at bounding box center [511, 222] width 85 height 20
type input "35600"
type input "1 ea"
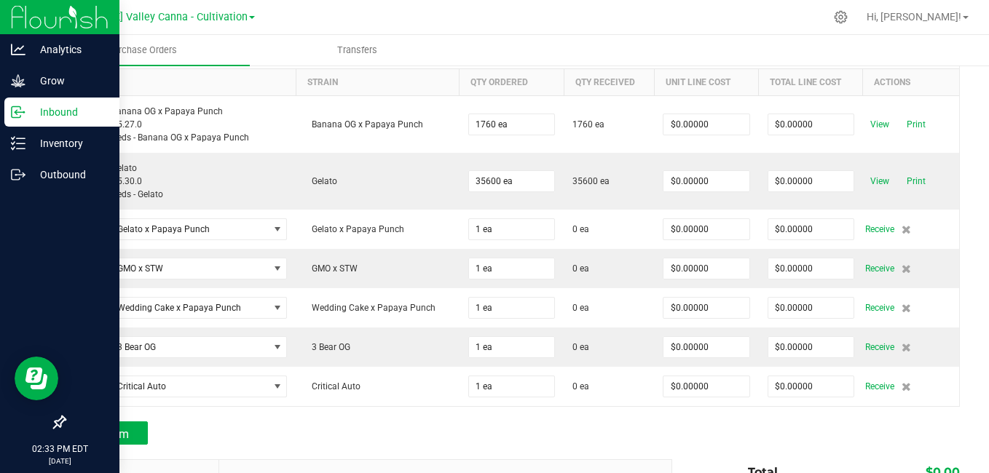
scroll to position [178, 0]
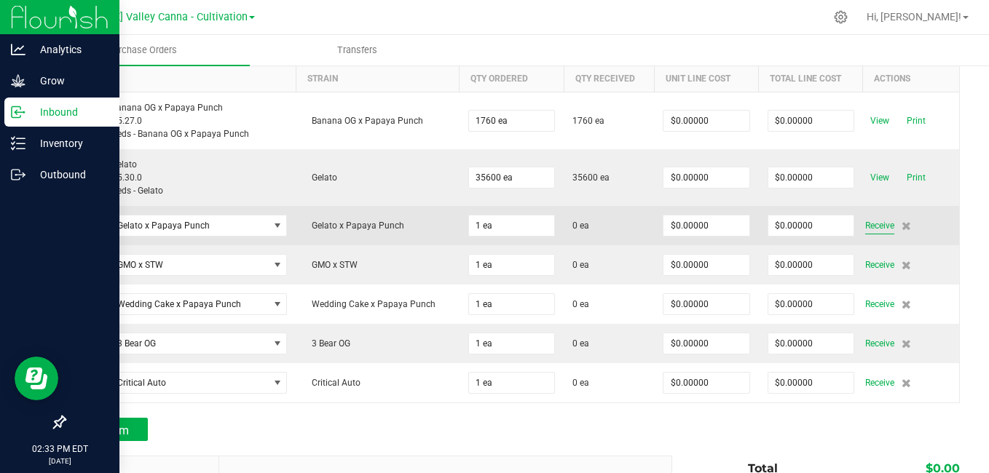
click at [865, 225] on span "Receive" at bounding box center [879, 225] width 29 height 17
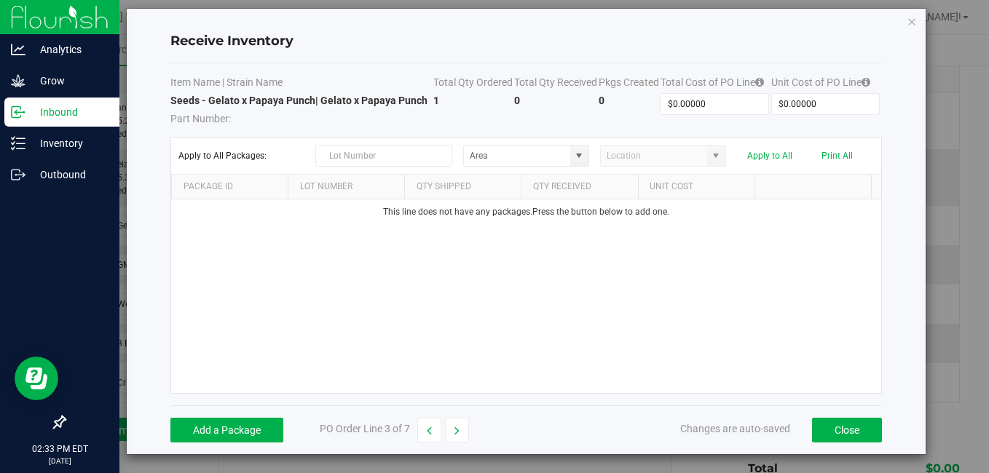
scroll to position [17, 0]
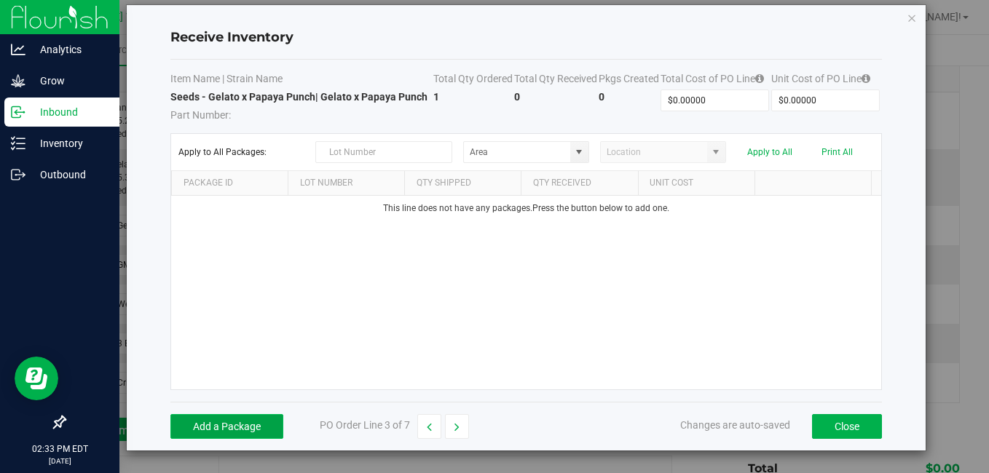
click at [248, 420] on button "Add a Package" at bounding box center [226, 426] width 113 height 25
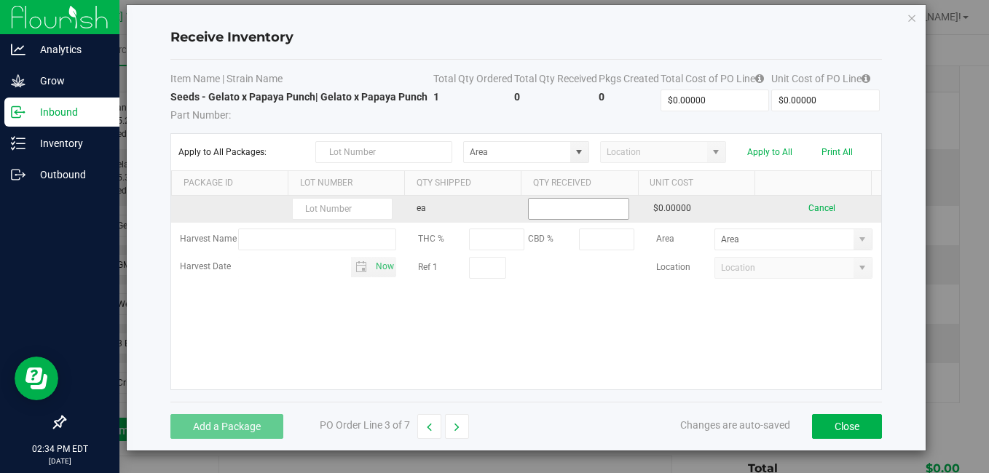
click at [569, 206] on input at bounding box center [578, 209] width 99 height 20
click at [533, 205] on input "305600" at bounding box center [578, 209] width 99 height 20
click at [551, 210] on input "35600" at bounding box center [578, 209] width 99 height 20
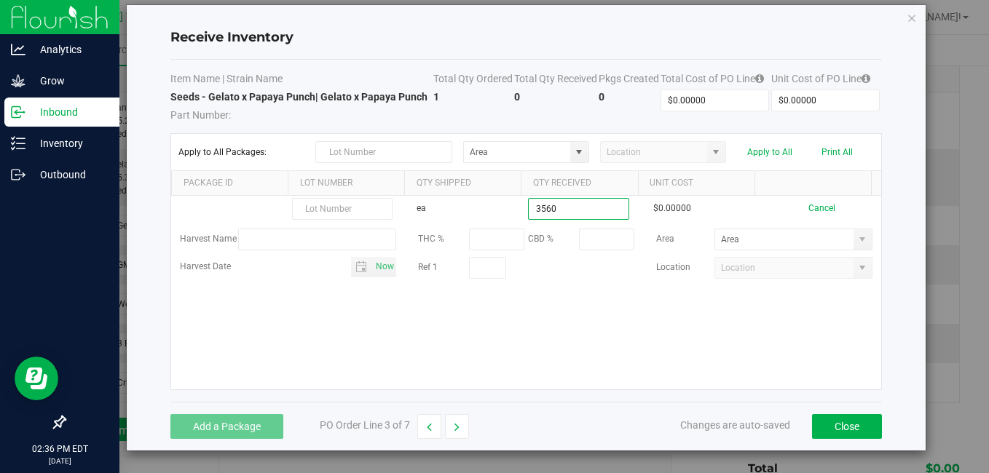
type input "3560 ea"
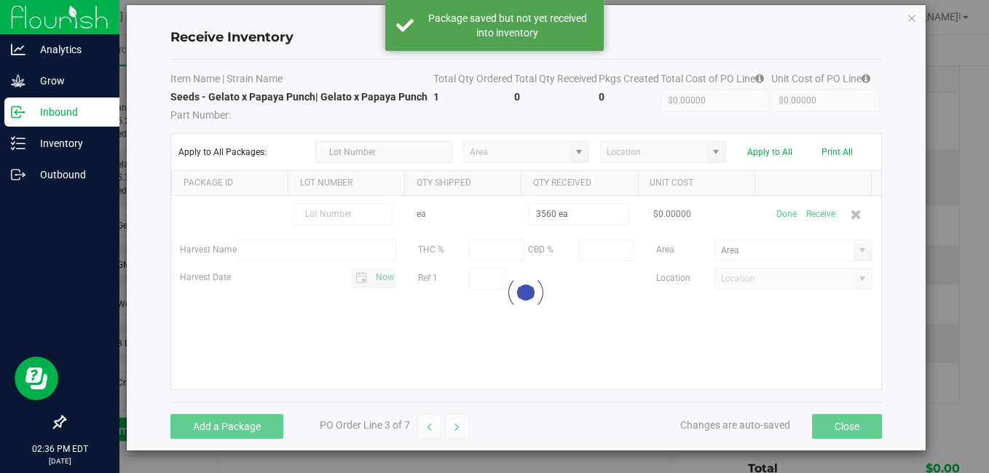
click at [610, 325] on kendo-grid-list "ea 3560 ea $0.00000 Done Receive Harvest Name THC % CBD % Area Harvest Date Now…" at bounding box center [525, 293] width 709 height 194
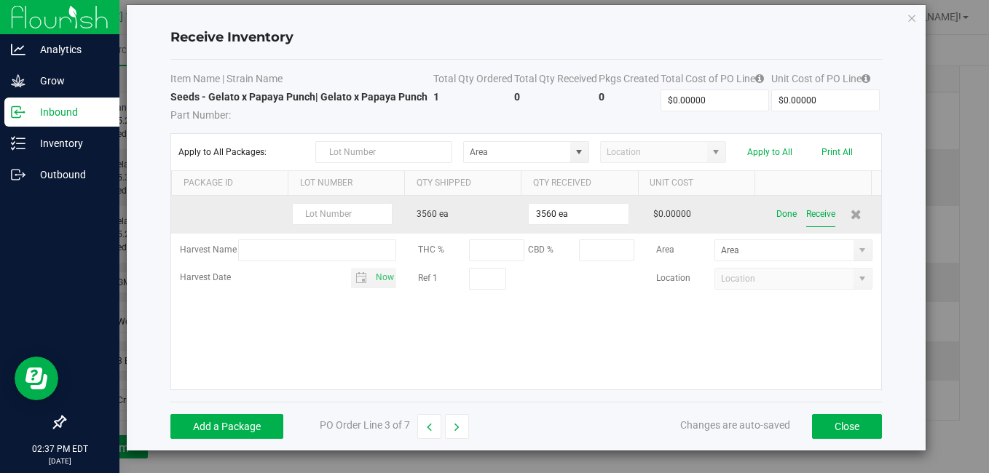
click at [806, 216] on button "Receive" at bounding box center [820, 214] width 29 height 25
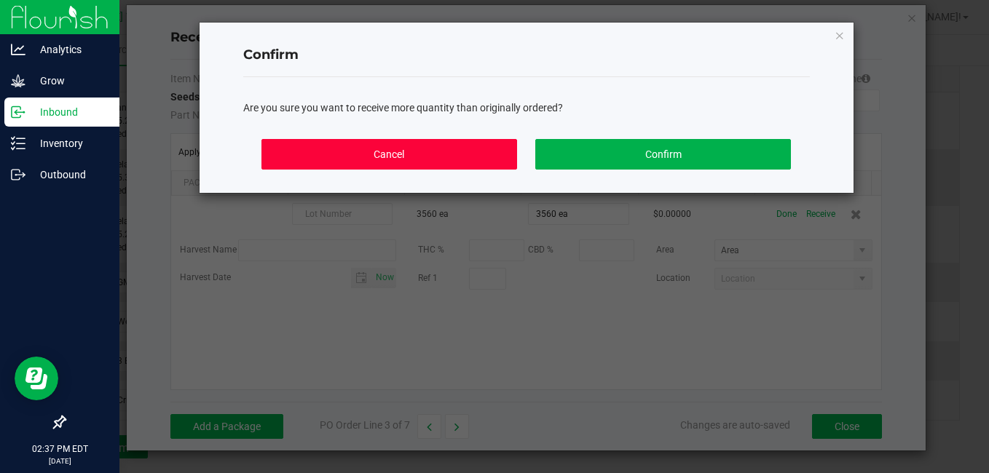
click at [444, 150] on button "Cancel" at bounding box center [388, 154] width 255 height 31
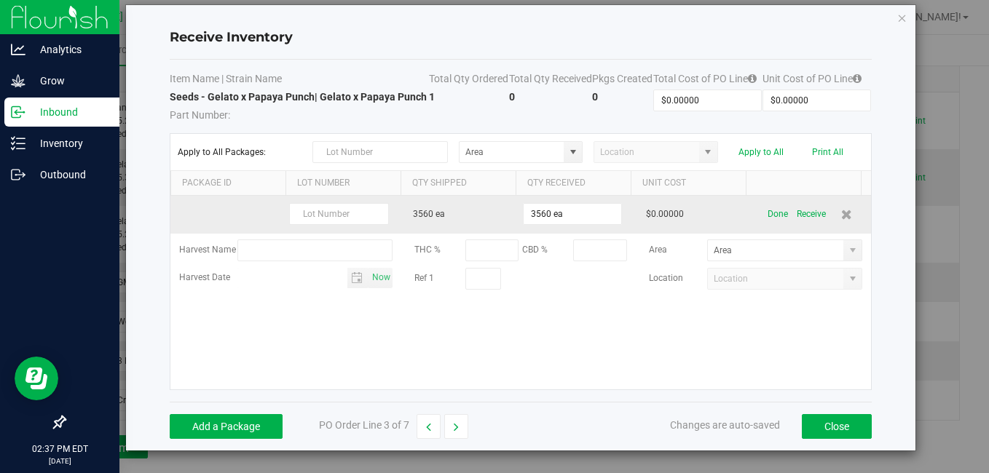
click at [456, 215] on td "3560 ea" at bounding box center [462, 215] width 116 height 38
click at [547, 218] on input "3560" at bounding box center [572, 214] width 98 height 20
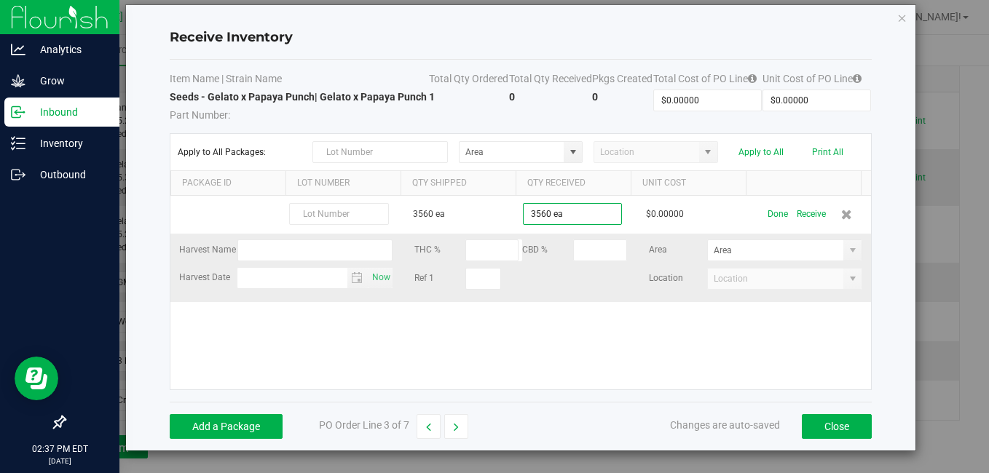
click at [565, 298] on td "Harvest Name THC % CBD % Area Harvest Date Now Ref 1 Location" at bounding box center [520, 268] width 700 height 68
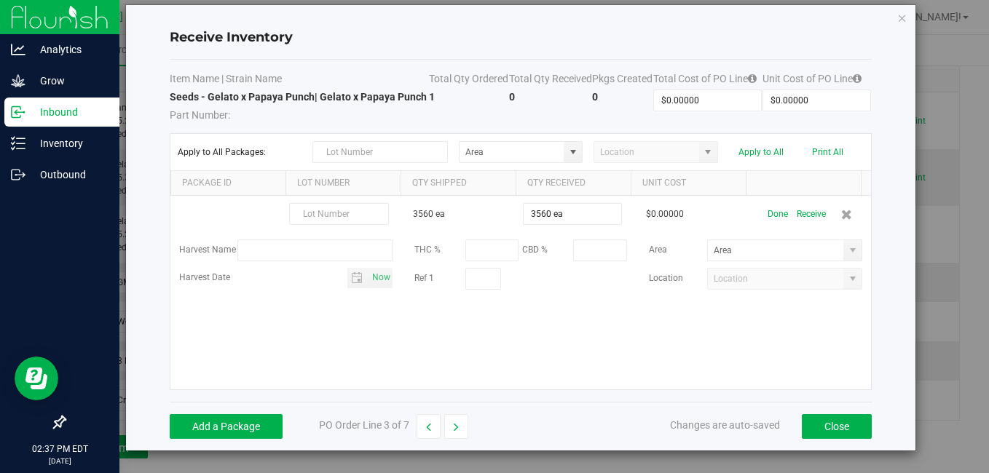
click at [565, 335] on div "3560 ea 3560 ea $0.00000 Done Receive Harvest Name THC % CBD % Area Harvest Dat…" at bounding box center [520, 293] width 700 height 194
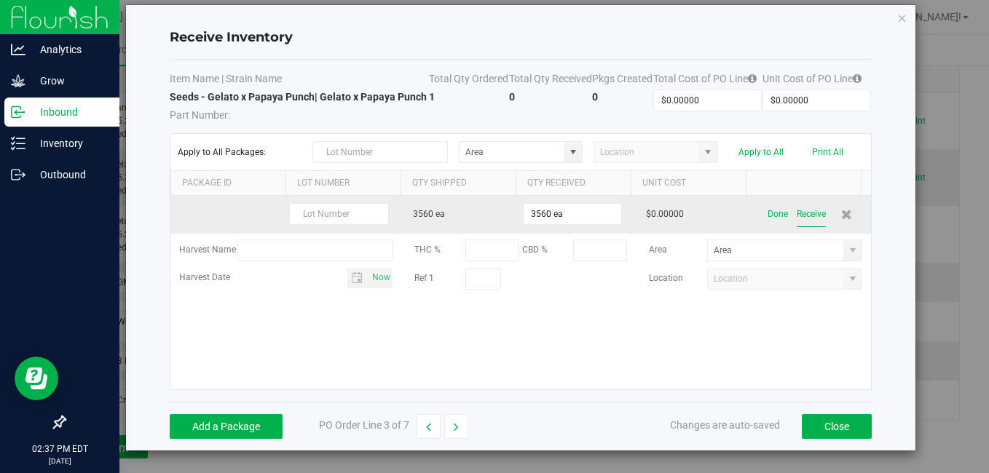
click at [796, 211] on button "Receive" at bounding box center [810, 214] width 29 height 25
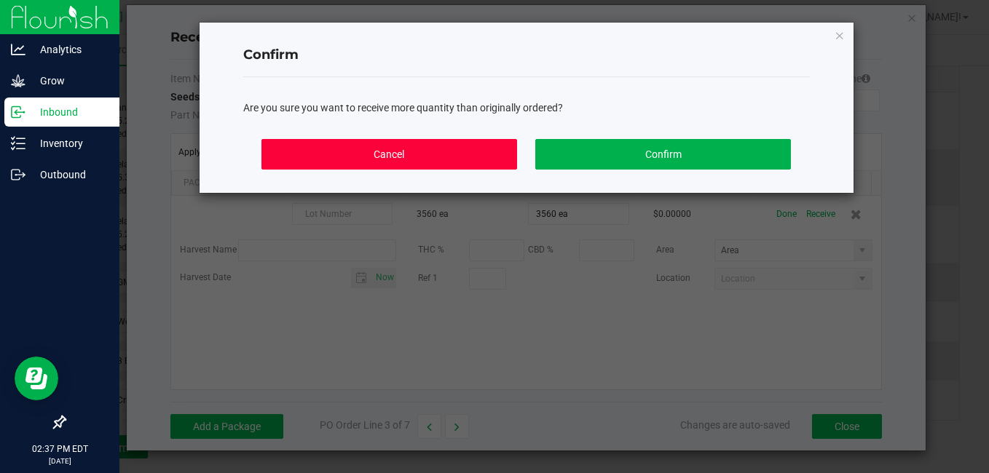
click at [464, 167] on button "Cancel" at bounding box center [388, 154] width 255 height 31
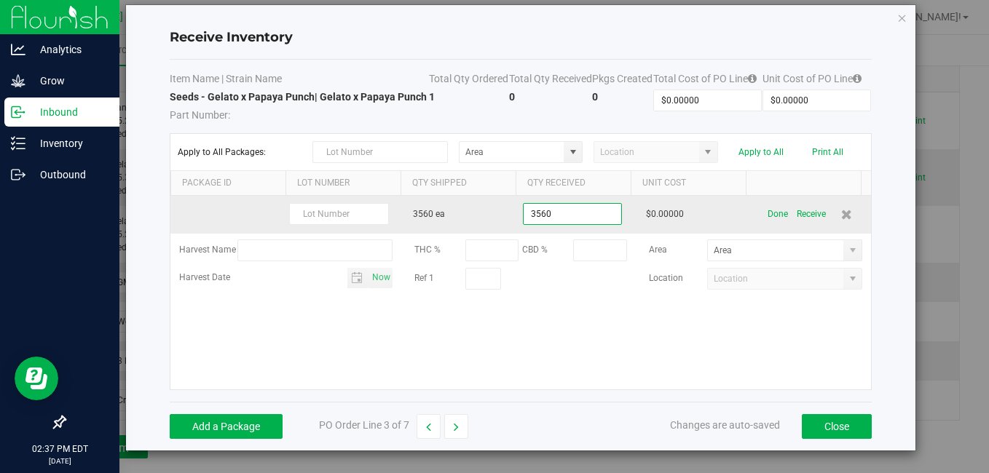
click at [561, 215] on input "3560" at bounding box center [572, 214] width 98 height 20
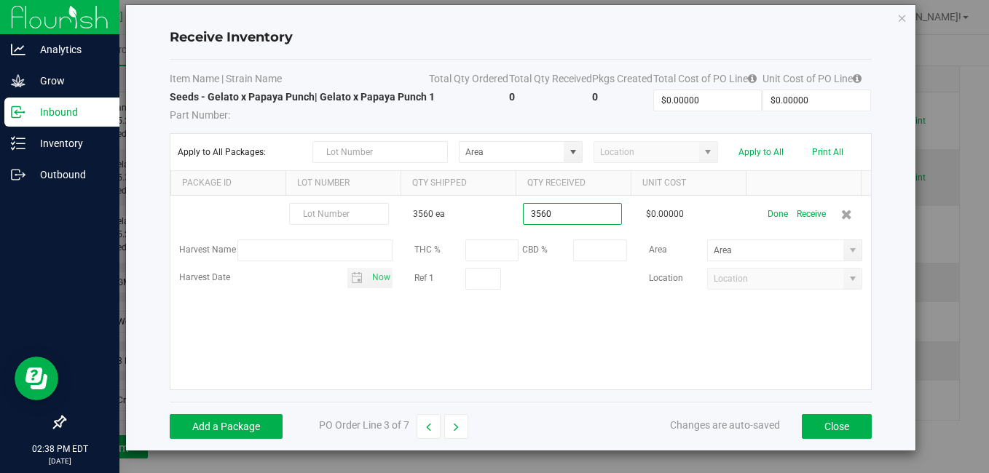
type input "3560 ea"
click at [523, 336] on div "3560 ea 3560 ea $0.00000 Done Receive Harvest Name THC % CBD % Area Harvest Dat…" at bounding box center [520, 293] width 700 height 194
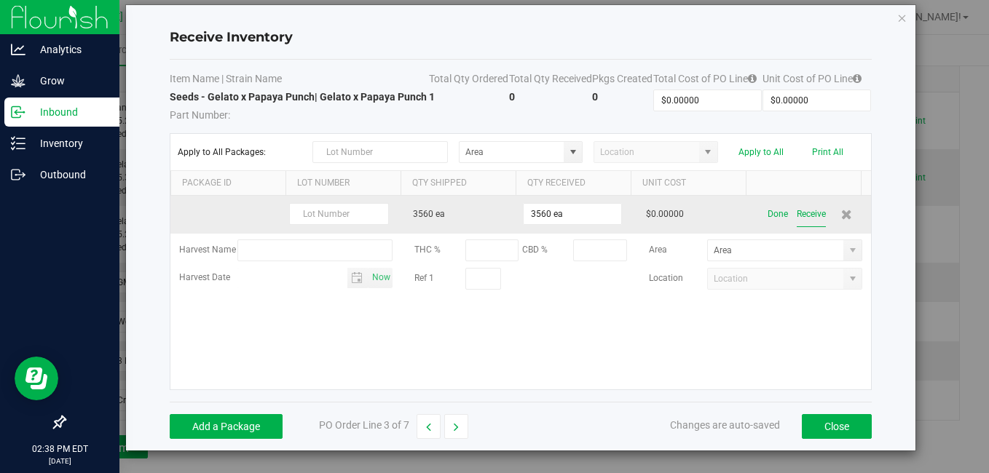
click at [811, 216] on button "Receive" at bounding box center [810, 214] width 29 height 25
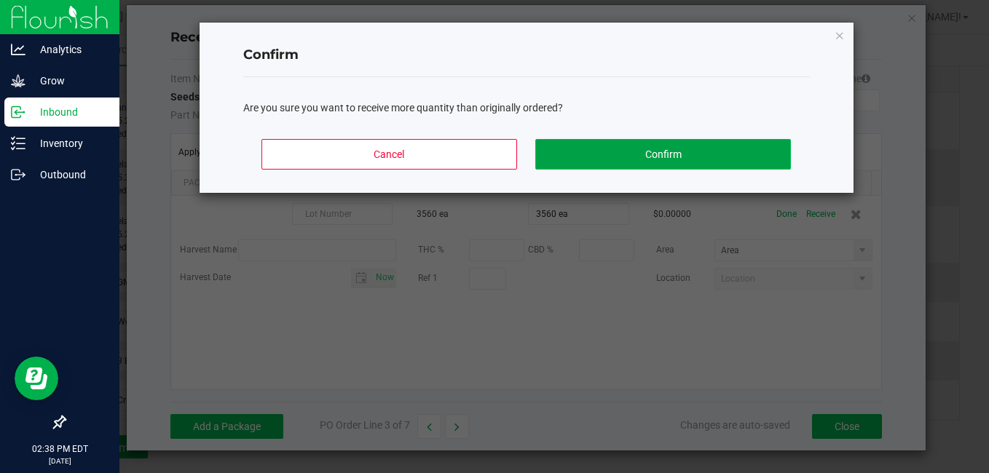
click at [695, 145] on button "Confirm" at bounding box center [662, 154] width 255 height 31
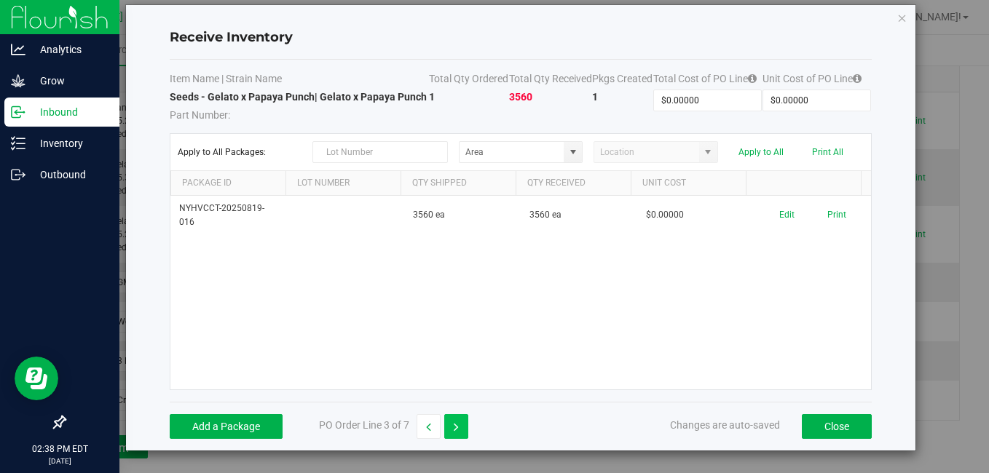
click at [458, 422] on icon "button" at bounding box center [456, 427] width 5 height 10
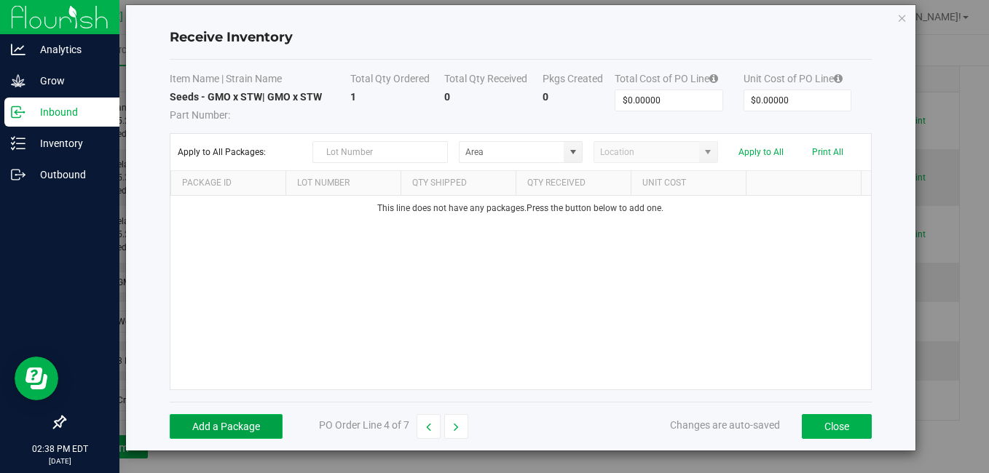
click at [221, 420] on button "Add a Package" at bounding box center [226, 426] width 113 height 25
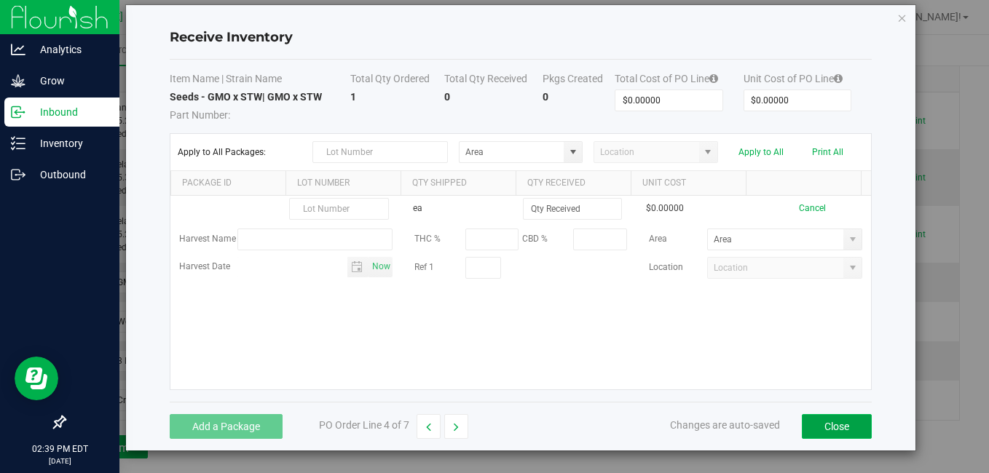
click at [820, 421] on button "Close" at bounding box center [837, 426] width 70 height 25
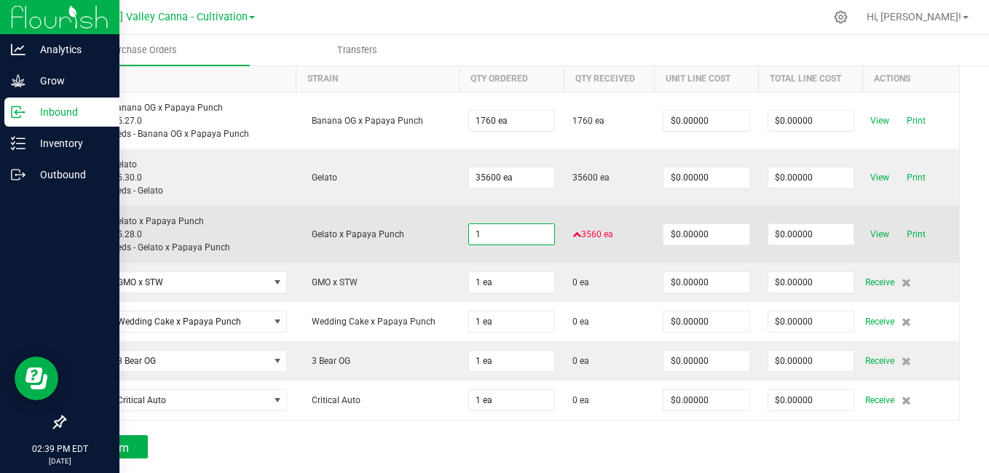
click at [499, 232] on input "1" at bounding box center [511, 234] width 85 height 20
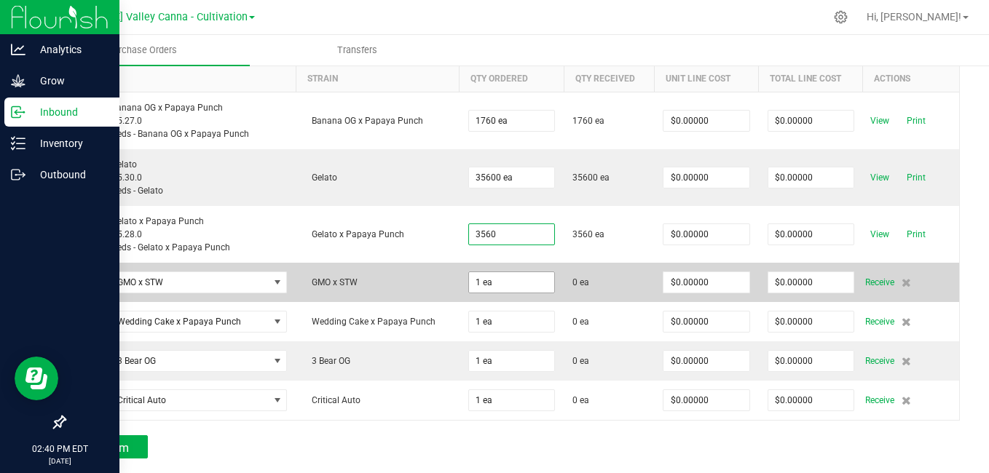
type input "3560 ea"
type input "1"
click at [500, 281] on input "1" at bounding box center [511, 282] width 85 height 20
click at [478, 281] on input "1" at bounding box center [511, 282] width 85 height 20
type input "5750 ea"
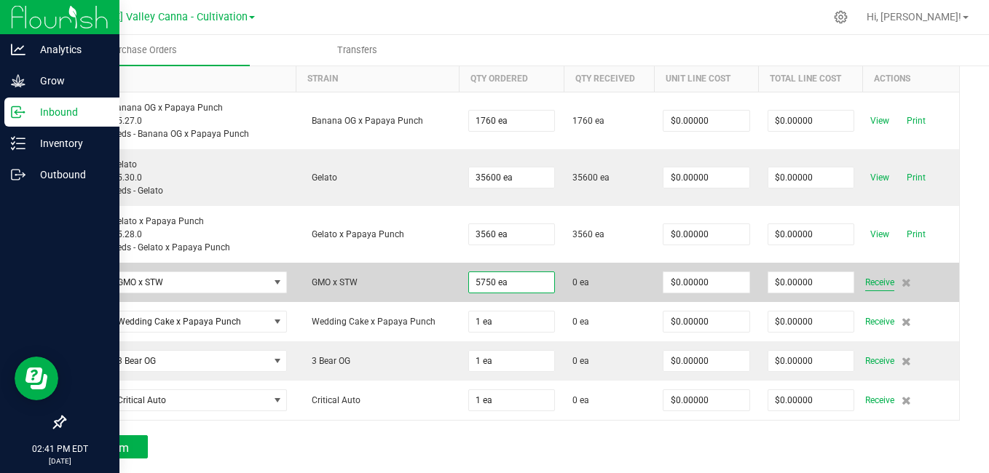
click at [865, 284] on span "Receive" at bounding box center [879, 282] width 29 height 17
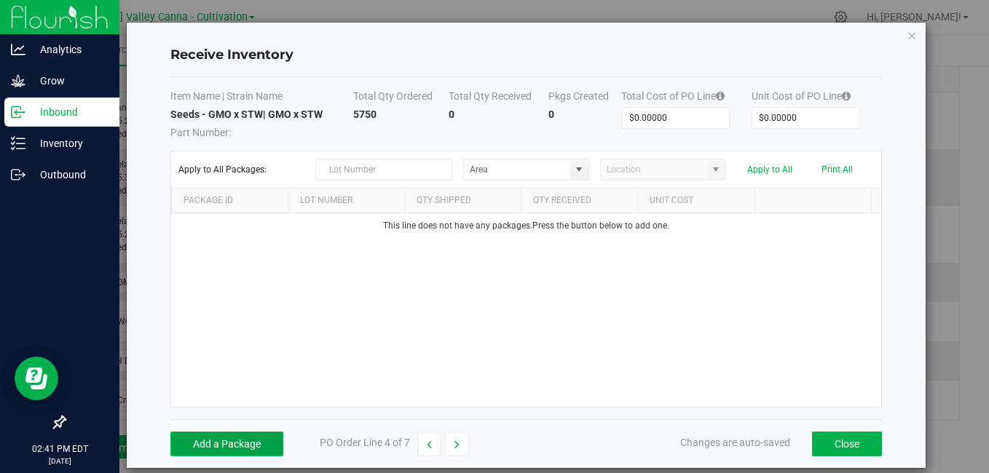
click at [248, 434] on button "Add a Package" at bounding box center [226, 444] width 113 height 25
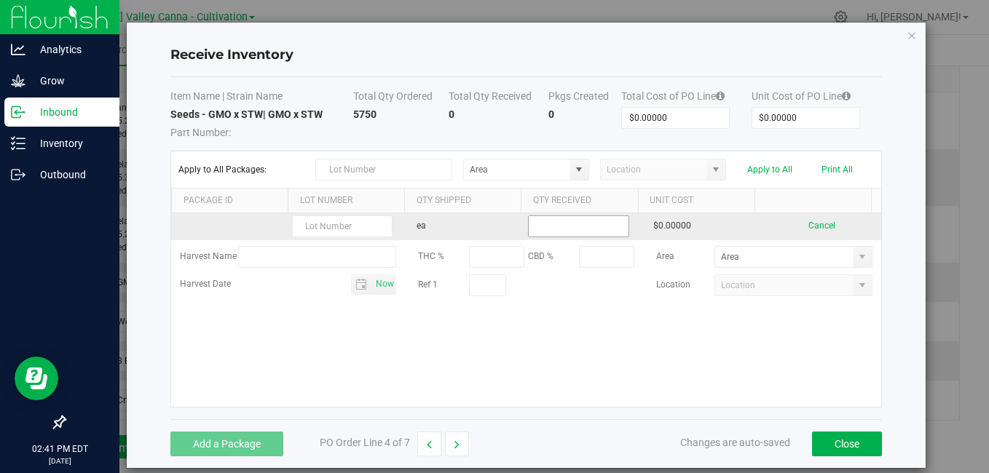
click at [563, 223] on input at bounding box center [578, 226] width 99 height 20
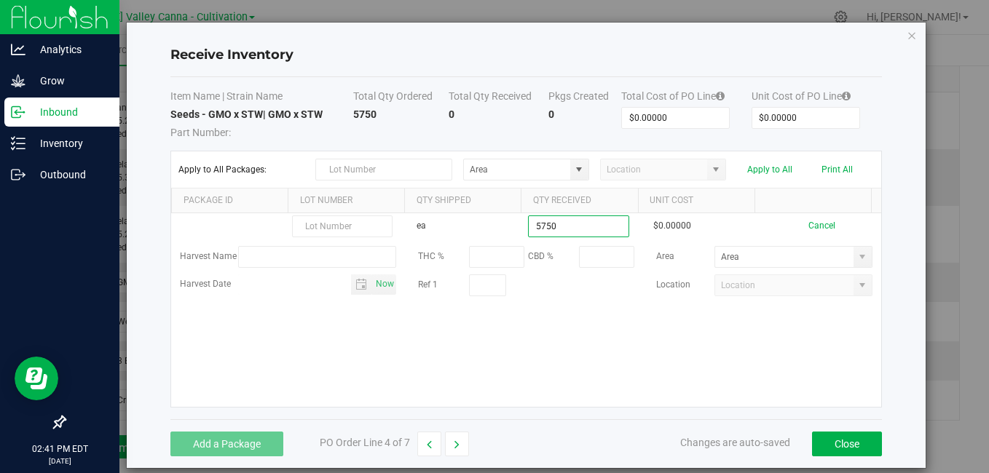
type input "5750 ea"
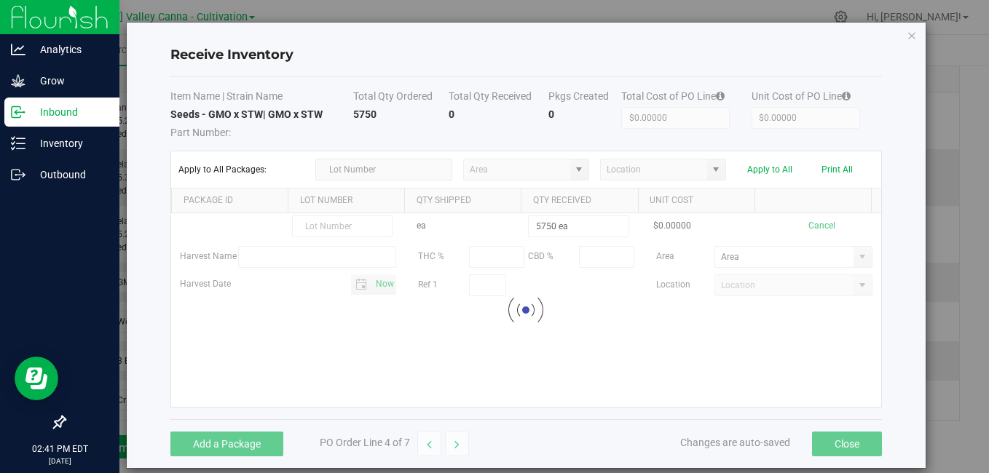
click at [696, 358] on kendo-grid-list "ea 5750 ea $0.00000 Cancel Harvest Name THC % CBD % Area Harvest Date Now Ref 1…" at bounding box center [525, 310] width 709 height 194
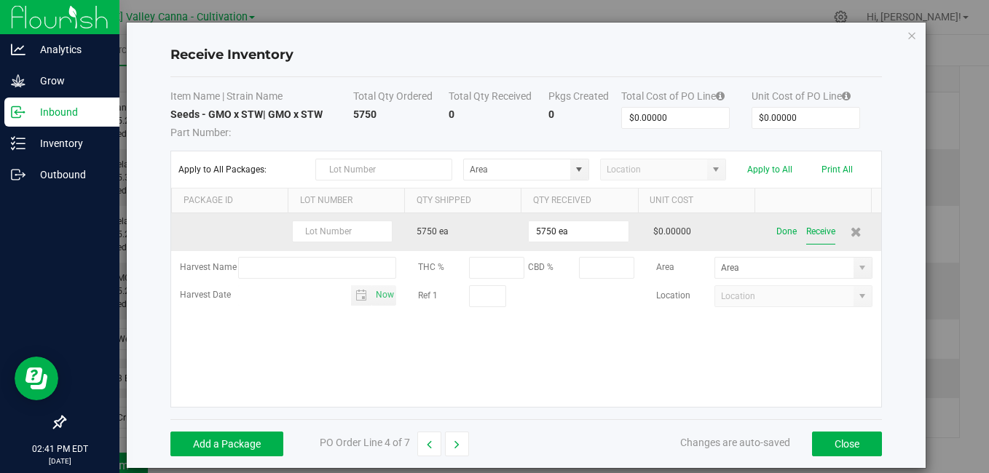
click at [806, 226] on button "Receive" at bounding box center [820, 231] width 29 height 25
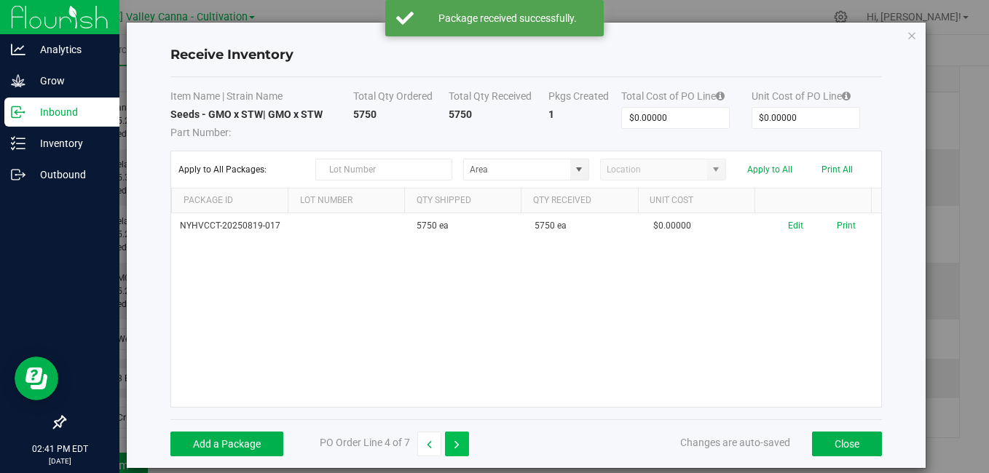
click at [460, 434] on button "button" at bounding box center [457, 444] width 24 height 25
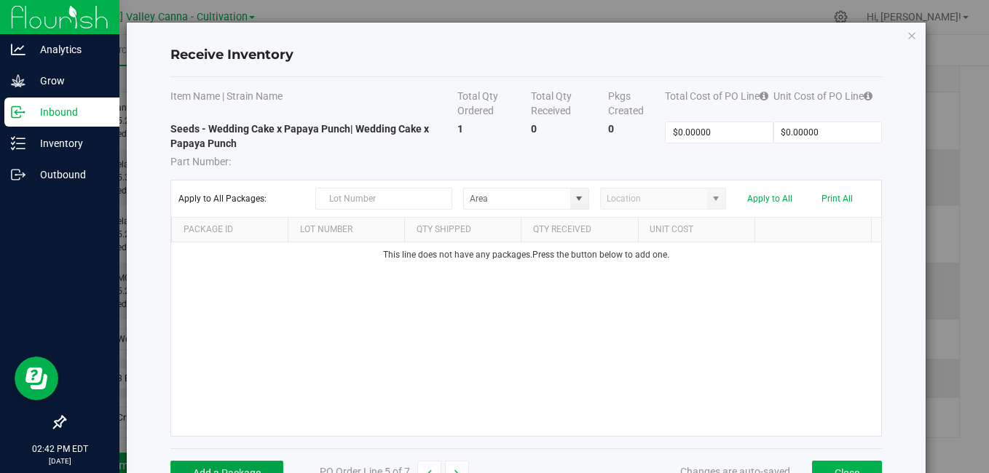
click at [248, 434] on button "Add a Package" at bounding box center [226, 473] width 113 height 25
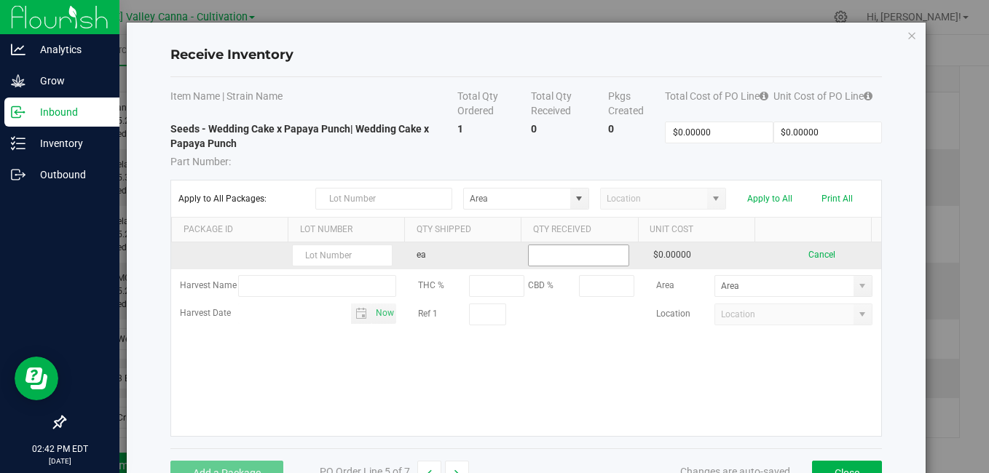
click at [561, 256] on input at bounding box center [578, 255] width 99 height 20
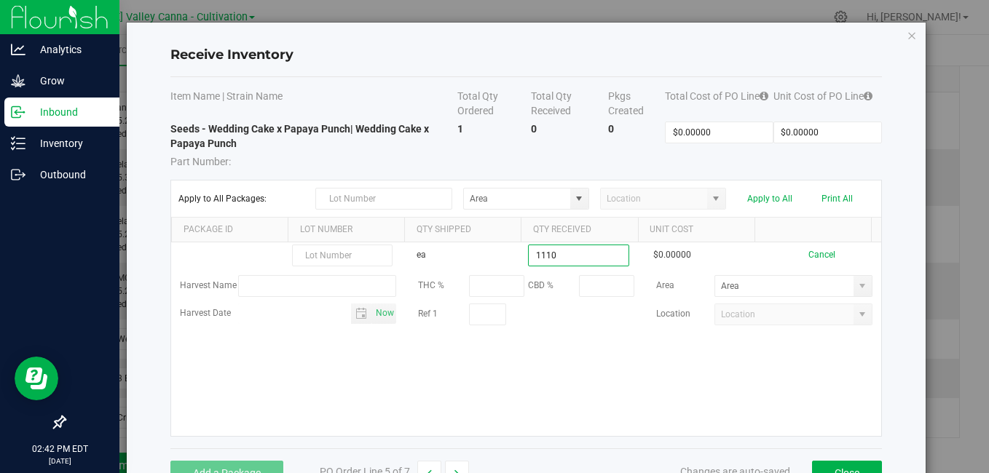
click at [559, 398] on kendo-grid-list "ea 1110 $0.00000 Cancel Harvest Name THC % CBD % Area Harvest Date Now Ref 1 Lo…" at bounding box center [525, 339] width 709 height 194
type input "1110 ea"
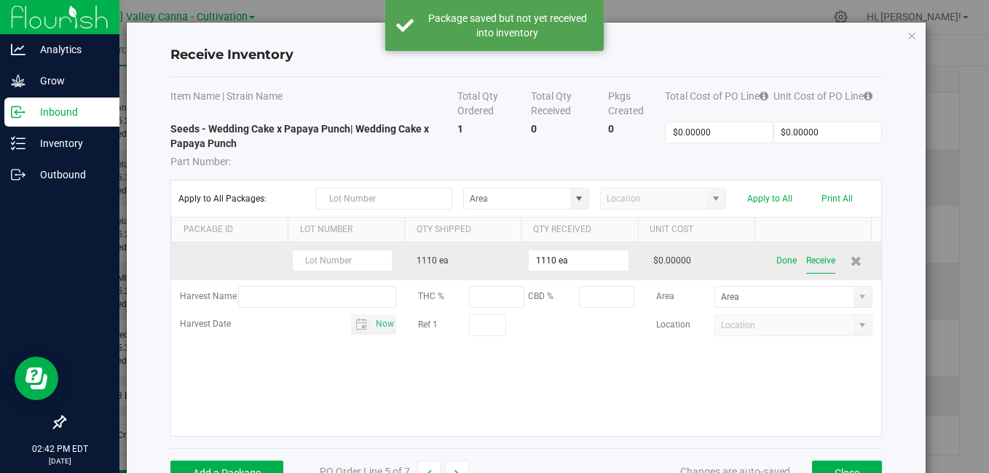
click at [806, 264] on button "Receive" at bounding box center [820, 260] width 29 height 25
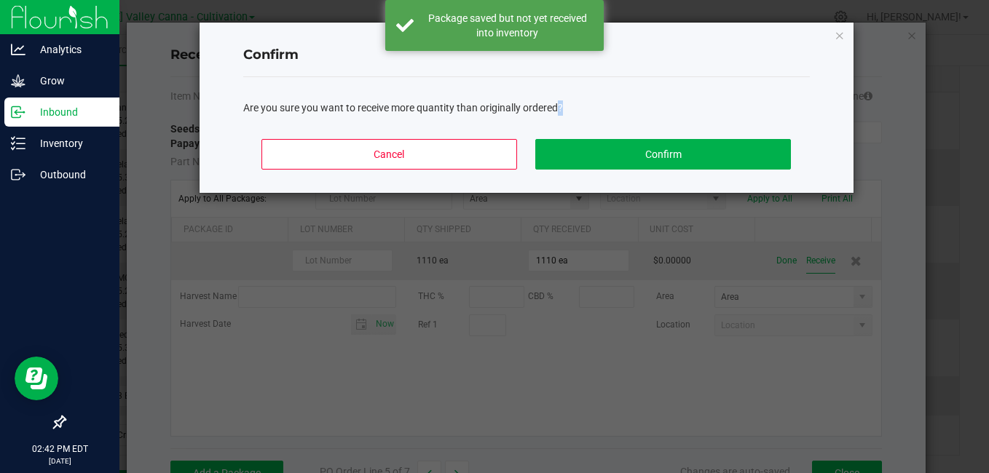
click at [792, 264] on ngb-modal-window "Confirm Are you sure you want to receive more quantity than originally ordered?…" at bounding box center [500, 236] width 1000 height 473
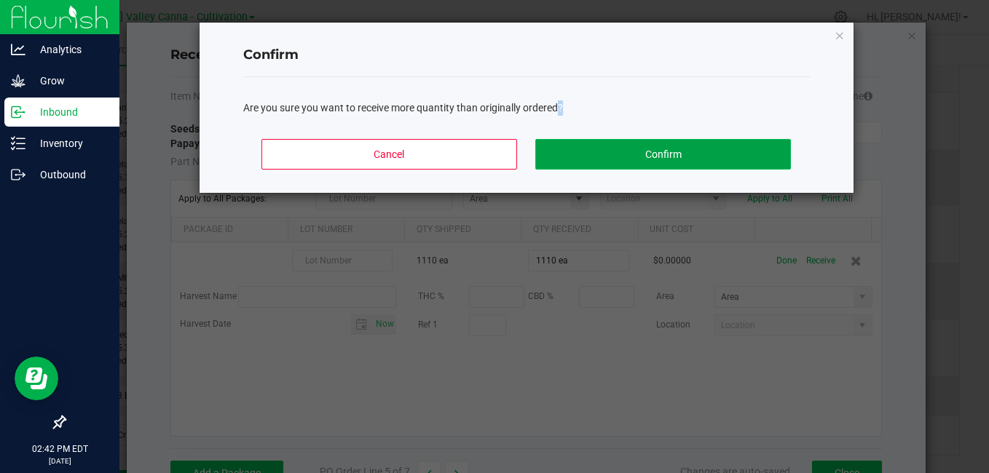
click at [606, 150] on button "Confirm" at bounding box center [662, 154] width 255 height 31
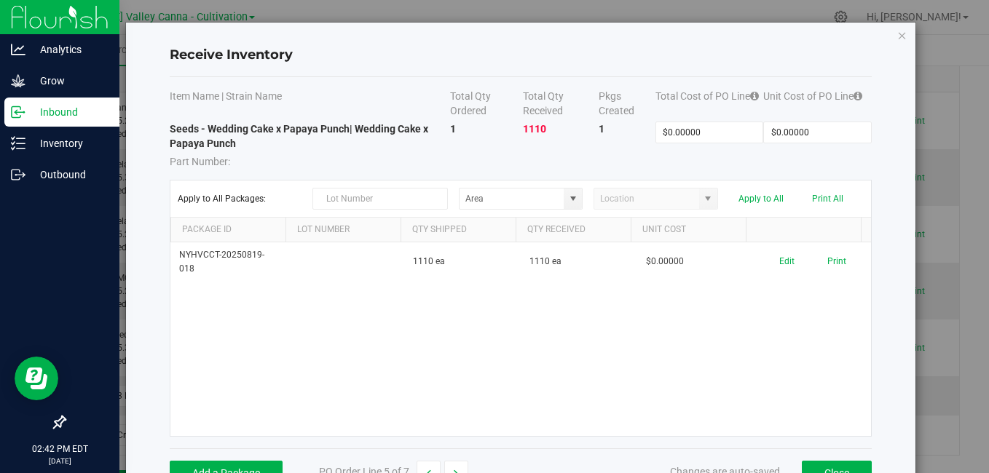
click at [647, 381] on div "NYHVCCT-20250819-018 1110 ea 1110 ea $0.00000 Edit Print" at bounding box center [520, 339] width 700 height 194
click at [829, 434] on button "Close" at bounding box center [837, 473] width 70 height 25
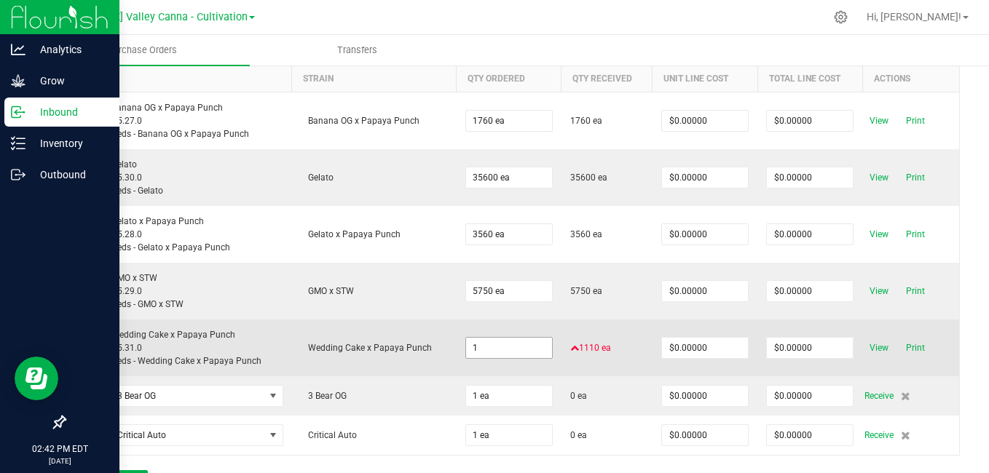
click at [513, 342] on input "1" at bounding box center [509, 348] width 86 height 20
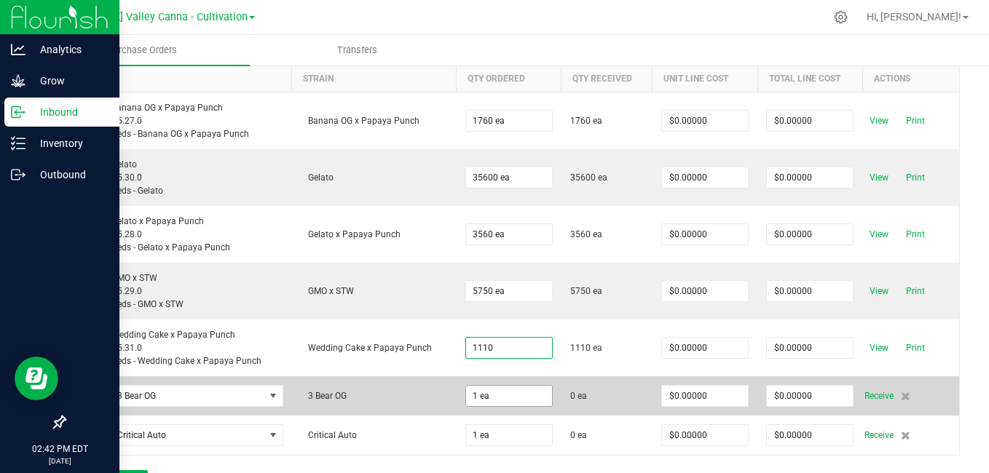
type input "1110 ea"
type input "1"
click at [501, 398] on input "1" at bounding box center [509, 396] width 86 height 20
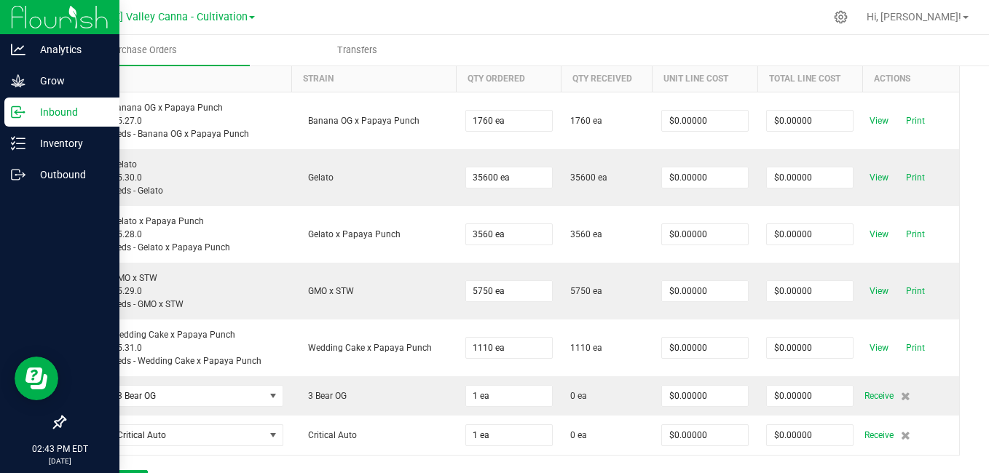
click at [501, 398] on input "1 ea" at bounding box center [509, 396] width 86 height 20
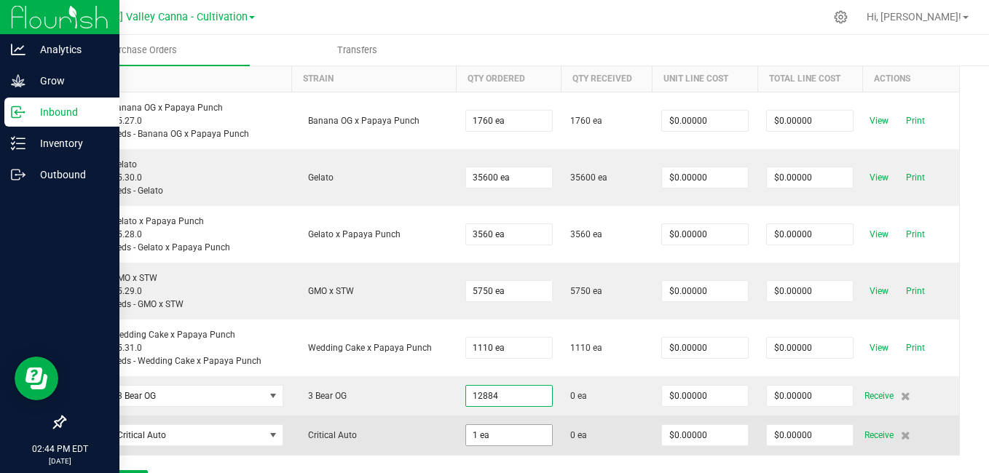
type input "12884 ea"
type input "1"
click at [489, 434] on input "1" at bounding box center [509, 435] width 86 height 20
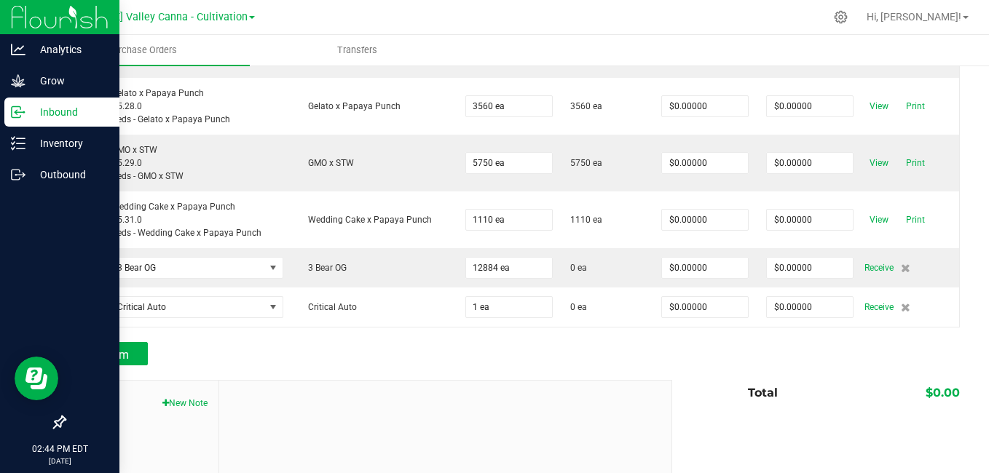
scroll to position [322, 0]
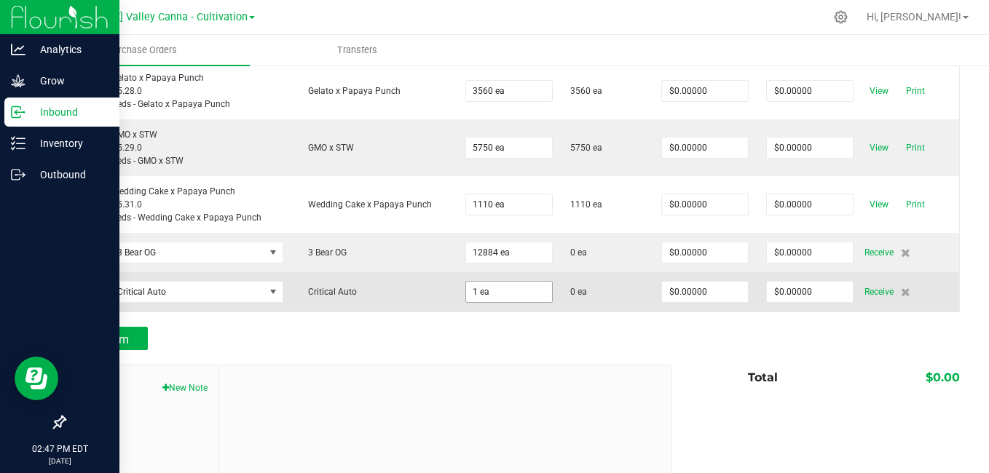
type input "1"
click at [486, 288] on input "1" at bounding box center [509, 292] width 86 height 20
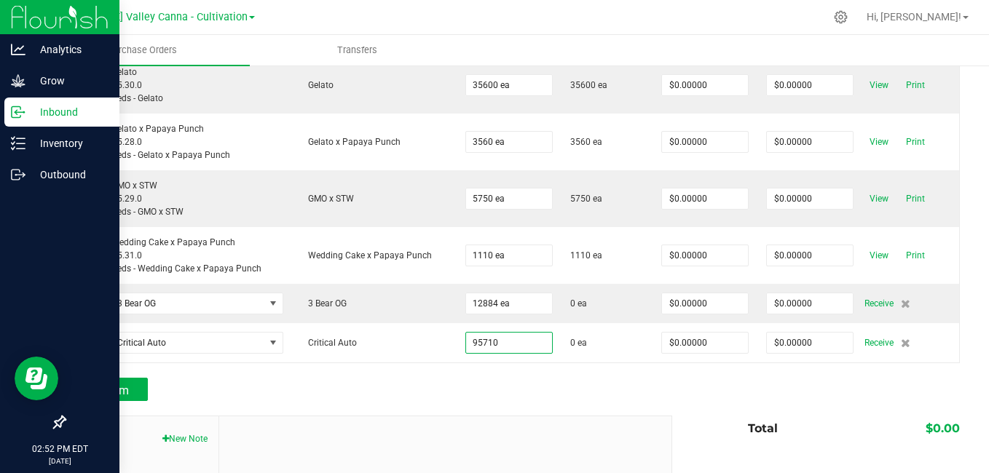
scroll to position [282, 0]
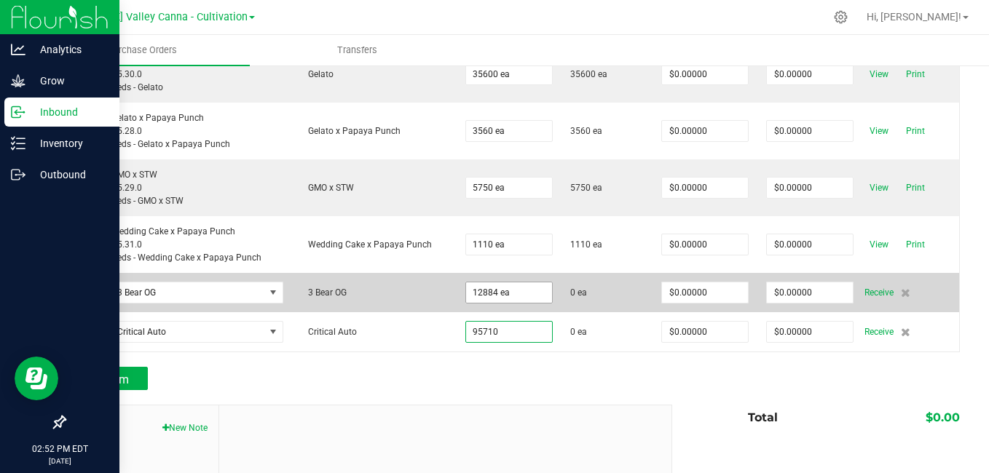
type input "95710"
type input "12884"
type input "95710 ea"
click at [522, 290] on input "12884" at bounding box center [509, 292] width 86 height 20
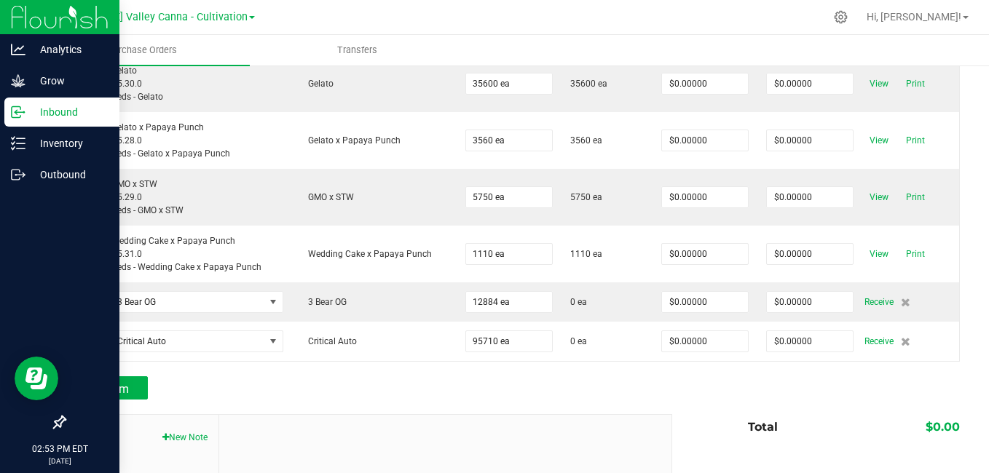
scroll to position [267, 0]
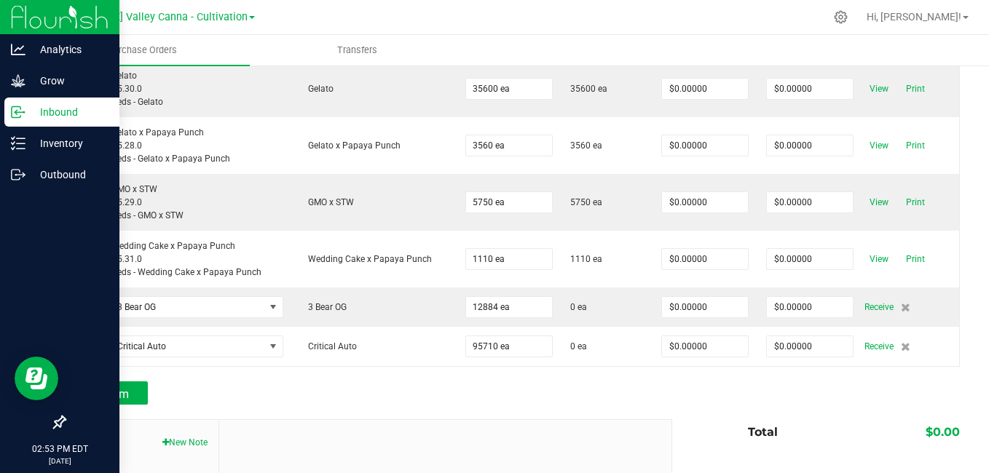
click at [550, 280] on td "1110 ea" at bounding box center [508, 259] width 105 height 57
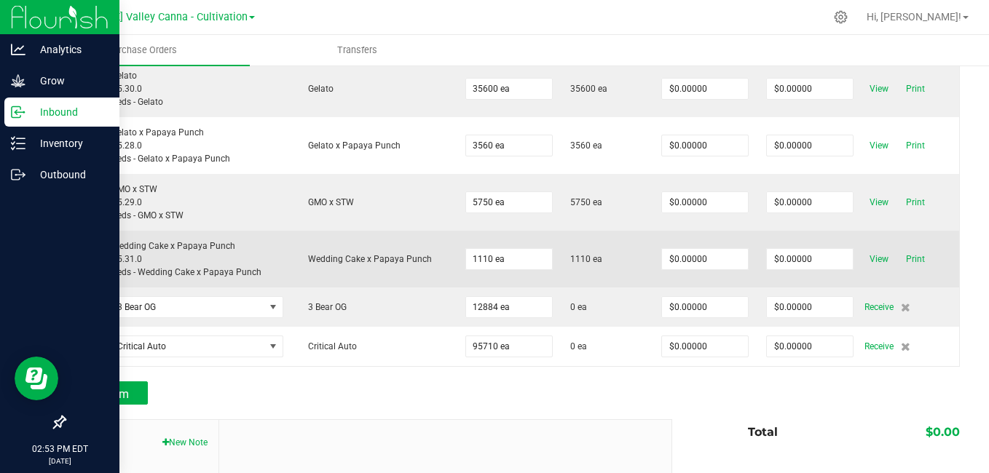
click at [342, 256] on span "Wedding Cake x Papaya Punch" at bounding box center [366, 259] width 131 height 10
click at [867, 258] on span "View" at bounding box center [878, 258] width 29 height 17
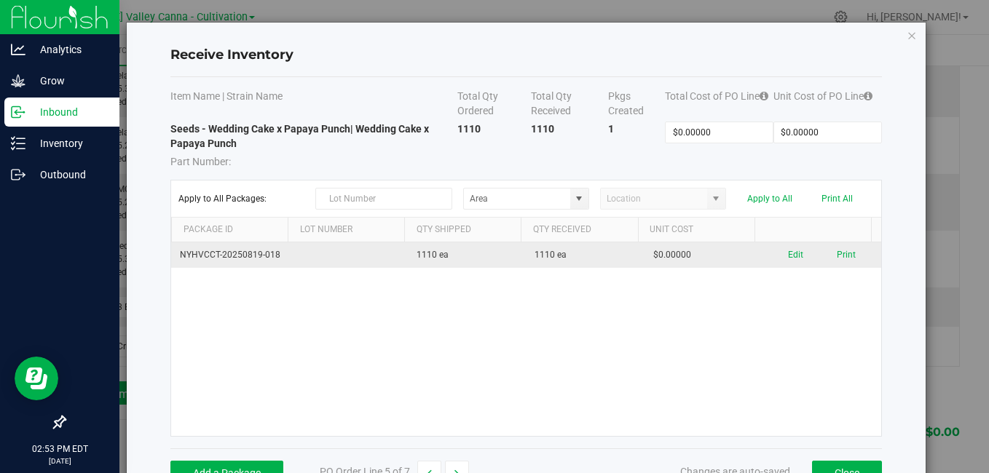
click at [465, 256] on td "1110 ea" at bounding box center [467, 254] width 118 height 25
click at [581, 254] on td "1110 ea" at bounding box center [585, 254] width 118 height 25
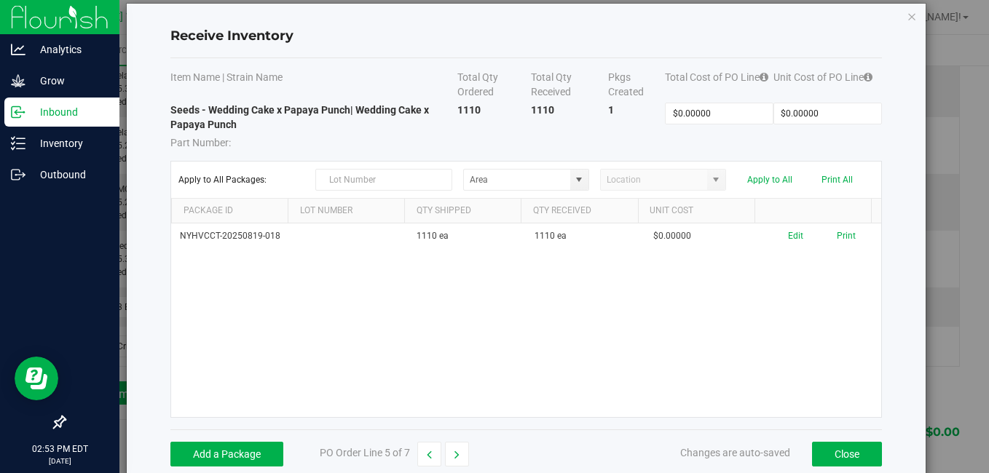
scroll to position [0, 0]
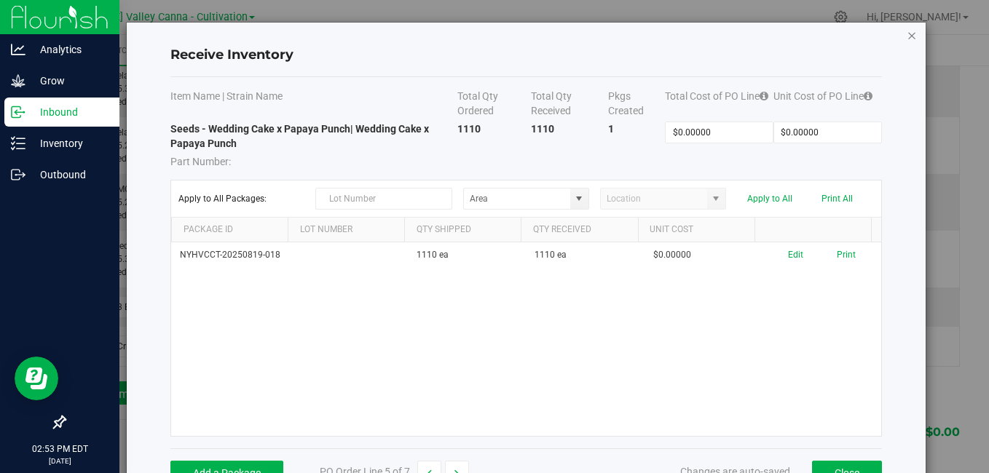
click at [906, 33] on icon "Close modal" at bounding box center [911, 34] width 10 height 17
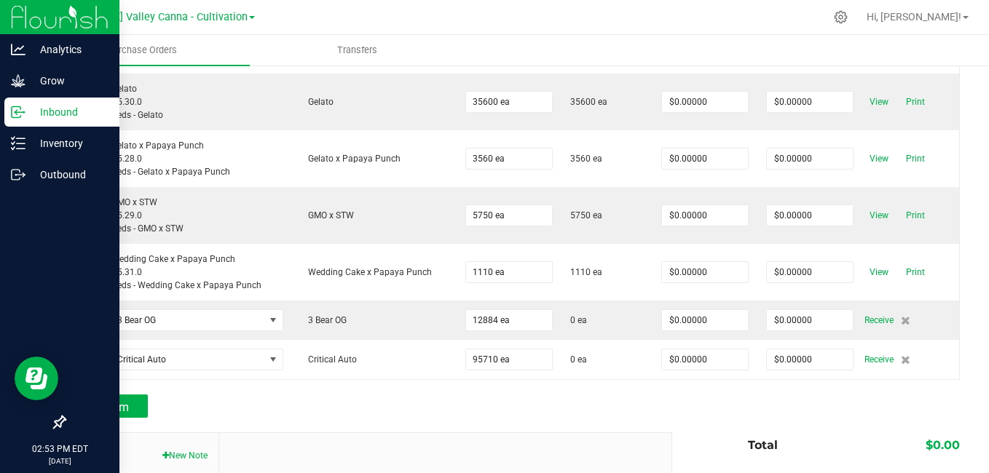
scroll to position [280, 0]
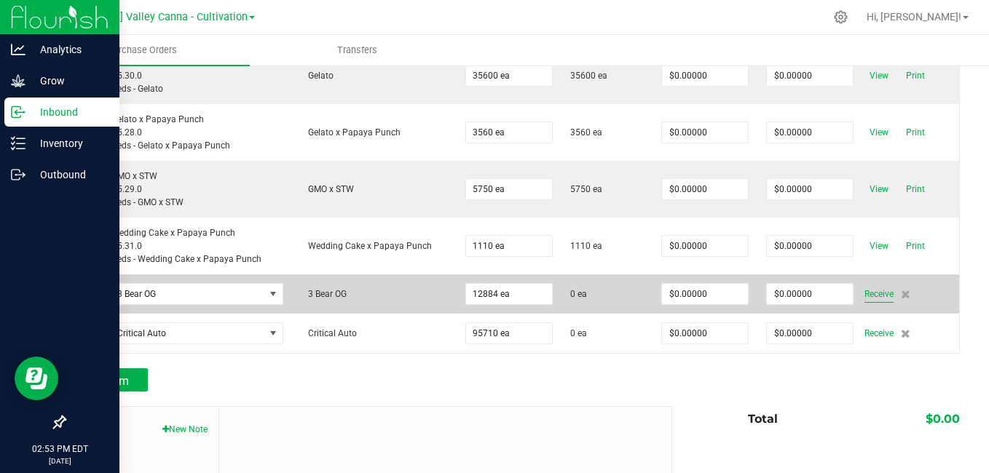
click at [867, 295] on span "Receive" at bounding box center [878, 293] width 29 height 17
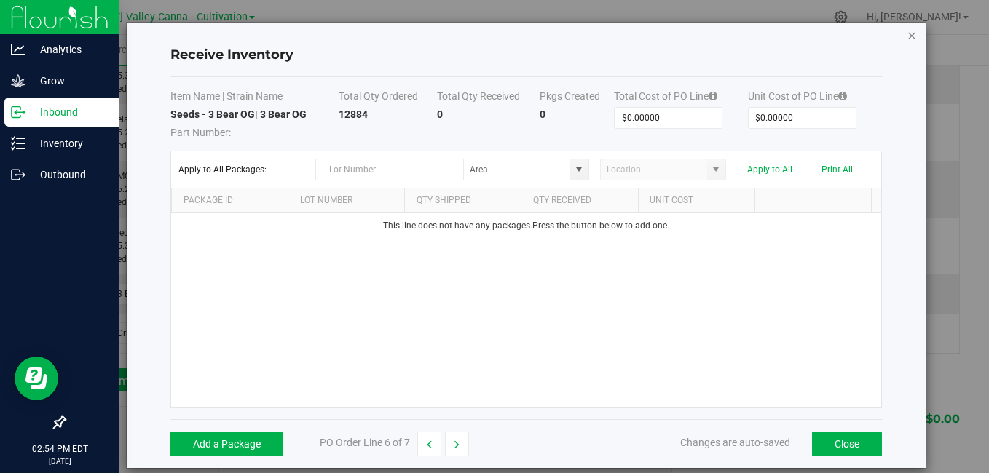
click at [906, 38] on icon "Close modal" at bounding box center [911, 34] width 10 height 17
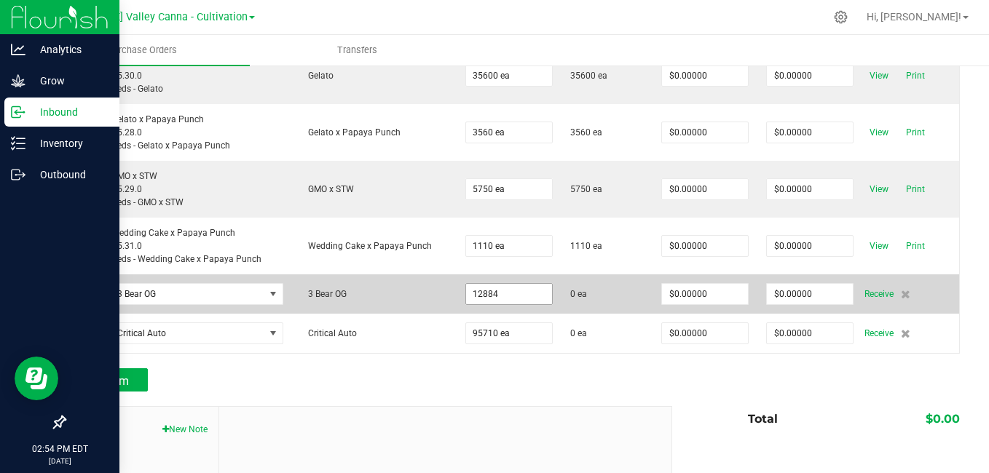
click at [494, 289] on input "12884" at bounding box center [509, 294] width 86 height 20
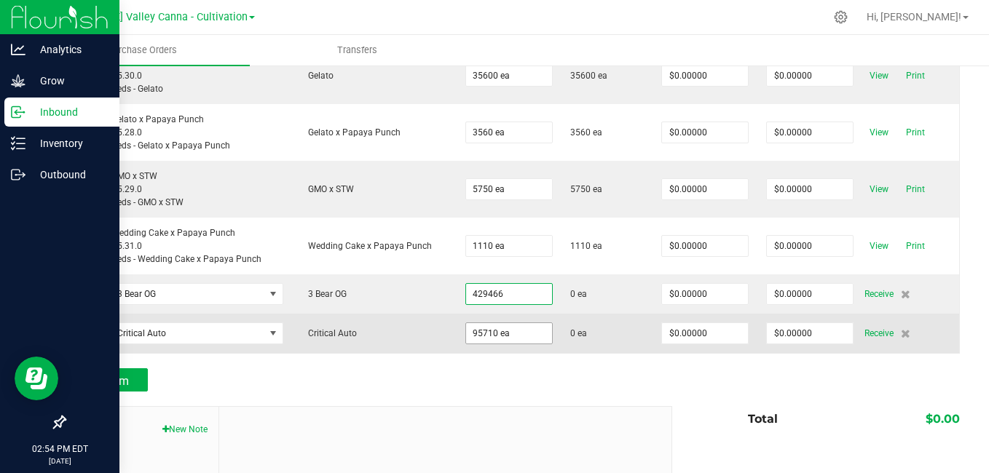
type input "429466 ea"
type input "95710"
click at [497, 328] on input "95710" at bounding box center [509, 333] width 86 height 20
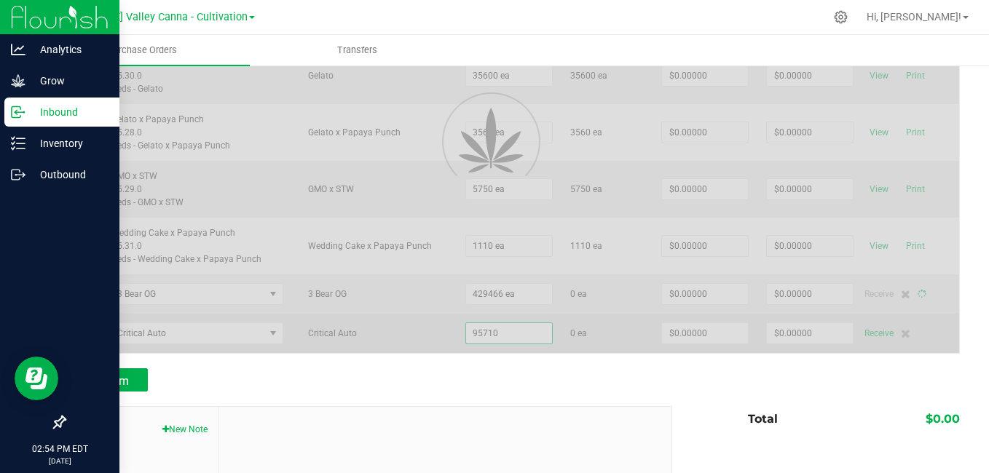
scroll to position [320, 0]
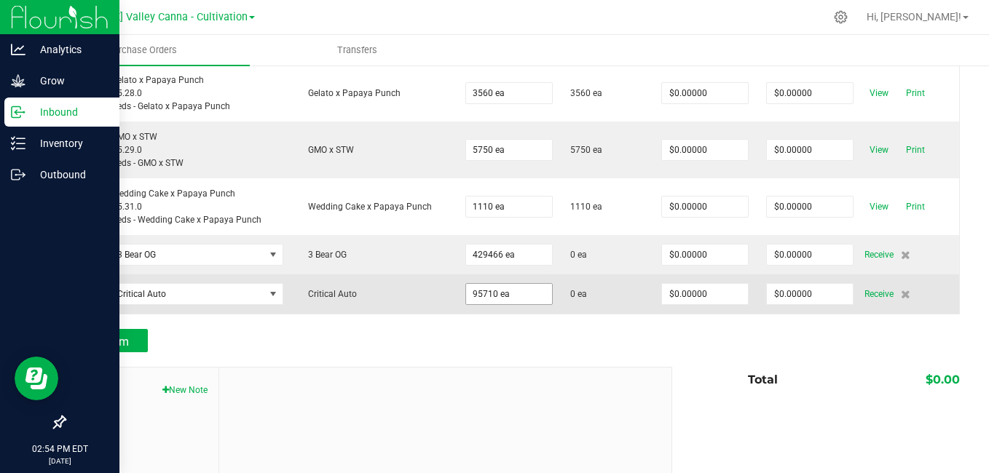
type input "95710"
click at [504, 298] on input "95710" at bounding box center [509, 294] width 86 height 20
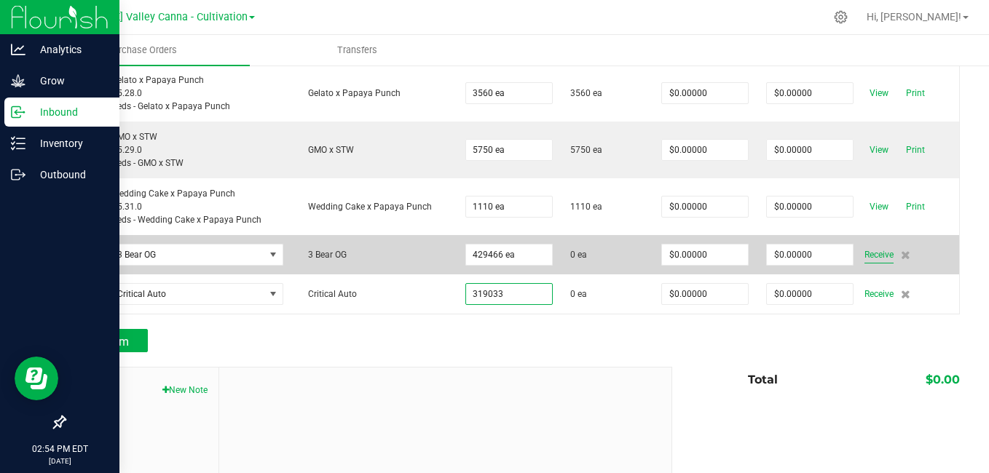
type input "319033 ea"
click at [868, 249] on span "Receive" at bounding box center [878, 254] width 29 height 17
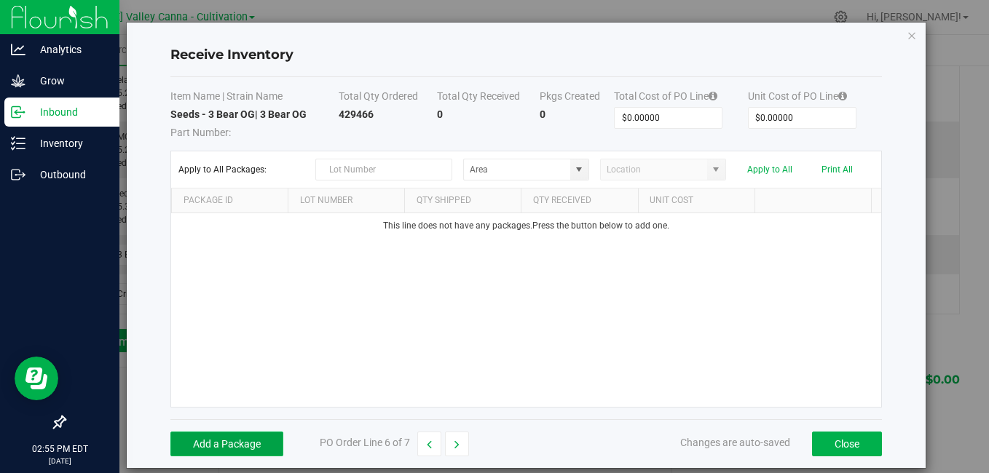
click at [252, 434] on button "Add a Package" at bounding box center [226, 444] width 113 height 25
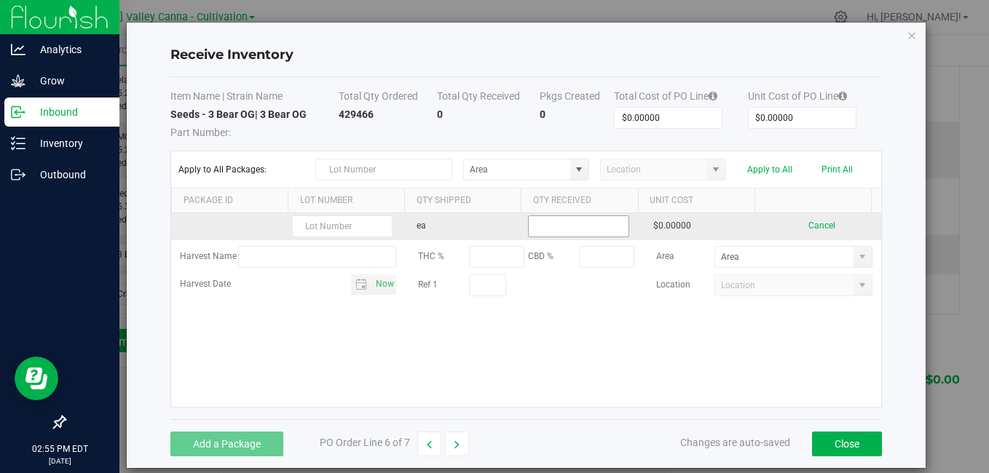
click at [555, 226] on input at bounding box center [578, 226] width 99 height 20
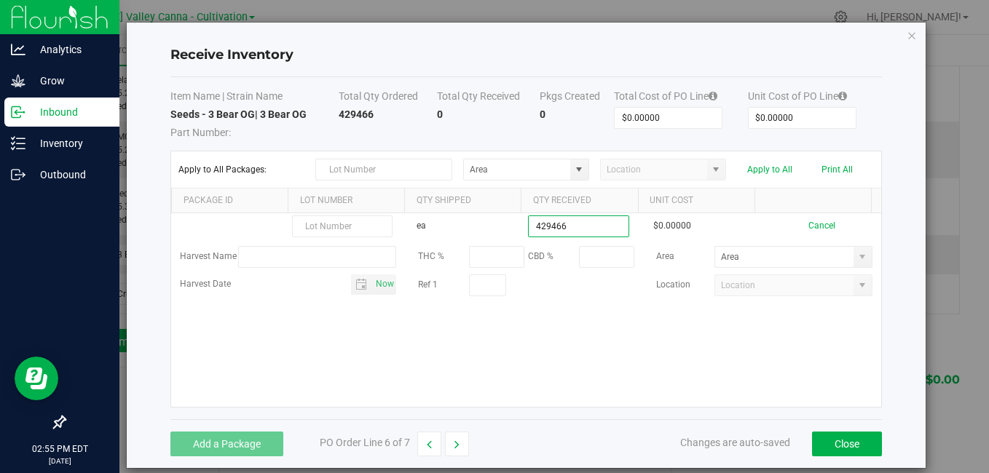
click at [722, 348] on kendo-grid-list "ea 429466 $0.00000 Cancel Harvest Name THC % CBD % Area Harvest Date Now Ref 1 …" at bounding box center [525, 310] width 709 height 194
type input "429466 ea"
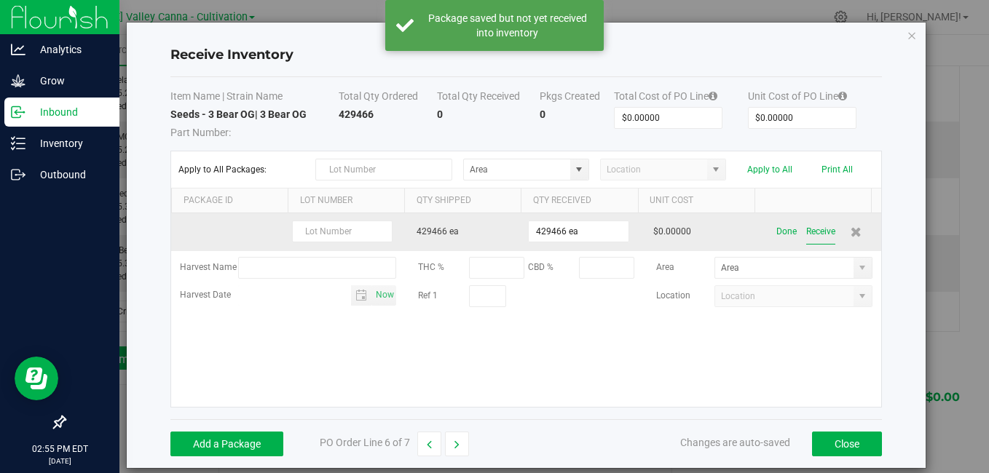
click at [806, 229] on button "Receive" at bounding box center [820, 231] width 29 height 25
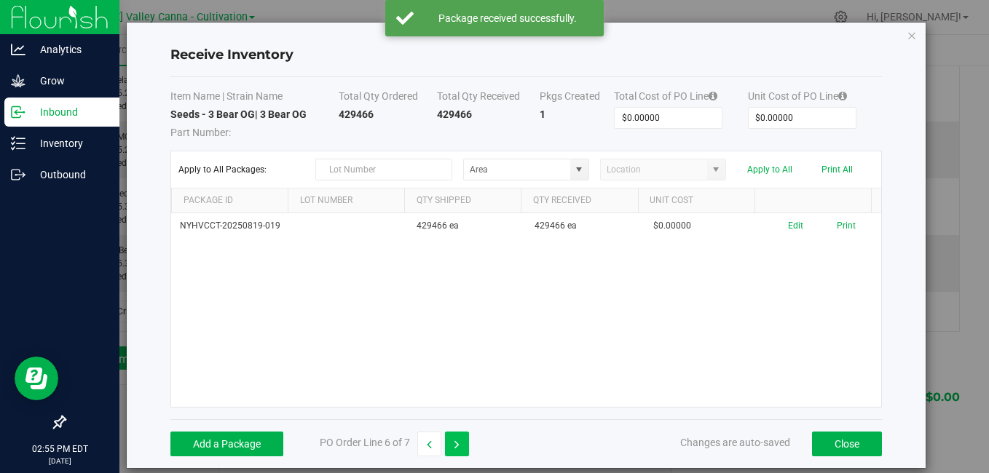
click at [461, 434] on button "button" at bounding box center [457, 444] width 24 height 25
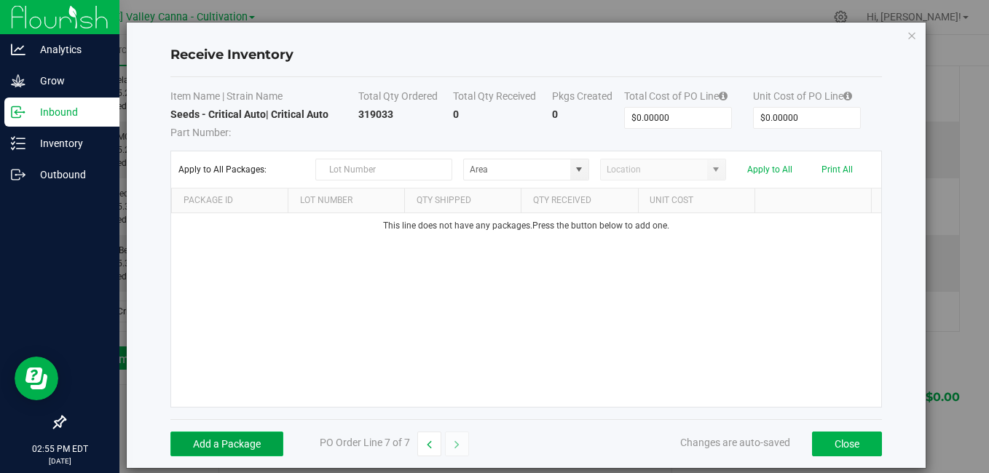
click at [236, 434] on button "Add a Package" at bounding box center [226, 444] width 113 height 25
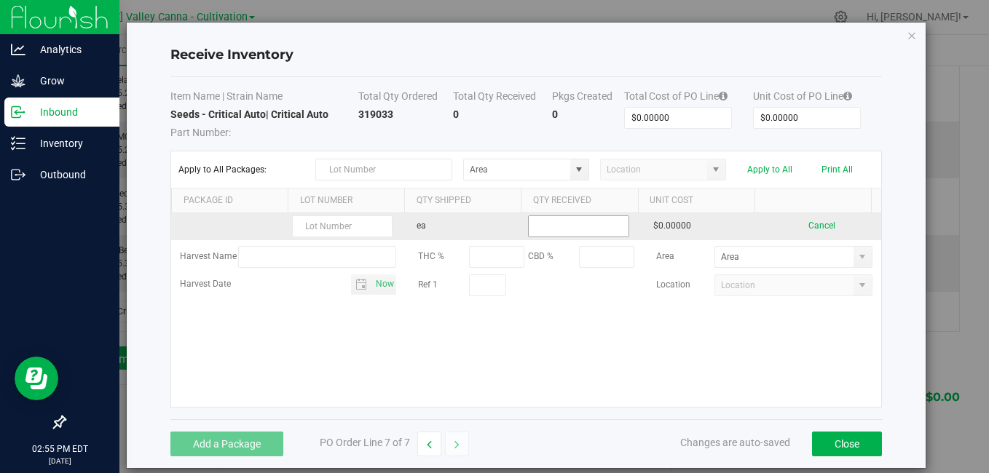
click at [540, 230] on input at bounding box center [578, 226] width 99 height 20
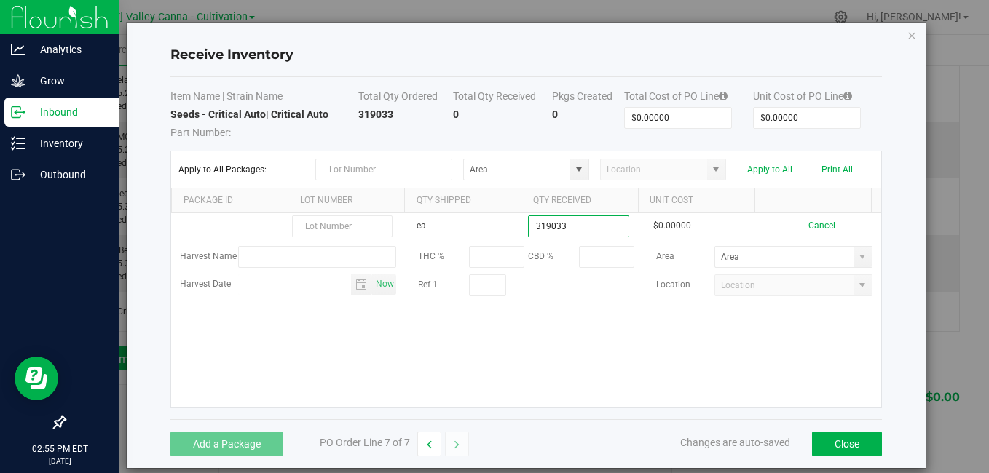
type input "319033 ea"
click at [517, 332] on kendo-grid-list "ea 319033 ea $0.00000 Cancel Harvest Name THC % CBD % Area Harvest Date Now Ref…" at bounding box center [525, 310] width 709 height 194
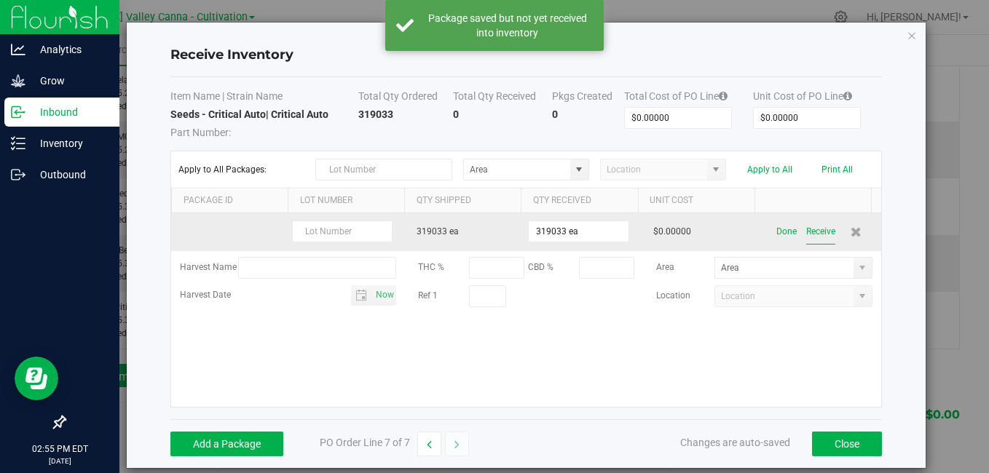
click at [810, 226] on button "Receive" at bounding box center [820, 231] width 29 height 25
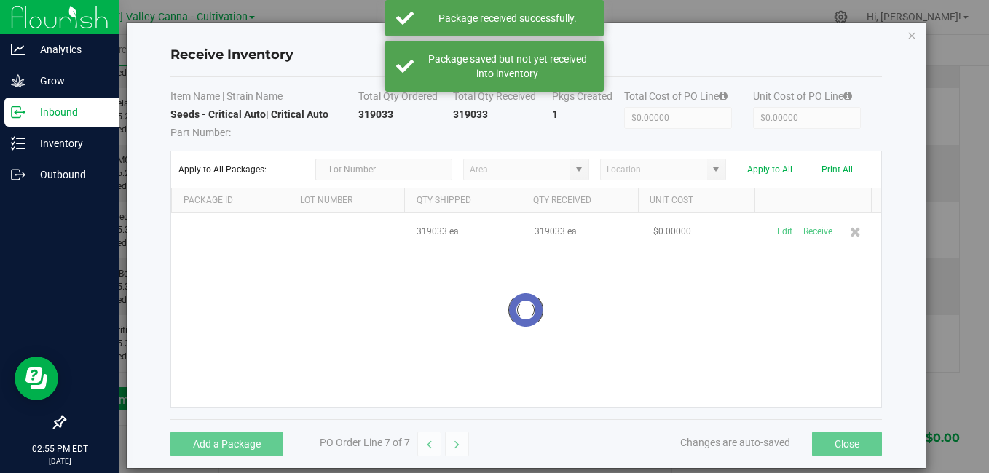
scroll to position [344, 0]
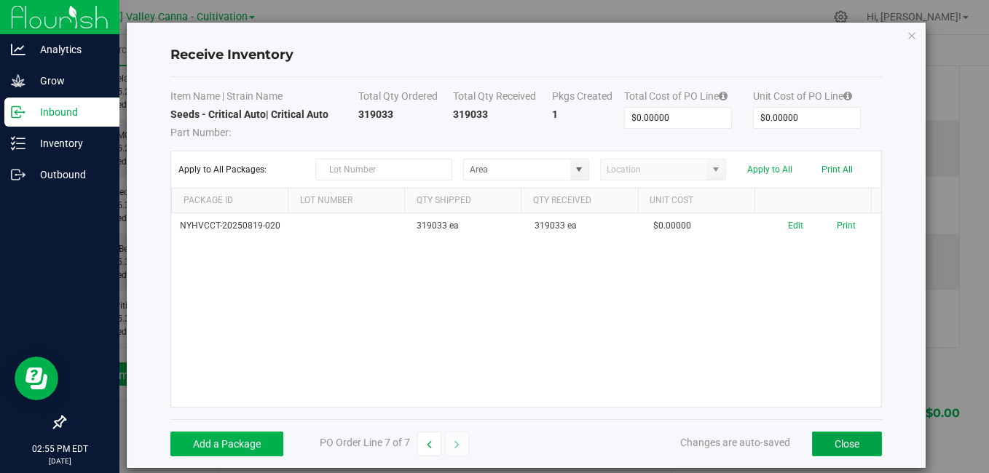
click at [831, 434] on button "Close" at bounding box center [847, 444] width 70 height 25
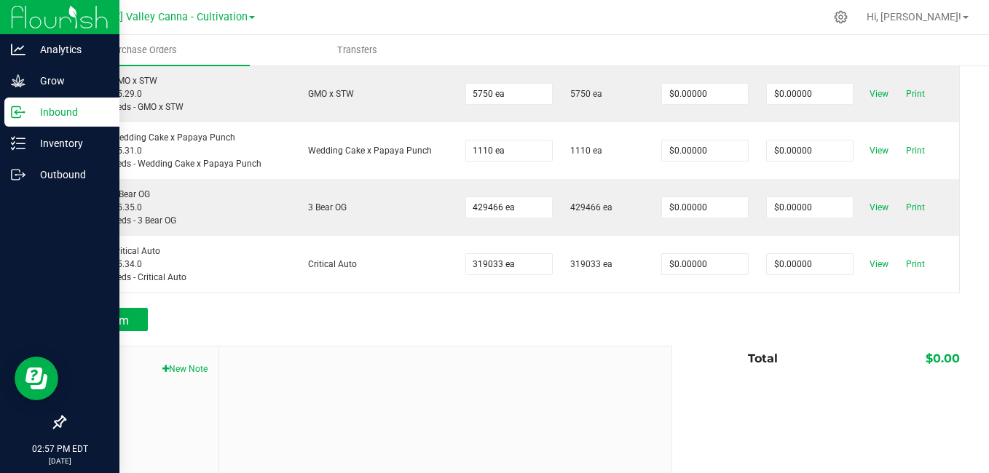
scroll to position [405, 0]
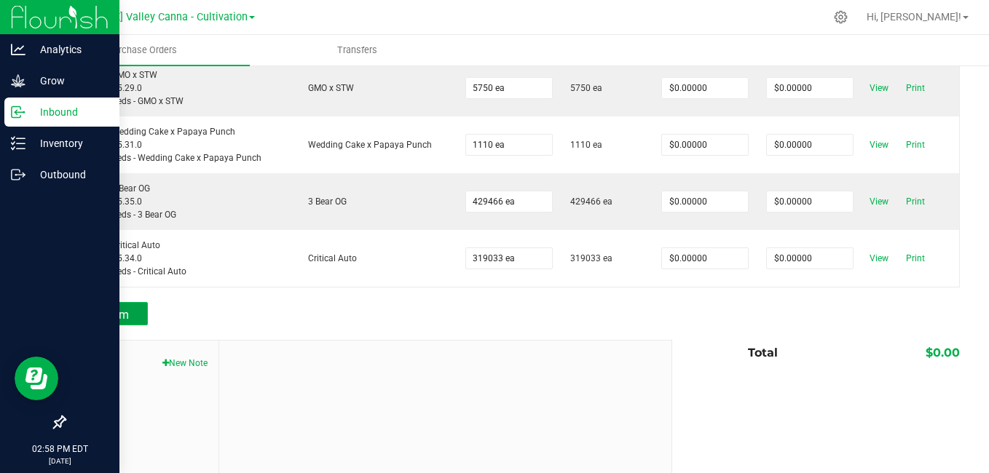
click at [118, 317] on span "Add Item" at bounding box center [106, 315] width 46 height 14
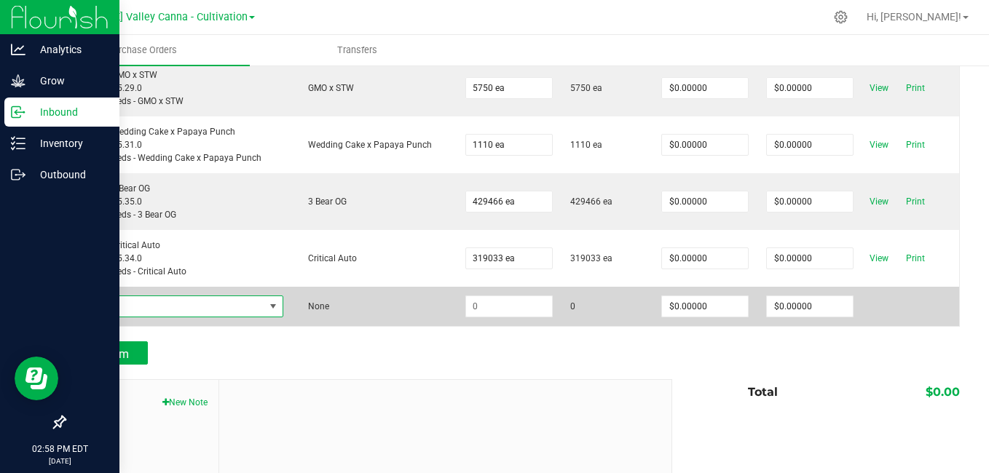
click at [270, 305] on span "NO DATA FOUND" at bounding box center [273, 307] width 12 height 12
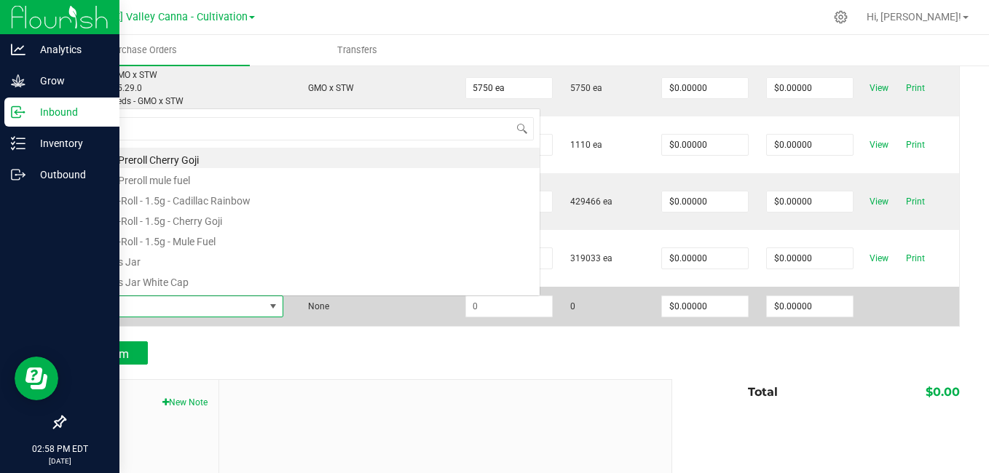
scroll to position [22, 202]
click at [270, 305] on span at bounding box center [273, 307] width 12 height 12
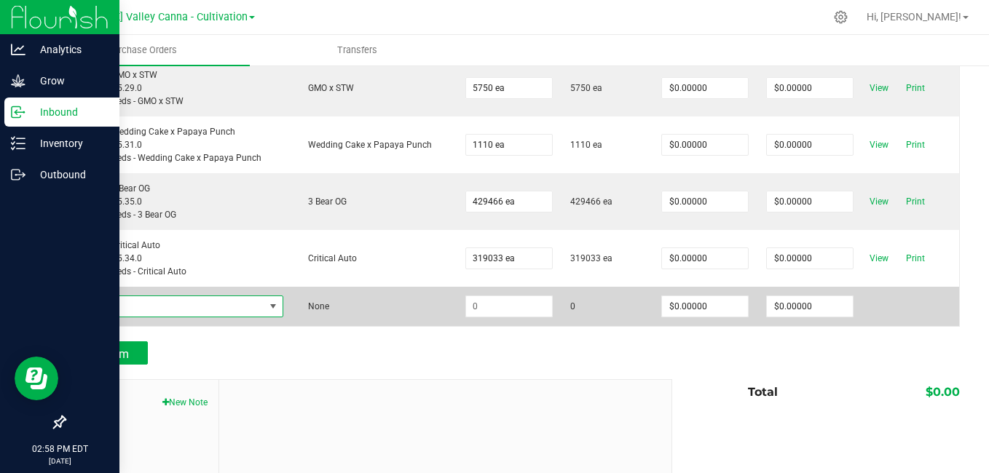
click at [270, 305] on span "NO DATA FOUND" at bounding box center [273, 307] width 12 height 12
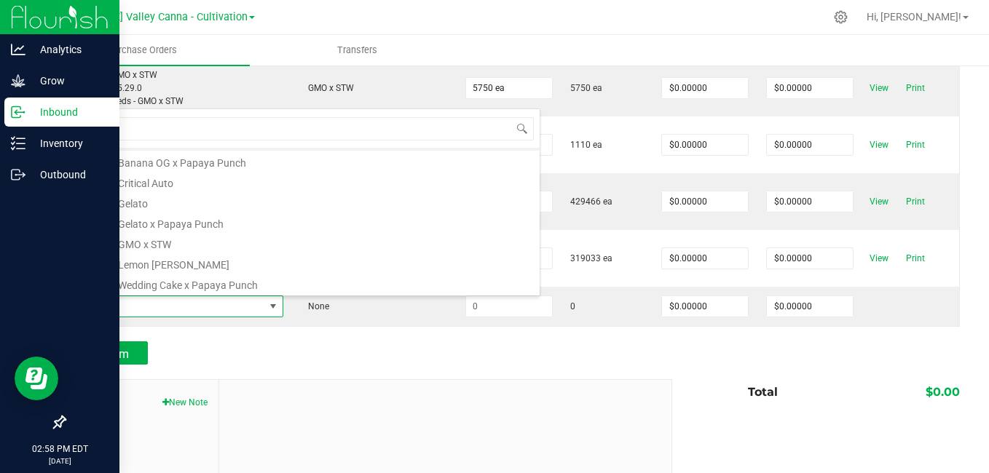
scroll to position [0, 0]
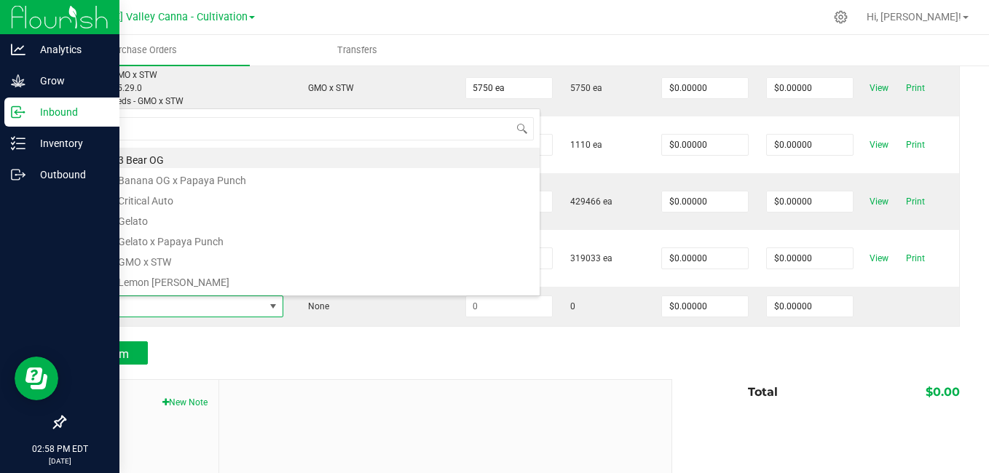
type input "seed"
click at [438, 406] on div at bounding box center [445, 477] width 452 height 195
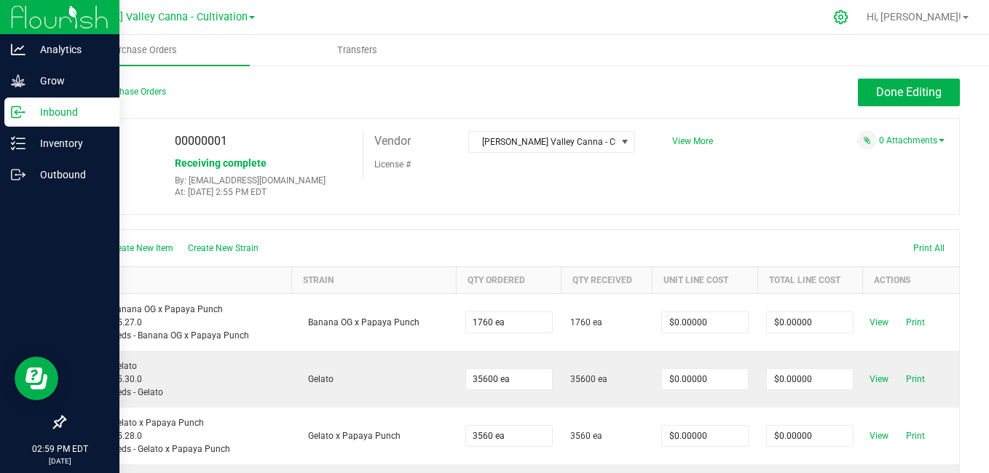
click at [848, 20] on icon at bounding box center [840, 16] width 15 height 15
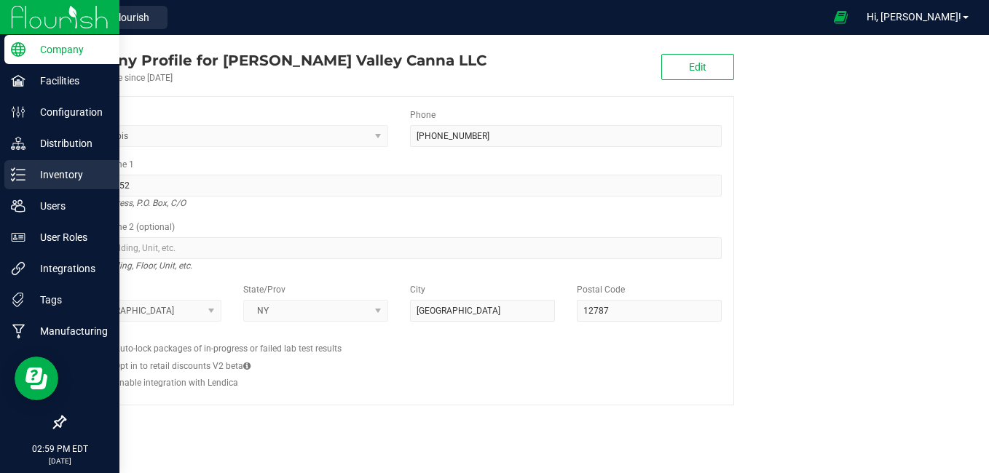
click at [18, 176] on icon at bounding box center [18, 174] width 15 height 15
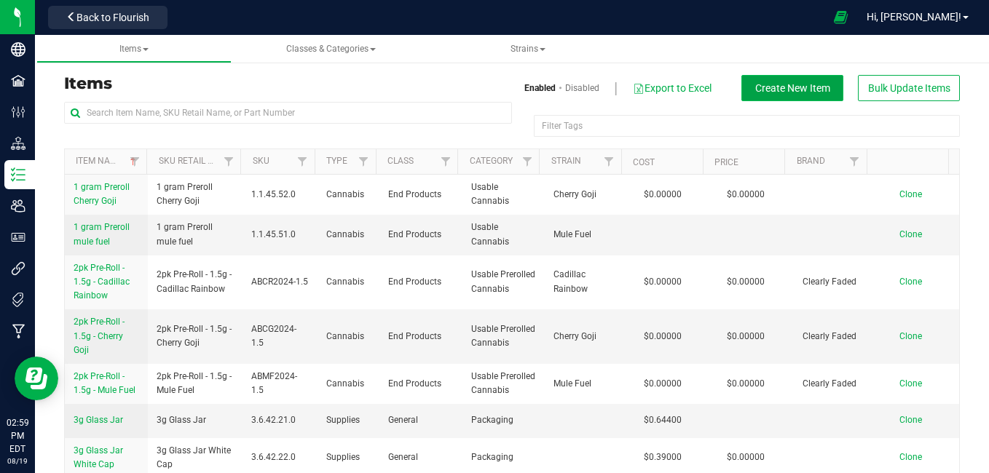
click at [780, 82] on span "Create New Item" at bounding box center [792, 88] width 75 height 12
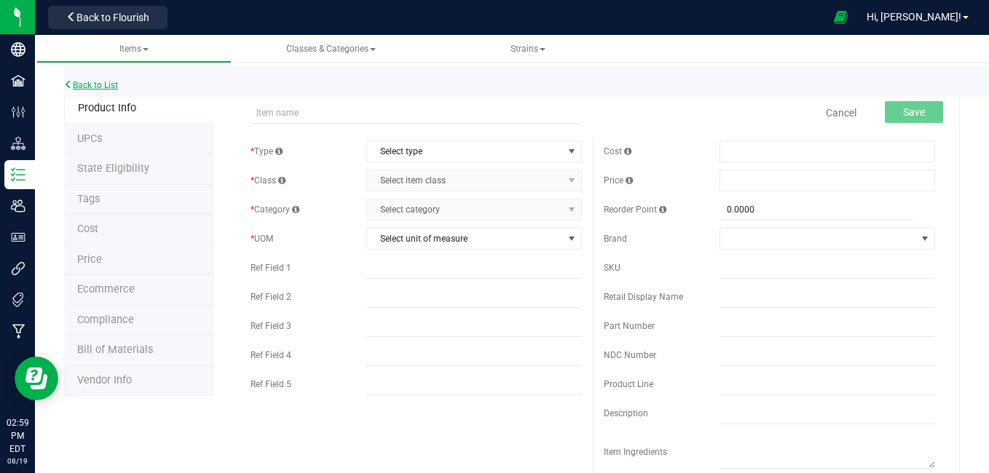
click at [101, 80] on link "Back to List" at bounding box center [91, 85] width 54 height 10
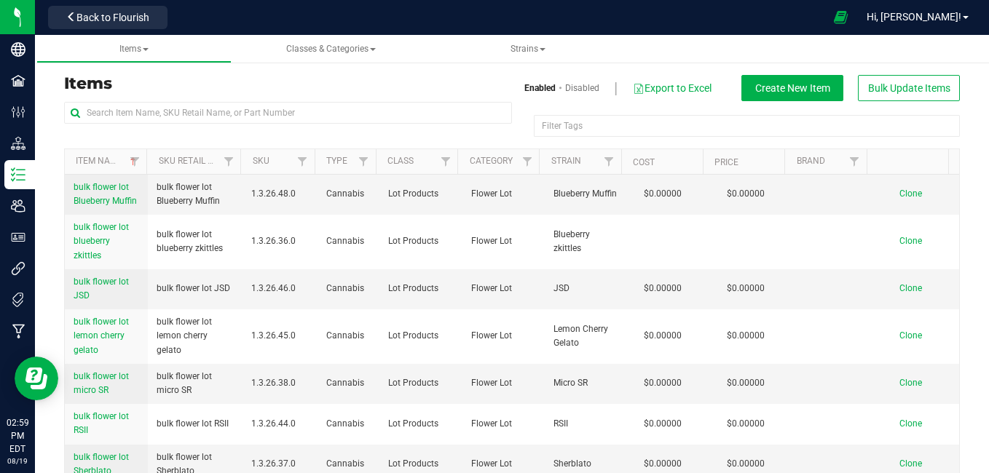
scroll to position [761, 0]
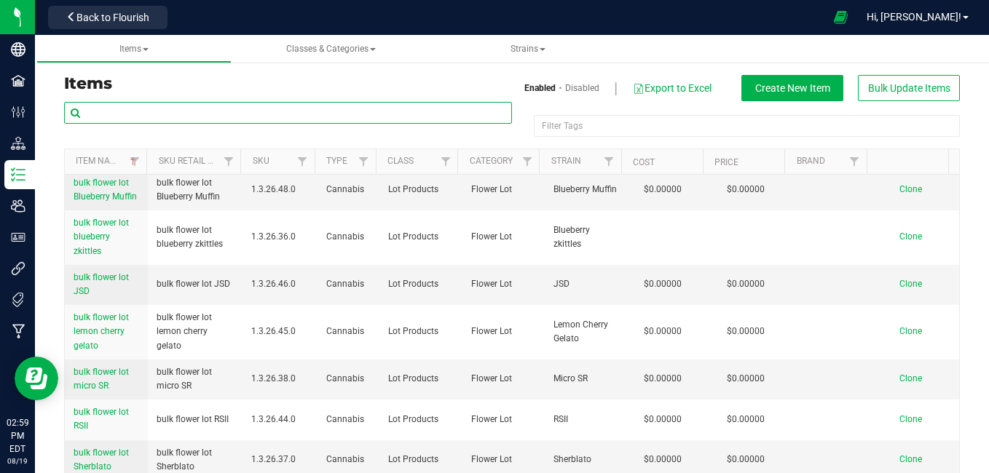
click at [207, 106] on input "text" at bounding box center [288, 113] width 448 height 22
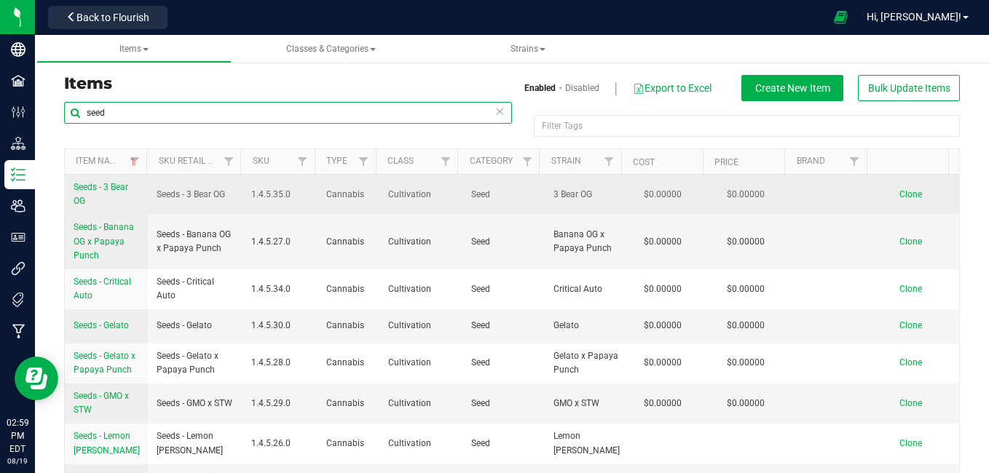
type input "seed"
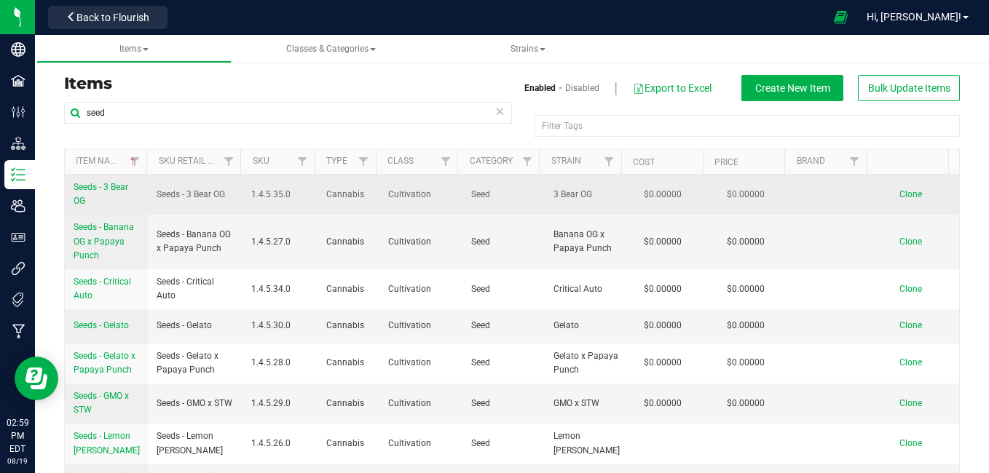
click at [899, 192] on span "Clone" at bounding box center [910, 194] width 23 height 10
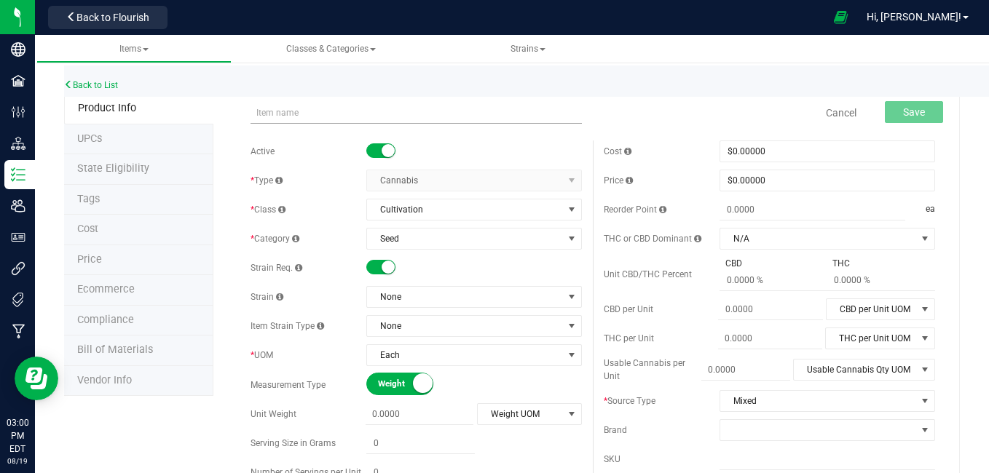
click at [344, 116] on input "text" at bounding box center [415, 113] width 331 height 22
type input "Seed -"
click at [102, 84] on link "Back to List" at bounding box center [91, 85] width 54 height 10
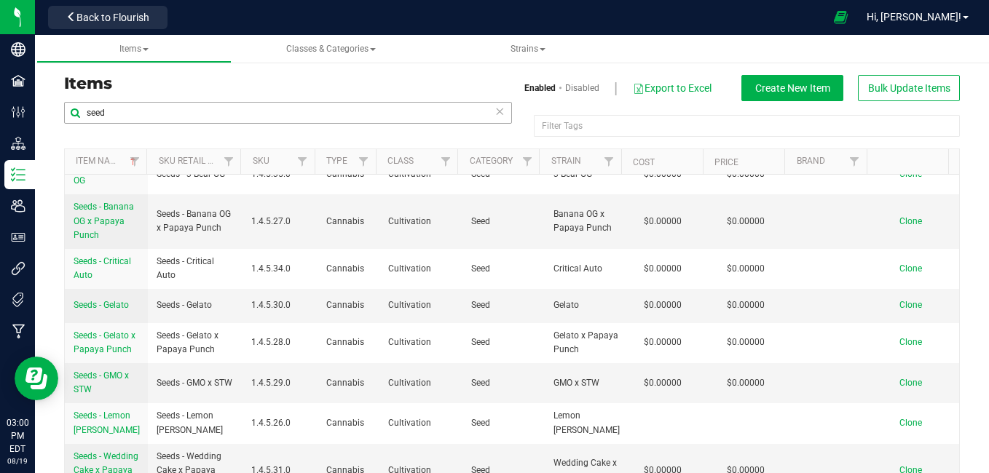
scroll to position [44, 0]
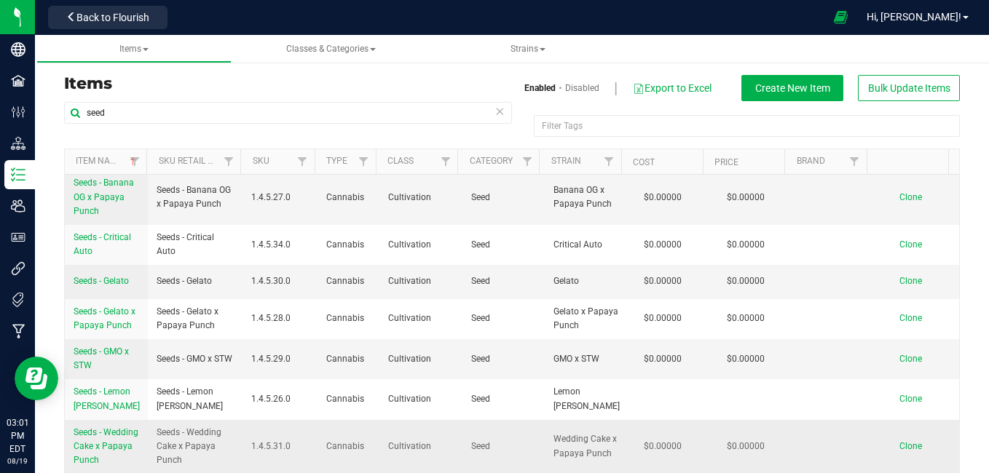
click at [899, 434] on span "Clone" at bounding box center [910, 446] width 23 height 10
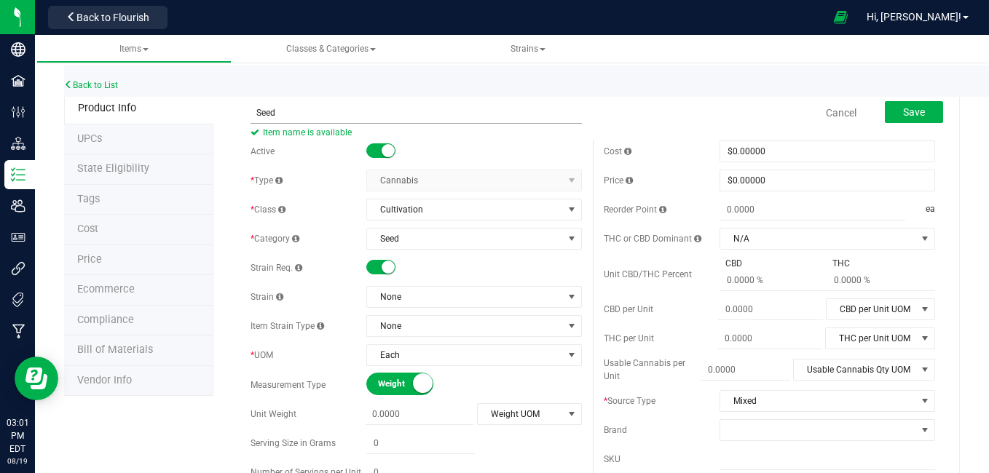
type input "Seed -"
type input "0.0000"
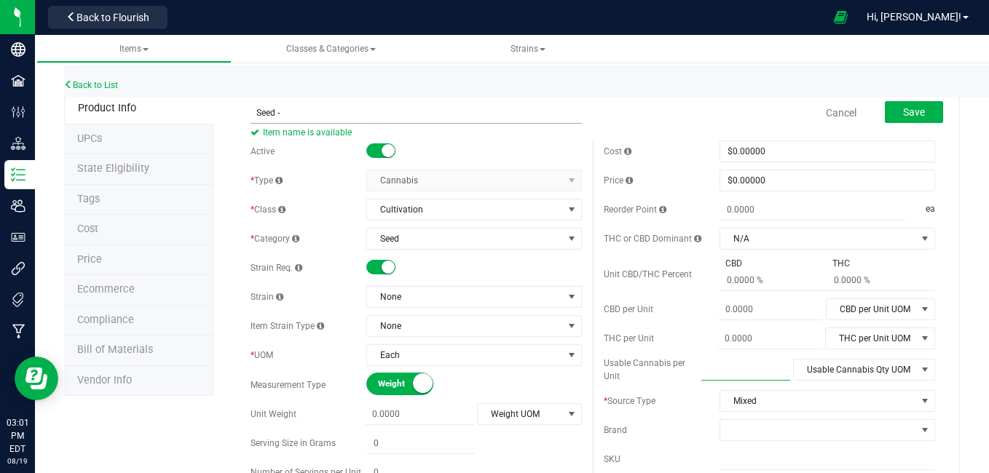
type input "0.0000"
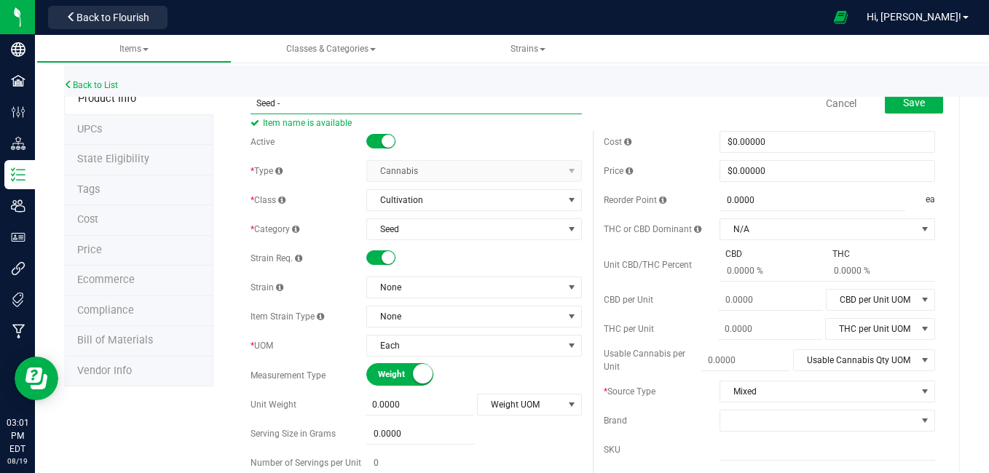
click at [298, 106] on input "Seed -" at bounding box center [415, 103] width 331 height 22
type input "Seed - Kush Mintz"
click at [381, 261] on small at bounding box center [387, 257] width 13 height 13
click at [424, 288] on span "None" at bounding box center [465, 287] width 196 height 20
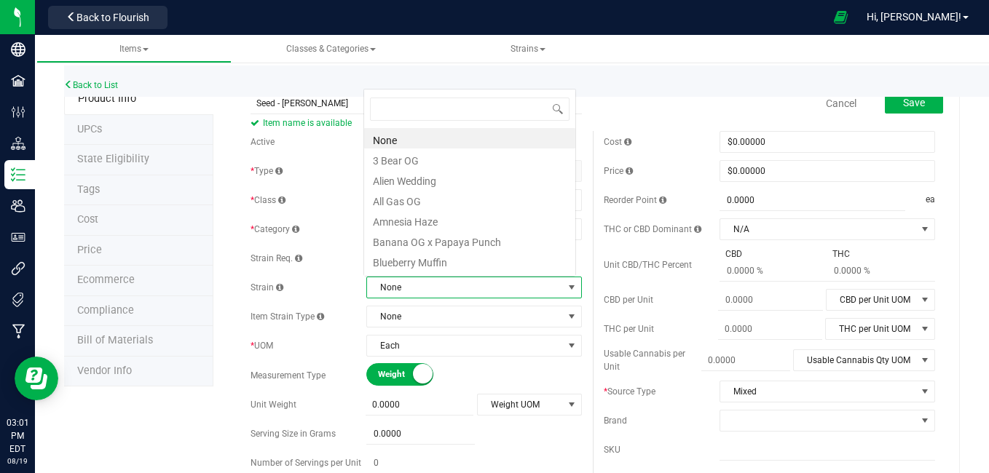
scroll to position [22, 209]
type input "kus"
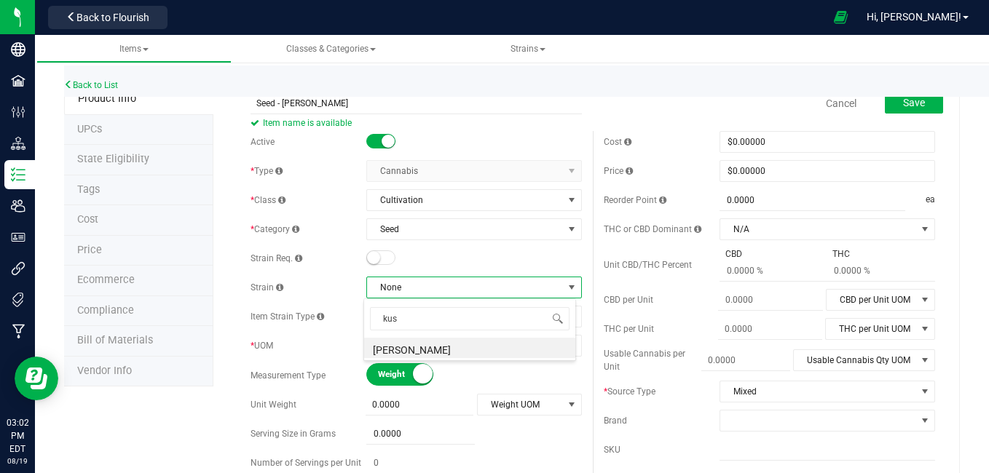
click at [414, 257] on div at bounding box center [473, 258] width 215 height 15
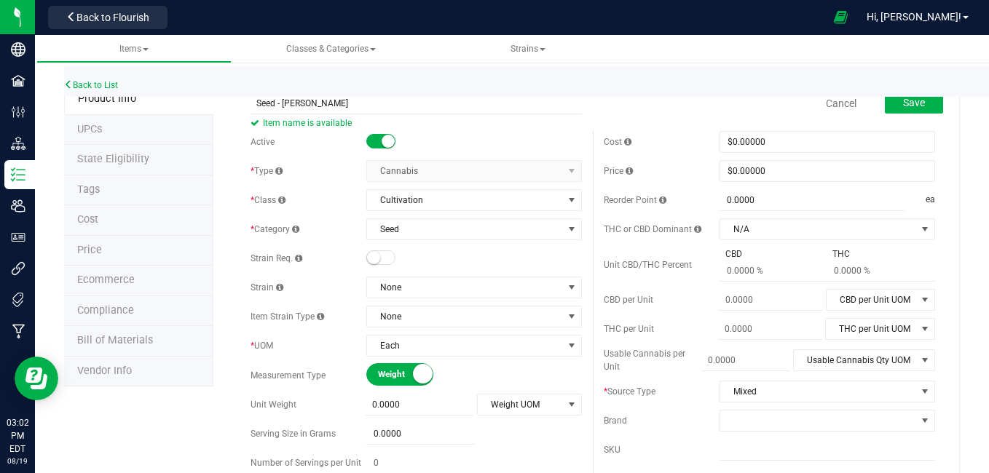
click at [372, 255] on small at bounding box center [373, 257] width 13 height 13
click at [422, 288] on span "None" at bounding box center [465, 287] width 196 height 20
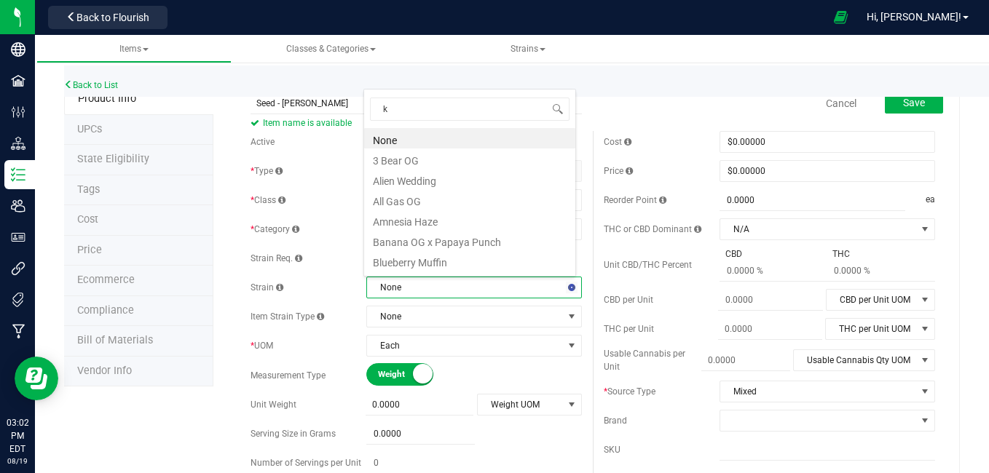
type input "ku"
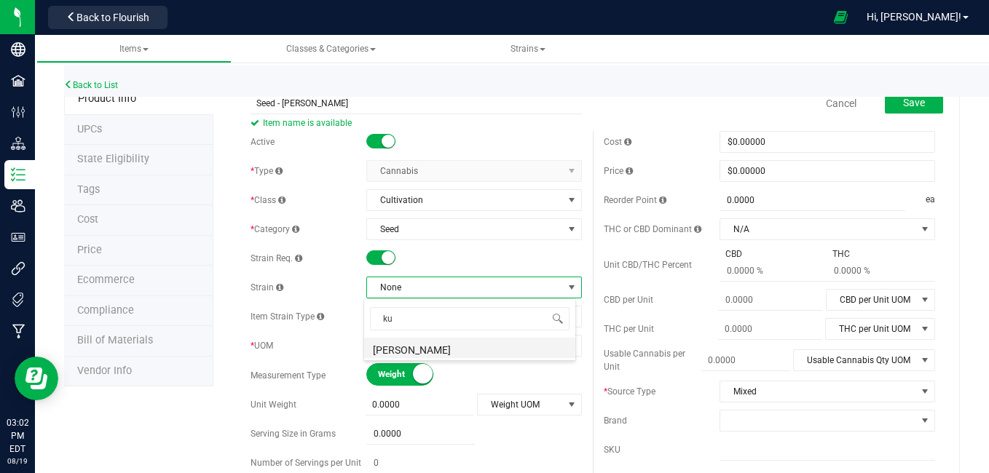
click at [404, 347] on li "[PERSON_NAME]" at bounding box center [469, 348] width 211 height 20
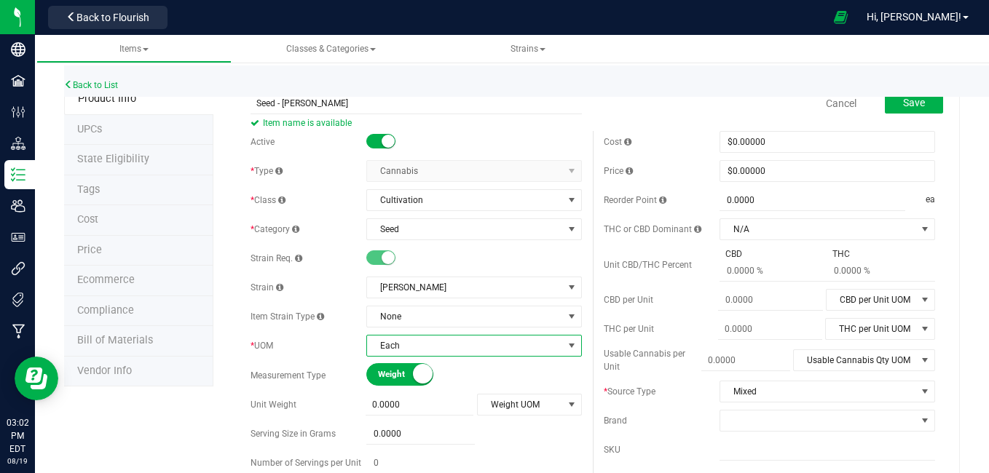
click at [566, 344] on span "select" at bounding box center [572, 346] width 12 height 12
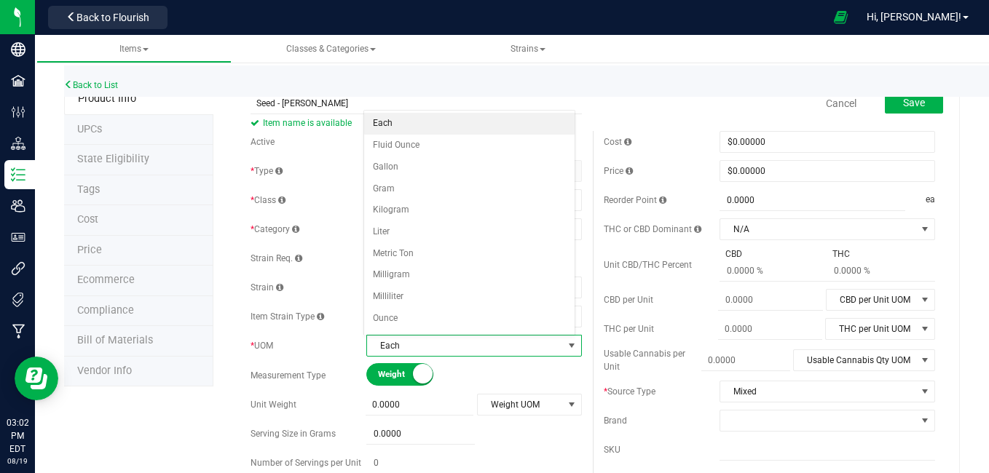
click at [696, 106] on div "Cancel Save" at bounding box center [769, 103] width 353 height 36
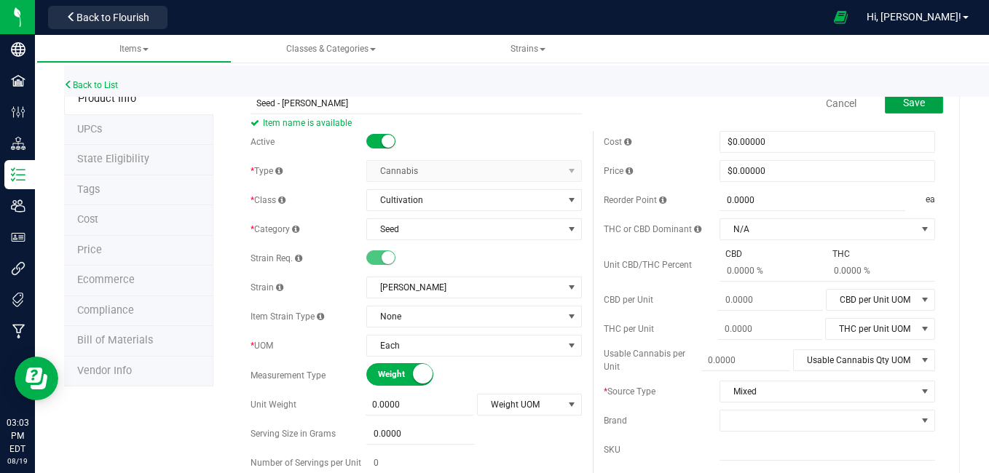
click at [885, 101] on button "Save" at bounding box center [914, 103] width 58 height 22
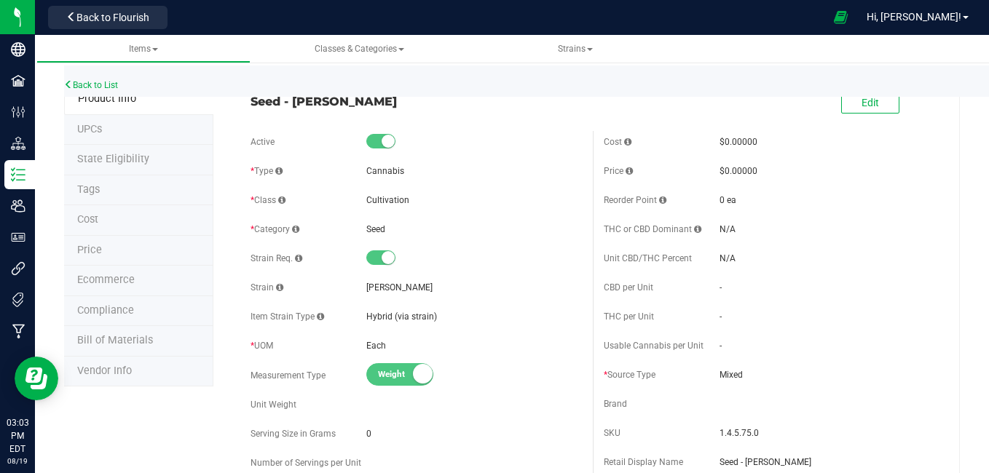
drag, startPoint x: 241, startPoint y: 100, endPoint x: 365, endPoint y: 106, distance: 123.9
click at [365, 106] on div "Seed - Kush Mintz" at bounding box center [416, 97] width 353 height 25
drag, startPoint x: 365, startPoint y: 106, endPoint x: 342, endPoint y: 100, distance: 23.1
copy span "Seed - Kush Mintz"
click at [81, 83] on link "Back to List" at bounding box center [91, 85] width 54 height 10
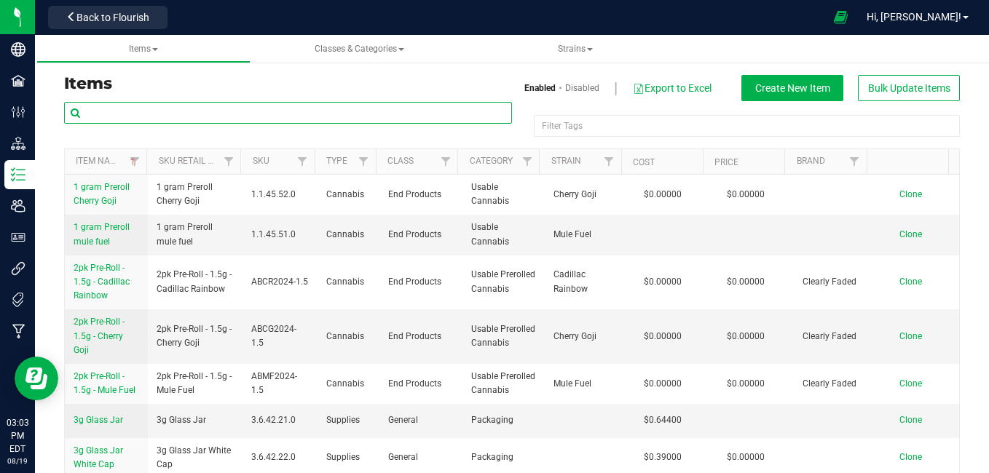
paste input "Seed - Kush Mintz"
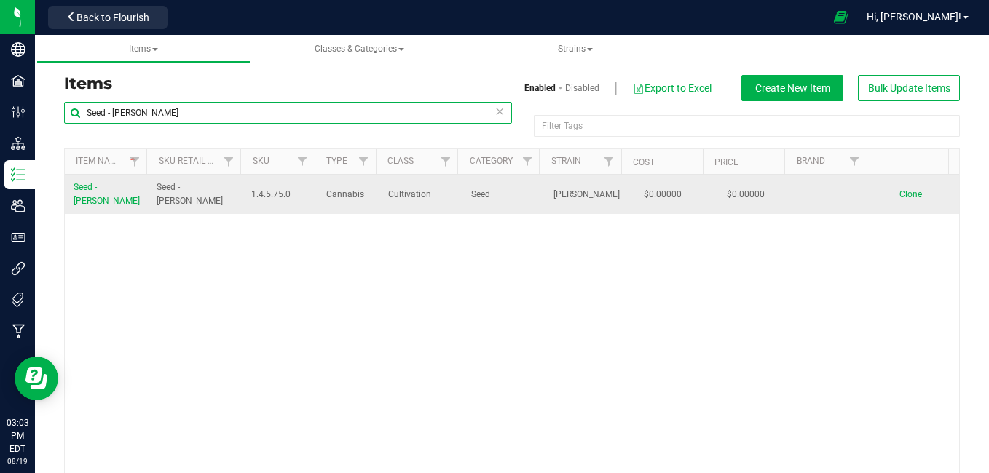
type input "Seed - Kush Mintz"
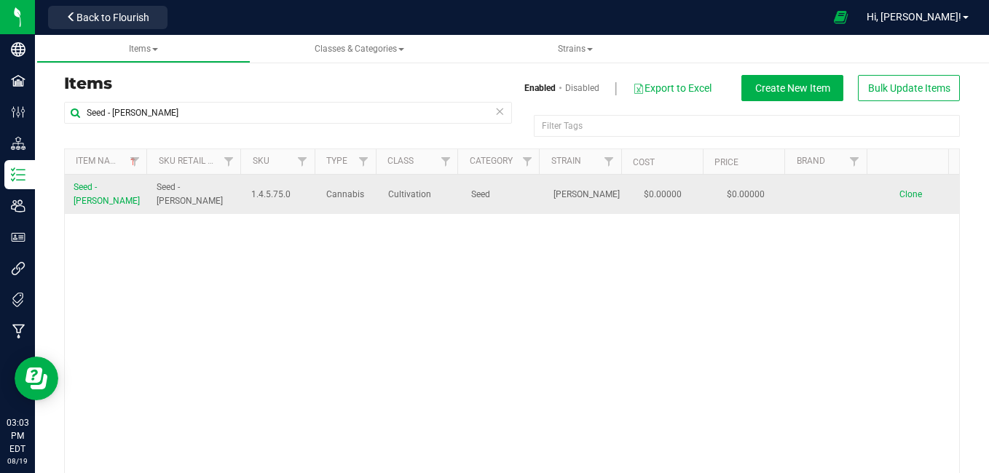
click at [899, 193] on span "Clone" at bounding box center [910, 194] width 23 height 10
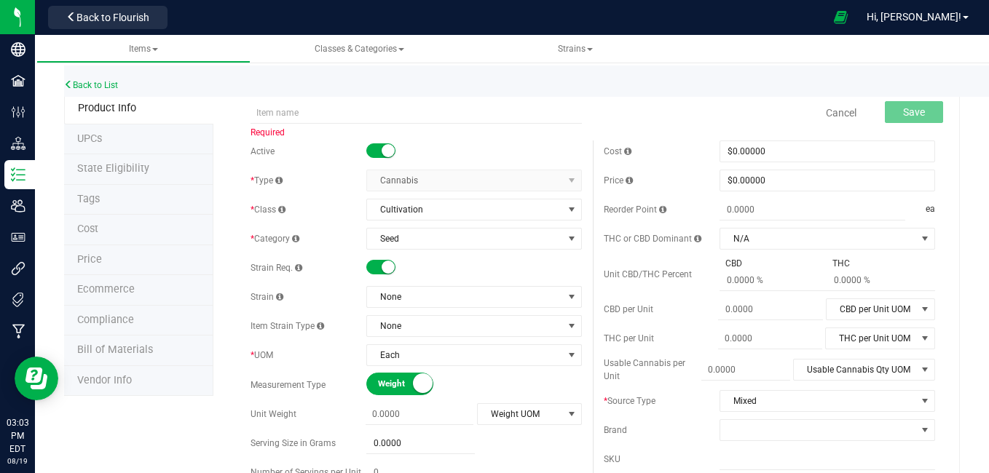
click at [351, 100] on div "Required" at bounding box center [416, 103] width 353 height 17
paste input "Seed - Kush Mintz"
click at [346, 108] on input "Seed - Kush Mintz" at bounding box center [415, 113] width 331 height 22
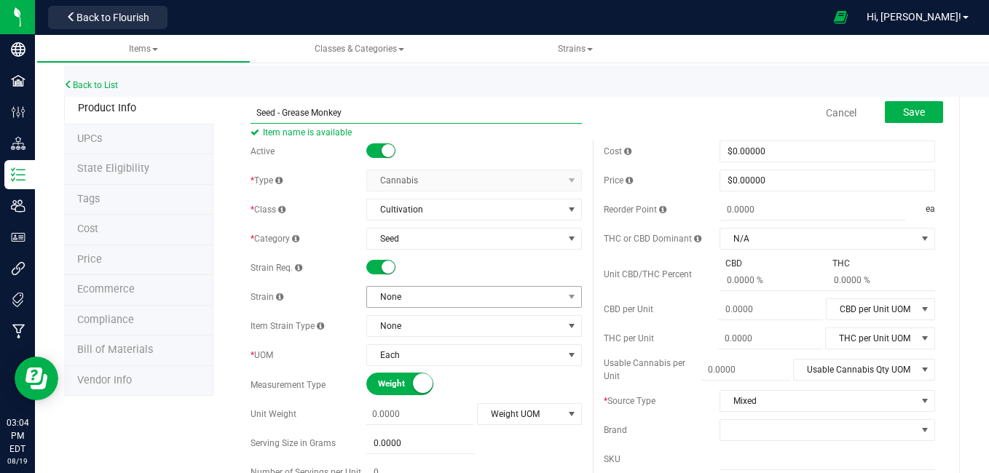
type input "Seed - Grease Monkey"
click at [440, 304] on span "None" at bounding box center [465, 297] width 196 height 20
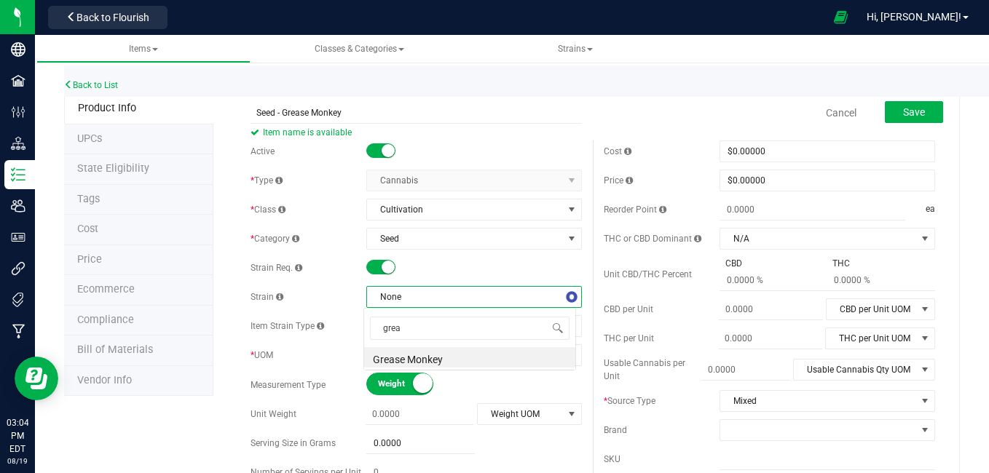
type input "greas"
click at [416, 355] on li "Grease Monkey" at bounding box center [469, 357] width 211 height 20
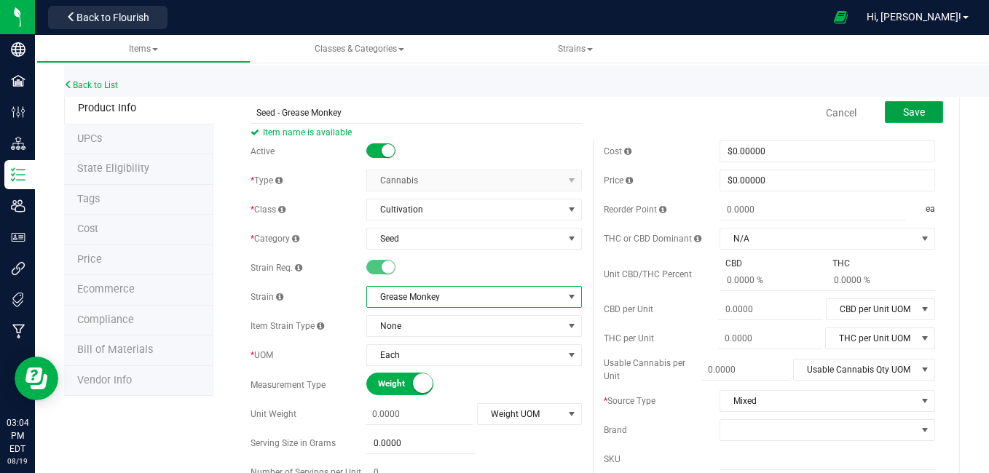
click at [889, 106] on button "Save" at bounding box center [914, 112] width 58 height 22
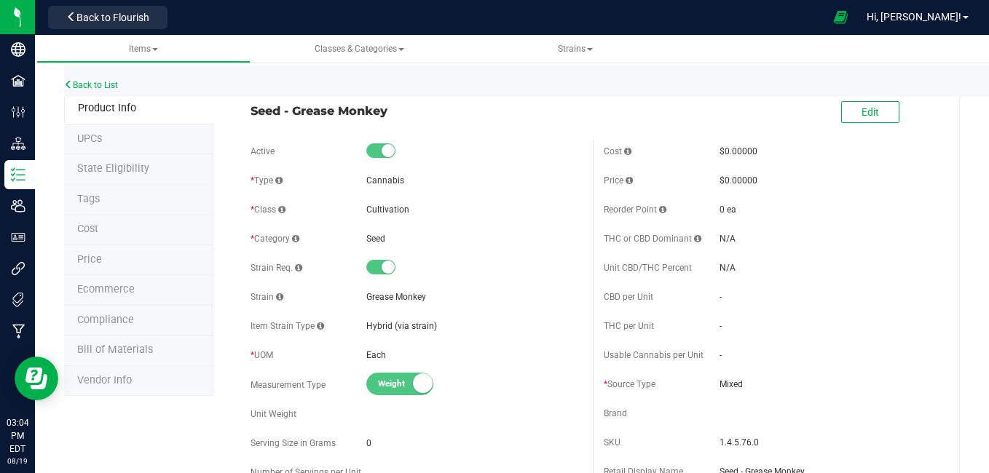
drag, startPoint x: 248, startPoint y: 108, endPoint x: 393, endPoint y: 114, distance: 145.7
click at [393, 114] on div "Seed - Grease Monkey" at bounding box center [416, 107] width 353 height 25
drag, startPoint x: 393, startPoint y: 114, endPoint x: 368, endPoint y: 109, distance: 25.9
click at [368, 109] on span "Seed - Grease Monkey" at bounding box center [415, 110] width 331 height 17
click at [248, 108] on div "Seed - Grease Monkey" at bounding box center [416, 107] width 353 height 25
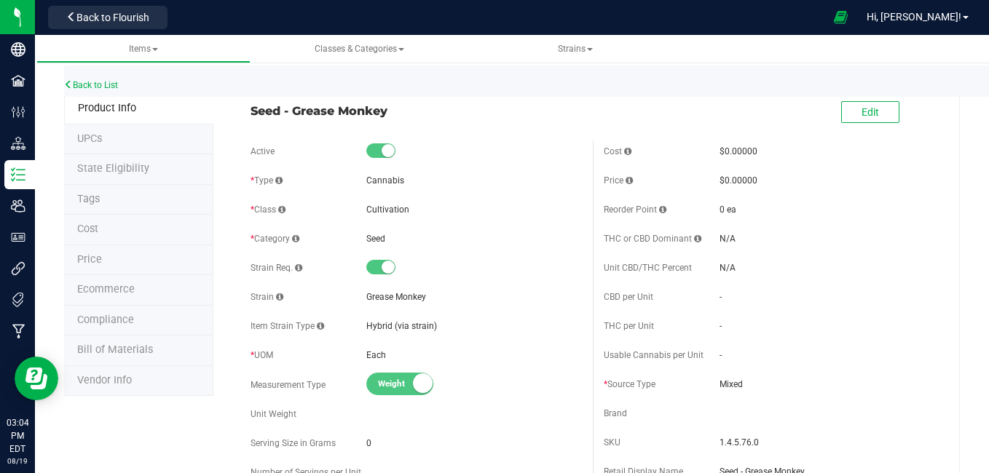
drag, startPoint x: 245, startPoint y: 108, endPoint x: 400, endPoint y: 116, distance: 154.6
click at [400, 116] on div "Seed - Grease Monkey" at bounding box center [416, 107] width 353 height 25
drag, startPoint x: 400, startPoint y: 116, endPoint x: 363, endPoint y: 111, distance: 37.6
copy span "Seed - Grease Monkey"
click at [396, 122] on div "Seed - Grease Monkey Edit" at bounding box center [593, 113] width 706 height 36
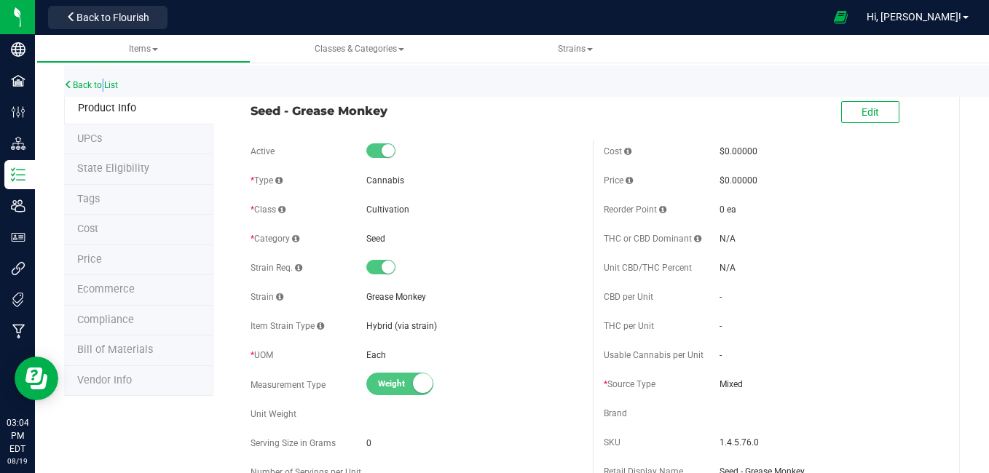
click at [100, 73] on div "Back to List" at bounding box center [558, 81] width 989 height 31
drag, startPoint x: 100, startPoint y: 74, endPoint x: 85, endPoint y: 89, distance: 21.1
click at [85, 89] on link "Back to List" at bounding box center [91, 85] width 54 height 10
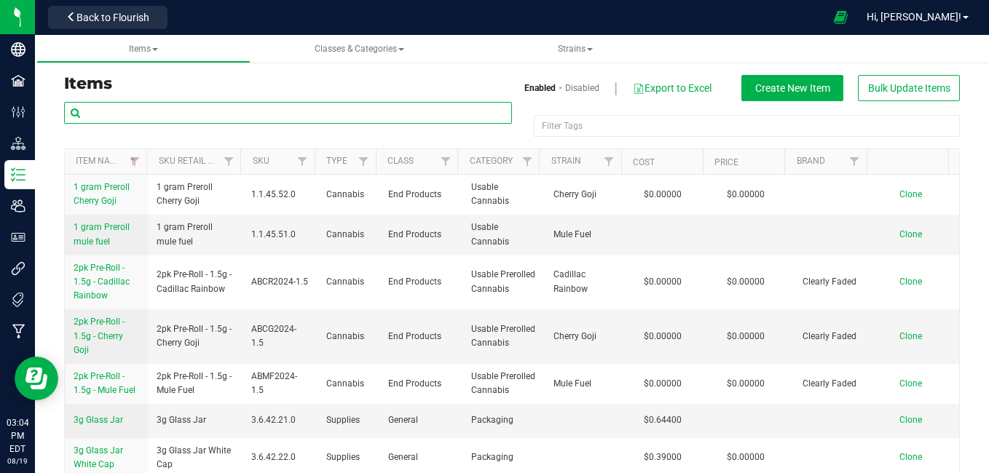
click at [98, 116] on input "text" at bounding box center [288, 113] width 448 height 22
paste input "Seed - Grease Monkey"
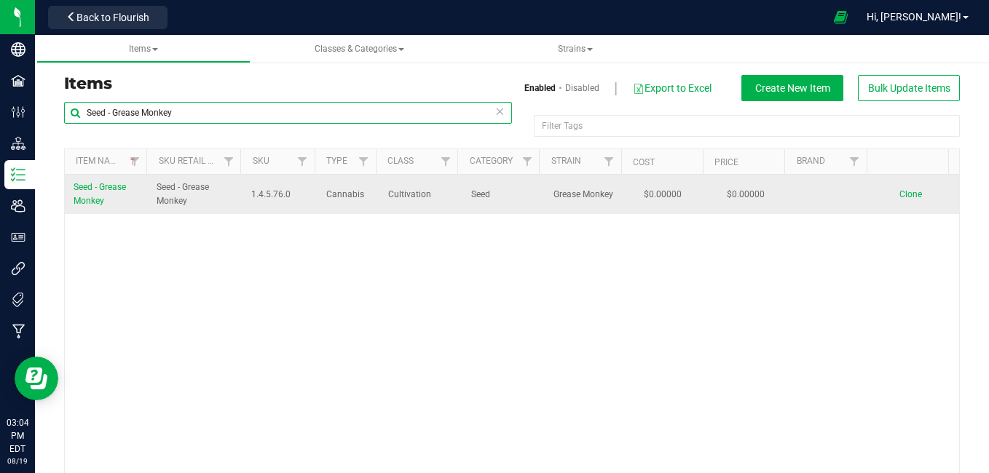
type input "Seed - Grease Monkey"
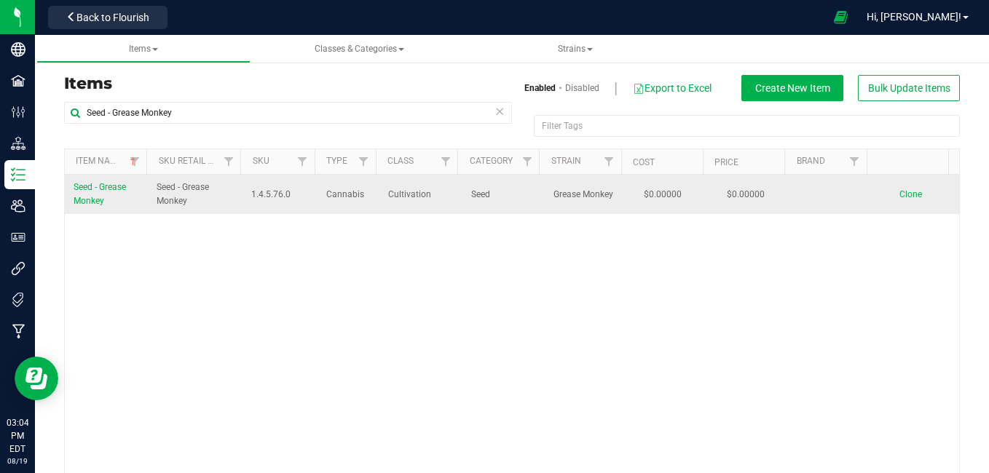
click at [899, 194] on span "Clone" at bounding box center [910, 194] width 23 height 10
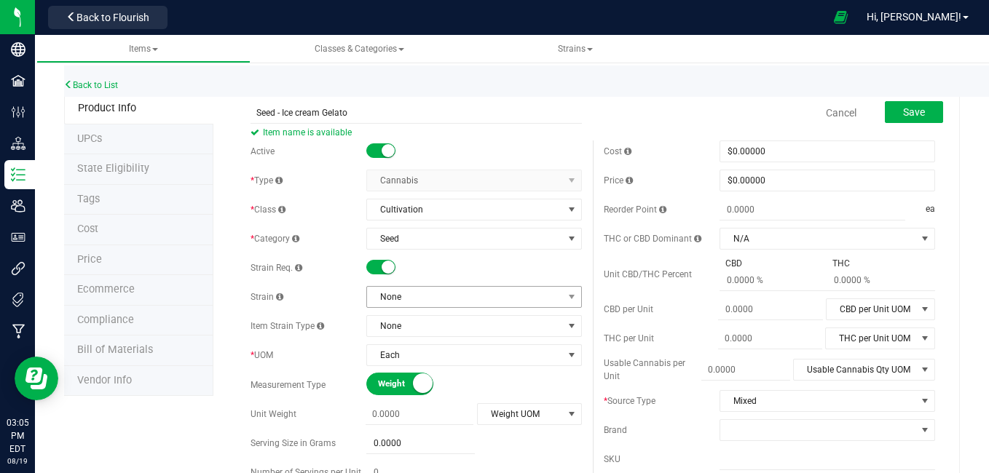
type input "Seed - Ice cream Gelato"
click at [424, 297] on span "None" at bounding box center [465, 297] width 196 height 20
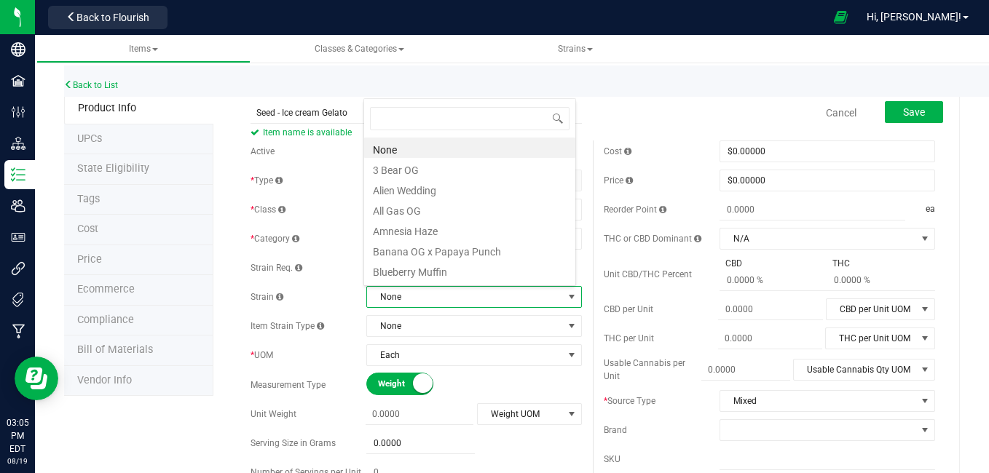
scroll to position [22, 209]
type input "ice"
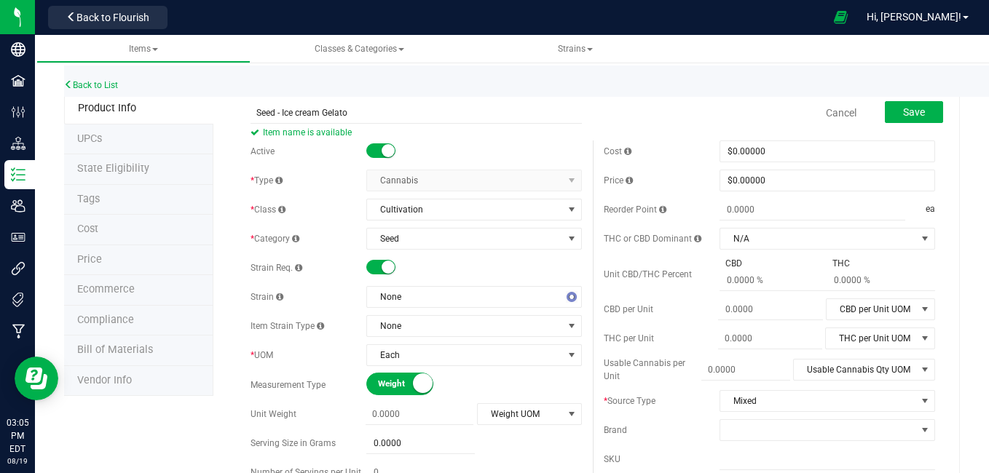
click at [384, 269] on small at bounding box center [387, 267] width 13 height 13
click at [903, 109] on span "Save" at bounding box center [914, 112] width 22 height 12
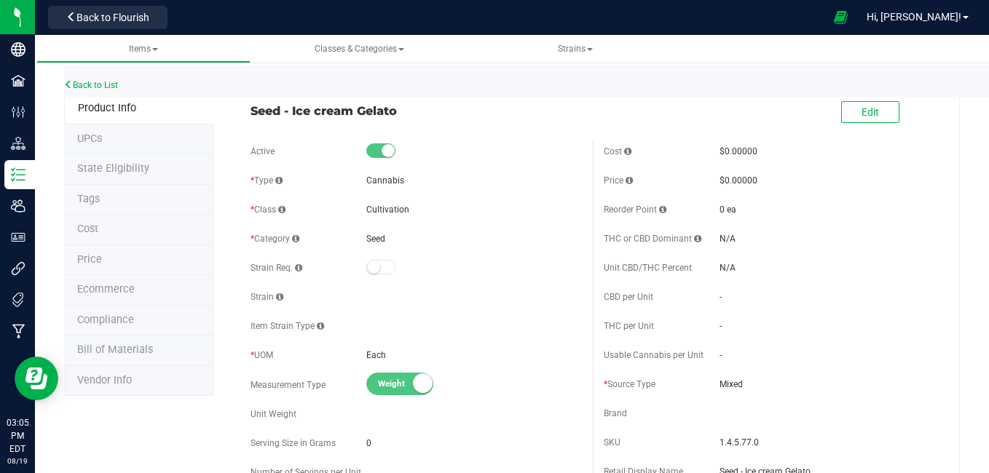
drag, startPoint x: 247, startPoint y: 108, endPoint x: 399, endPoint y: 112, distance: 152.2
click at [399, 112] on div "Seed - Ice cream Gelato" at bounding box center [416, 107] width 353 height 25
drag, startPoint x: 399, startPoint y: 112, endPoint x: 384, endPoint y: 113, distance: 14.6
copy span "Seed - Ice cream Gelato"
click at [107, 87] on link "Back to List" at bounding box center [91, 85] width 54 height 10
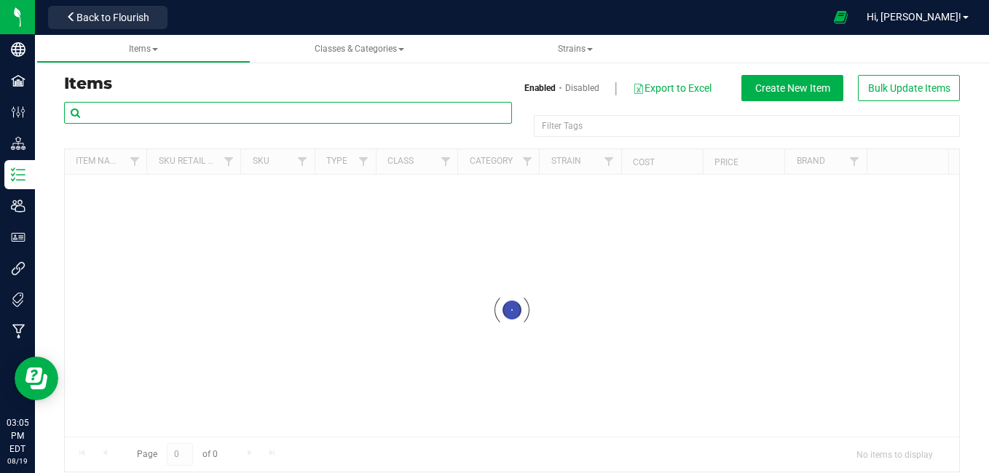
click at [122, 111] on input "text" at bounding box center [288, 113] width 448 height 22
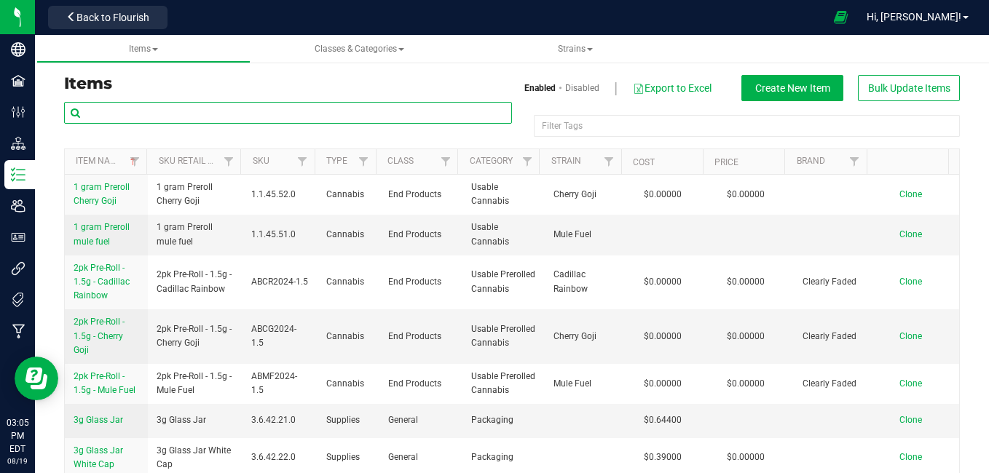
click at [122, 111] on input "text" at bounding box center [288, 113] width 448 height 22
paste input "Seed - Ice cream Gelato"
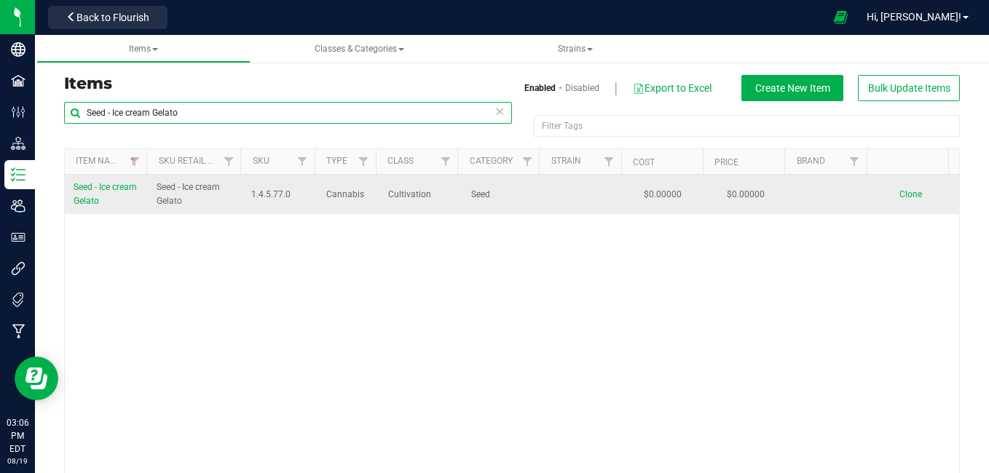
type input "Seed - Ice cream Gelato"
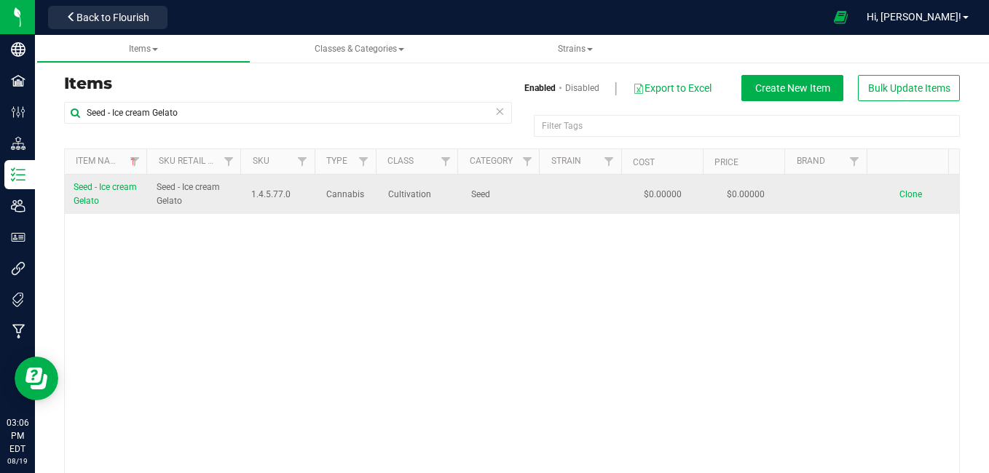
click at [899, 191] on span "Clone" at bounding box center [910, 194] width 23 height 10
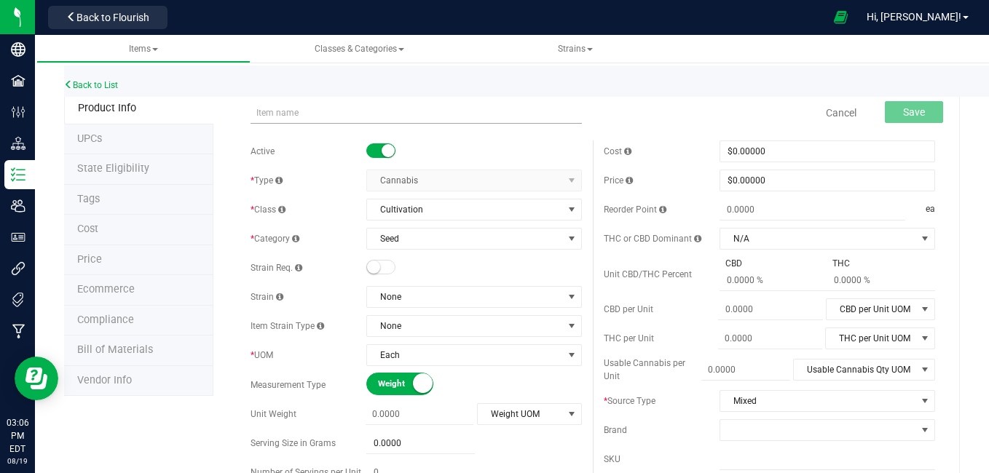
click at [342, 116] on input "text" at bounding box center [415, 113] width 331 height 22
click at [269, 111] on input "text" at bounding box center [415, 113] width 331 height 22
type input "Seed - Kush Mintz"
type input "0.0000"
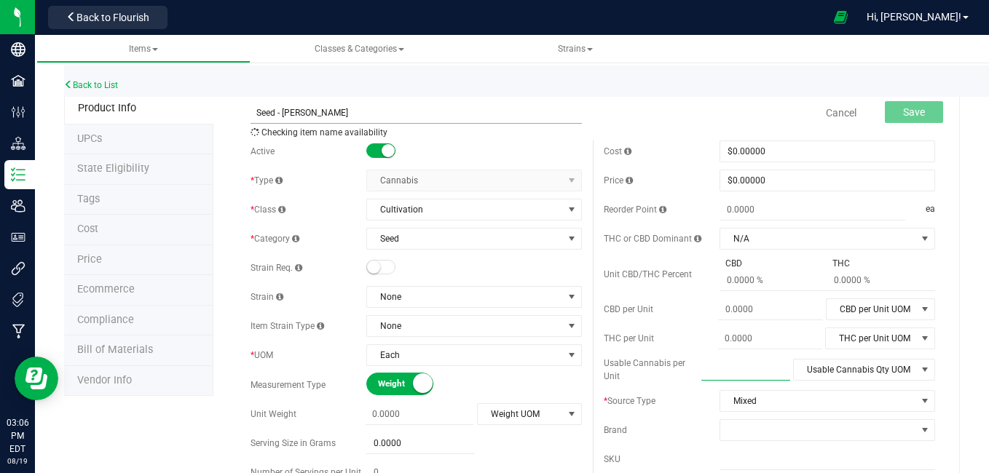
type input "0.0000"
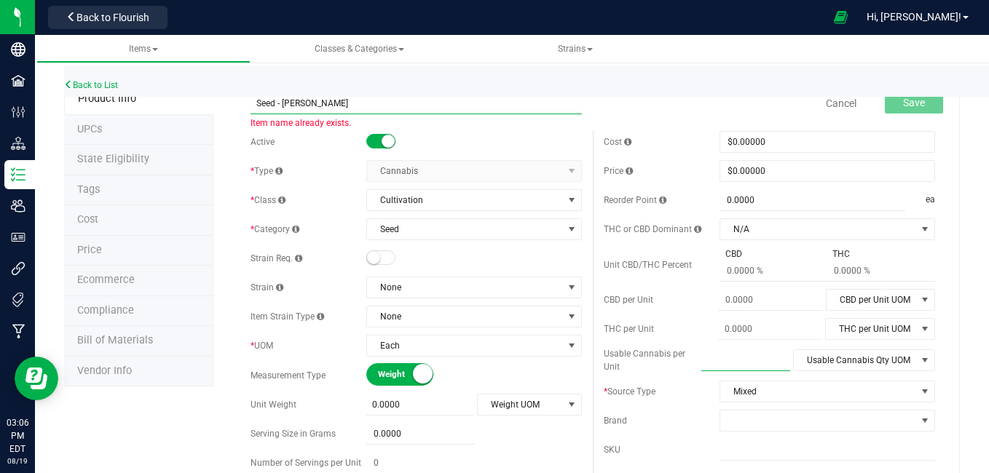
click at [336, 103] on input "Seed - Kush Mintz" at bounding box center [415, 103] width 331 height 22
type input "Seed - ice cream cake"
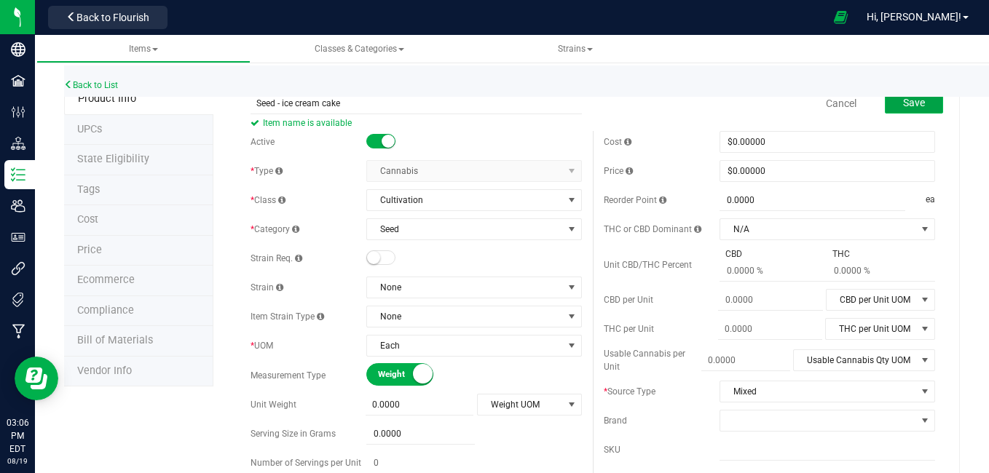
click at [903, 106] on span "Save" at bounding box center [914, 103] width 22 height 12
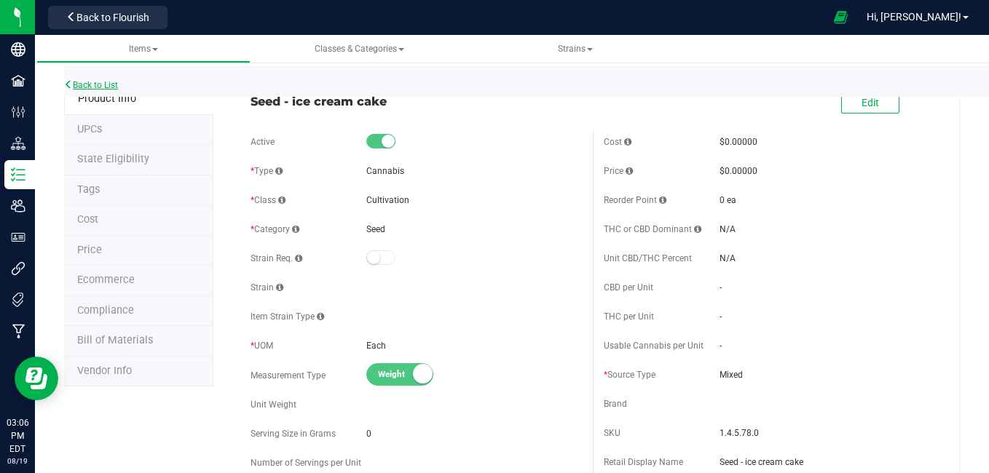
click at [78, 83] on link "Back to List" at bounding box center [91, 85] width 54 height 10
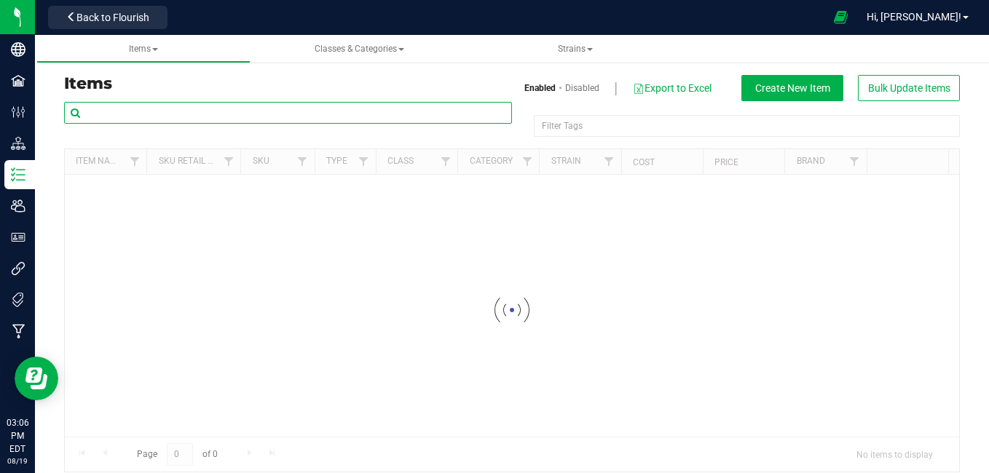
click at [162, 111] on input "text" at bounding box center [288, 113] width 448 height 22
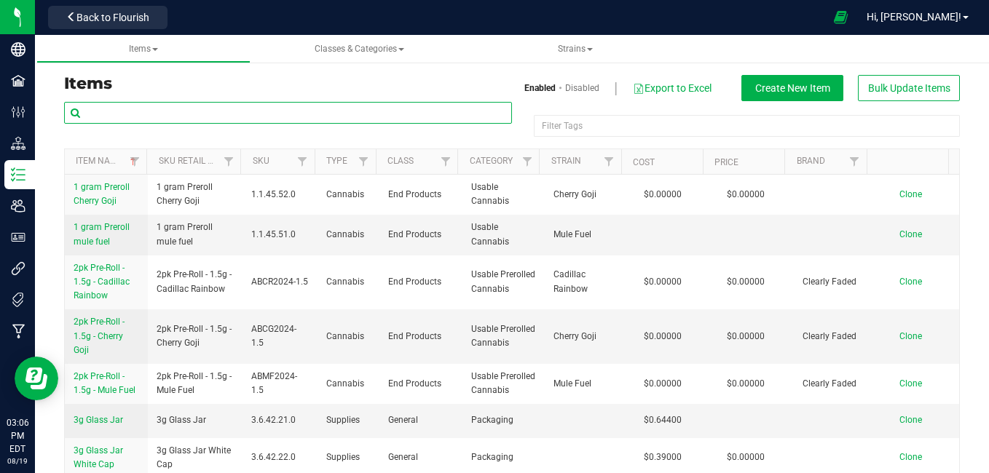
click at [162, 111] on input "text" at bounding box center [288, 113] width 448 height 22
paste input "Seed - Ice cream Gelato"
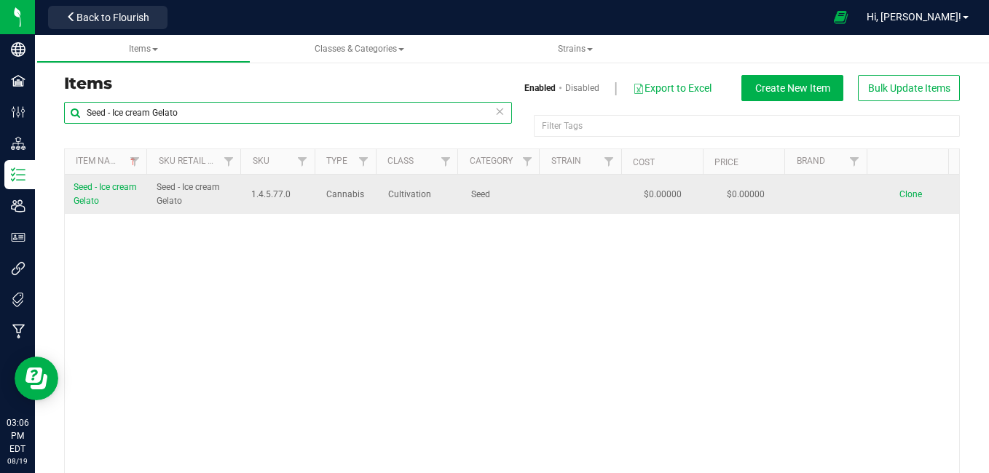
type input "Seed - Ice cream Gelato"
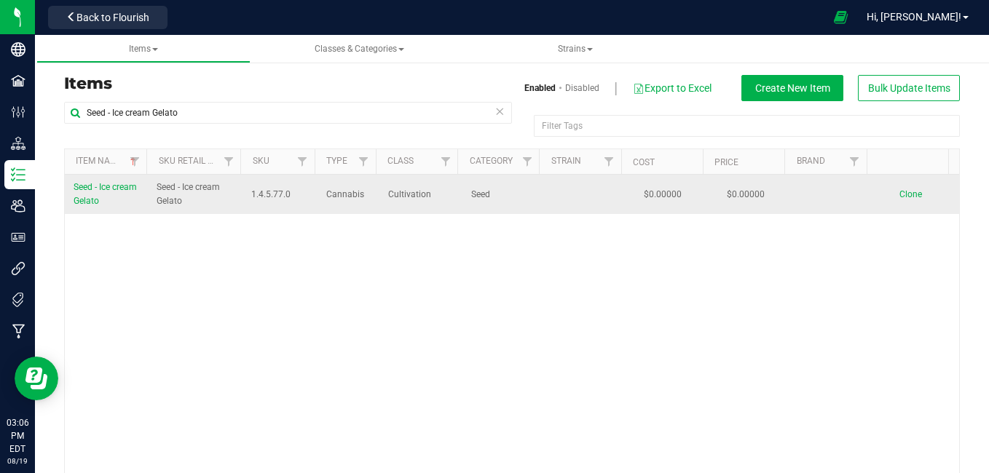
click at [899, 195] on span "Clone" at bounding box center [910, 194] width 23 height 10
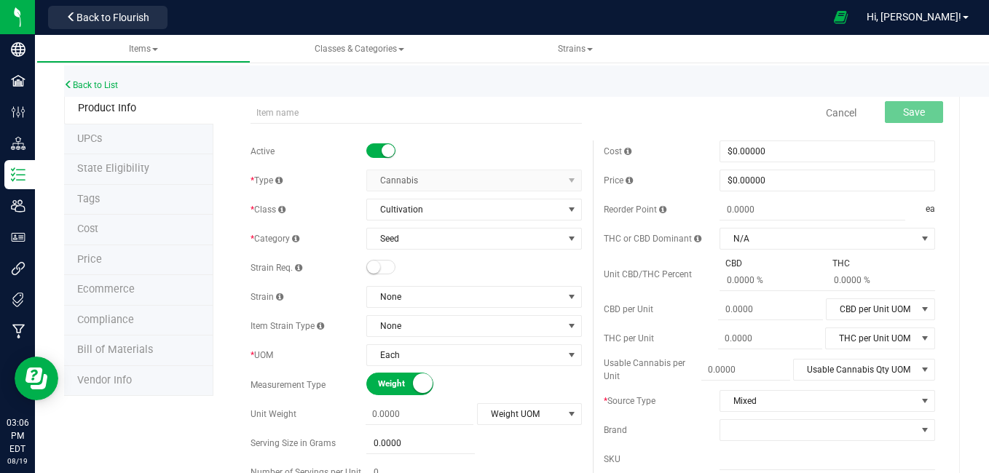
click at [258, 99] on div at bounding box center [416, 109] width 353 height 29
click at [264, 108] on input "text" at bounding box center [415, 113] width 331 height 22
type input "Seed - ice cream cake"
type input "0.0000"
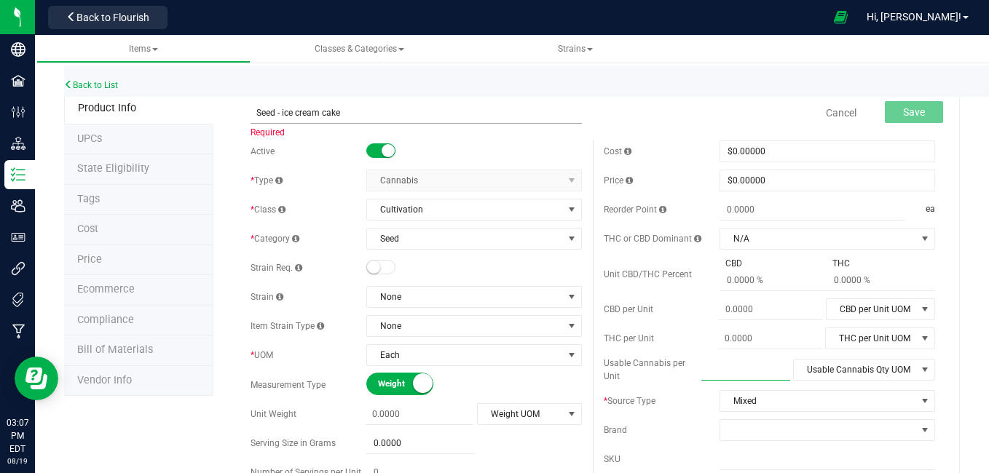
type input "0.0000"
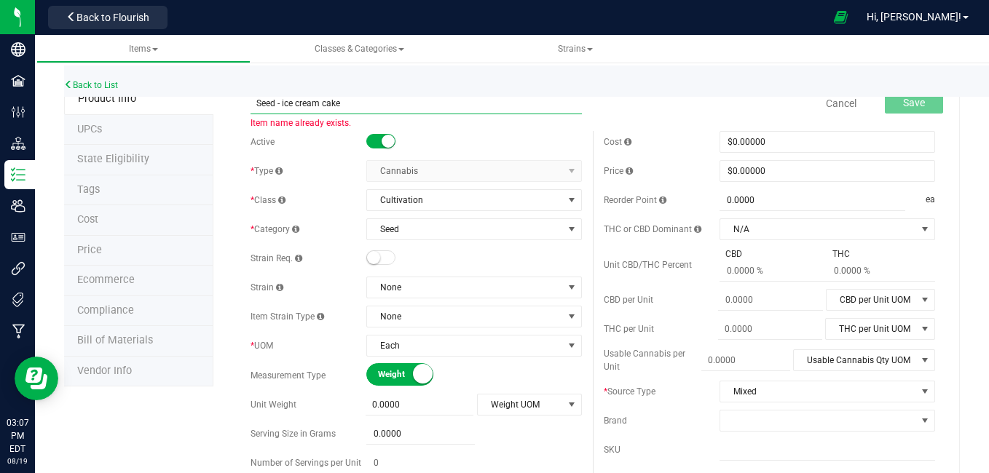
click at [352, 106] on input "Seed - ice cream cake" at bounding box center [415, 103] width 331 height 22
type input "Seed - Grape cream cake"
click at [903, 107] on span "Save" at bounding box center [914, 103] width 22 height 12
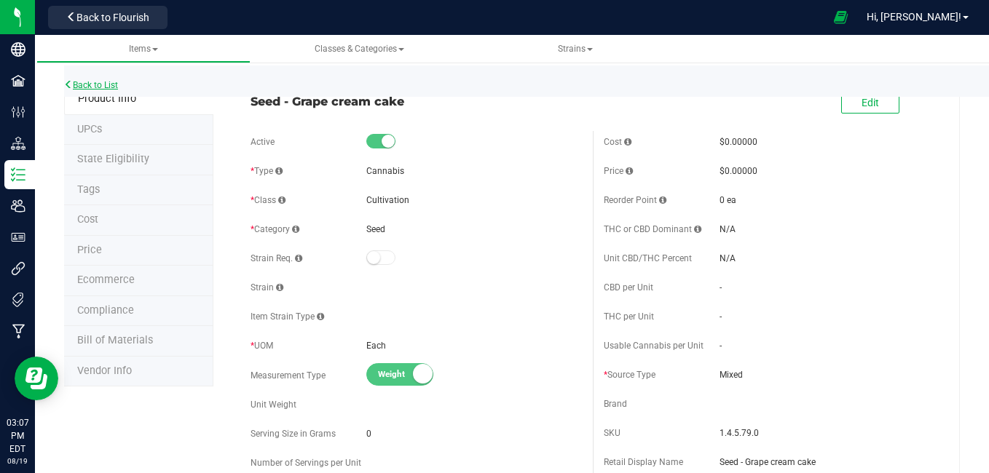
click at [94, 84] on link "Back to List" at bounding box center [91, 85] width 54 height 10
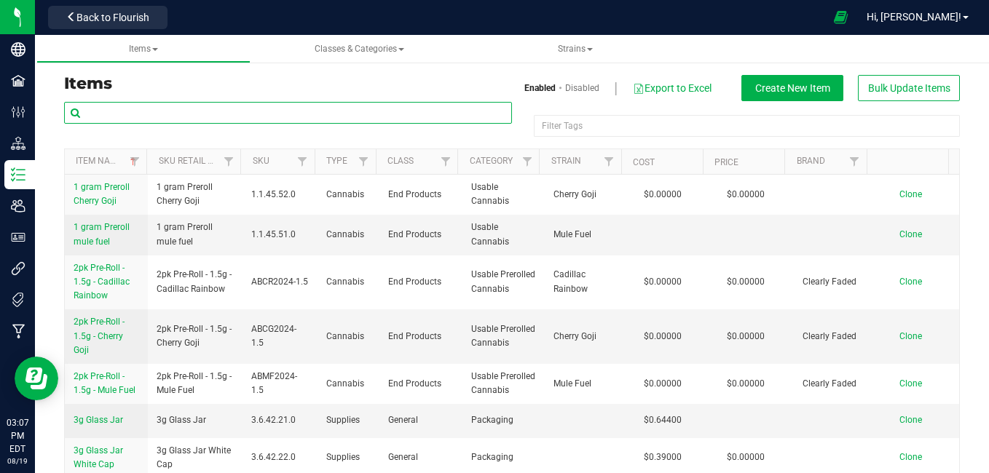
paste input "Seed - Ice cream Gelato"
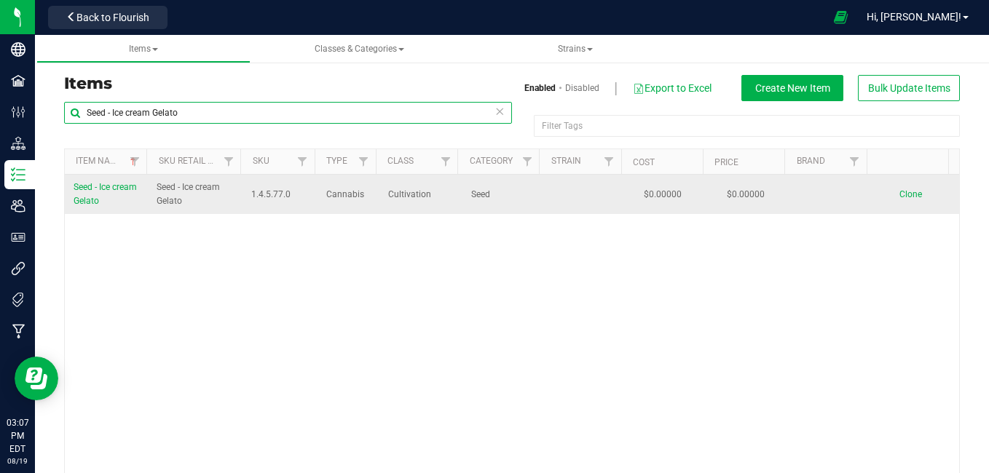
type input "Seed - Ice cream Gelato"
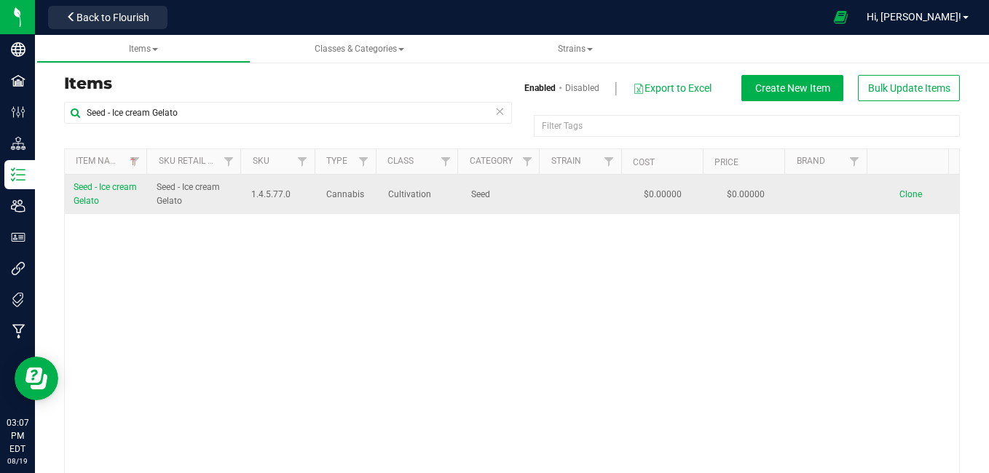
click at [899, 193] on span "Clone" at bounding box center [910, 194] width 23 height 10
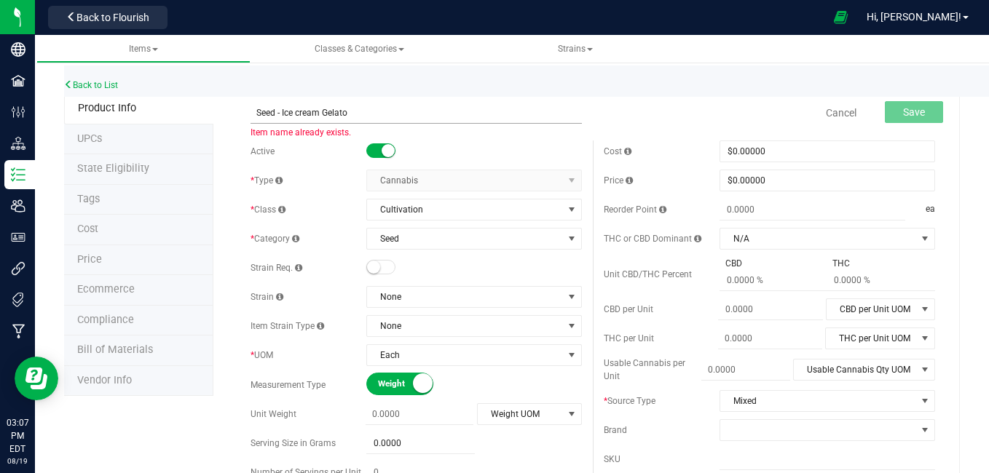
click at [351, 107] on input "Seed - Ice cream Gelato" at bounding box center [415, 113] width 331 height 22
type input "Seed - Linage"
click at [392, 296] on span "None" at bounding box center [465, 297] width 196 height 20
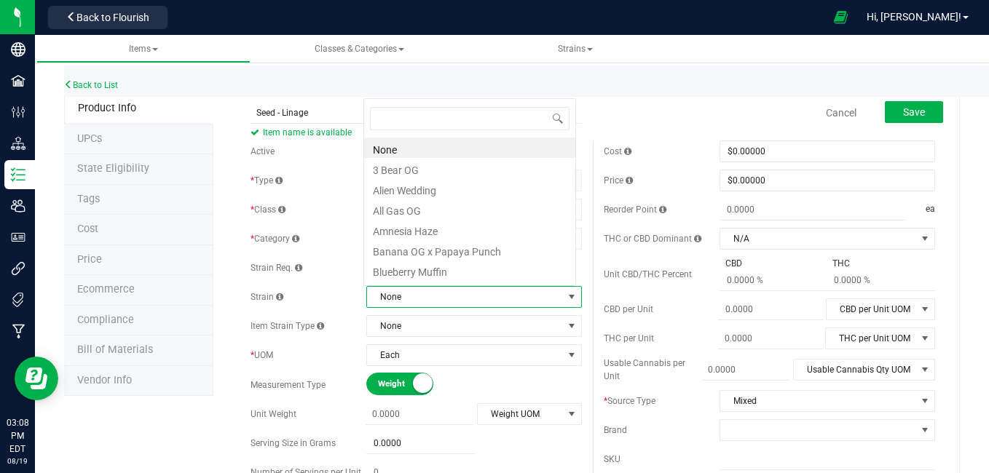
scroll to position [22, 209]
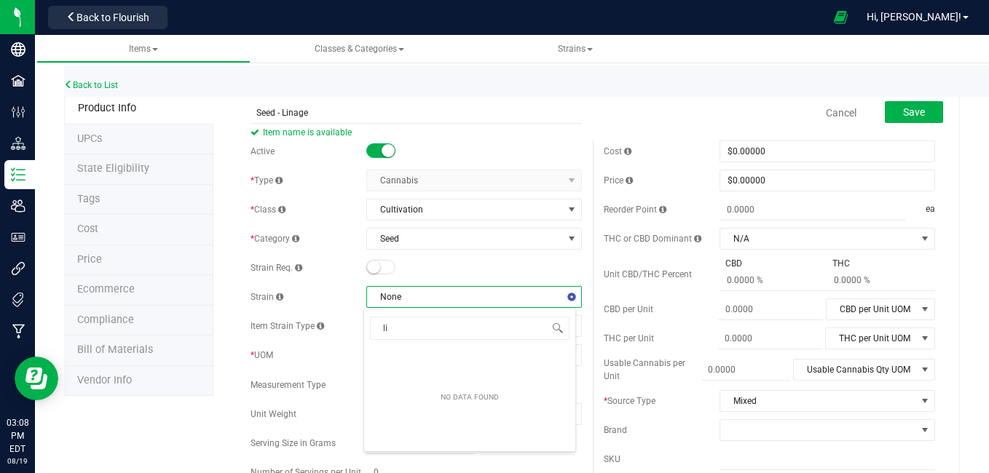
type input "l"
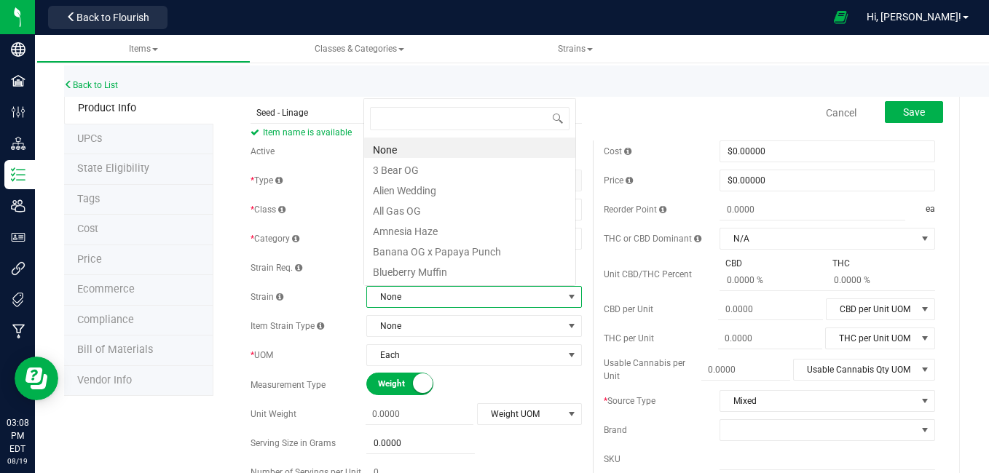
scroll to position [0, 0]
click at [885, 111] on button "Save" at bounding box center [914, 112] width 58 height 22
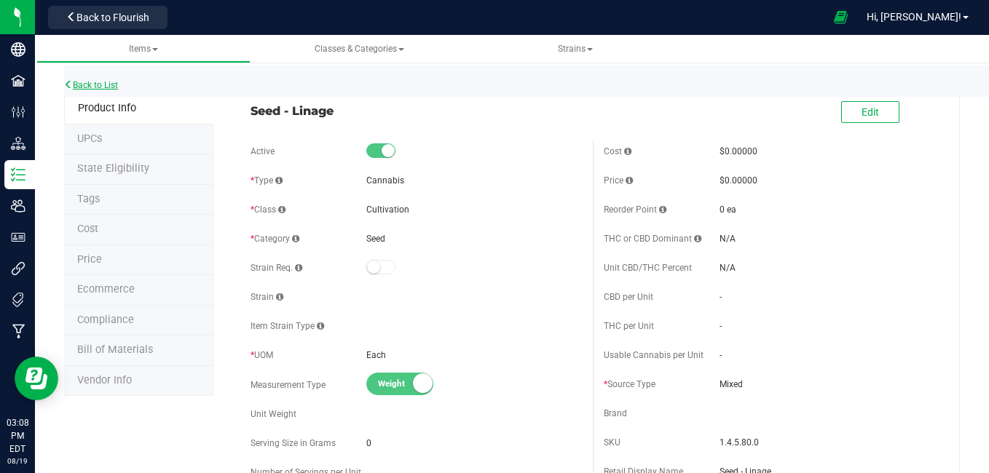
click at [109, 86] on link "Back to List" at bounding box center [91, 85] width 54 height 10
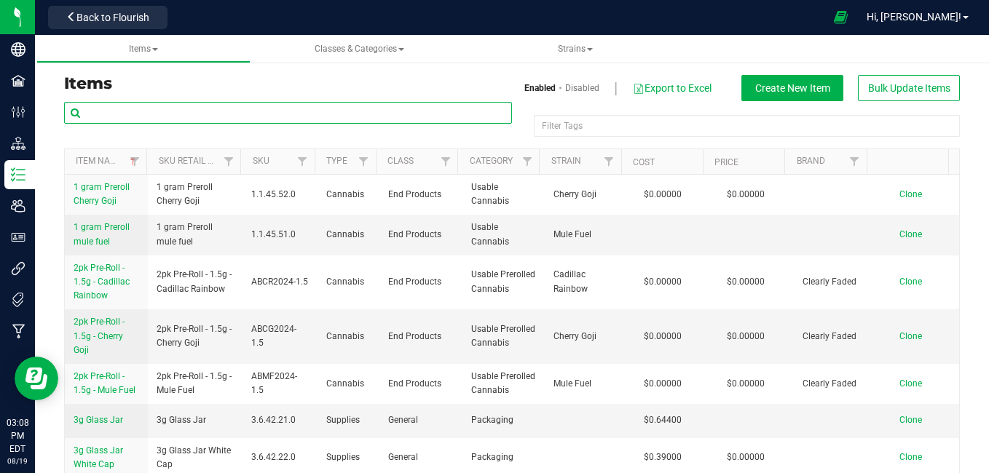
click at [122, 111] on input "text" at bounding box center [288, 113] width 448 height 22
paste input "Seed - Ice cream Gelato"
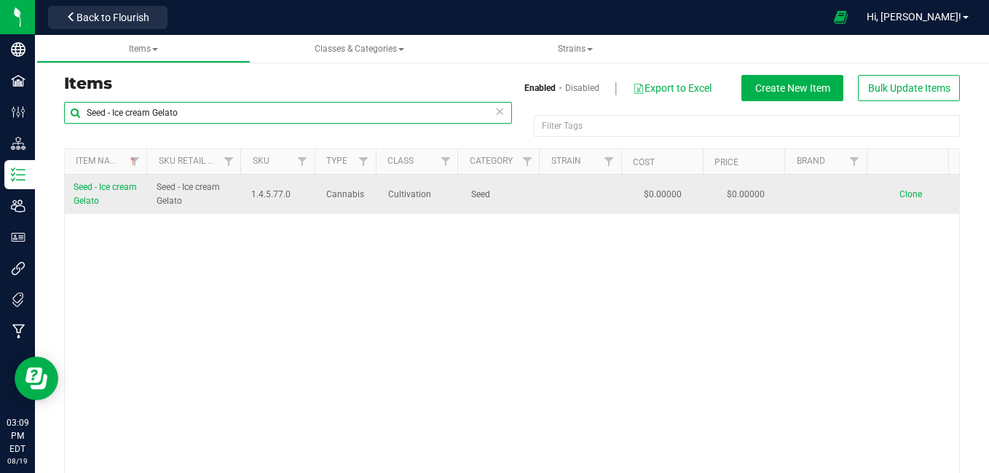
type input "Seed - Ice cream Gelato"
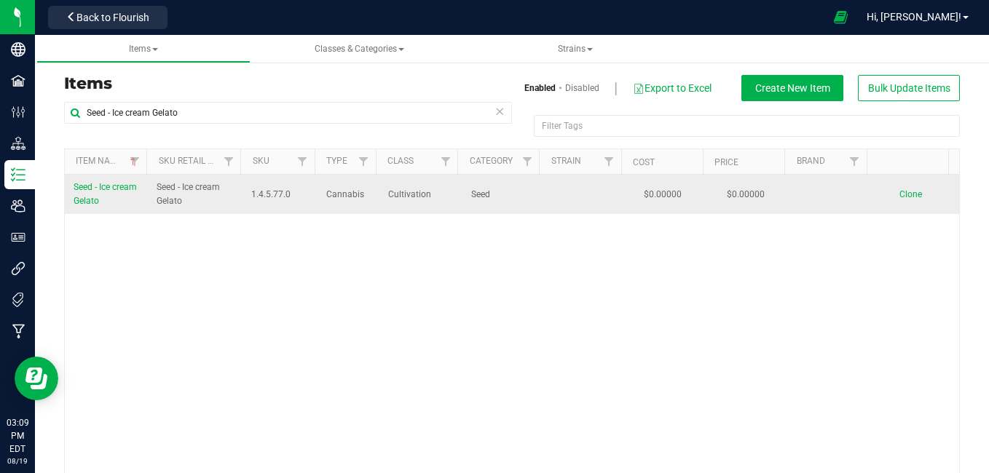
click at [899, 191] on span "Clone" at bounding box center [910, 194] width 23 height 10
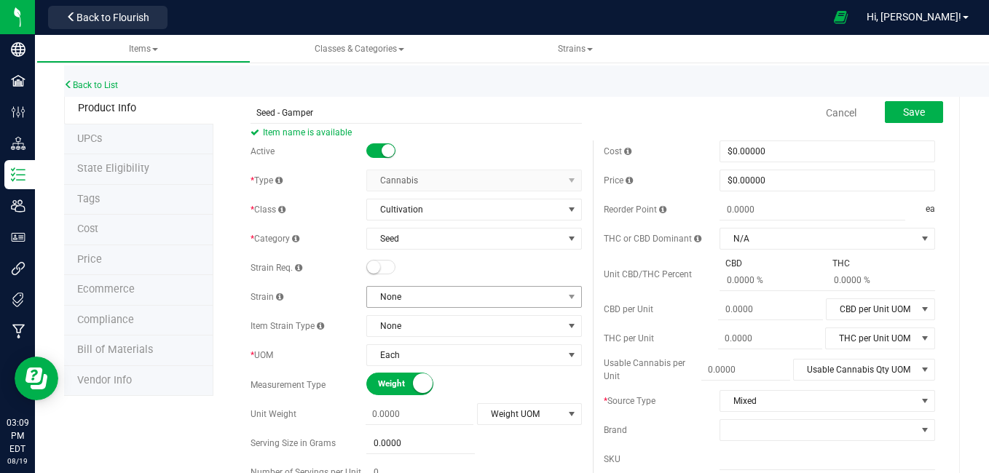
type input "Seed - Gamper"
click at [403, 293] on span "None" at bounding box center [465, 297] width 196 height 20
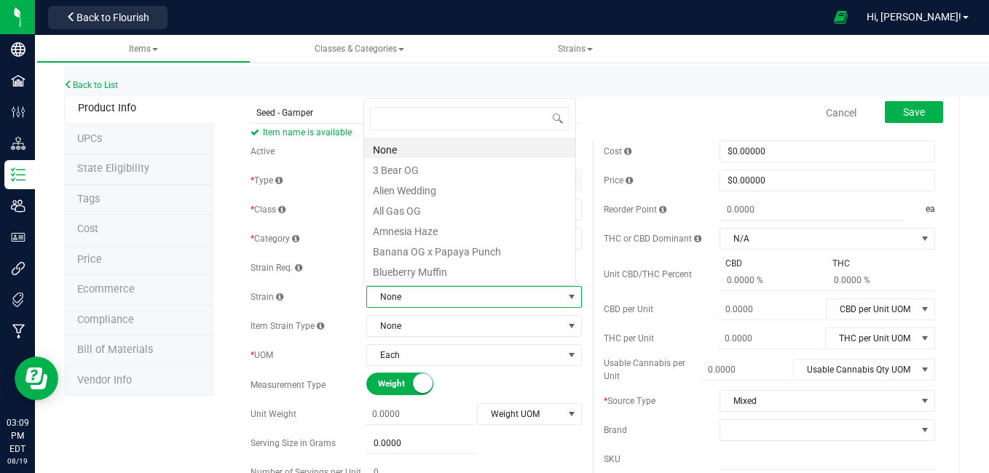
scroll to position [22, 209]
type input "ga"
click at [401, 175] on li "Gamper" at bounding box center [469, 171] width 211 height 20
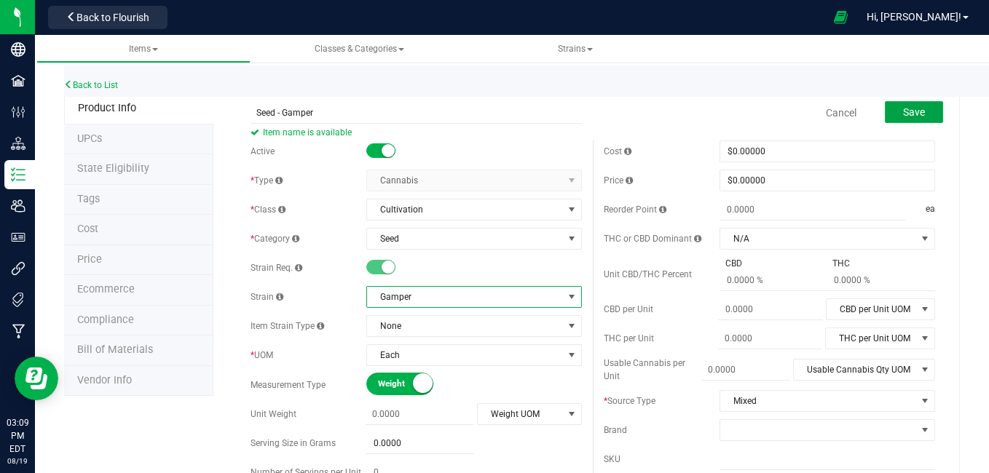
click at [903, 114] on span "Save" at bounding box center [914, 112] width 22 height 12
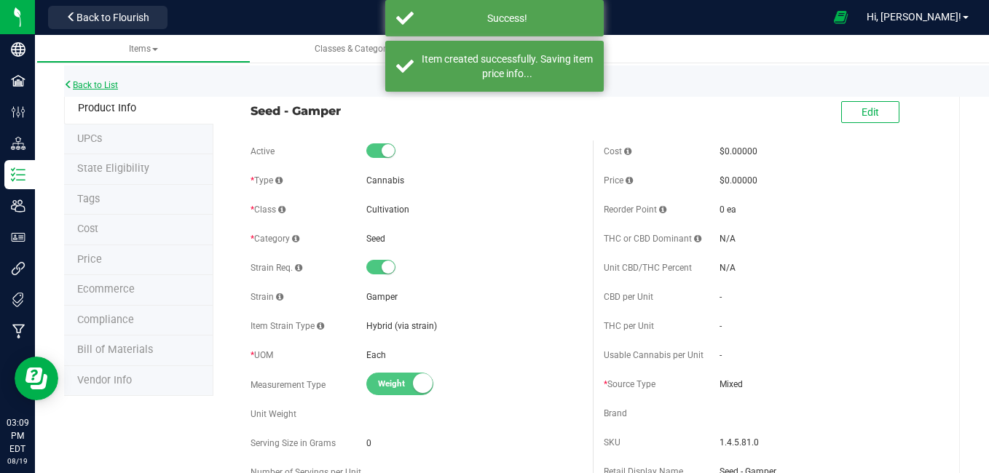
click at [102, 88] on link "Back to List" at bounding box center [91, 85] width 54 height 10
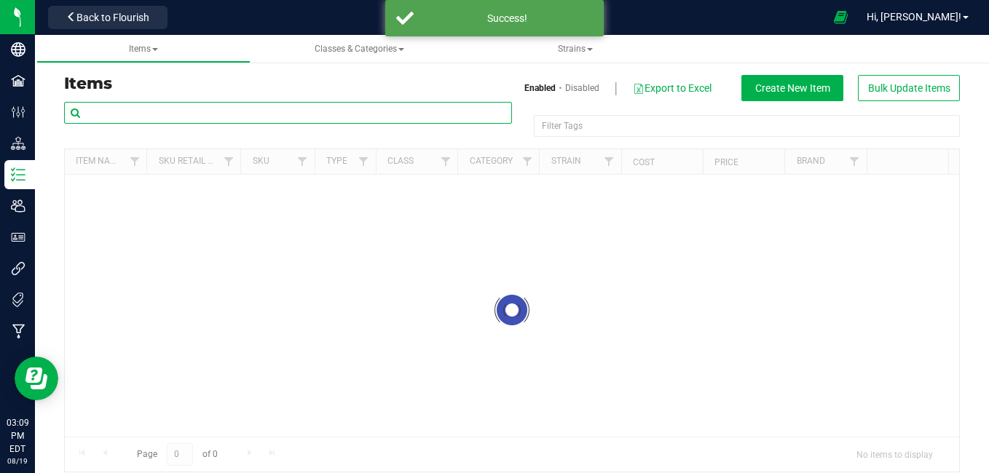
click at [105, 112] on input "text" at bounding box center [288, 113] width 448 height 22
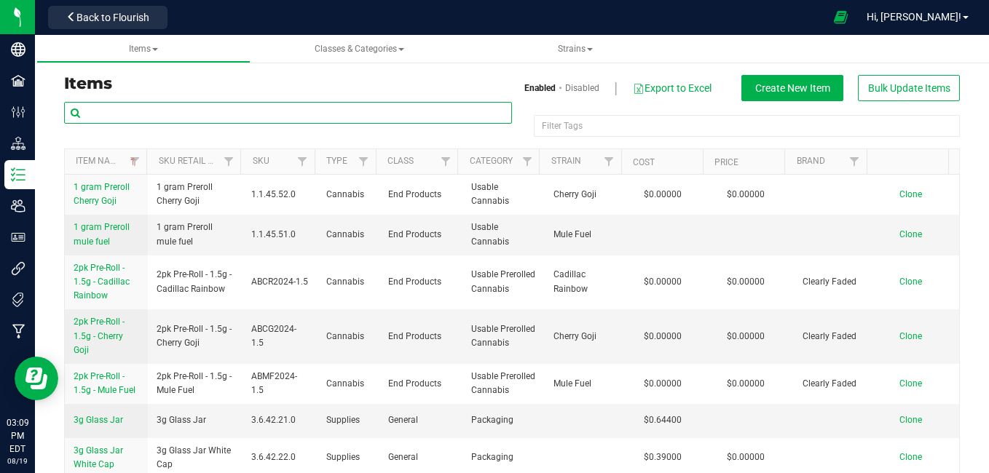
paste input "Seed - Ice cream Gelato"
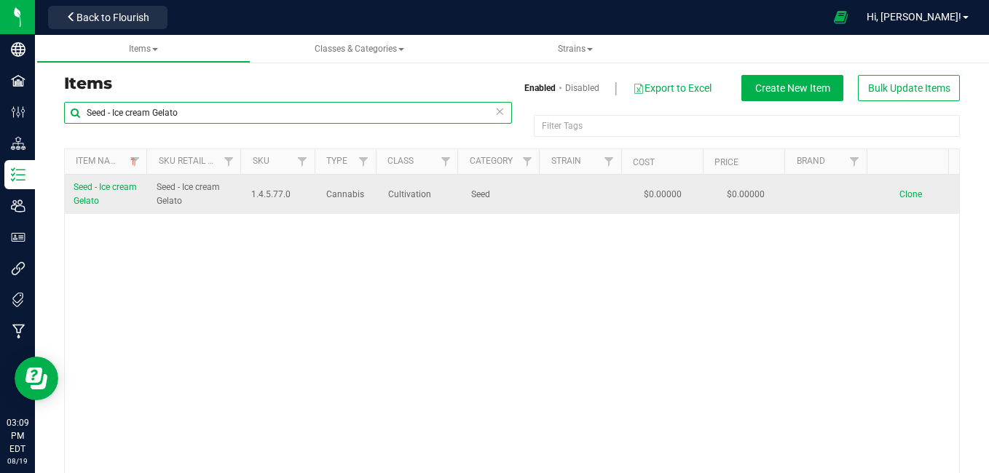
type input "Seed - Ice cream Gelato"
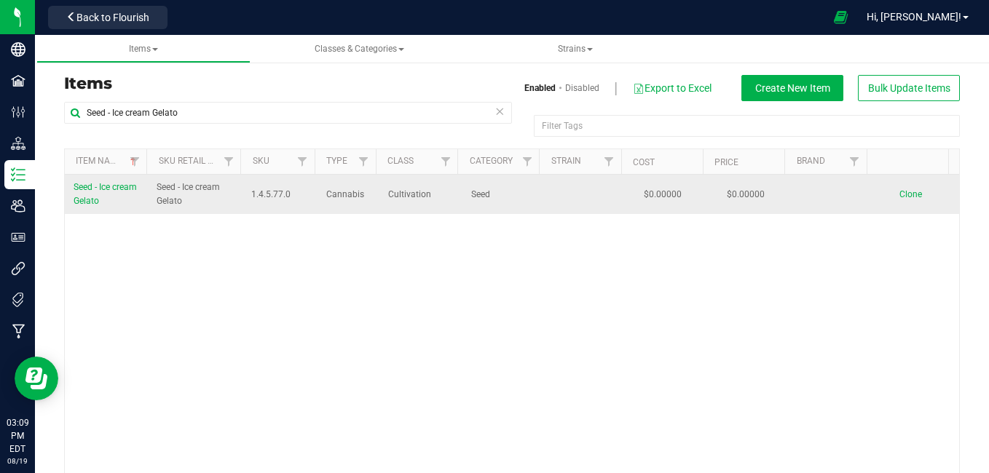
click at [899, 192] on span "Clone" at bounding box center [910, 194] width 23 height 10
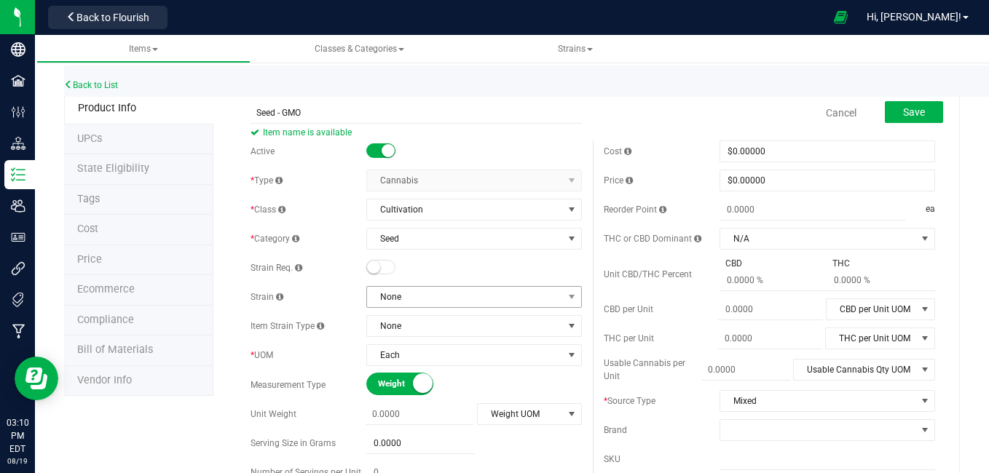
type input "Seed - GMO"
click at [398, 300] on span "None" at bounding box center [465, 297] width 196 height 20
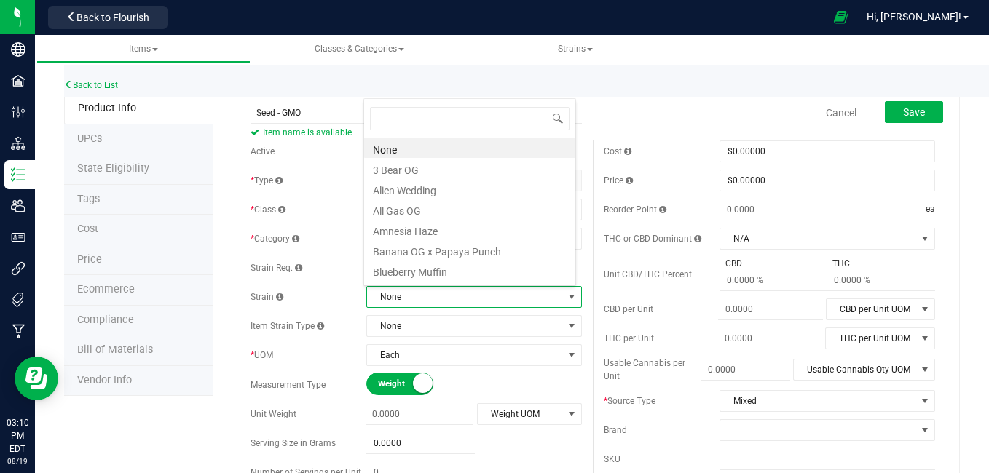
scroll to position [22, 209]
type input "gmo"
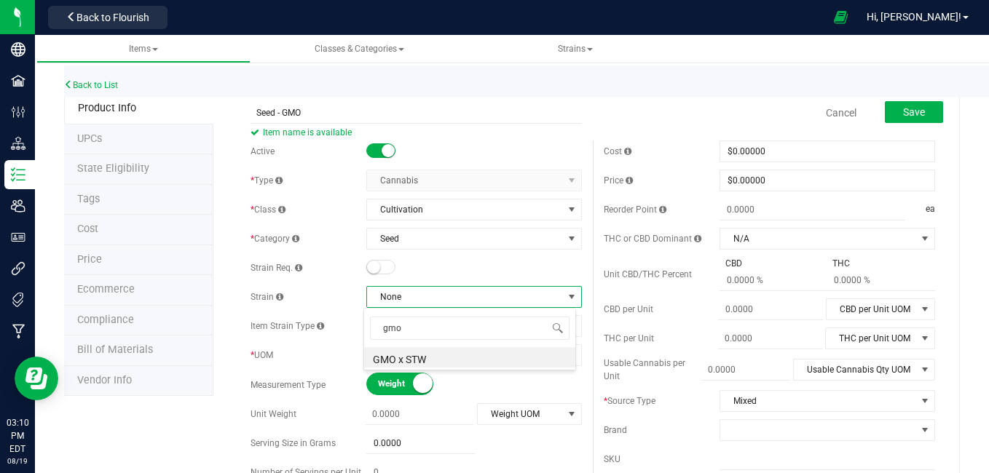
click at [419, 269] on div at bounding box center [473, 268] width 215 height 15
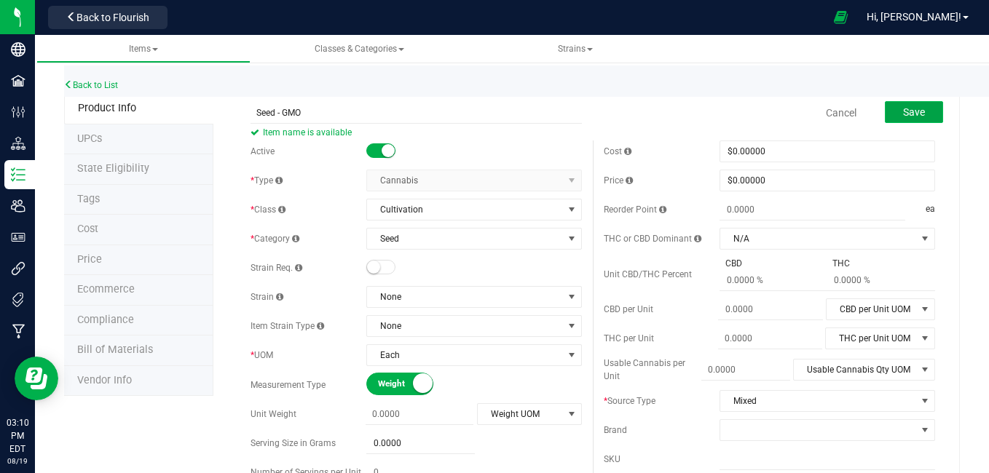
click at [905, 105] on button "Save" at bounding box center [914, 112] width 58 height 22
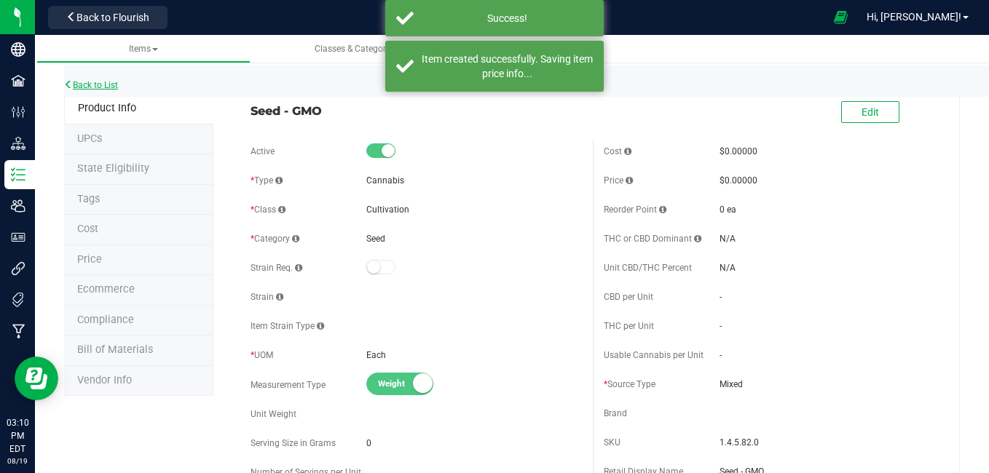
click at [103, 82] on link "Back to List" at bounding box center [91, 85] width 54 height 10
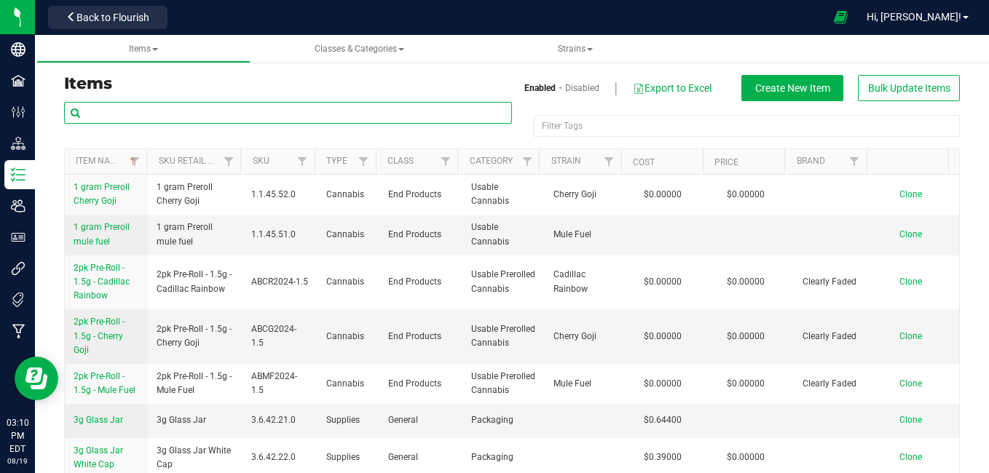
click at [106, 114] on input "text" at bounding box center [288, 113] width 448 height 22
paste input "Seed - Ice cream Gelato"
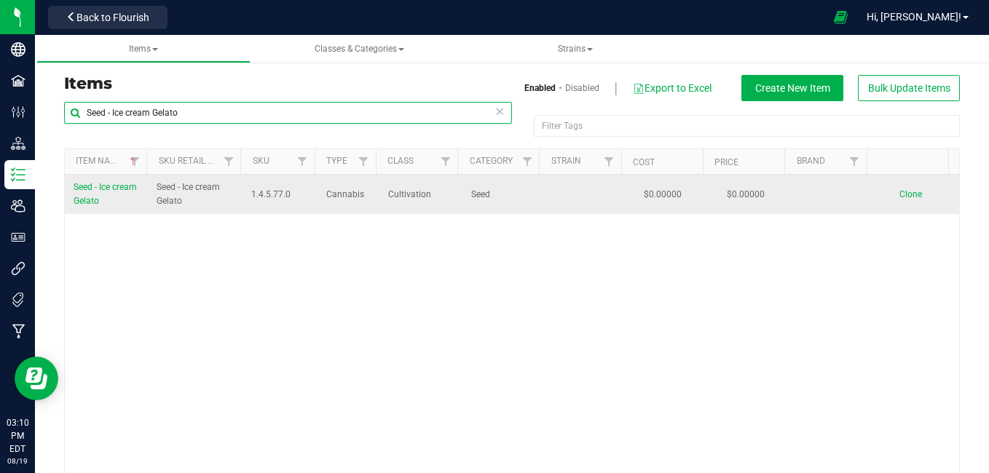
type input "Seed - Ice cream Gelato"
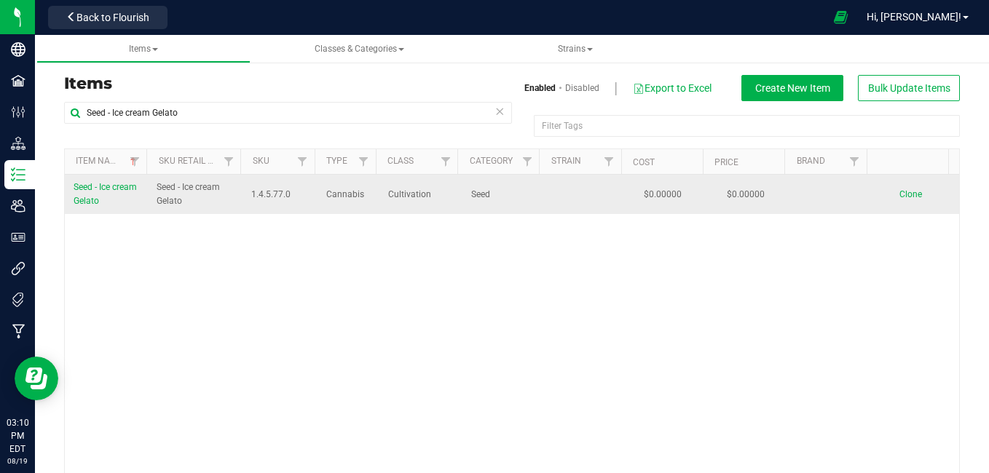
click at [899, 194] on span "Clone" at bounding box center [910, 194] width 23 height 10
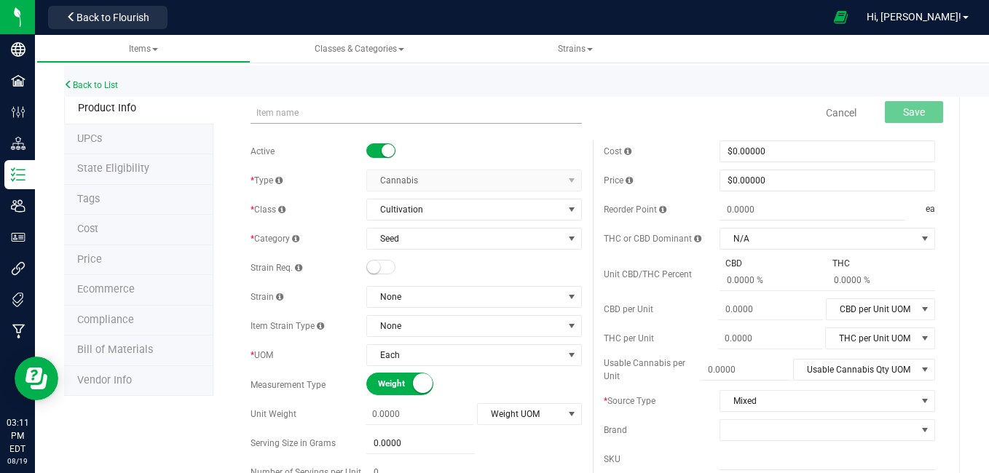
click at [270, 106] on input "text" at bounding box center [415, 113] width 331 height 22
type input "Seed - Grape cream cake"
type input "0.0000"
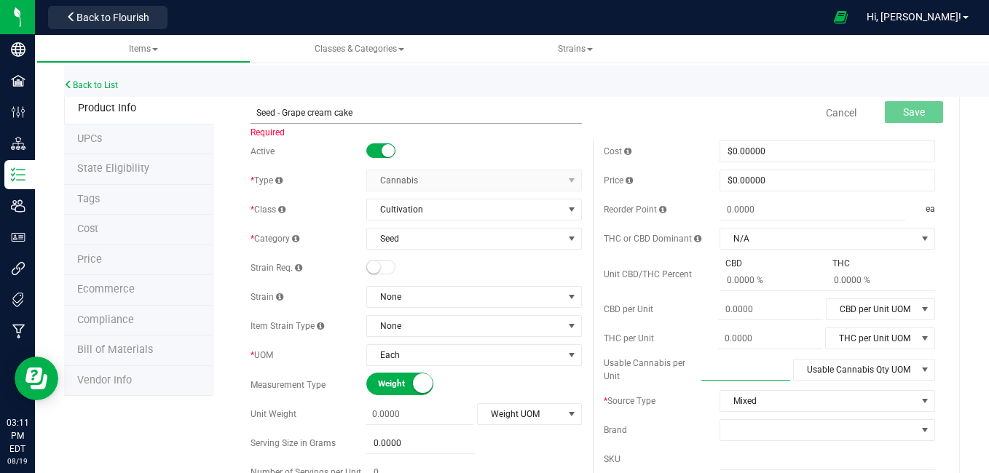
type input "0.0000"
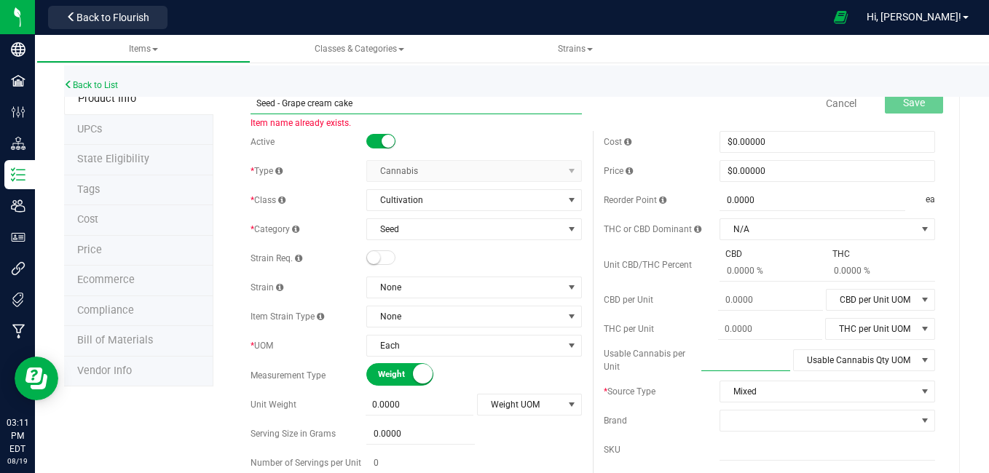
click at [363, 100] on input "Seed - Grape cream cake" at bounding box center [415, 103] width 331 height 22
type input "Seed - Banana x papaya punch"
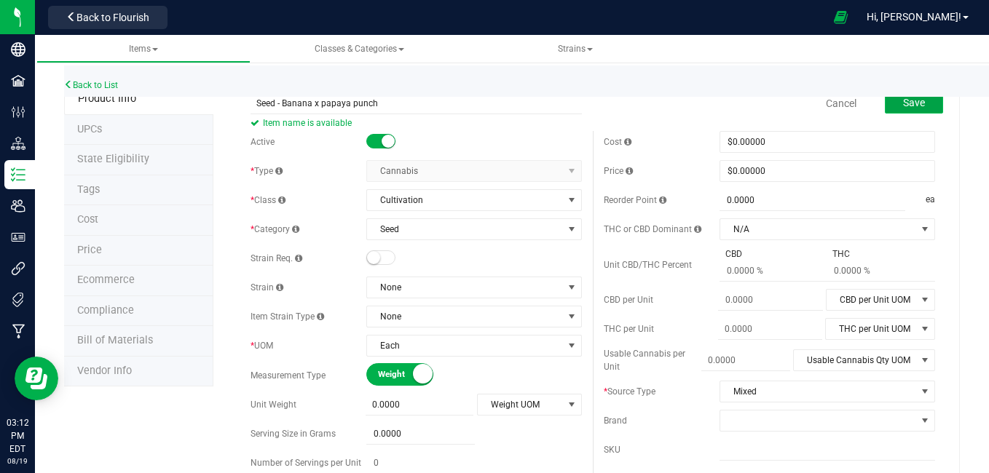
click at [907, 104] on span "Save" at bounding box center [914, 103] width 22 height 12
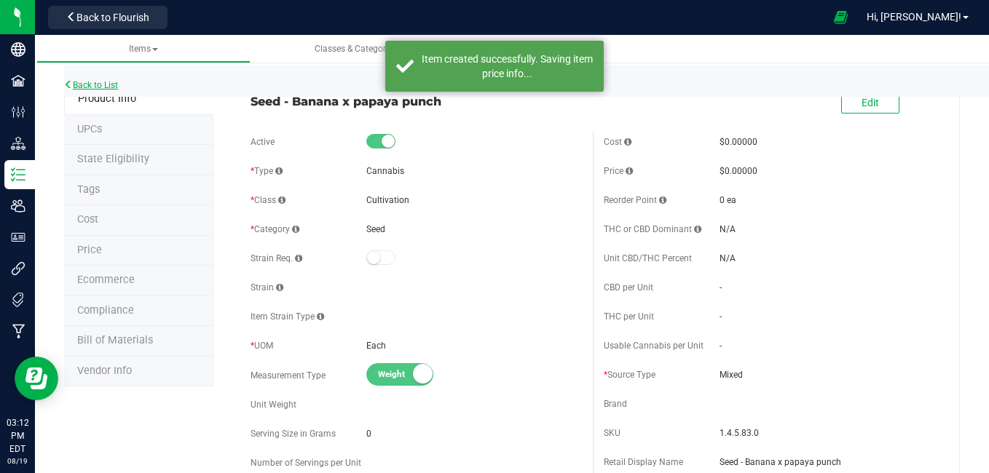
click at [117, 87] on link "Back to List" at bounding box center [91, 85] width 54 height 10
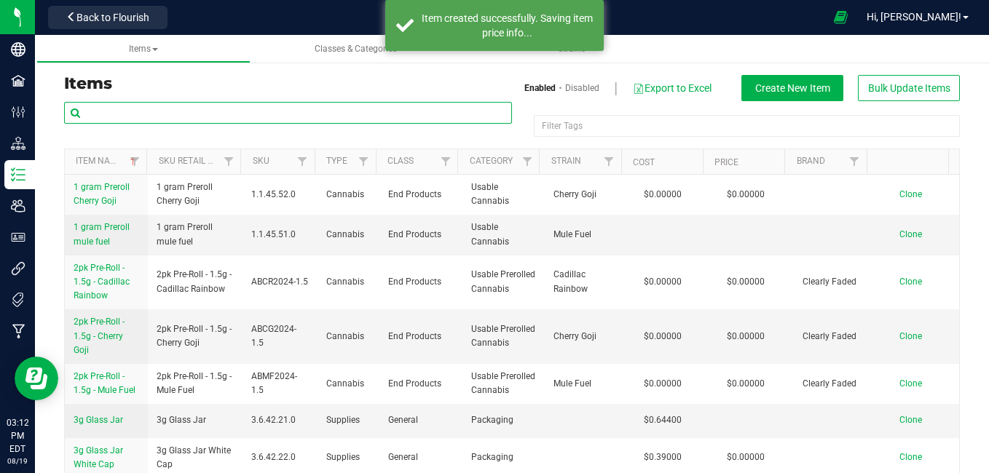
click at [123, 106] on input "text" at bounding box center [288, 113] width 448 height 22
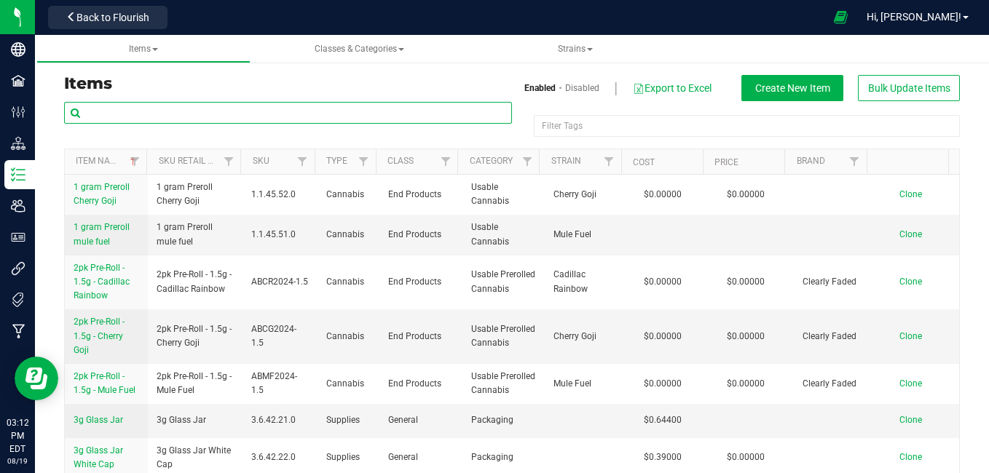
paste input "Seed - Ice cream Gelato"
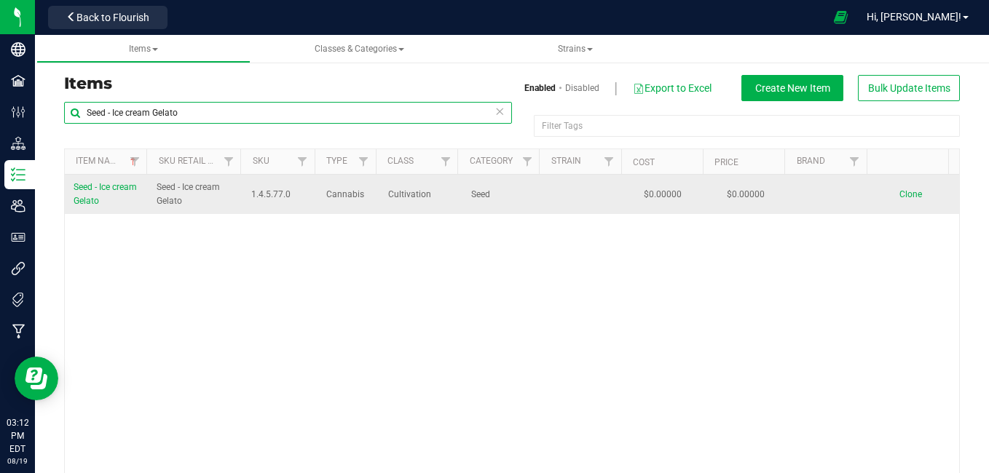
type input "Seed - Ice cream Gelato"
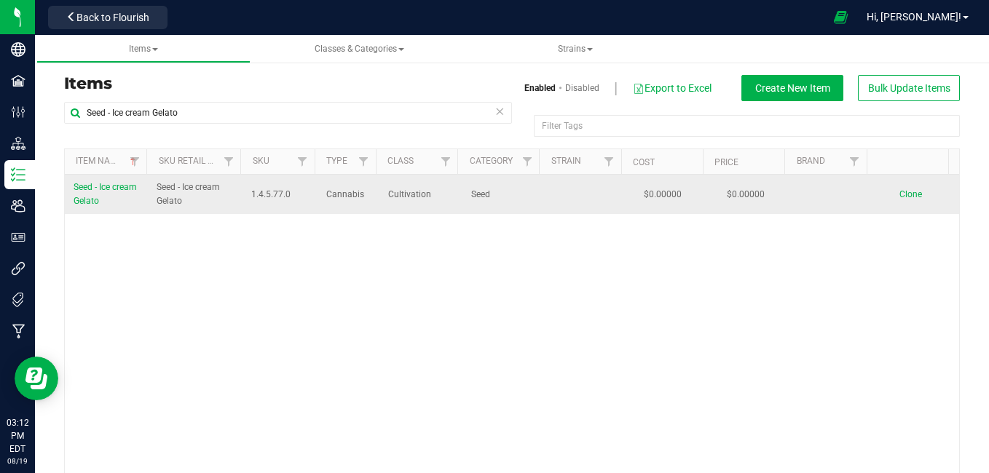
click at [899, 197] on span "Clone" at bounding box center [910, 194] width 23 height 10
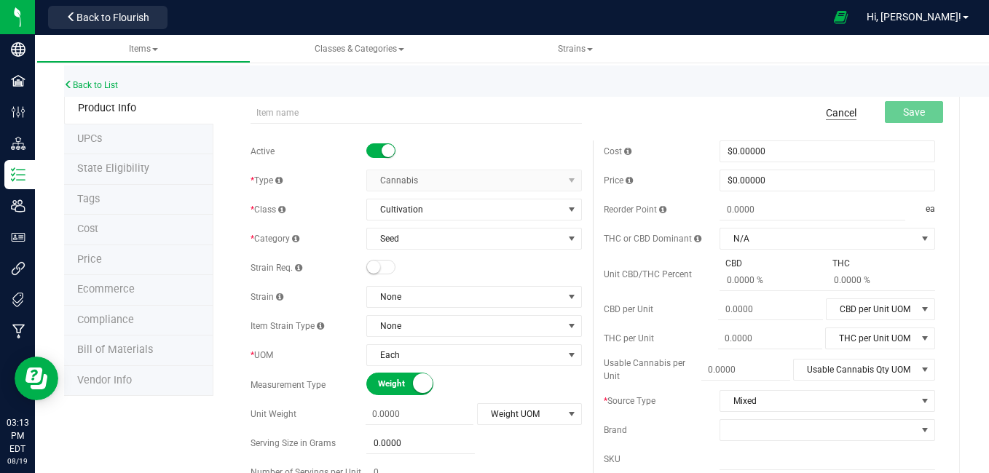
click at [826, 110] on link "Cancel" at bounding box center [841, 113] width 31 height 15
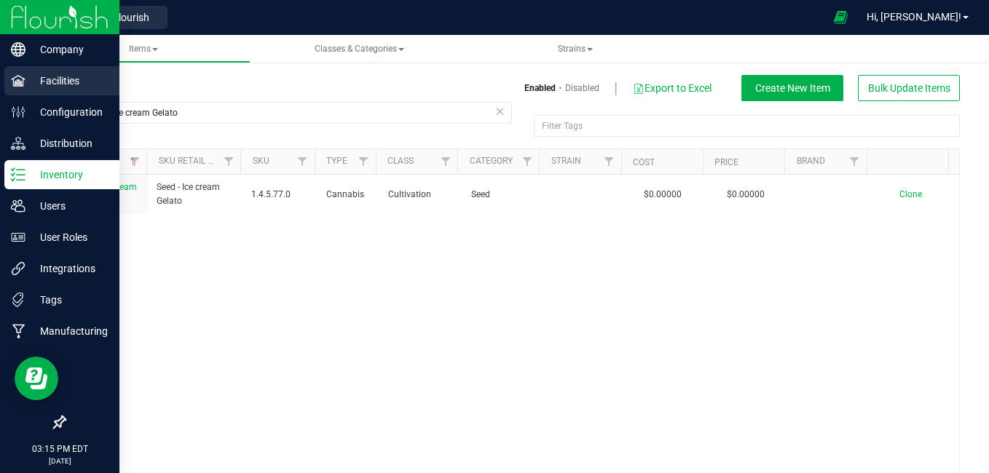
click at [17, 85] on icon at bounding box center [18, 81] width 15 height 15
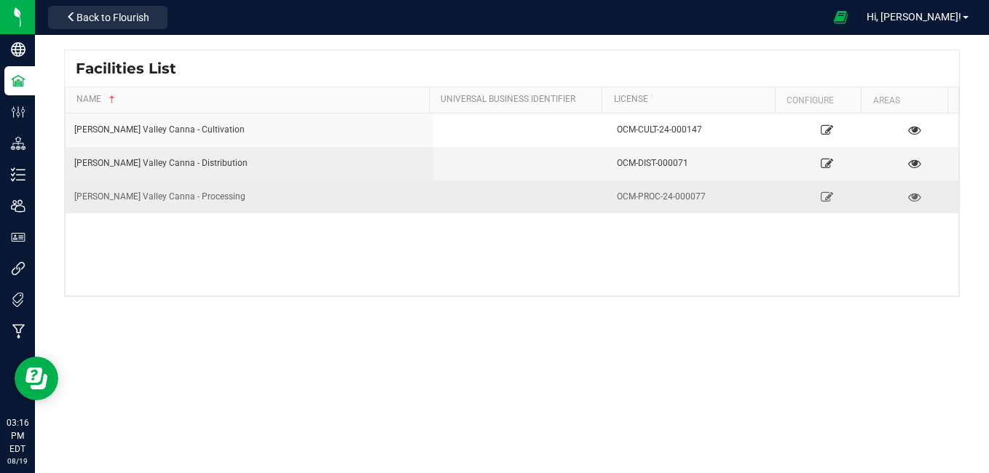
click at [161, 195] on div "Hudson Valley Canna - Processing" at bounding box center [249, 197] width 350 height 14
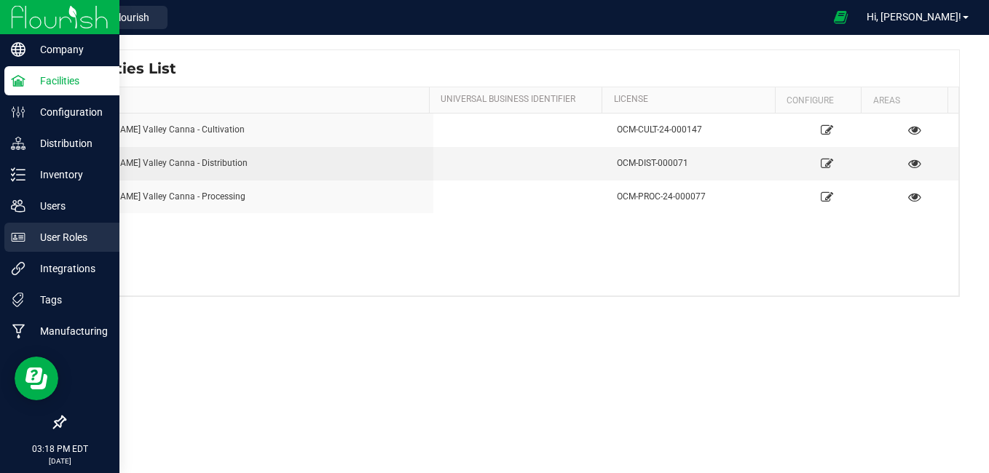
click at [19, 235] on icon at bounding box center [18, 237] width 15 height 15
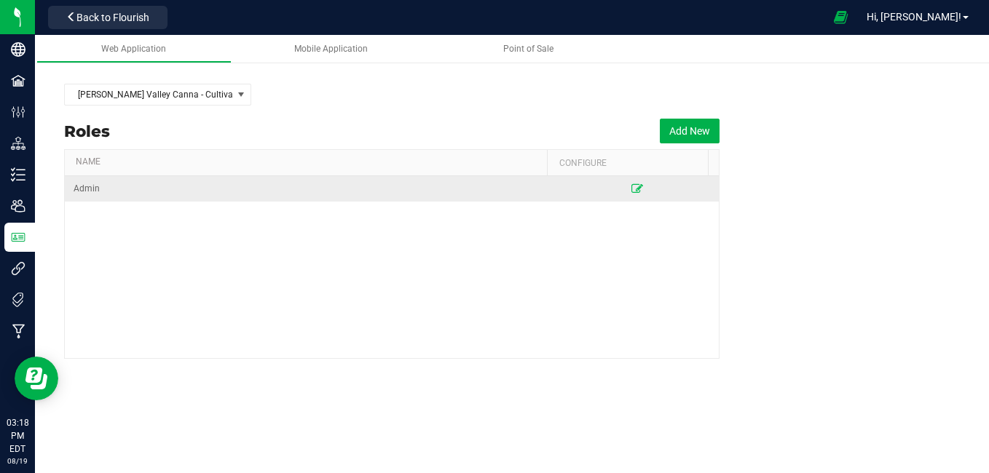
click at [650, 195] on td at bounding box center [637, 188] width 164 height 25
click at [114, 191] on td "Admin" at bounding box center [310, 188] width 491 height 25
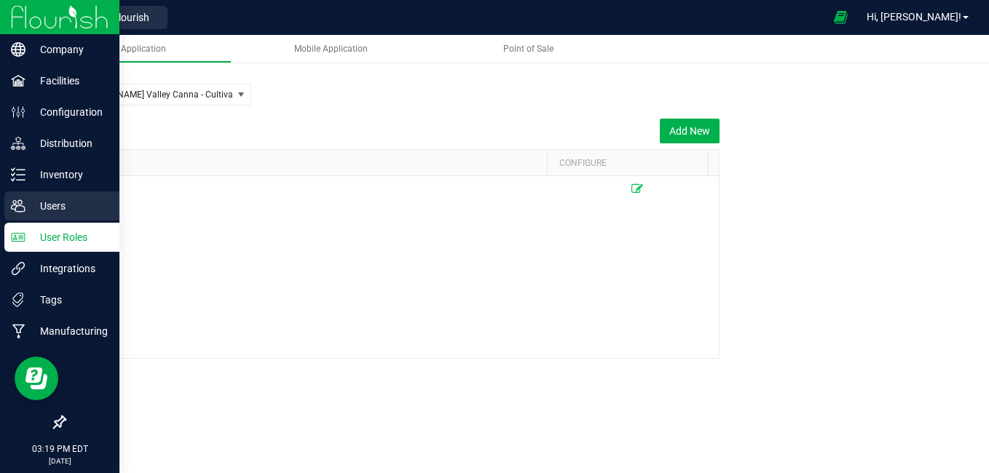
click at [26, 213] on p "Users" at bounding box center [68, 205] width 87 height 17
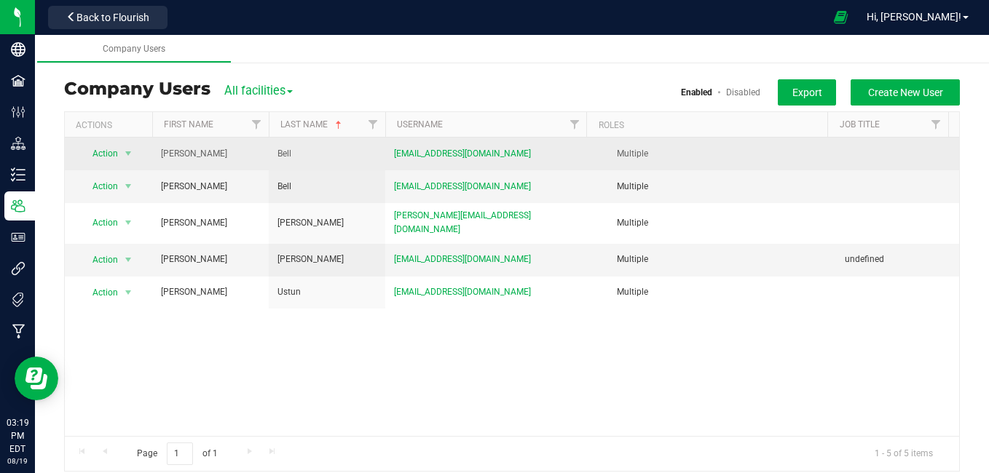
click at [871, 159] on td at bounding box center [897, 154] width 123 height 33
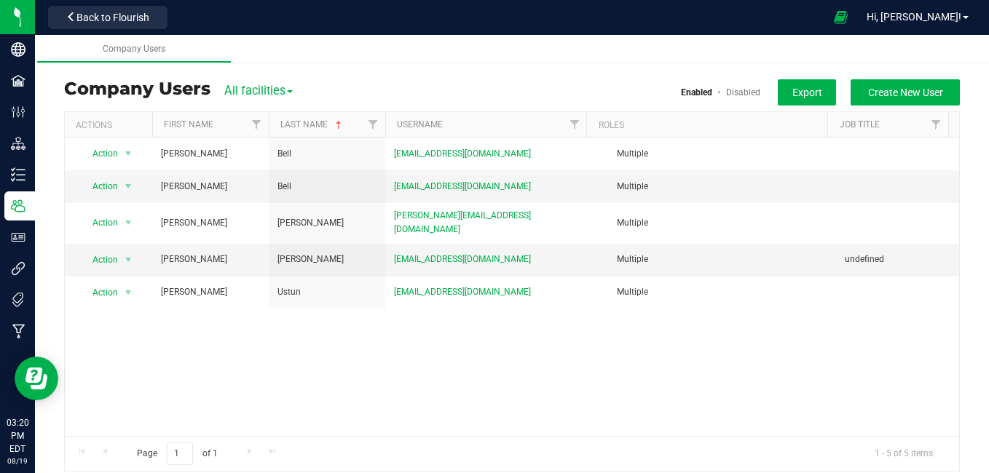
click at [285, 91] on span "All facilities" at bounding box center [258, 91] width 68 height 14
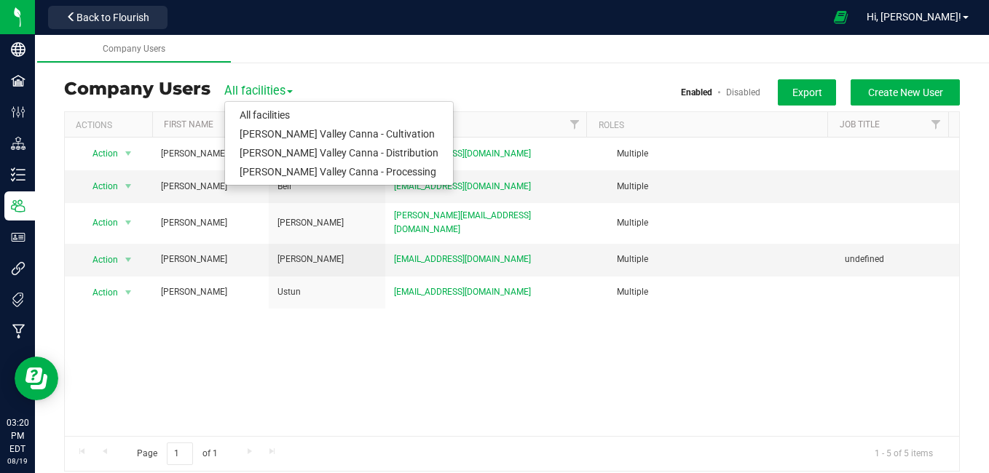
click at [307, 76] on div "Hudson Valley Canna - Cultivation Users Company Users All facilities All facili…" at bounding box center [512, 298] width 954 height 466
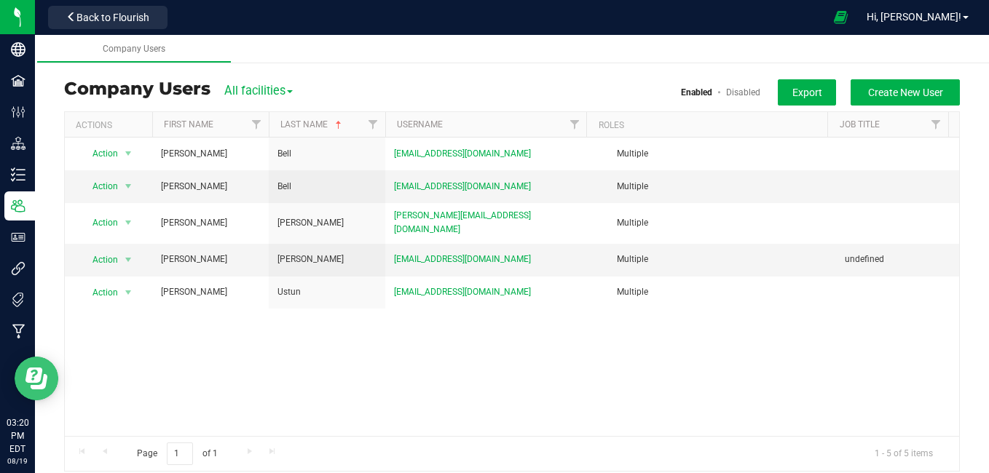
click at [47, 389] on icon "Open Resource Center" at bounding box center [36, 379] width 22 height 22
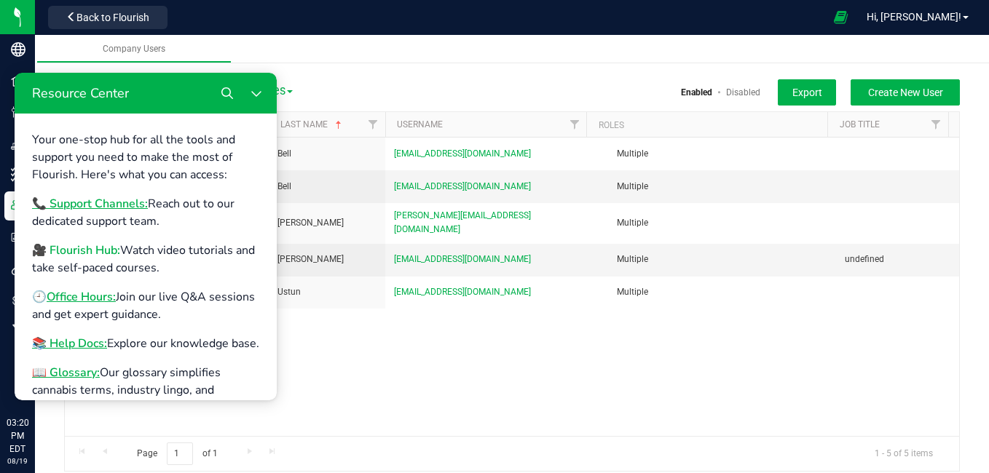
click at [86, 250] on b "🎥 Flourish Hub:" at bounding box center [76, 250] width 88 height 16
